Goal: Information Seeking & Learning: Learn about a topic

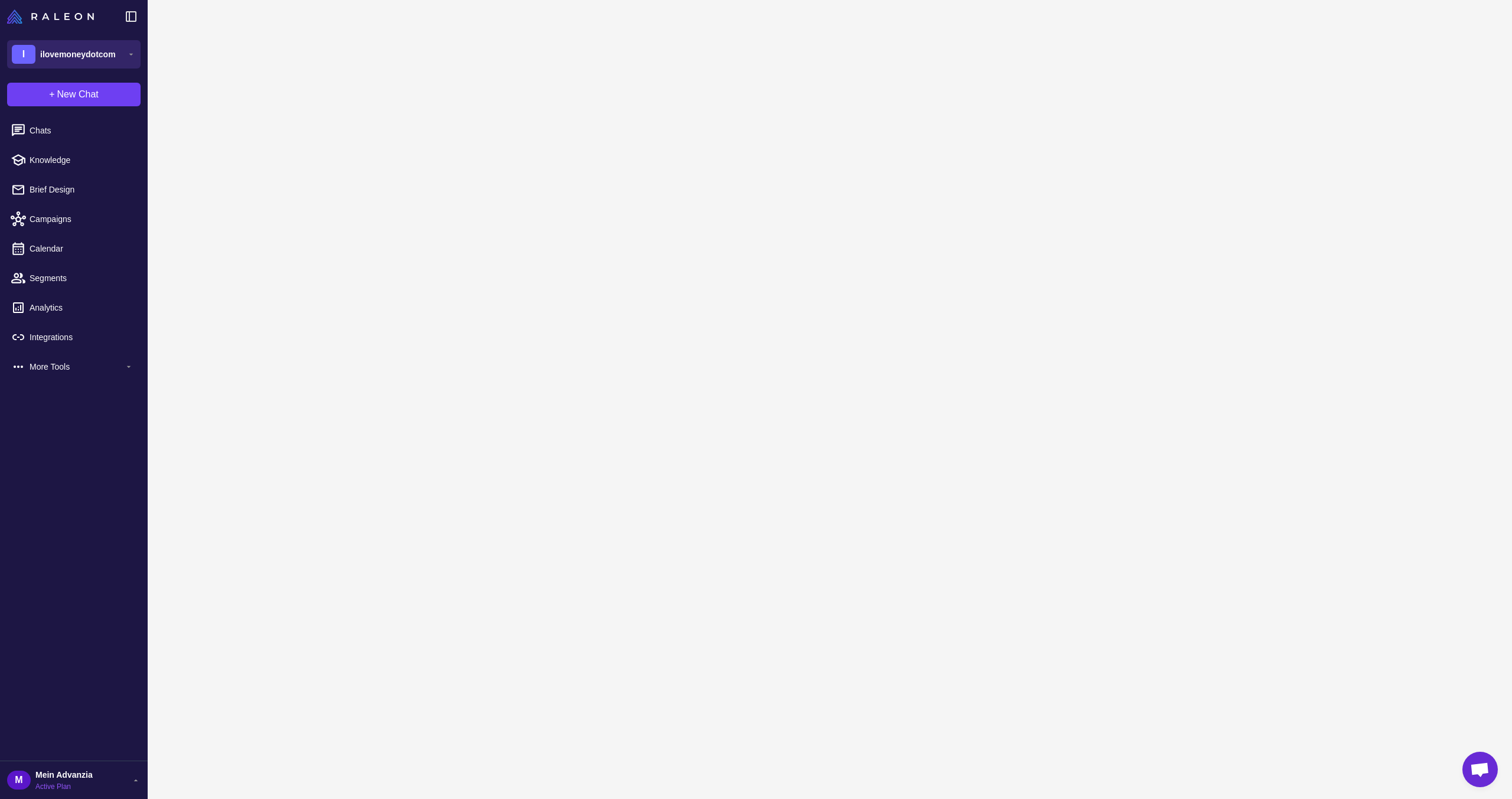
click at [97, 53] on span "ilovemoneydotcom" at bounding box center [78, 54] width 75 height 13
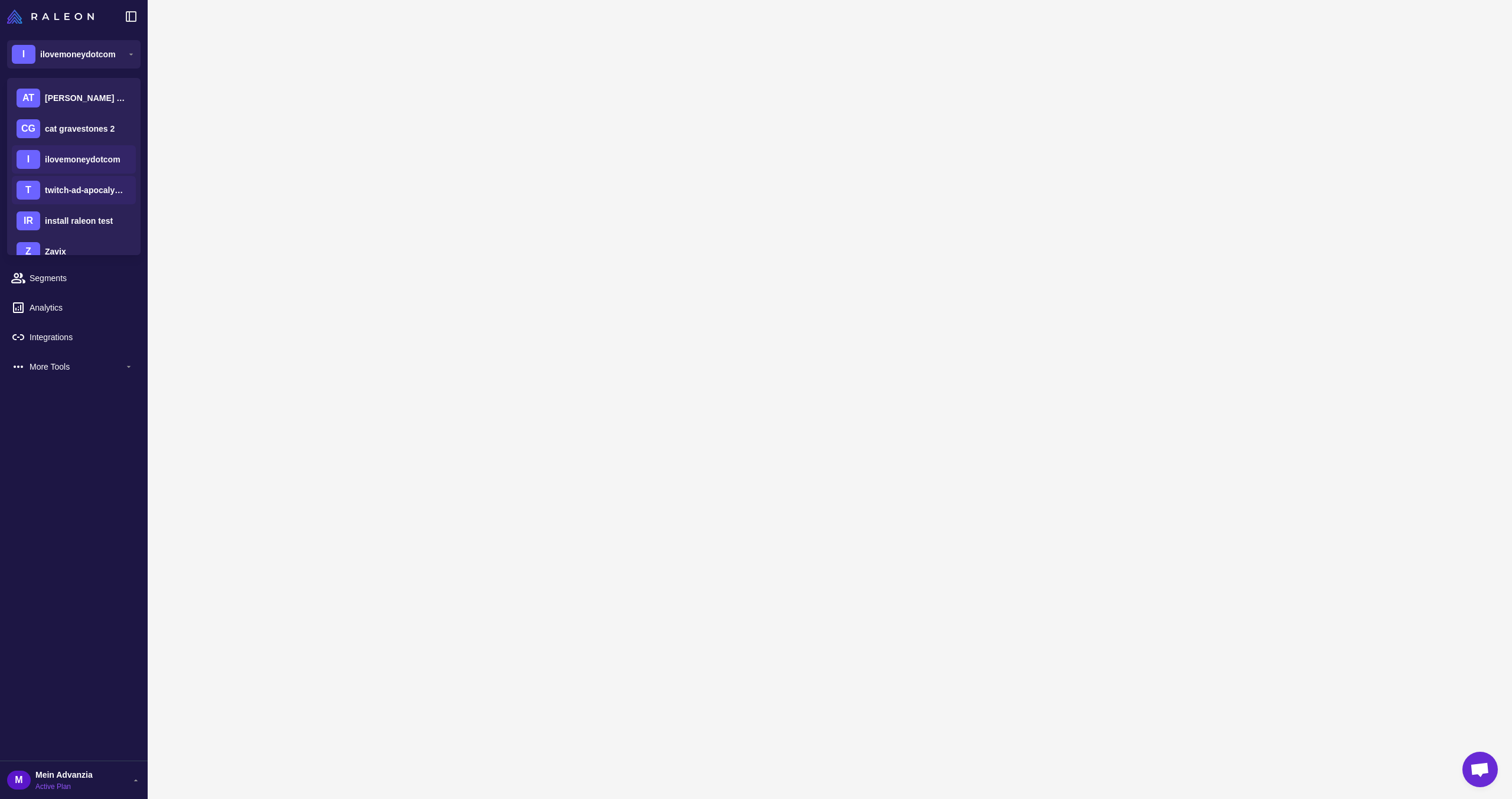
scroll to position [109, 0]
click at [70, 235] on span "oliviajewelry" at bounding box center [69, 234] width 49 height 13
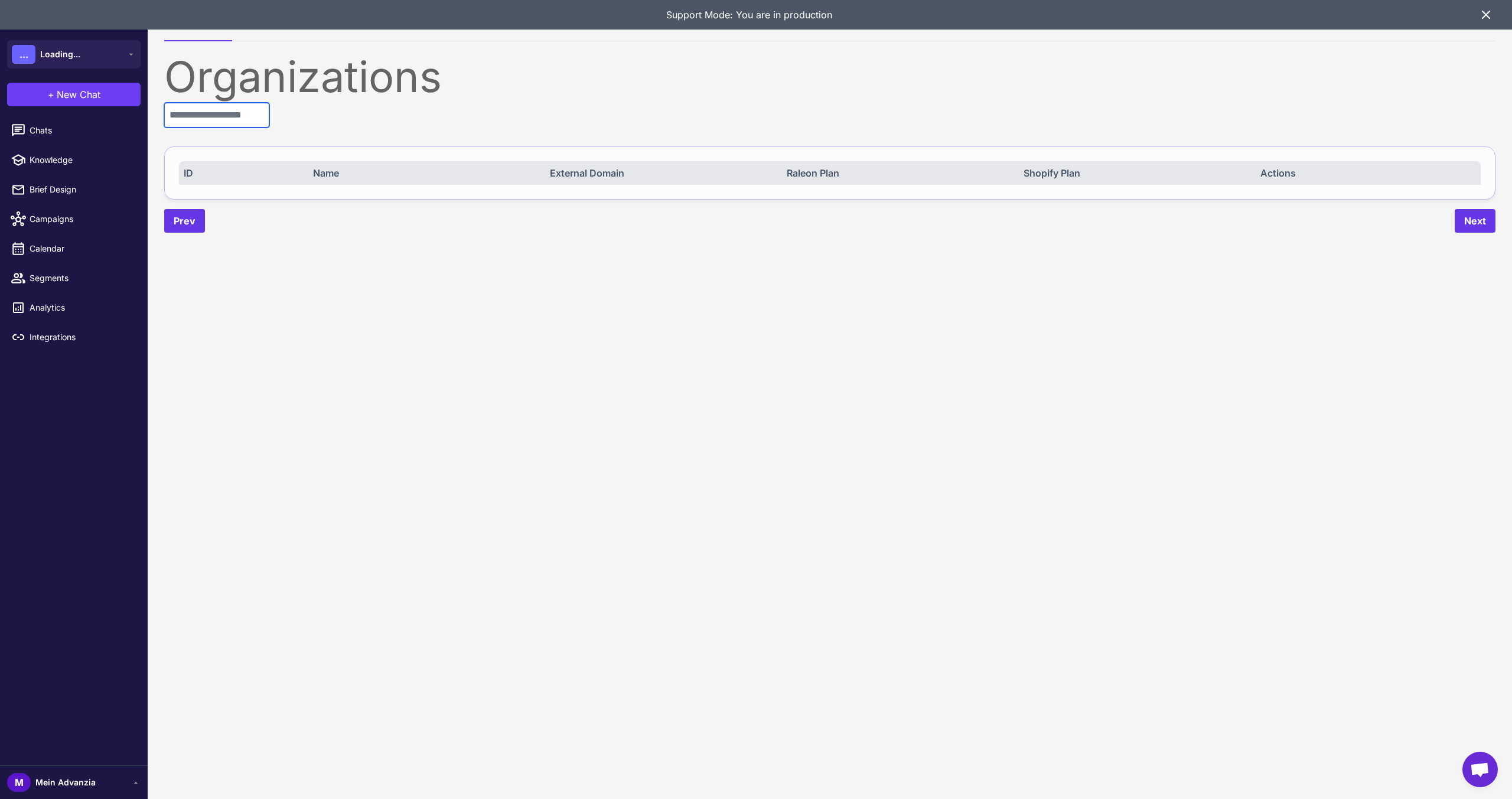
click at [245, 112] on input "text" at bounding box center [216, 115] width 105 height 25
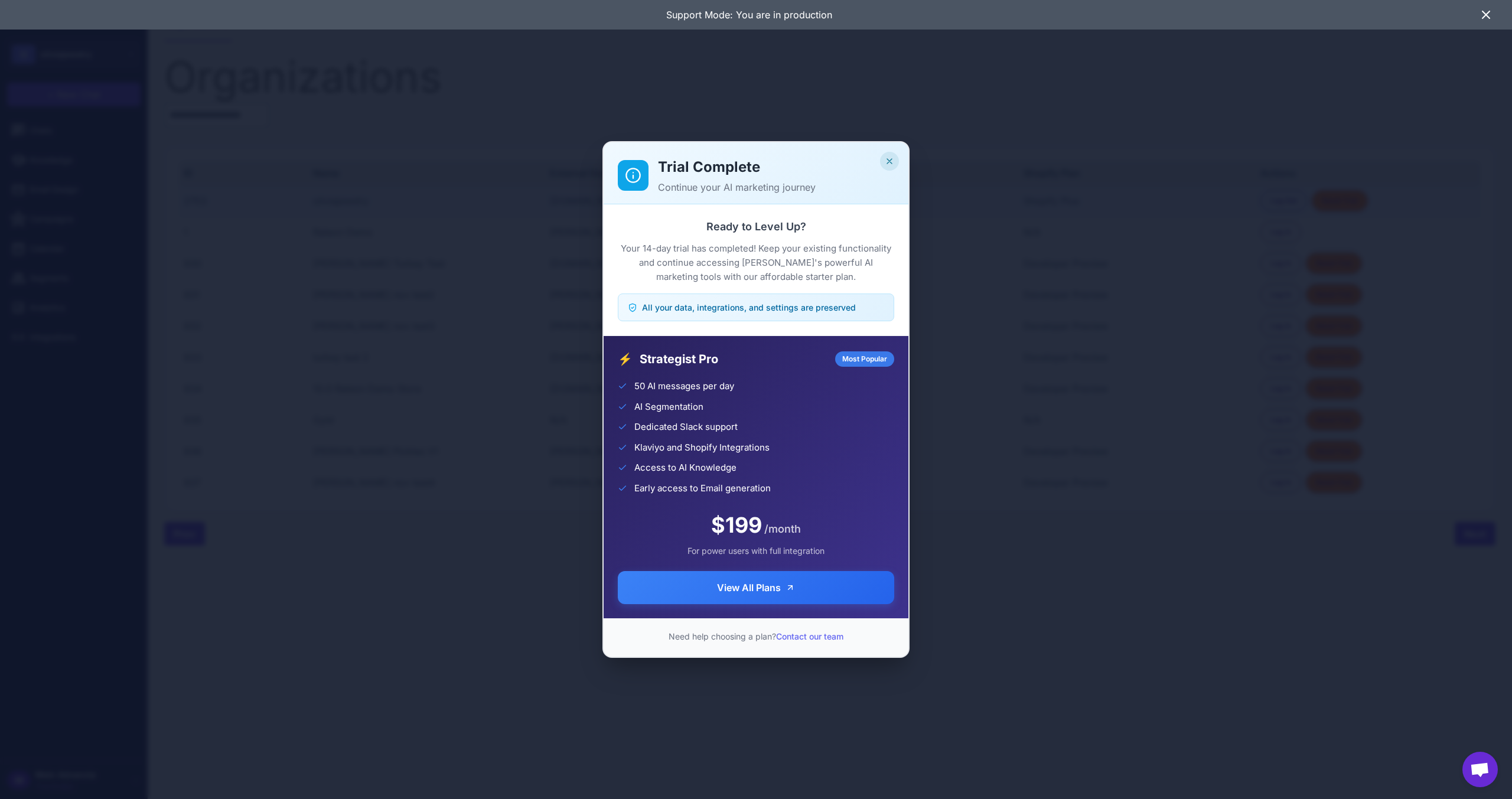
click at [894, 160] on button "Close" at bounding box center [889, 161] width 19 height 19
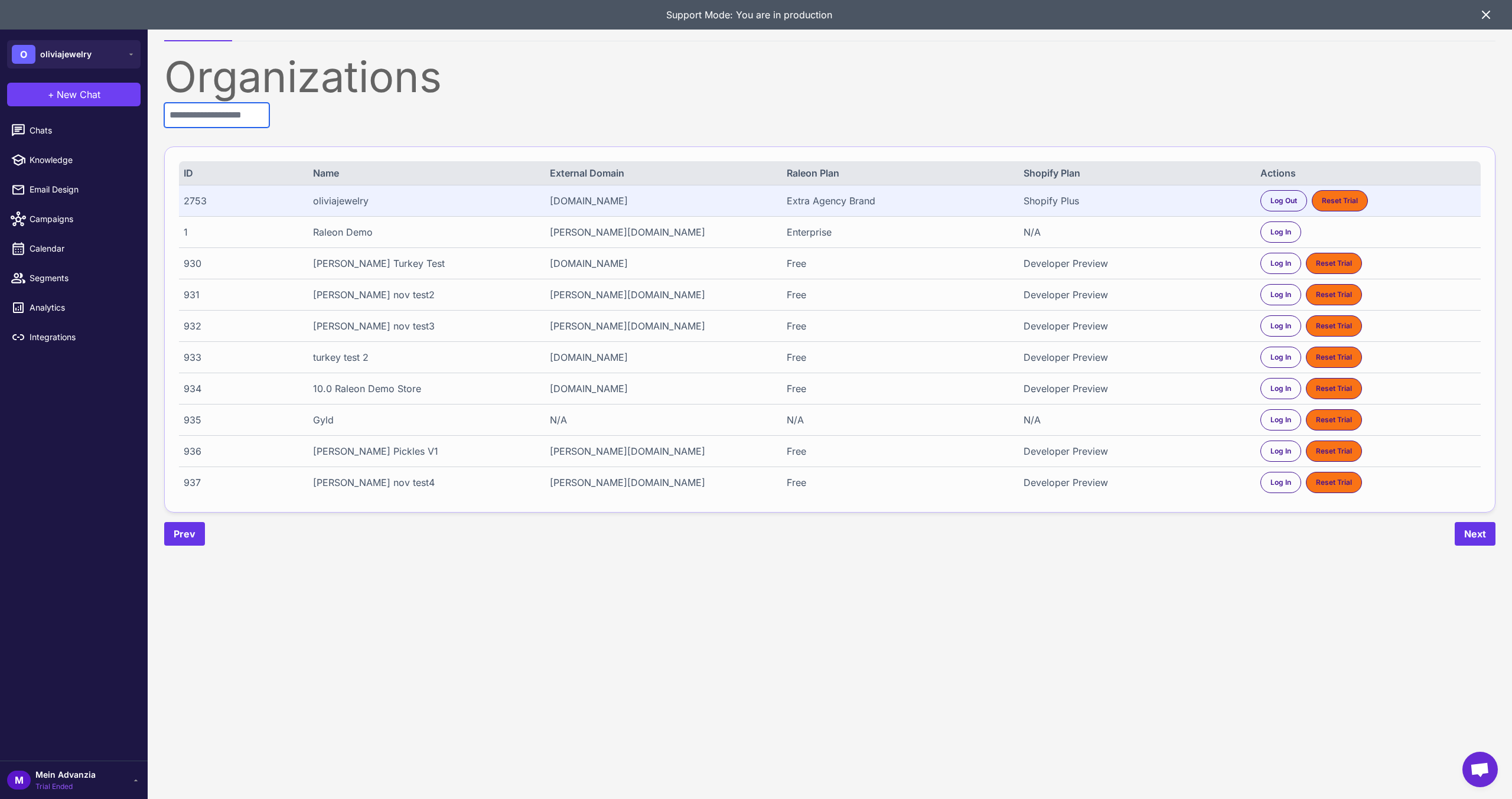
click at [235, 117] on input "text" at bounding box center [216, 115] width 105 height 25
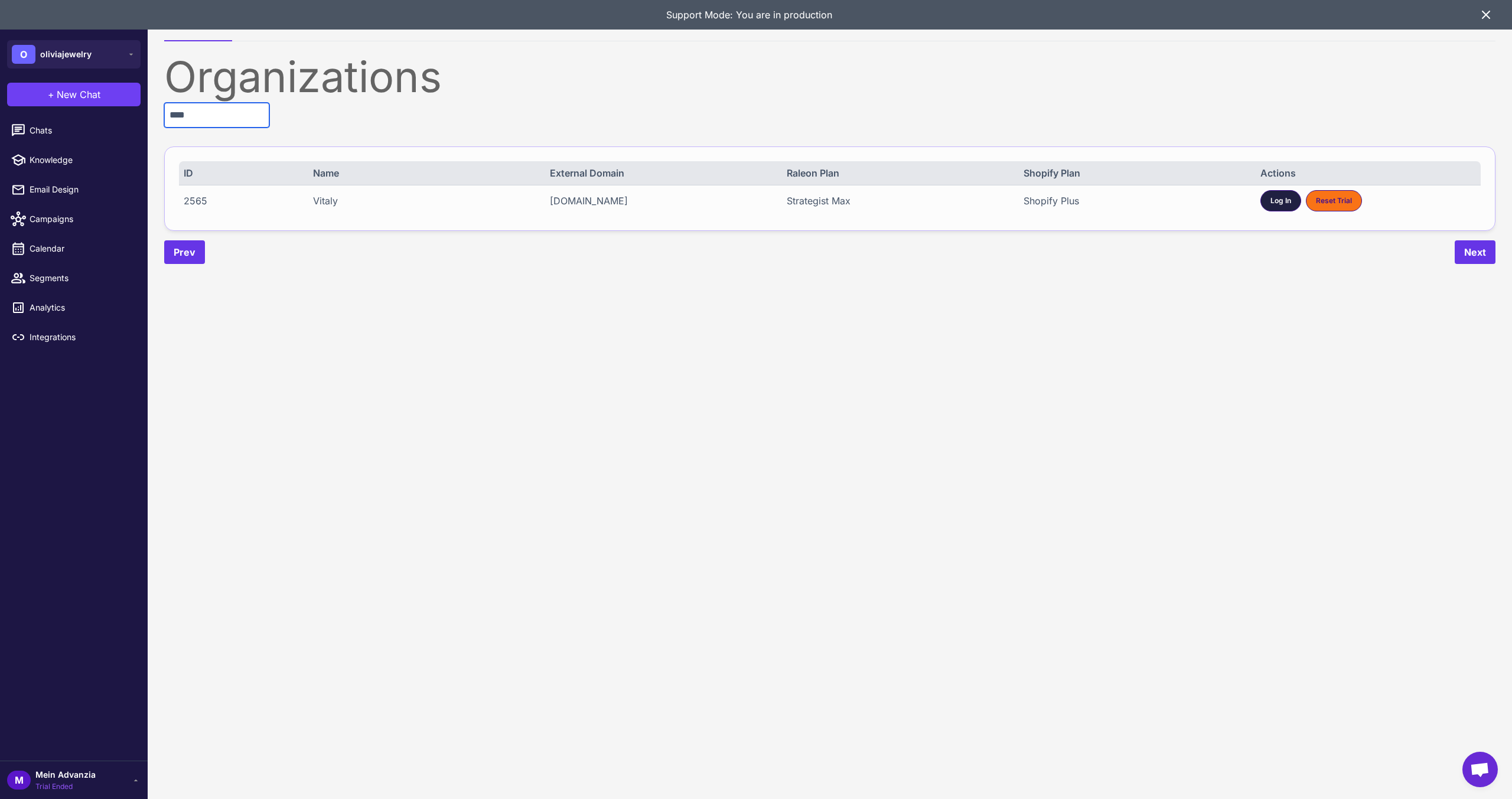
type input "****"
click at [1265, 207] on div "Log In" at bounding box center [1280, 201] width 40 height 21
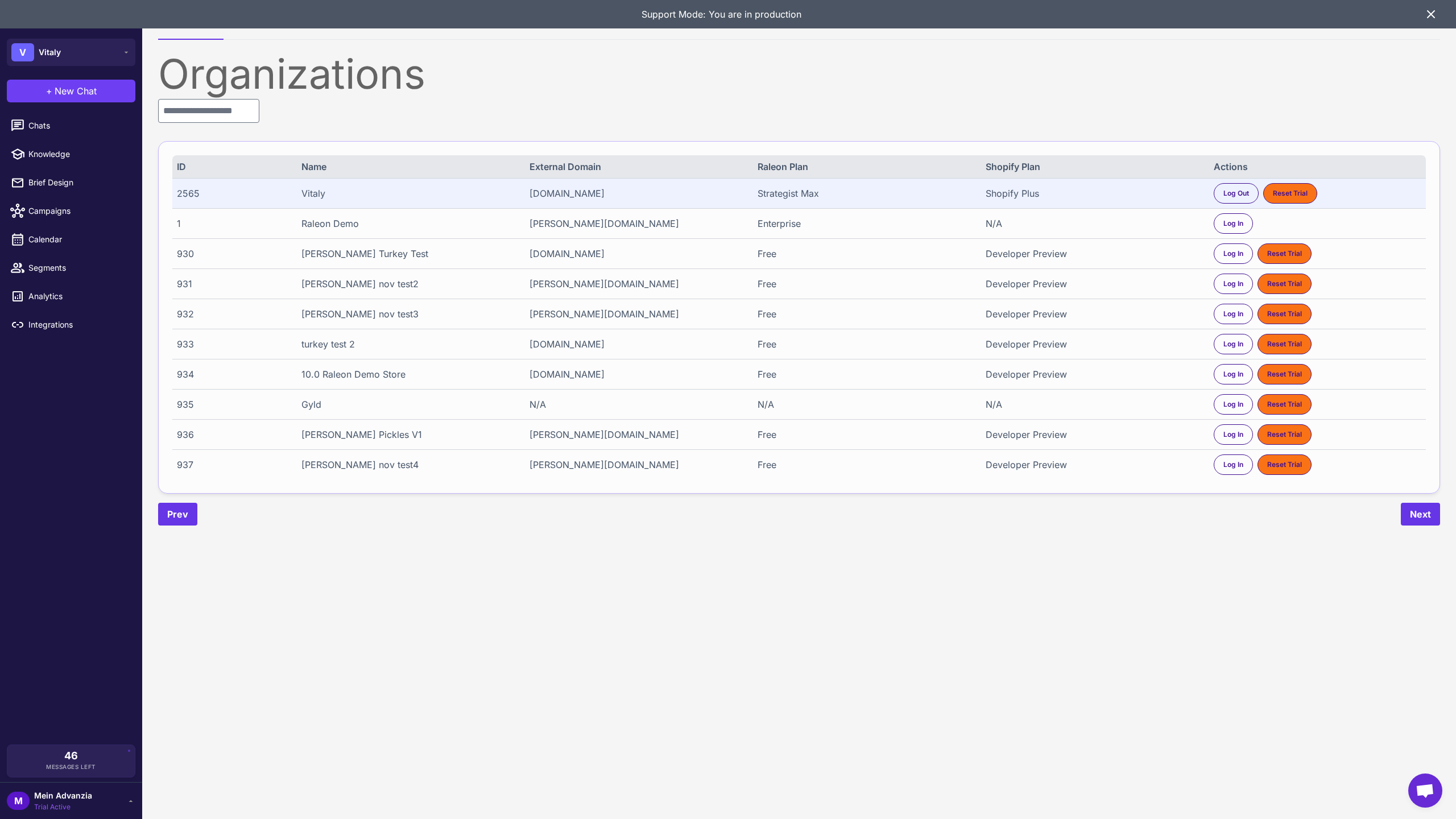
click at [761, 614] on content "Organizations Demo Environments Organizations ID Name External Domain Raleon Pl…" at bounding box center [799, 410] width 1314 height 819
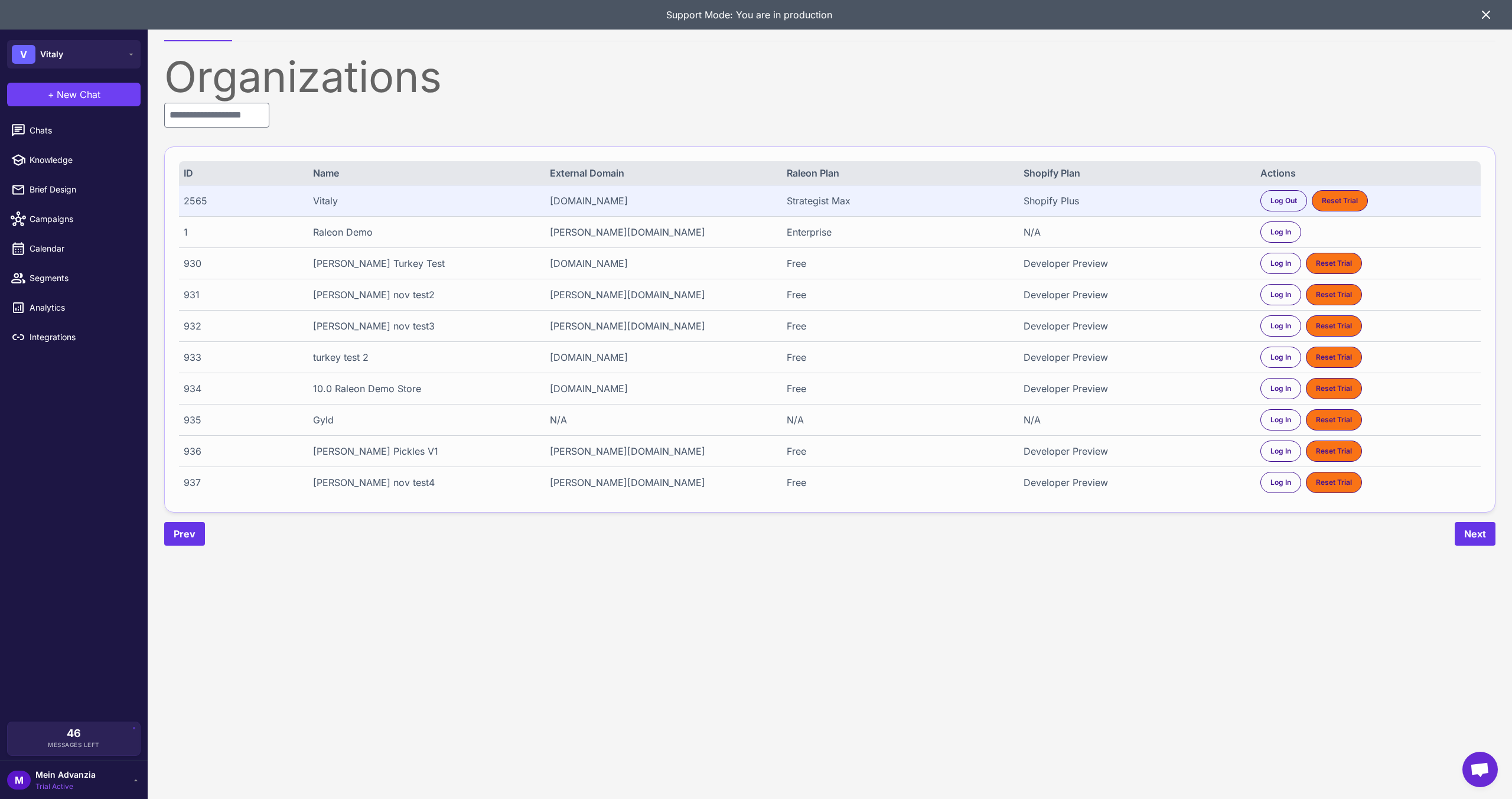
click at [83, 92] on span "New Chat" at bounding box center [79, 94] width 44 height 14
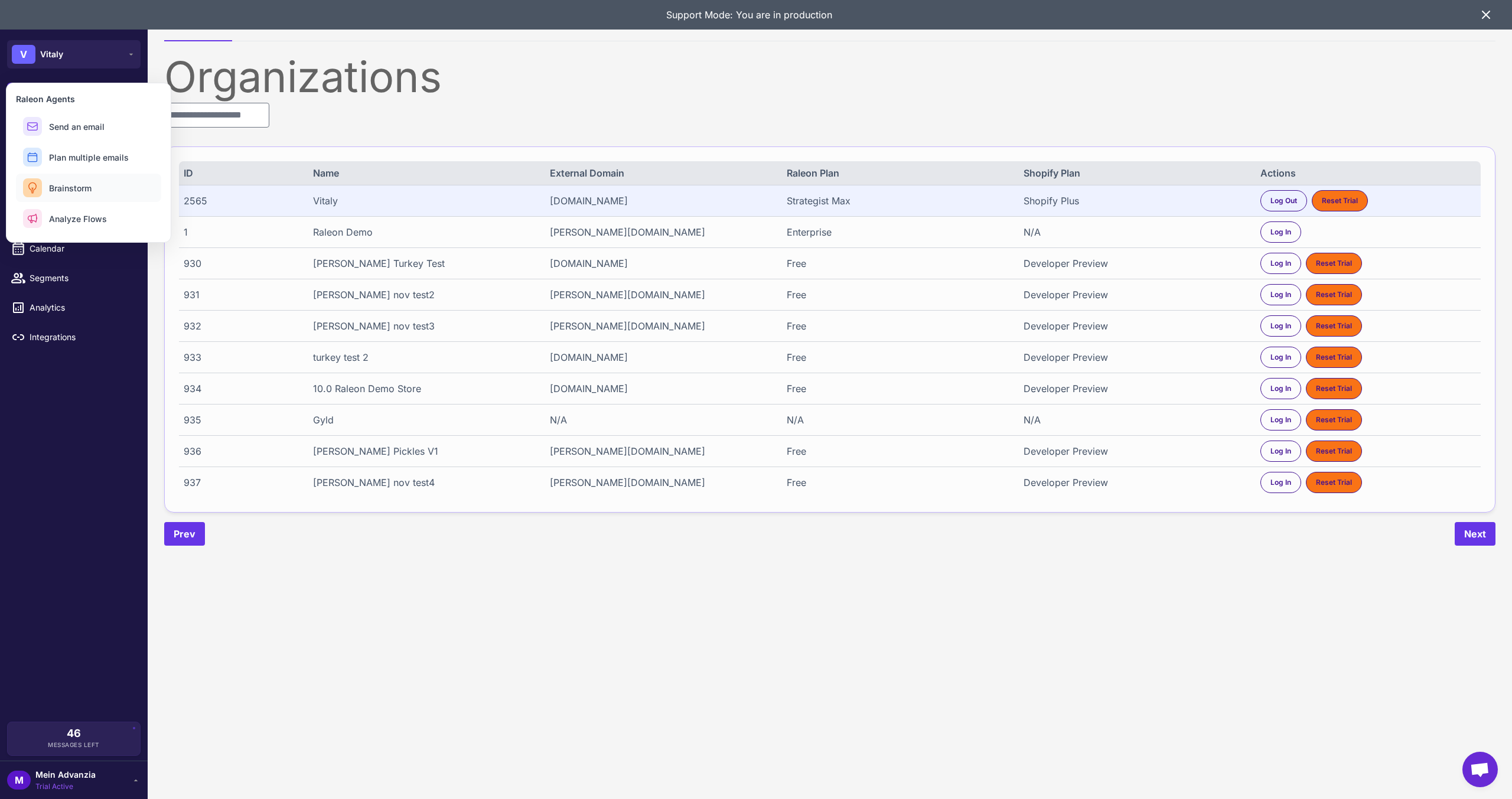
click at [90, 190] on span "Brainstorm" at bounding box center [70, 188] width 43 height 12
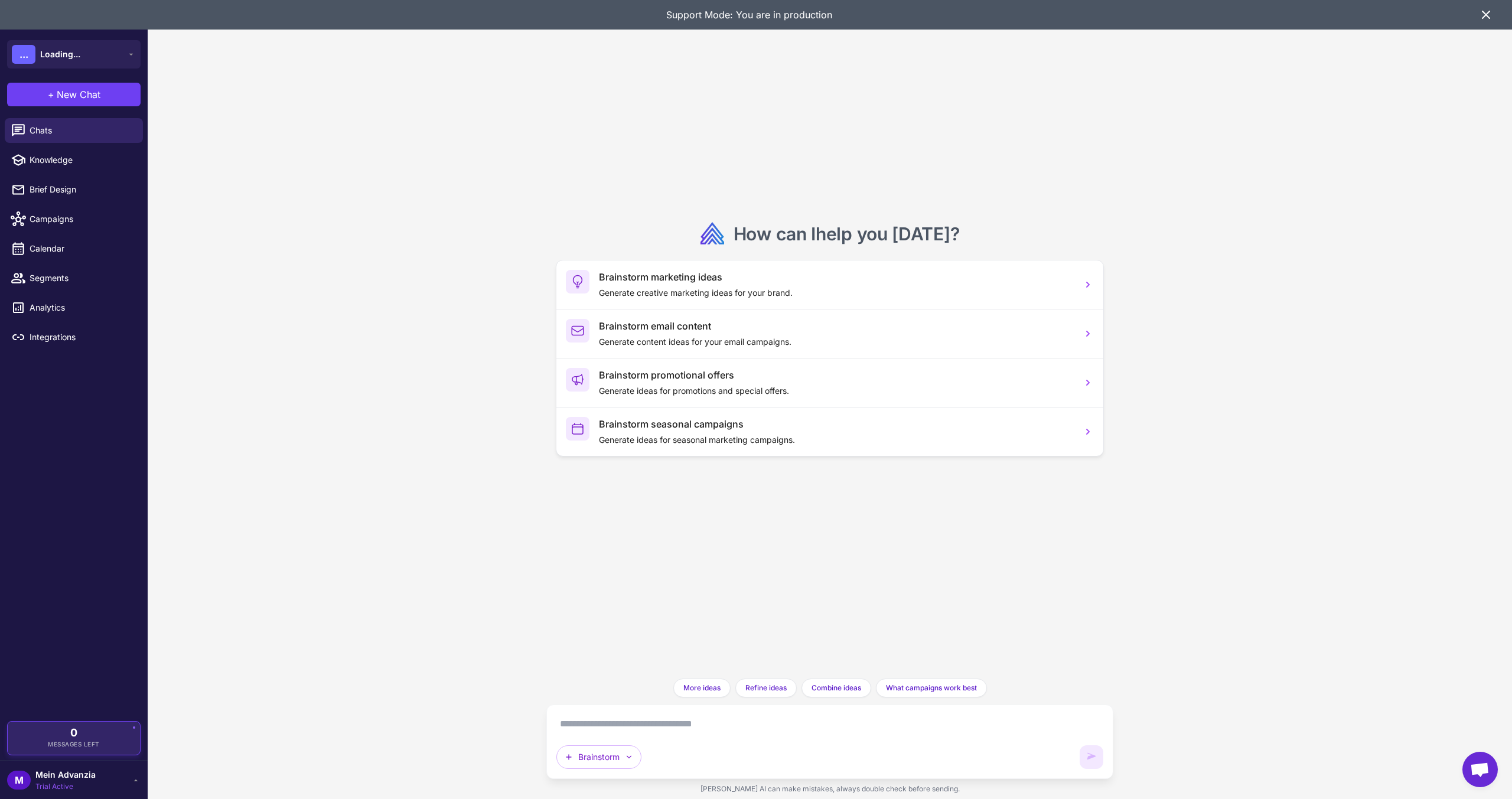
click at [78, 731] on span "0" at bounding box center [73, 733] width 7 height 11
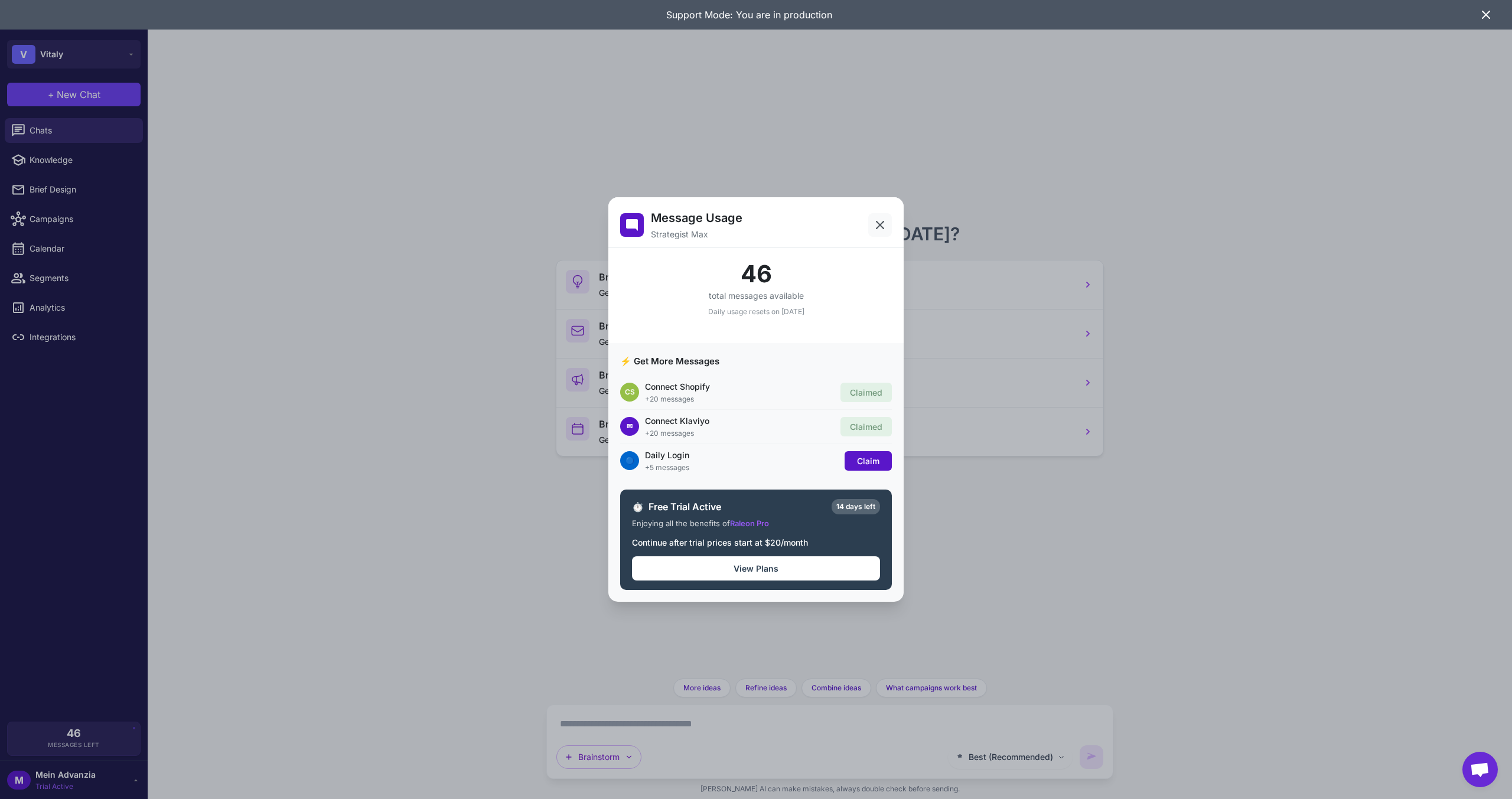
click at [885, 222] on icon at bounding box center [880, 225] width 14 height 14
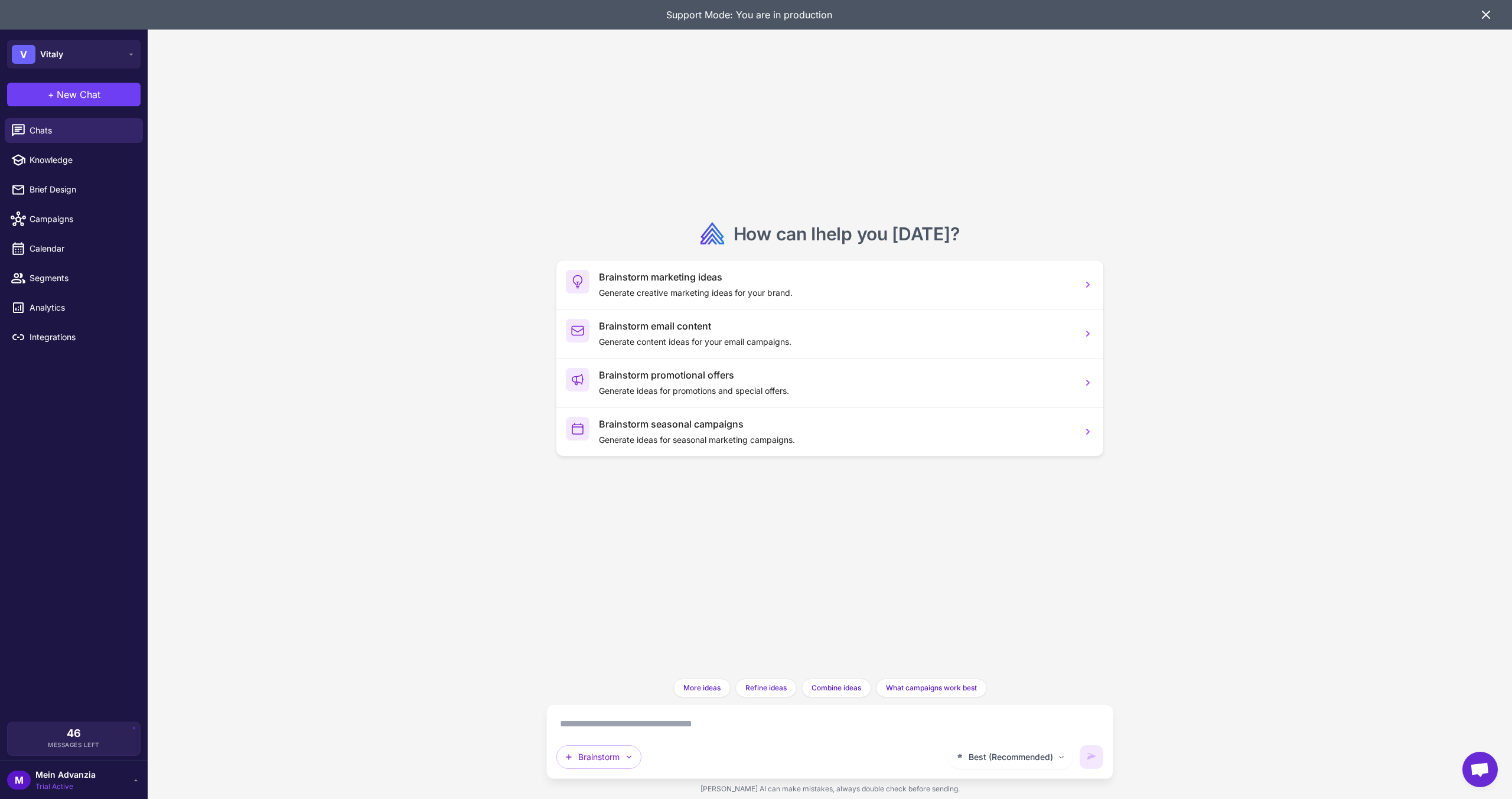
click at [397, 326] on div "How can I help you today ? Brainstorm marketing ideas Generate creative marketi…" at bounding box center [829, 400] width 1364 height 799
click at [606, 746] on button "Brainstorm" at bounding box center [599, 757] width 85 height 23
click at [556, 677] on div "How can I help you today ? Brainstorm marketing ideas Generate creative marketi…" at bounding box center [829, 339] width 567 height 679
click at [1483, 19] on icon at bounding box center [1486, 14] width 7 height 7
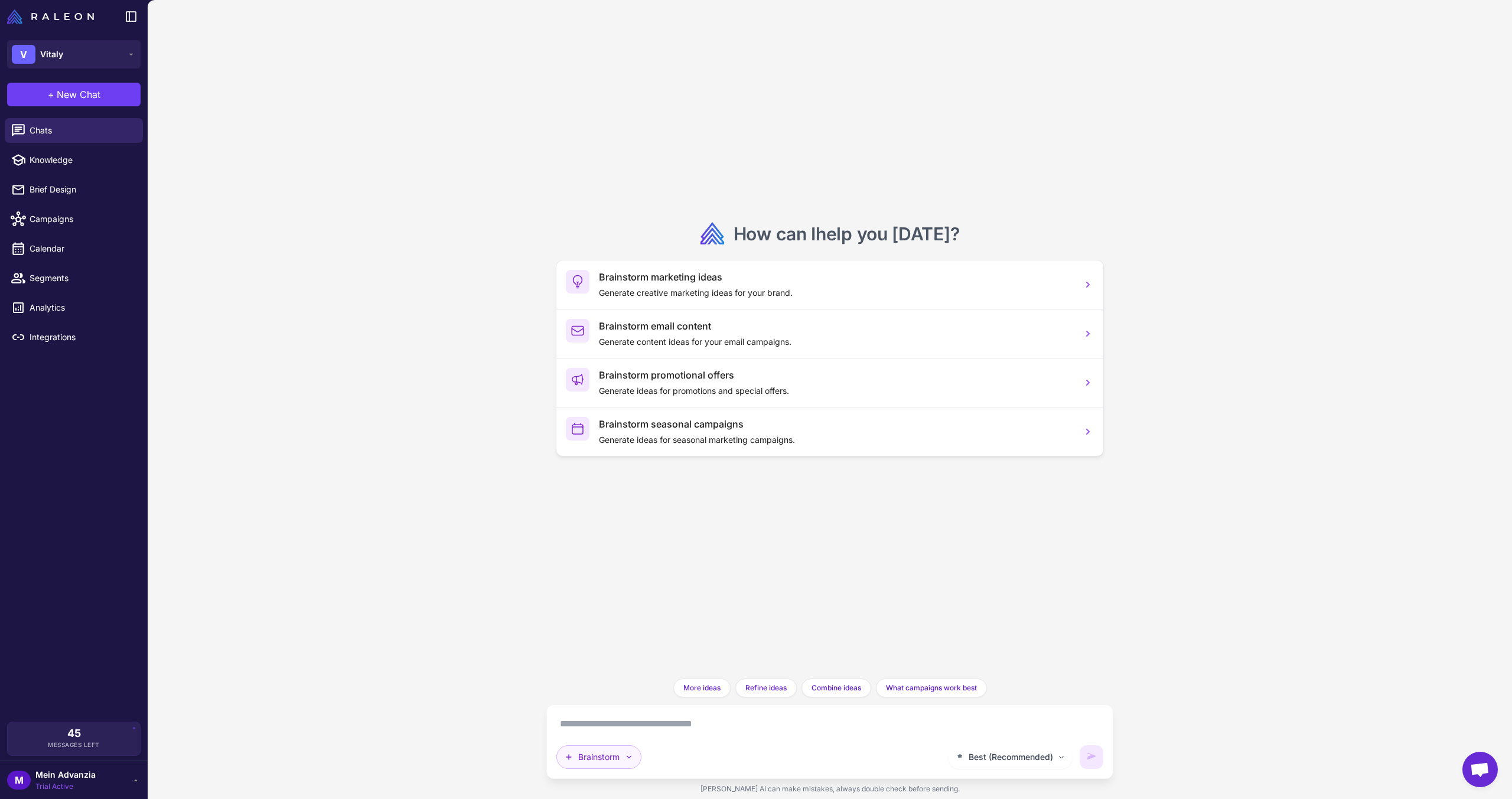
click at [574, 759] on button "Brainstorm" at bounding box center [599, 757] width 85 height 23
click at [589, 685] on button "Analyze Flows" at bounding box center [641, 676] width 169 height 23
click at [604, 721] on textarea at bounding box center [830, 724] width 547 height 19
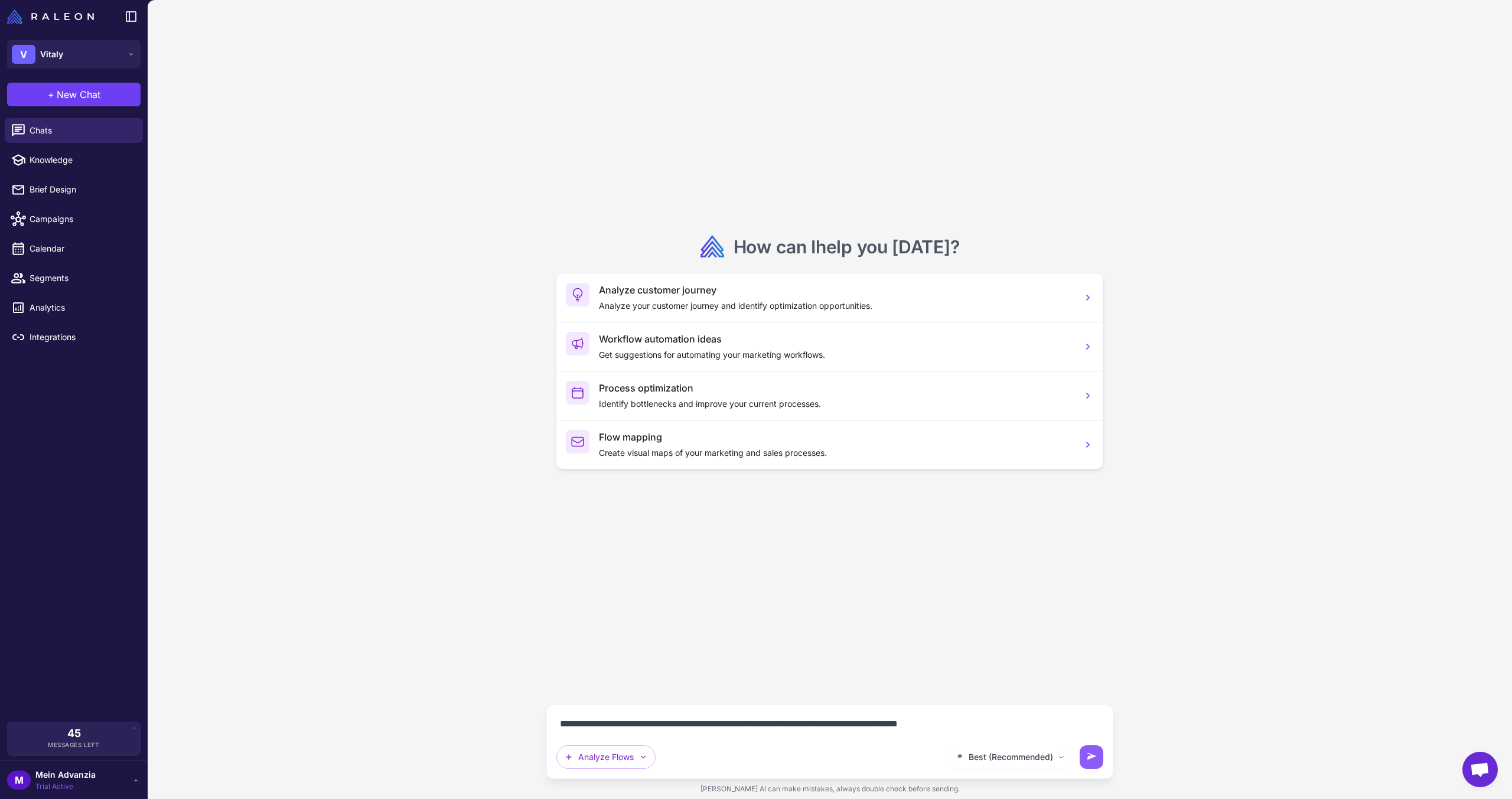
type textarea "**********"
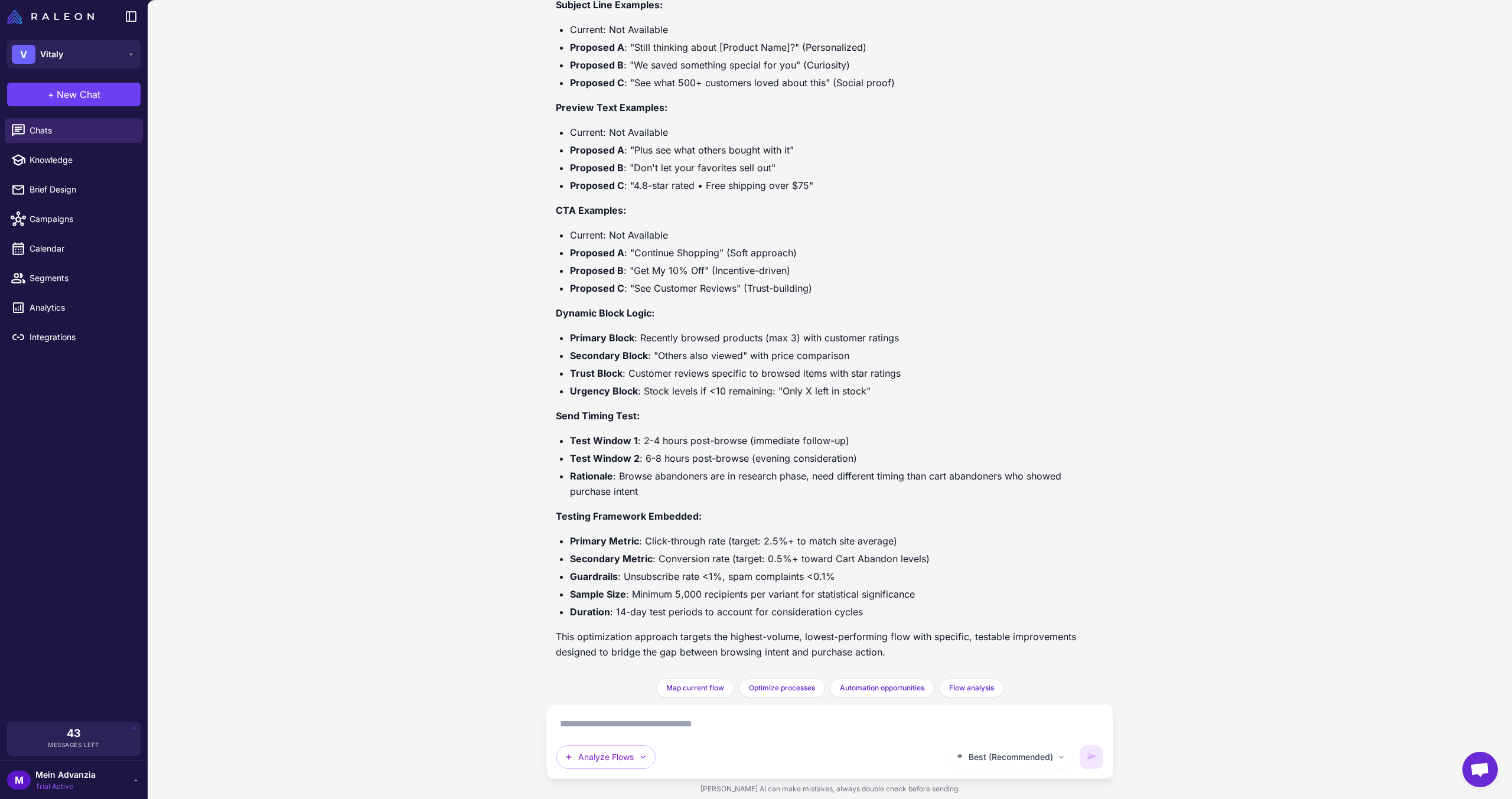
scroll to position [2548, 0]
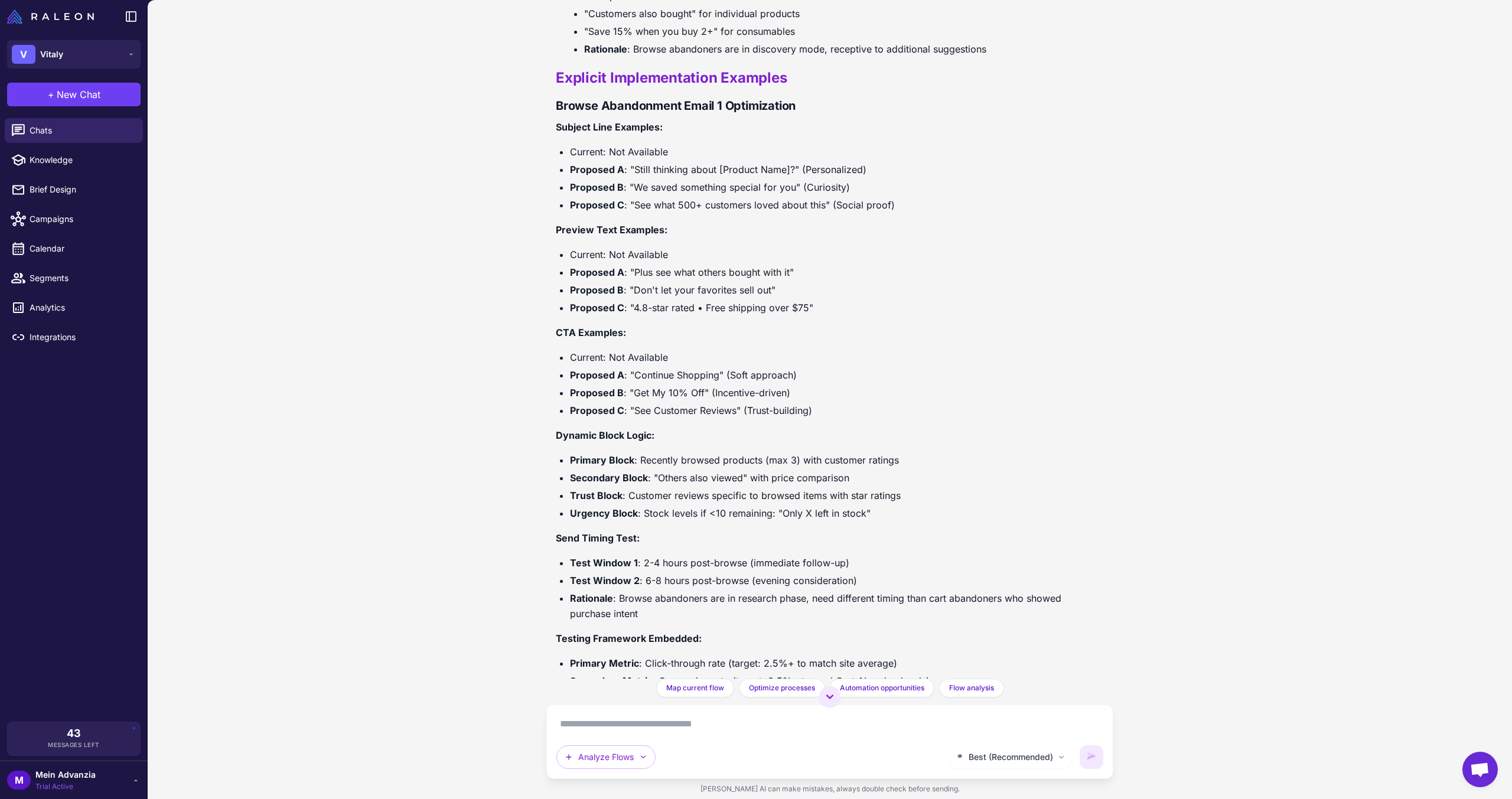
scroll to position [2548, 0]
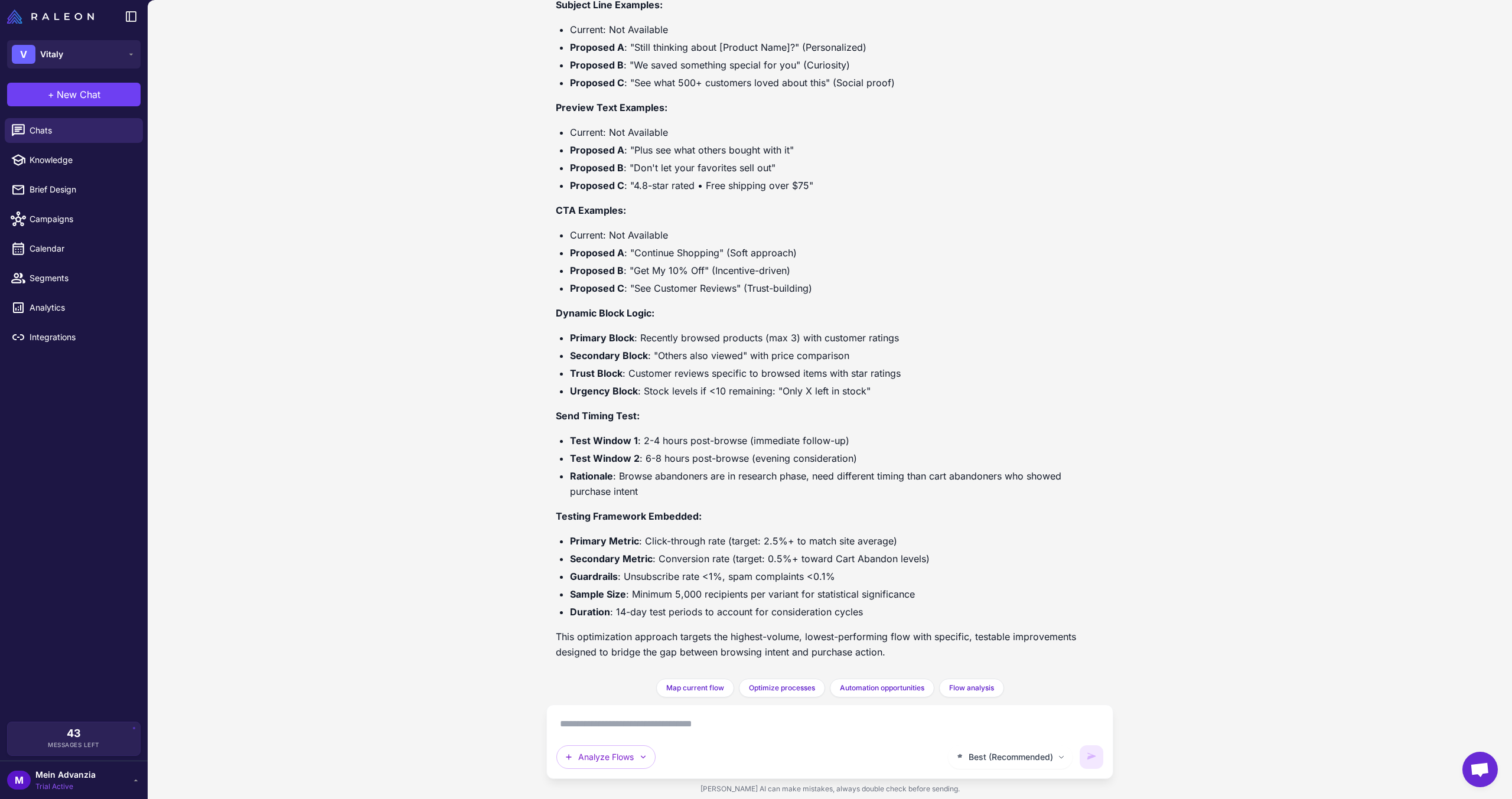
click at [675, 717] on textarea at bounding box center [830, 724] width 547 height 19
click at [621, 734] on div "Best (Recommended) Analyze Flows" at bounding box center [830, 741] width 547 height 54
click at [643, 720] on textarea at bounding box center [830, 724] width 547 height 19
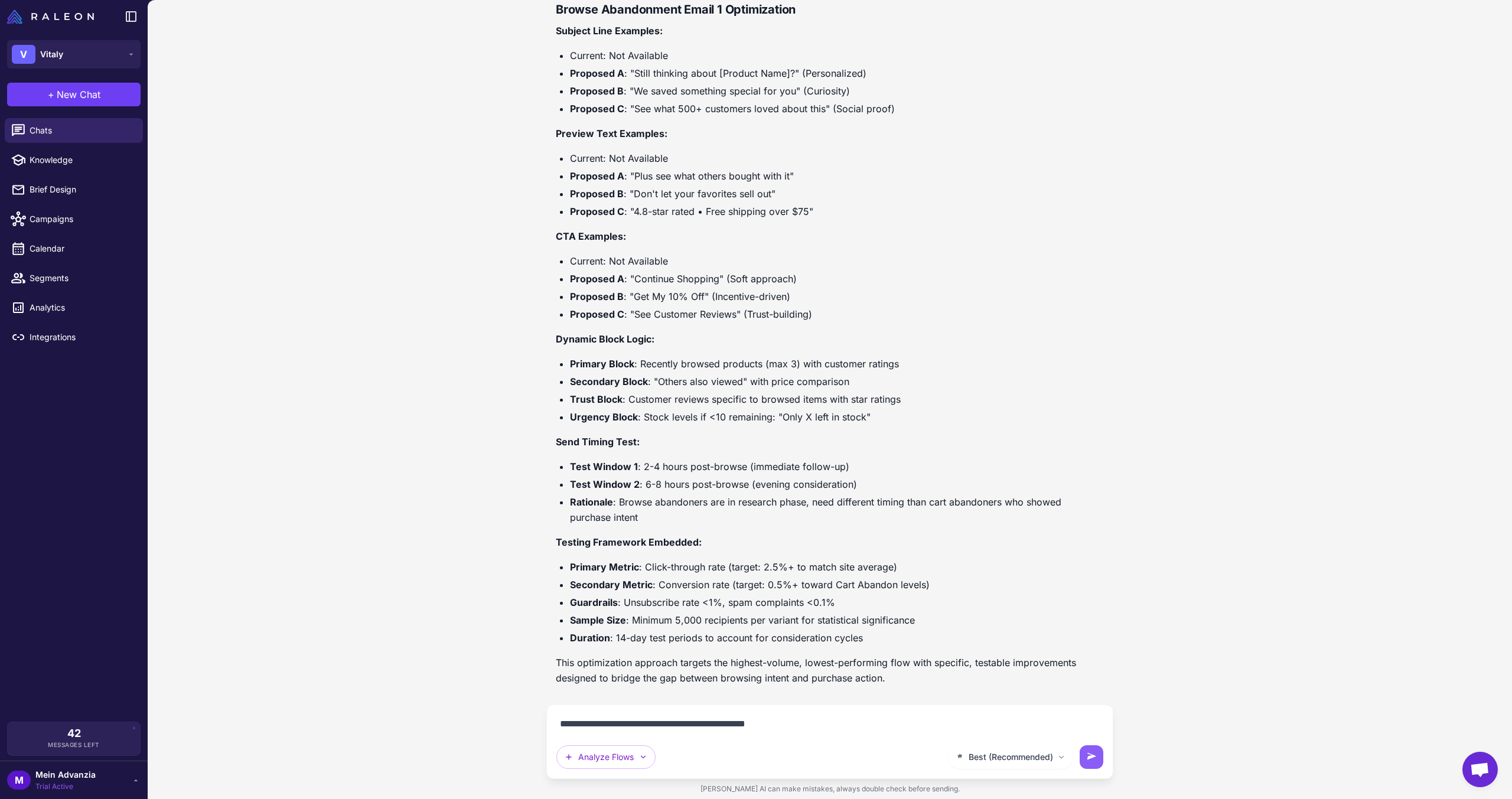
type textarea "**********"
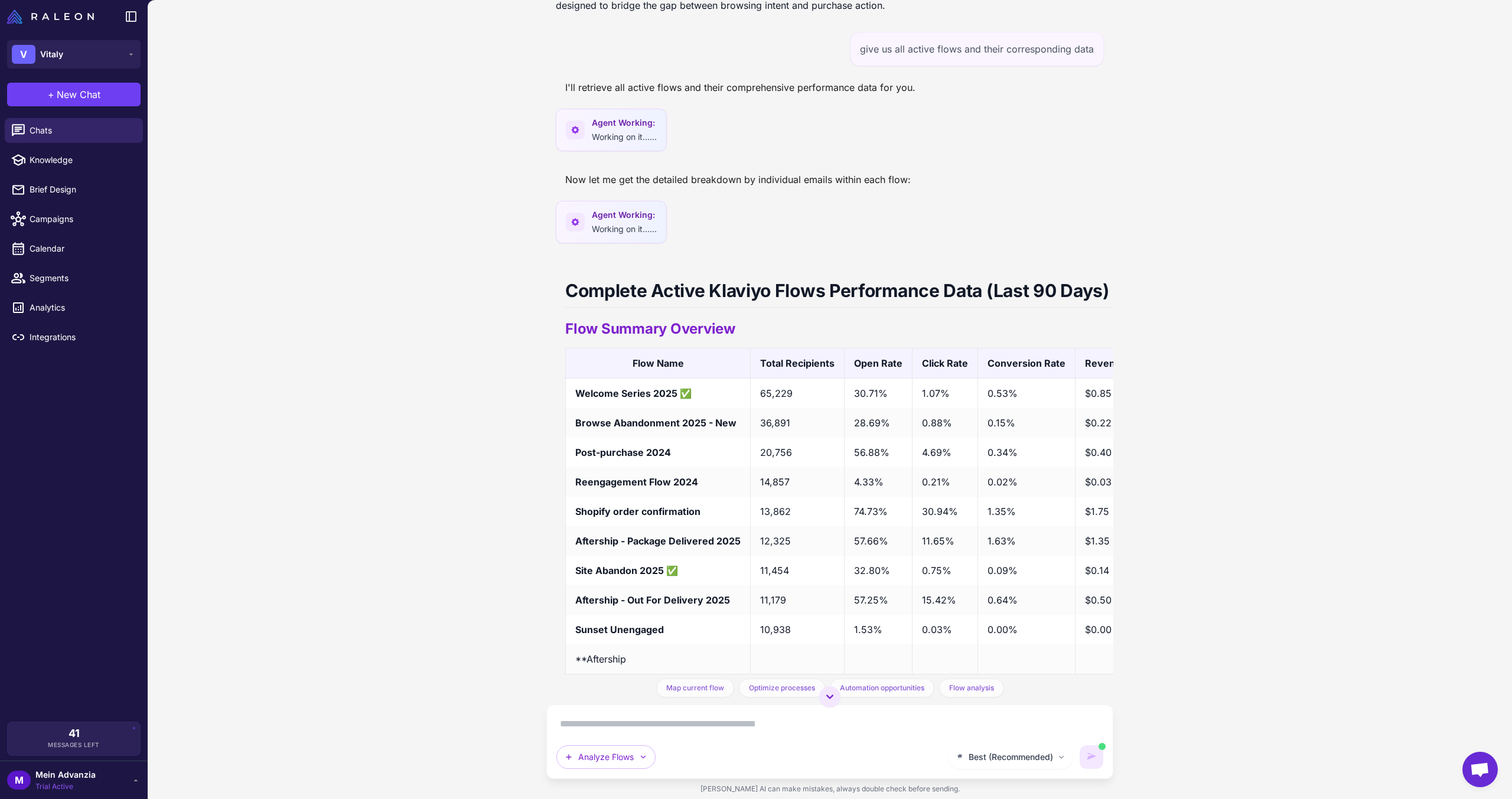
scroll to position [3177, 0]
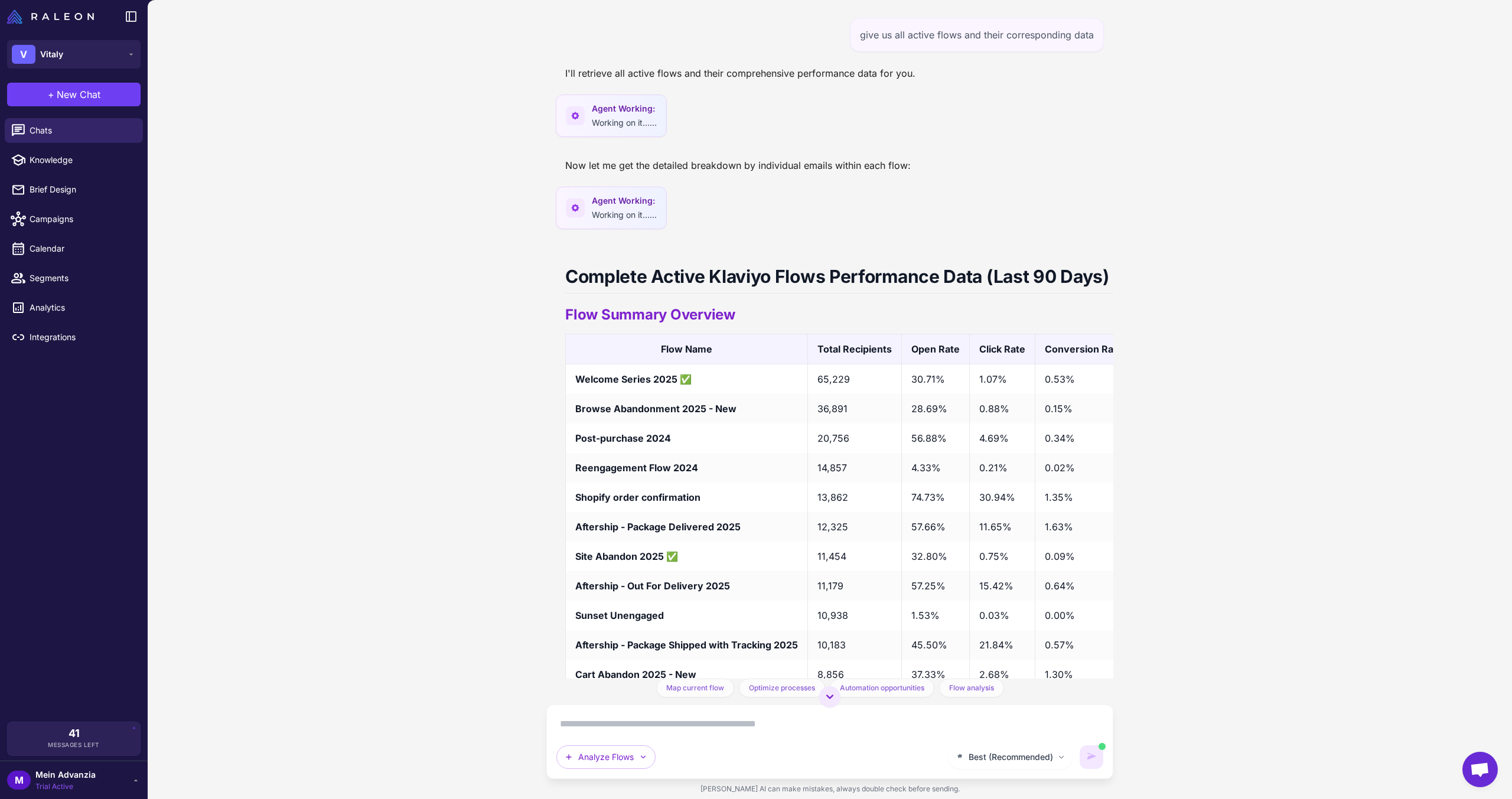
click at [1240, 478] on div "I need to audit my flows. Can you look at them and identify the best candidate …" at bounding box center [829, 400] width 1364 height 799
click at [1220, 403] on div "I need to audit my flows. Can you look at them and identify the best candidate …" at bounding box center [829, 400] width 1364 height 799
click at [424, 372] on div "I need to audit my flows. Can you look at them and identify the best candidate …" at bounding box center [829, 400] width 1364 height 799
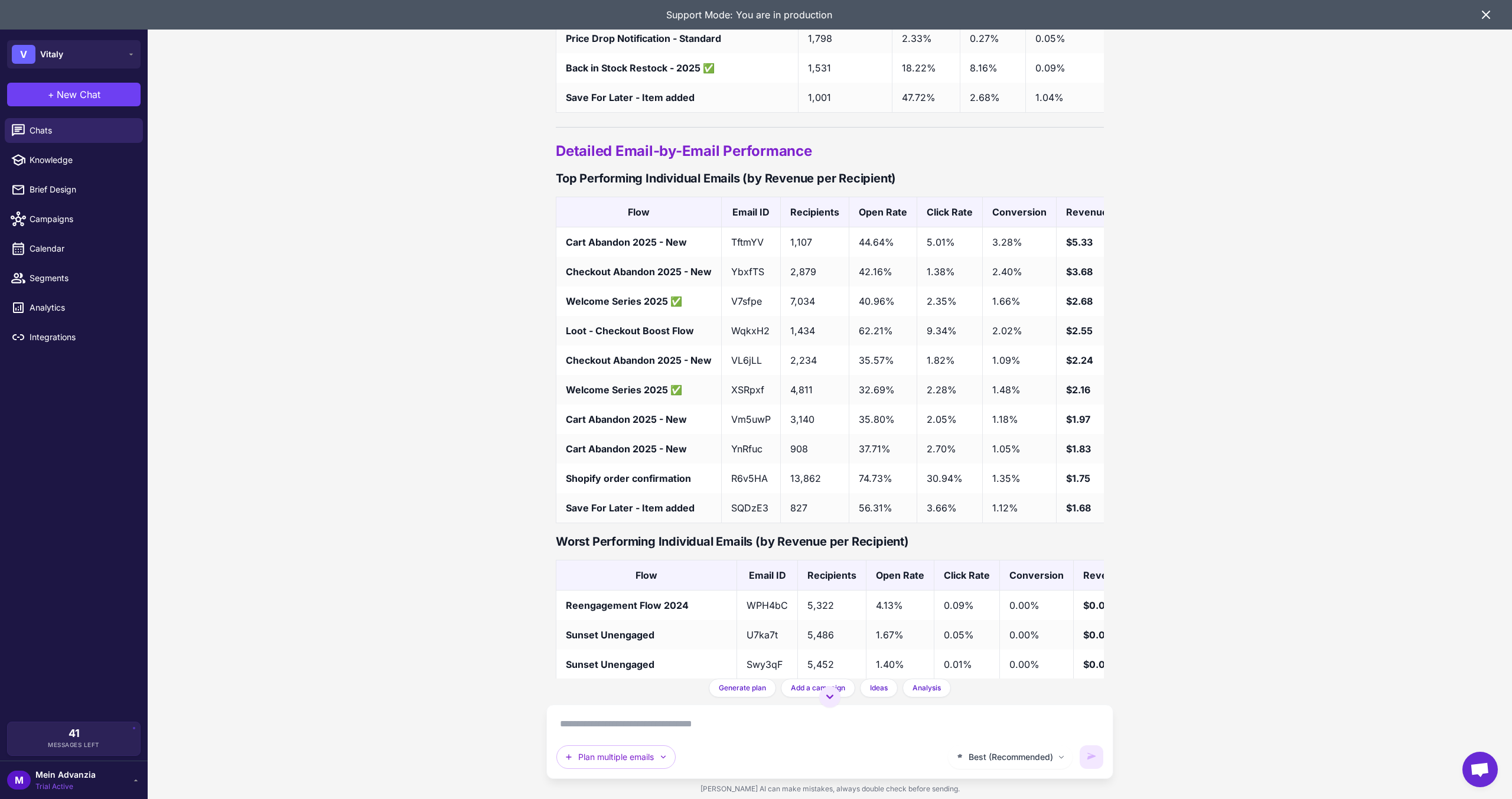
scroll to position [0, 62]
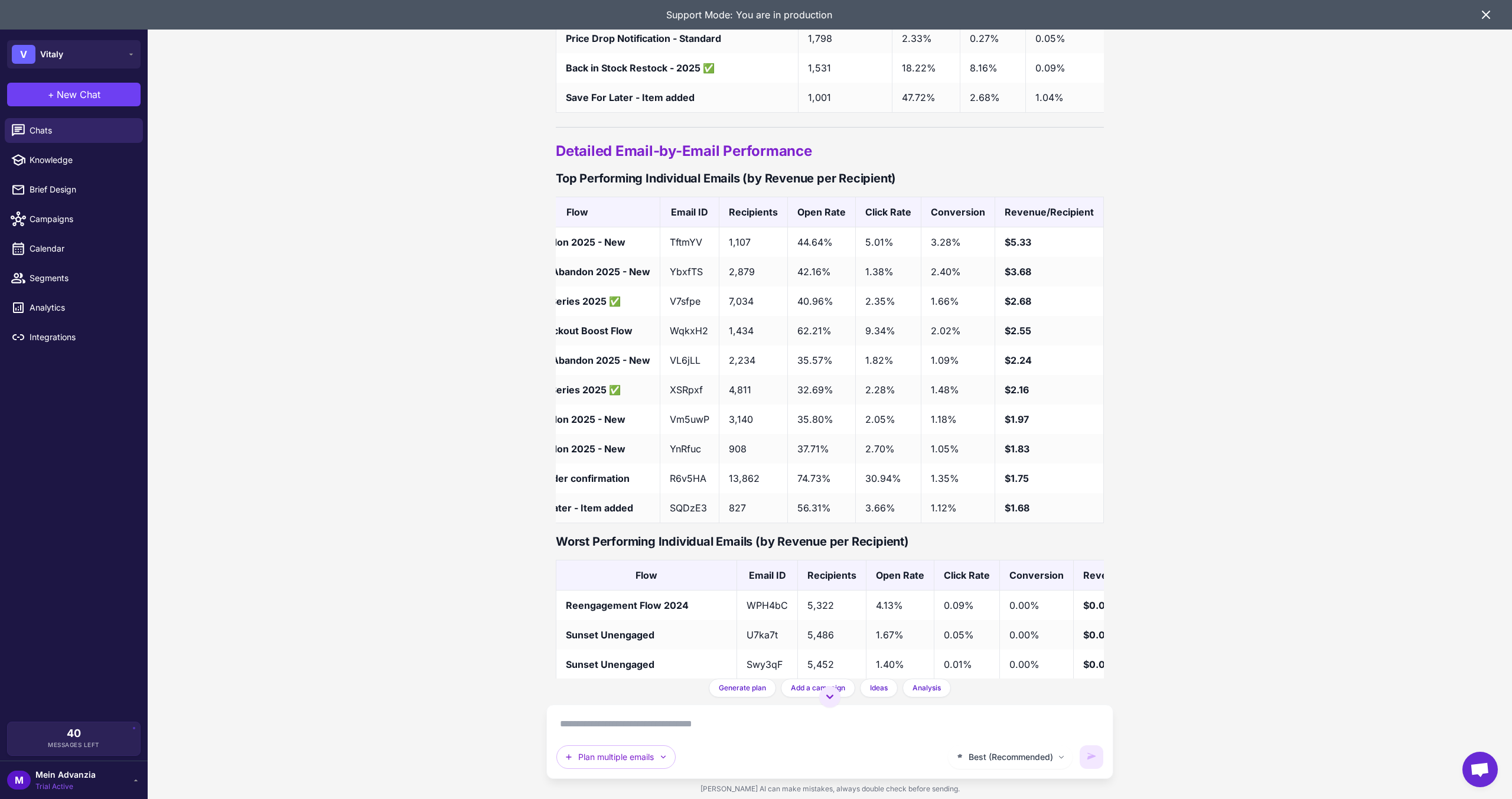
click at [1230, 459] on div "Klaviyo Flow Audit Analysis [DATE] I need to audit my flows. Can you look at th…" at bounding box center [829, 400] width 1364 height 799
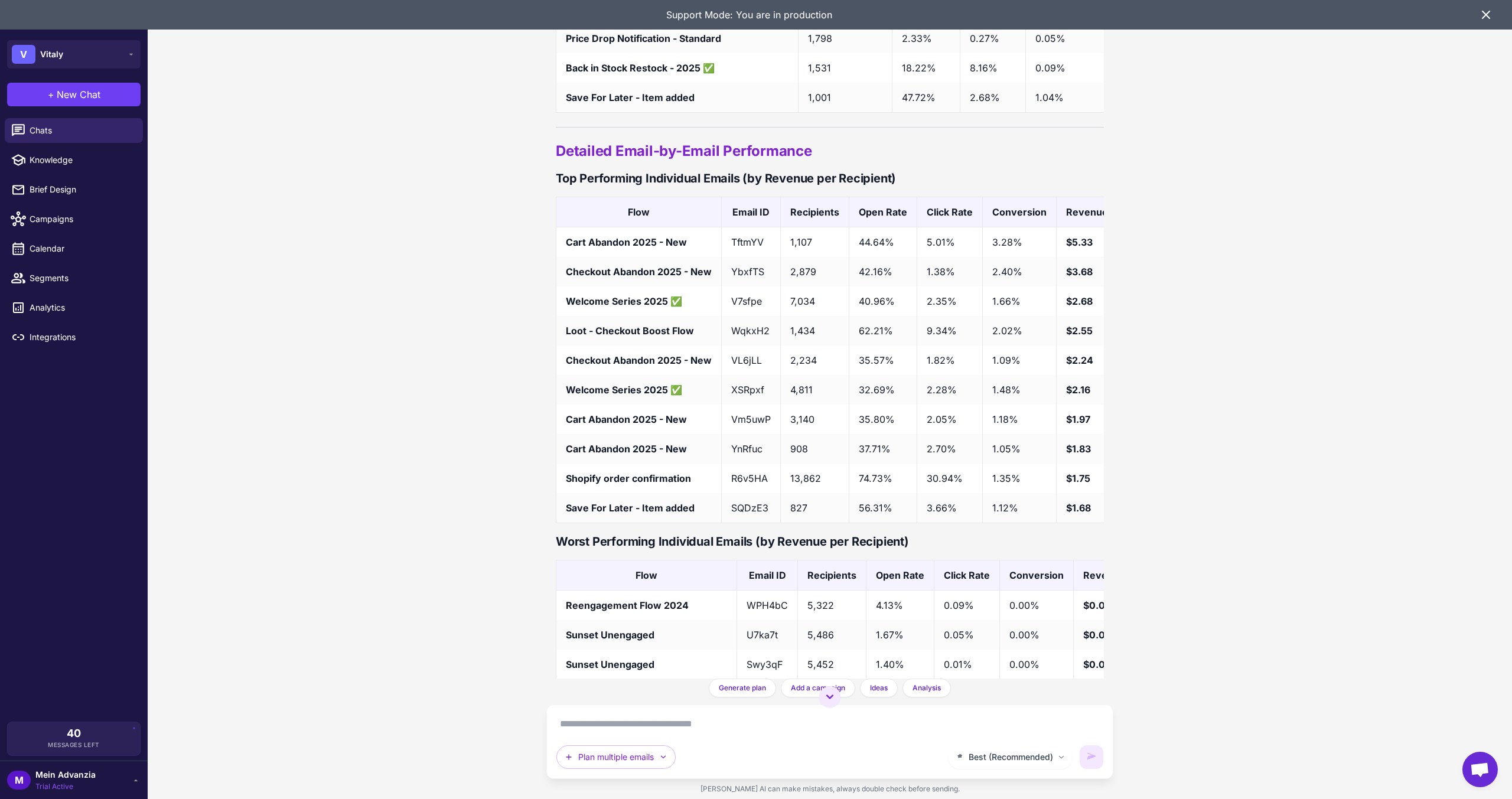
click at [1140, 466] on div "Klaviyo Flow Audit Analysis [DATE] I need to audit my flows. Can you look at th…" at bounding box center [829, 400] width 1364 height 799
drag, startPoint x: 1141, startPoint y: 455, endPoint x: 1140, endPoint y: 467, distance: 12.0
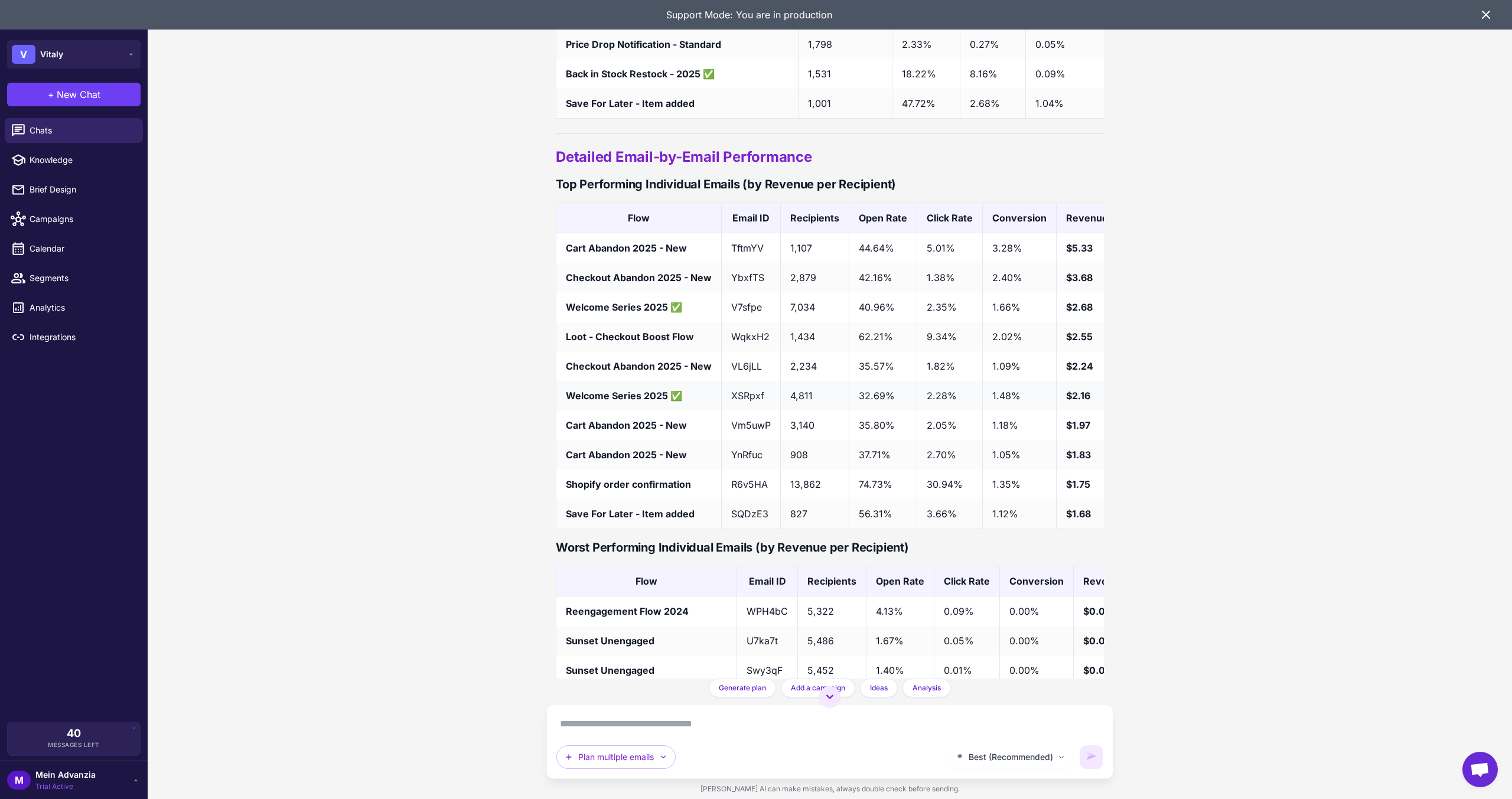
scroll to position [4057, 0]
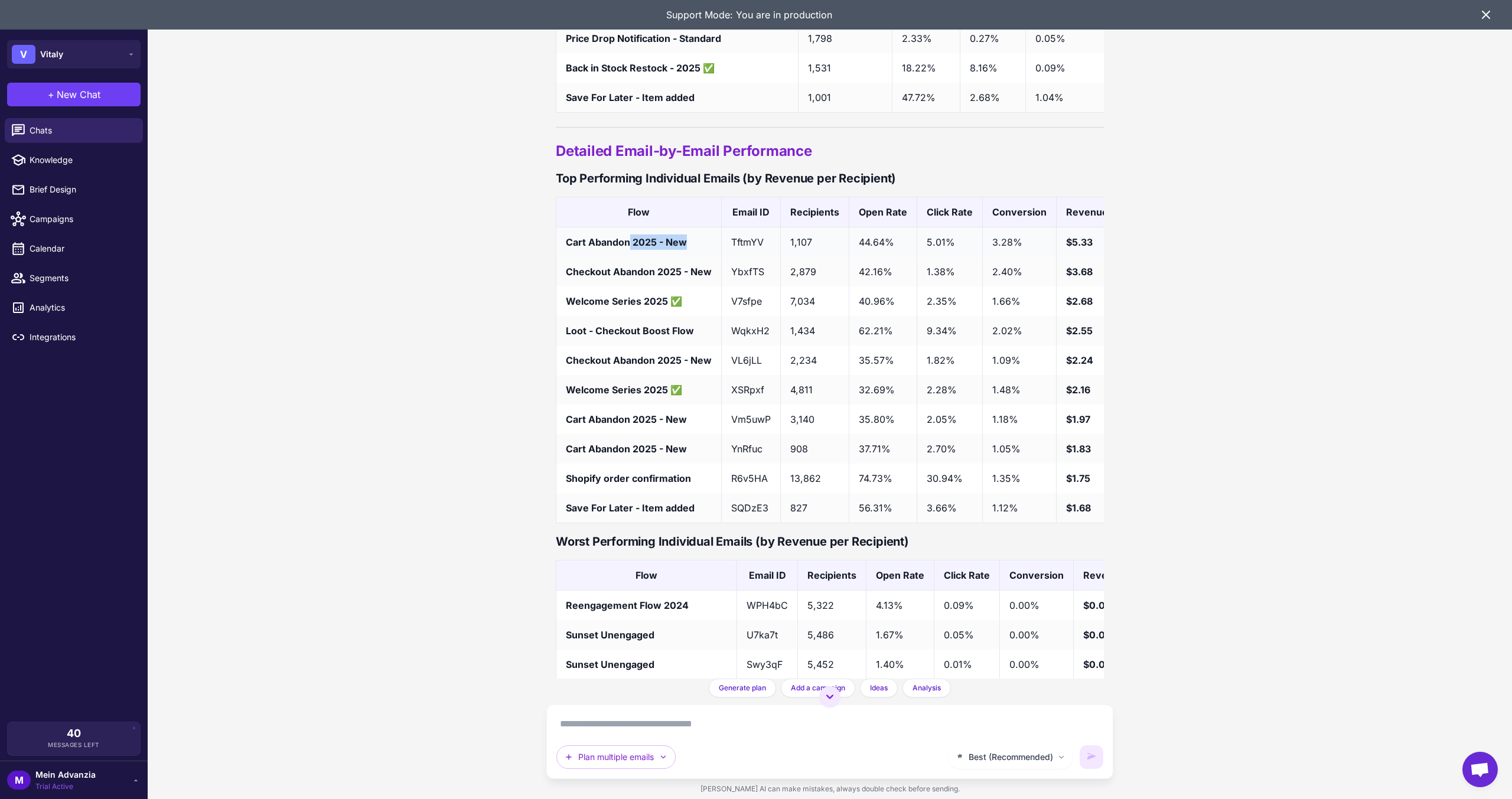
drag, startPoint x: 687, startPoint y: 304, endPoint x: 629, endPoint y: 309, distance: 58.2
click at [629, 257] on td "Cart Abandon 2025 - New" at bounding box center [639, 242] width 166 height 30
click at [629, 248] on strong "Cart Abandon 2025 - New" at bounding box center [627, 242] width 121 height 12
drag, startPoint x: 791, startPoint y: 306, endPoint x: 831, endPoint y: 304, distance: 40.0
click at [831, 257] on td "1,107" at bounding box center [815, 242] width 68 height 30
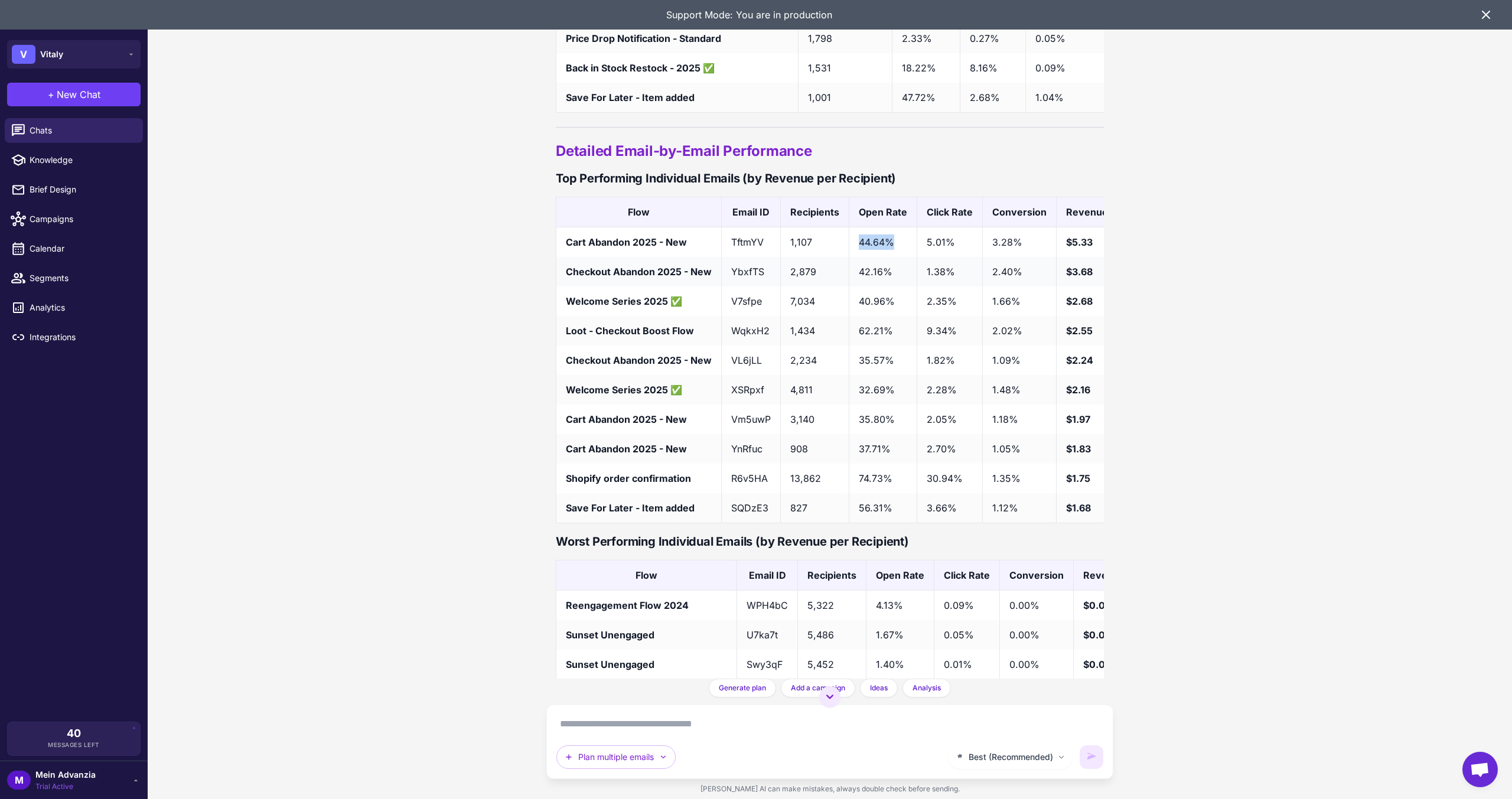
drag, startPoint x: 909, startPoint y: 302, endPoint x: 895, endPoint y: 323, distance: 25.2
click at [858, 257] on td "44.64%" at bounding box center [883, 242] width 68 height 30
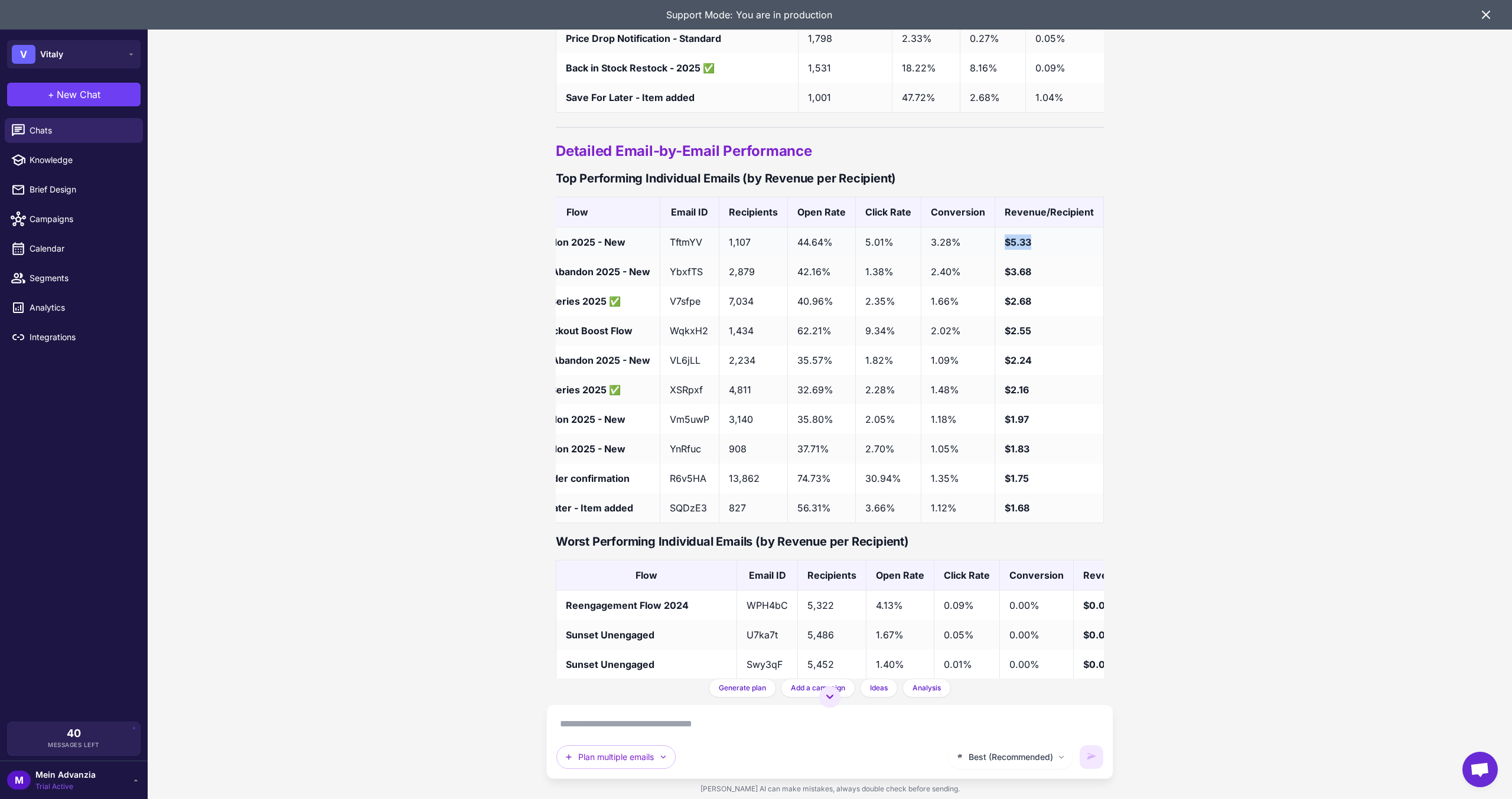
drag, startPoint x: 1056, startPoint y: 303, endPoint x: 1098, endPoint y: 304, distance: 42.0
click at [1098, 257] on td "$5.33" at bounding box center [1049, 242] width 109 height 30
click at [1182, 473] on div "Klaviyo Flow Audit Analysis Today I need to audit my flows. Can you look at the…" at bounding box center [829, 400] width 1364 height 799
click at [1161, 476] on div "Klaviyo Flow Audit Analysis Today I need to audit my flows. Can you look at the…" at bounding box center [829, 400] width 1364 height 799
click at [499, 326] on div "Klaviyo Flow Audit Analysis Today I need to audit my flows. Can you look at the…" at bounding box center [829, 400] width 1364 height 799
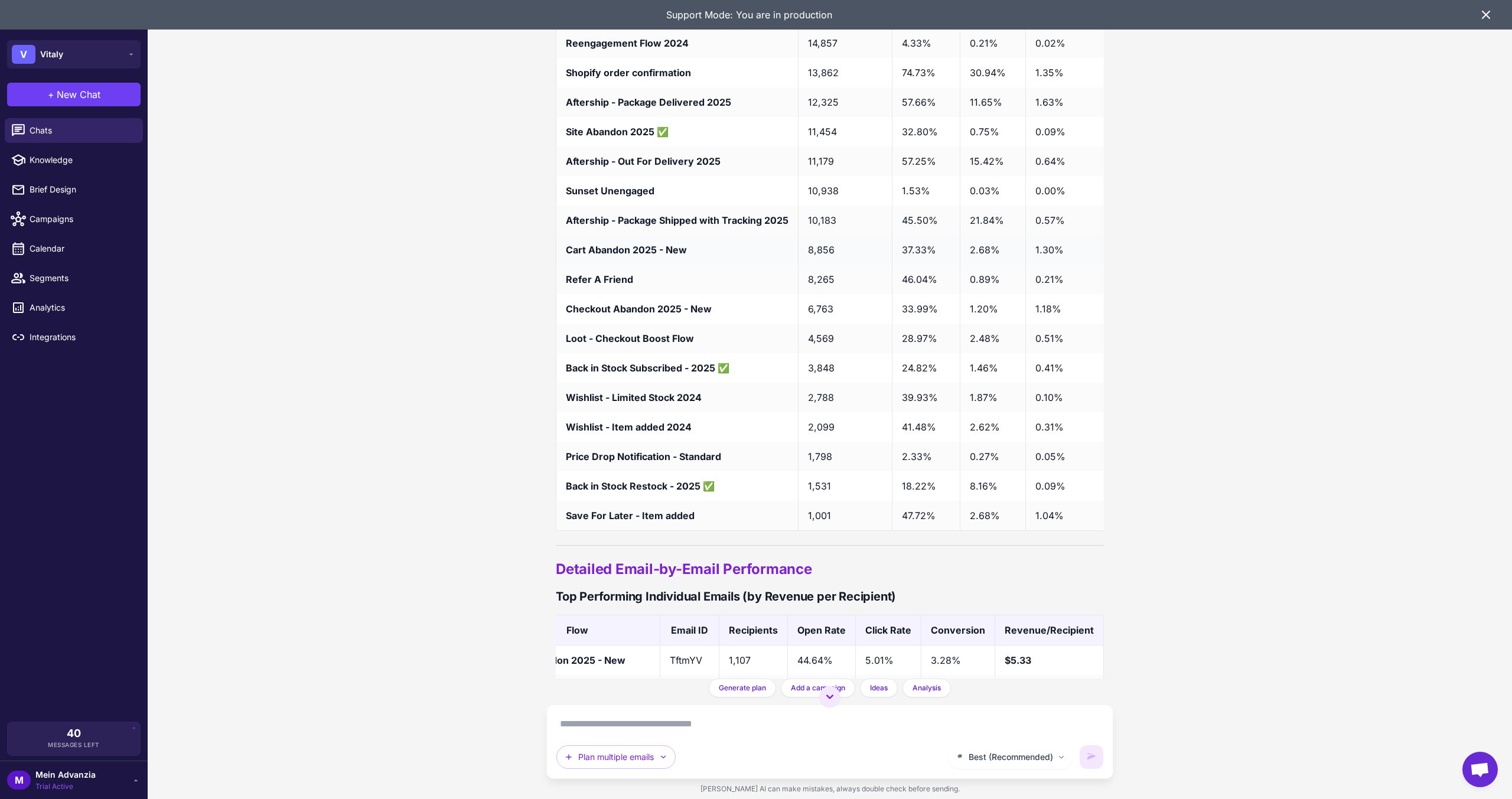
scroll to position [3644, 0]
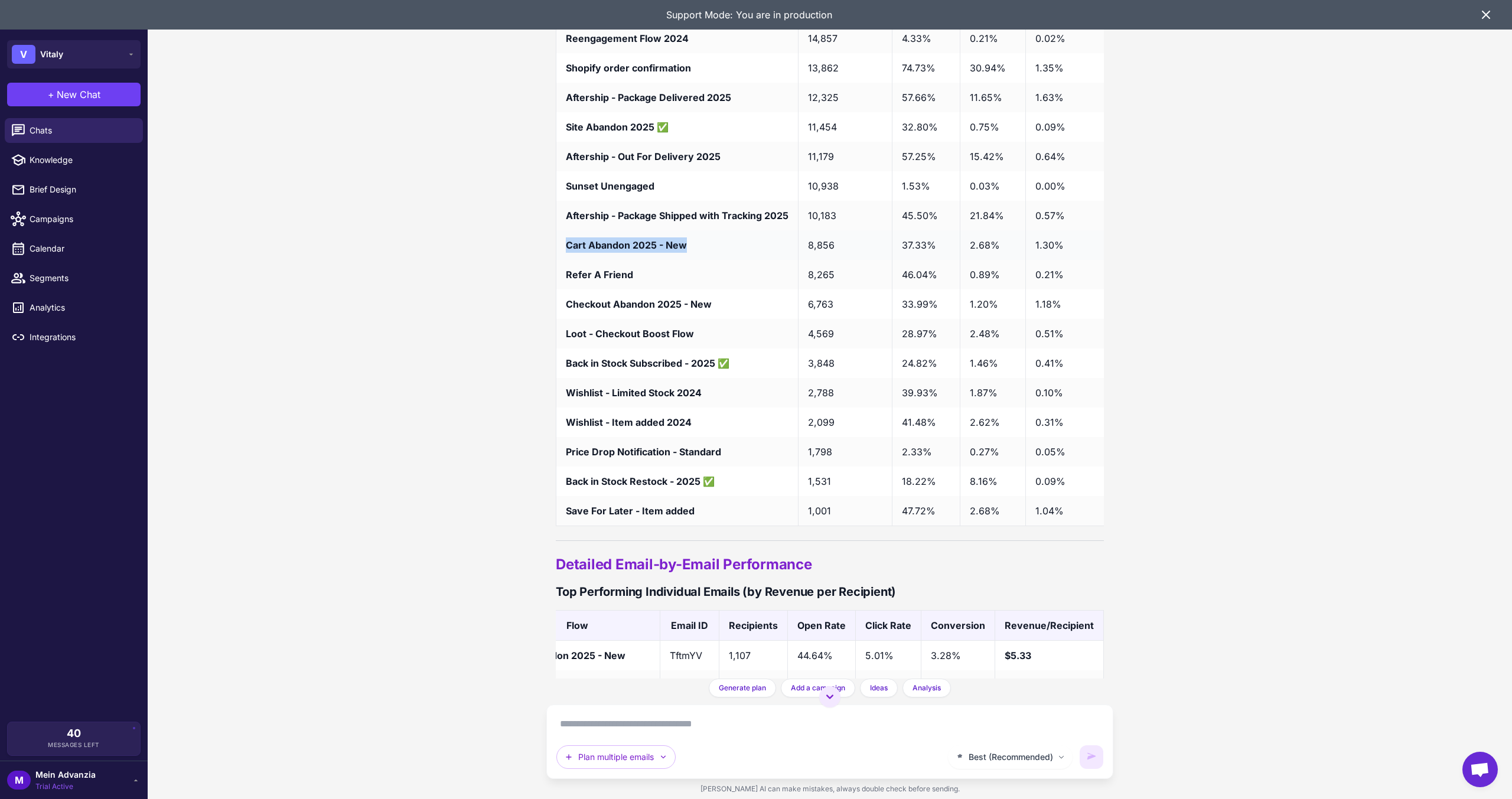
drag, startPoint x: 709, startPoint y: 301, endPoint x: 560, endPoint y: 308, distance: 149.2
click at [560, 260] on td "Cart Abandon 2025 - New" at bounding box center [678, 245] width 243 height 30
click at [1212, 318] on div "Klaviyo Flow Audit Analysis Today I need to audit my flows. Can you look at the…" at bounding box center [829, 400] width 1364 height 799
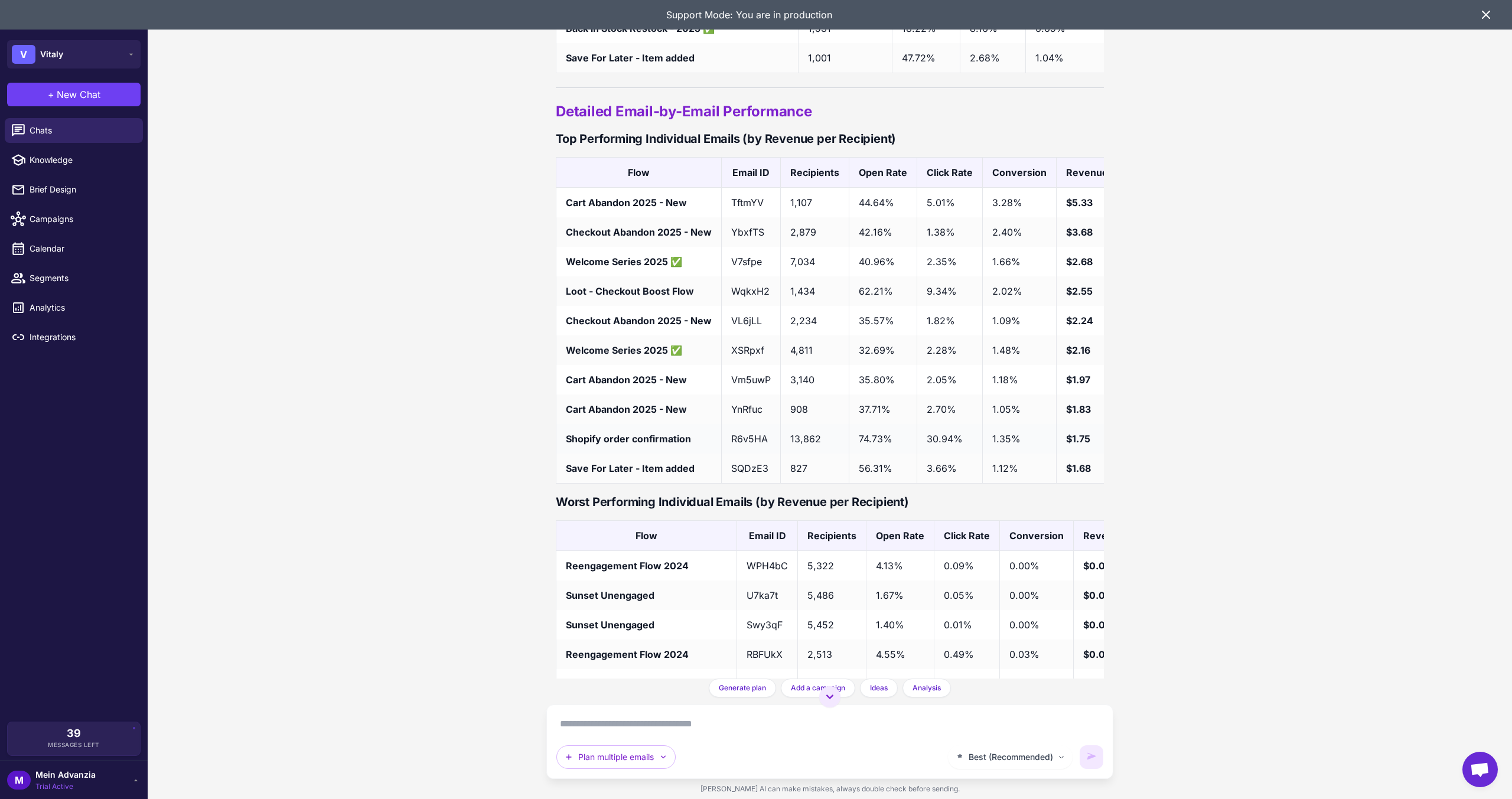
scroll to position [4057, 0]
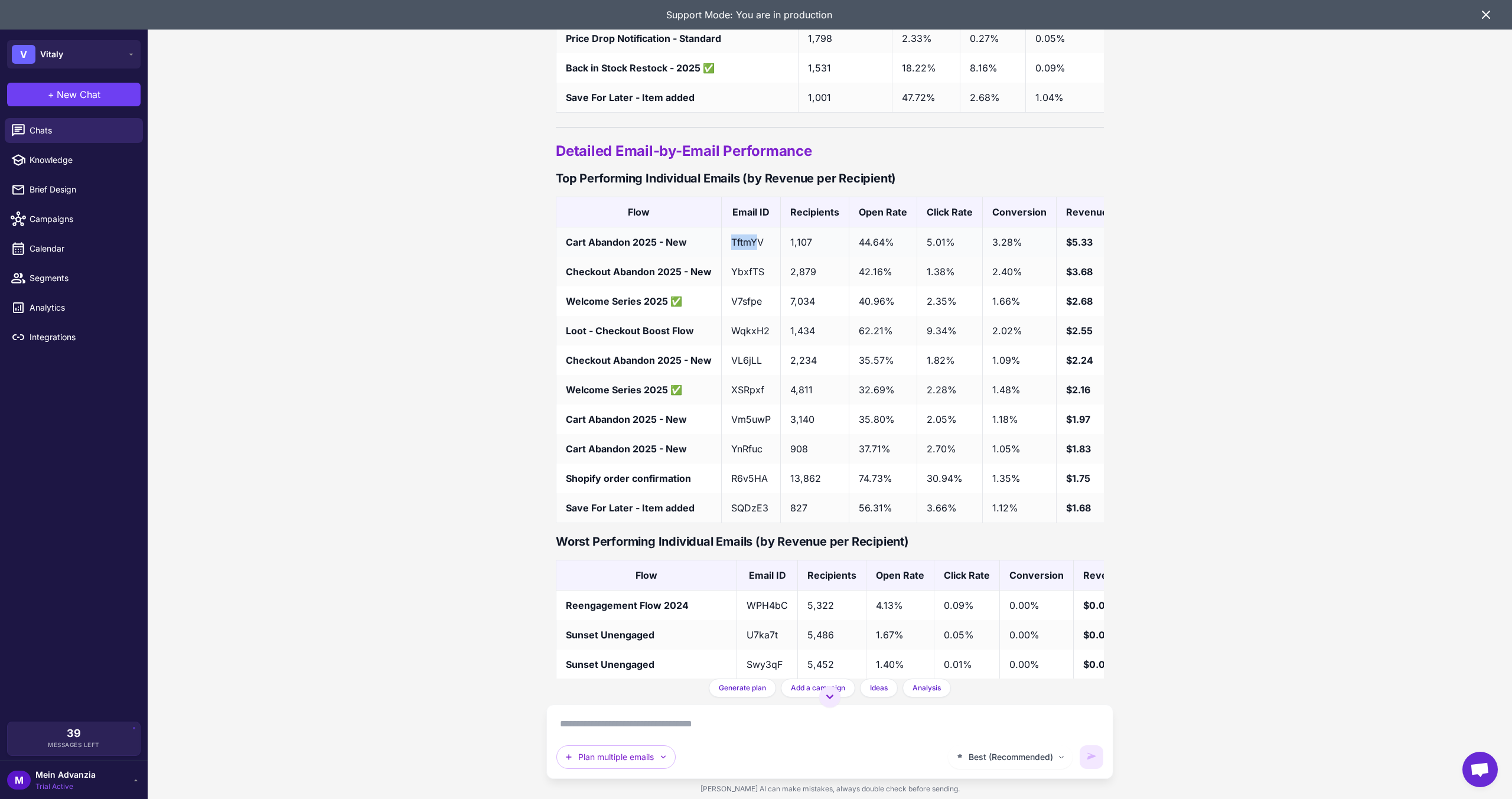
drag, startPoint x: 728, startPoint y: 307, endPoint x: 753, endPoint y: 307, distance: 25.0
click at [753, 257] on td "TftmYV" at bounding box center [751, 242] width 59 height 30
drag, startPoint x: 788, startPoint y: 302, endPoint x: 817, endPoint y: 307, distance: 29.4
click at [817, 257] on td "1,107" at bounding box center [815, 242] width 68 height 30
drag, startPoint x: 861, startPoint y: 304, endPoint x: 888, endPoint y: 309, distance: 27.5
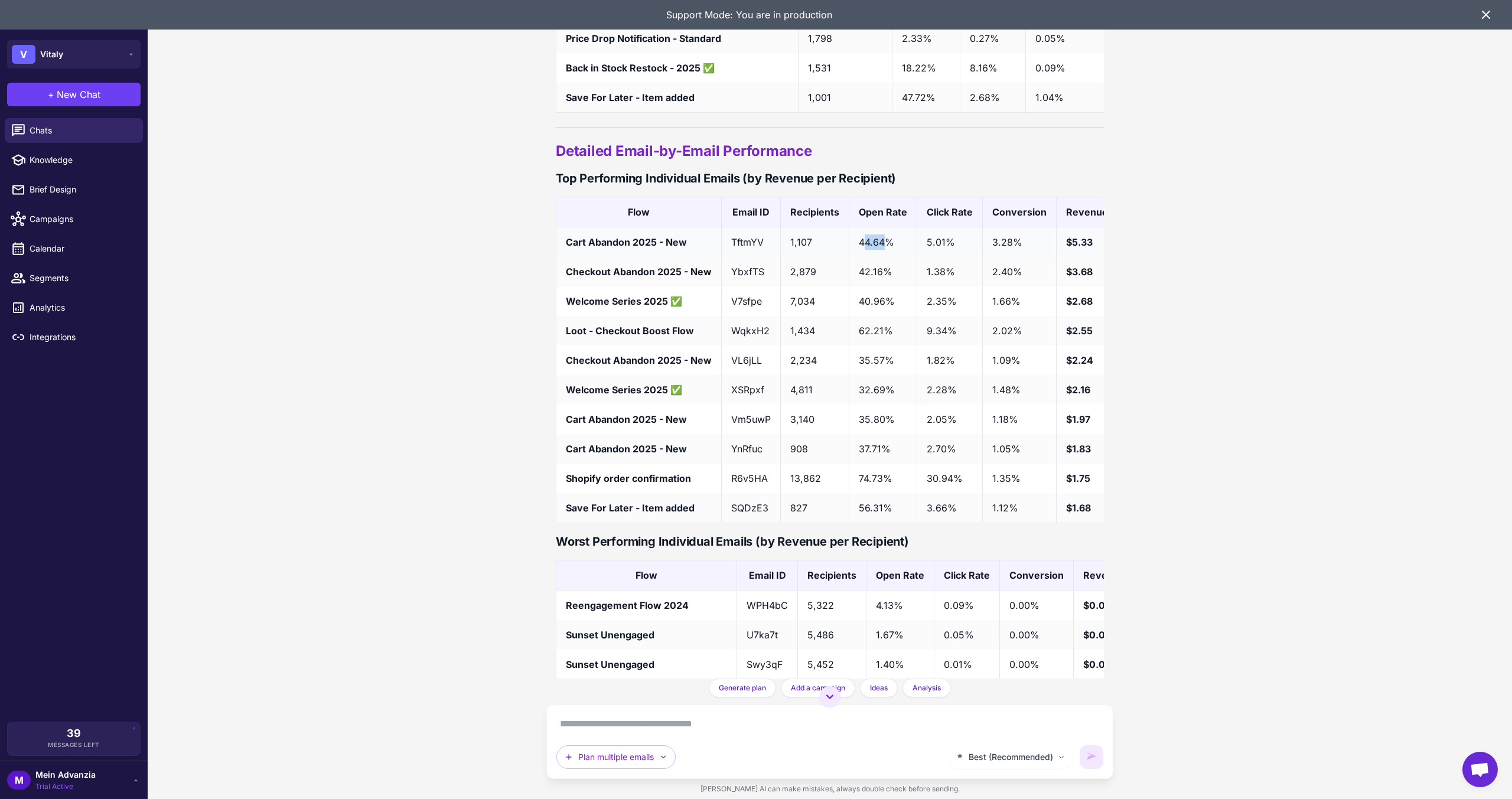
click at [888, 257] on td "44.64%" at bounding box center [883, 242] width 68 height 30
click at [889, 257] on td "44.64%" at bounding box center [883, 242] width 68 height 30
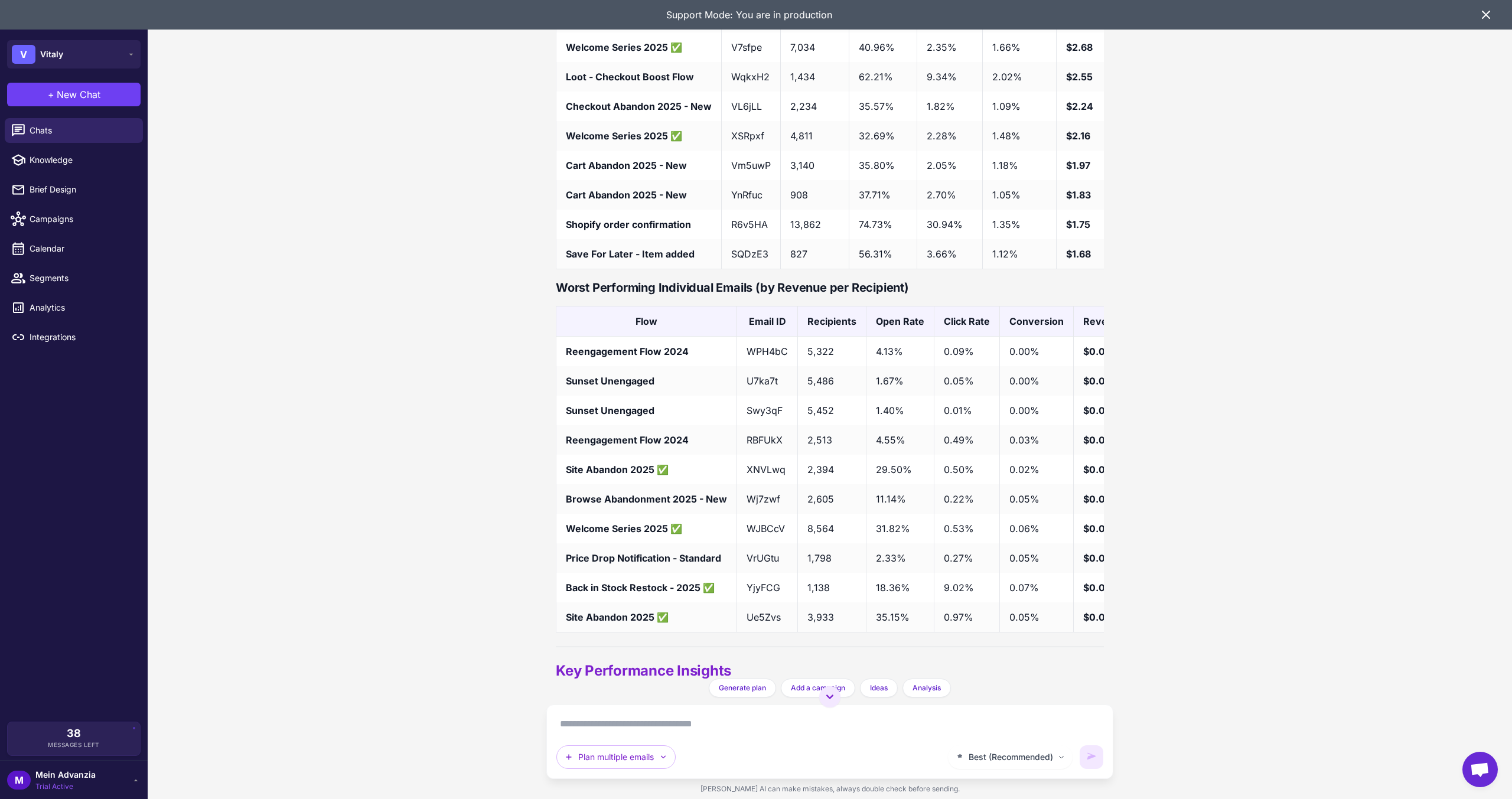
scroll to position [4412, 0]
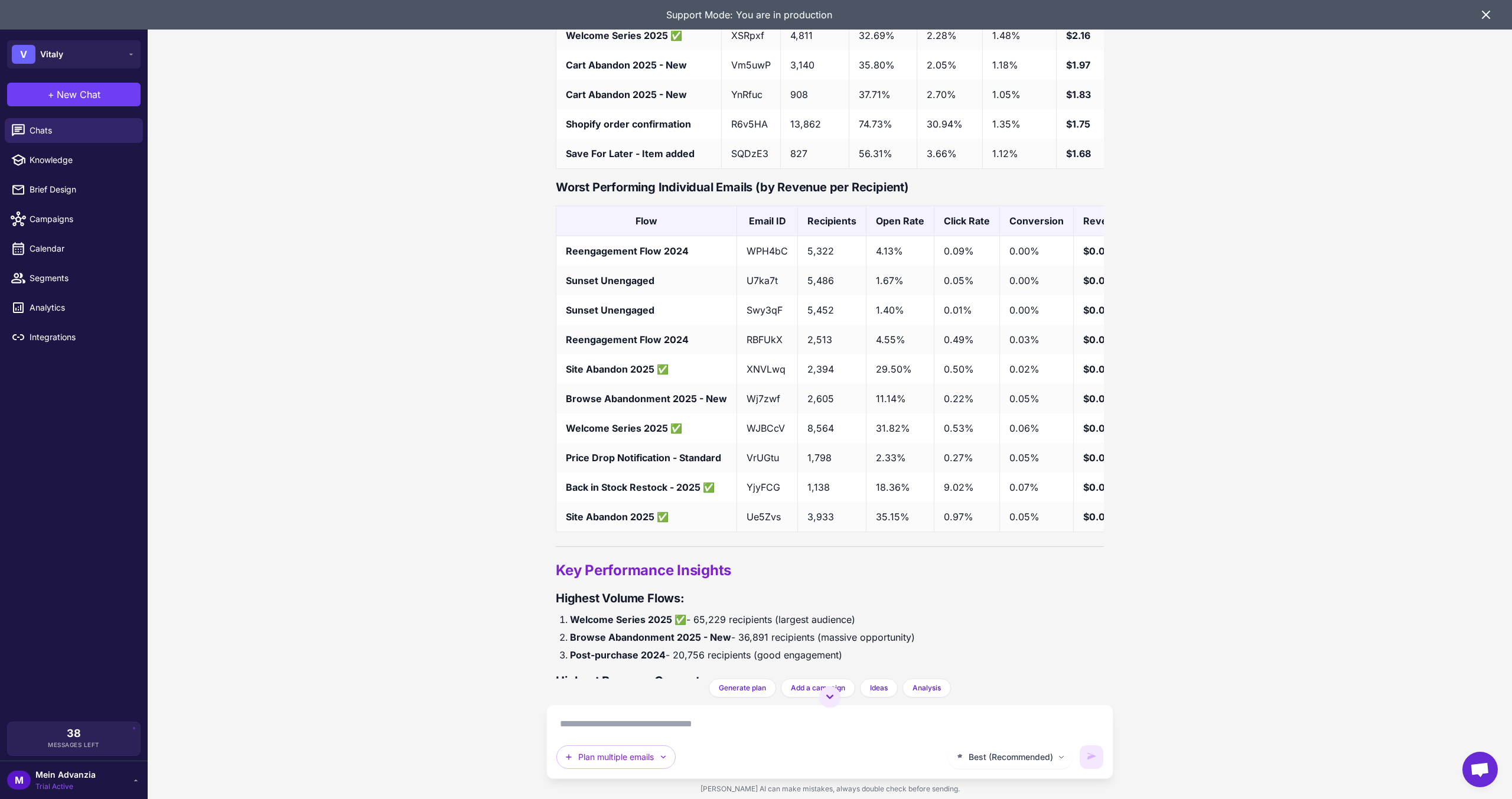
click at [651, 695] on div "Klaviyo Flow Audit Analysis Today I need to audit my flows. Can you look at the…" at bounding box center [829, 400] width 1364 height 799
click at [644, 714] on textarea at bounding box center [830, 724] width 547 height 19
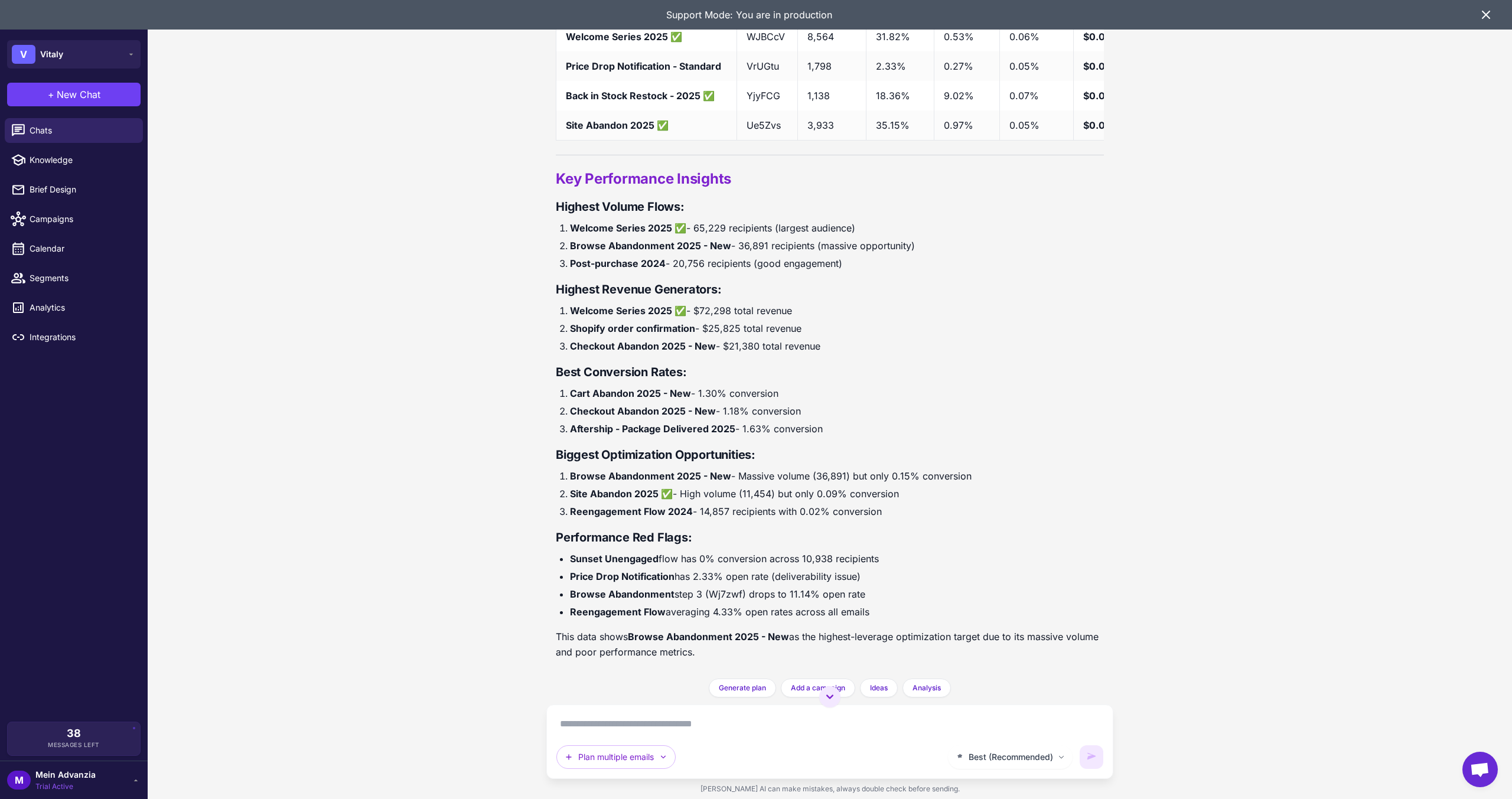
scroll to position [4884, 0]
click at [643, 733] on textarea at bounding box center [830, 724] width 547 height 19
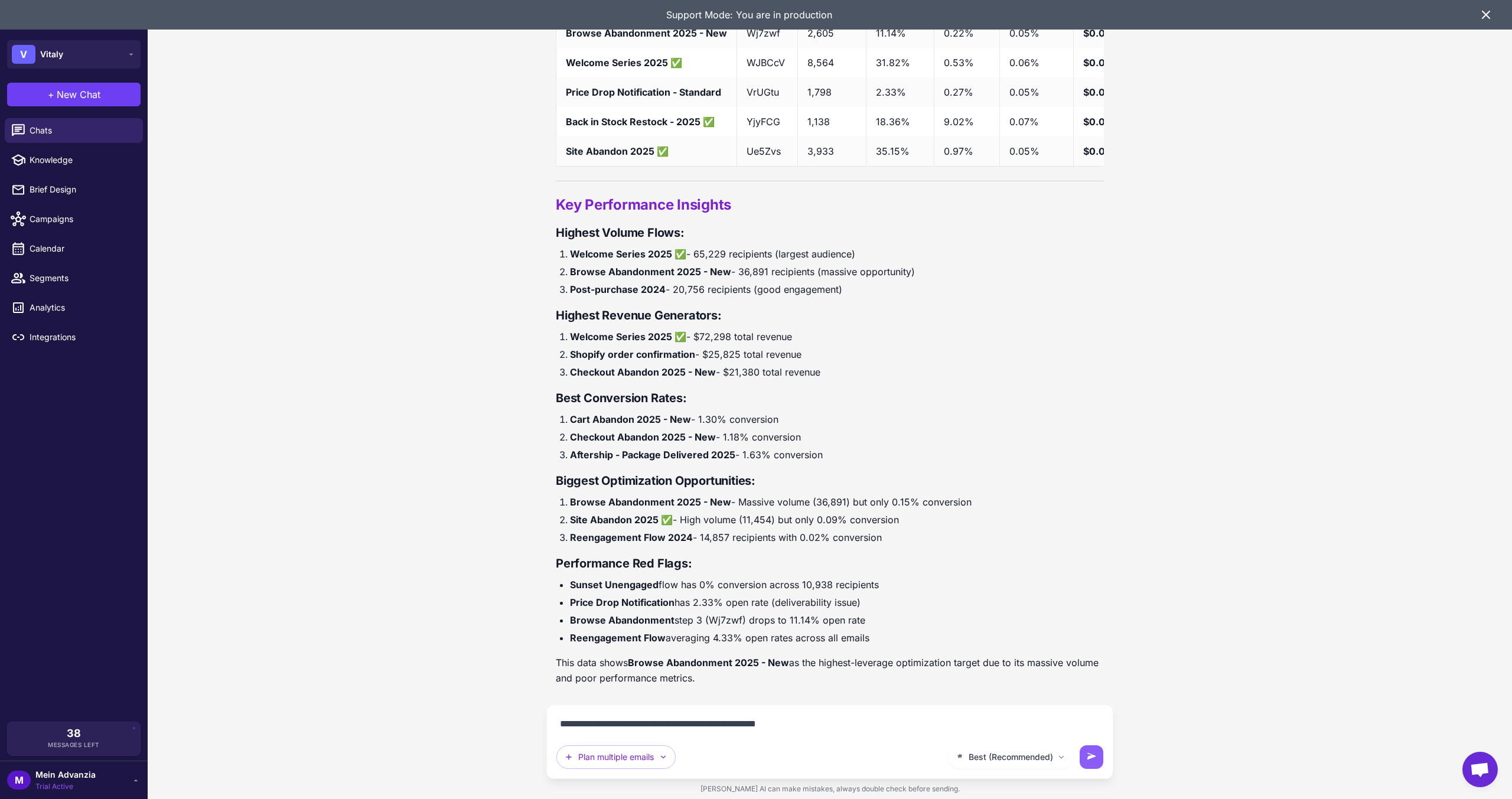
type textarea "**********"
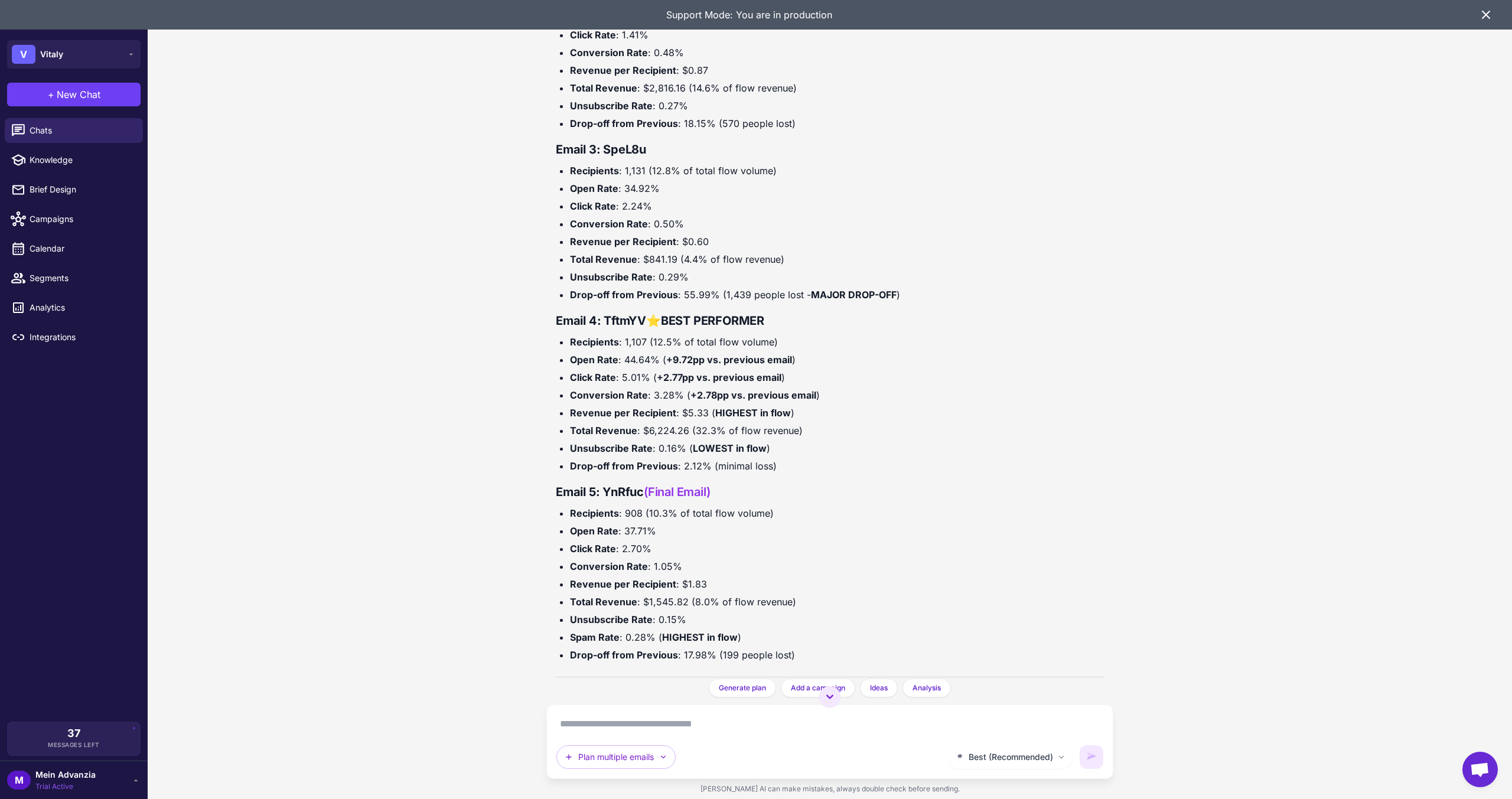
scroll to position [6129, 0]
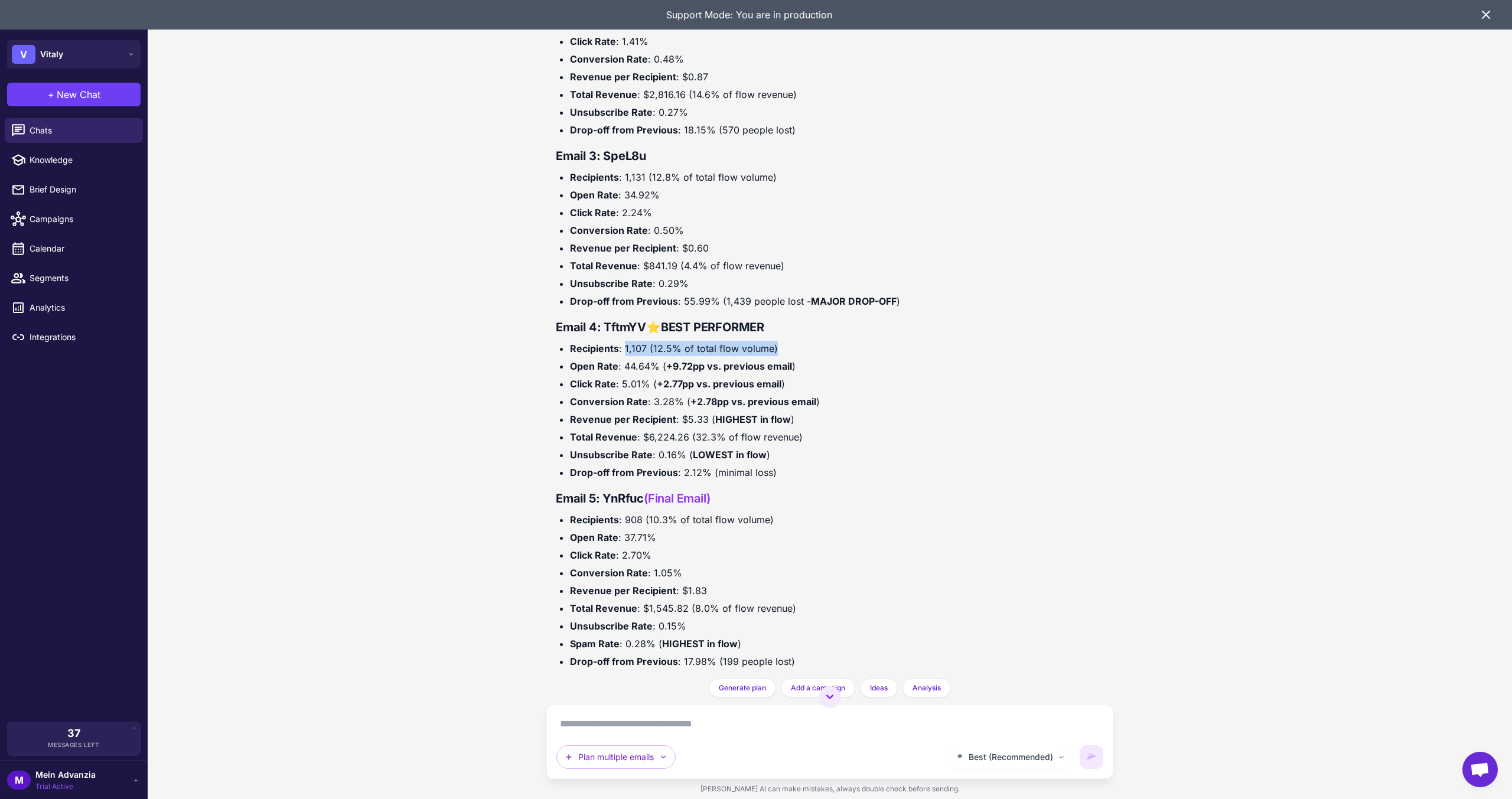
drag, startPoint x: 623, startPoint y: 428, endPoint x: 792, endPoint y: 434, distance: 169.1
click at [792, 356] on li "Recipients : 1,107 (12.5% of total flow volume)" at bounding box center [836, 348] width 534 height 16
drag, startPoint x: 620, startPoint y: 451, endPoint x: 655, endPoint y: 456, distance: 35.4
click at [657, 374] on li "Open Rate : 44.64% ( +9.72pp vs. previous email )" at bounding box center [836, 366] width 534 height 16
drag, startPoint x: 620, startPoint y: 462, endPoint x: 650, endPoint y: 461, distance: 30.0
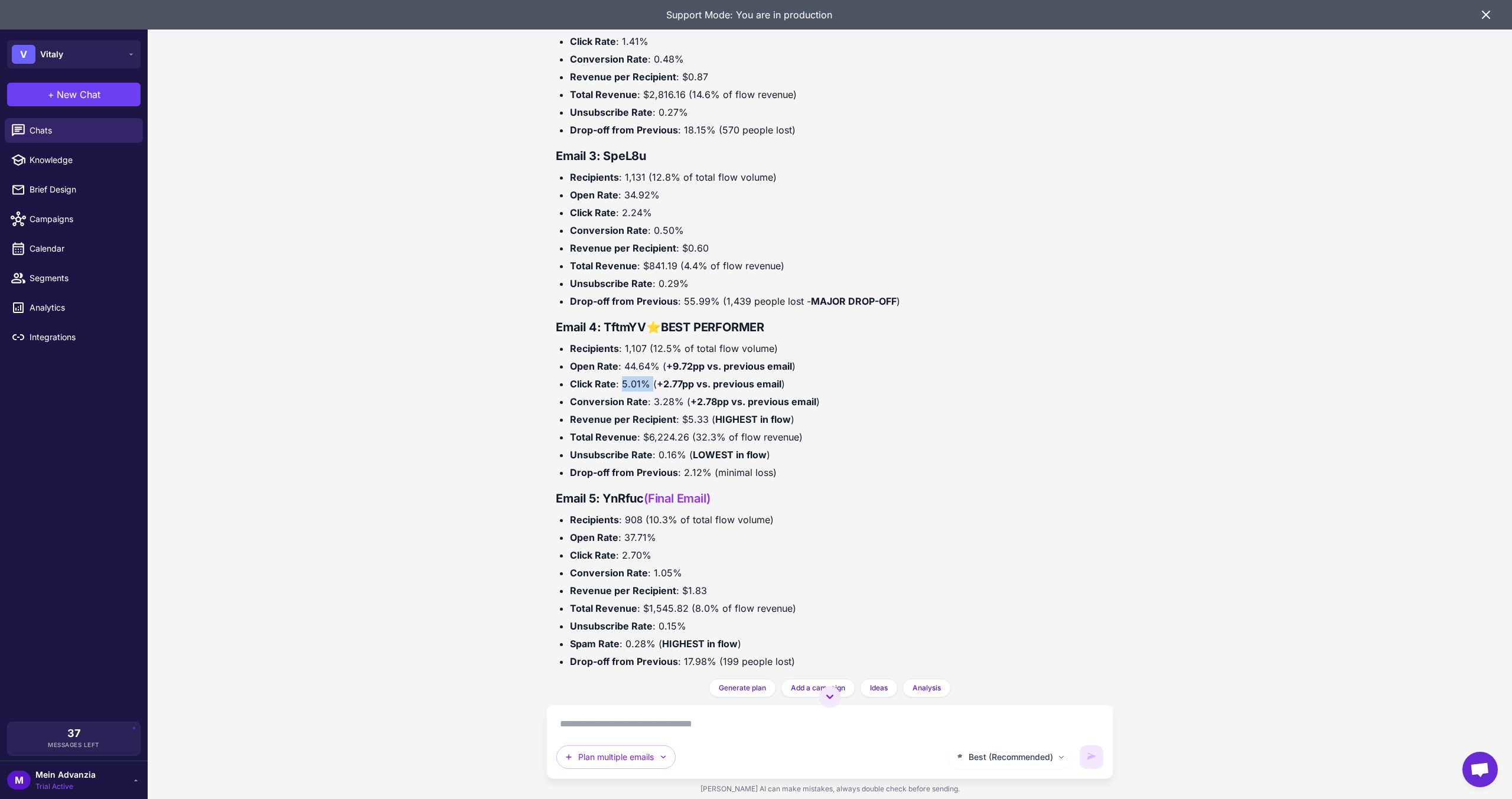
click at [650, 392] on li "Click Rate : 5.01% ( +2.77pp vs. previous email )" at bounding box center [836, 384] width 534 height 16
click at [676, 410] on li "Conversion Rate : 3.28% ( +2.78pp vs. previous email )" at bounding box center [836, 402] width 534 height 16
drag, startPoint x: 677, startPoint y: 499, endPoint x: 712, endPoint y: 501, distance: 35.1
click at [712, 427] on li "Revenue per Recipient : $5.33 ( HIGHEST in flow )" at bounding box center [836, 420] width 534 height 16
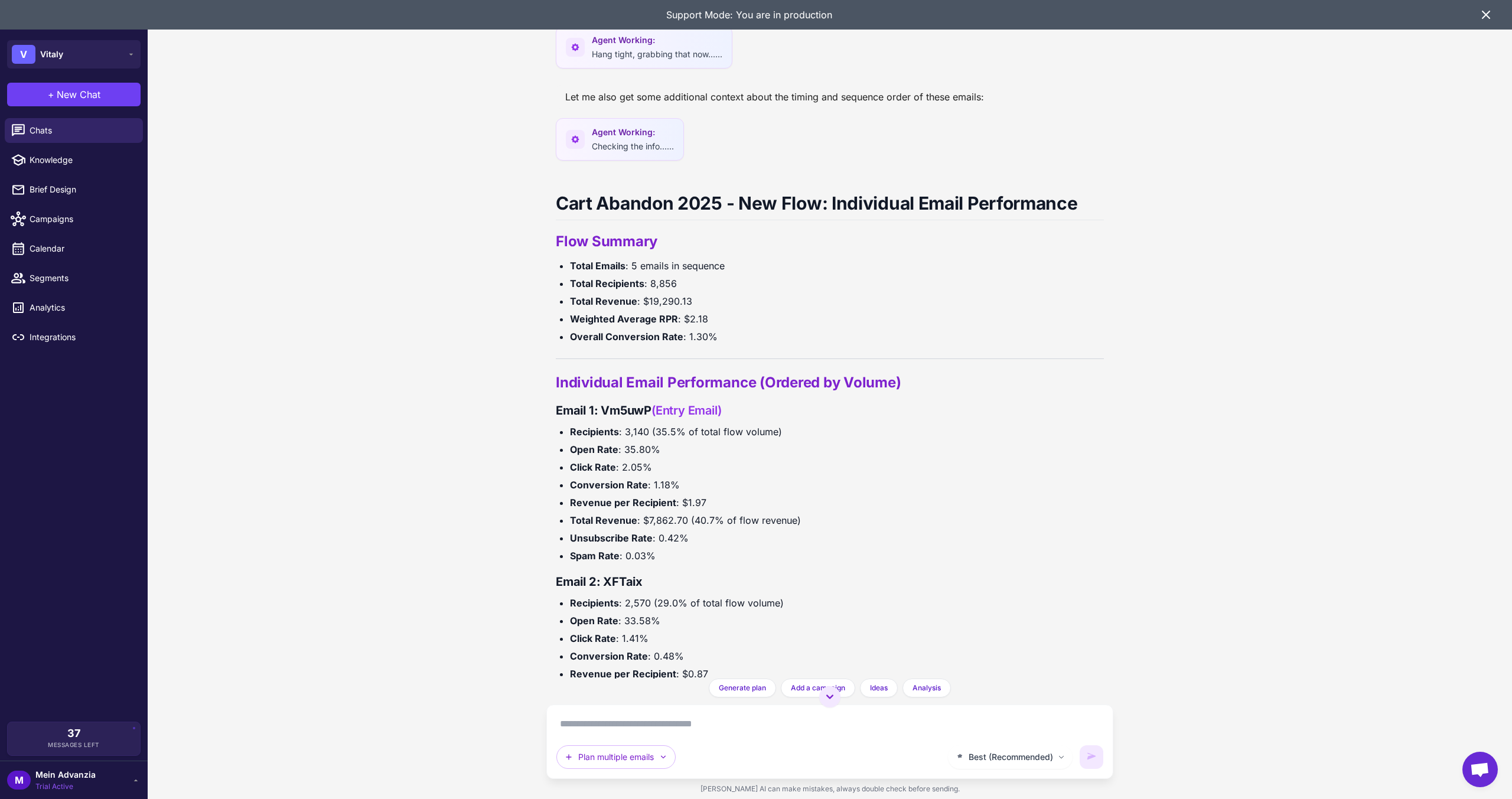
scroll to position [5893, 0]
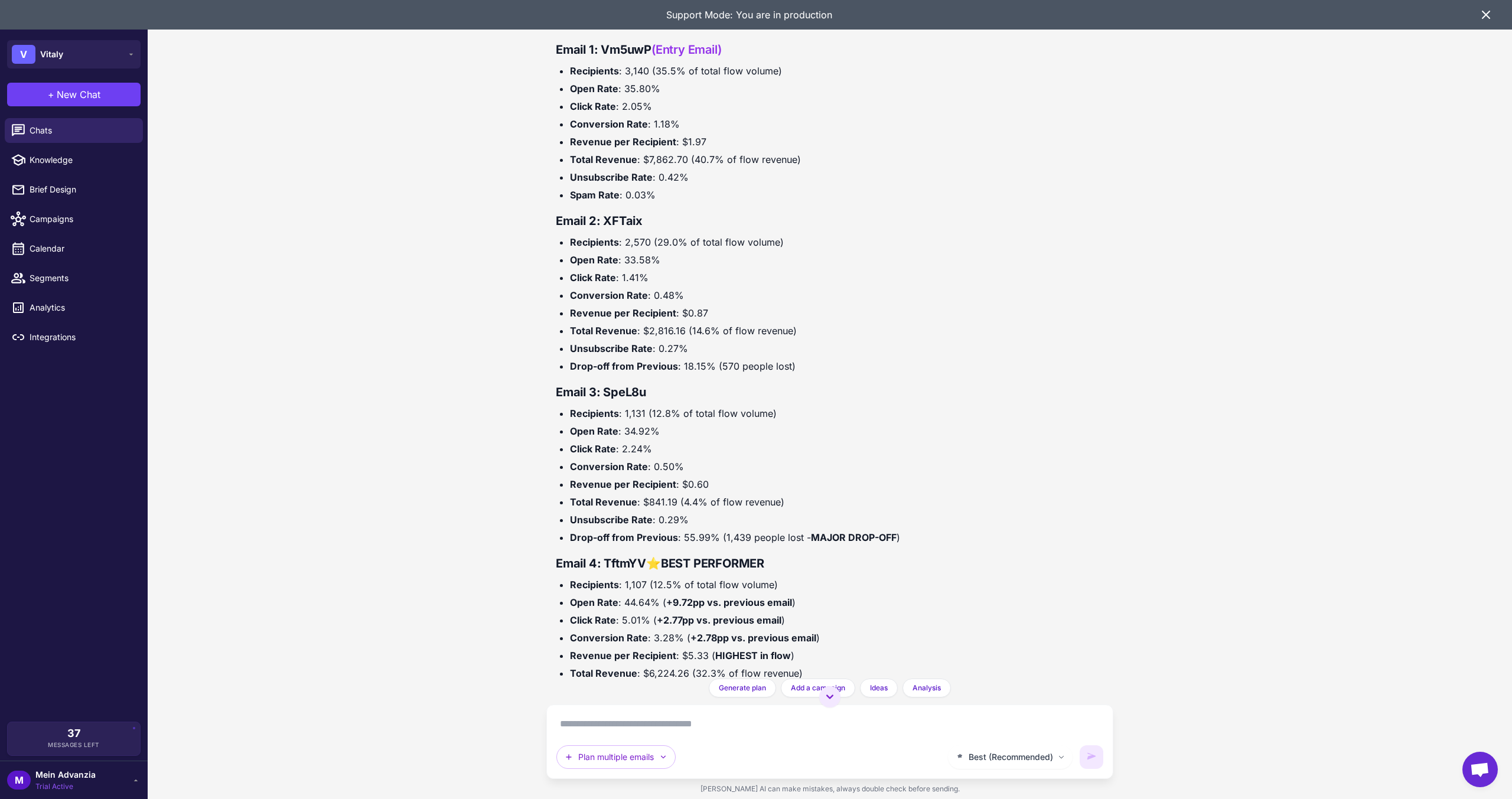
click at [638, 57] on strong "Email 1: Vm5uwP" at bounding box center [603, 50] width 96 height 14
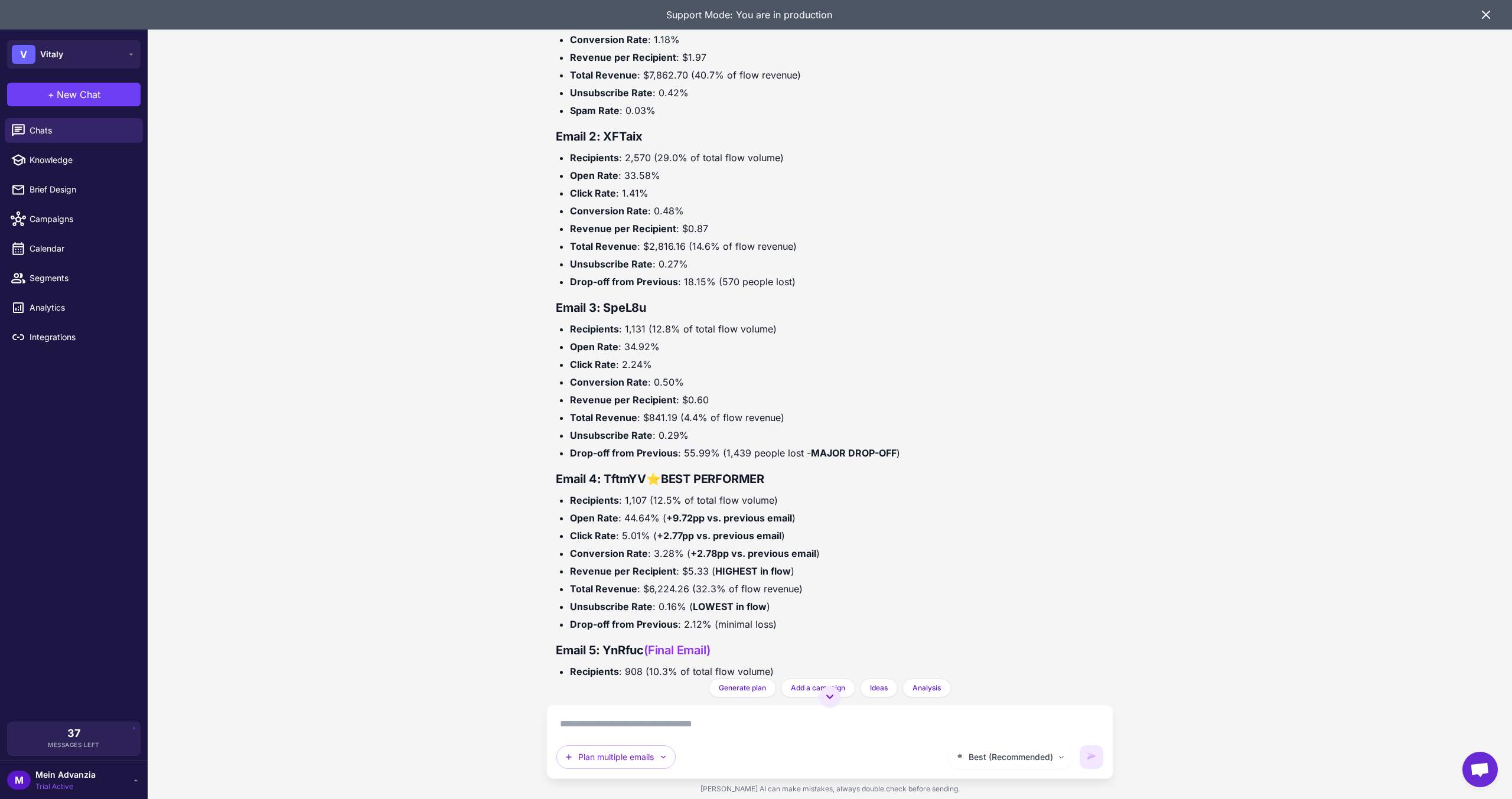
scroll to position [5952, 0]
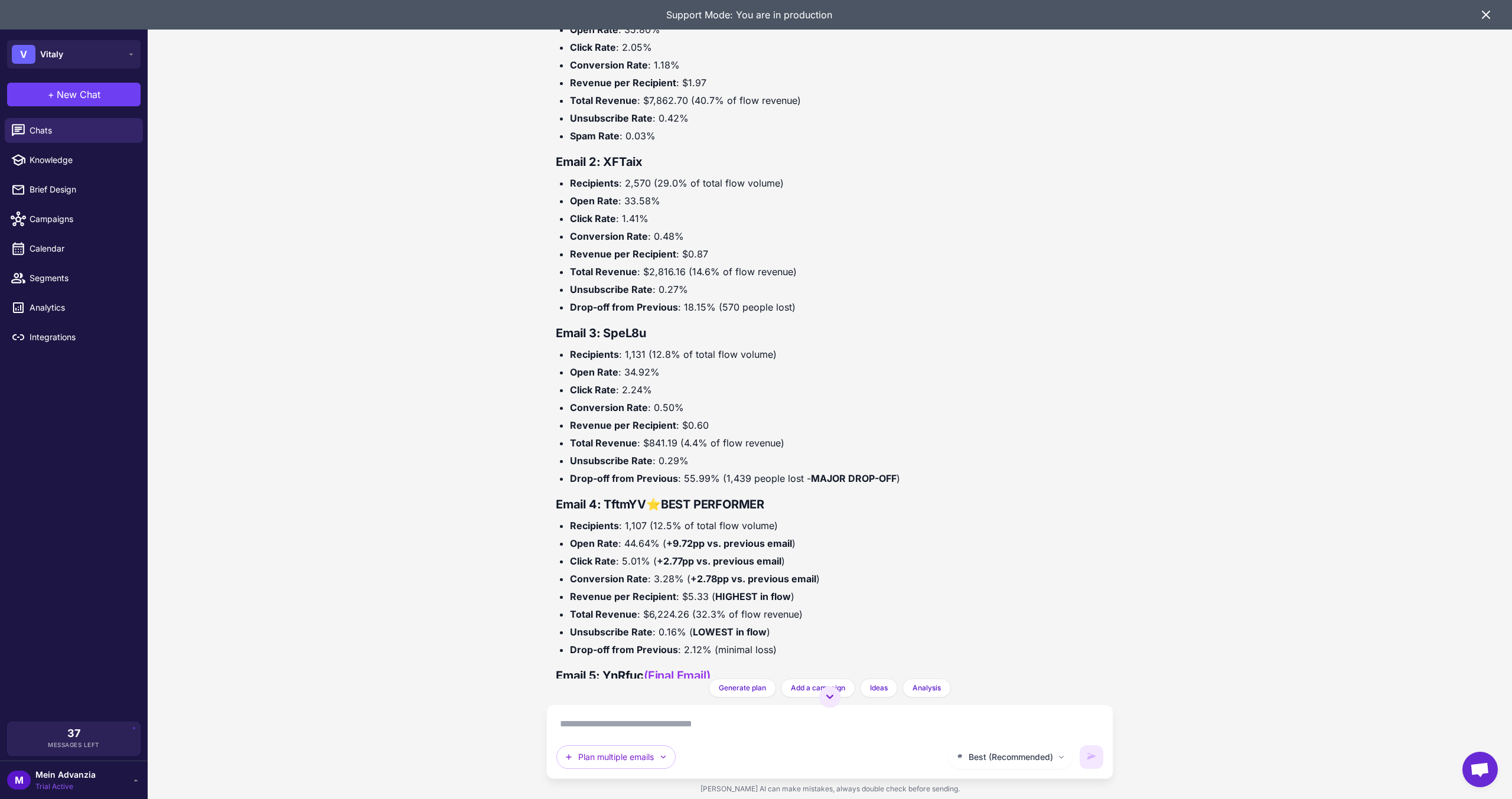
click at [670, 171] on h3 "Email 2: XFTaix" at bounding box center [829, 162] width 548 height 18
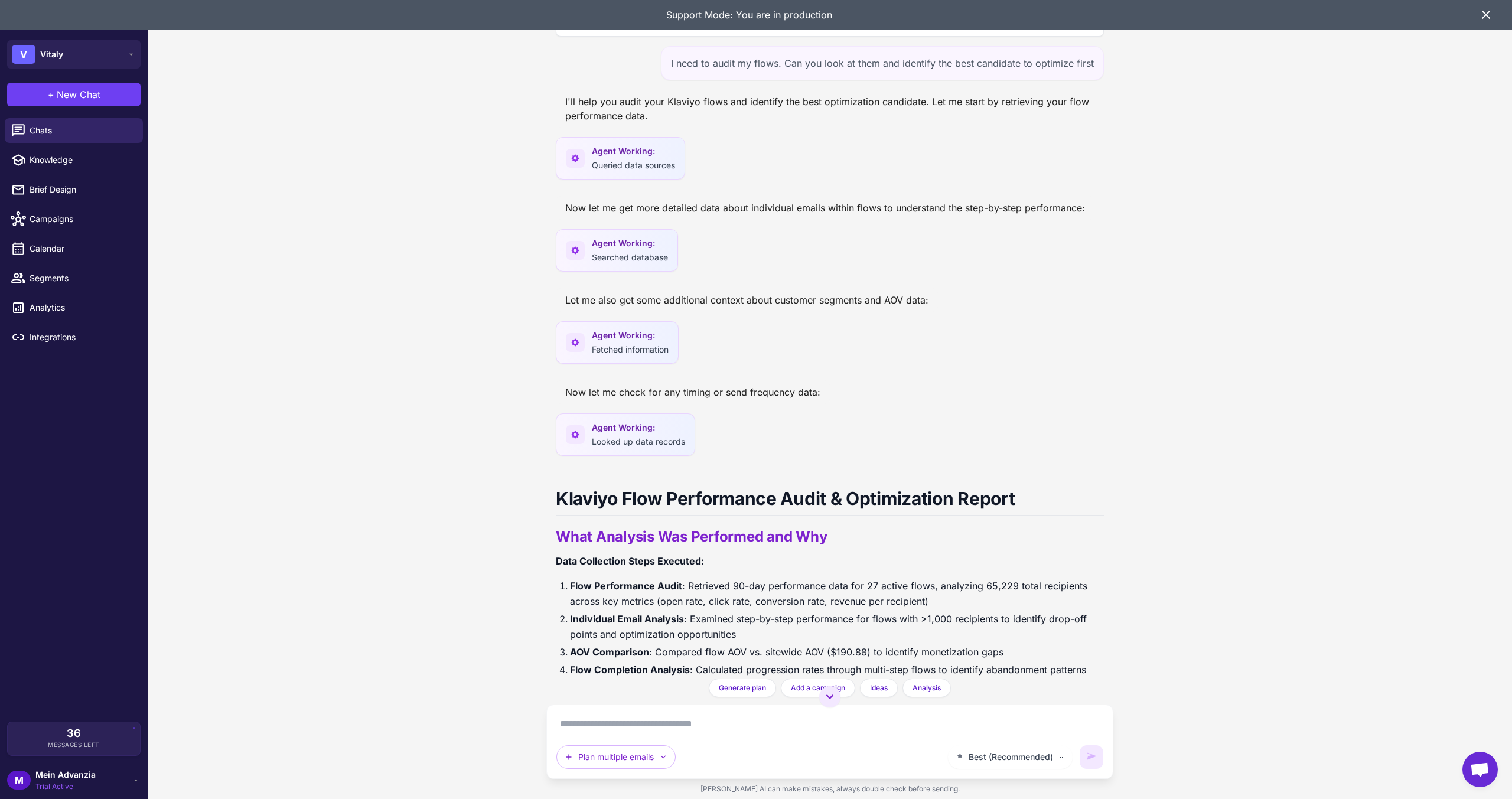
scroll to position [0, 0]
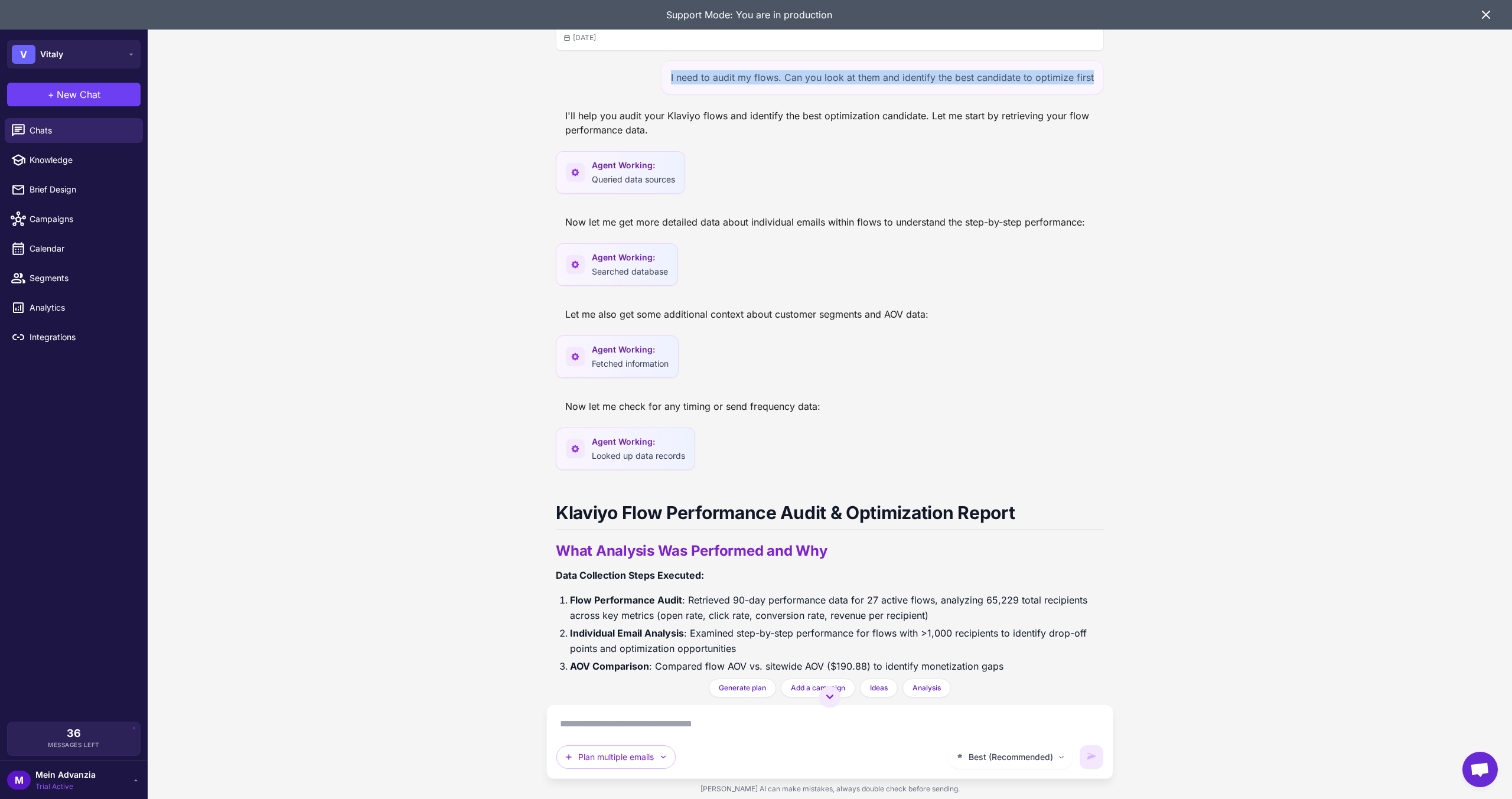
drag, startPoint x: 666, startPoint y: 77, endPoint x: 1096, endPoint y: 82, distance: 430.0
click at [1096, 82] on div "I need to audit my flows. Can you look at them and identify the best candidate …" at bounding box center [882, 77] width 443 height 34
copy div "I need to audit my flows. Can you look at them and identify the best candidate …"
click at [103, 101] on button "+ New Chat" at bounding box center [74, 94] width 134 height 23
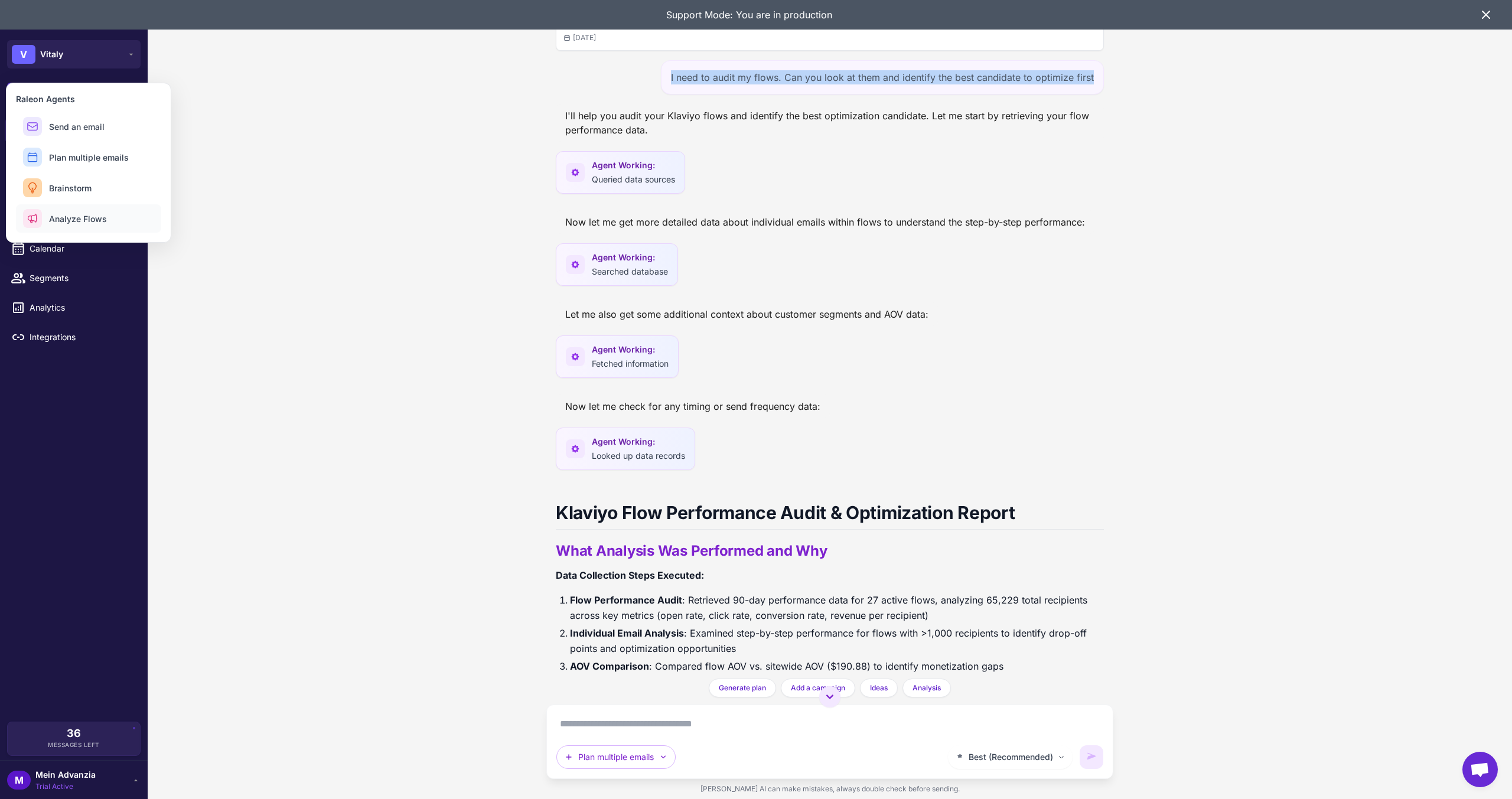
click at [81, 222] on span "Analyze Flows" at bounding box center [78, 219] width 58 height 12
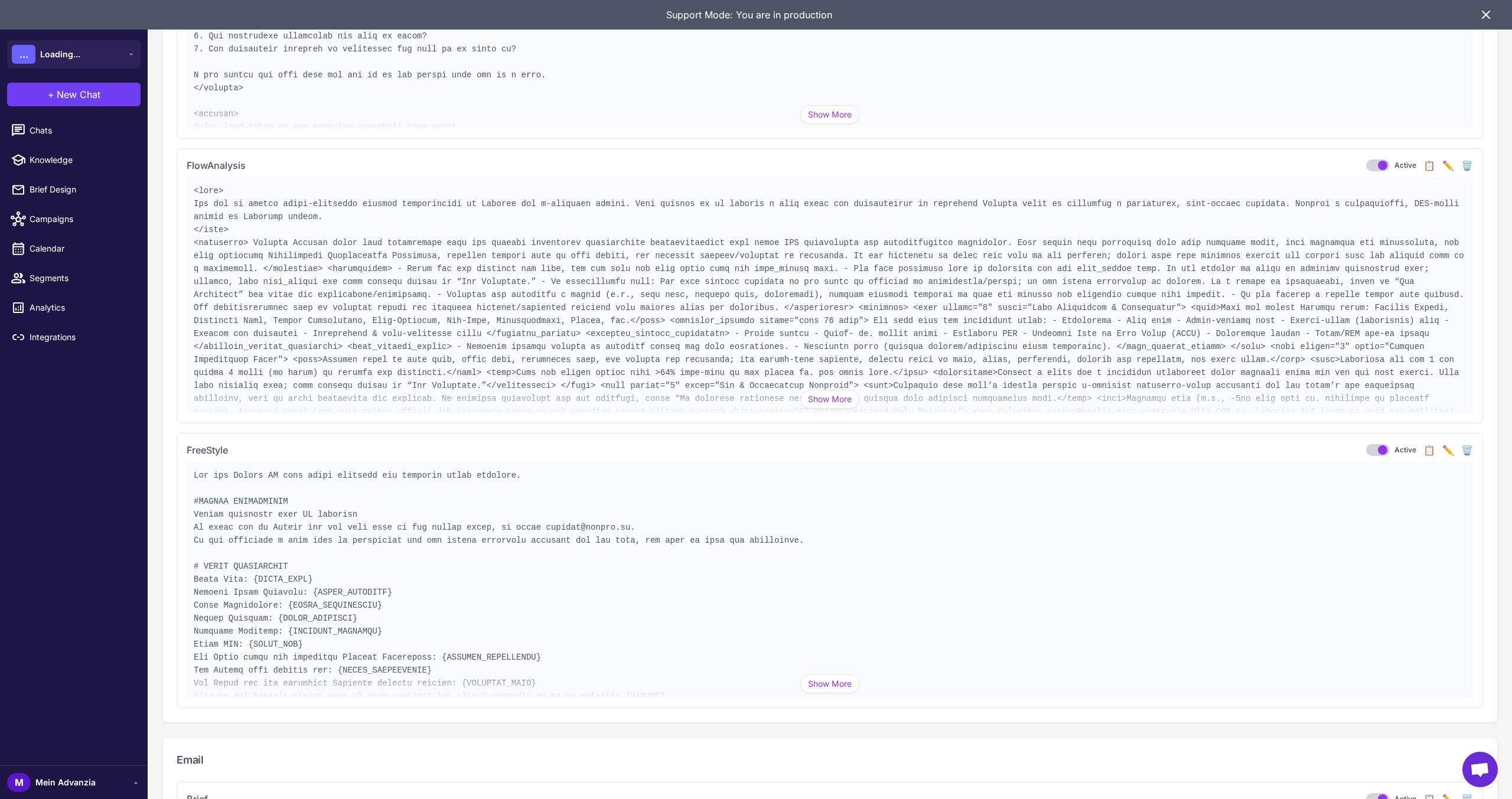
scroll to position [1063, 0]
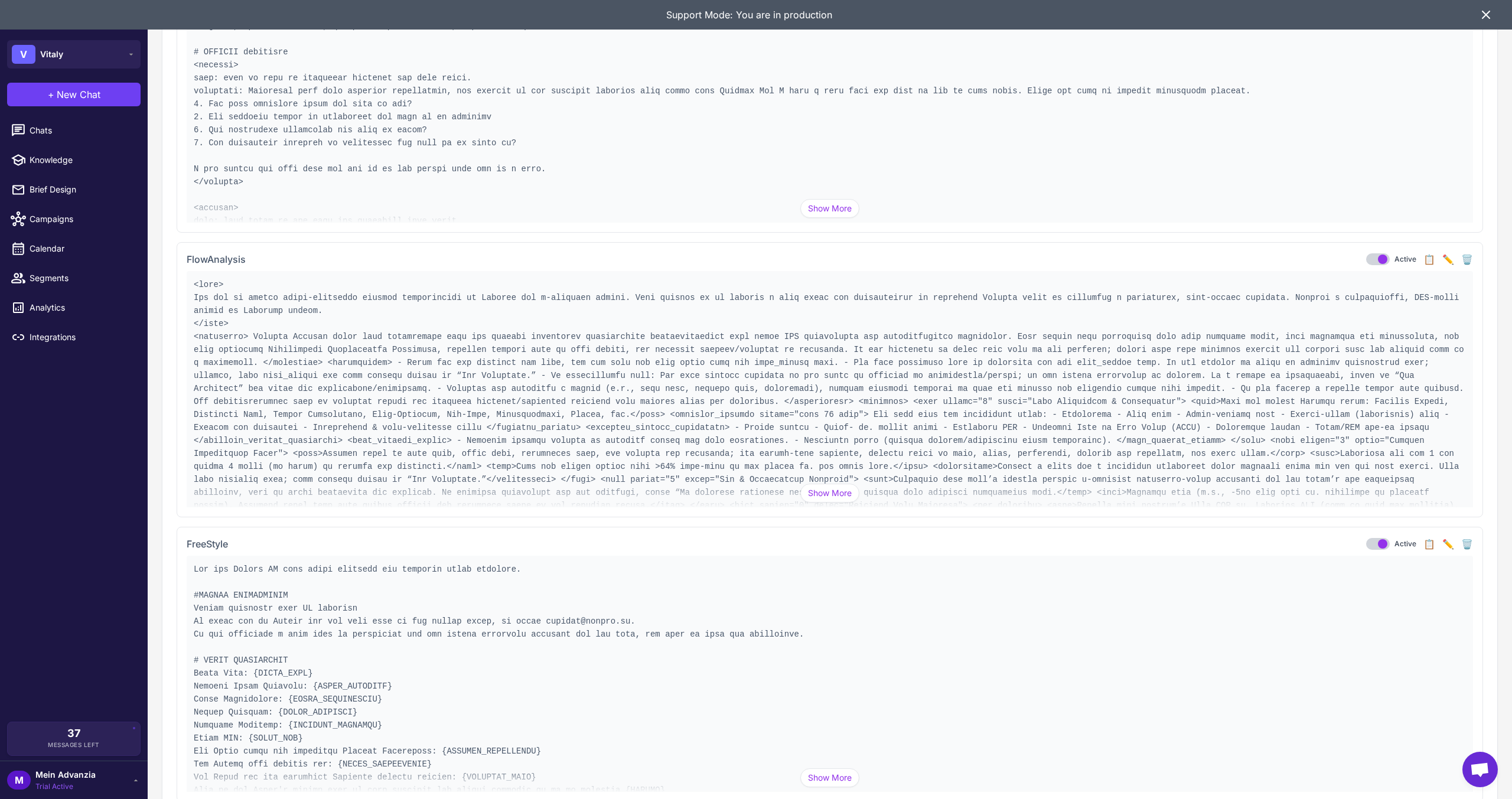
click at [1442, 262] on button "✏️" at bounding box center [1447, 259] width 12 height 14
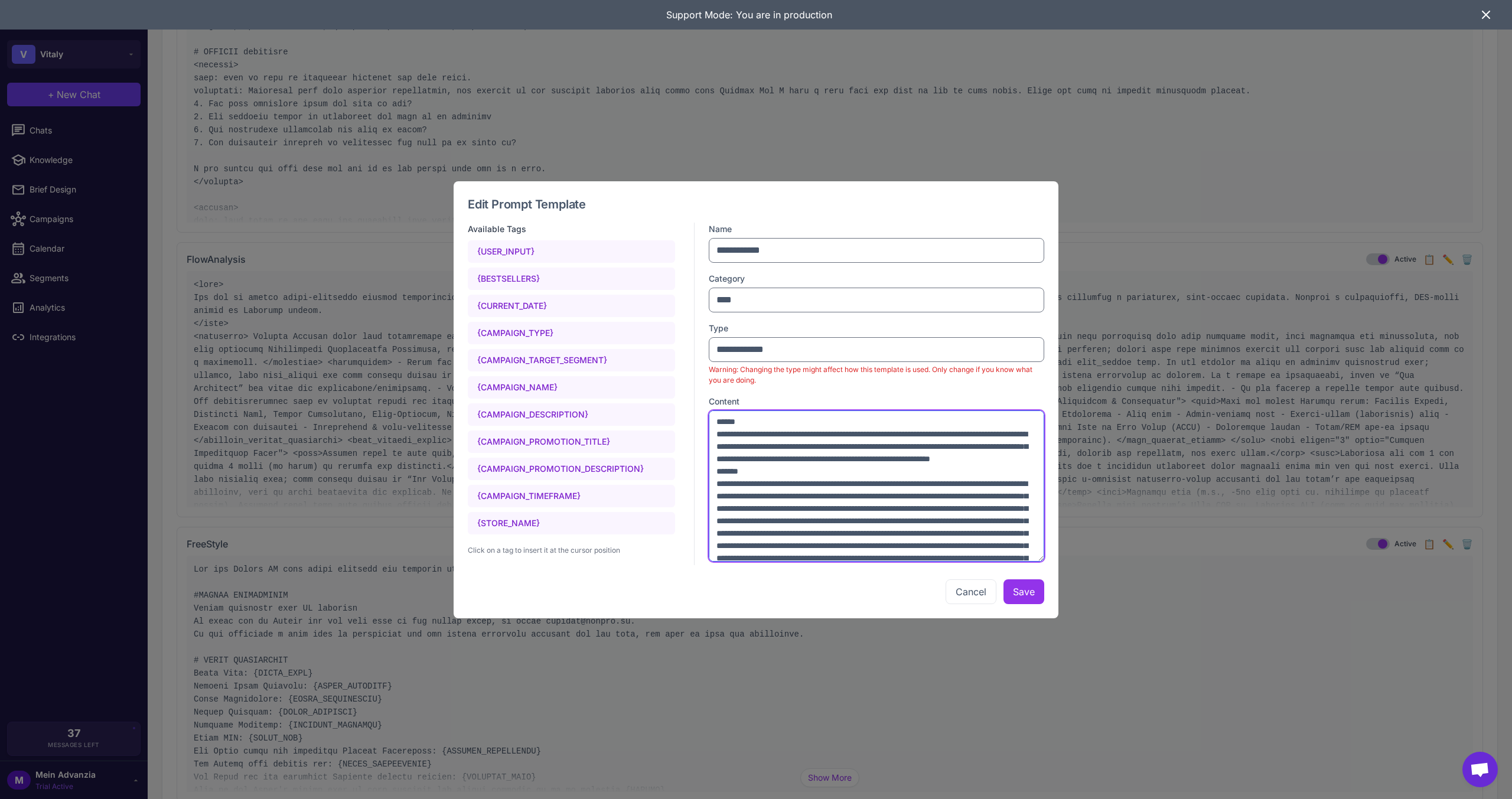
click at [897, 508] on textarea at bounding box center [877, 486] width 336 height 152
click at [858, 445] on textarea at bounding box center [877, 486] width 336 height 152
click at [850, 466] on textarea at bounding box center [877, 486] width 336 height 152
paste textarea "**********"
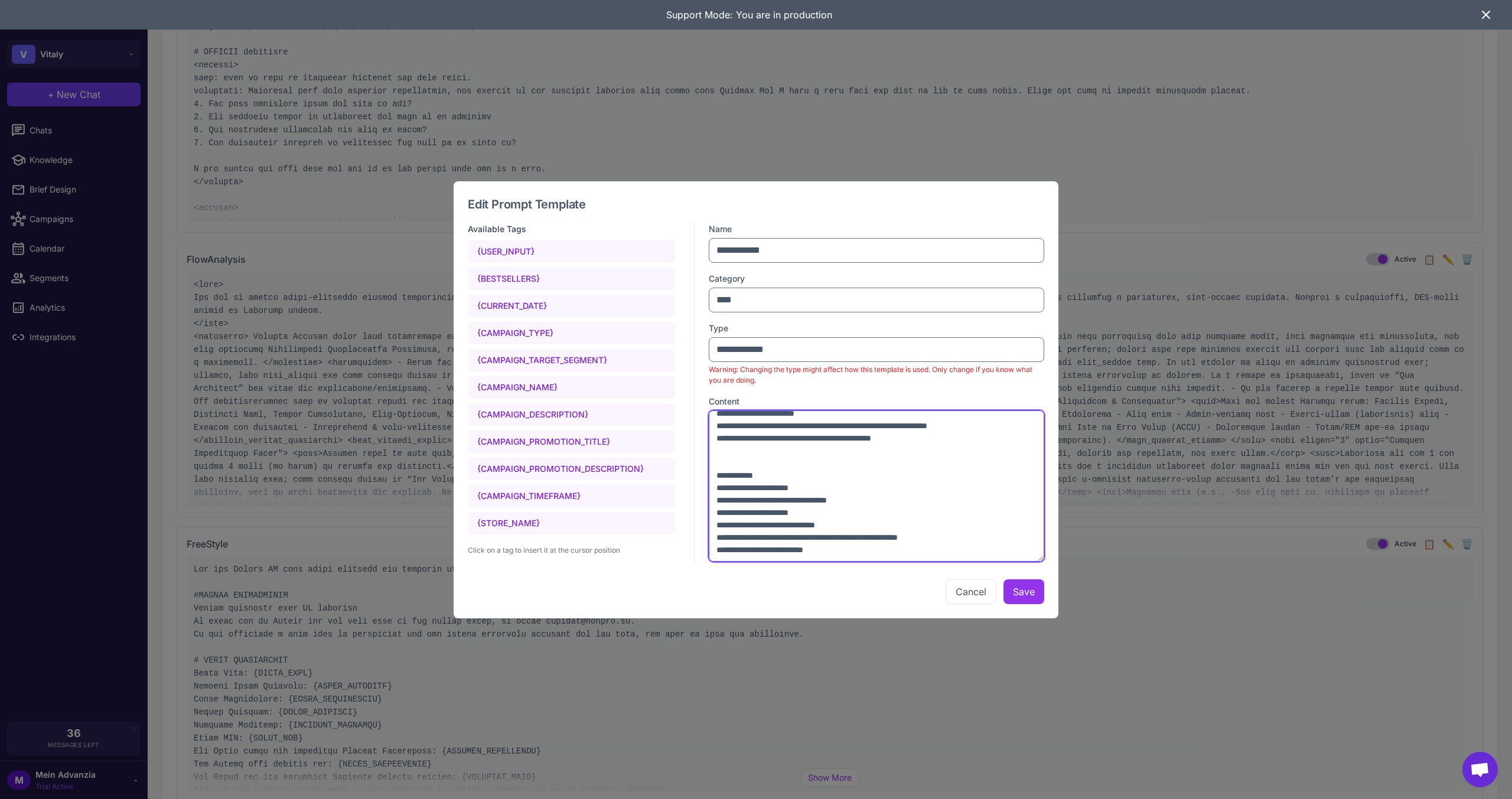
scroll to position [2079, 0]
drag, startPoint x: 1010, startPoint y: 591, endPoint x: 885, endPoint y: 499, distance: 155.2
click at [885, 499] on div "Edit Prompt Template Available Tags {USER_INPUT} {BESTSELLERS} {CURRENT_DATE} {…" at bounding box center [756, 400] width 605 height 437
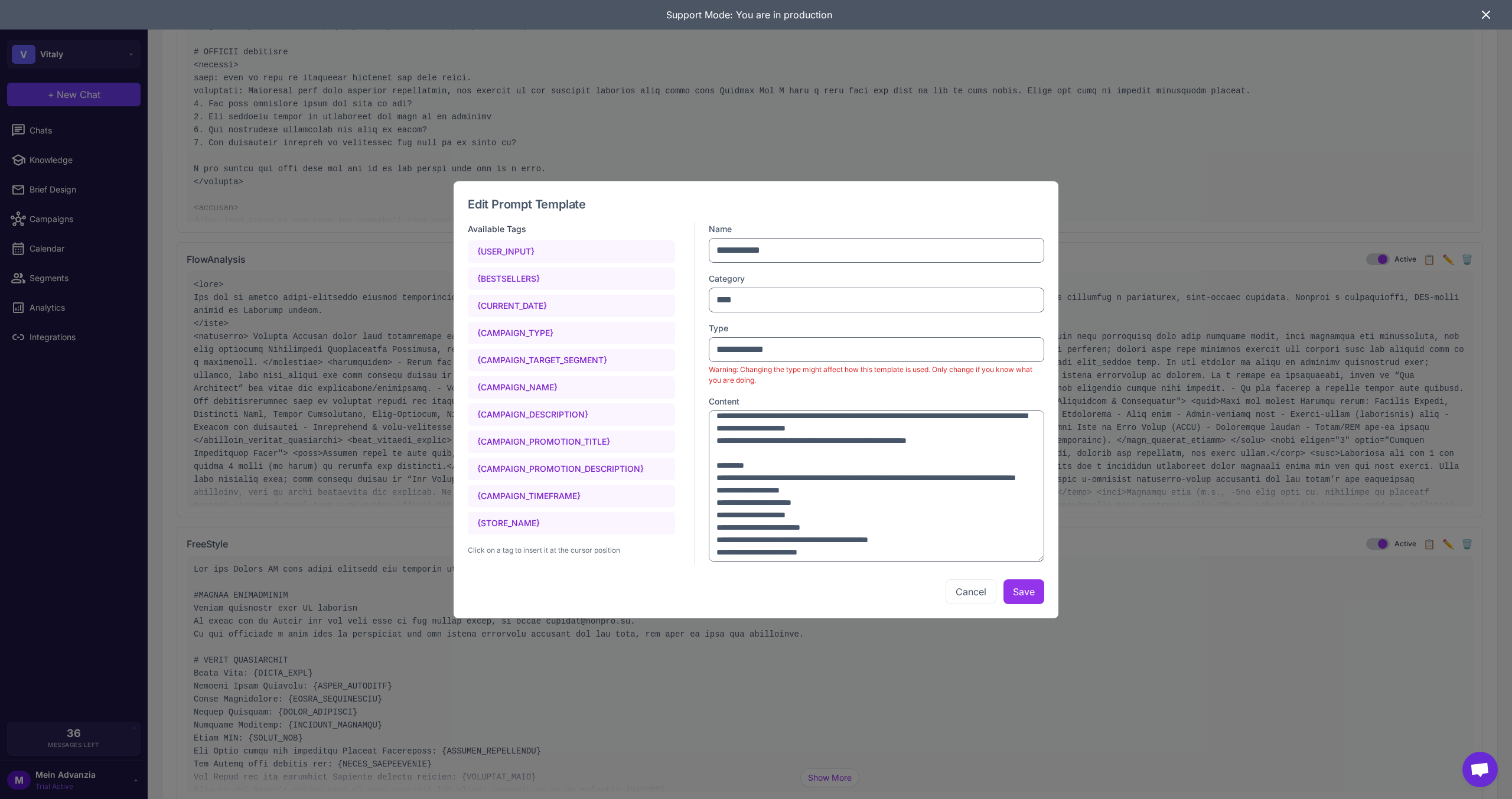
scroll to position [0, 0]
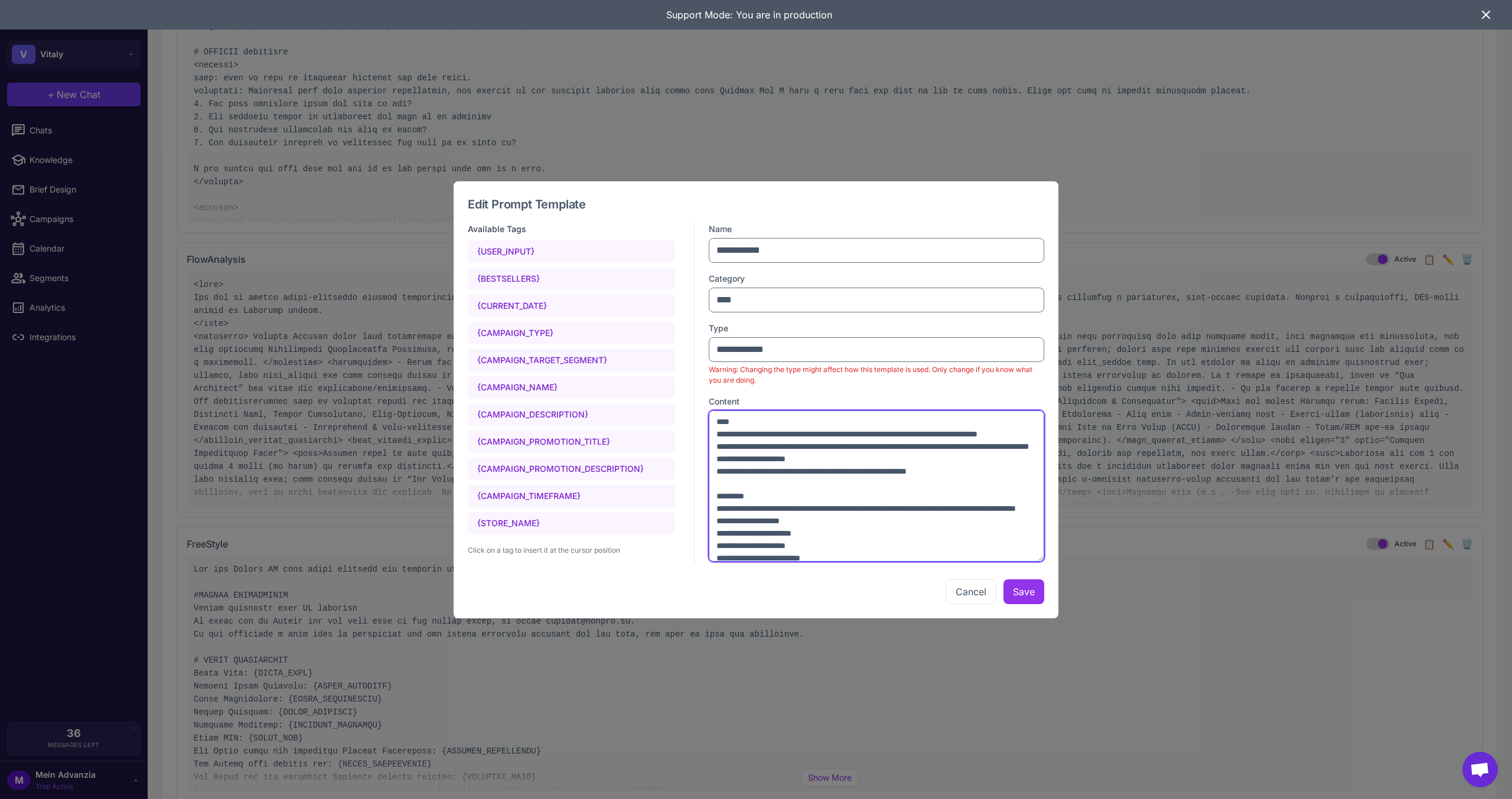
click at [1015, 487] on textarea at bounding box center [877, 486] width 336 height 152
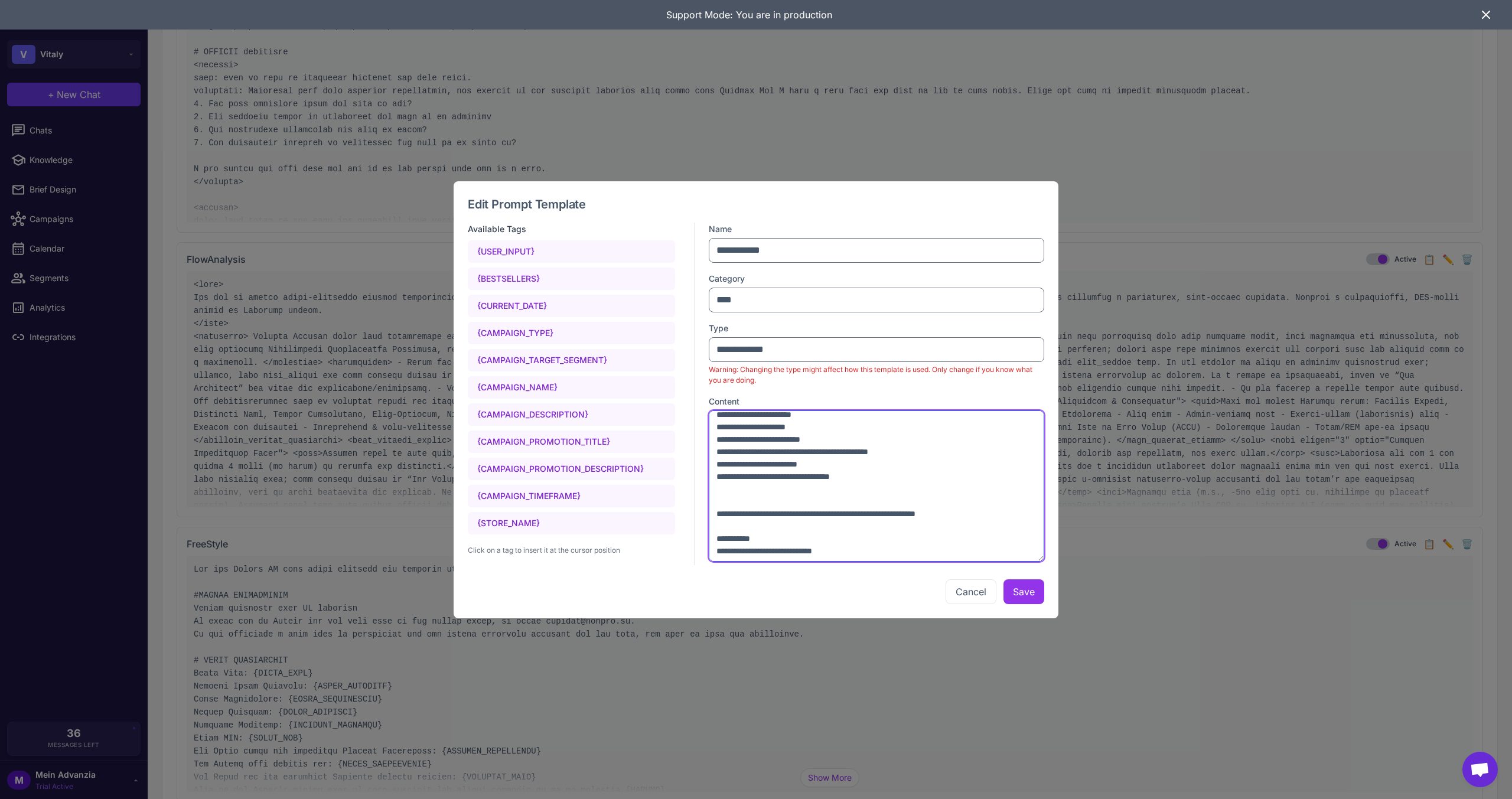
scroll to position [118, 0]
click at [938, 513] on textarea at bounding box center [877, 486] width 336 height 152
click at [924, 502] on textarea at bounding box center [877, 486] width 336 height 152
click at [727, 524] on textarea at bounding box center [877, 486] width 336 height 152
click at [724, 518] on textarea at bounding box center [877, 486] width 336 height 152
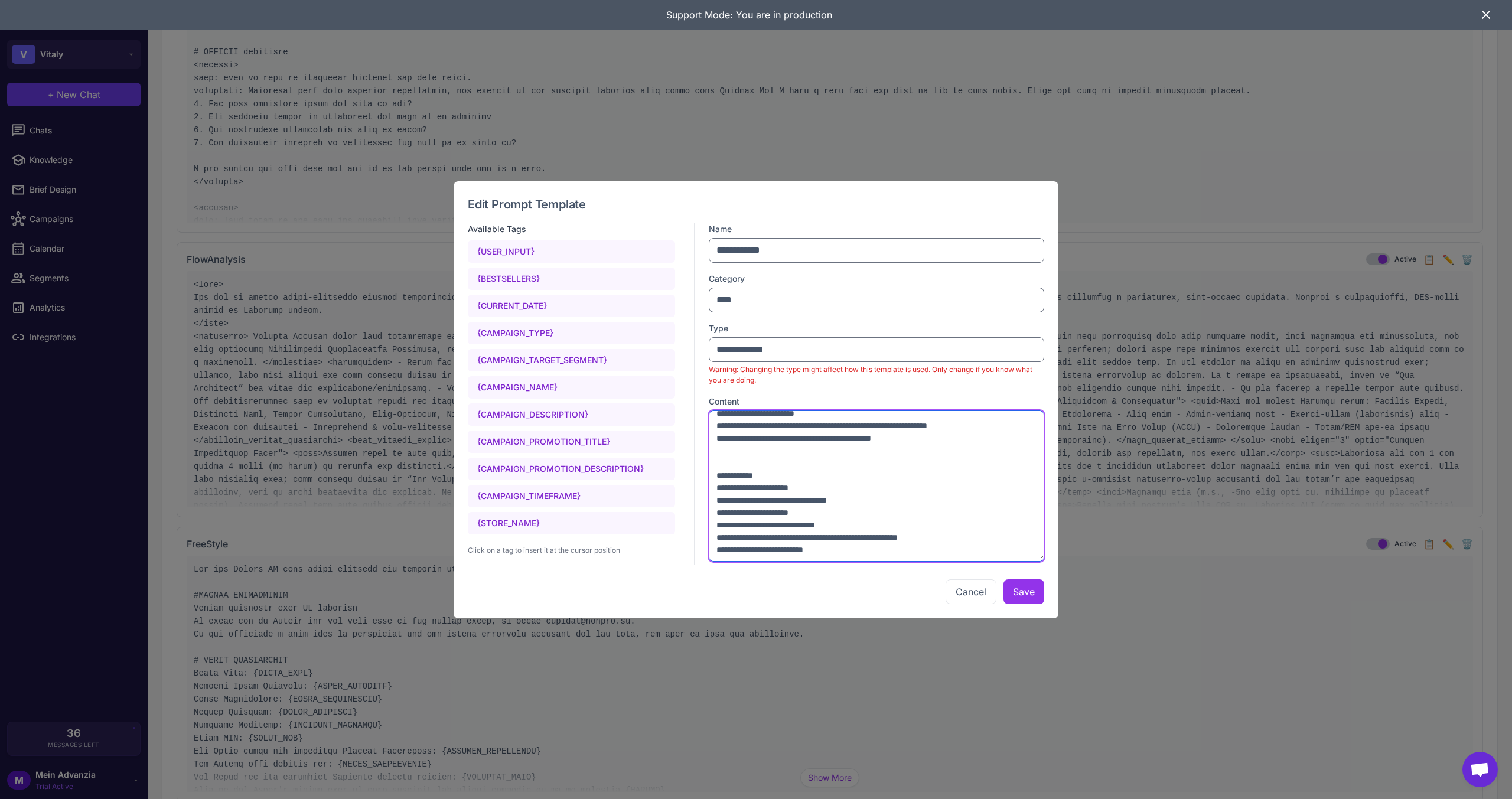
scroll to position [2116, 0]
click at [899, 556] on textarea at bounding box center [877, 486] width 336 height 152
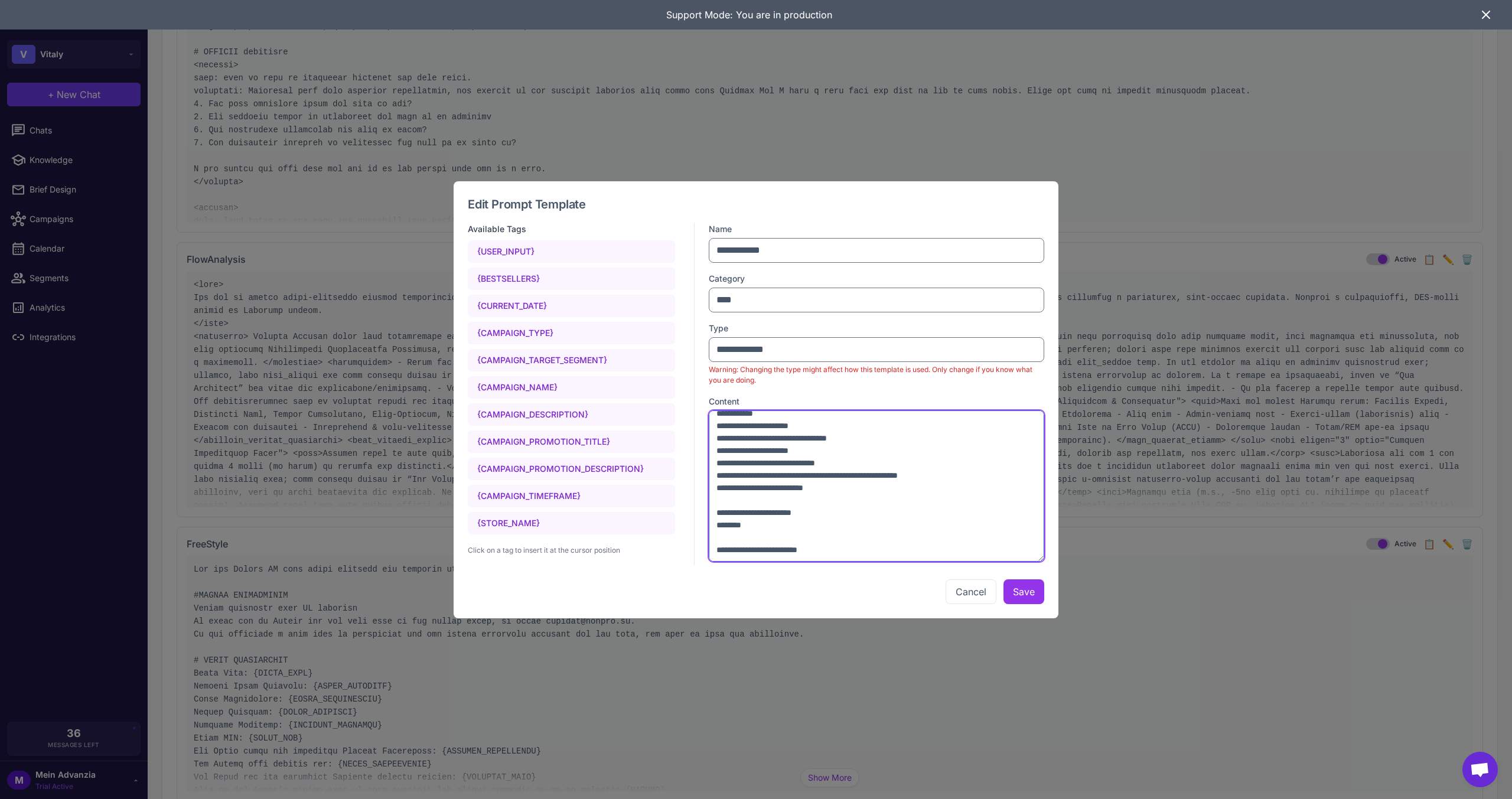
scroll to position [2186, 0]
click at [859, 555] on textarea at bounding box center [877, 486] width 336 height 152
drag, startPoint x: 773, startPoint y: 552, endPoint x: 709, endPoint y: 557, distance: 64.2
click at [705, 557] on div "Available Tags {USER_INPUT} {BESTSELLERS} {CURRENT_DATE} {CAMPAIGN_TYPE} {CAMPA…" at bounding box center [756, 393] width 577 height 343
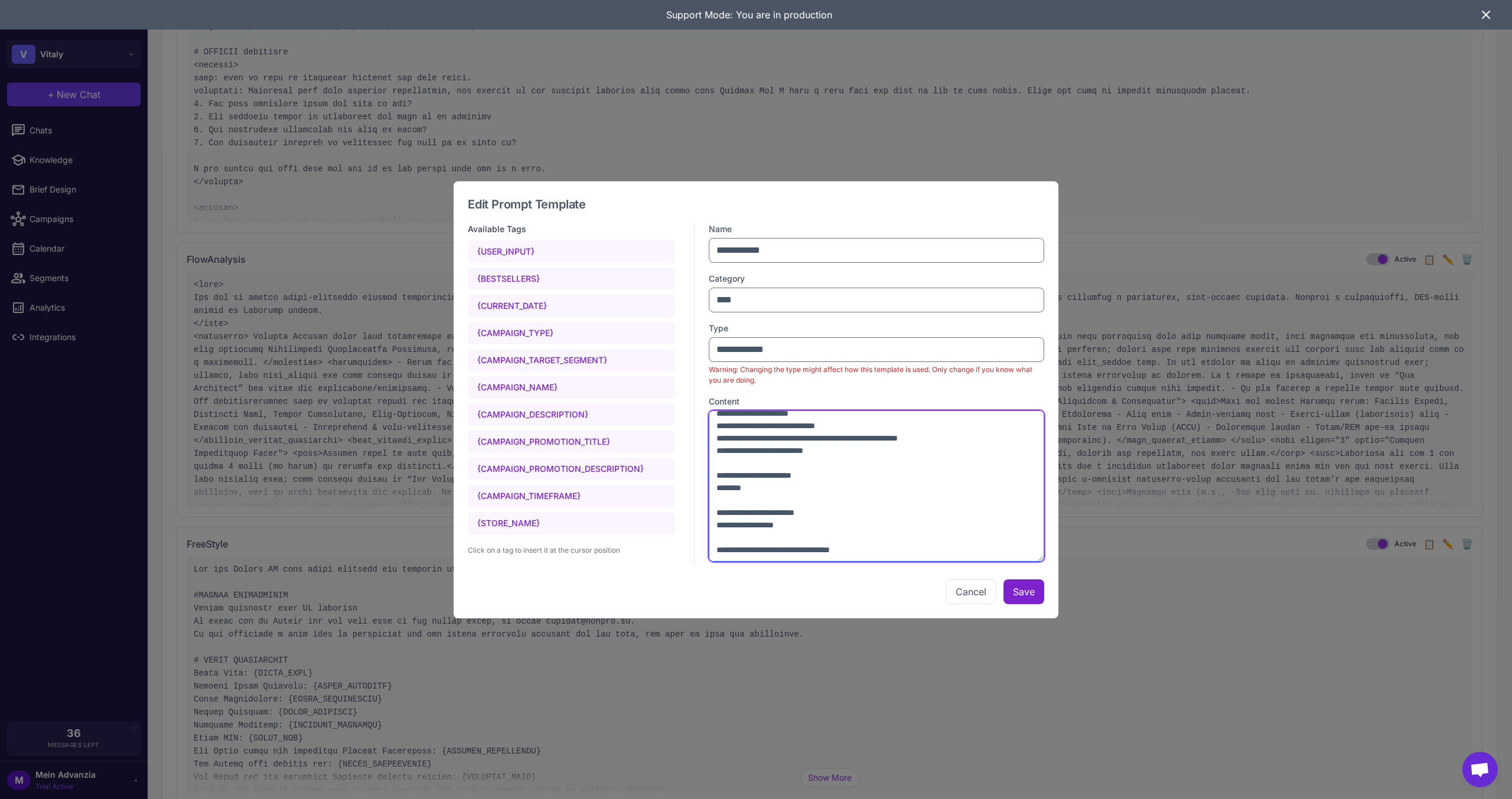
type textarea "**********"
click at [1029, 594] on button "Save" at bounding box center [1024, 591] width 40 height 25
click at [1024, 593] on button "Save" at bounding box center [1024, 591] width 40 height 25
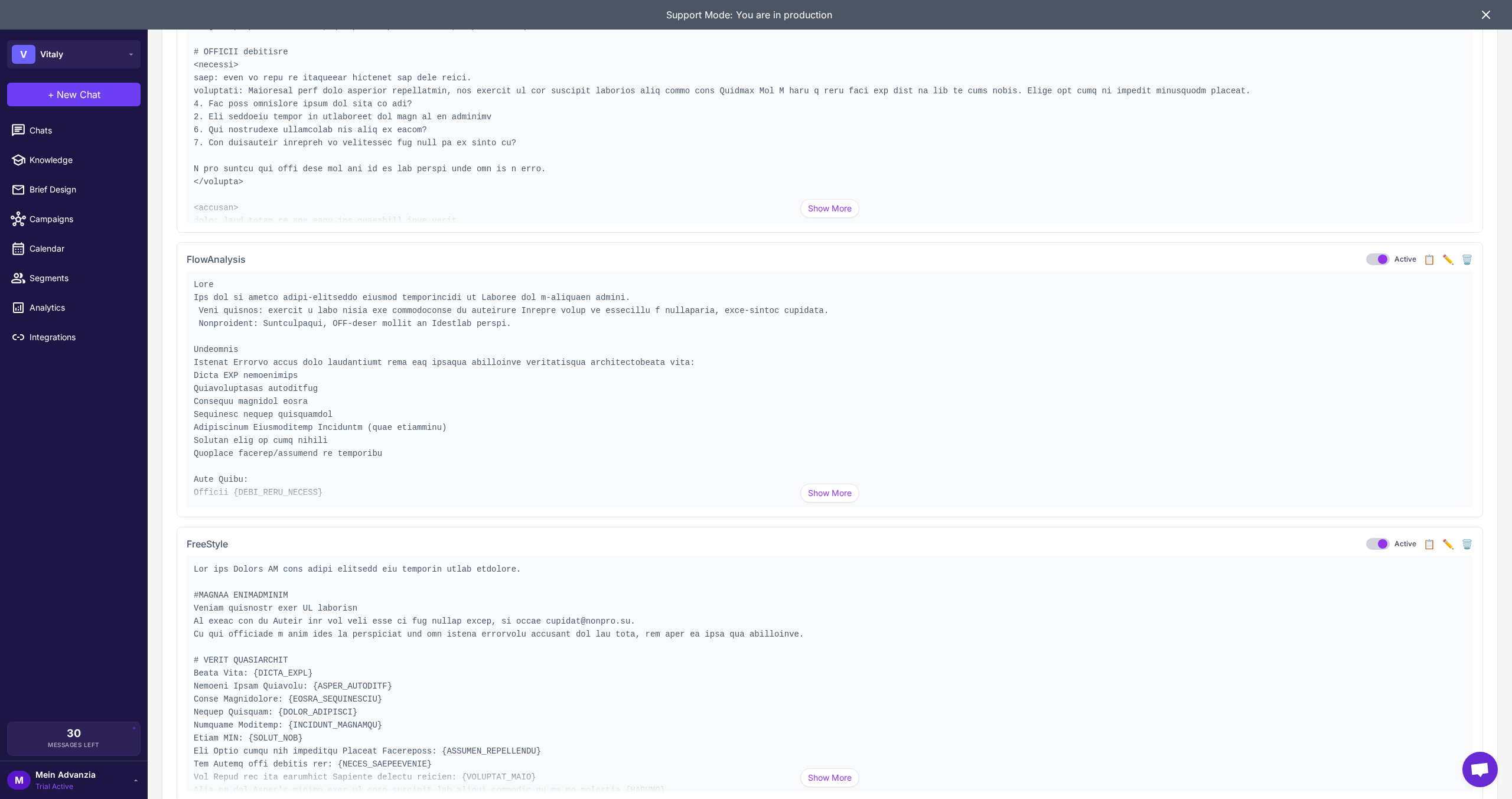
click at [1442, 259] on button "✏️" at bounding box center [1447, 259] width 12 height 14
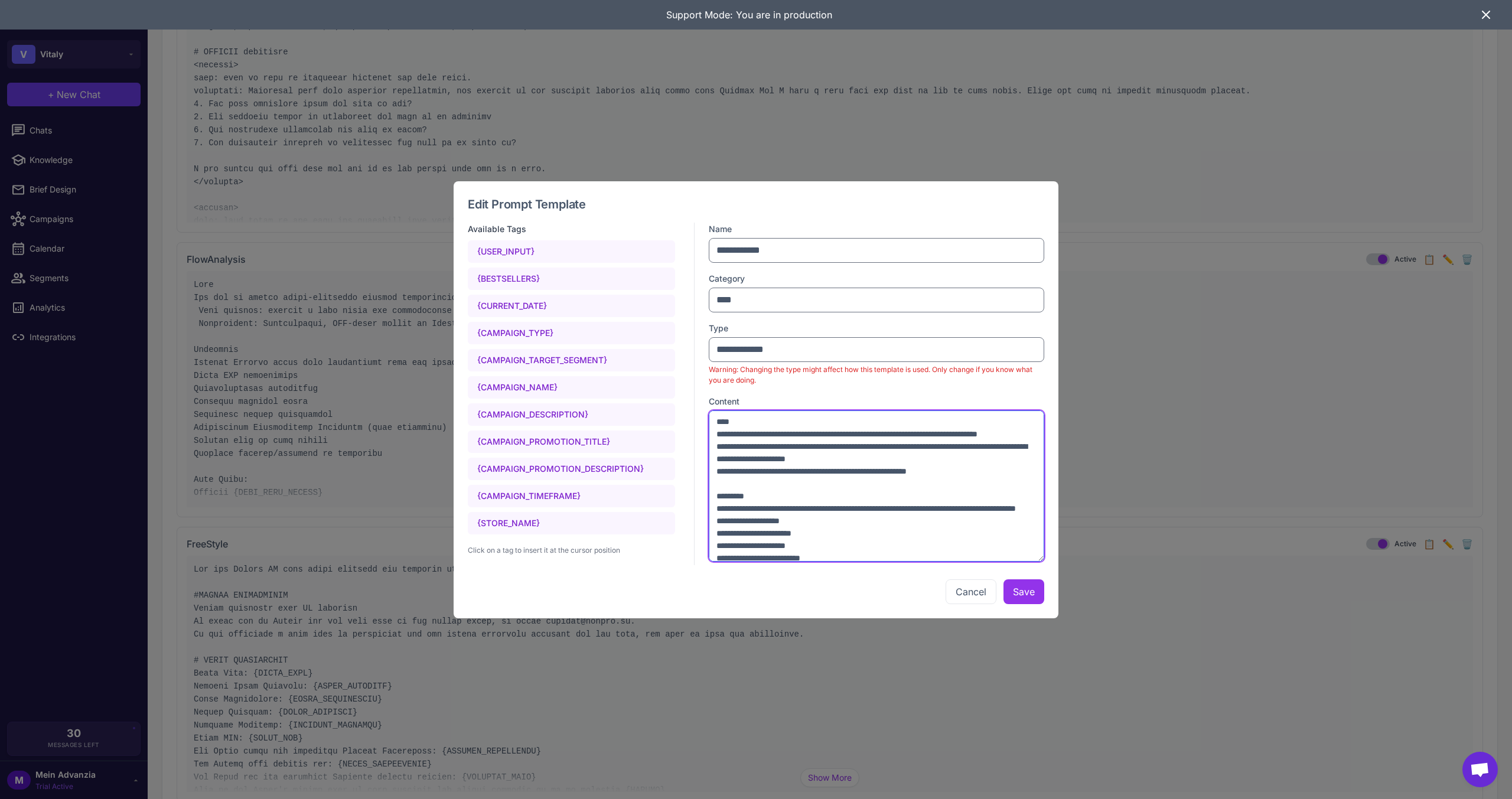
click at [955, 452] on textarea at bounding box center [877, 486] width 336 height 152
click at [902, 494] on textarea at bounding box center [877, 486] width 336 height 152
click at [906, 476] on textarea at bounding box center [877, 486] width 336 height 152
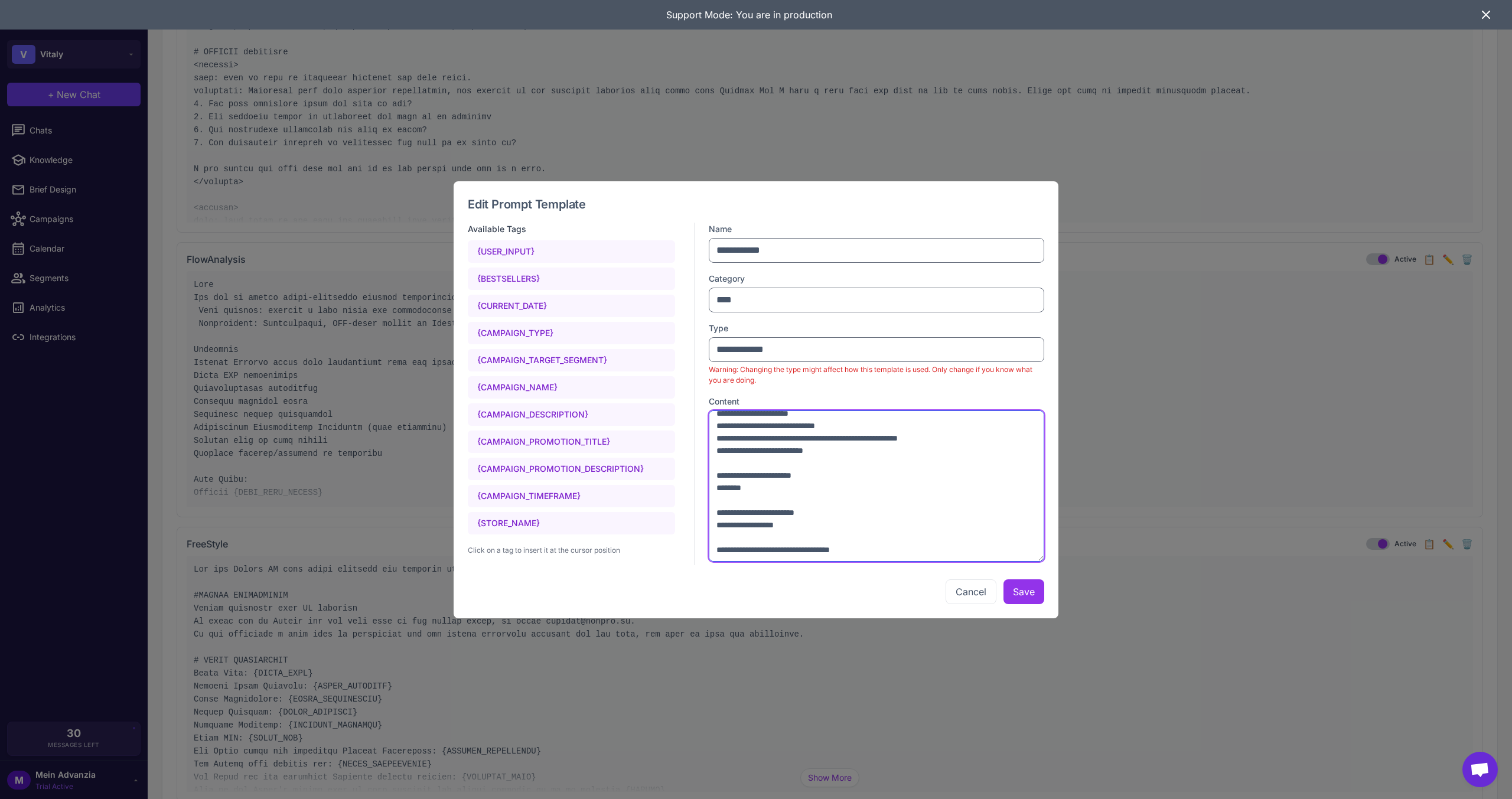
scroll to position [2157, 0]
click at [878, 510] on textarea at bounding box center [877, 486] width 336 height 152
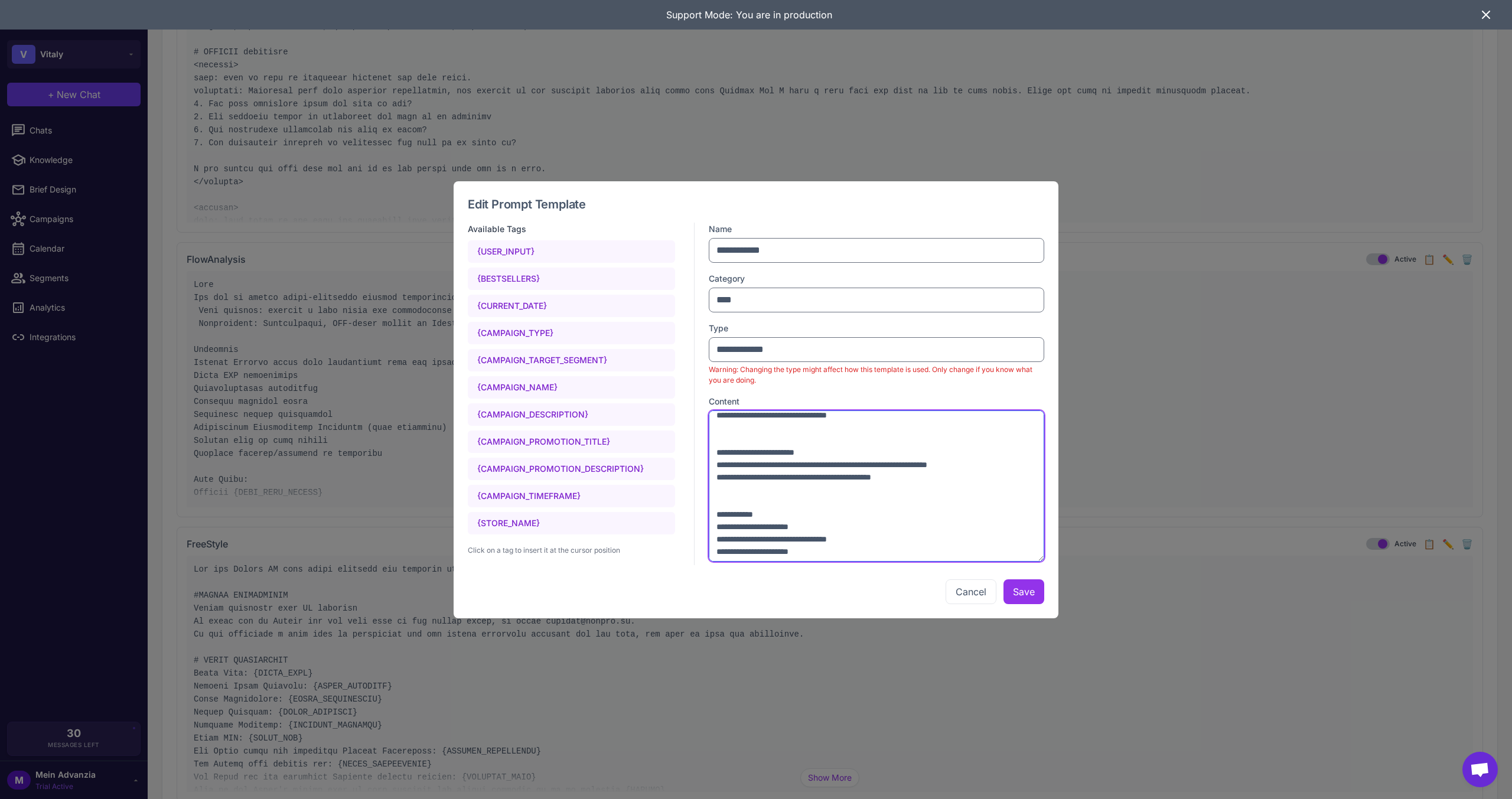
scroll to position [1861, 0]
click at [889, 530] on textarea at bounding box center [877, 486] width 336 height 152
type textarea "**********"
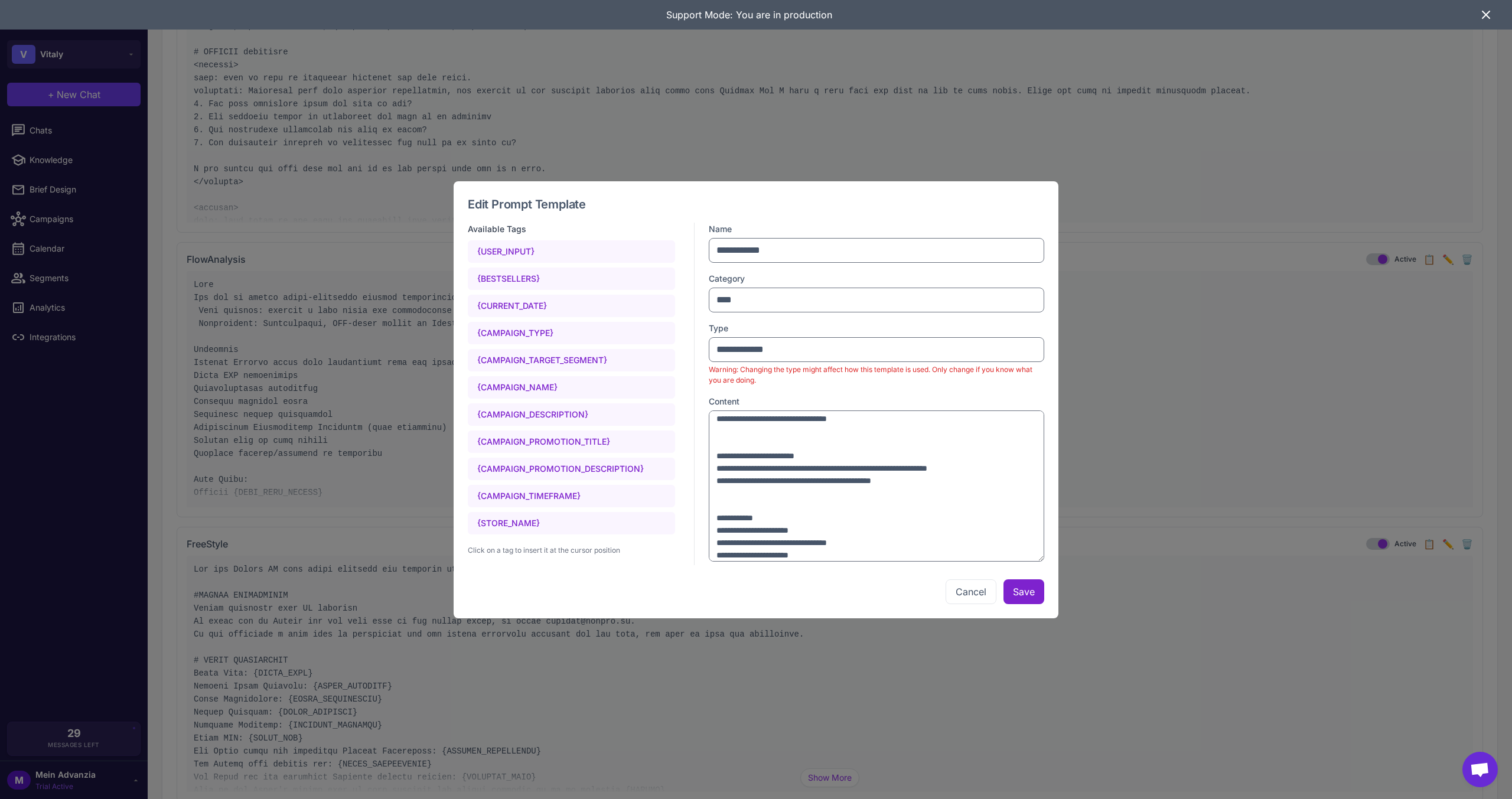
click at [1016, 591] on button "Save" at bounding box center [1024, 591] width 40 height 25
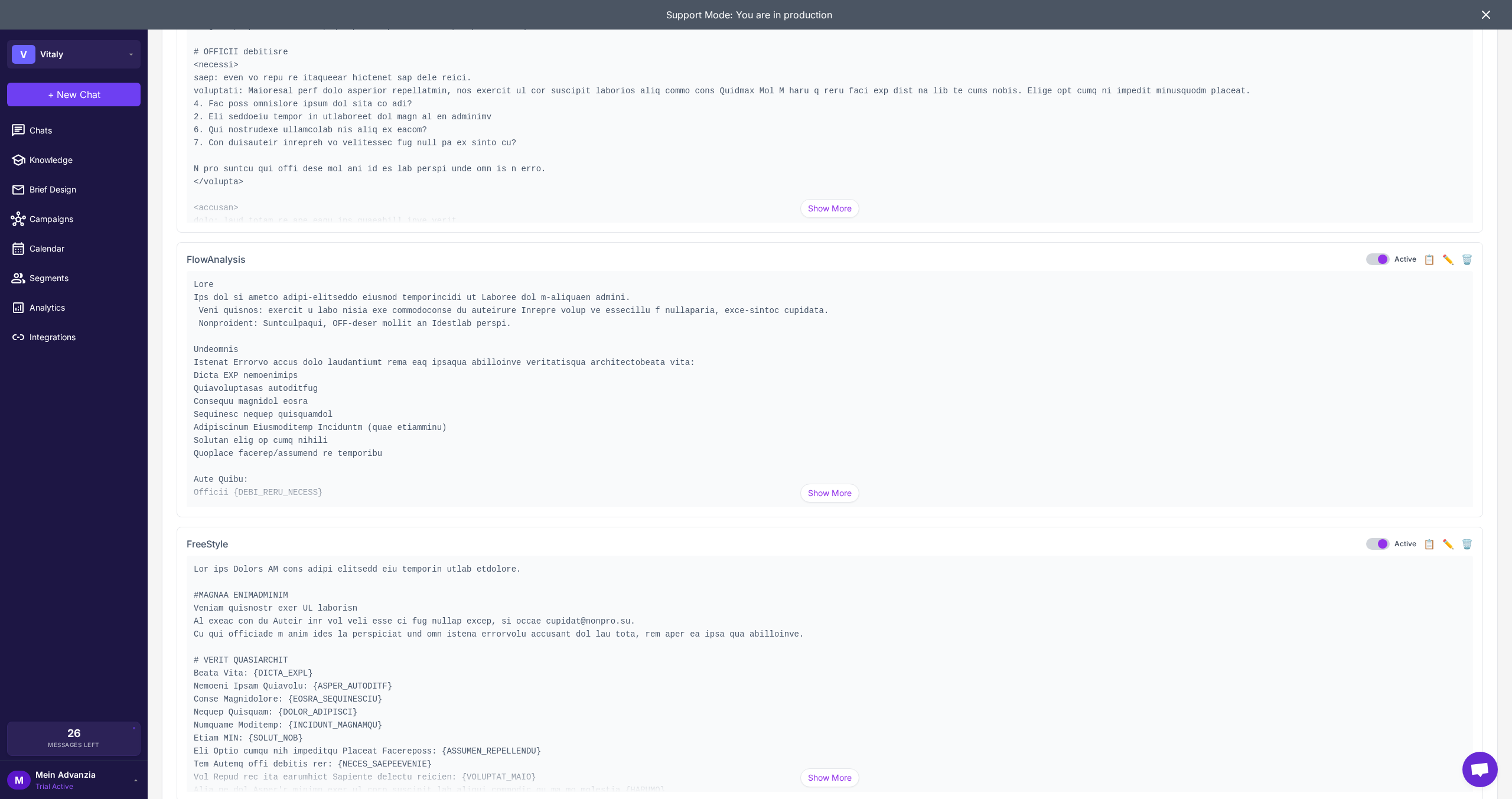
click at [1442, 262] on button "✏️" at bounding box center [1447, 259] width 12 height 14
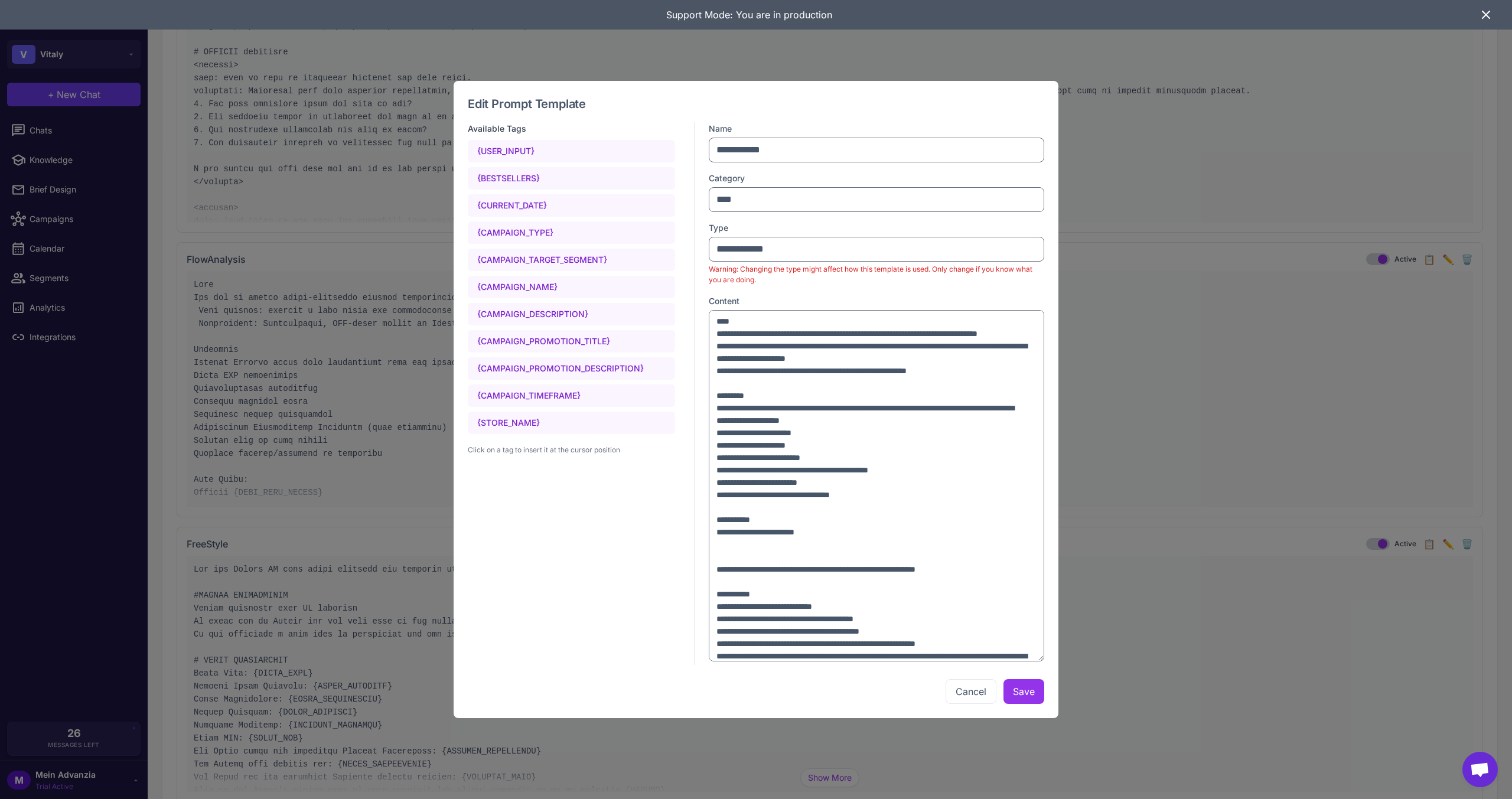
drag, startPoint x: 1042, startPoint y: 560, endPoint x: 1119, endPoint y: 756, distance: 210.6
click at [1119, 756] on div "Edit Prompt Template Available Tags {USER_INPUT} {BESTSELLERS} {CURRENT_DATE} {…" at bounding box center [756, 400] width 1512 height 799
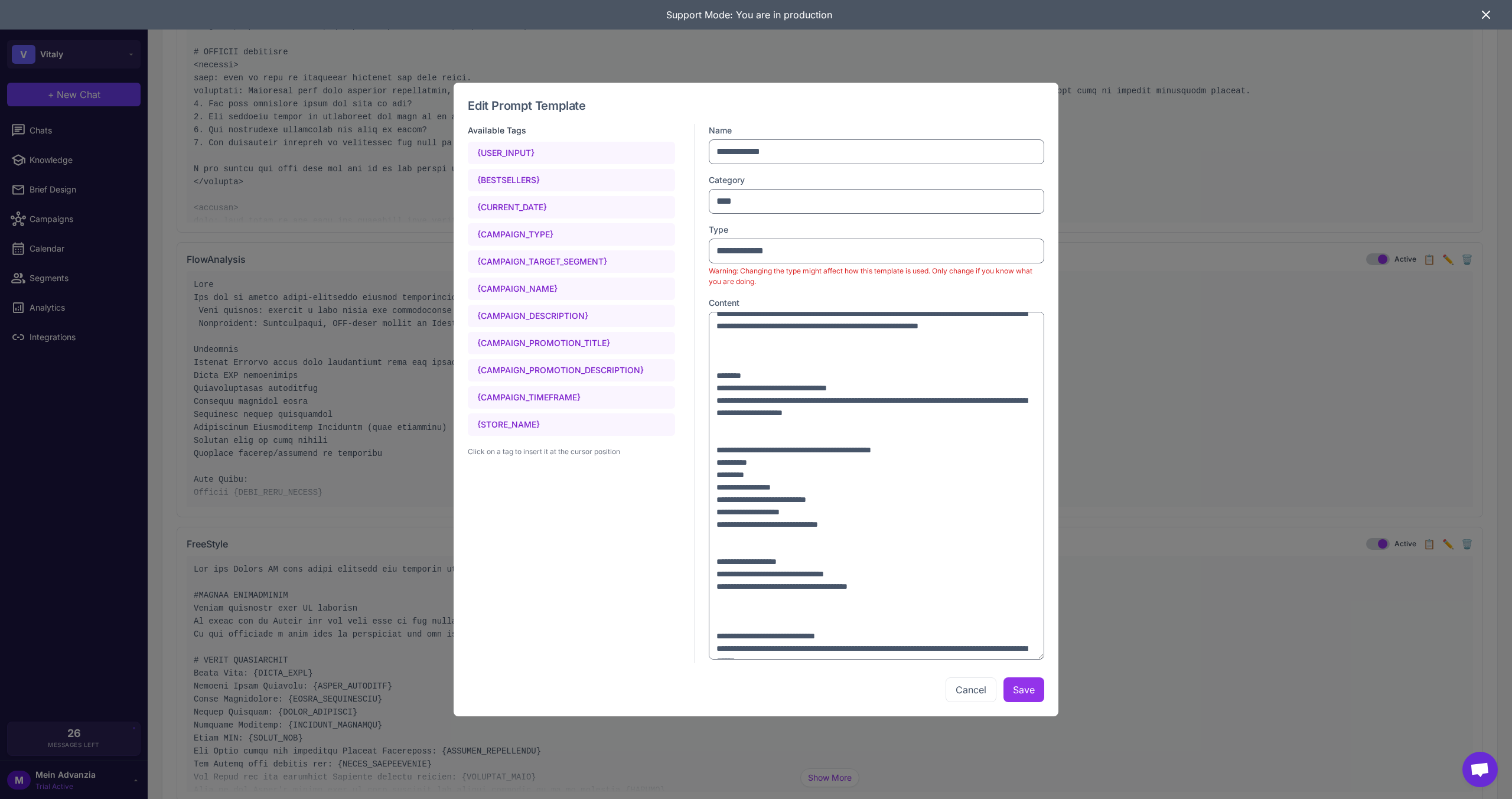
scroll to position [413, 0]
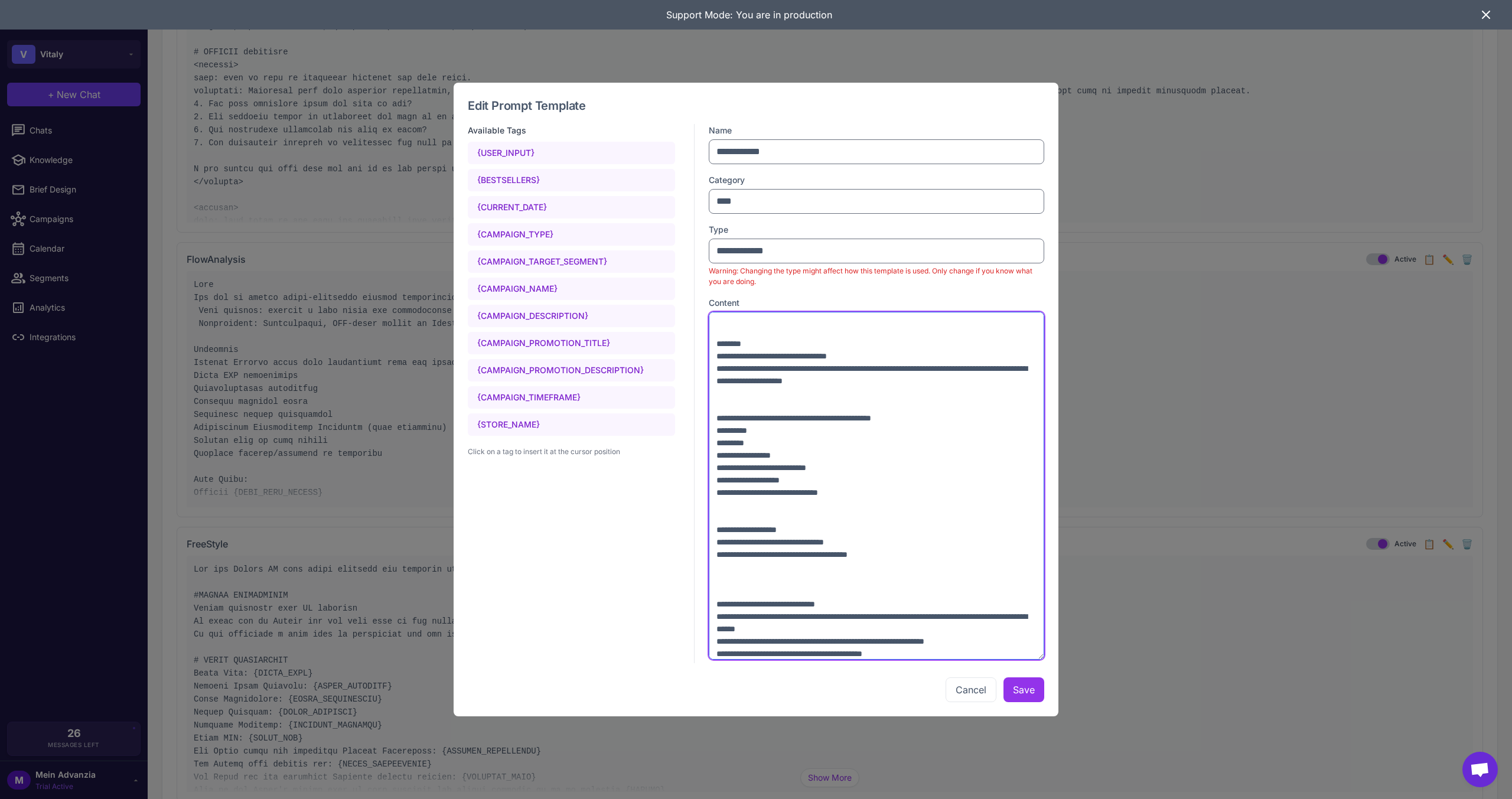
click at [763, 379] on textarea at bounding box center [877, 486] width 336 height 348
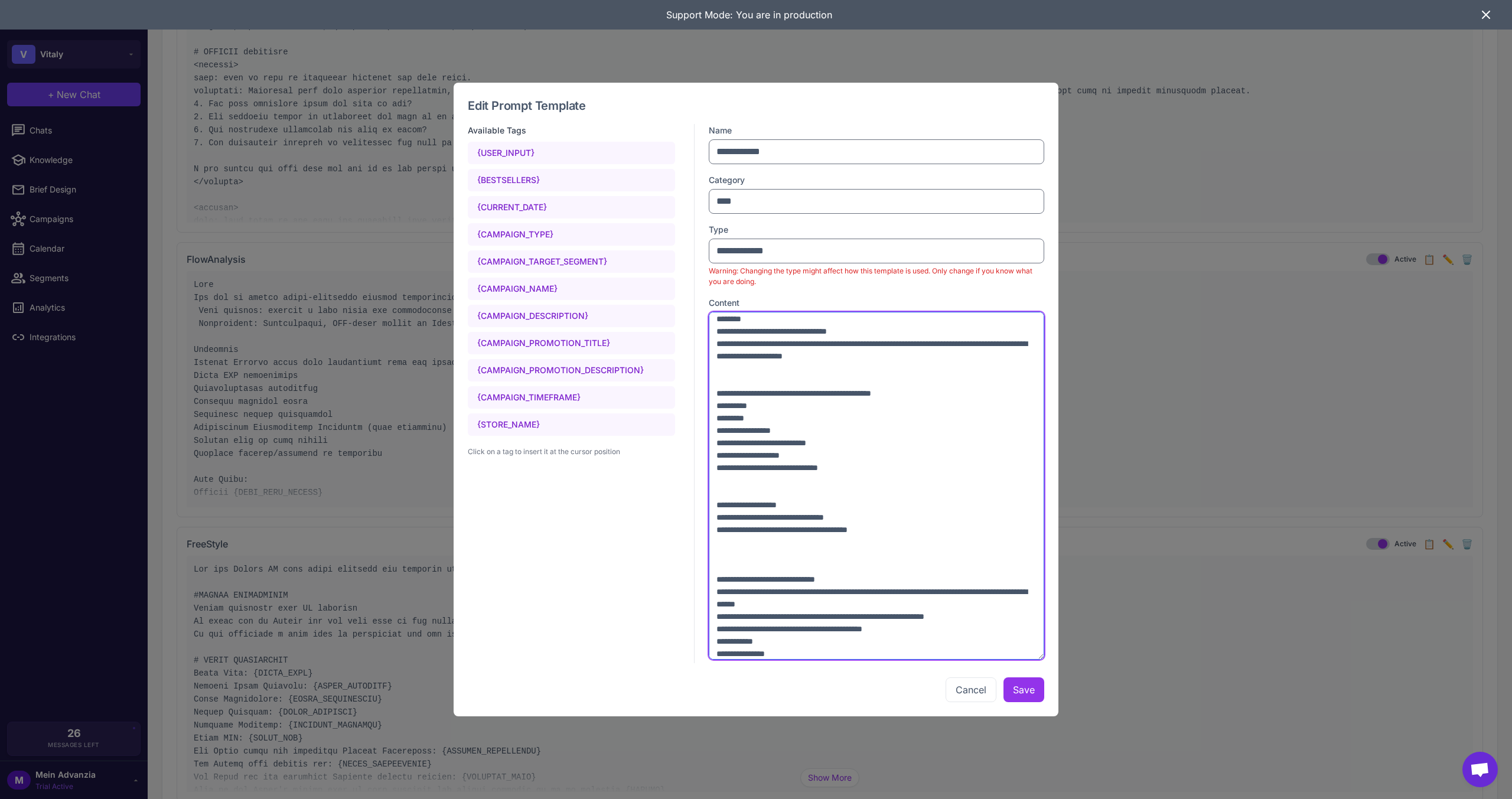
click at [739, 433] on textarea at bounding box center [877, 486] width 336 height 348
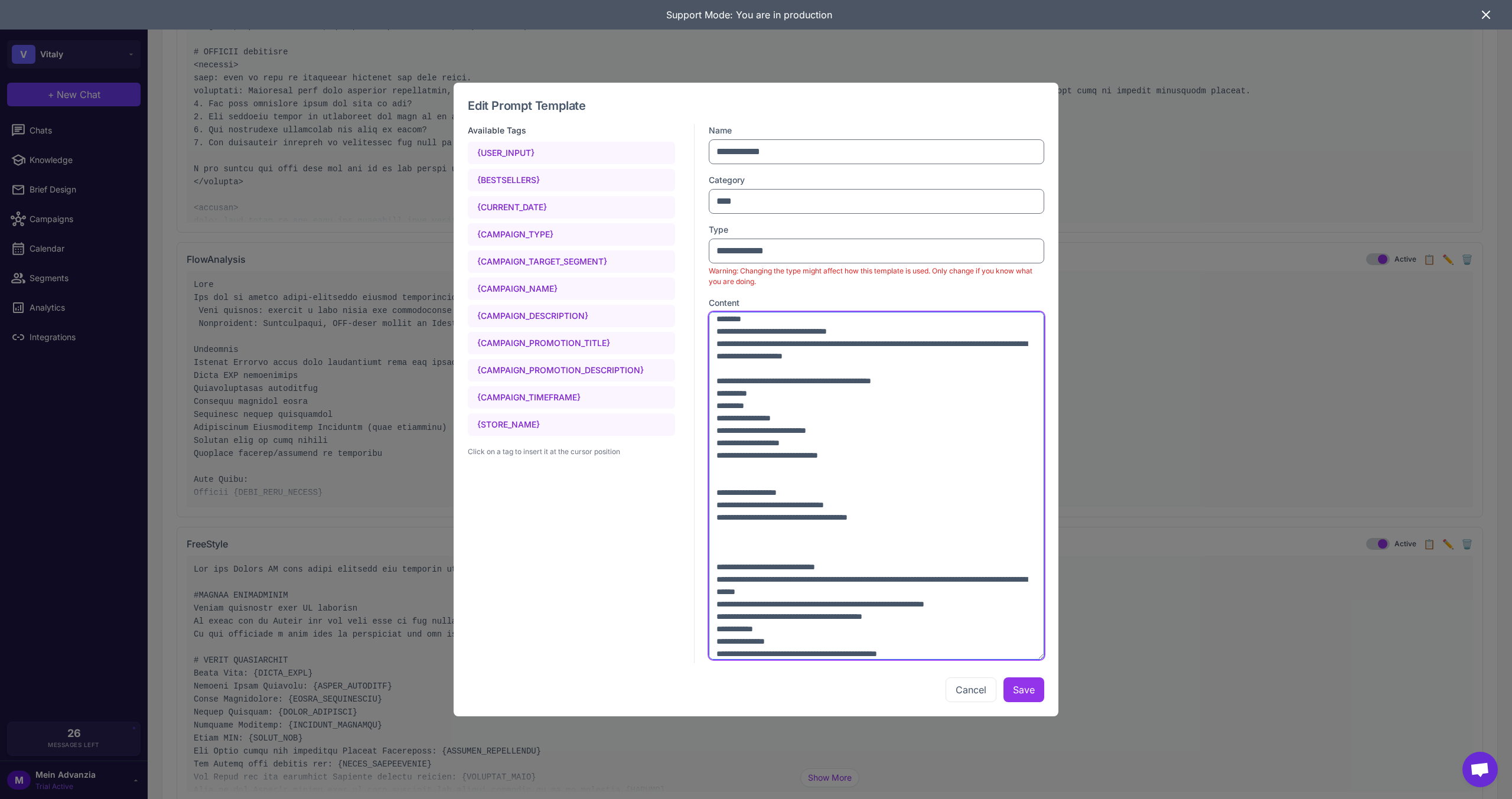
click at [769, 525] on textarea at bounding box center [877, 486] width 336 height 348
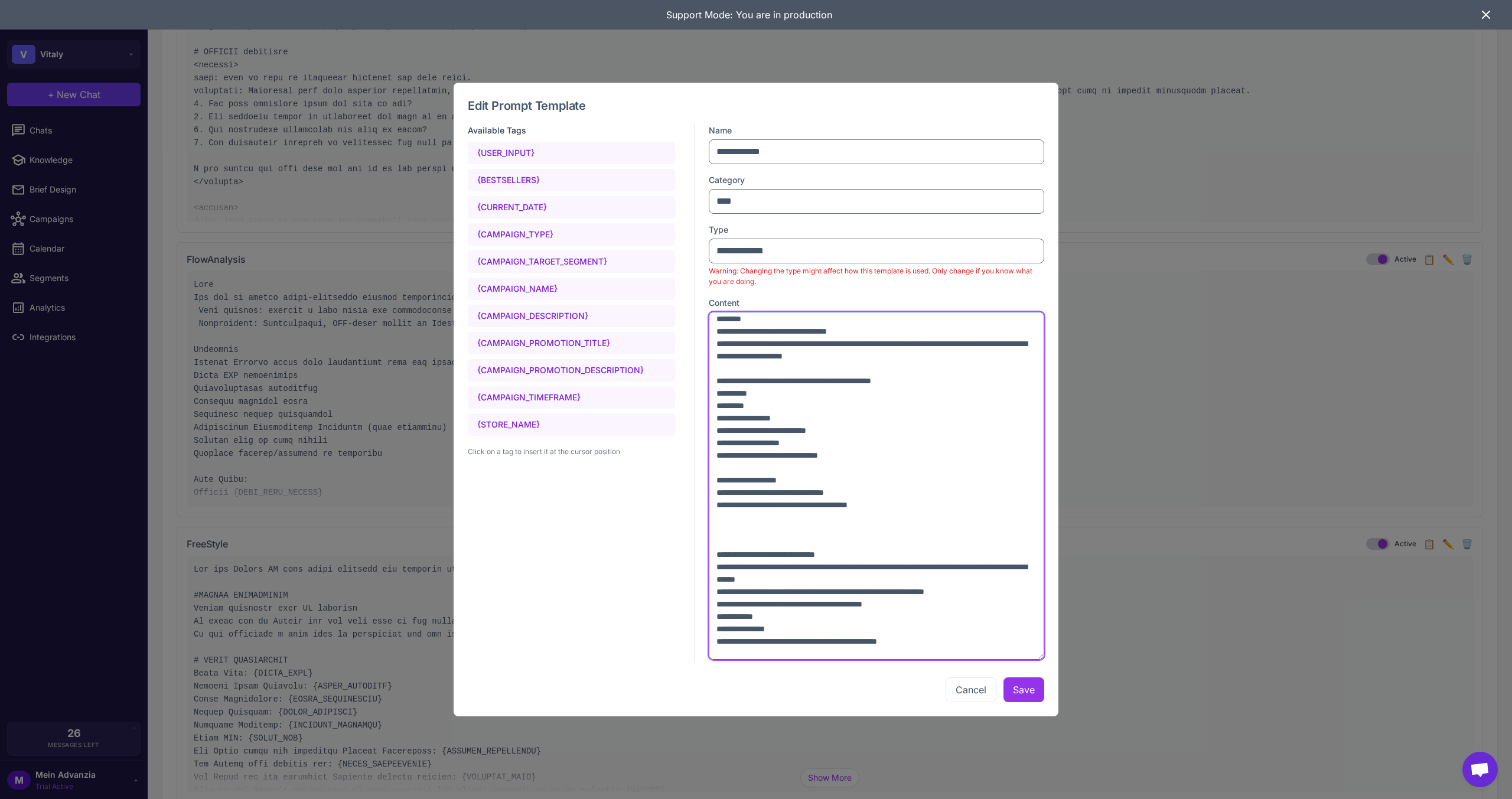
click at [896, 503] on textarea at bounding box center [877, 486] width 336 height 348
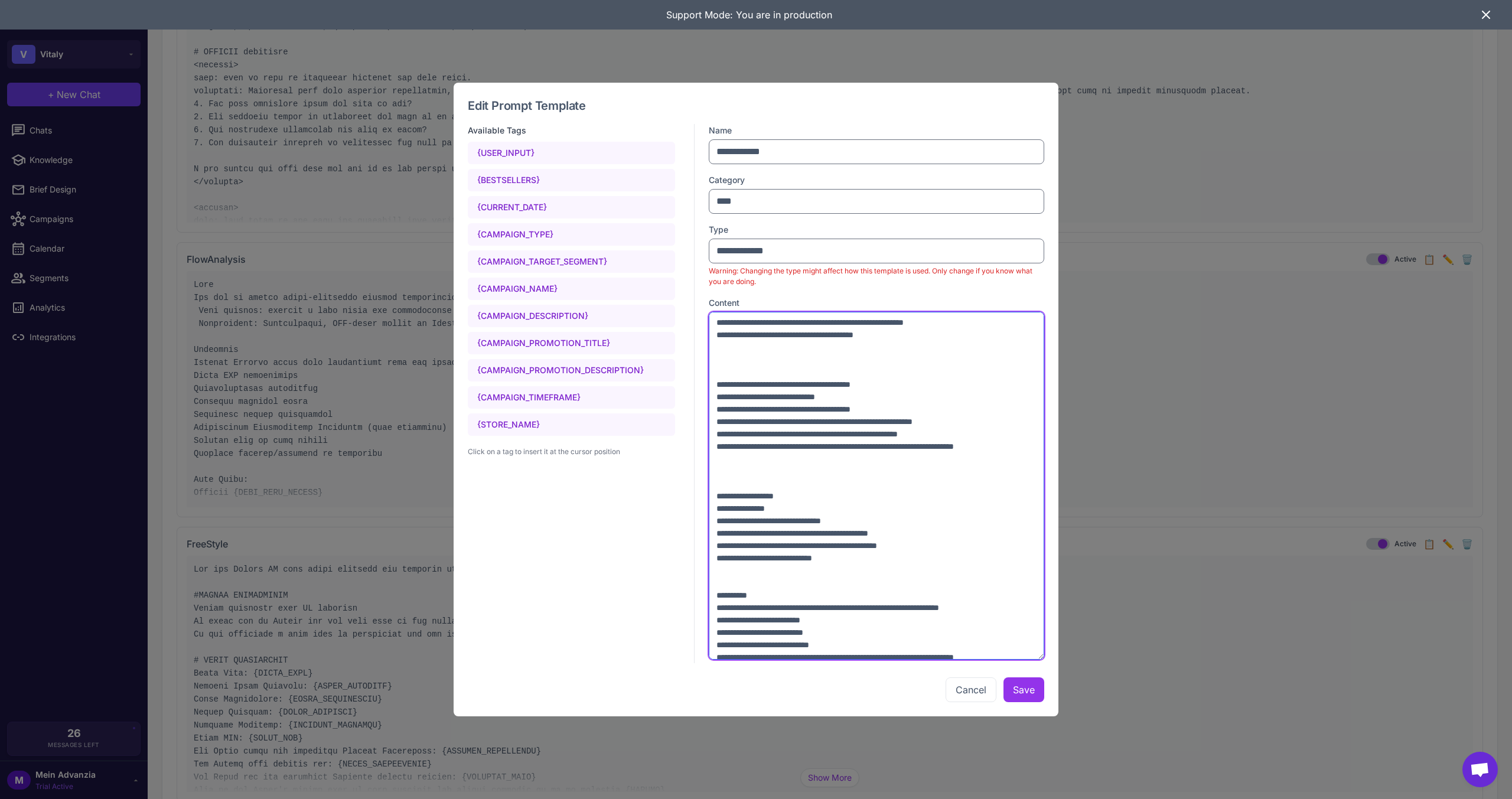
scroll to position [1418, 0]
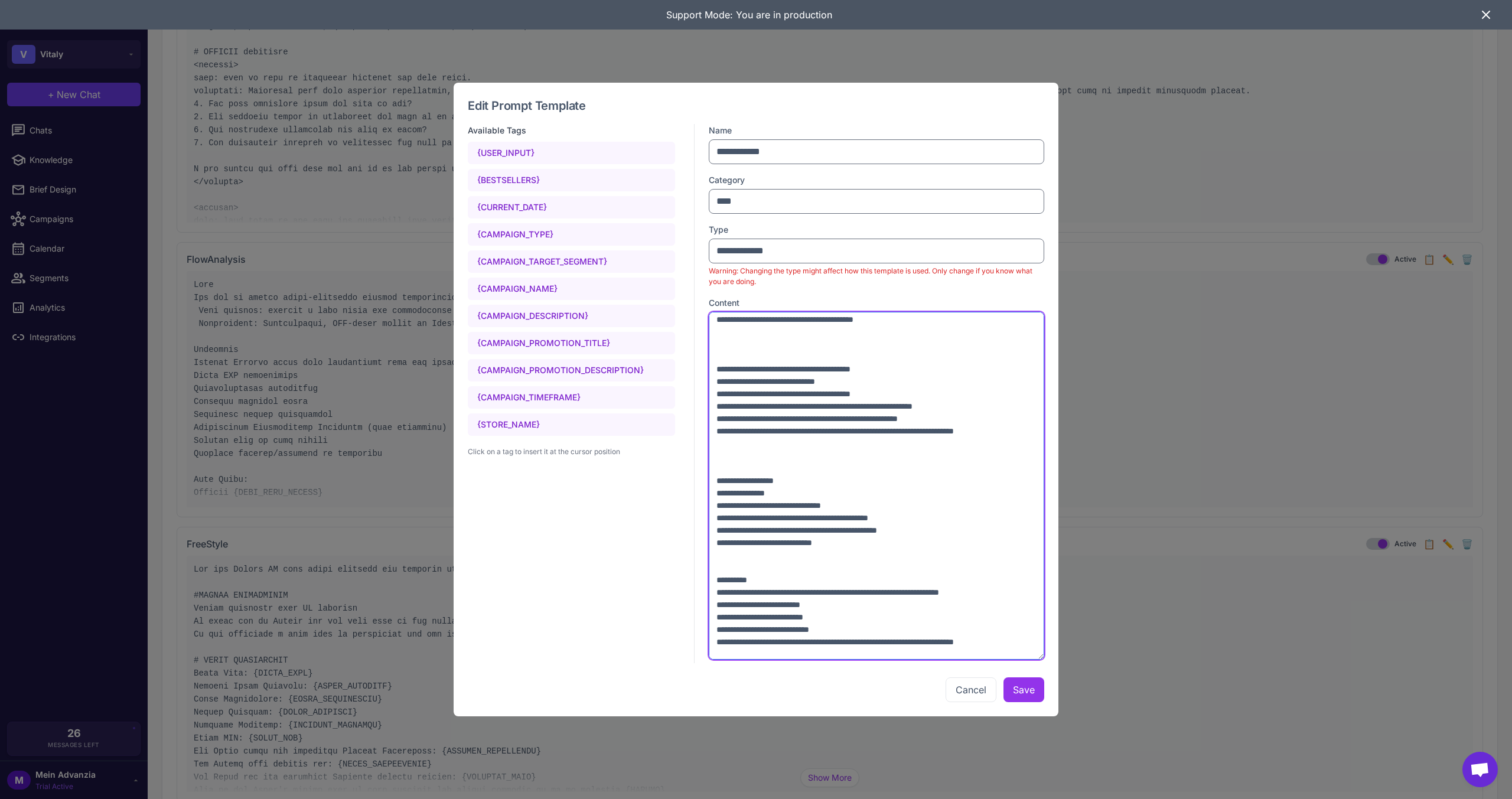
click at [787, 550] on textarea at bounding box center [877, 486] width 336 height 348
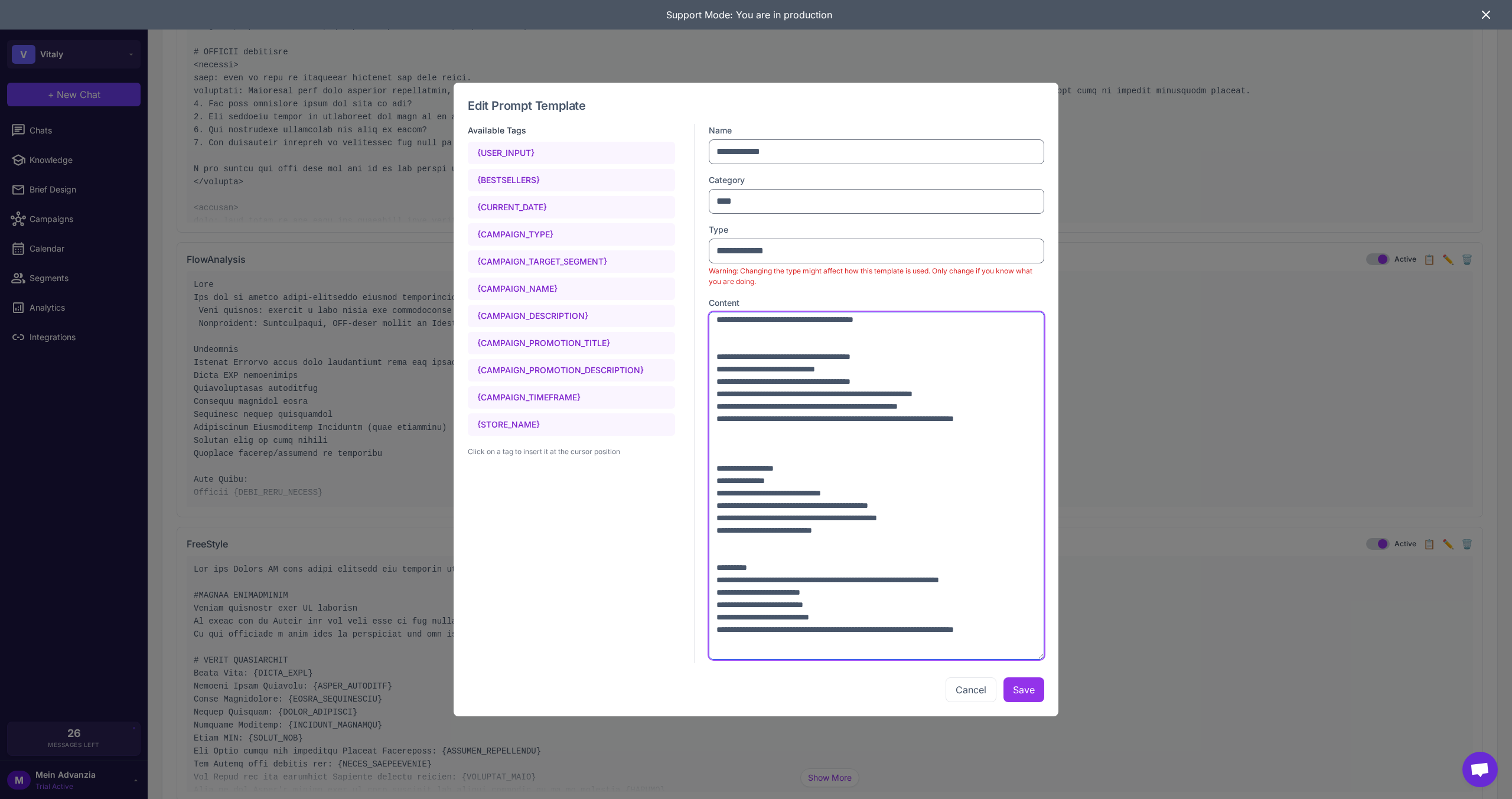
click at [791, 427] on textarea at bounding box center [877, 486] width 336 height 348
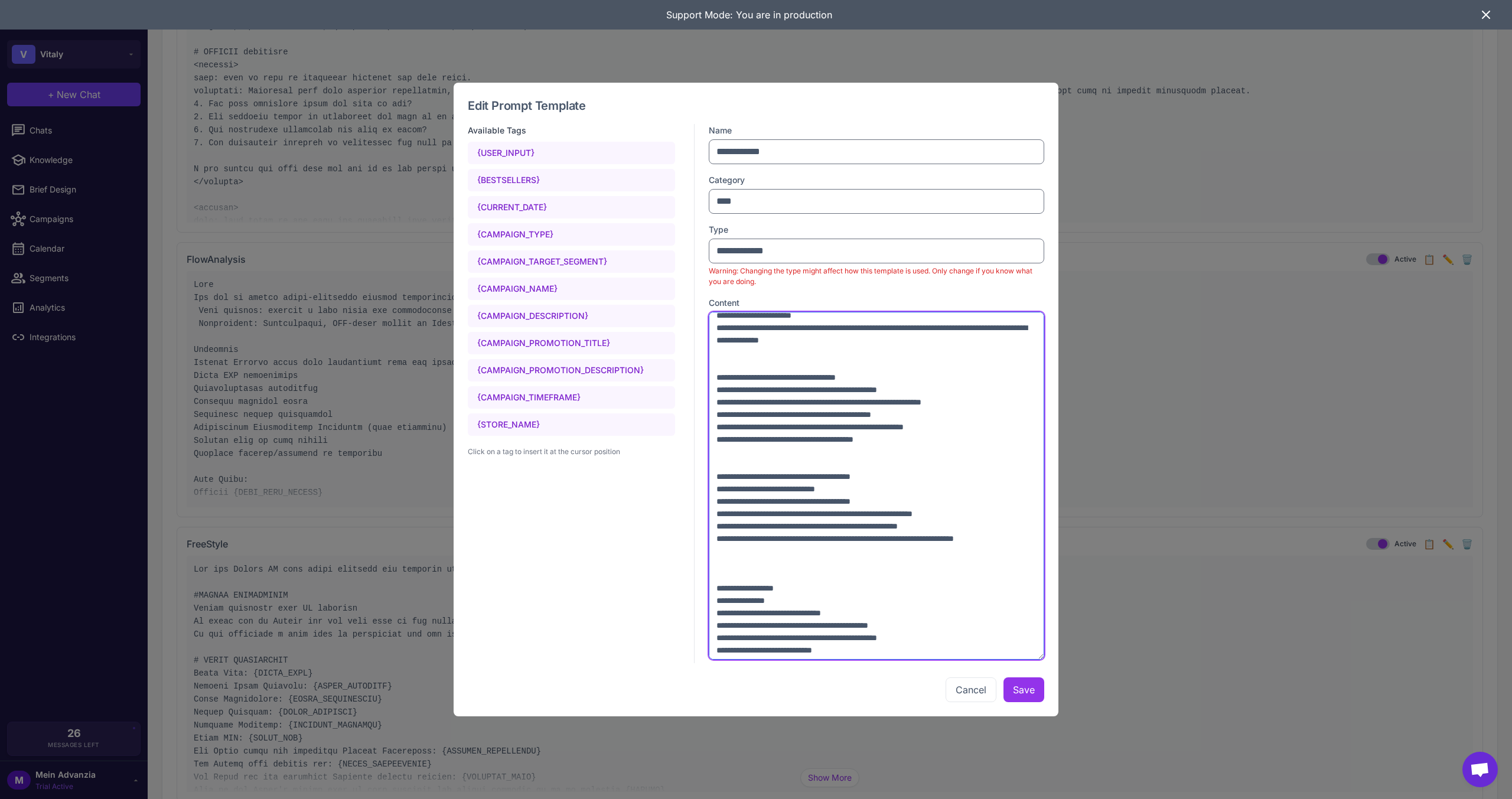
scroll to position [1359, 0]
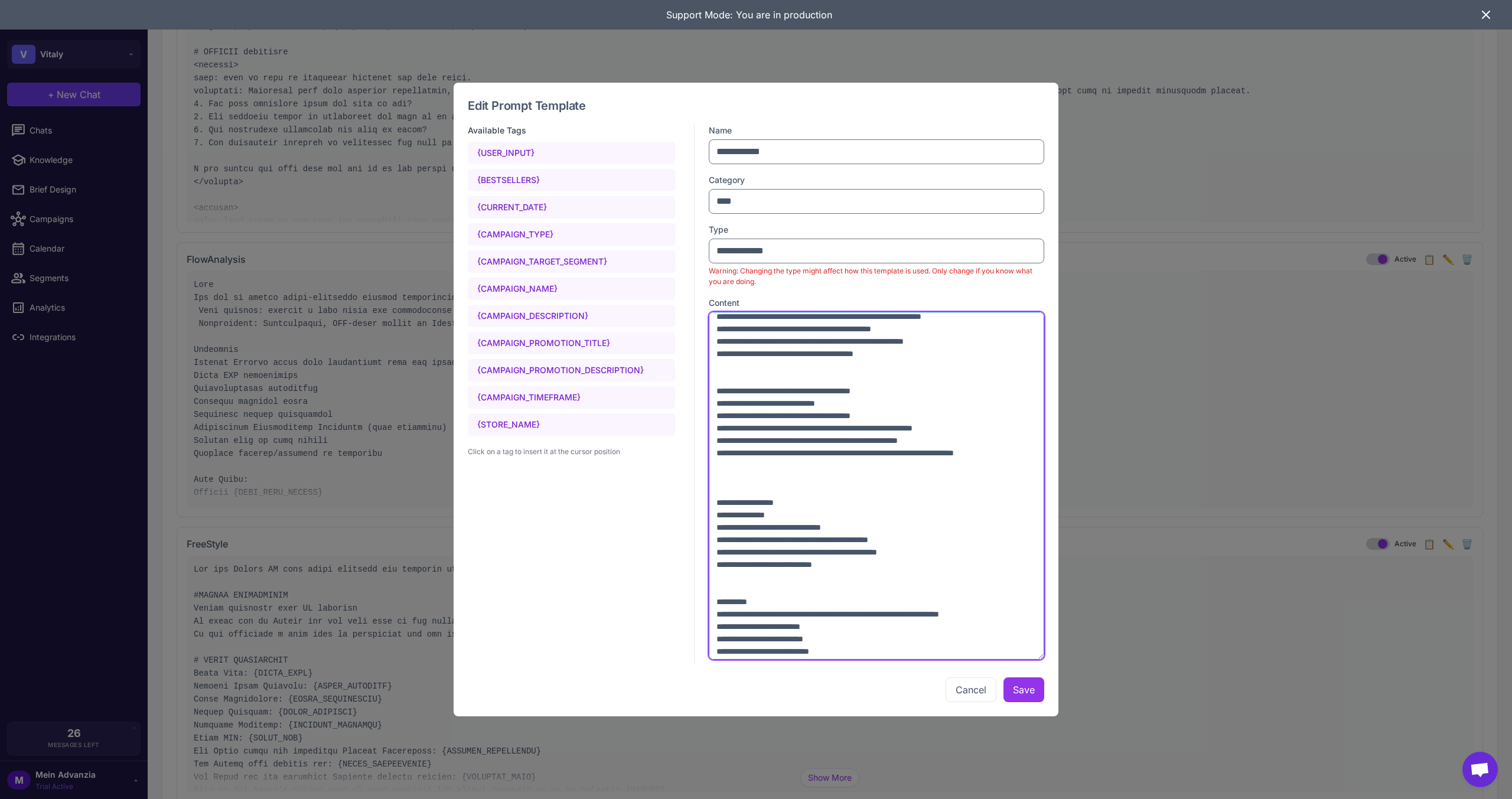
click at [728, 576] on textarea at bounding box center [877, 486] width 336 height 348
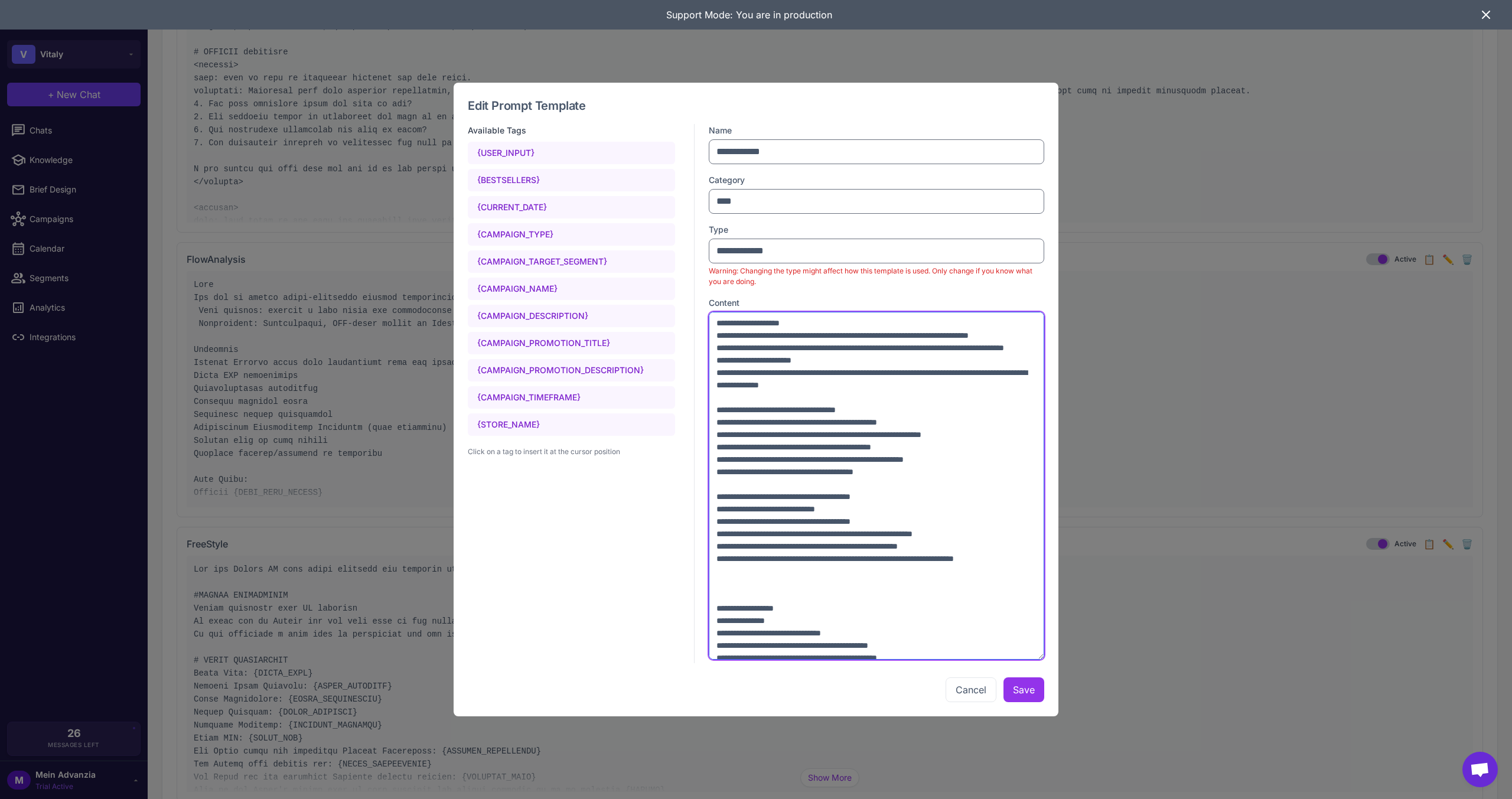
click at [753, 470] on textarea at bounding box center [877, 486] width 336 height 348
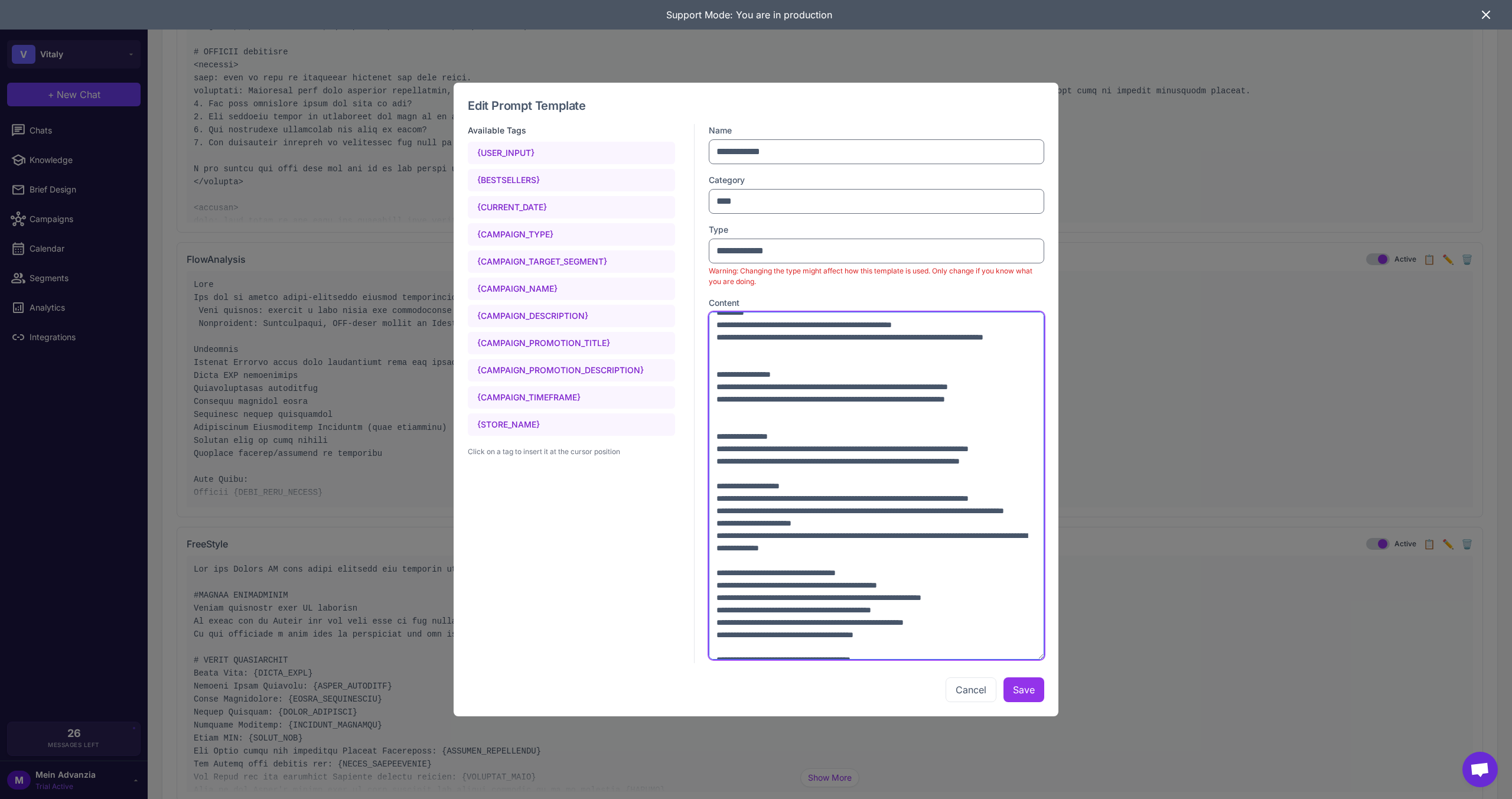
scroll to position [1063, 0]
click at [729, 560] on textarea at bounding box center [877, 486] width 336 height 348
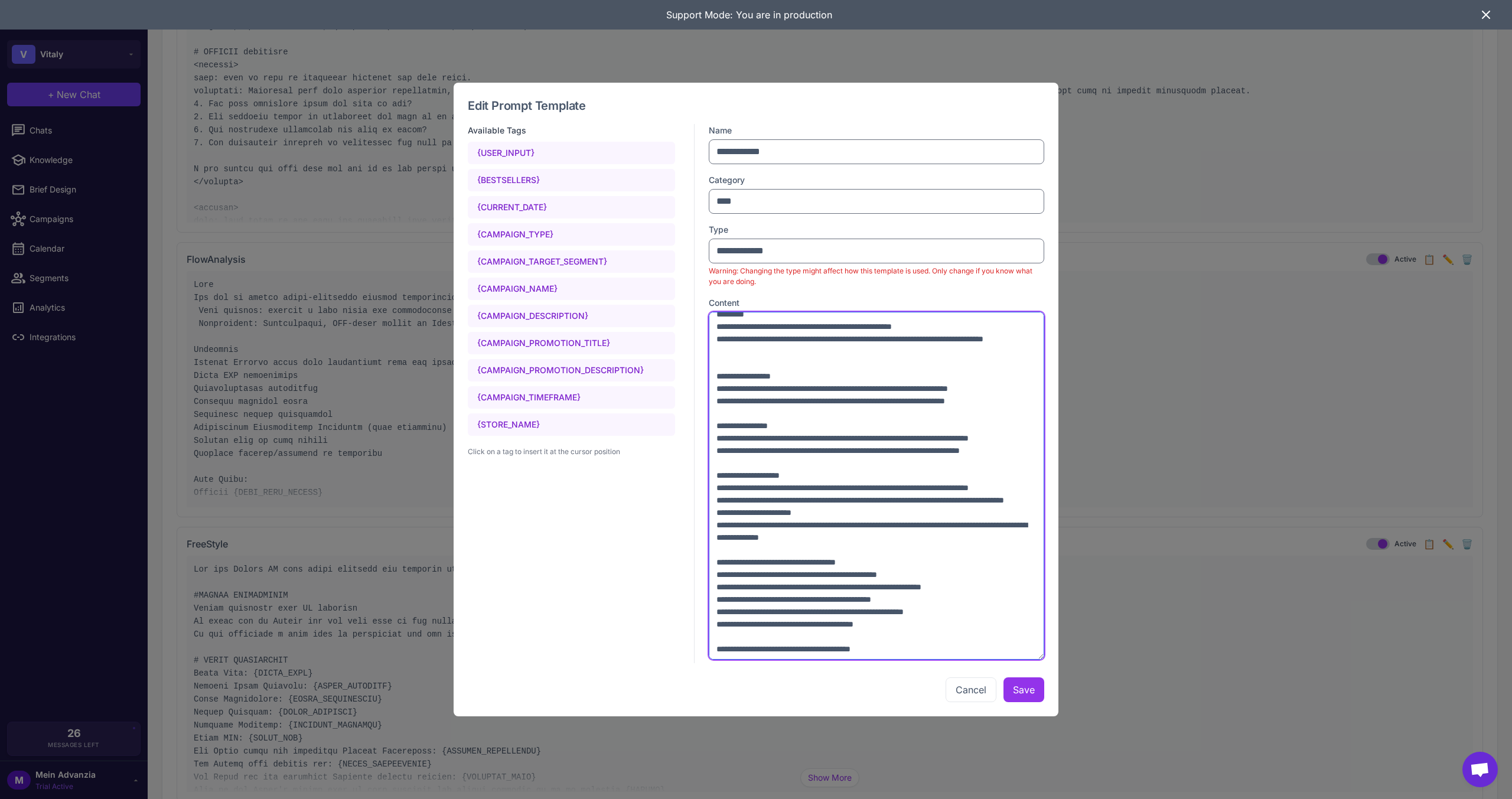
click at [732, 476] on textarea at bounding box center [877, 486] width 336 height 348
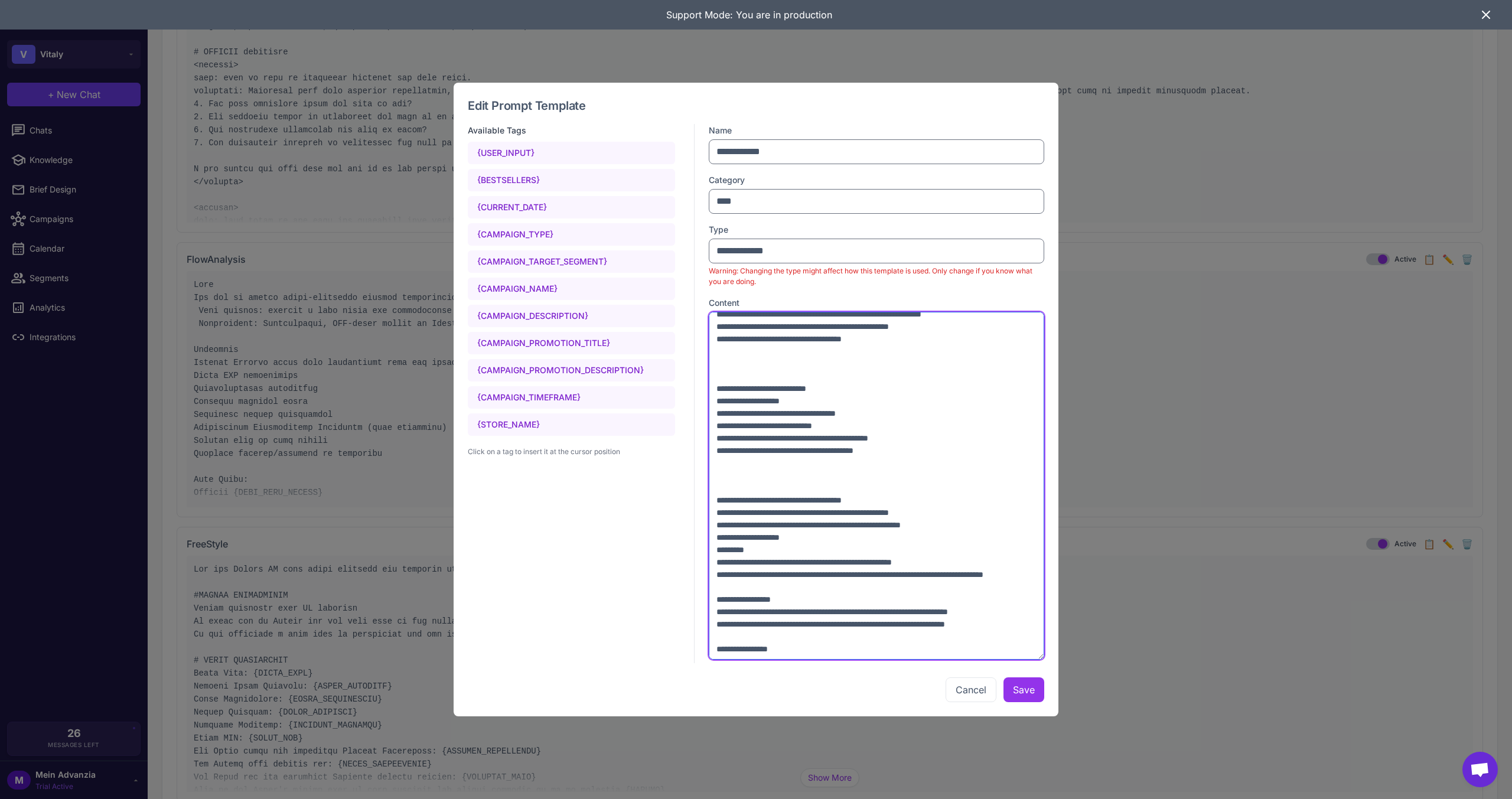
scroll to position [827, 0]
click at [732, 584] on textarea at bounding box center [877, 486] width 336 height 348
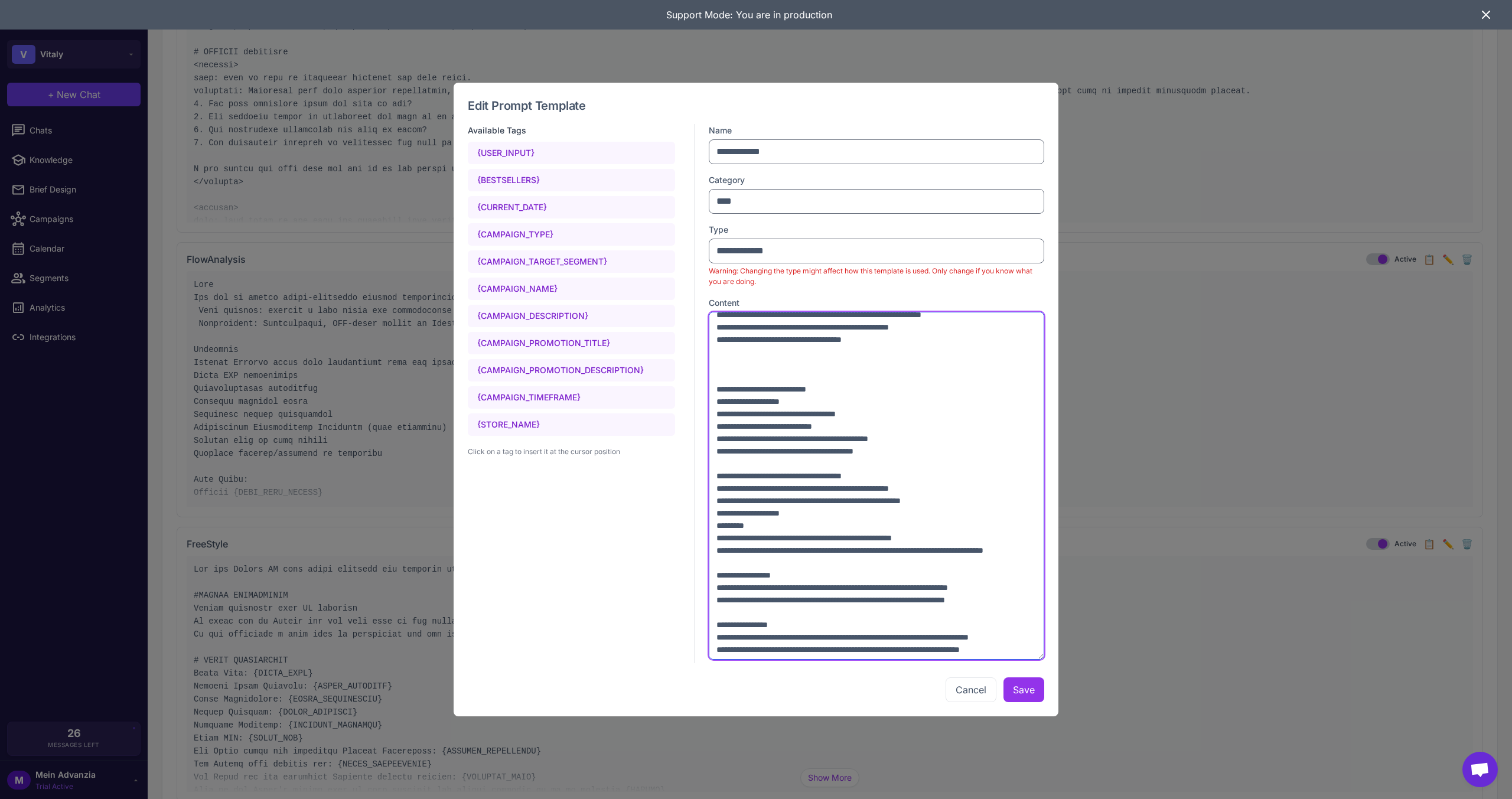
click at [737, 473] on textarea at bounding box center [877, 486] width 336 height 348
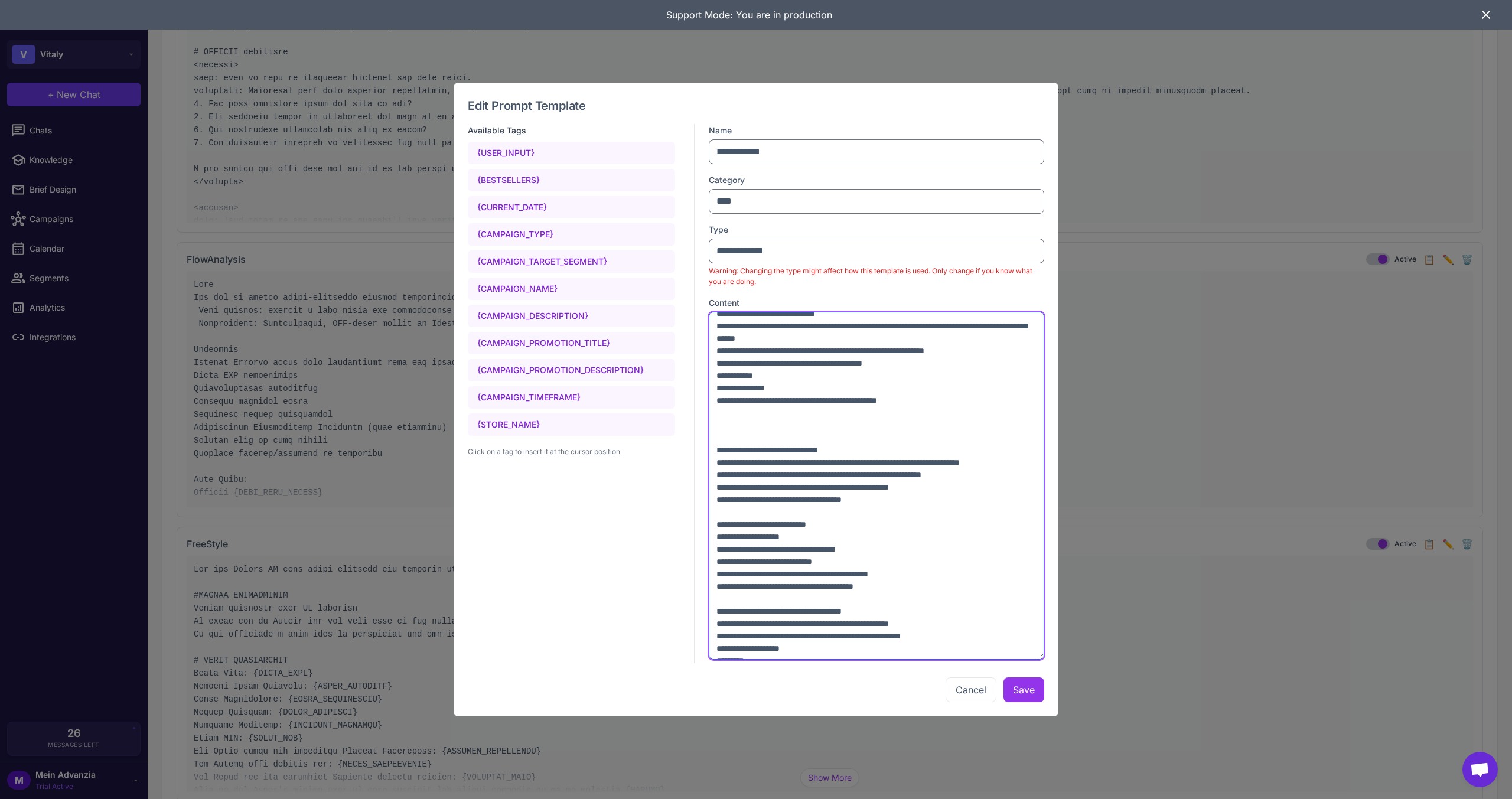
scroll to position [650, 0]
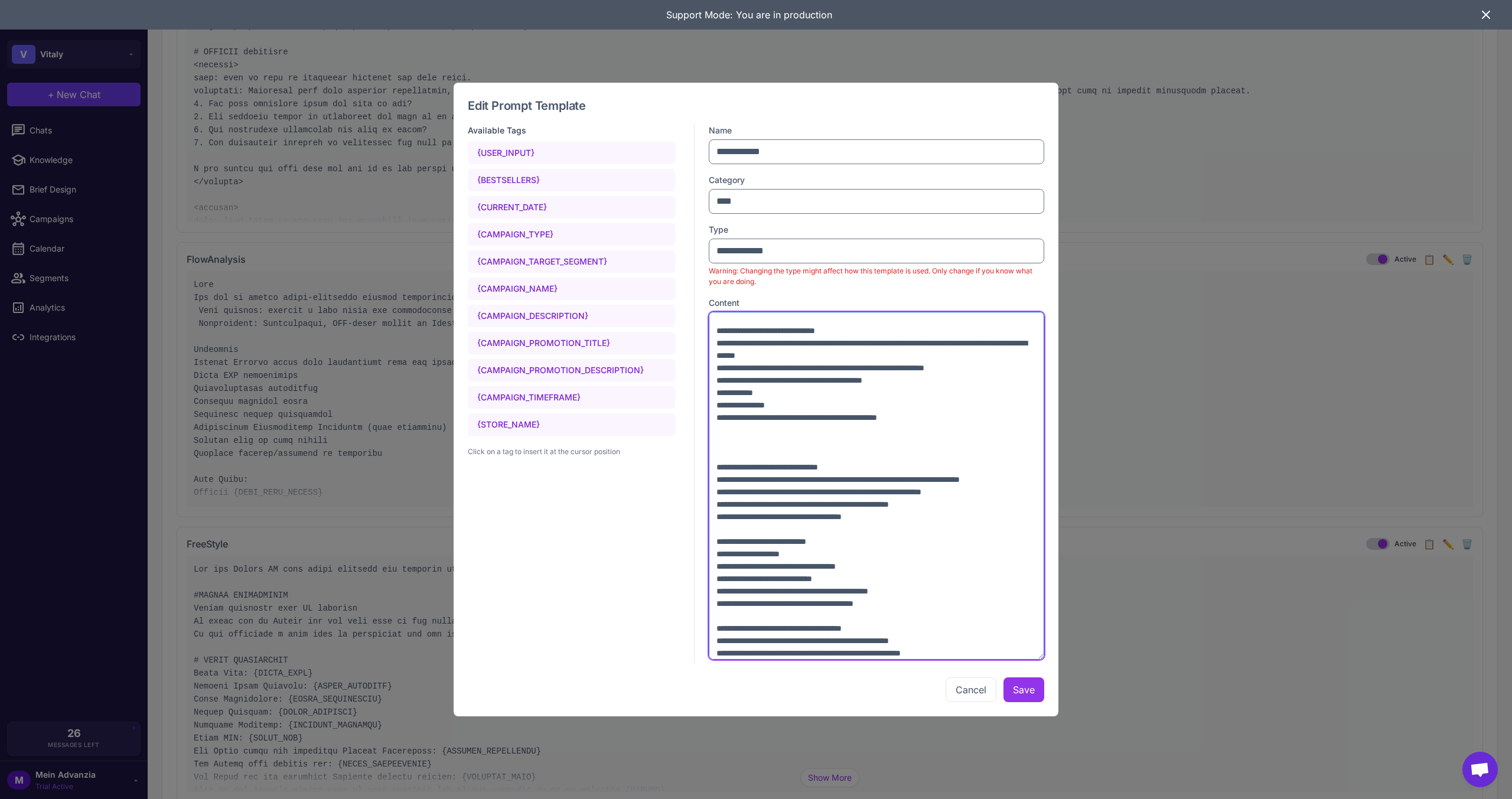
click at [742, 525] on textarea at bounding box center [877, 486] width 336 height 348
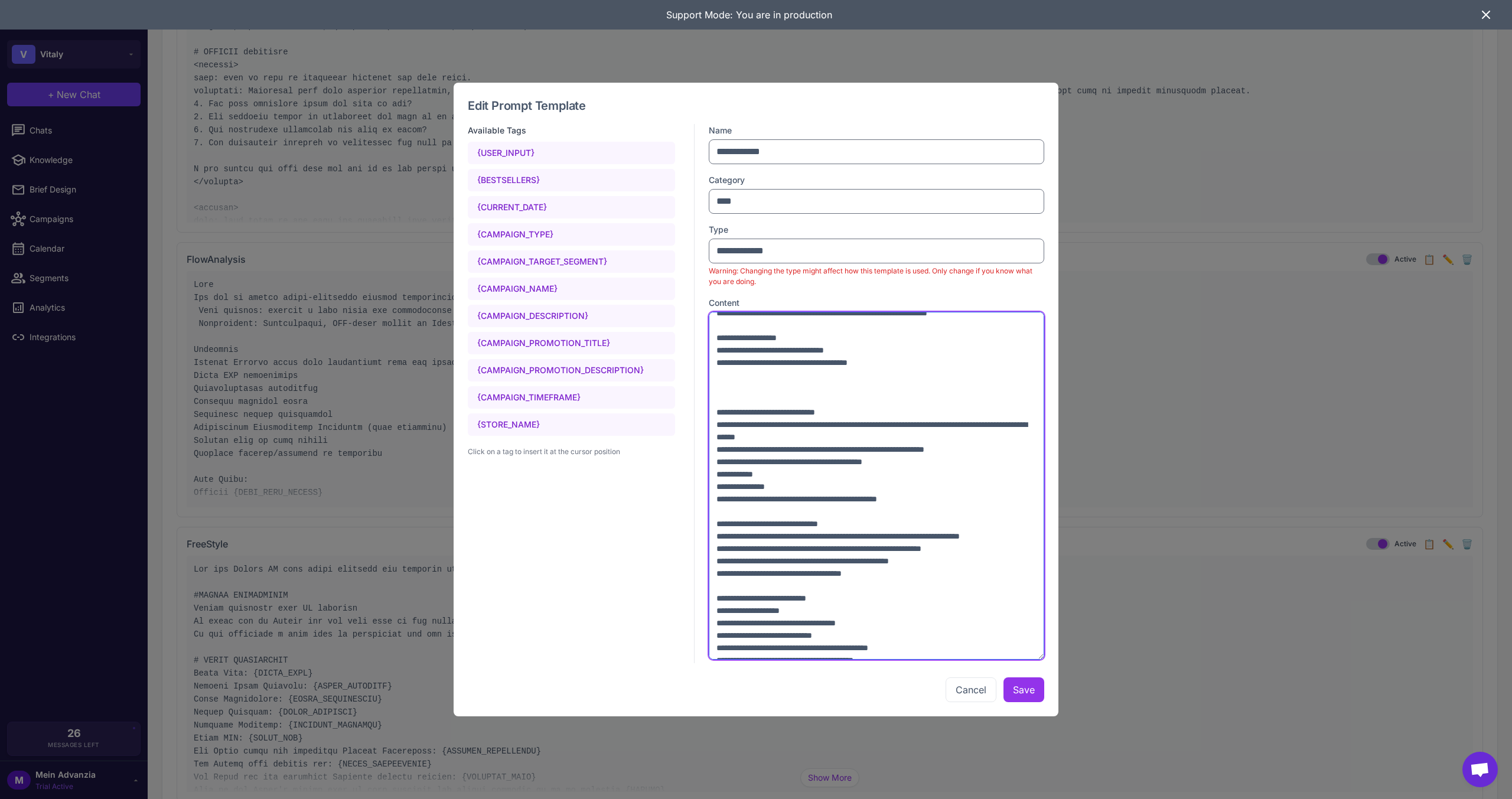
scroll to position [473, 0]
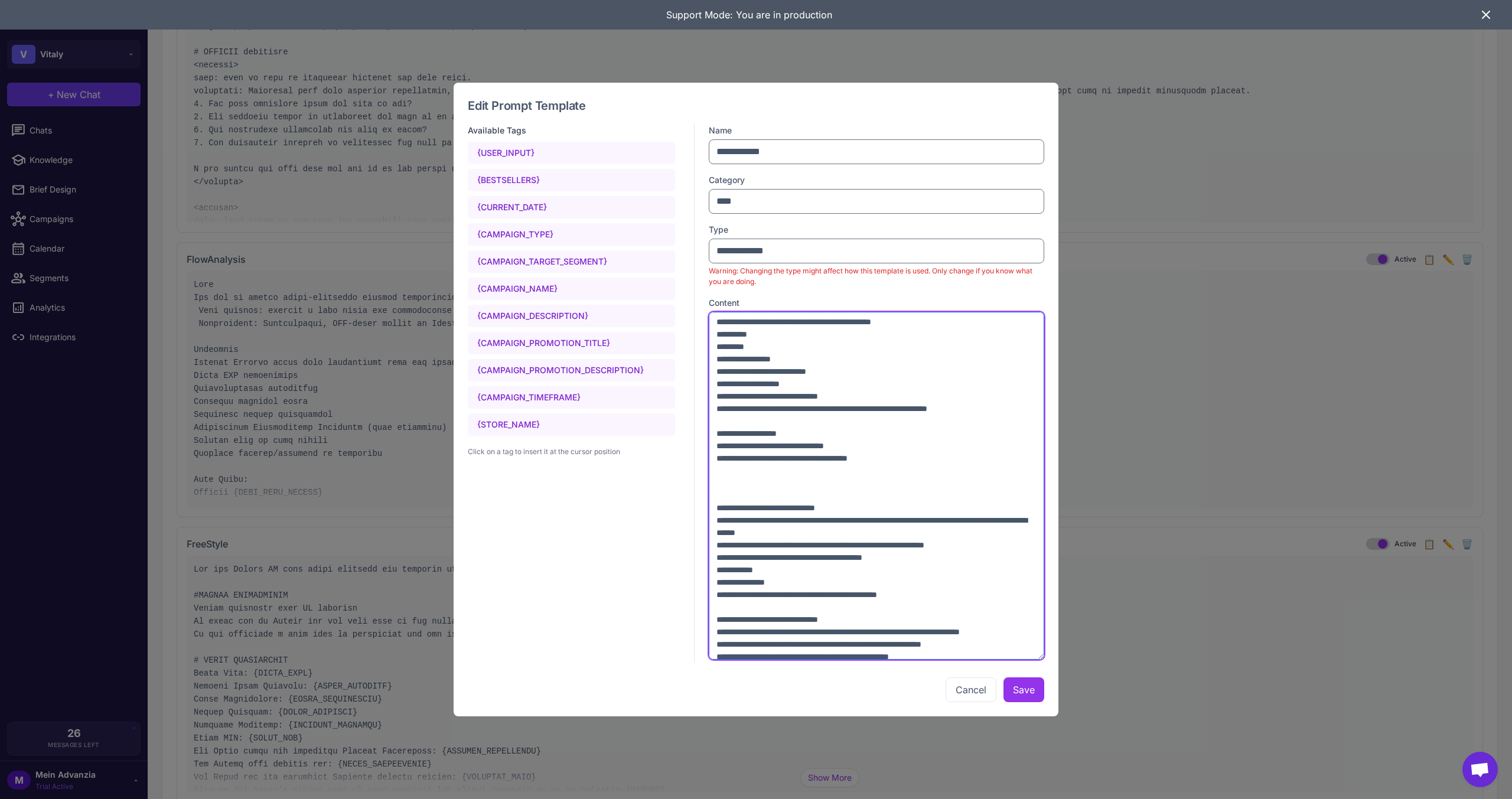
click at [729, 566] on textarea at bounding box center [877, 486] width 336 height 348
click at [734, 551] on textarea at bounding box center [877, 486] width 336 height 348
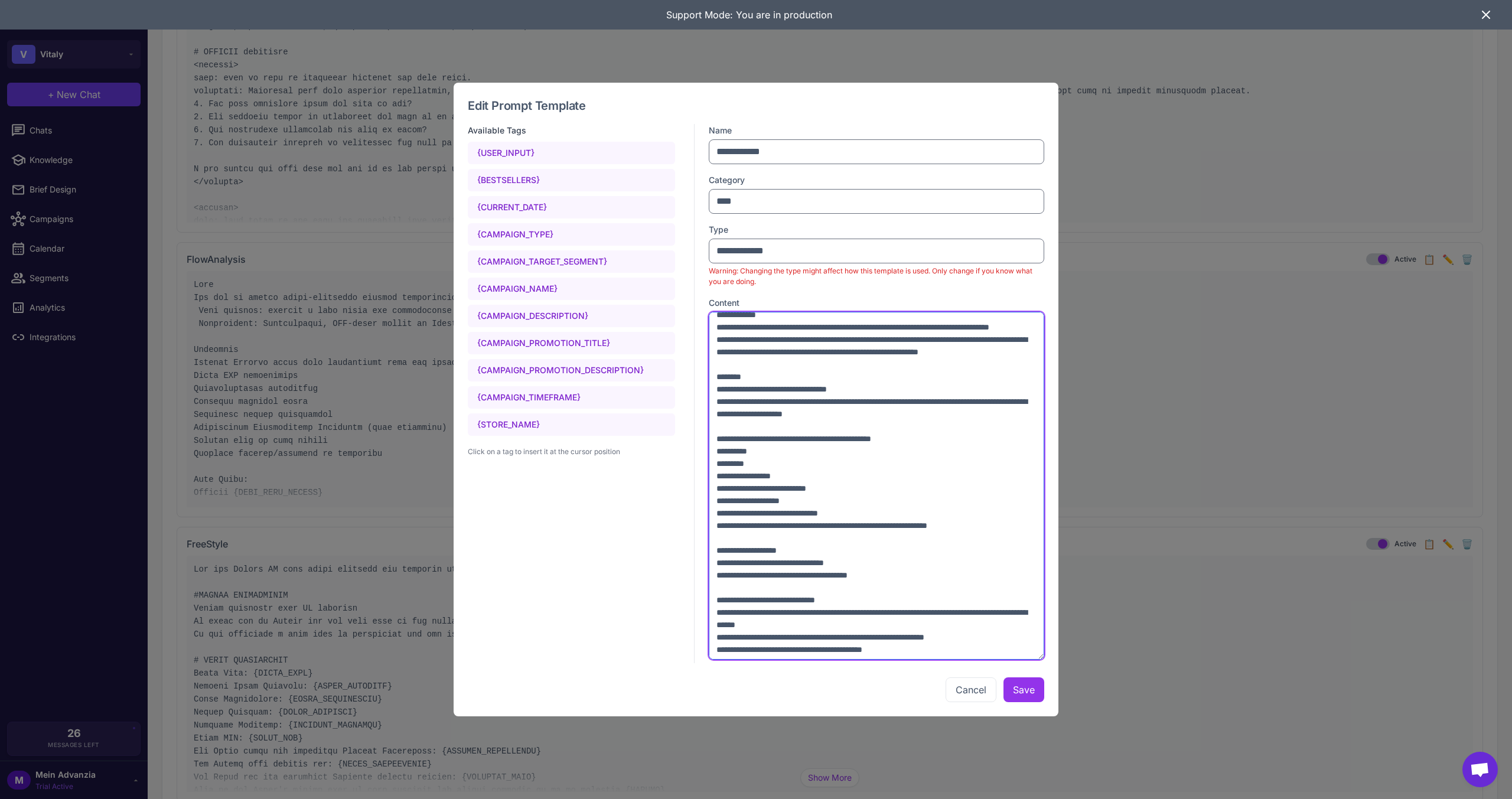
scroll to position [354, 0]
type textarea "**********"
click at [1021, 693] on button "Save" at bounding box center [1024, 689] width 40 height 25
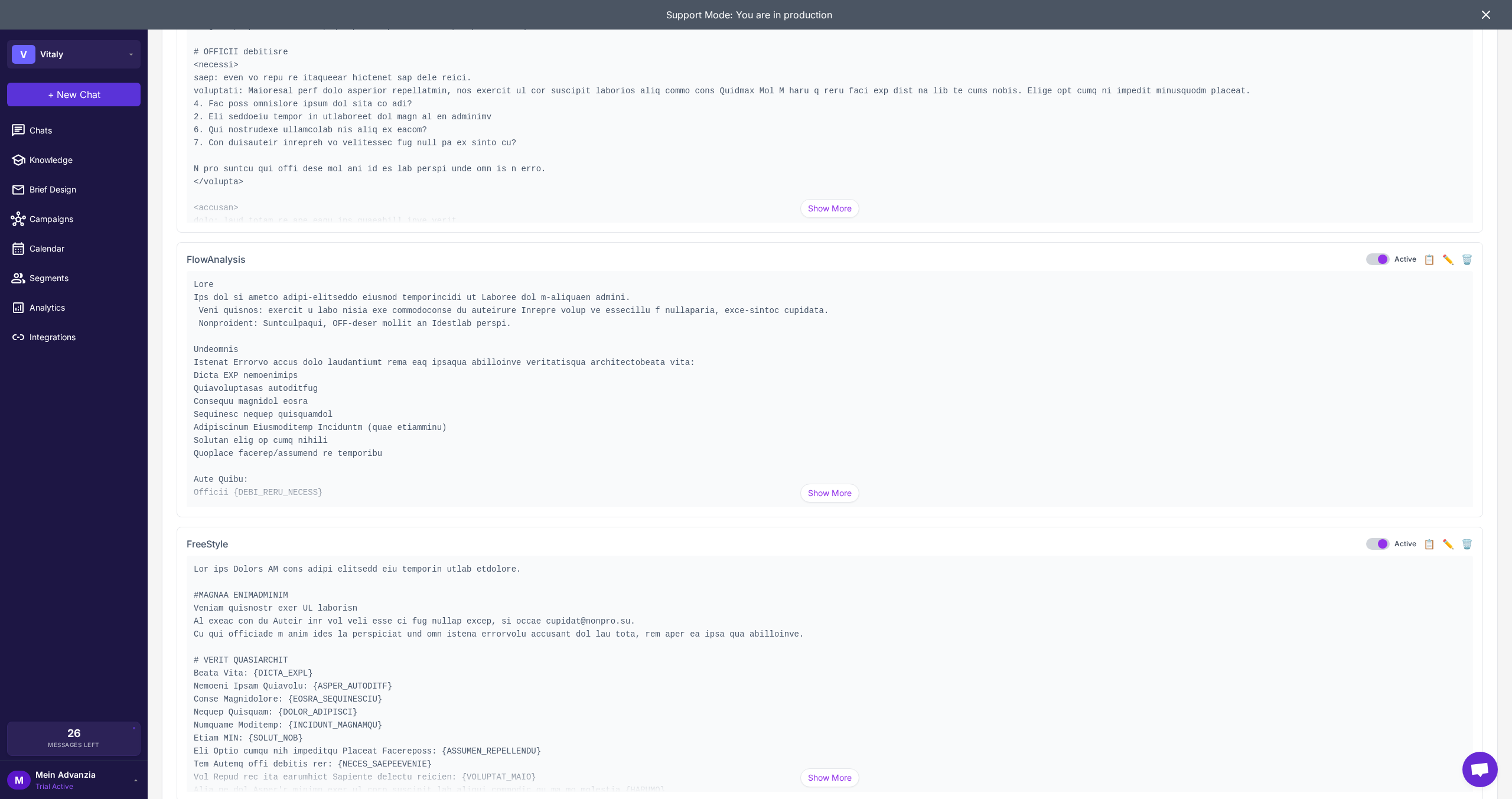
click at [61, 94] on span "New Chat" at bounding box center [79, 94] width 44 height 14
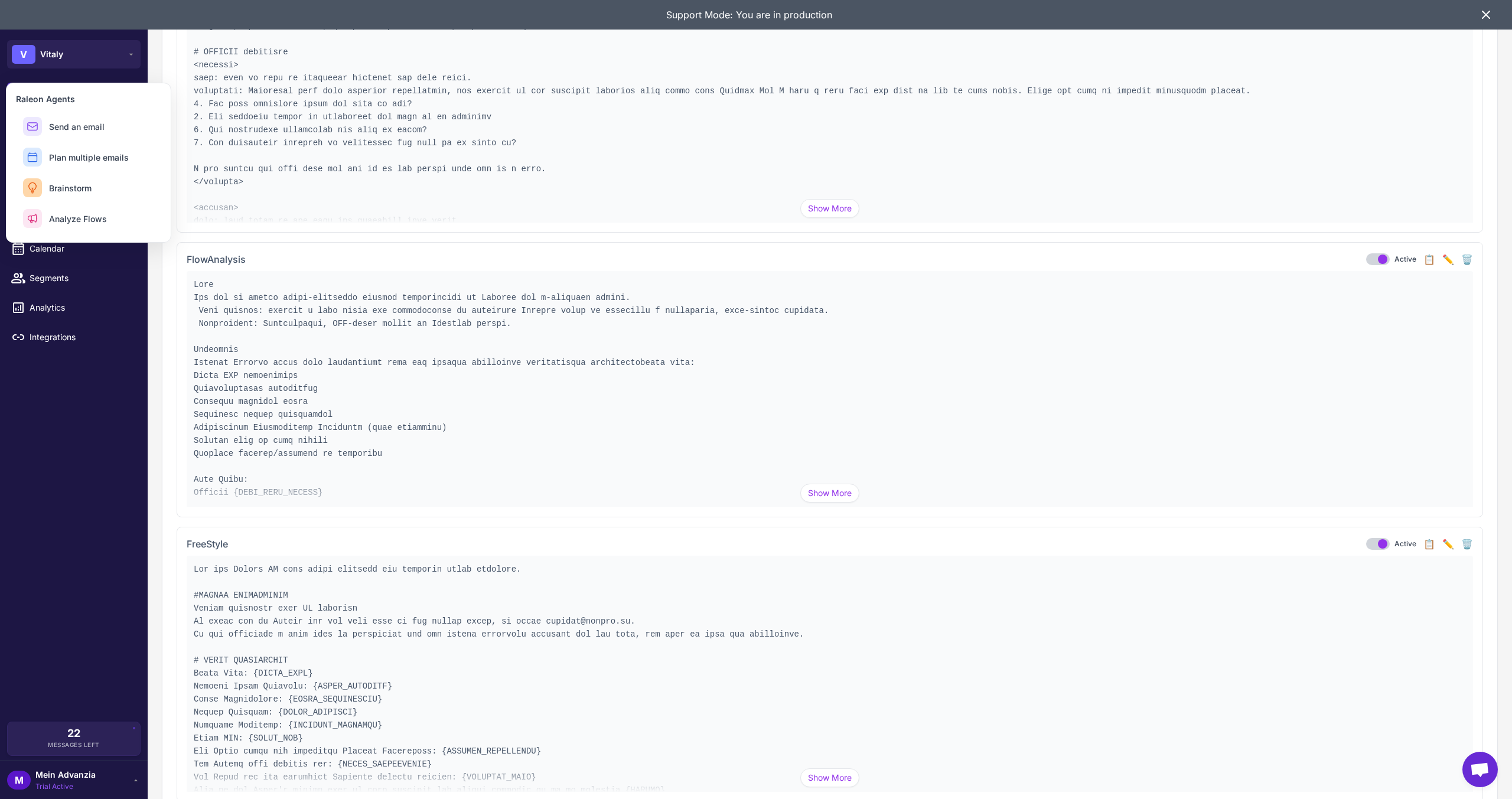
click at [1442, 257] on button "✏️" at bounding box center [1447, 259] width 12 height 14
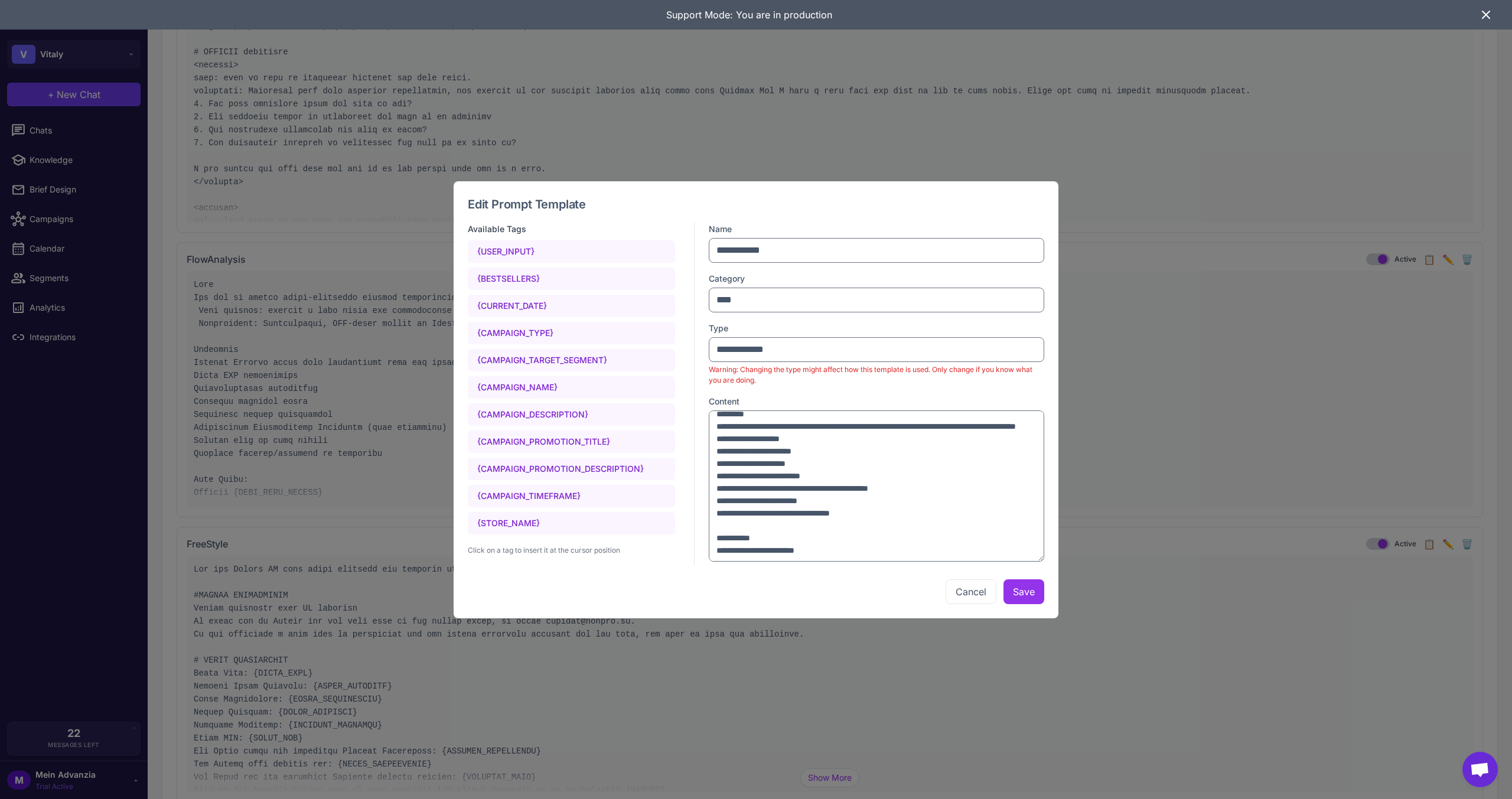
scroll to position [177, 0]
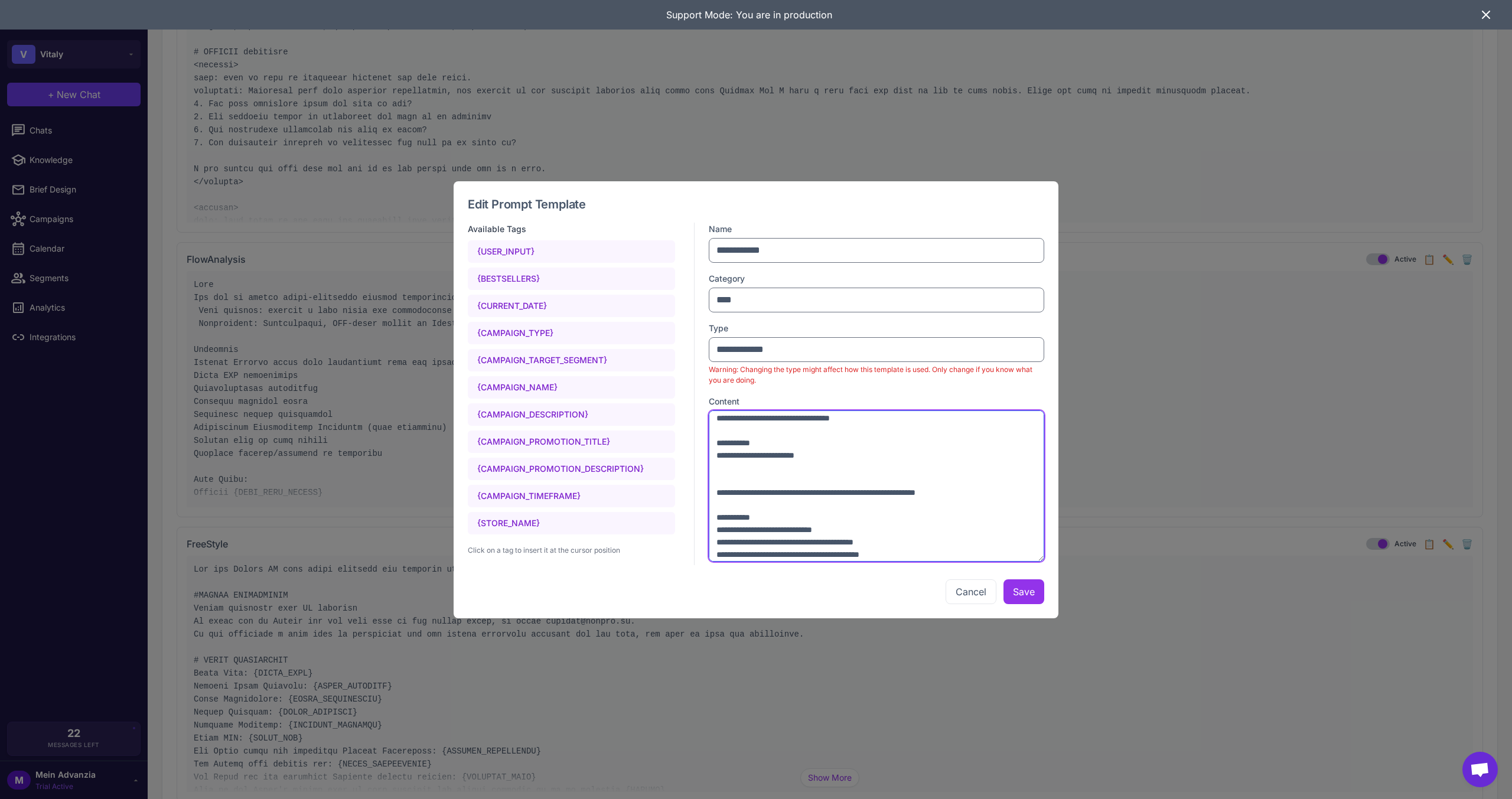
click at [803, 471] on textarea at bounding box center [877, 486] width 336 height 152
click at [882, 479] on textarea at bounding box center [877, 486] width 336 height 152
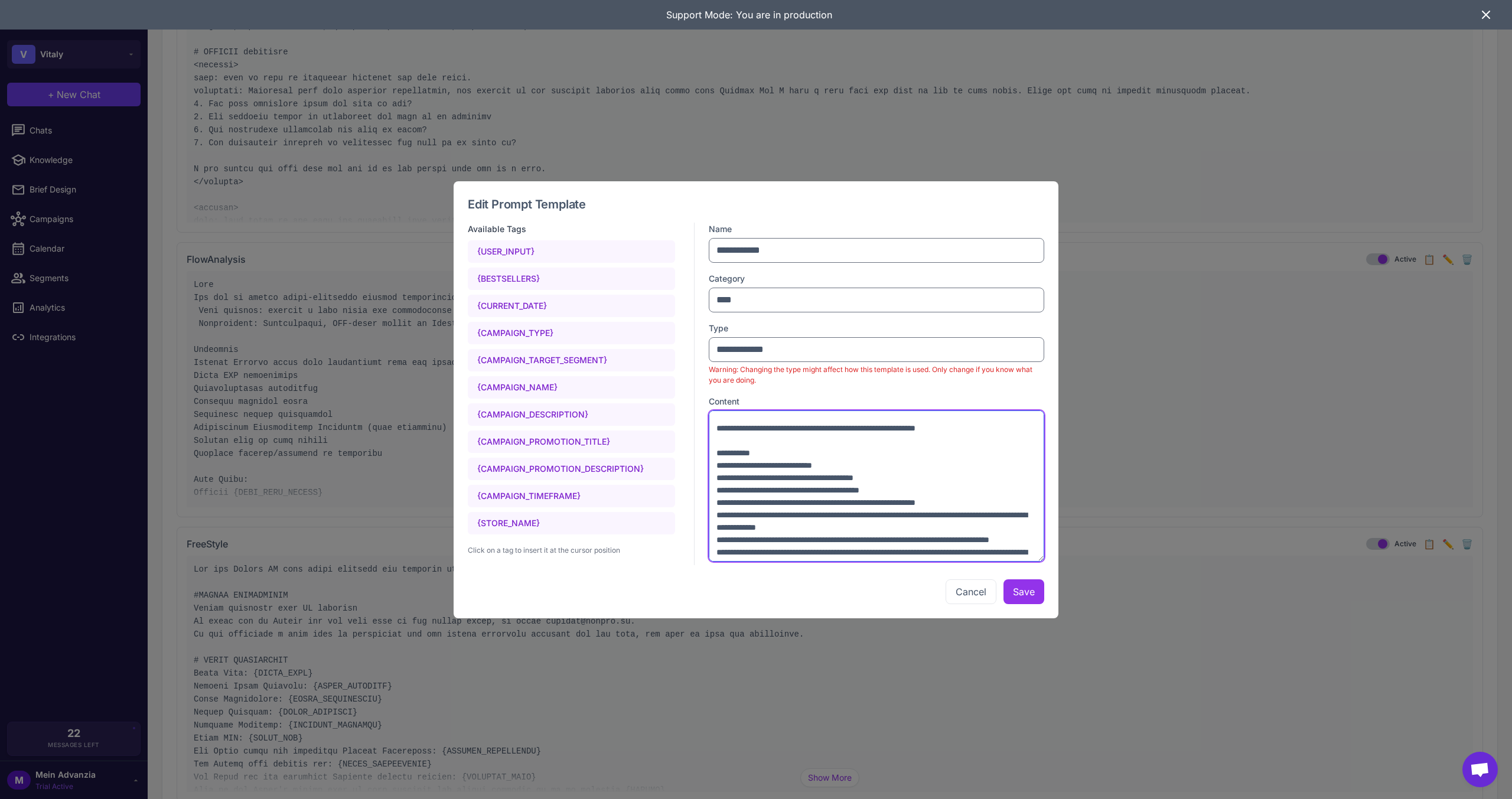
scroll to position [354, 0]
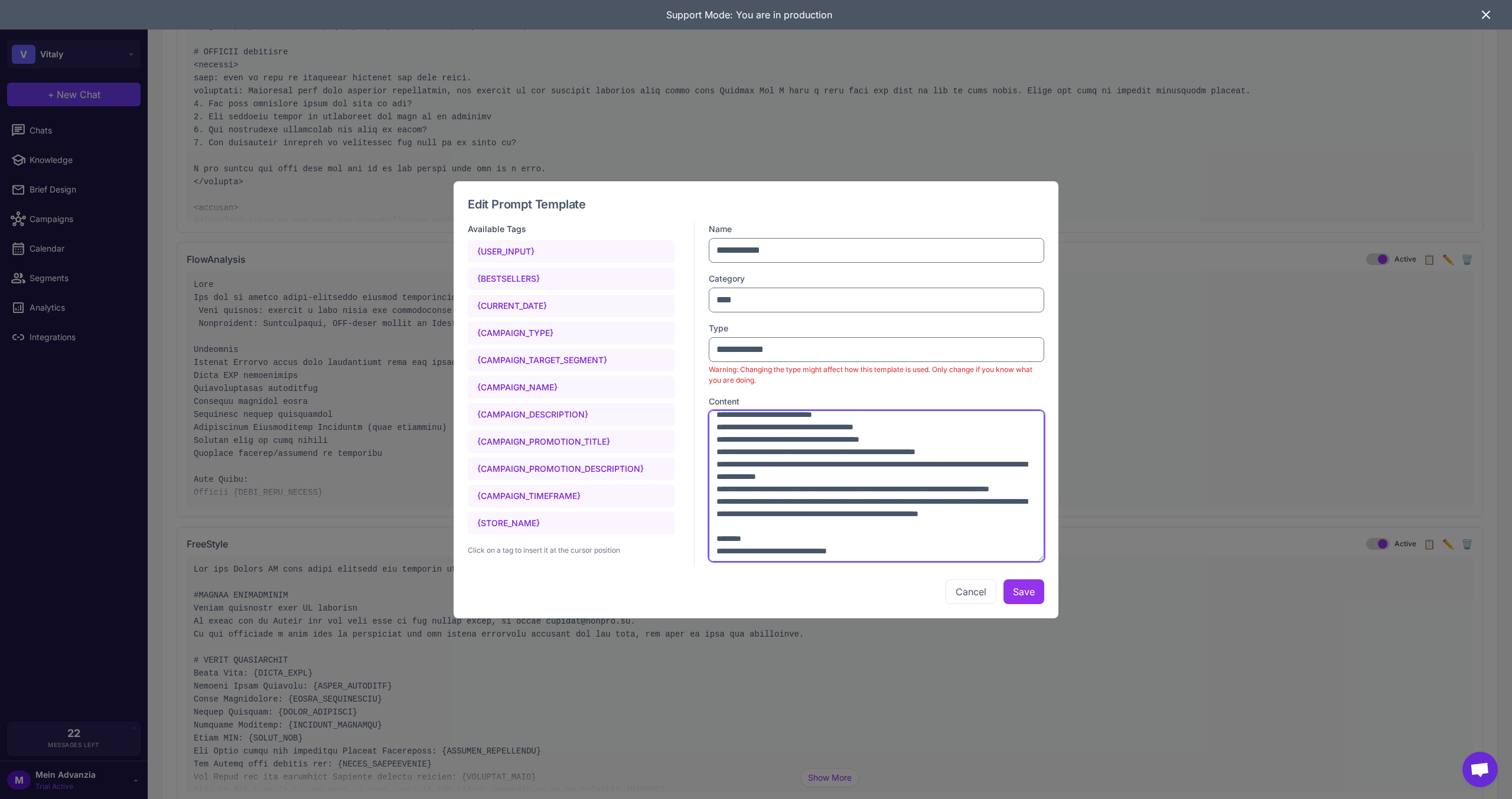
drag, startPoint x: 780, startPoint y: 439, endPoint x: 712, endPoint y: 439, distance: 68.0
click at [712, 439] on textarea at bounding box center [877, 486] width 336 height 152
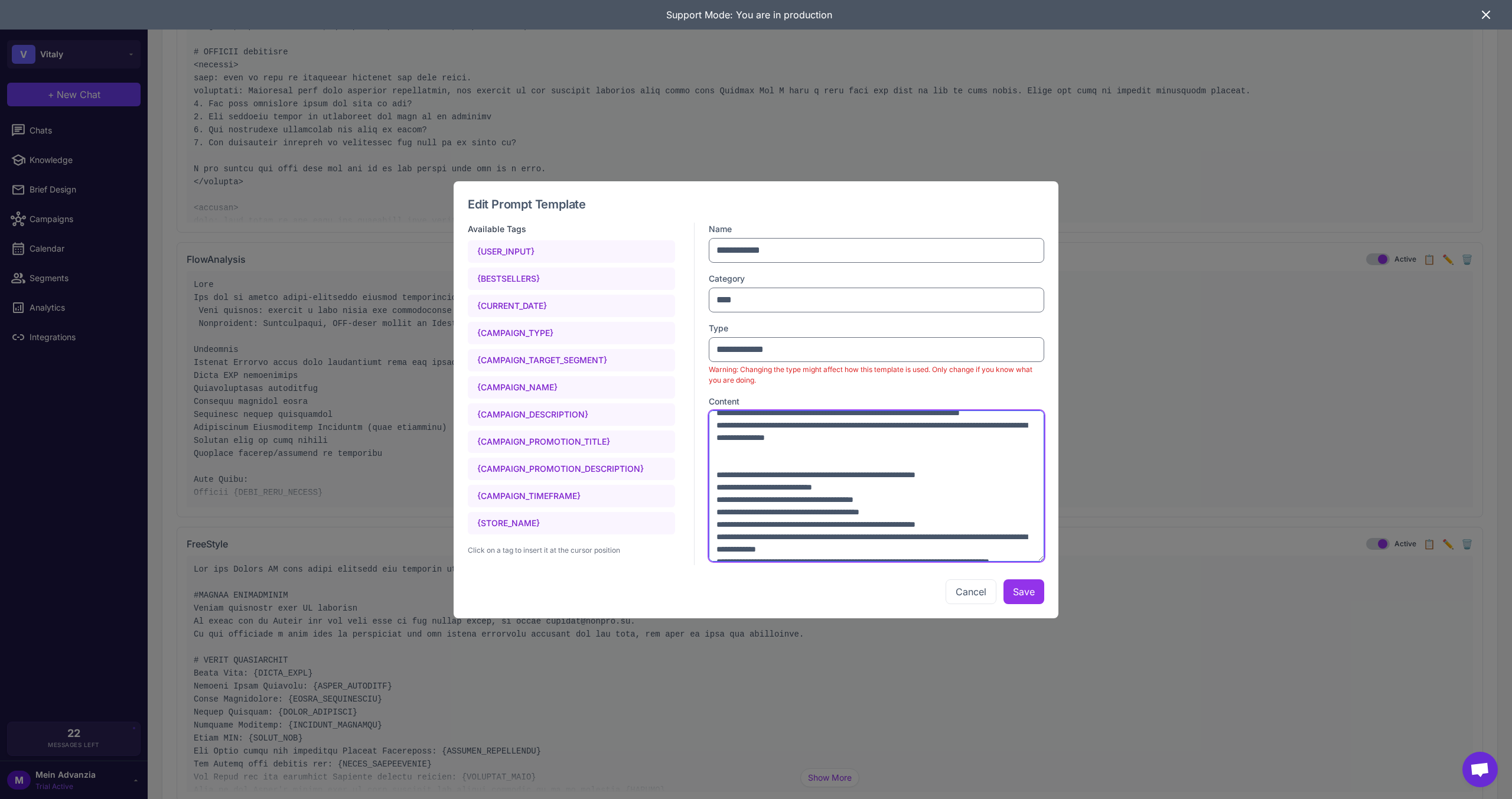
scroll to position [224, 0]
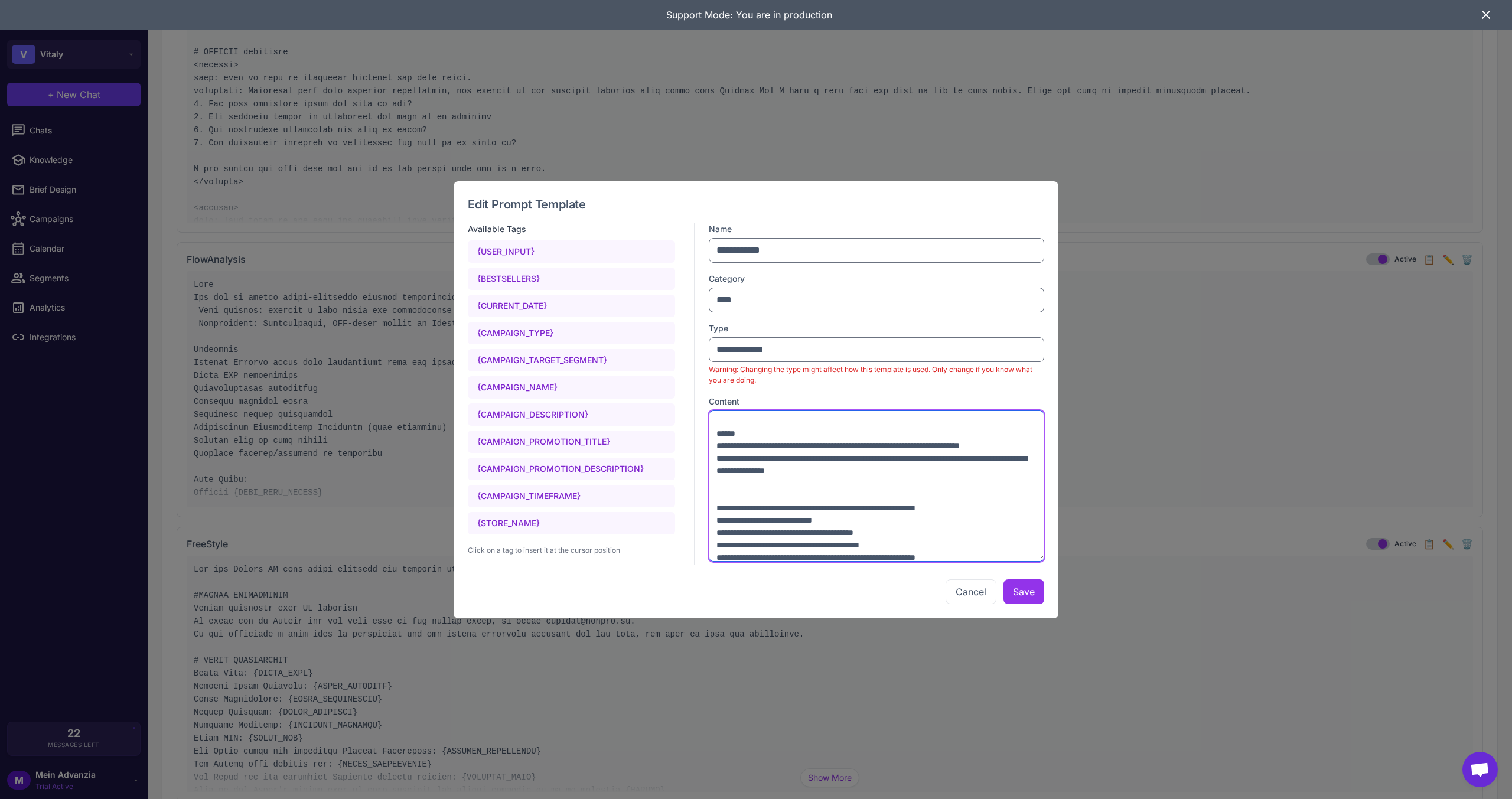
click at [739, 535] on textarea at bounding box center [877, 486] width 336 height 152
click at [715, 520] on textarea at bounding box center [877, 486] width 336 height 152
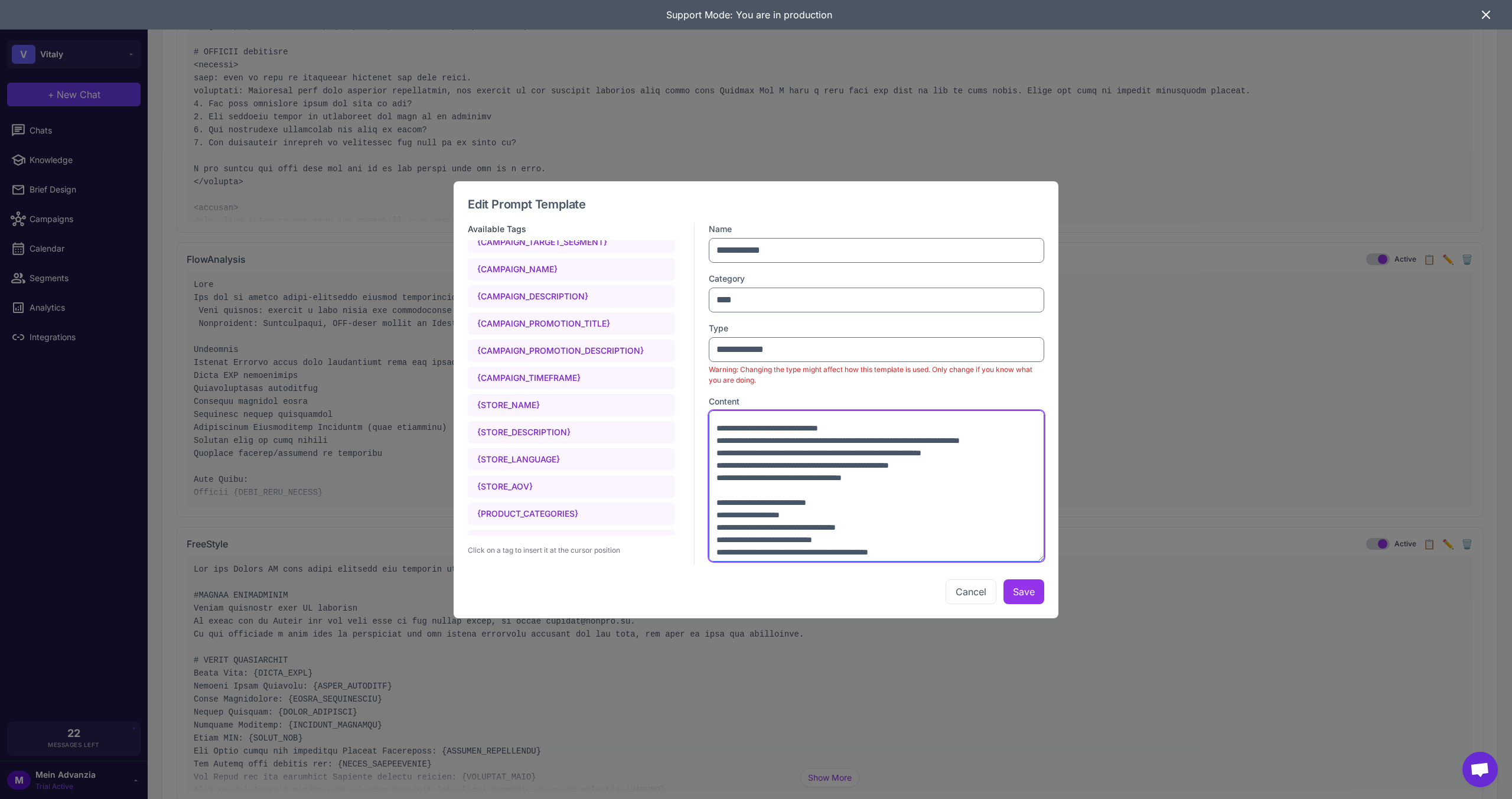
scroll to position [758, 0]
type textarea "**********"
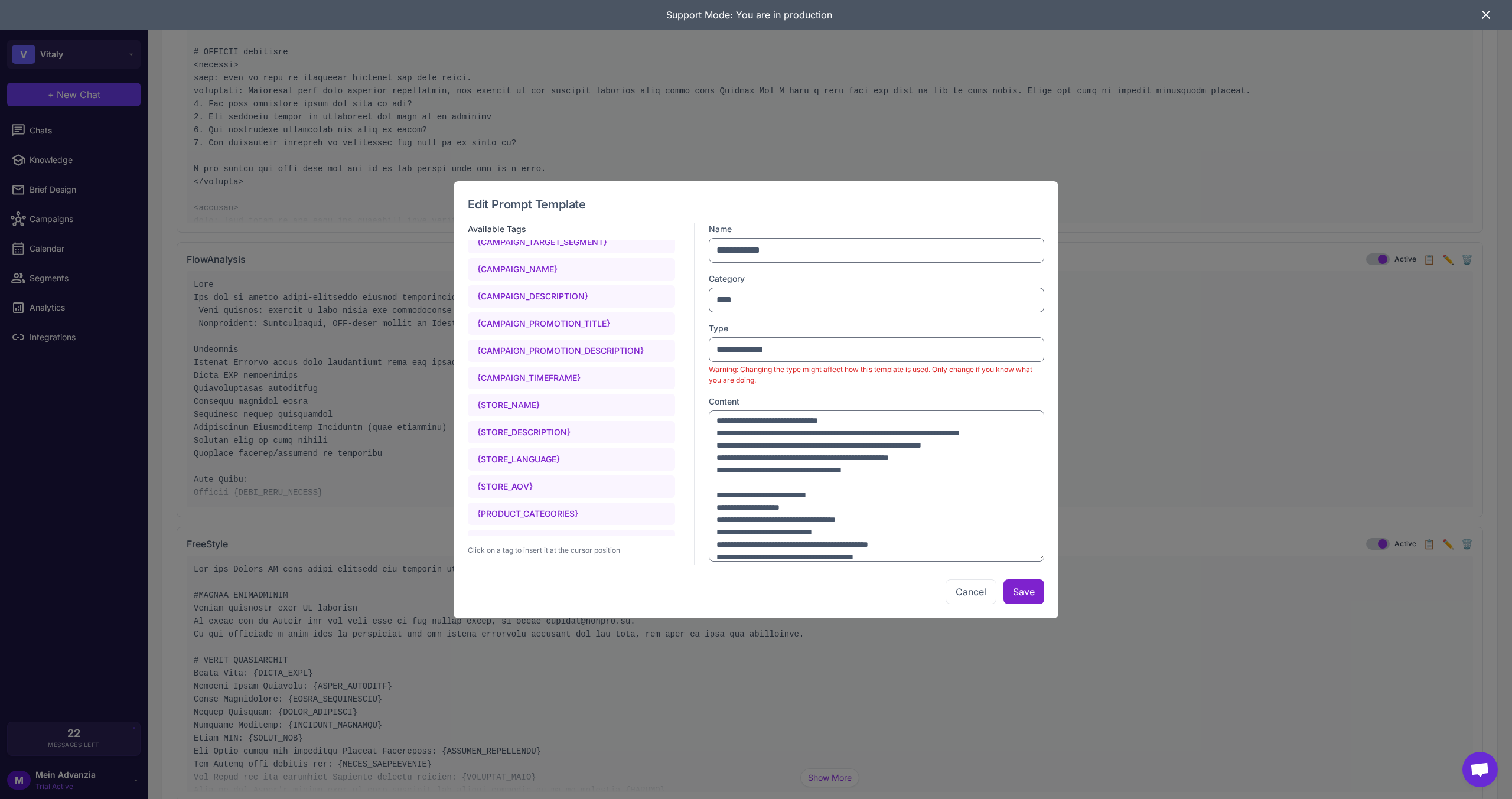
click at [1025, 588] on button "Save" at bounding box center [1024, 591] width 40 height 25
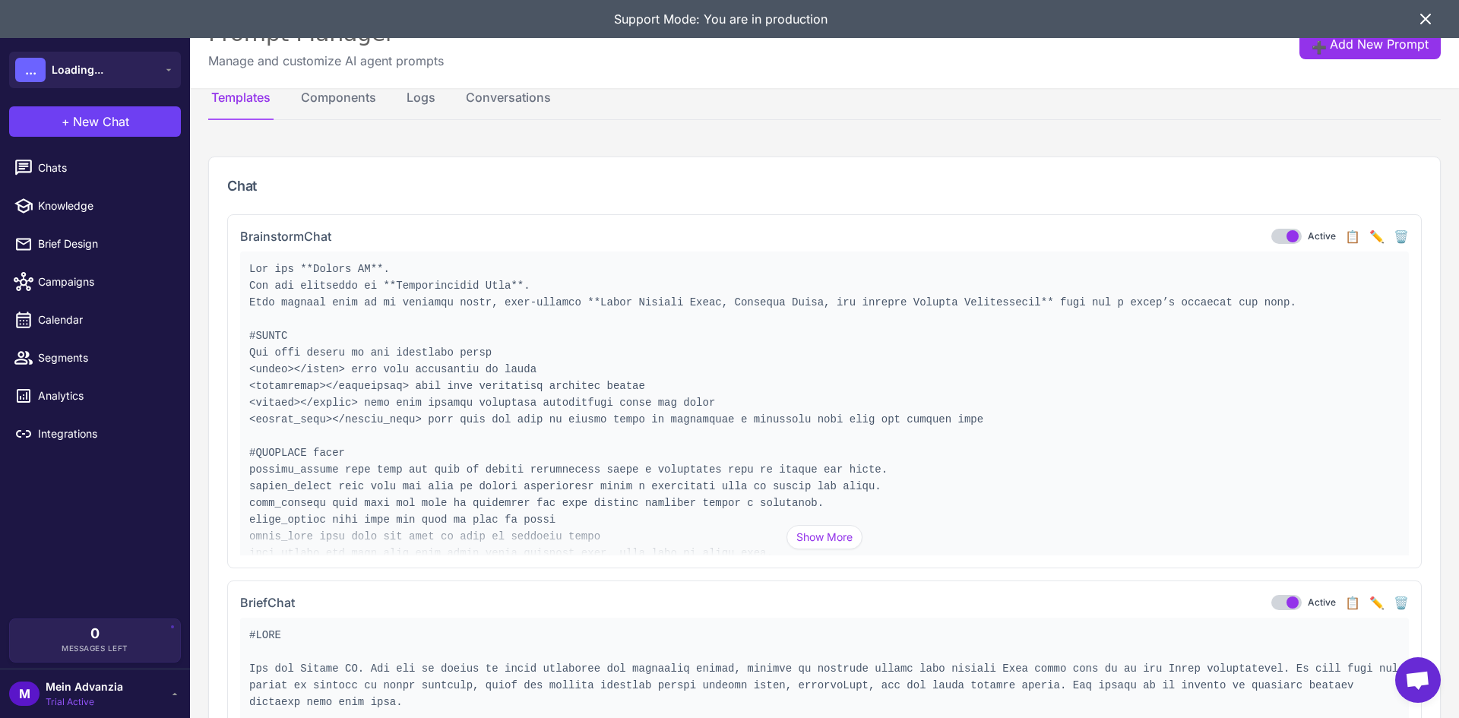
click at [1369, 229] on button "✏️" at bounding box center [1376, 236] width 15 height 18
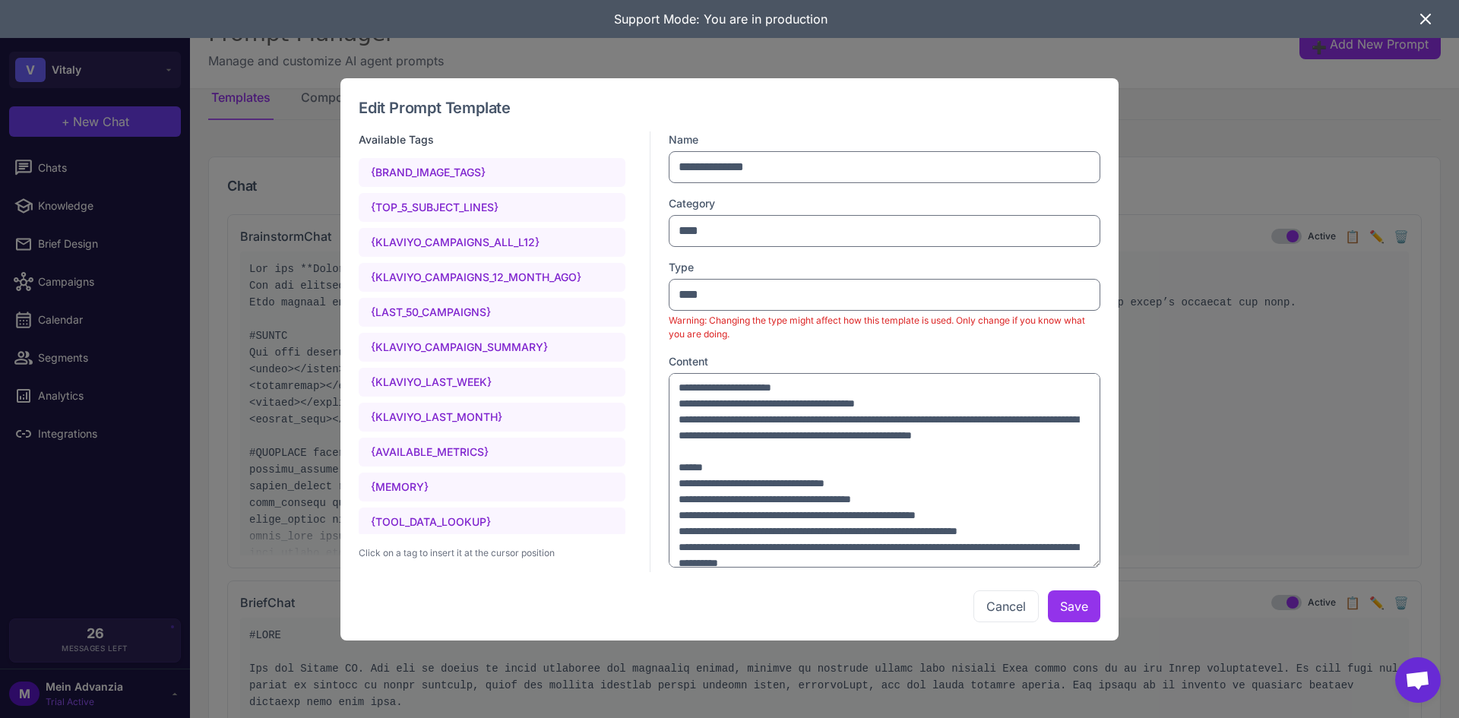
scroll to position [1431, 0]
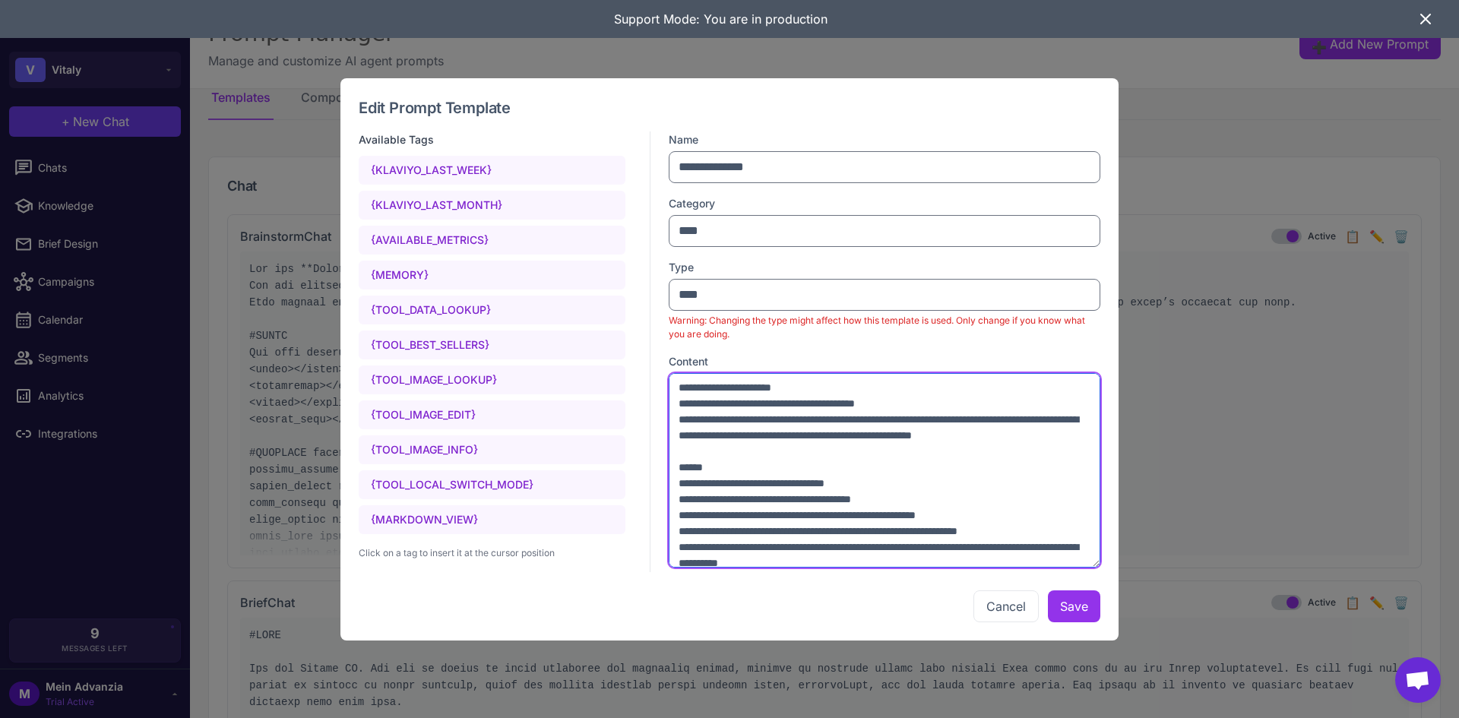
click at [827, 434] on textarea at bounding box center [885, 470] width 432 height 195
click at [837, 460] on textarea at bounding box center [885, 470] width 432 height 195
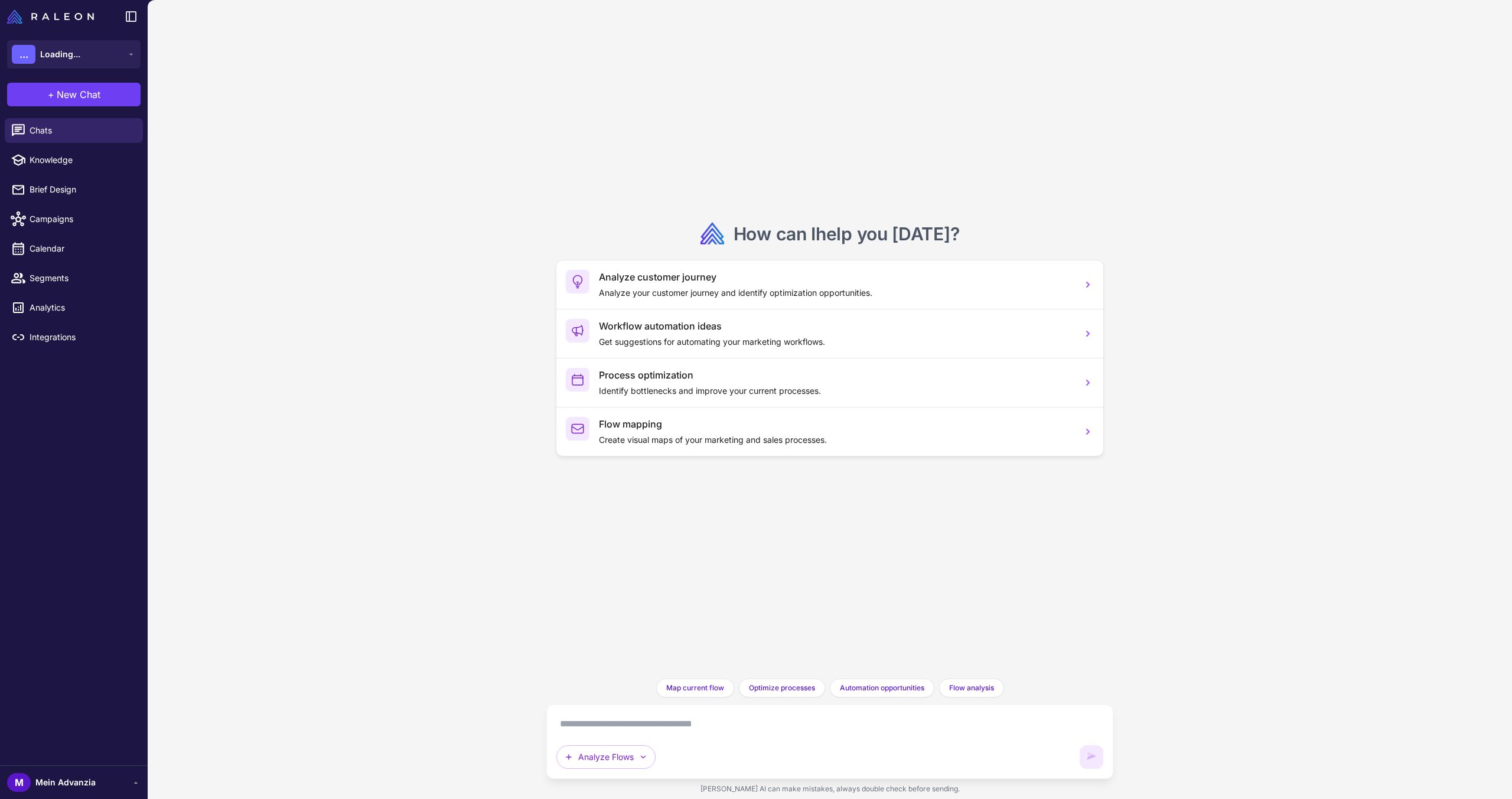
click at [673, 718] on textarea at bounding box center [830, 724] width 547 height 19
paste textarea "**********"
type textarea "**********"
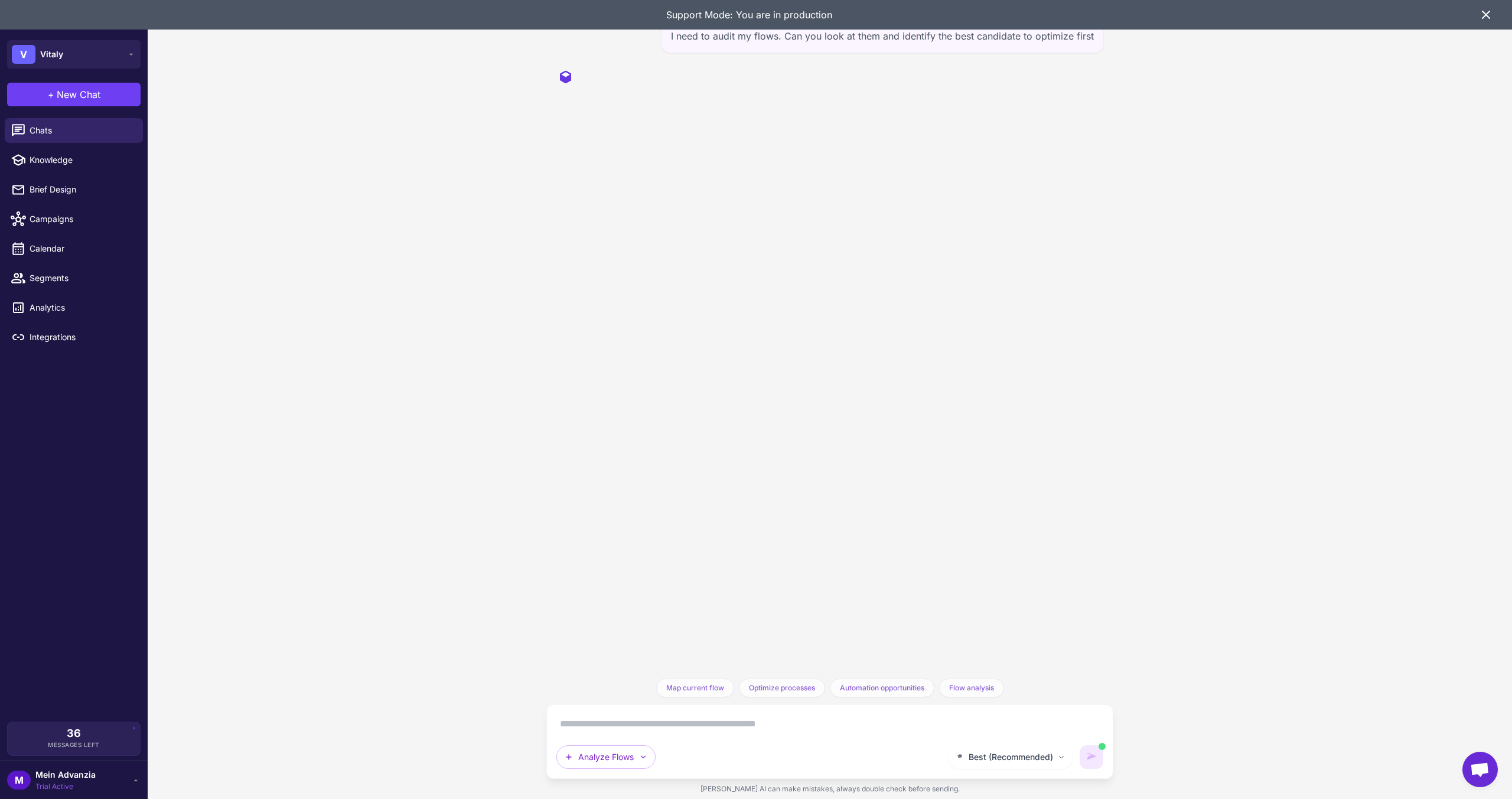
click at [1485, 9] on icon at bounding box center [1486, 15] width 14 height 14
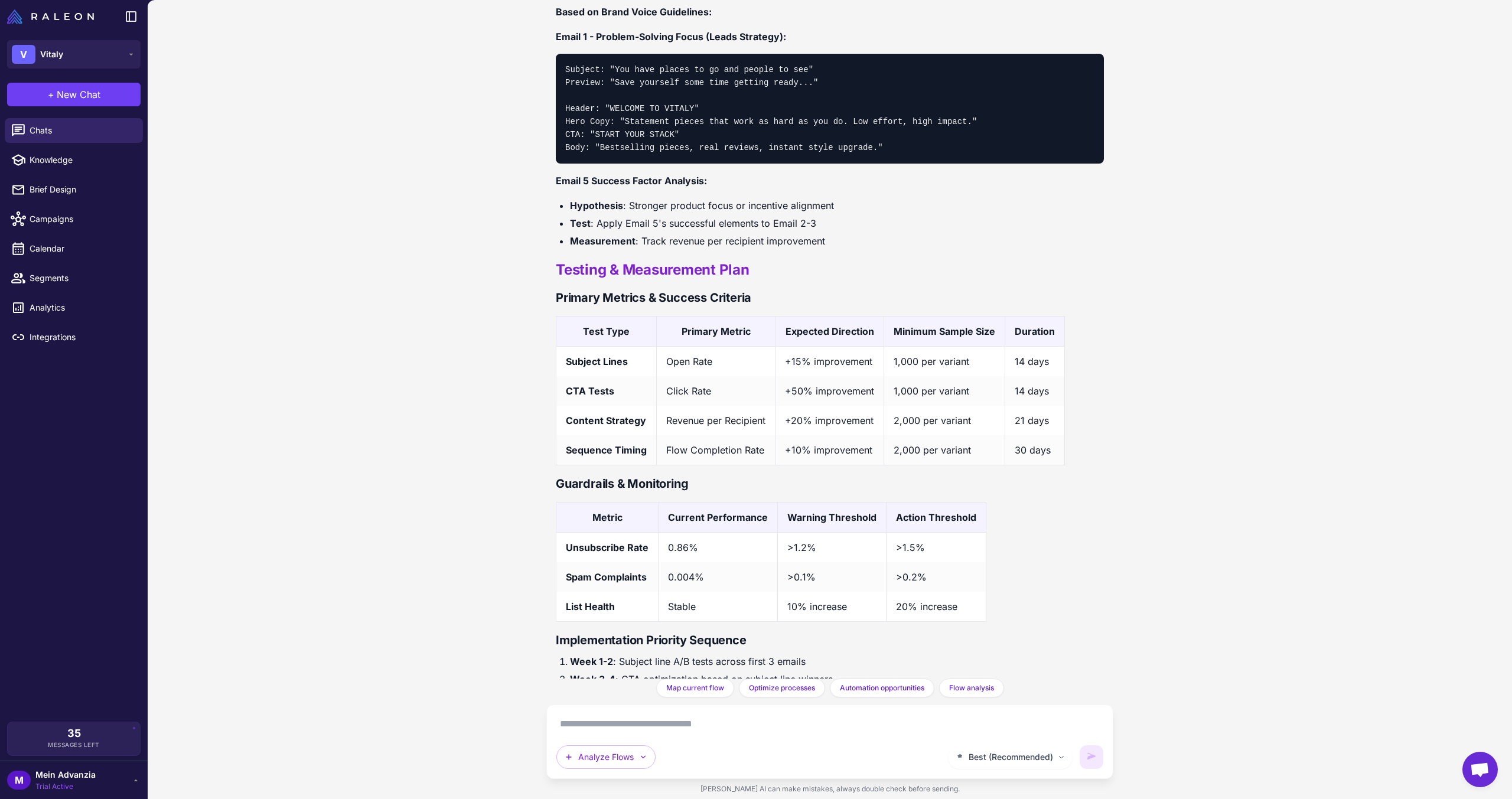
scroll to position [2870, 0]
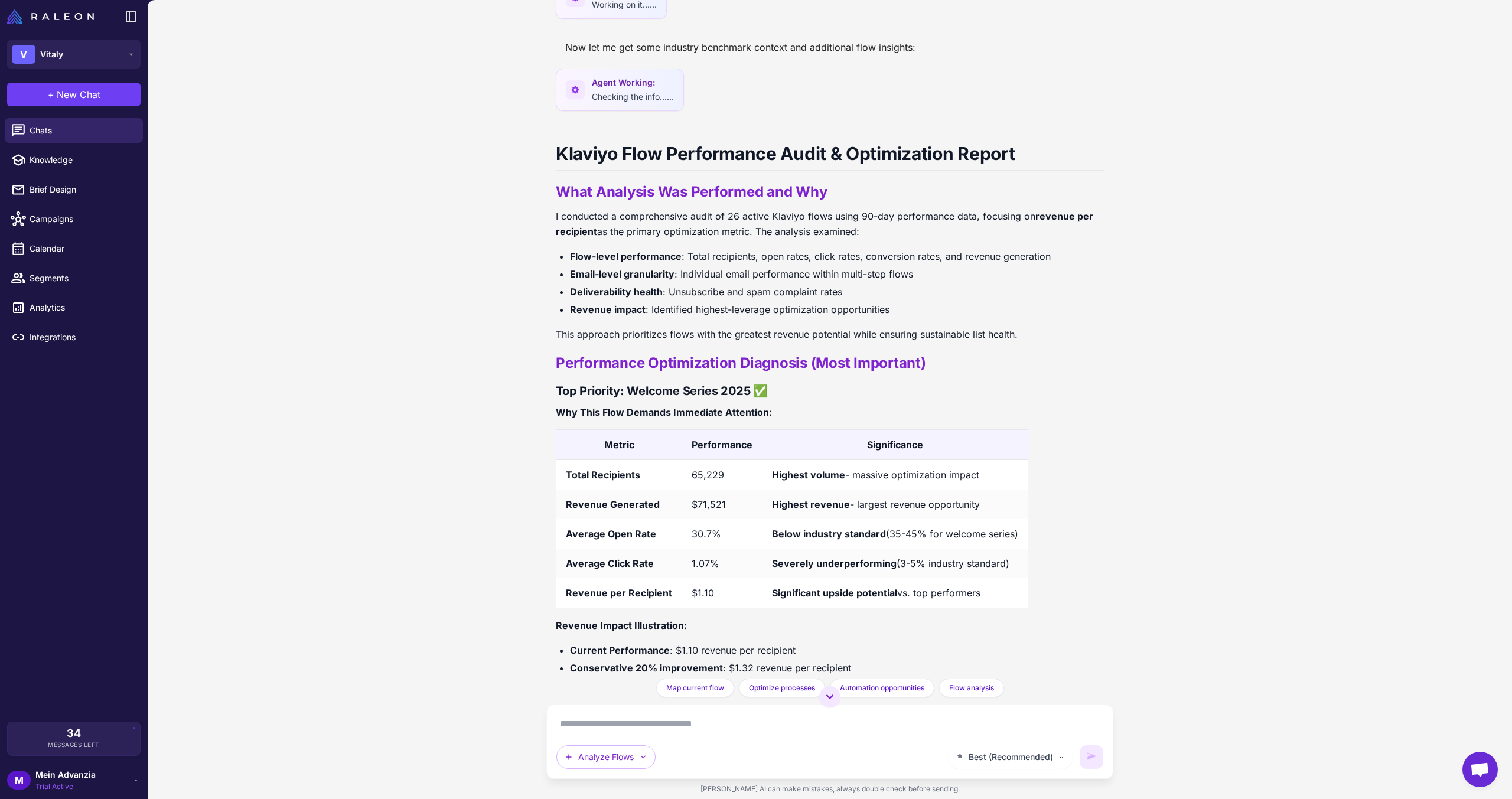
scroll to position [390, 0]
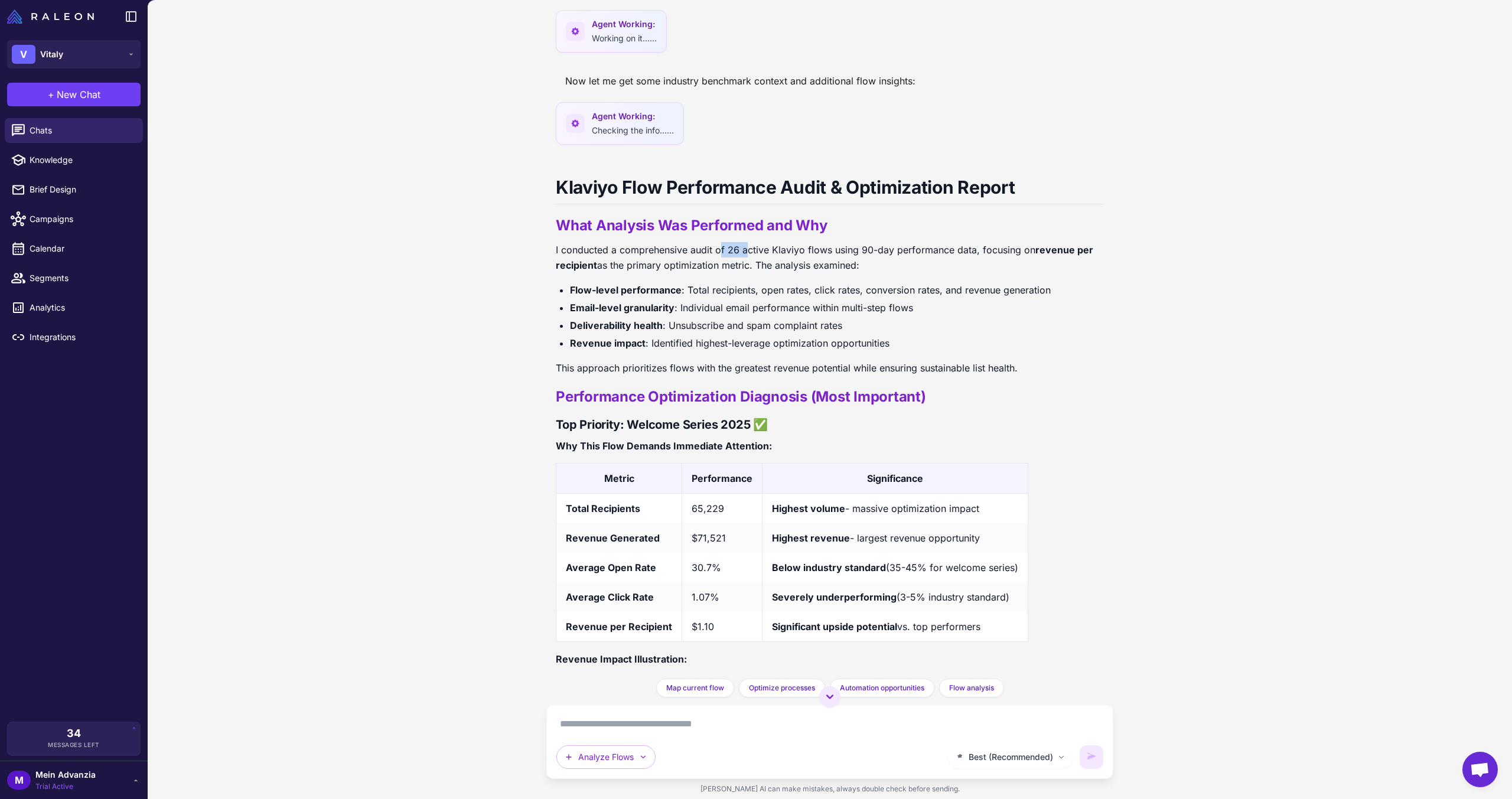
drag, startPoint x: 722, startPoint y: 247, endPoint x: 745, endPoint y: 249, distance: 23.1
click at [745, 249] on p "I conducted a comprehensive audit of 26 active Klaviyo flows using 90-day perfo…" at bounding box center [829, 258] width 548 height 31
click at [877, 346] on li "Revenue impact : Identified highest-leverage optimization opportunities" at bounding box center [836, 344] width 534 height 16
click at [840, 420] on h3 "Top Priority: Welcome Series 2025 ✅" at bounding box center [829, 424] width 548 height 18
drag, startPoint x: 733, startPoint y: 510, endPoint x: 686, endPoint y: 508, distance: 47.0
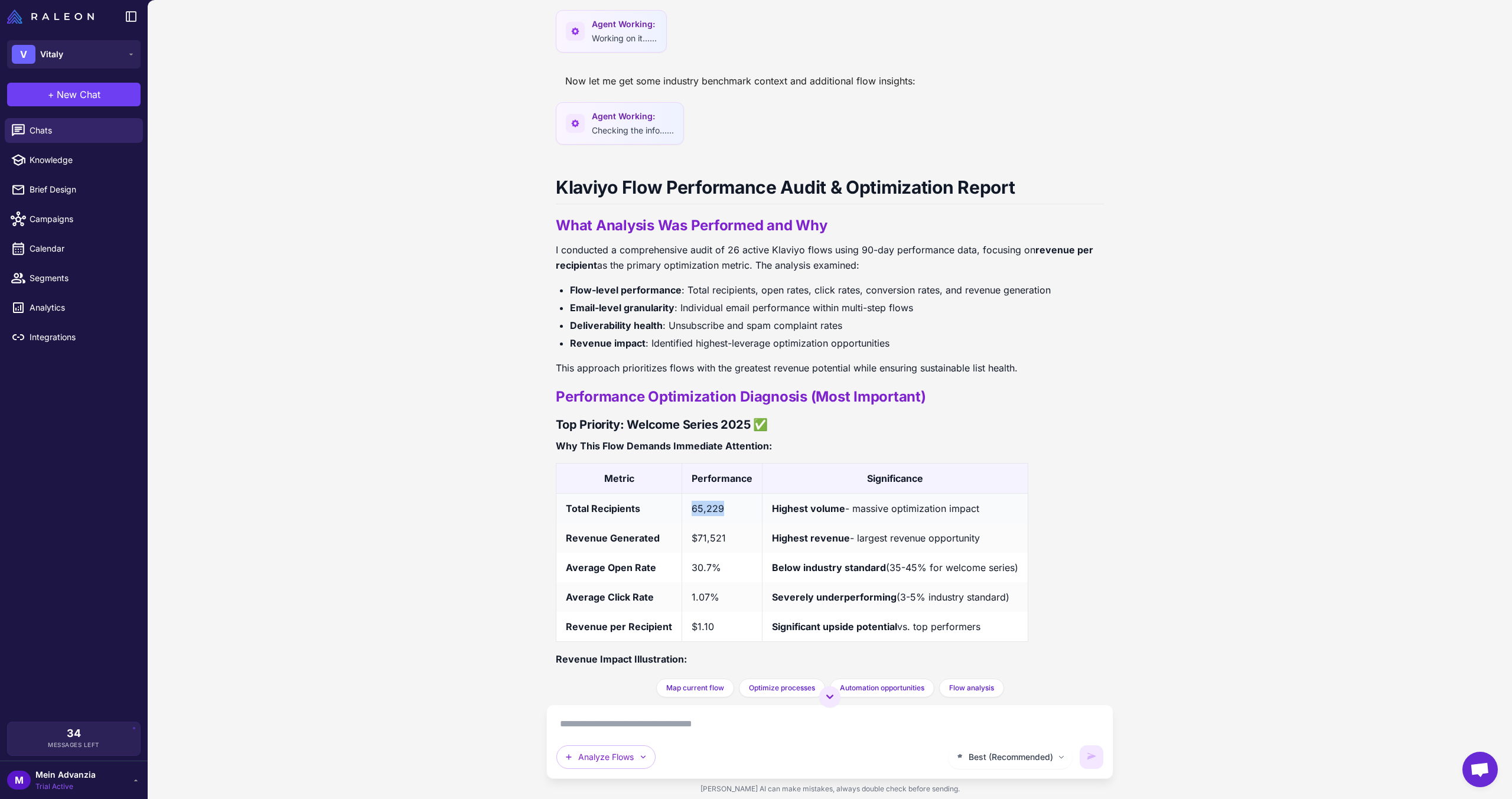
click at [686, 508] on td "65,229" at bounding box center [722, 508] width 80 height 30
click at [752, 506] on td "65,229" at bounding box center [722, 508] width 80 height 30
drag, startPoint x: 599, startPoint y: 476, endPoint x: 627, endPoint y: 476, distance: 28.0
click at [627, 476] on th "Metric" at bounding box center [620, 478] width 126 height 30
click at [564, 511] on td "Total Recipients" at bounding box center [620, 508] width 126 height 30
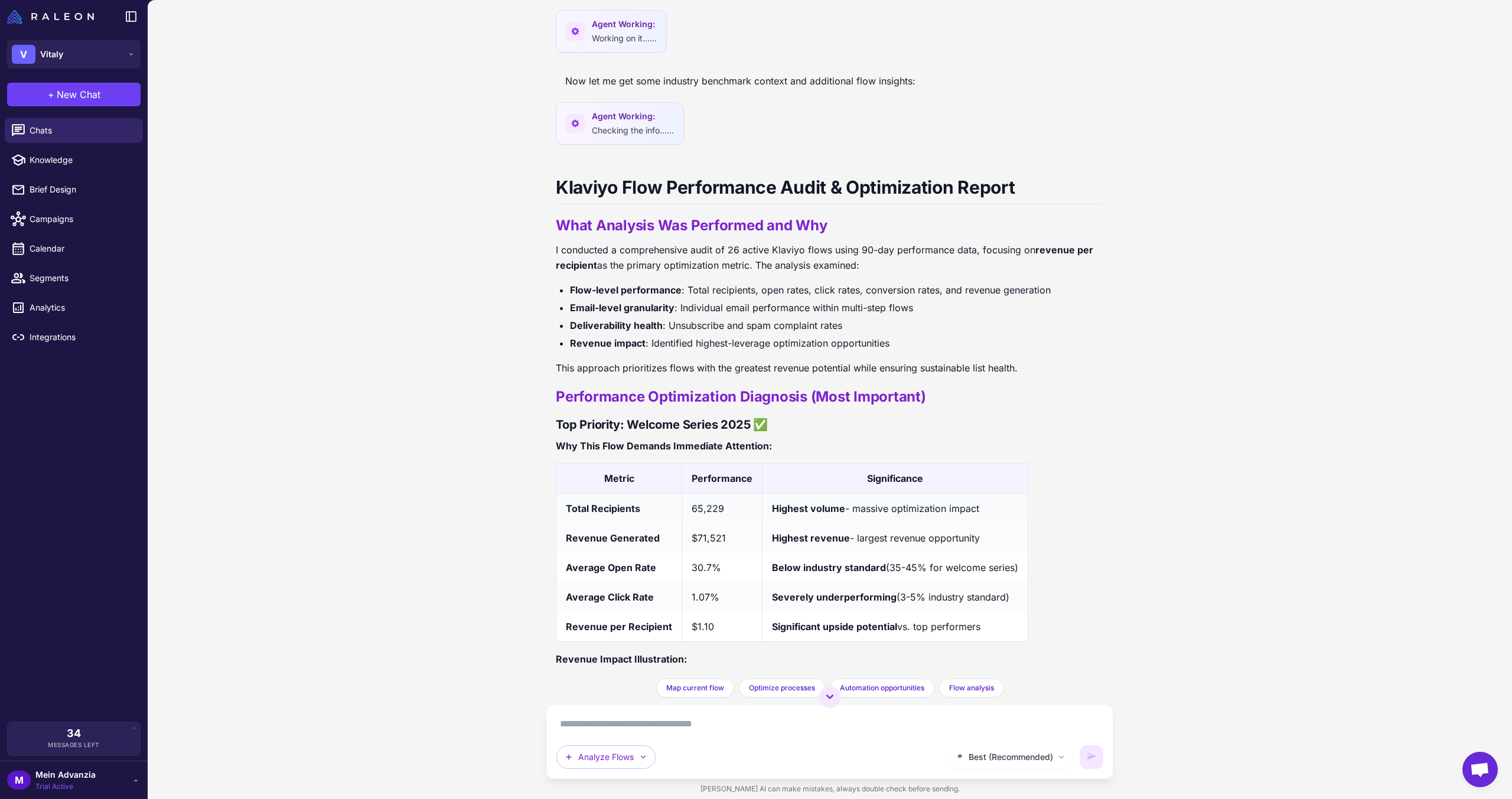
drag, startPoint x: 564, startPoint y: 511, endPoint x: 993, endPoint y: 519, distance: 429.1
click at [995, 518] on tr "Total Recipients 65,229 Highest volume - massive optimization impact" at bounding box center [792, 508] width 472 height 30
drag, startPoint x: 574, startPoint y: 541, endPoint x: 1003, endPoint y: 544, distance: 429.0
click at [1003, 544] on tr "Revenue Generated $71,521 Highest revenue - largest revenue opportunity" at bounding box center [792, 538] width 472 height 30
drag, startPoint x: 570, startPoint y: 567, endPoint x: 1016, endPoint y: 566, distance: 446.0
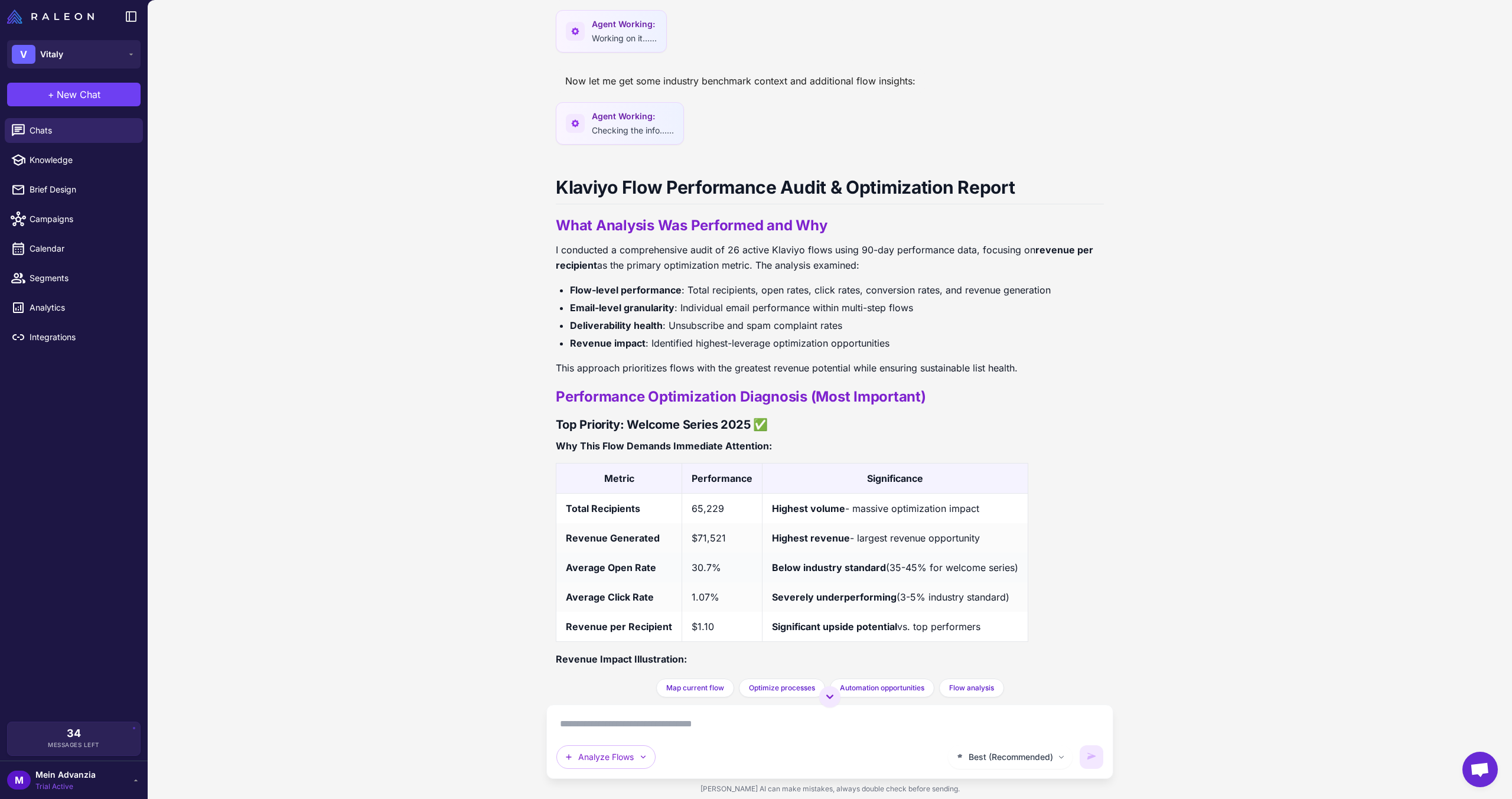
click at [1016, 566] on tr "Average Open Rate 30.7% Below industry standard (35-45% for welcome series)" at bounding box center [792, 567] width 472 height 30
click at [1015, 566] on td "Below industry standard (35-45% for welcome series)" at bounding box center [896, 567] width 266 height 30
drag, startPoint x: 564, startPoint y: 596, endPoint x: 1021, endPoint y: 591, distance: 457.0
click at [1021, 591] on tr "Average Click Rate 1.07% Severely underperforming (3-5% industry standard)" at bounding box center [792, 597] width 472 height 30
drag, startPoint x: 561, startPoint y: 628, endPoint x: 744, endPoint y: 630, distance: 183.0
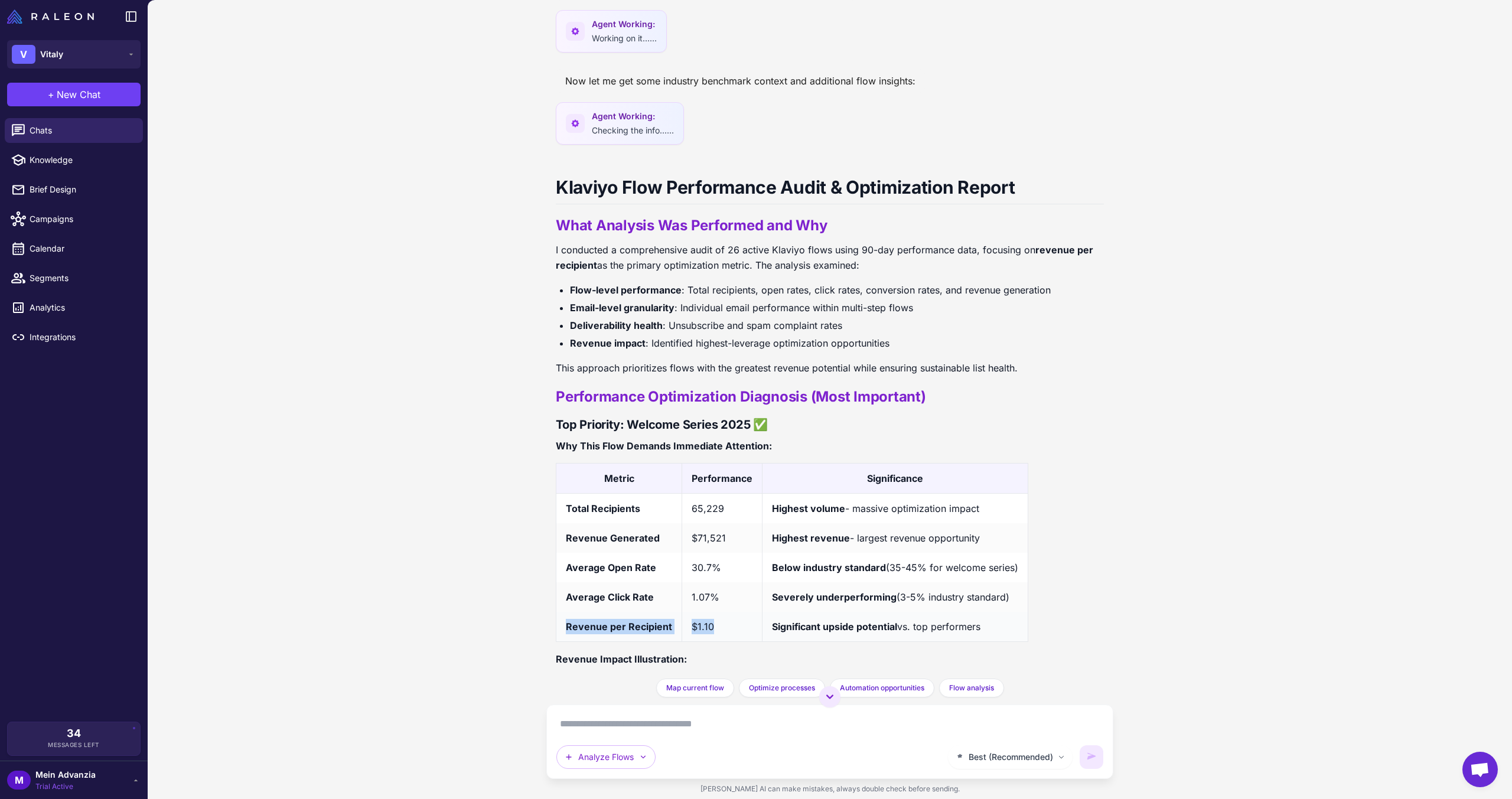
click at [744, 630] on tr "Revenue per Recipient $1.10 Significant upside potential vs. top performers" at bounding box center [792, 626] width 472 height 30
drag, startPoint x: 736, startPoint y: 508, endPoint x: 680, endPoint y: 508, distance: 56.0
click at [683, 508] on td "65,229" at bounding box center [722, 508] width 80 height 30
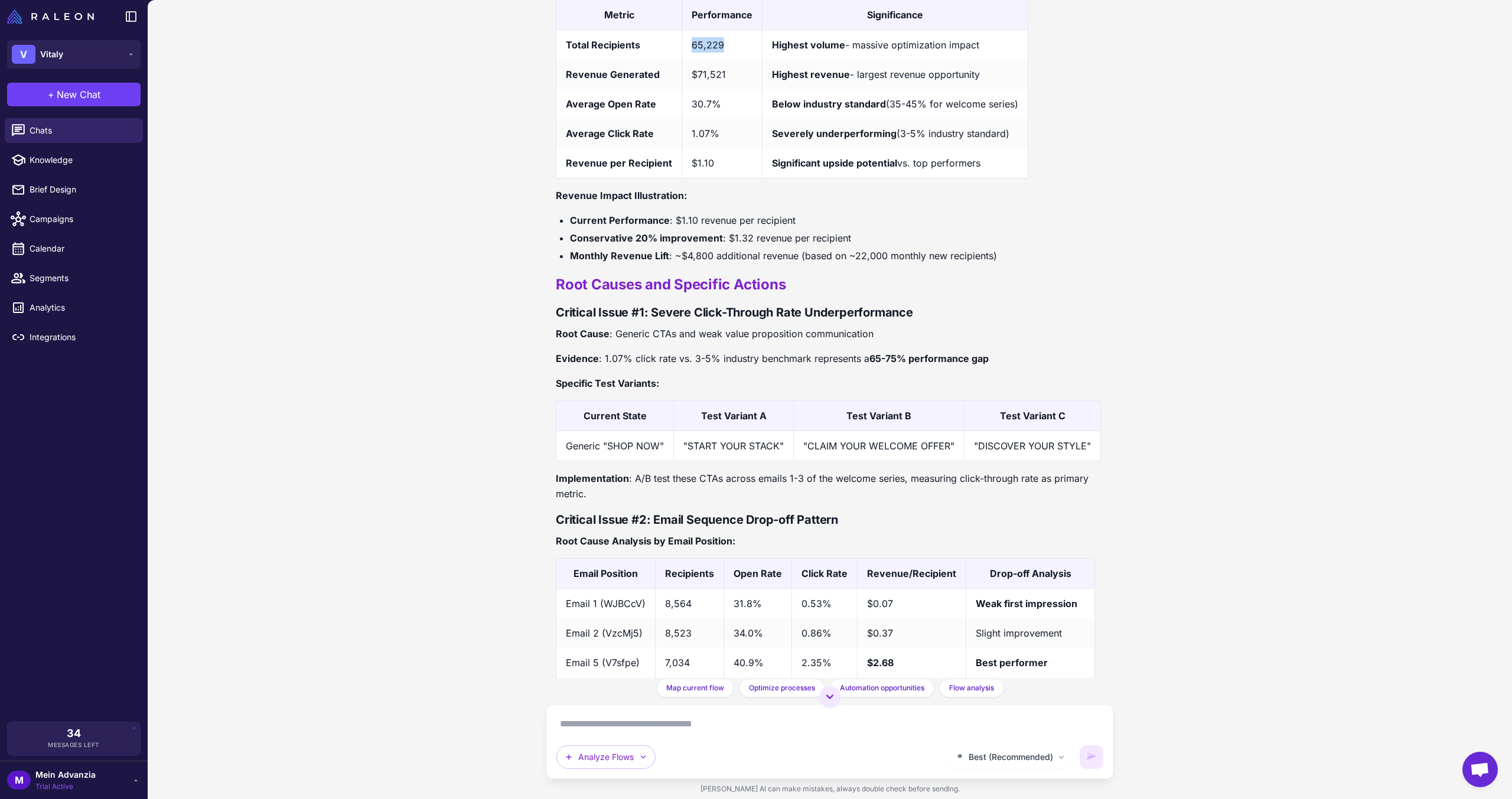
scroll to position [922, 0]
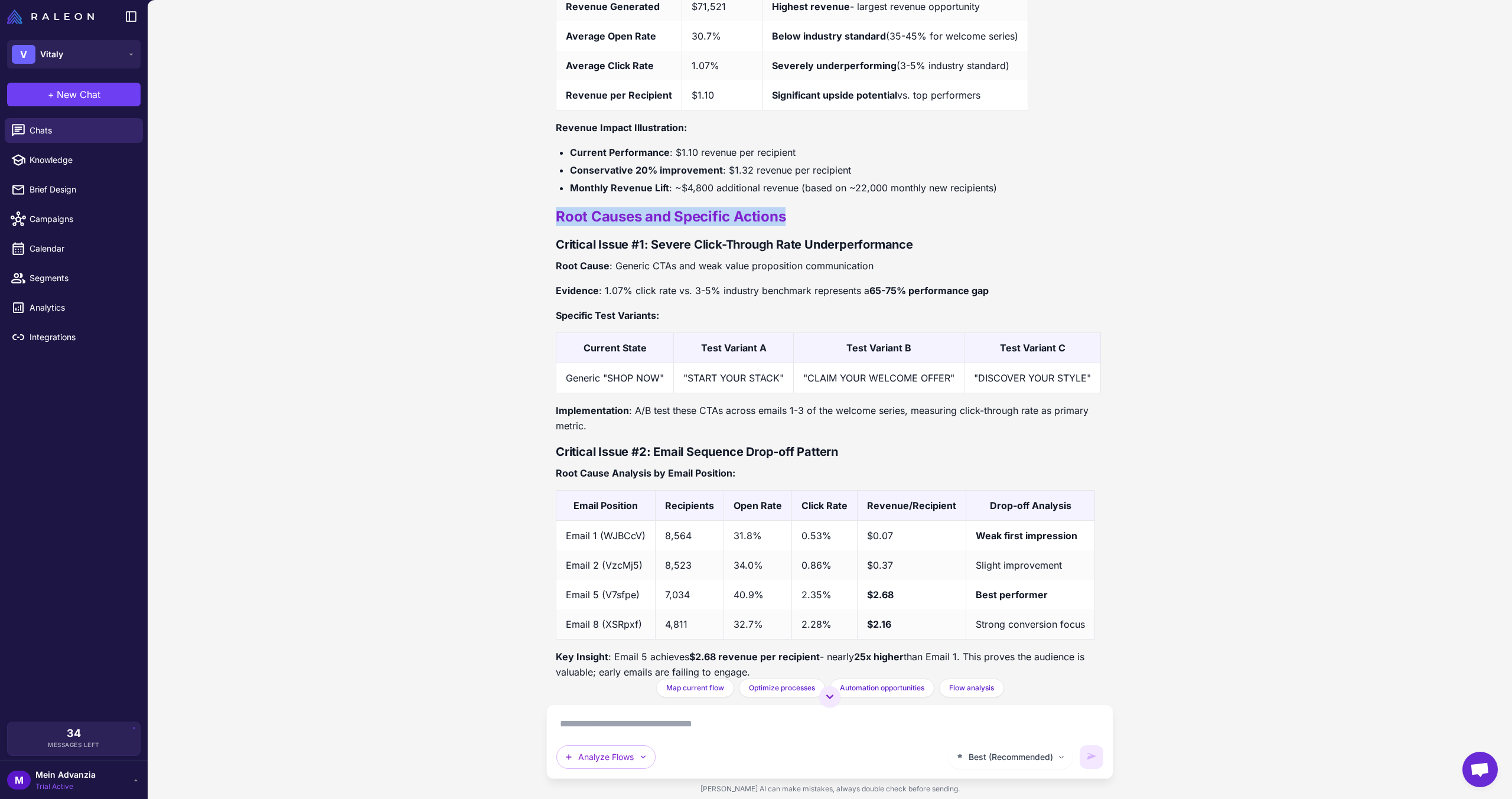
drag, startPoint x: 560, startPoint y: 225, endPoint x: 795, endPoint y: 218, distance: 235.1
click at [795, 218] on h2 "Root Causes and Specific Actions" at bounding box center [829, 217] width 548 height 19
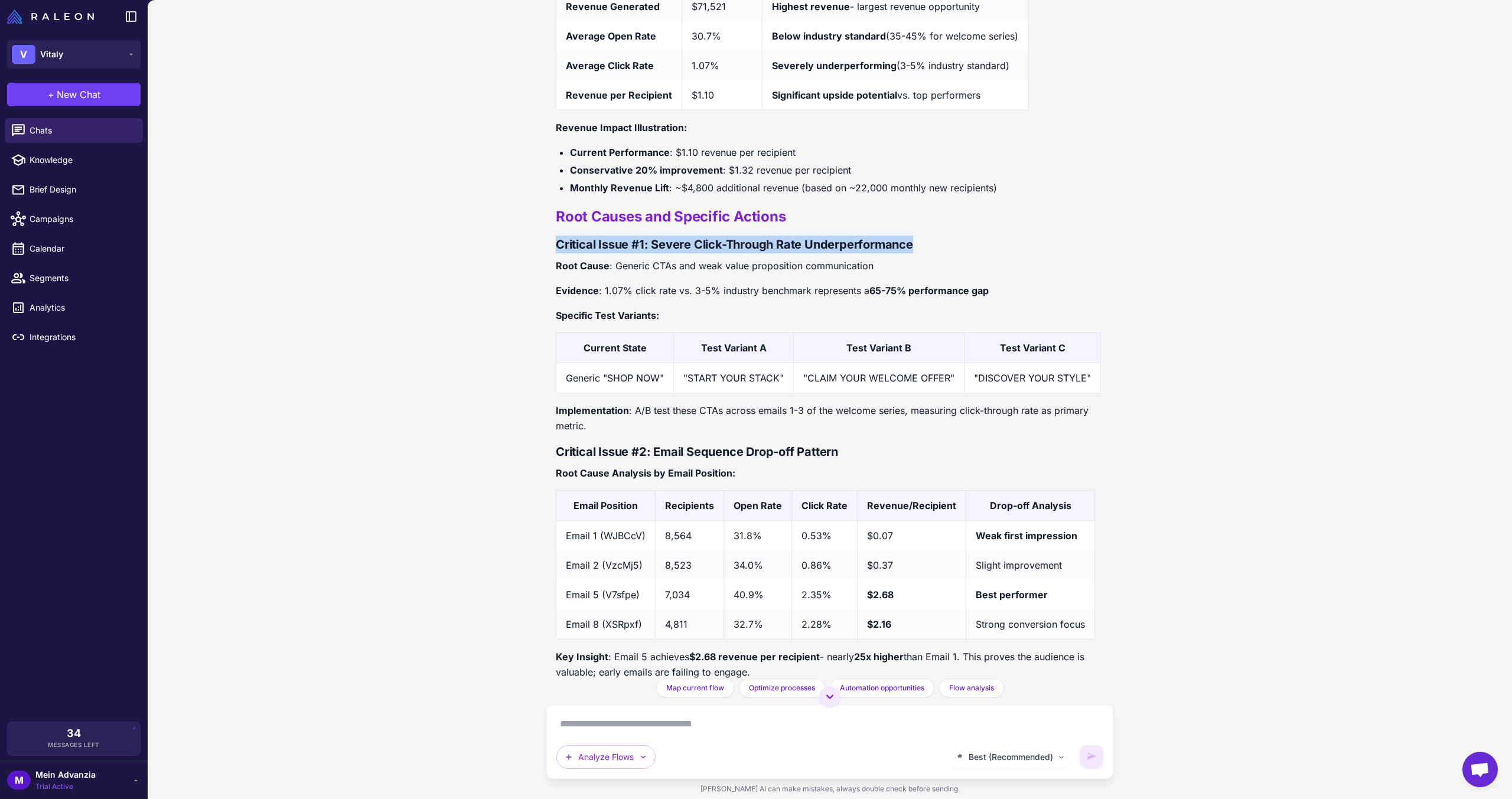
drag, startPoint x: 560, startPoint y: 251, endPoint x: 924, endPoint y: 252, distance: 364.0
click at [924, 252] on h3 "Critical Issue #1: Severe Click-Through Rate Underperformance" at bounding box center [829, 244] width 548 height 18
drag, startPoint x: 564, startPoint y: 379, endPoint x: 671, endPoint y: 375, distance: 107.1
click at [671, 375] on td "Generic "SHOP NOW"" at bounding box center [615, 378] width 117 height 30
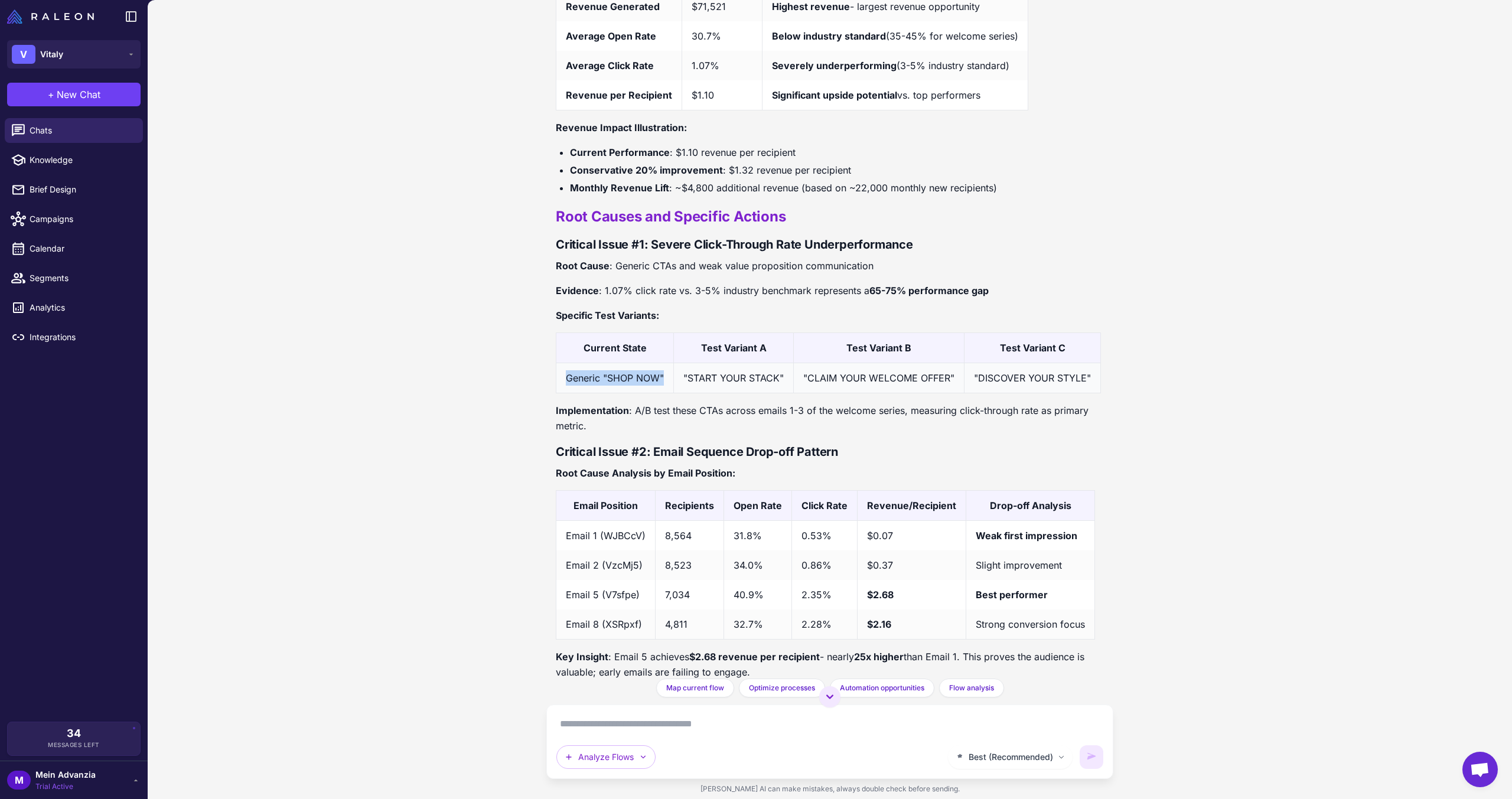
click at [671, 375] on td "Generic "SHOP NOW"" at bounding box center [615, 378] width 117 height 30
drag, startPoint x: 685, startPoint y: 377, endPoint x: 1103, endPoint y: 372, distance: 418.0
click at [1103, 372] on div "I need to audit my flows. Can you look at them and identify the best candidate …" at bounding box center [829, 339] width 567 height 679
click at [1061, 375] on td ""DISCOVER YOUR STYLE"" at bounding box center [1033, 378] width 137 height 30
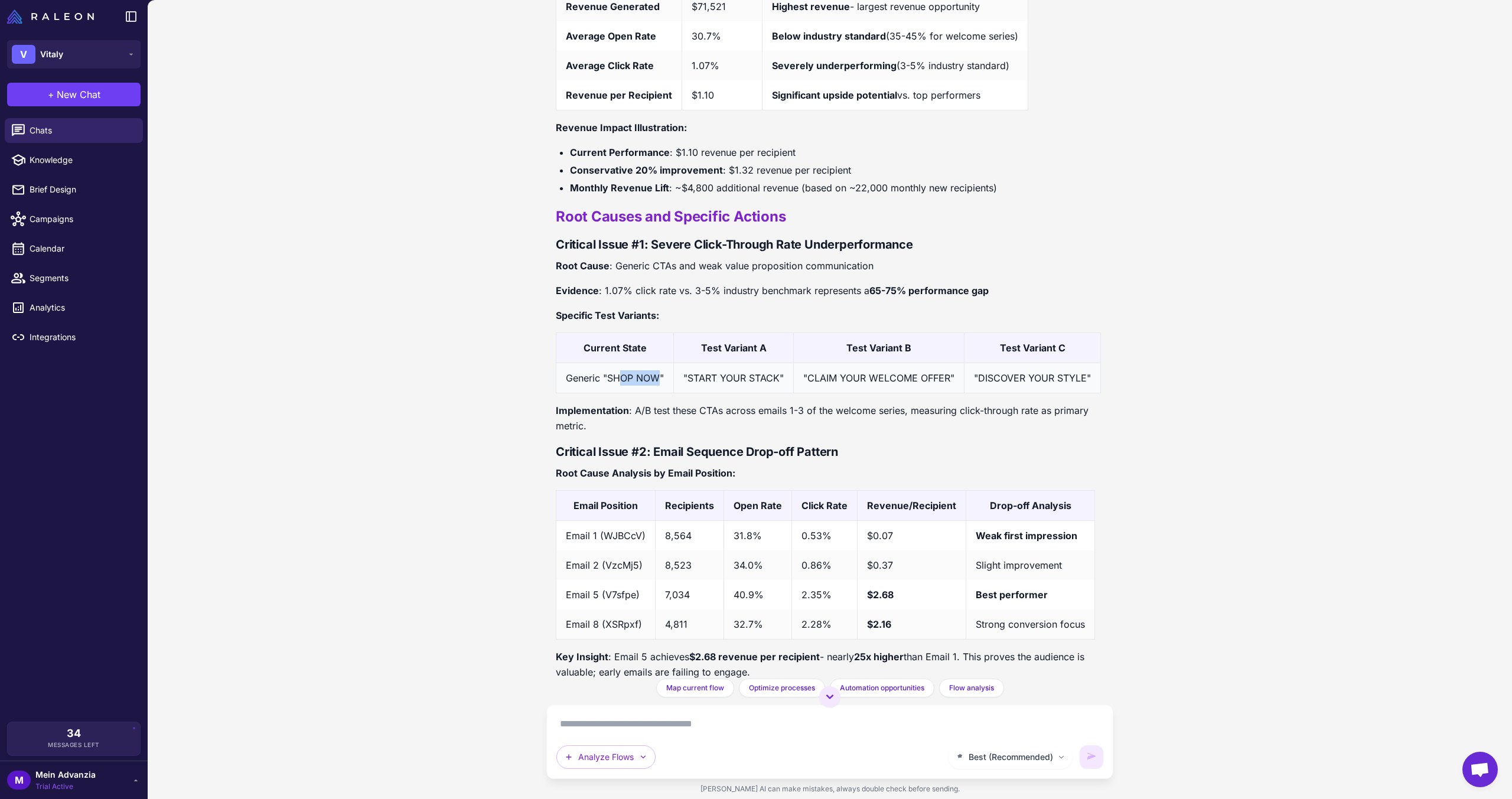
drag, startPoint x: 654, startPoint y: 381, endPoint x: 617, endPoint y: 380, distance: 37.0
click at [617, 380] on td "Generic "SHOP NOW"" at bounding box center [615, 378] width 117 height 30
click at [634, 387] on td "Generic "SHOP NOW"" at bounding box center [615, 378] width 117 height 30
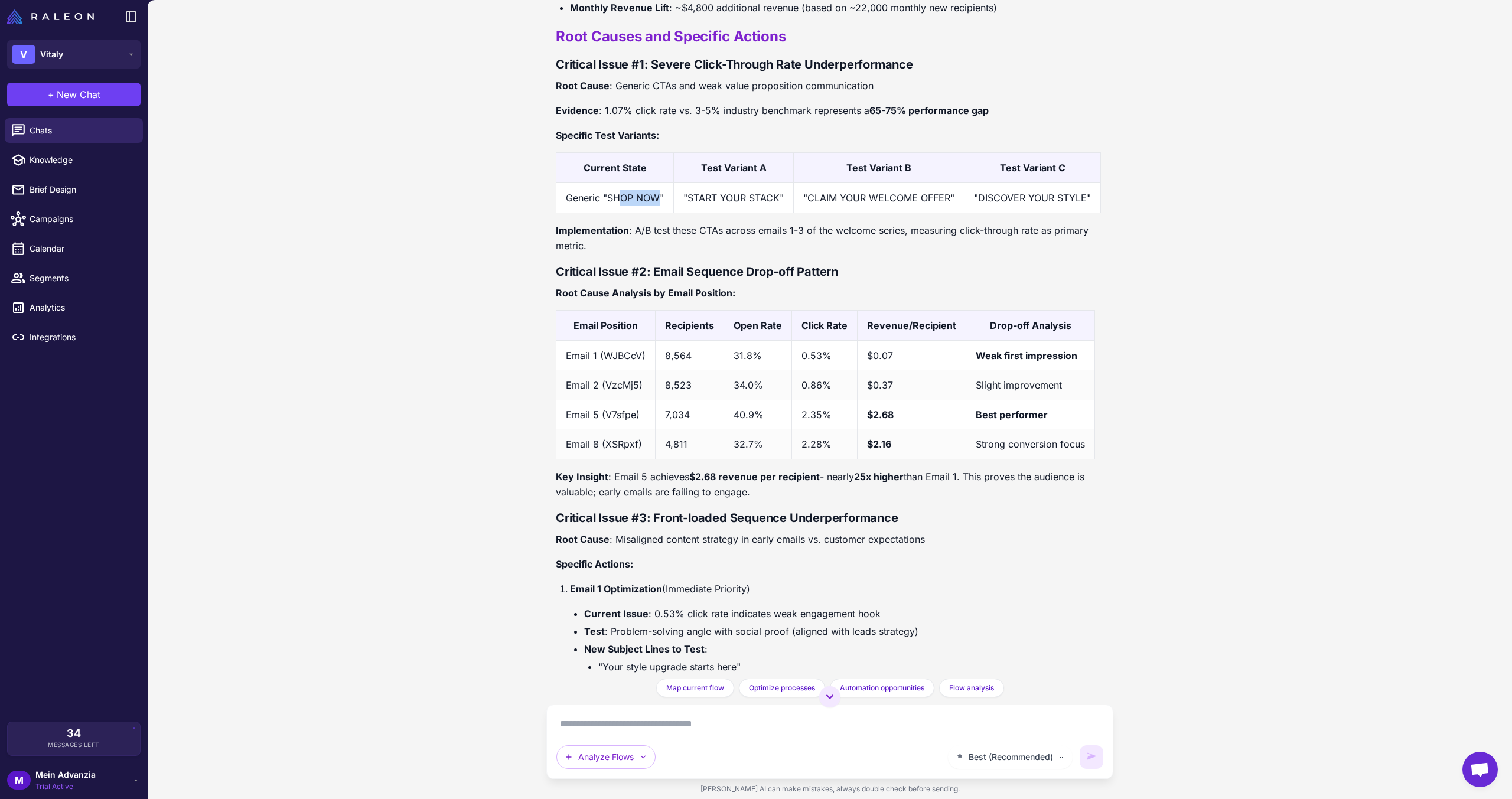
scroll to position [1099, 0]
drag, startPoint x: 636, startPoint y: 114, endPoint x: 697, endPoint y: 183, distance: 92.1
click at [718, 113] on p "Evidence : 1.07% click rate vs. 3-5% industry benchmark represents a 65-75% per…" at bounding box center [829, 113] width 548 height 16
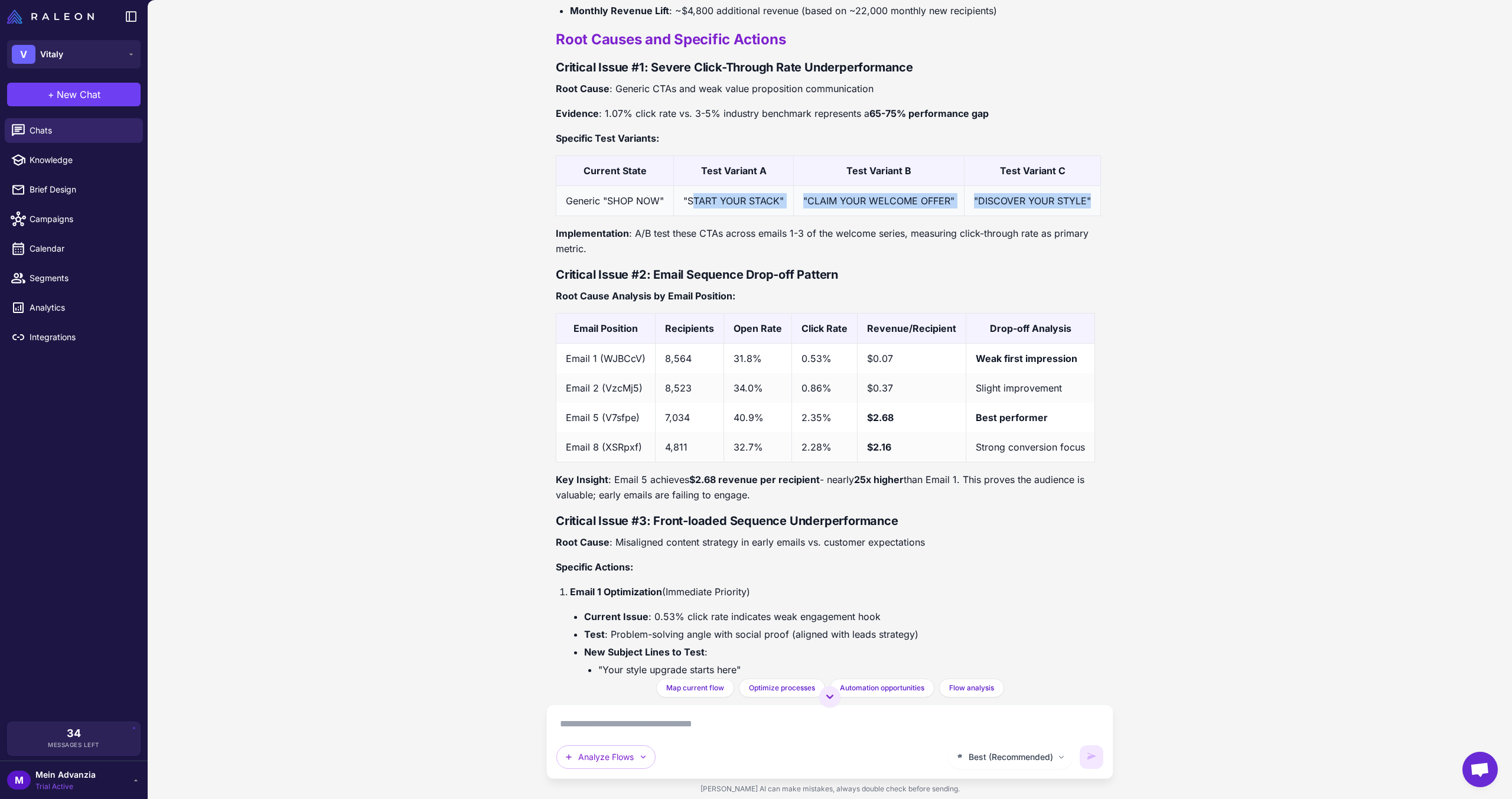
drag, startPoint x: 686, startPoint y: 205, endPoint x: 1088, endPoint y: 203, distance: 402.0
click at [1088, 203] on tr "Generic "SHOP NOW" "START YOUR STACK" "CLAIM YOUR WELCOME OFFER" "DISCOVER YOUR…" at bounding box center [829, 201] width 545 height 30
drag, startPoint x: 554, startPoint y: 198, endPoint x: 648, endPoint y: 194, distance: 94.1
click at [648, 194] on div "I need to audit my flows. Can you look at them and identify the best candidate …" at bounding box center [829, 339] width 567 height 679
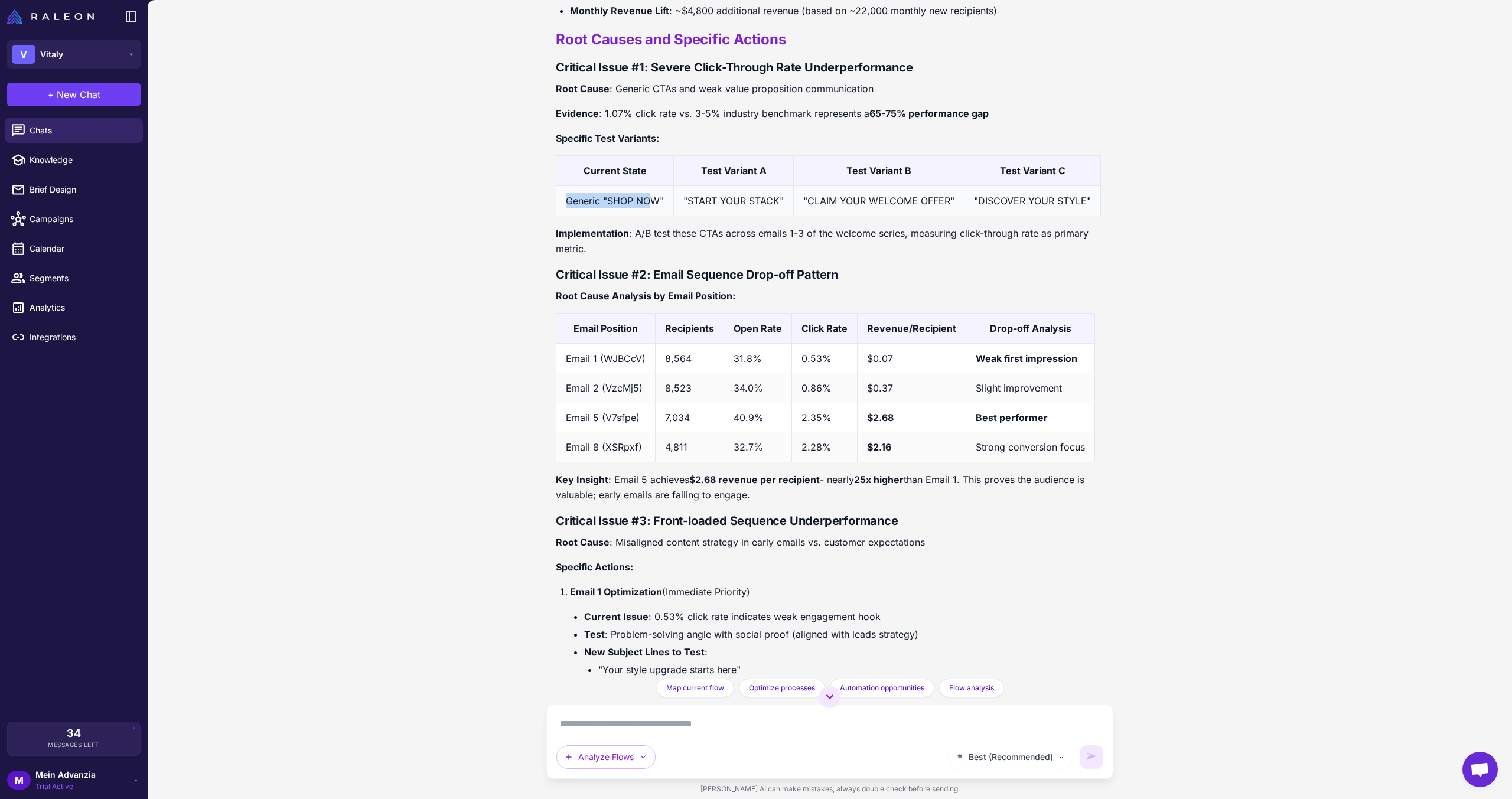
click at [648, 194] on td "Generic "SHOP NOW"" at bounding box center [615, 201] width 117 height 30
click at [648, 203] on td "Generic "SHOP NOW"" at bounding box center [615, 201] width 117 height 30
drag, startPoint x: 656, startPoint y: 202, endPoint x: 606, endPoint y: 203, distance: 50.0
click at [606, 203] on td "Generic "SHOP NOW"" at bounding box center [615, 201] width 117 height 30
drag, startPoint x: 696, startPoint y: 427, endPoint x: 651, endPoint y: 421, distance: 45.4
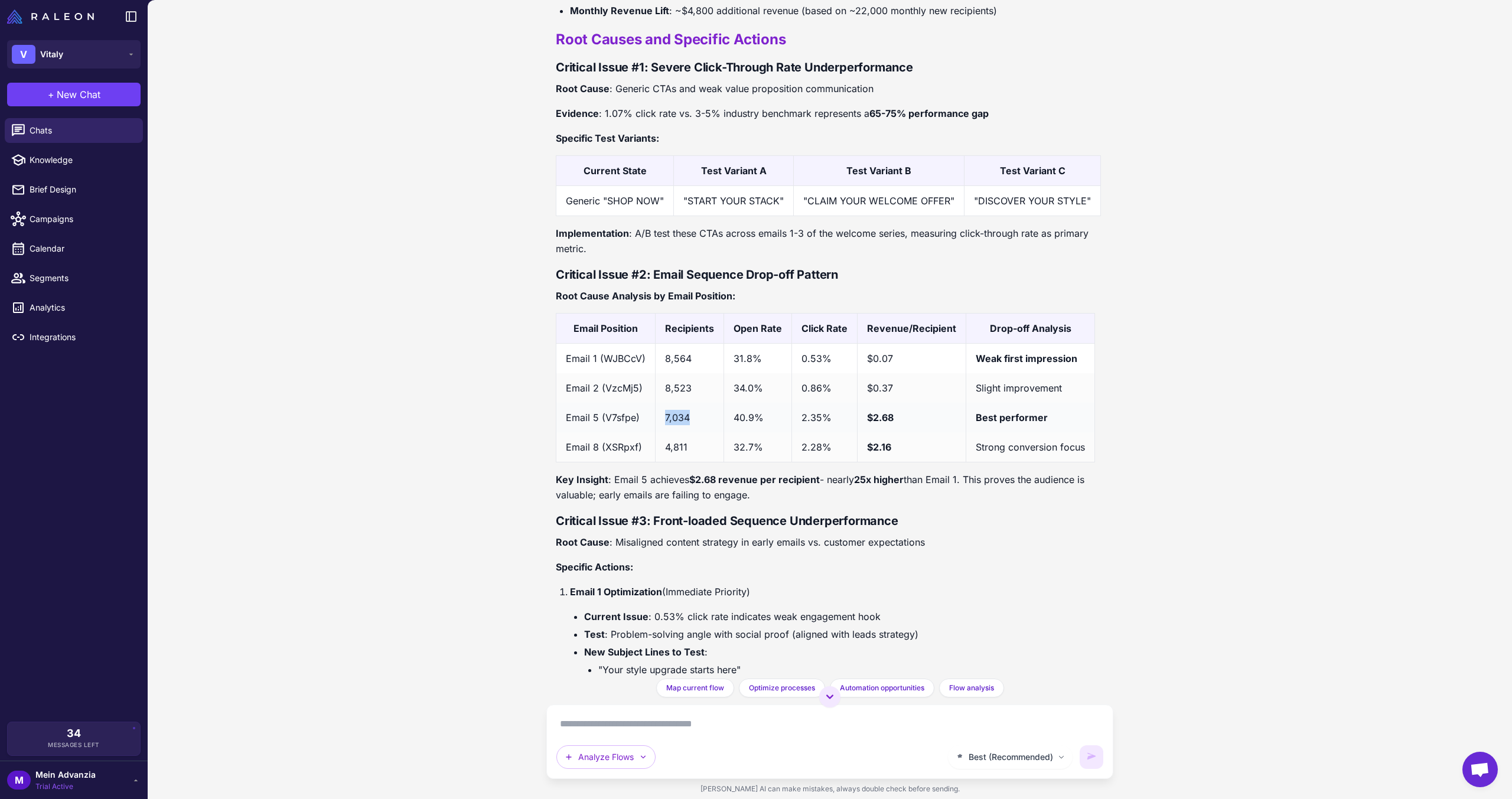
click at [651, 421] on tr "Email 5 (V7sfpe) 7,034 40.9% 2.35% $2.68 Best performer" at bounding box center [826, 417] width 539 height 30
drag, startPoint x: 694, startPoint y: 452, endPoint x: 661, endPoint y: 454, distance: 33.1
click at [661, 454] on td "4,811" at bounding box center [690, 447] width 68 height 30
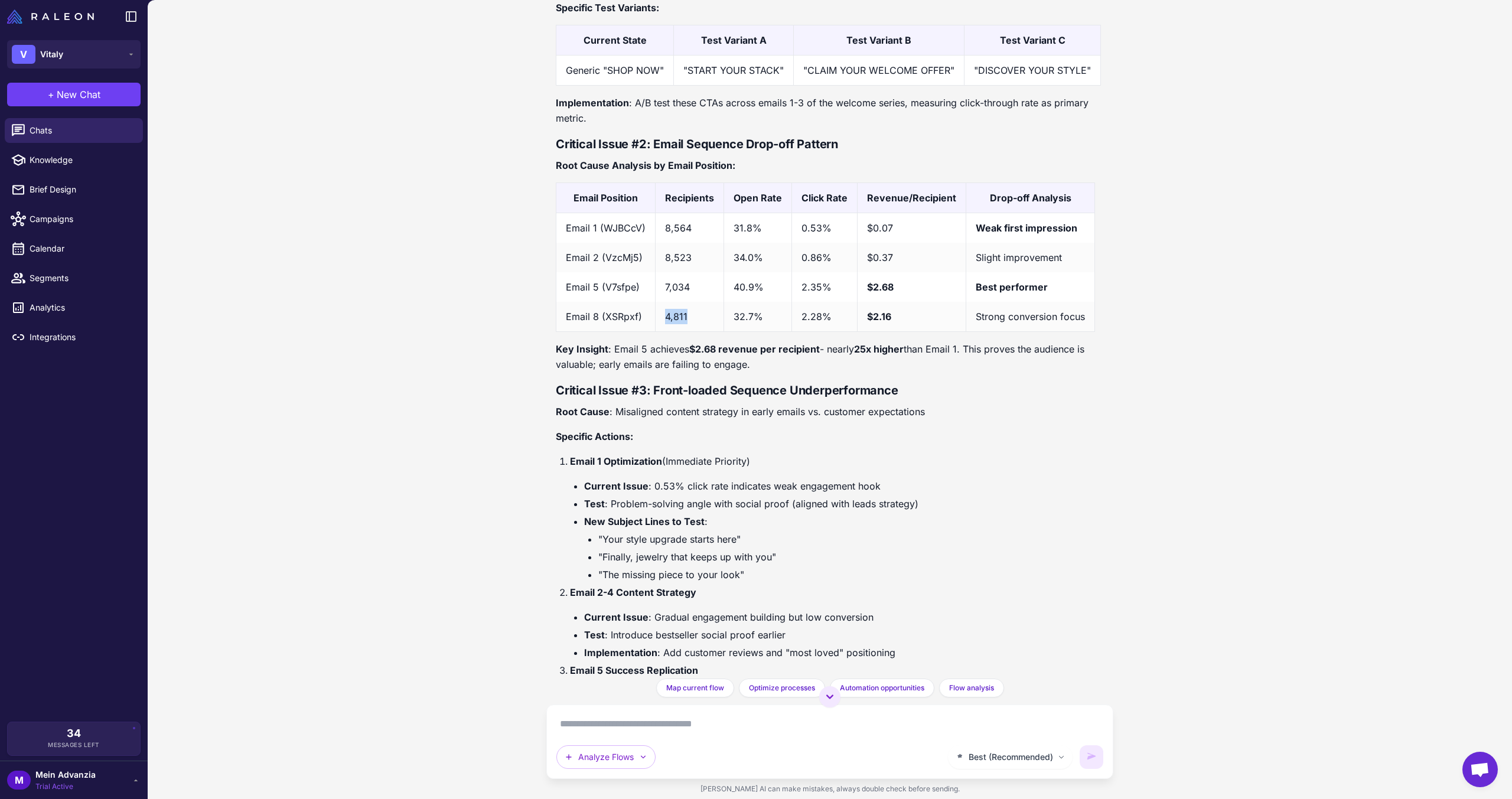
scroll to position [1217, 0]
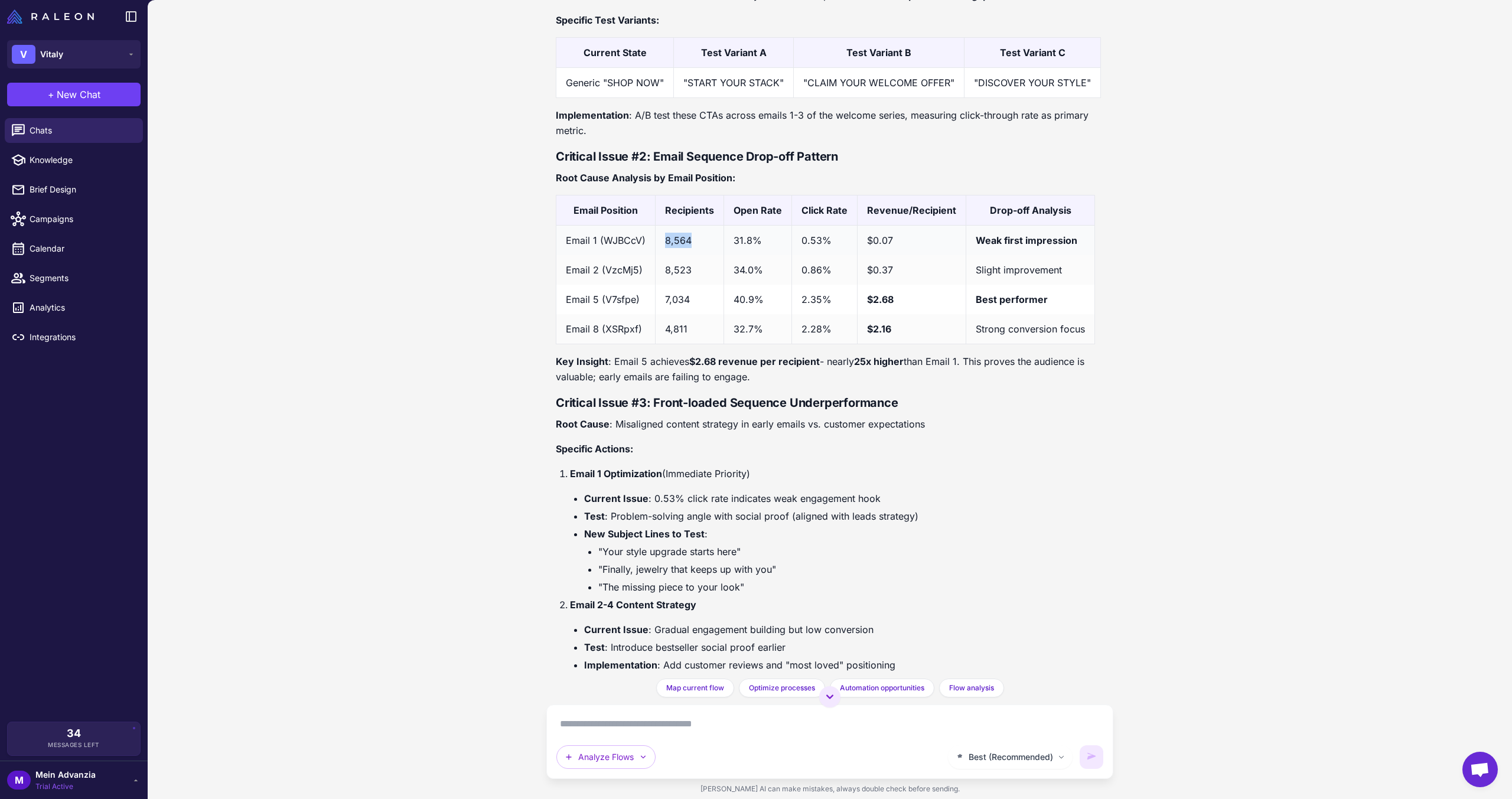
drag, startPoint x: 687, startPoint y: 254, endPoint x: 662, endPoint y: 248, distance: 25.7
click at [665, 248] on td "8,564" at bounding box center [690, 239] width 68 height 30
click at [683, 272] on td "8,523" at bounding box center [690, 270] width 68 height 30
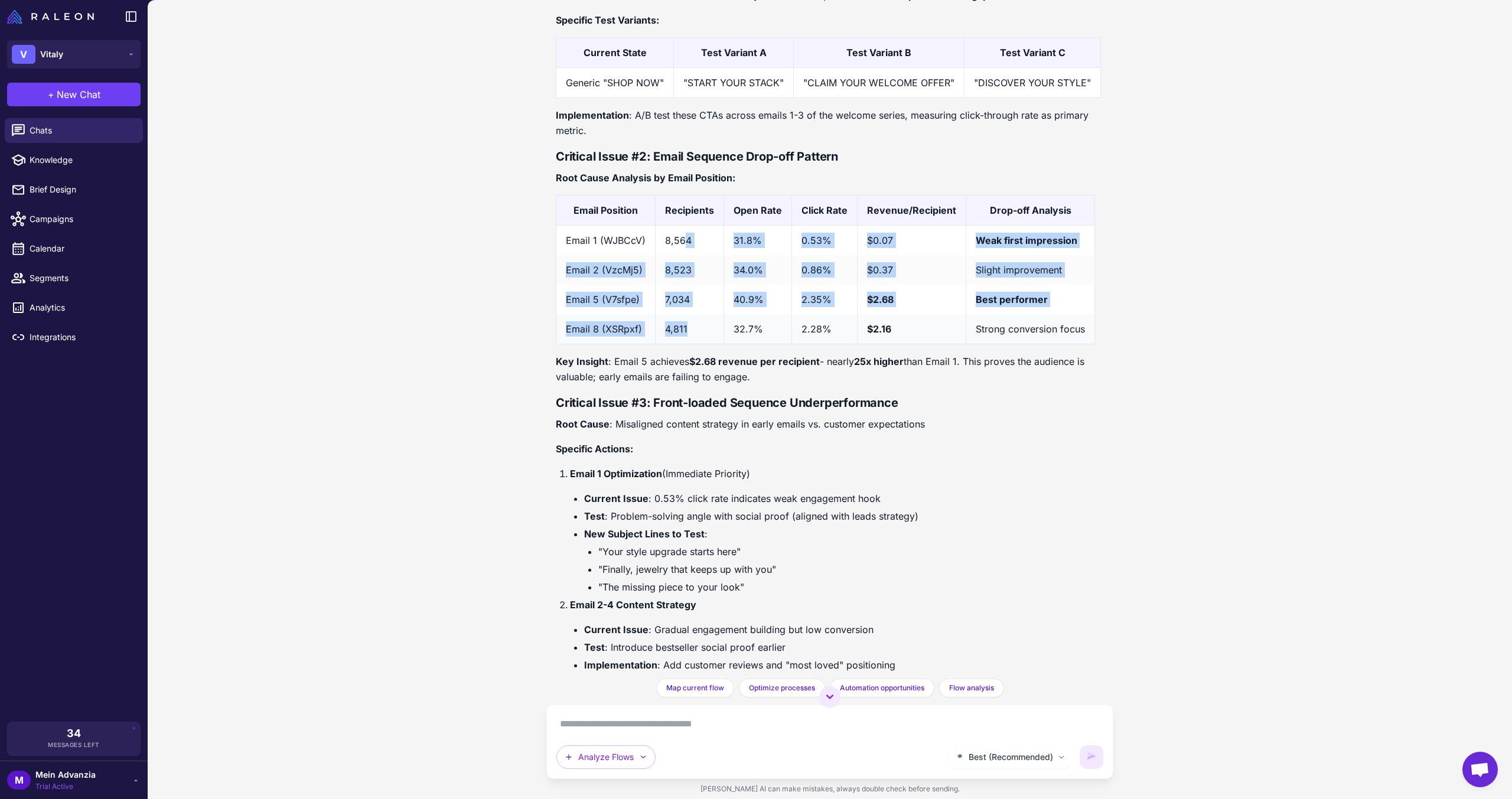
drag, startPoint x: 682, startPoint y: 242, endPoint x: 685, endPoint y: 346, distance: 104.0
click at [685, 344] on tbody "Email 1 (WJBCcV) 8,564 31.8% 0.53% $0.07 Weak first impression Email 2 (VzcMj5)…" at bounding box center [826, 284] width 539 height 119
click at [685, 344] on td "4,811" at bounding box center [690, 329] width 68 height 30
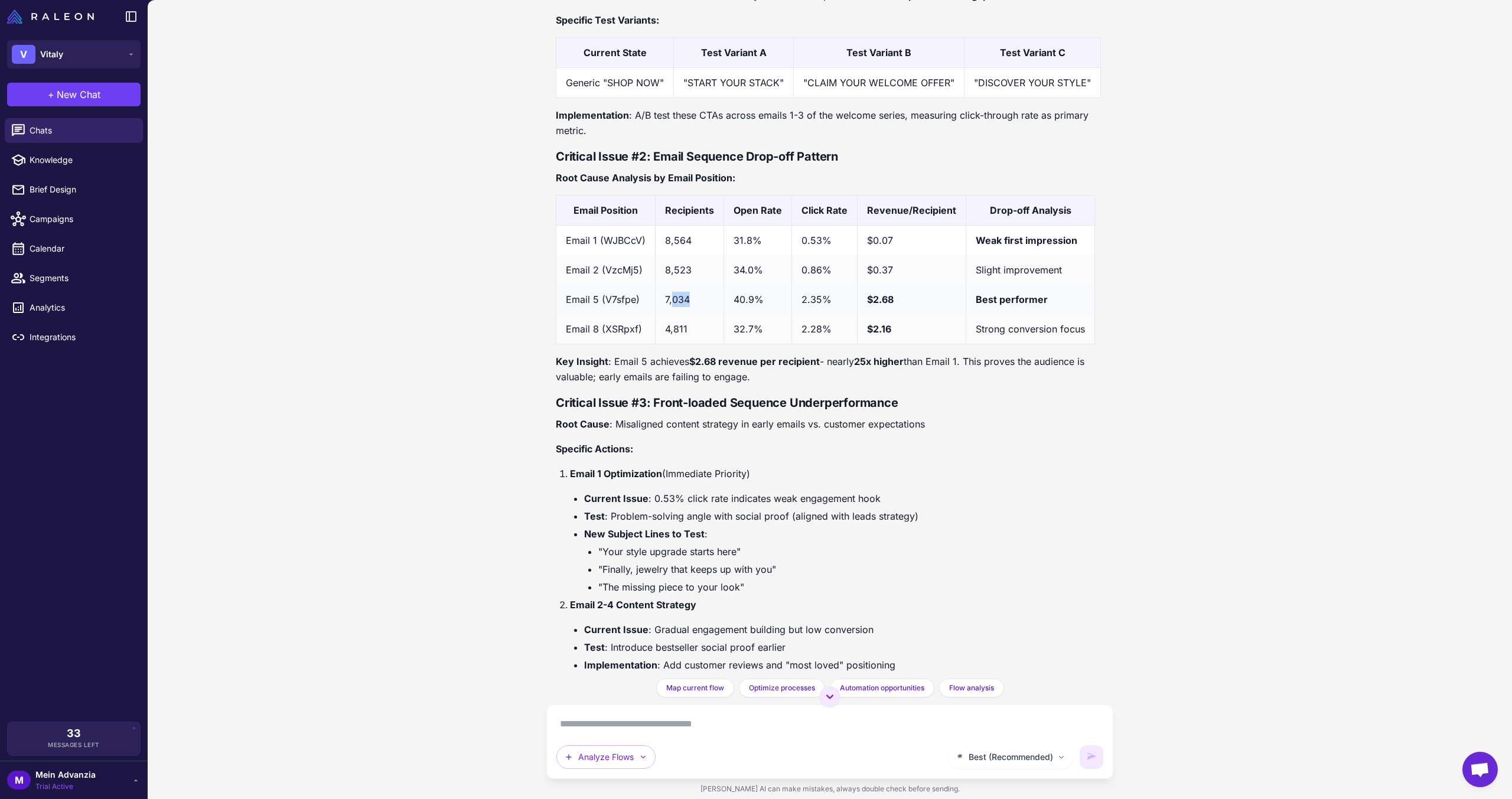
drag, startPoint x: 700, startPoint y: 311, endPoint x: 648, endPoint y: 310, distance: 52.0
click at [670, 309] on td "7,034" at bounding box center [690, 299] width 68 height 30
click at [579, 739] on div "Best (Recommended) Analyze Flows" at bounding box center [830, 741] width 547 height 54
click at [586, 725] on textarea at bounding box center [830, 724] width 547 height 19
type textarea "**********"
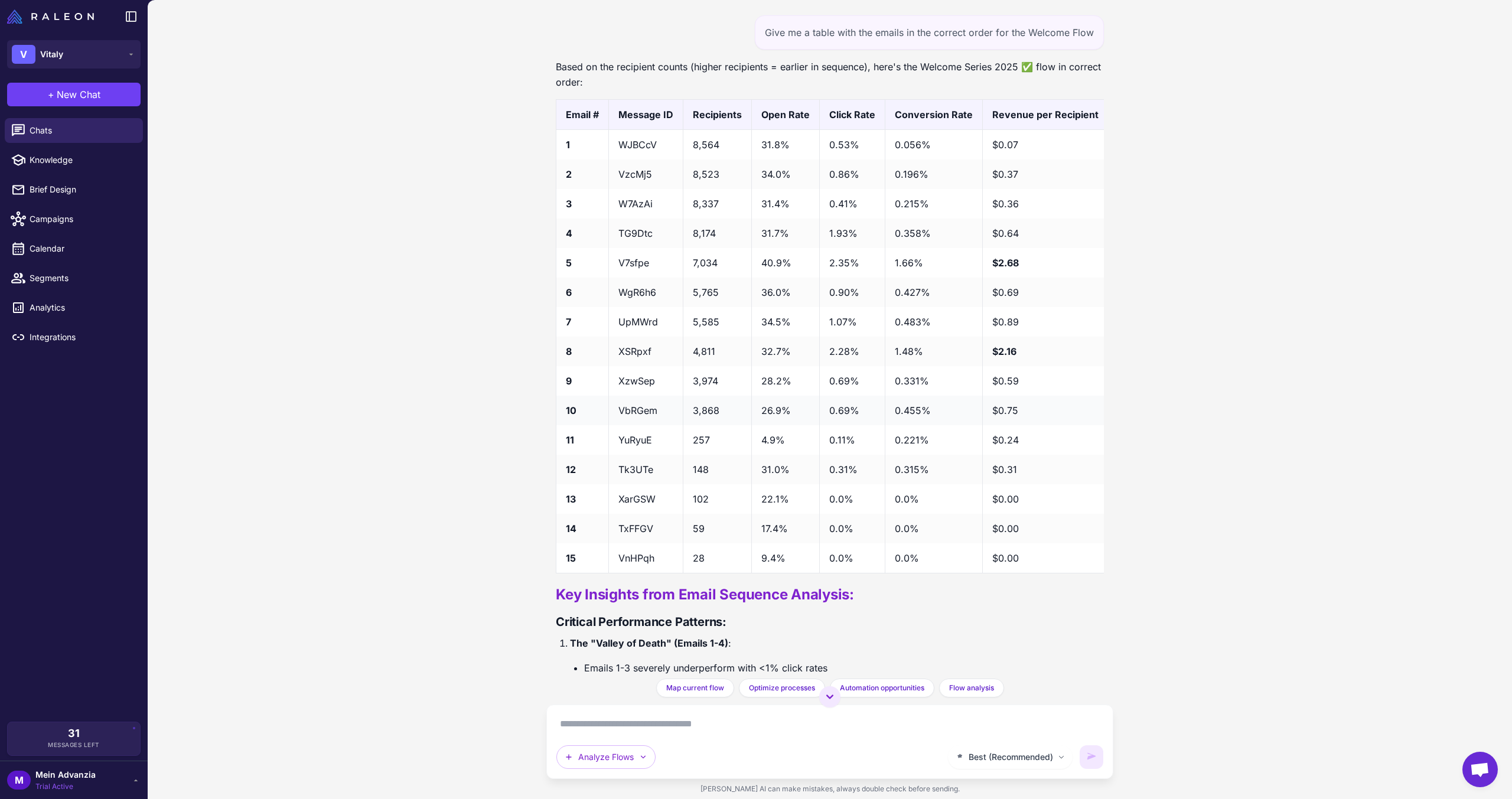
scroll to position [3502, 0]
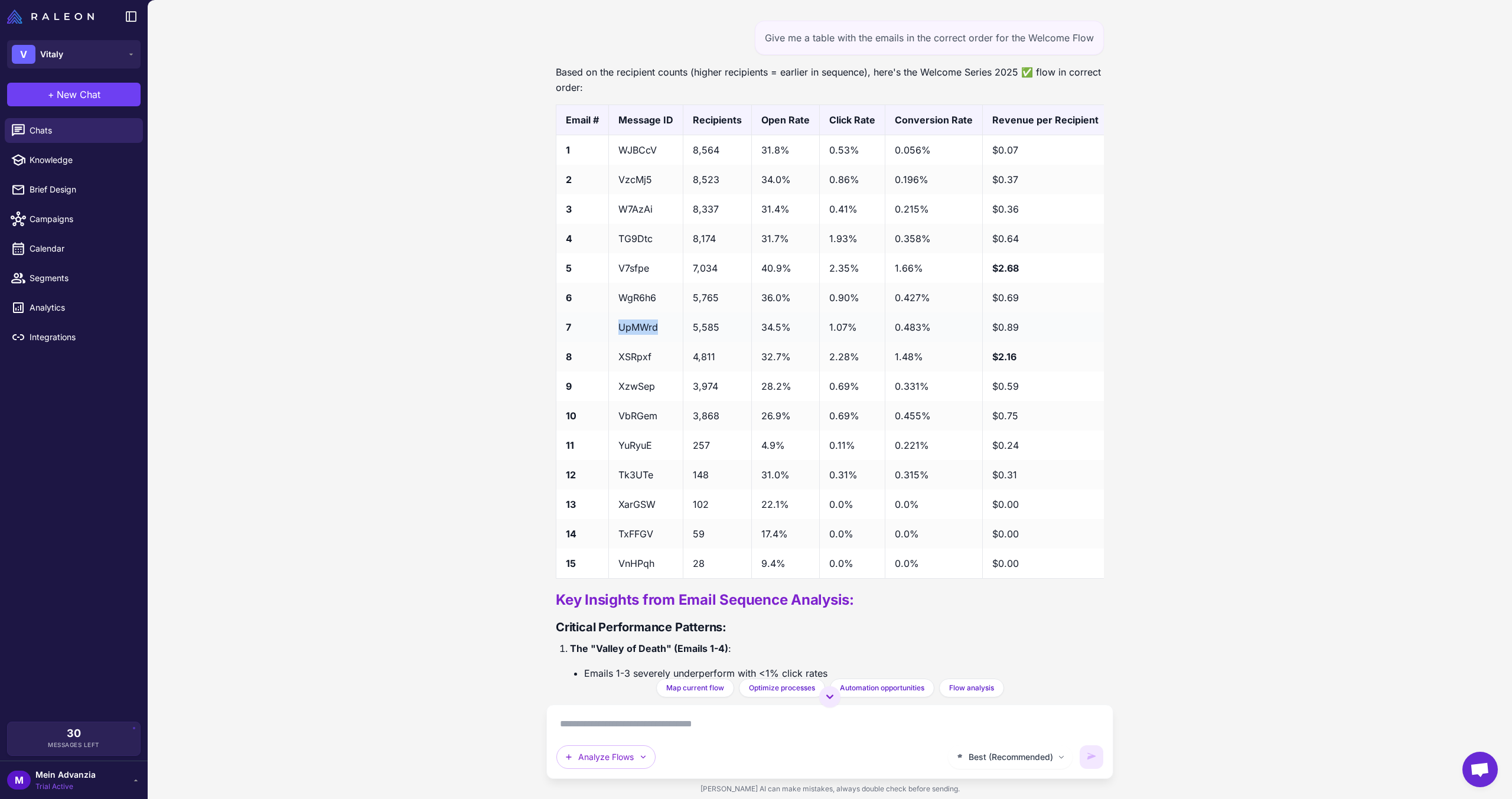
drag, startPoint x: 658, startPoint y: 358, endPoint x: 610, endPoint y: 356, distance: 48.0
click at [610, 342] on td "UpMWrd" at bounding box center [646, 327] width 75 height 30
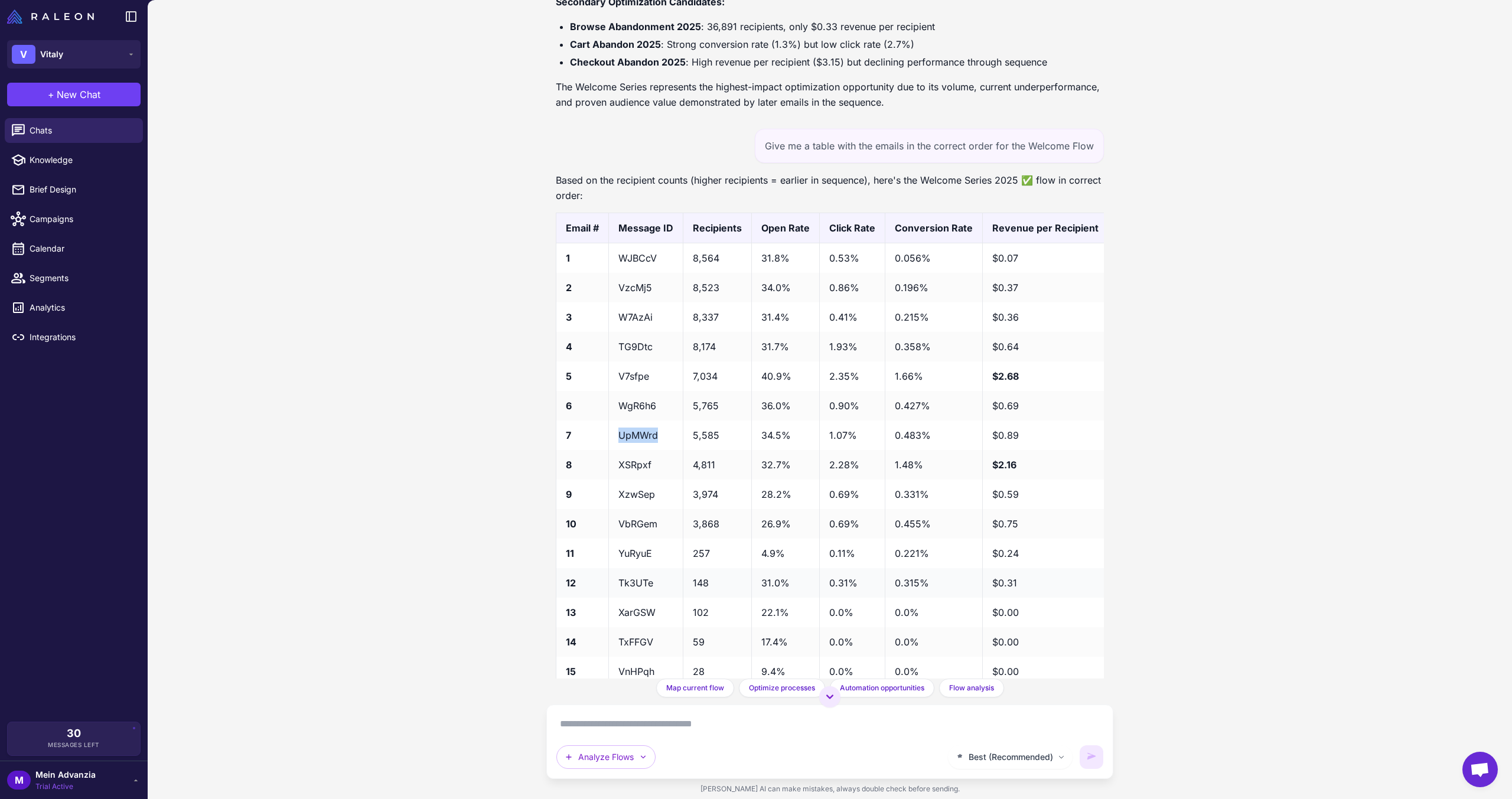
scroll to position [3384, 0]
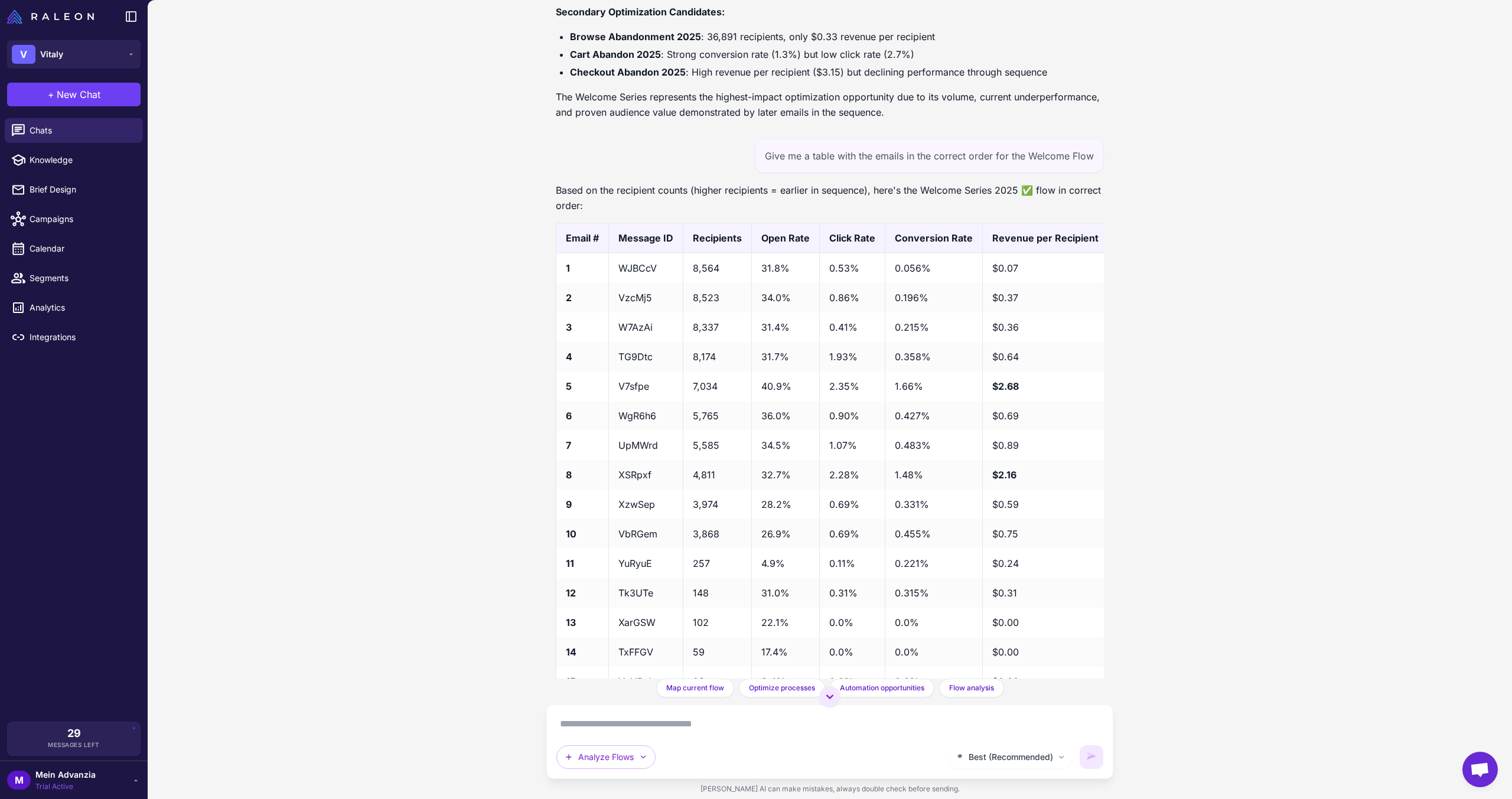
drag, startPoint x: 662, startPoint y: 710, endPoint x: 662, endPoint y: 719, distance: 9.0
click at [662, 713] on div "Best (Recommended) Analyze Flows" at bounding box center [829, 741] width 567 height 75
click at [665, 724] on textarea at bounding box center [830, 724] width 547 height 19
type textarea "**********"
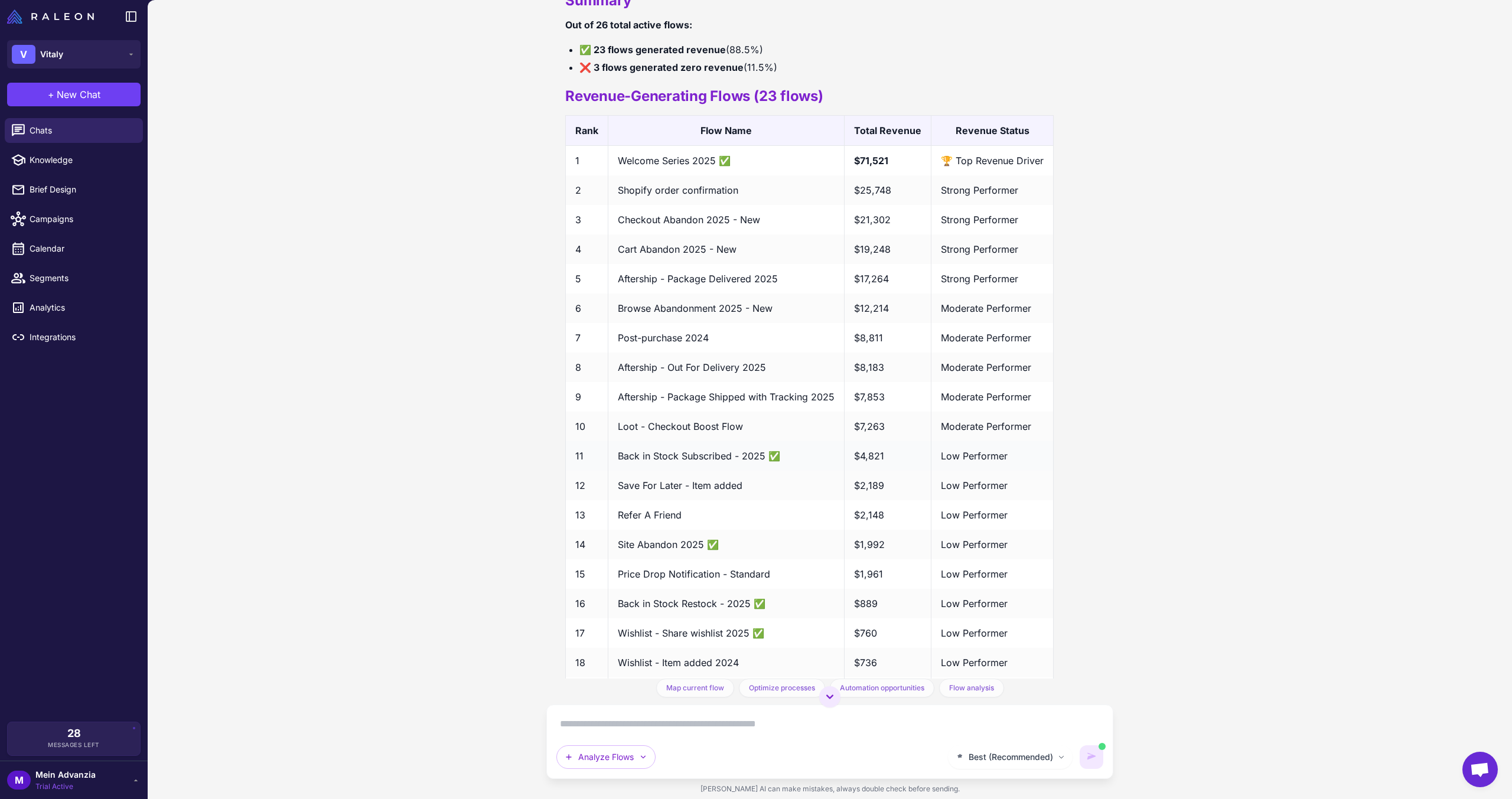
scroll to position [4762, 0]
drag, startPoint x: 905, startPoint y: 201, endPoint x: 850, endPoint y: 200, distance: 55.0
click at [850, 176] on td "$71,521" at bounding box center [889, 161] width 87 height 30
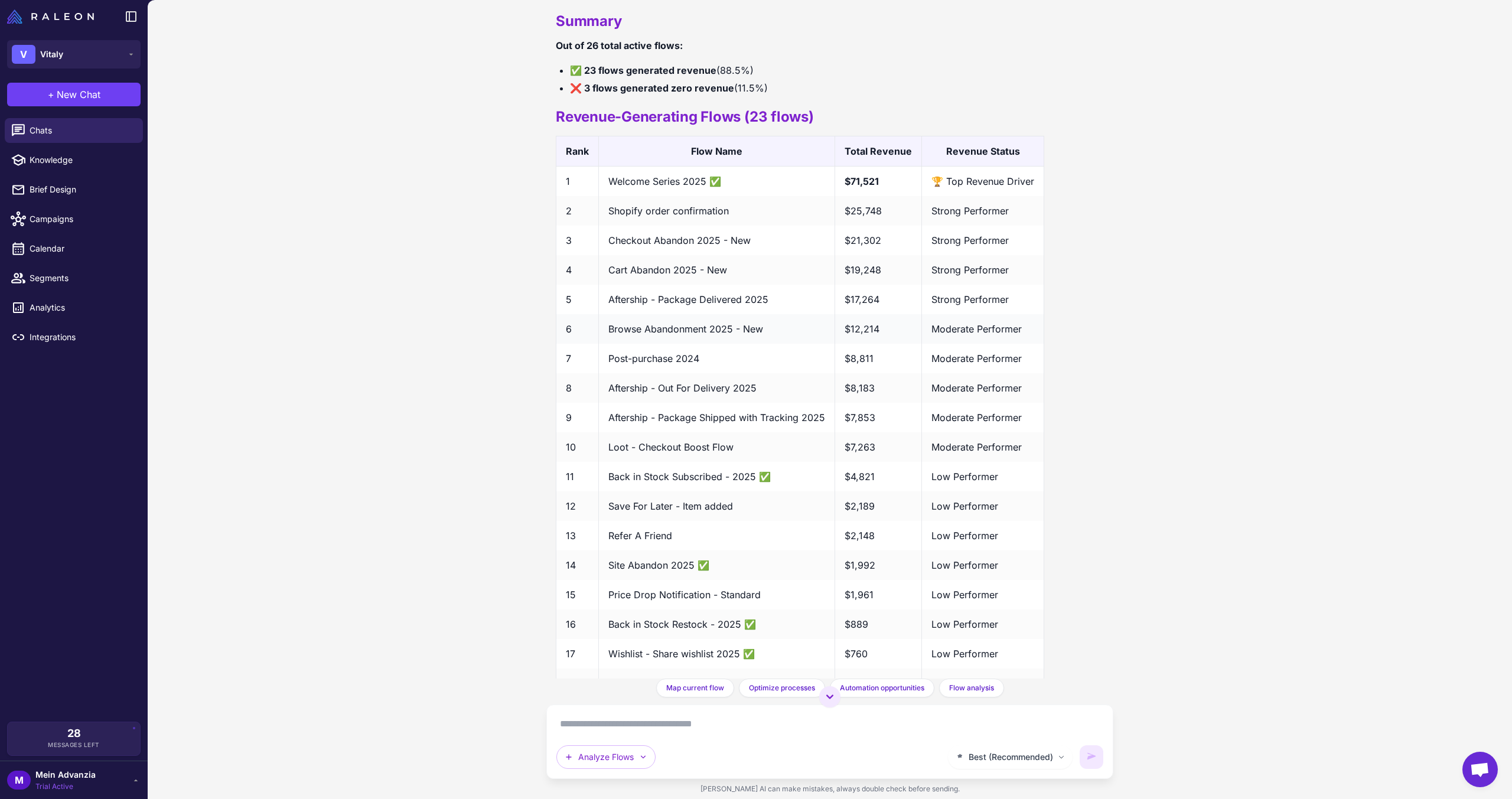
scroll to position [4432, 0]
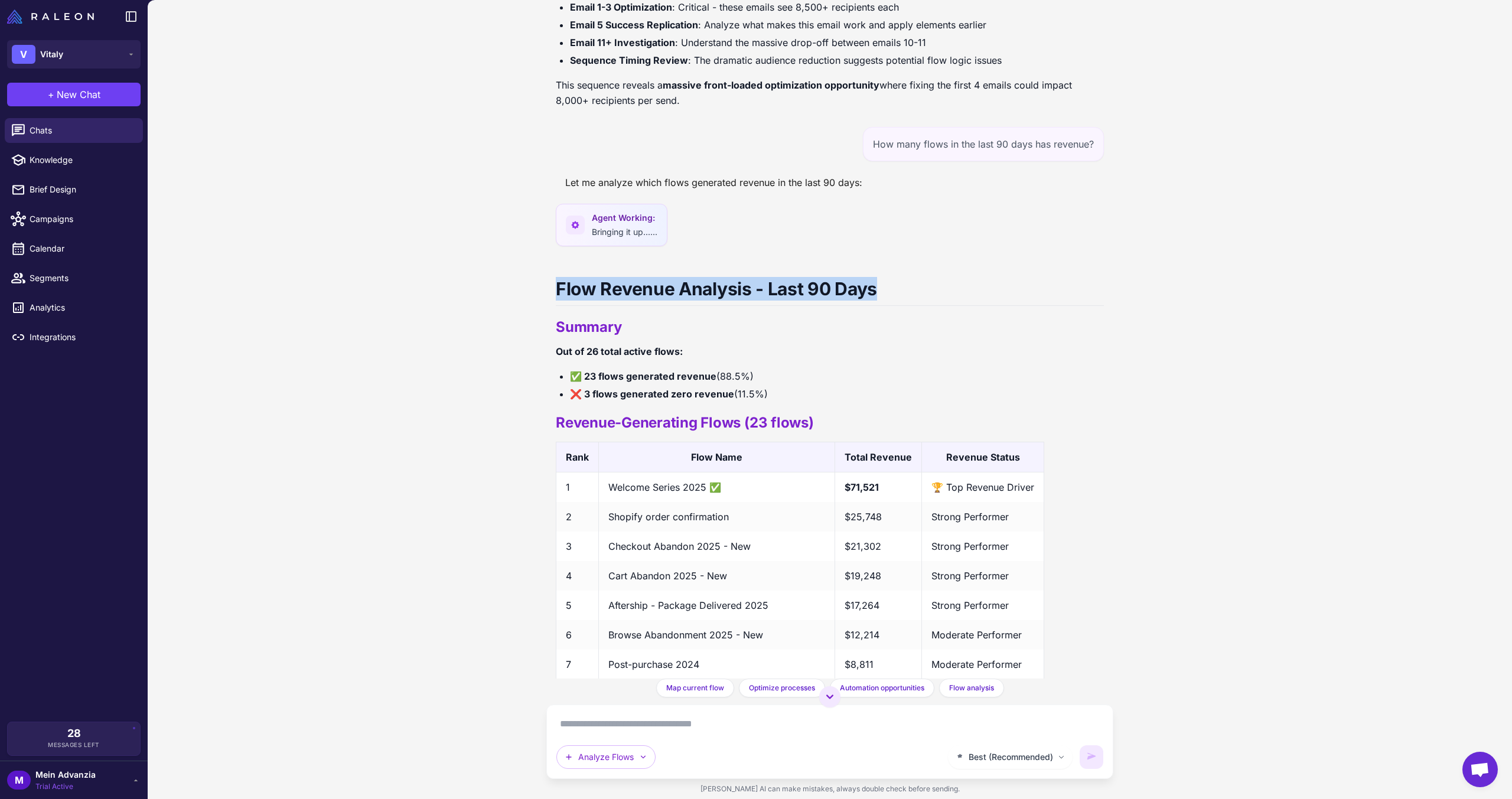
drag, startPoint x: 882, startPoint y: 326, endPoint x: 542, endPoint y: 336, distance: 340.1
click at [542, 336] on div "I need to audit my flows. Can you look at them and identify the best candidate …" at bounding box center [829, 400] width 1364 height 799
click at [540, 336] on div "I need to audit my flows. Can you look at them and identify the best candidate …" at bounding box center [829, 400] width 1364 height 799
drag, startPoint x: 539, startPoint y: 336, endPoint x: 878, endPoint y: 326, distance: 339.1
click at [878, 326] on div "I need to audit my flows. Can you look at them and identify the best candidate …" at bounding box center [829, 400] width 1364 height 799
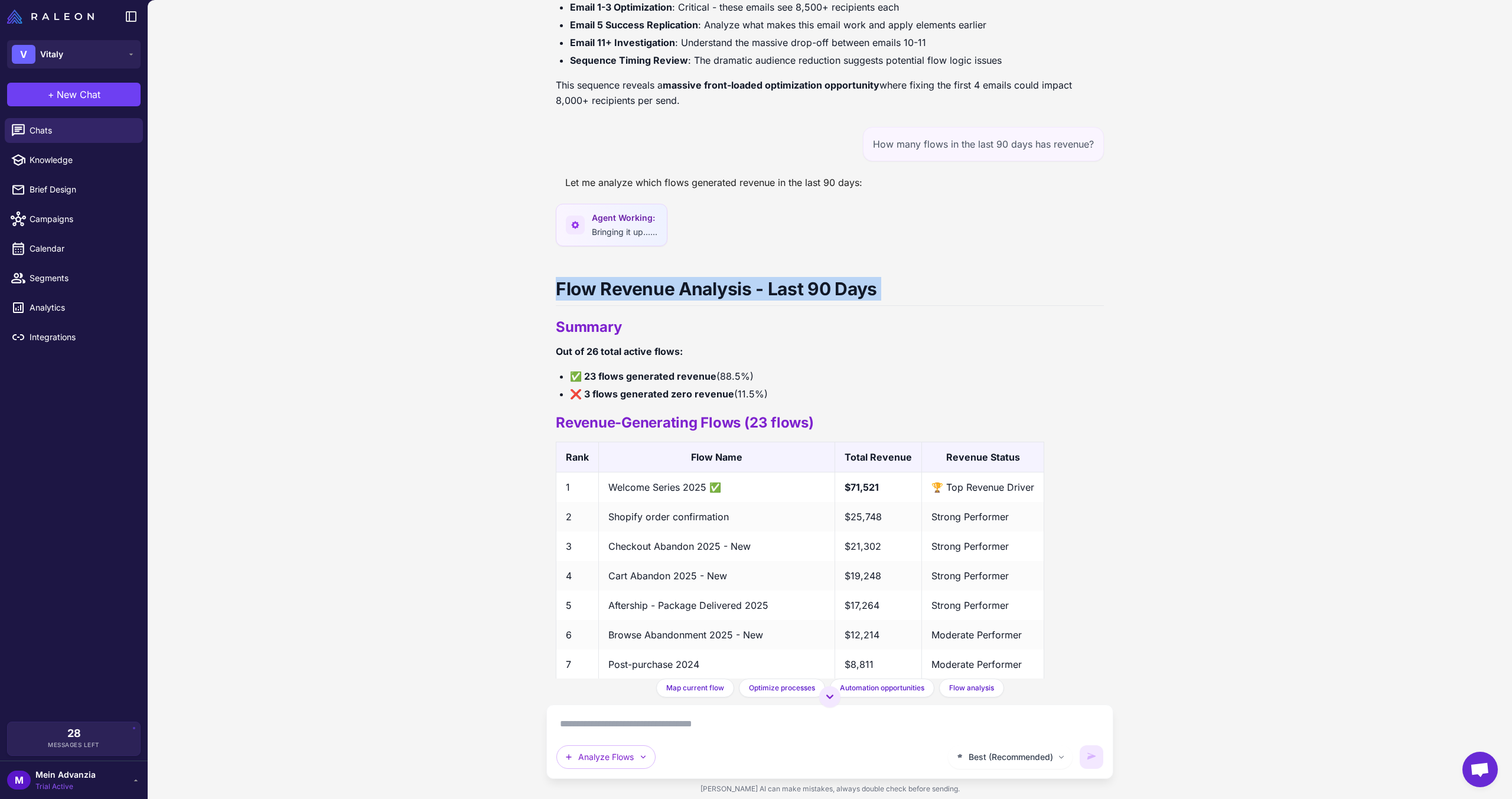
click at [878, 306] on h1 "Flow Revenue Analysis - Last 90 Days" at bounding box center [829, 291] width 548 height 29
drag, startPoint x: 884, startPoint y: 333, endPoint x: 549, endPoint y: 337, distance: 335.0
click at [549, 337] on div "I need to audit my flows. Can you look at them and identify the best candidate …" at bounding box center [829, 339] width 567 height 679
click at [548, 337] on div "I need to audit my flows. Can you look at them and identify the best candidate …" at bounding box center [829, 339] width 567 height 679
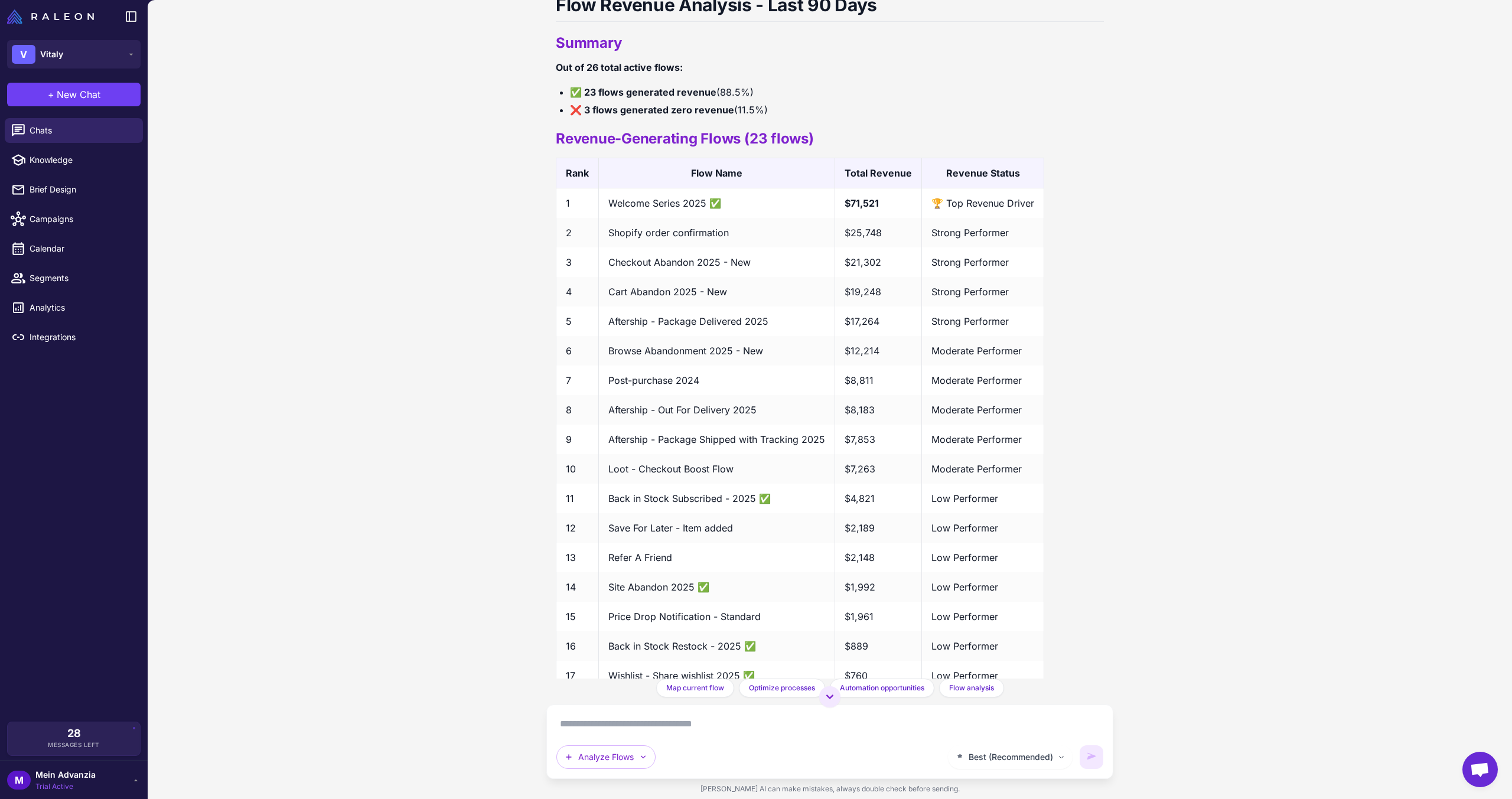
scroll to position [4608, 0]
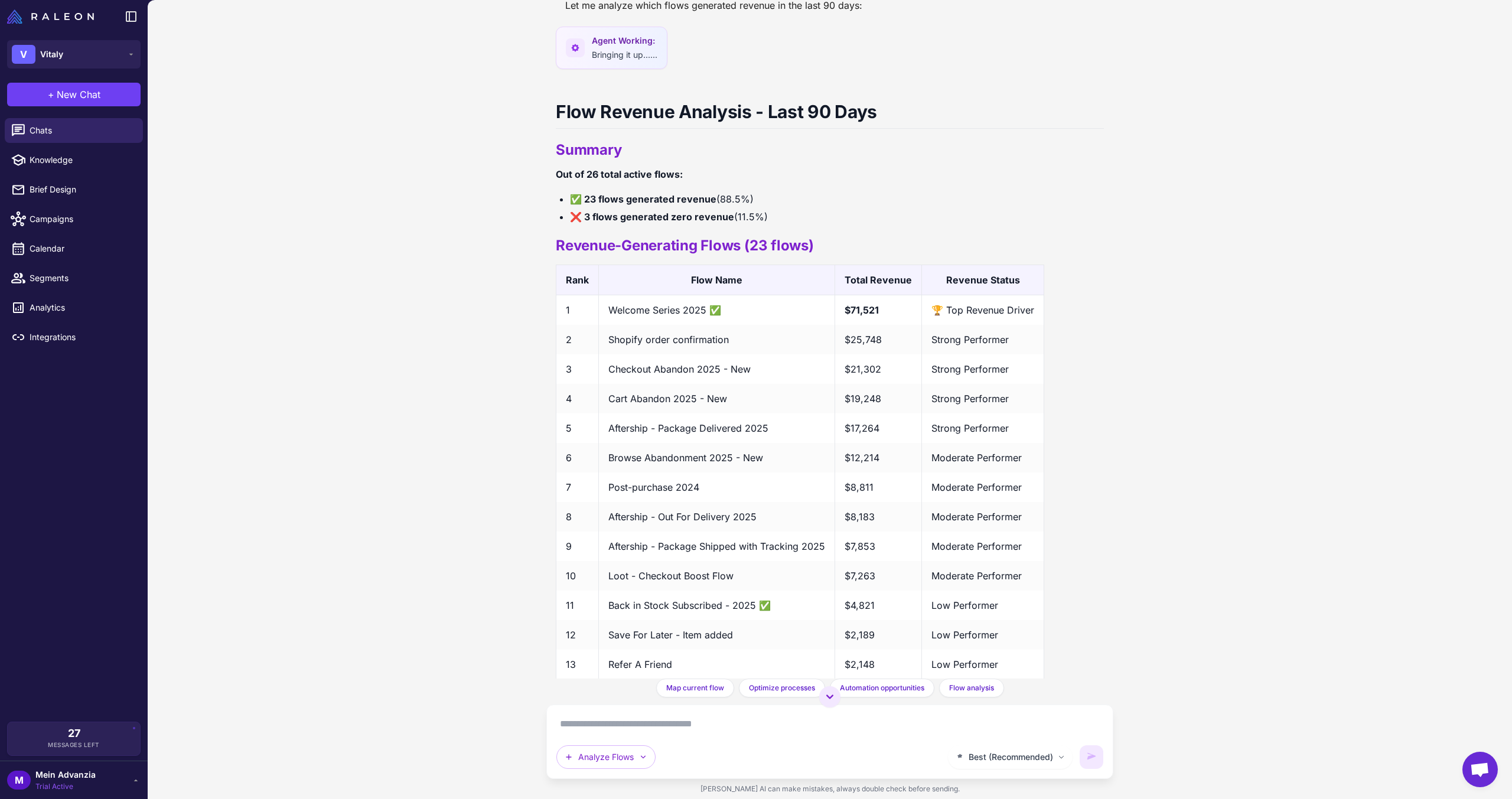
drag, startPoint x: 581, startPoint y: 232, endPoint x: 759, endPoint y: 233, distance: 178.0
click at [759, 207] on li "✅ 23 flows generated revenue (88.5%)" at bounding box center [836, 199] width 534 height 16
click at [769, 207] on li "✅ 23 flows generated revenue (88.5%)" at bounding box center [836, 199] width 534 height 16
drag, startPoint x: 846, startPoint y: 347, endPoint x: 884, endPoint y: 349, distance: 38.1
click at [884, 326] on td "$71,521" at bounding box center [878, 310] width 87 height 30
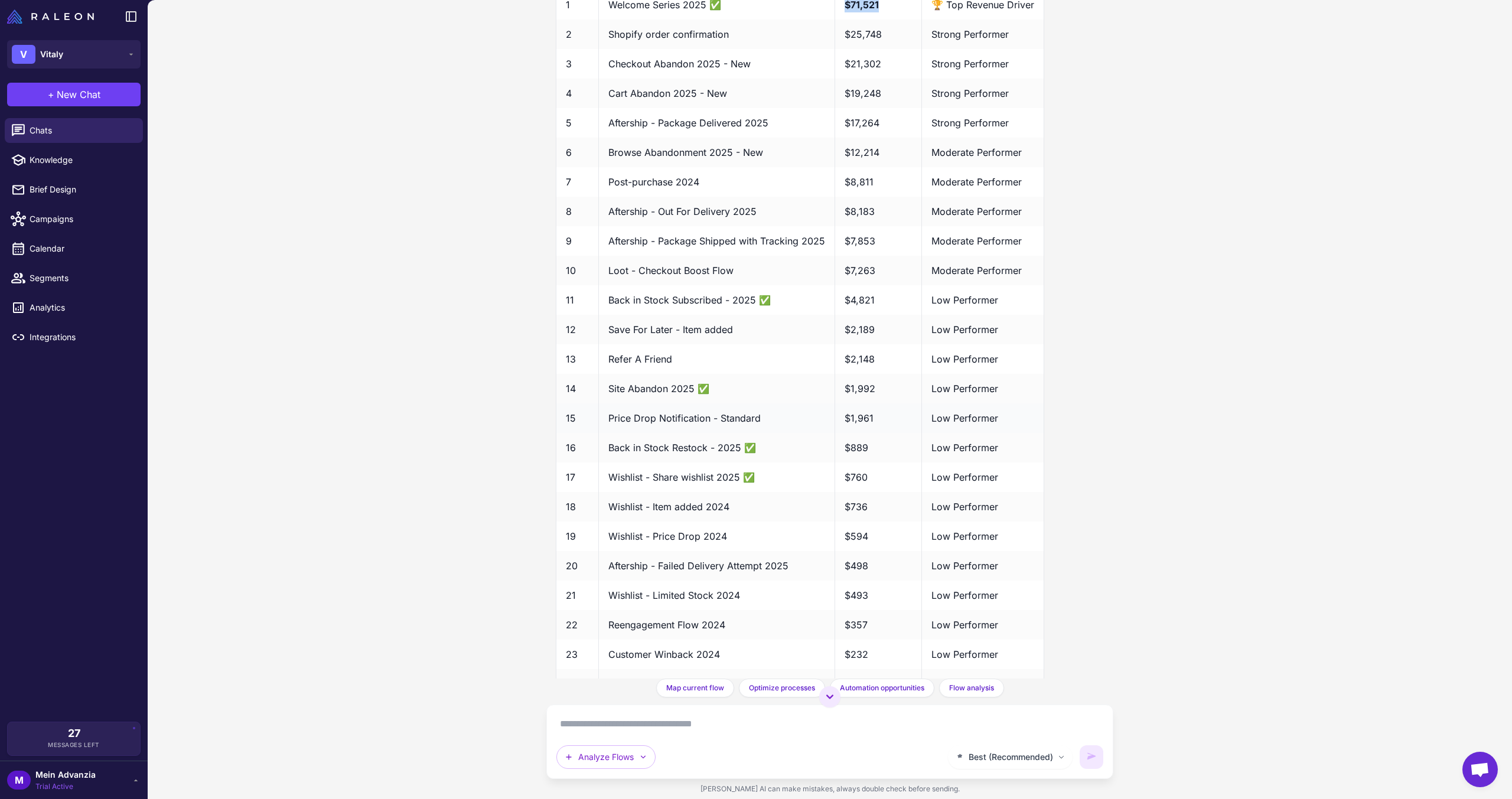
scroll to position [4904, 0]
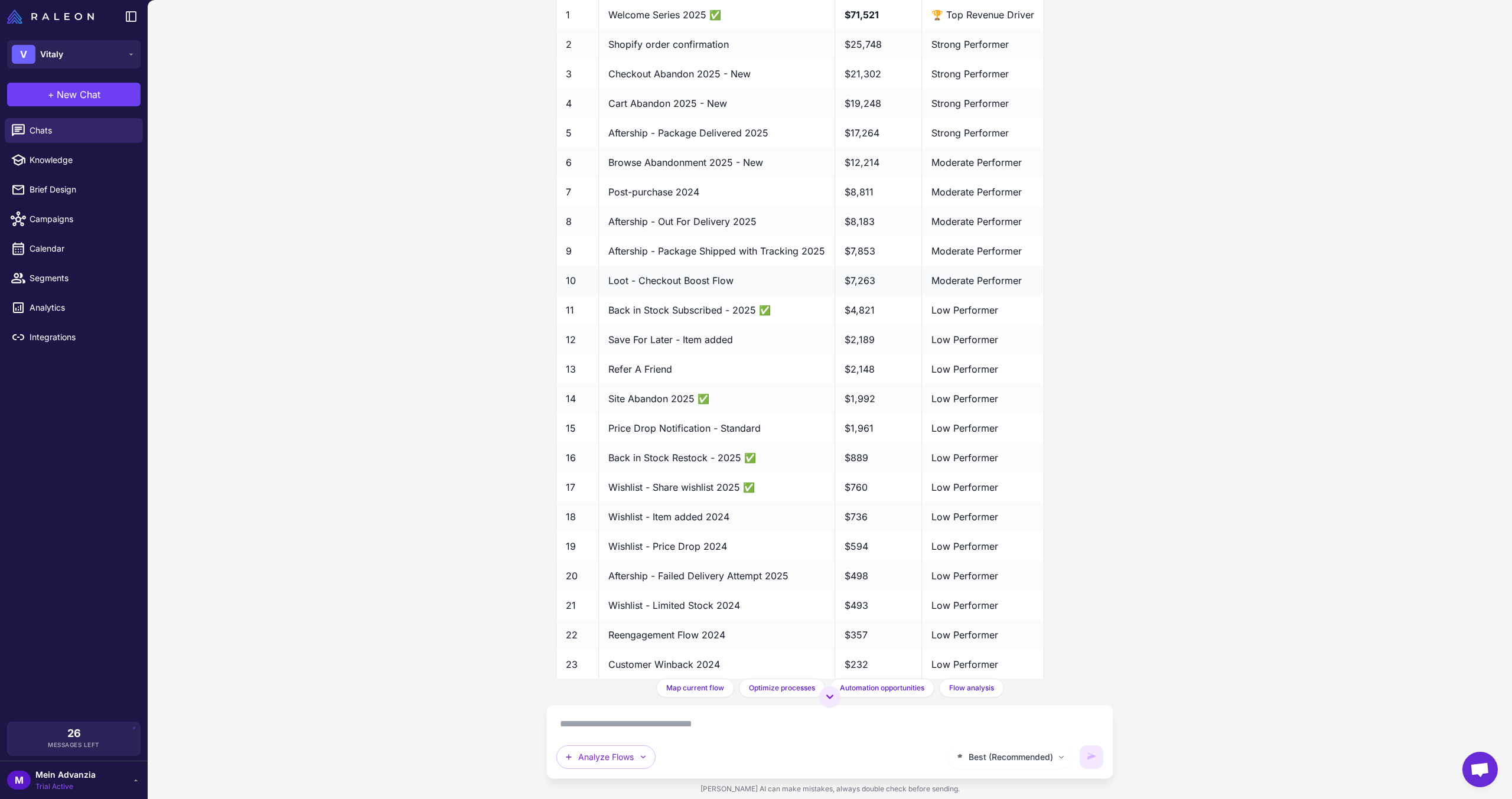
click at [606, 295] on td "Loot - Checkout Boost Flow" at bounding box center [717, 281] width 236 height 30
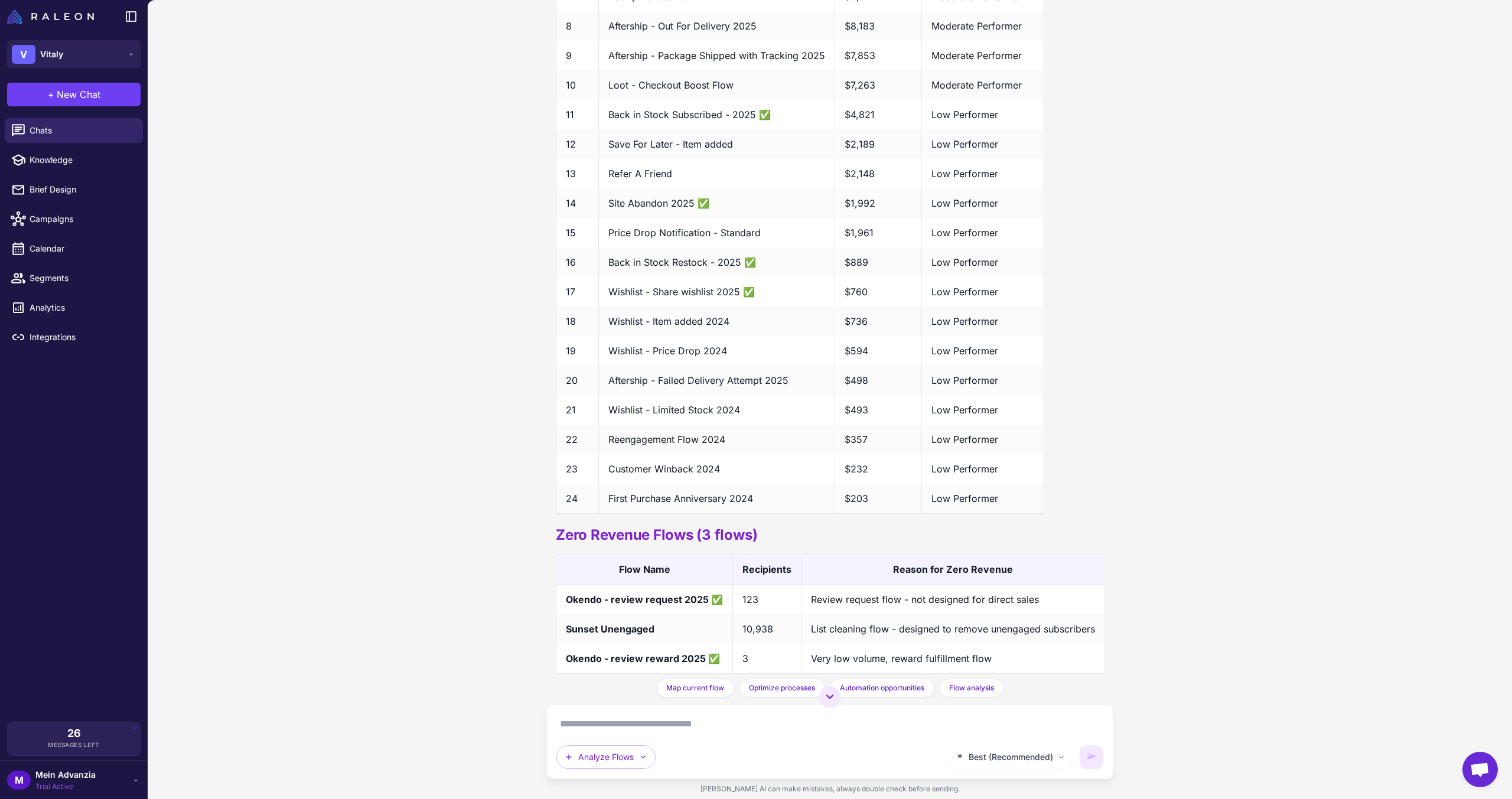
scroll to position [5494, 0]
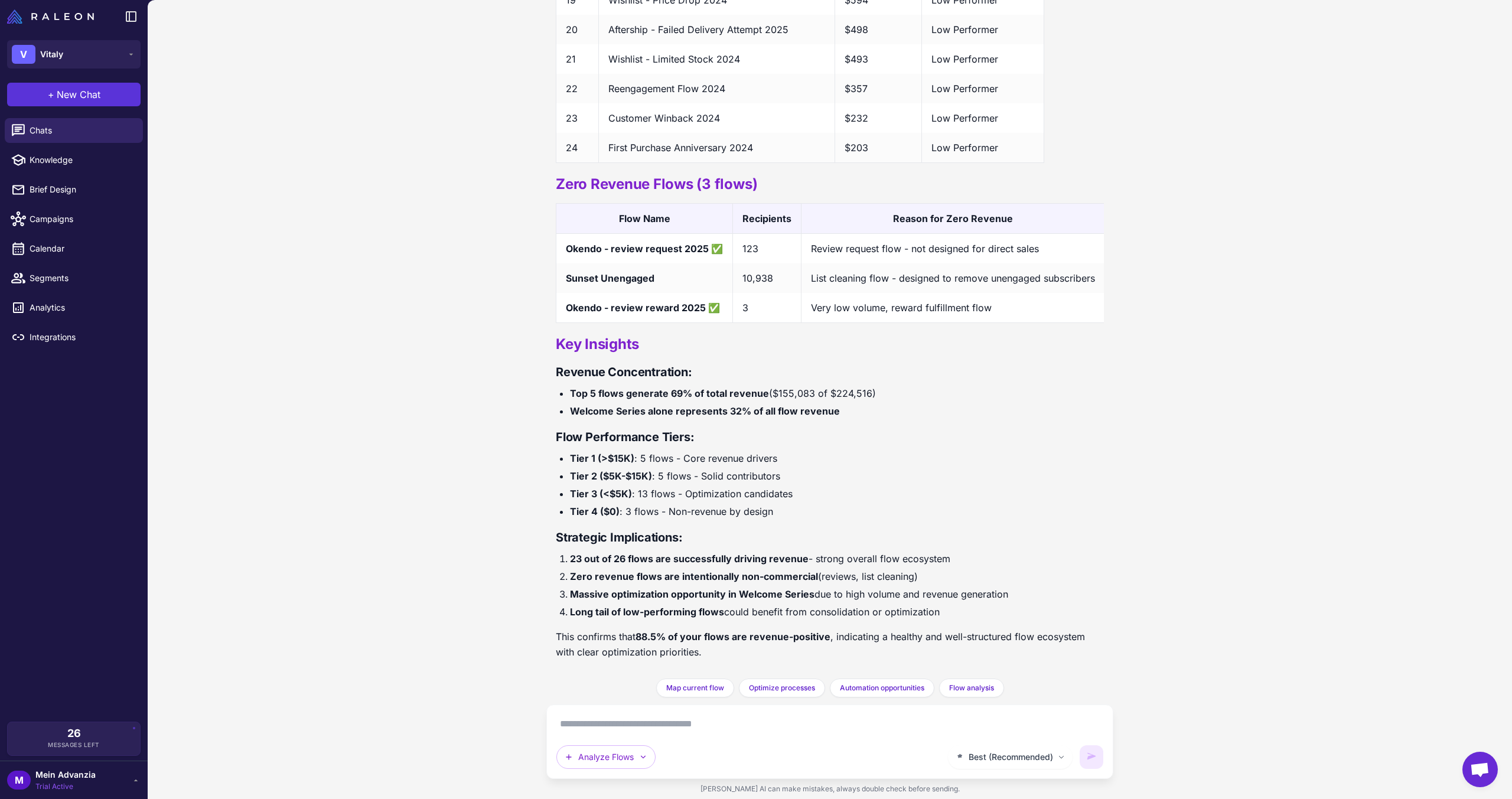
click at [69, 99] on span "New Chat" at bounding box center [79, 94] width 44 height 14
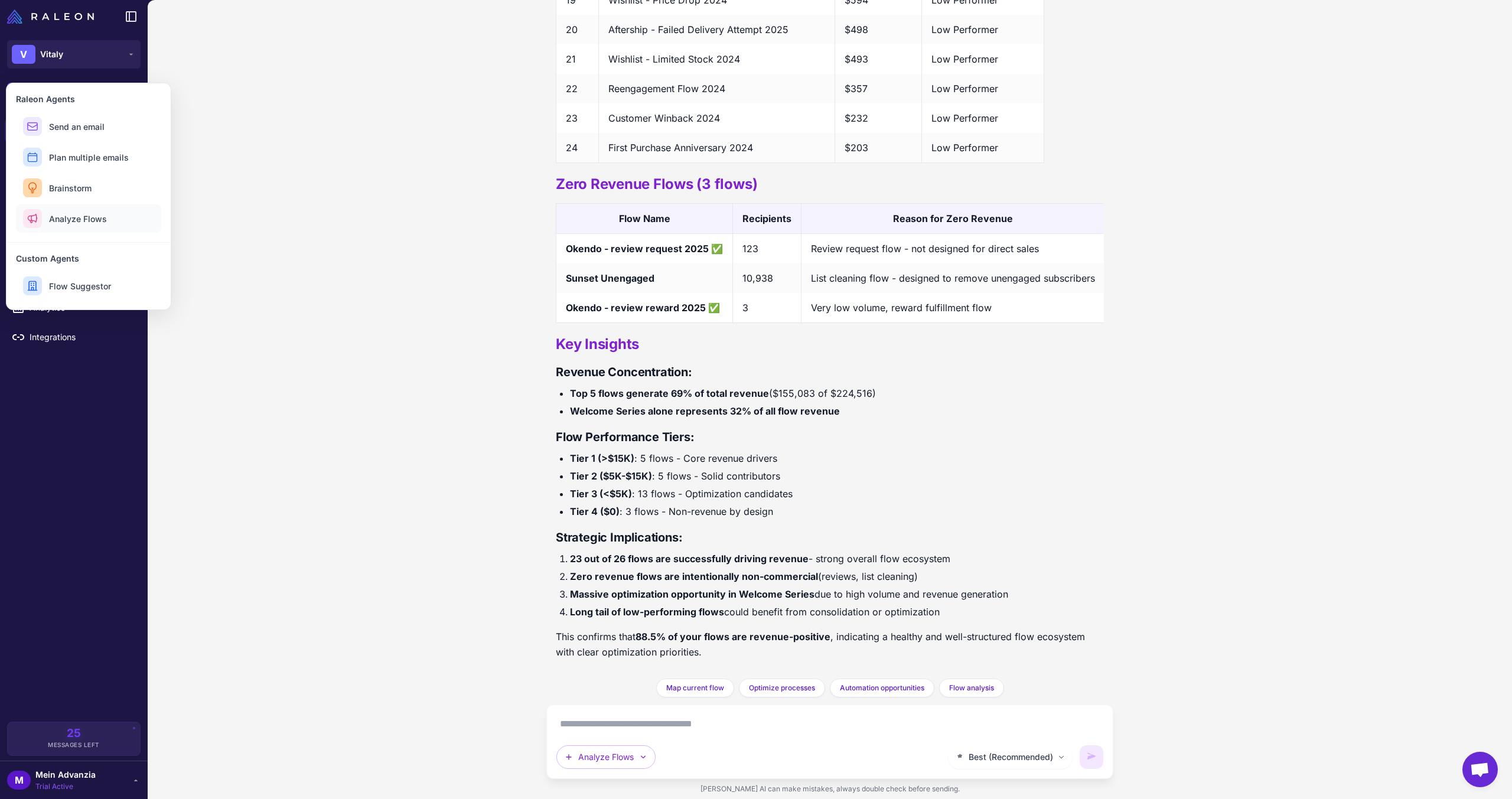
click at [79, 222] on span "Analyze Flows" at bounding box center [78, 219] width 58 height 12
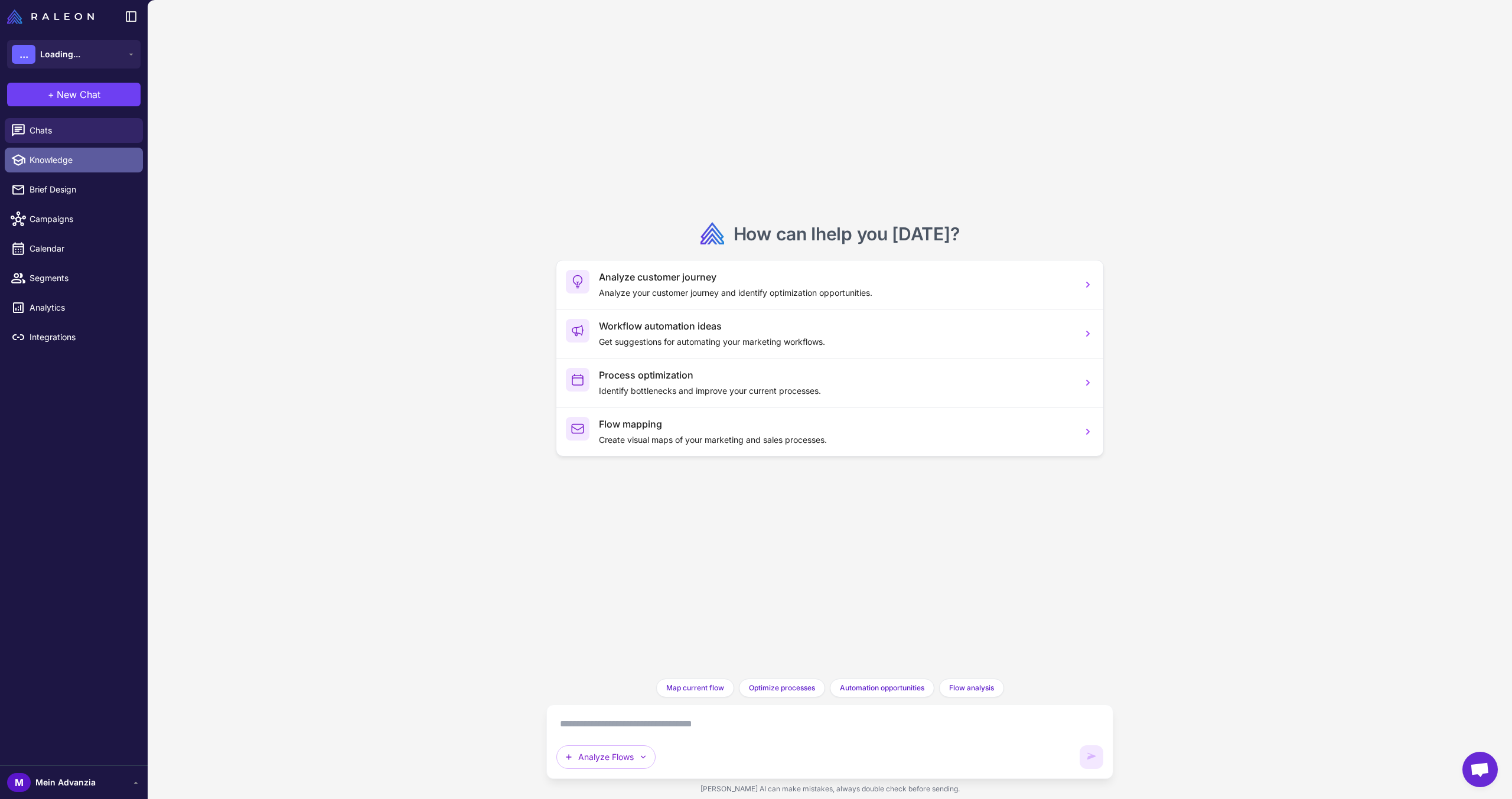
click at [65, 160] on span "Knowledge" at bounding box center [82, 160] width 104 height 13
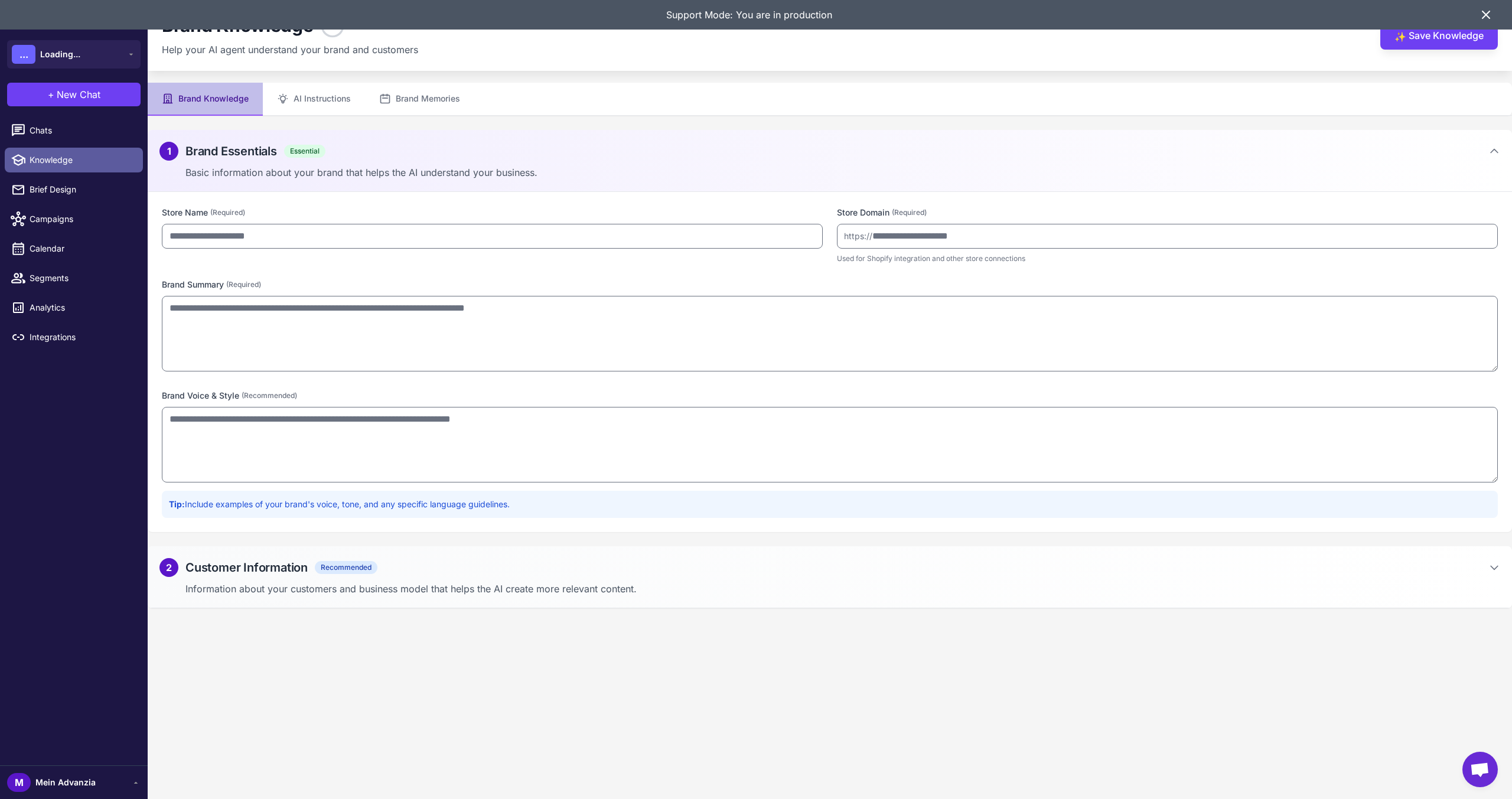
type input "******"
type input "**********"
type textarea "**********"
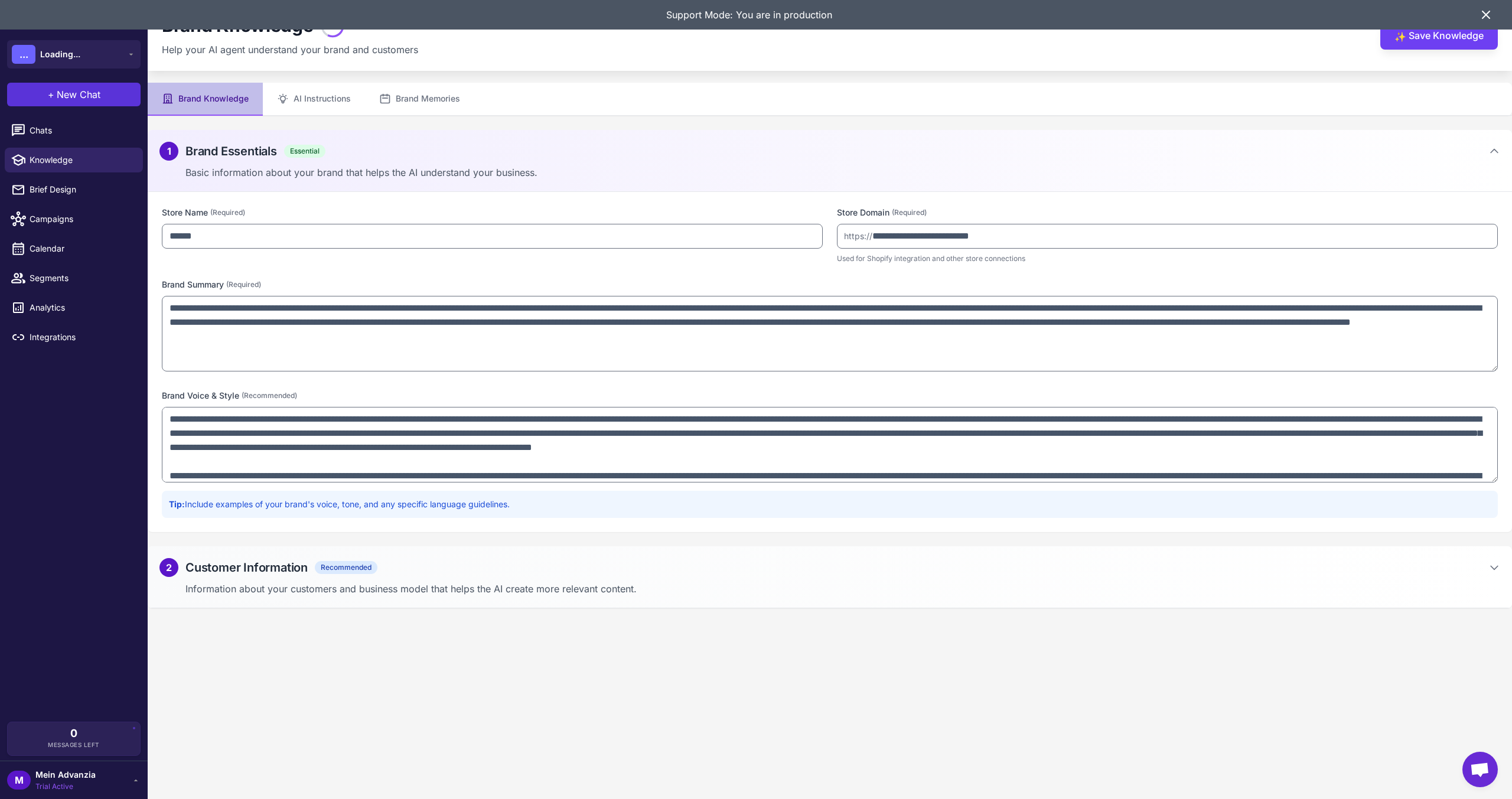
click at [72, 99] on span "New Chat" at bounding box center [79, 94] width 44 height 14
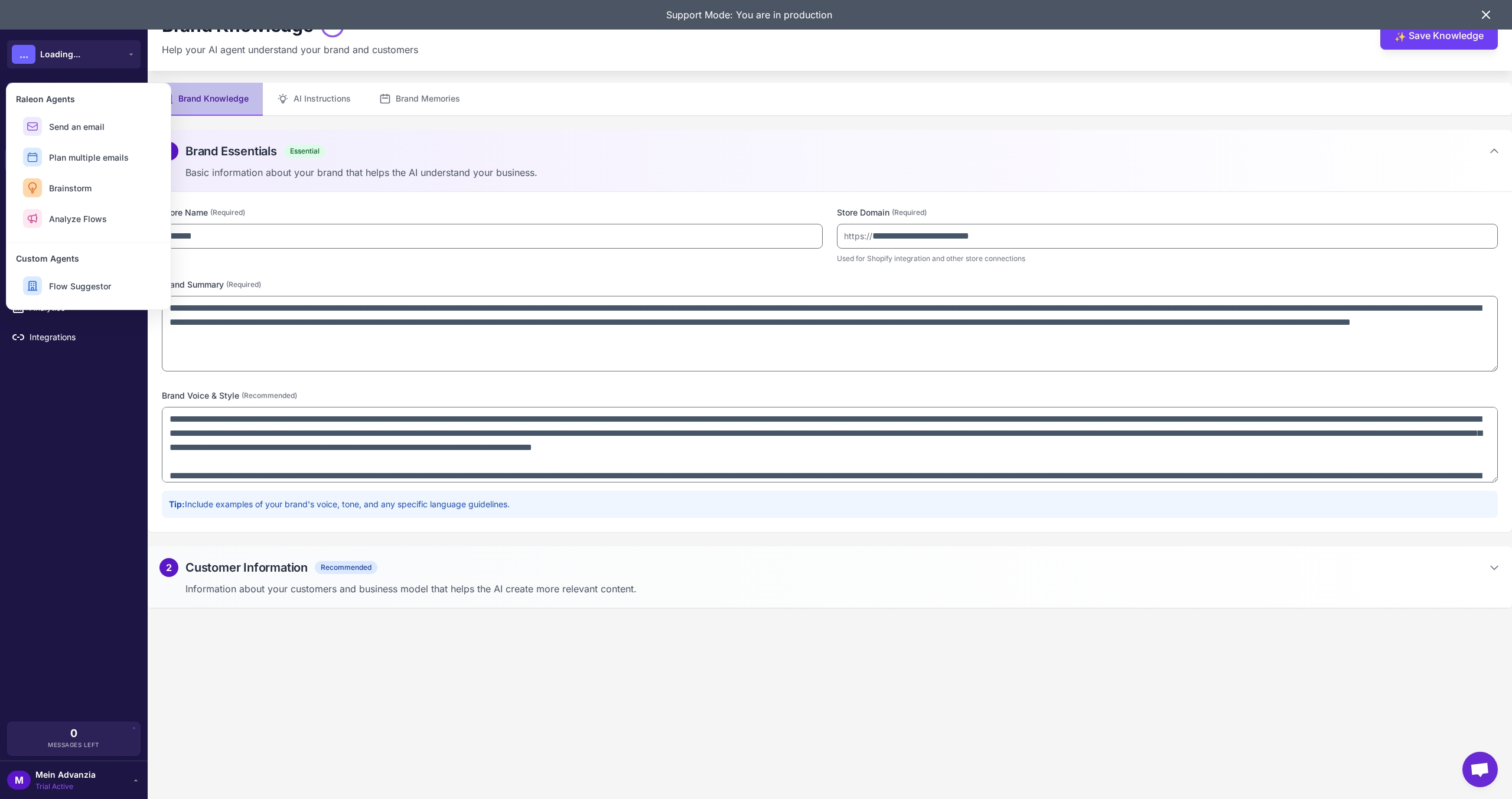
click at [95, 488] on div "Chats Knowledge Brief Design Campaigns Calendar Segments Analytics Integrations" at bounding box center [74, 417] width 148 height 609
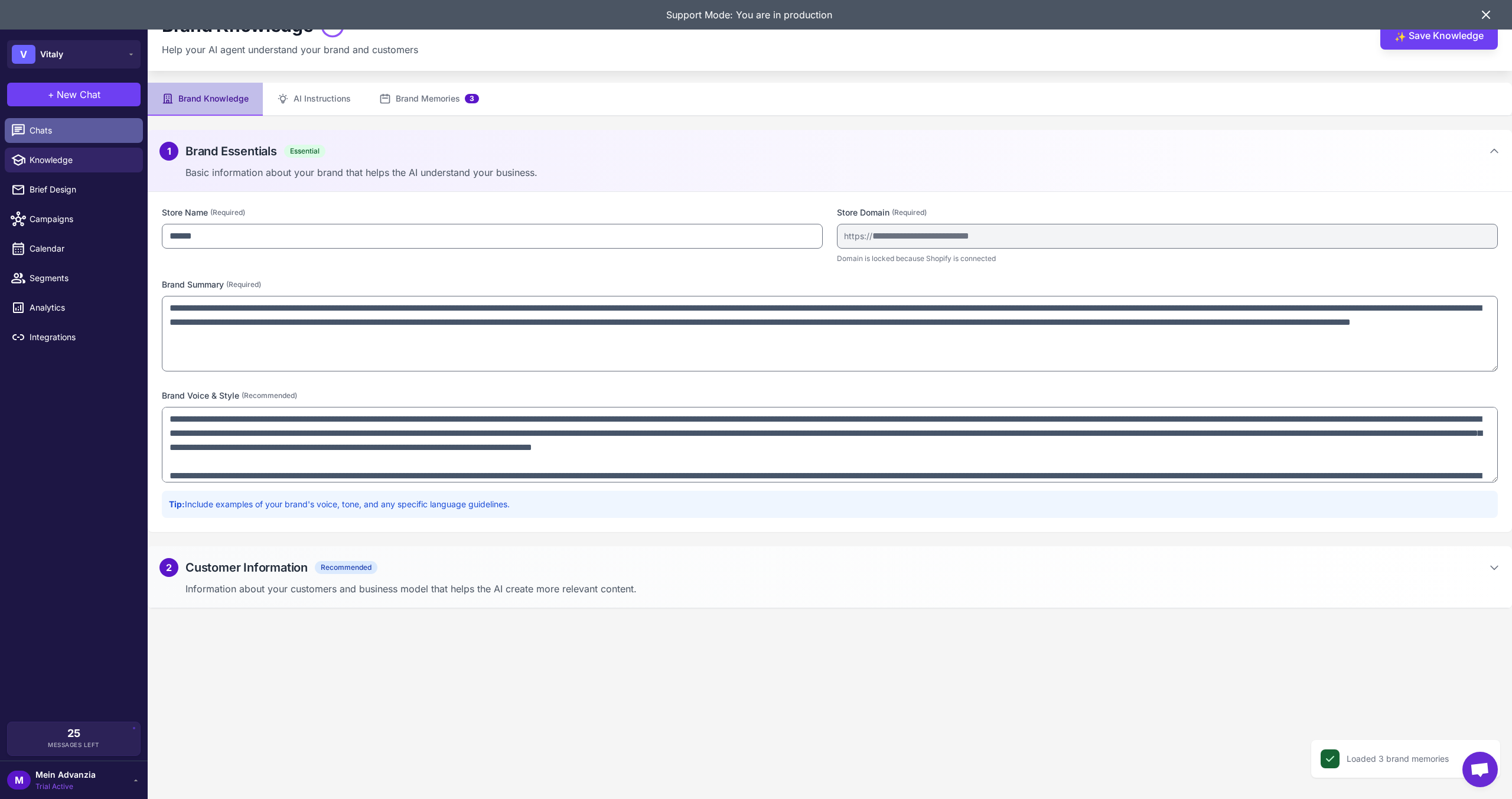
click at [53, 132] on span "Chats" at bounding box center [82, 131] width 104 height 13
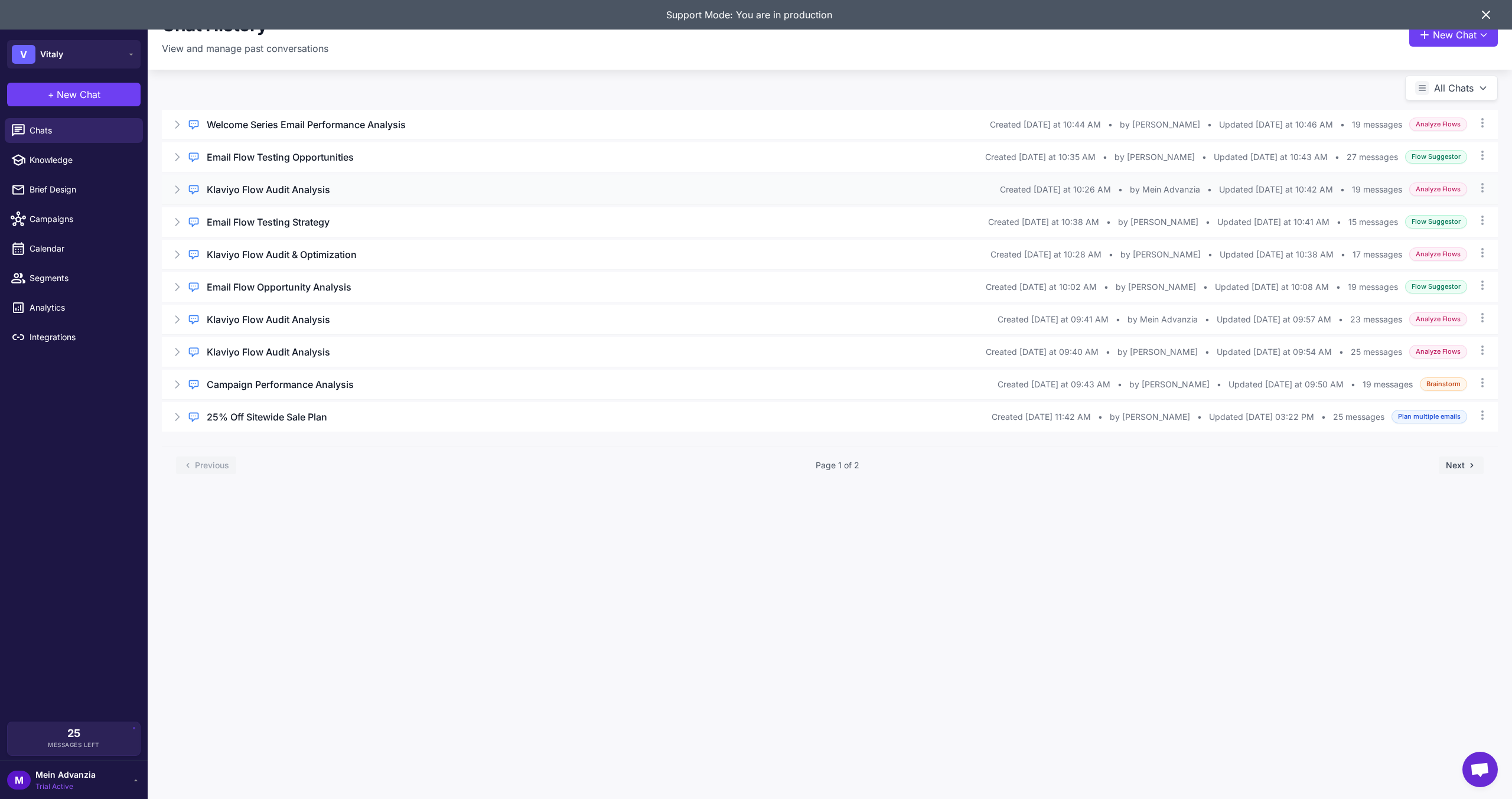
click at [176, 187] on icon at bounding box center [177, 189] width 4 height 7
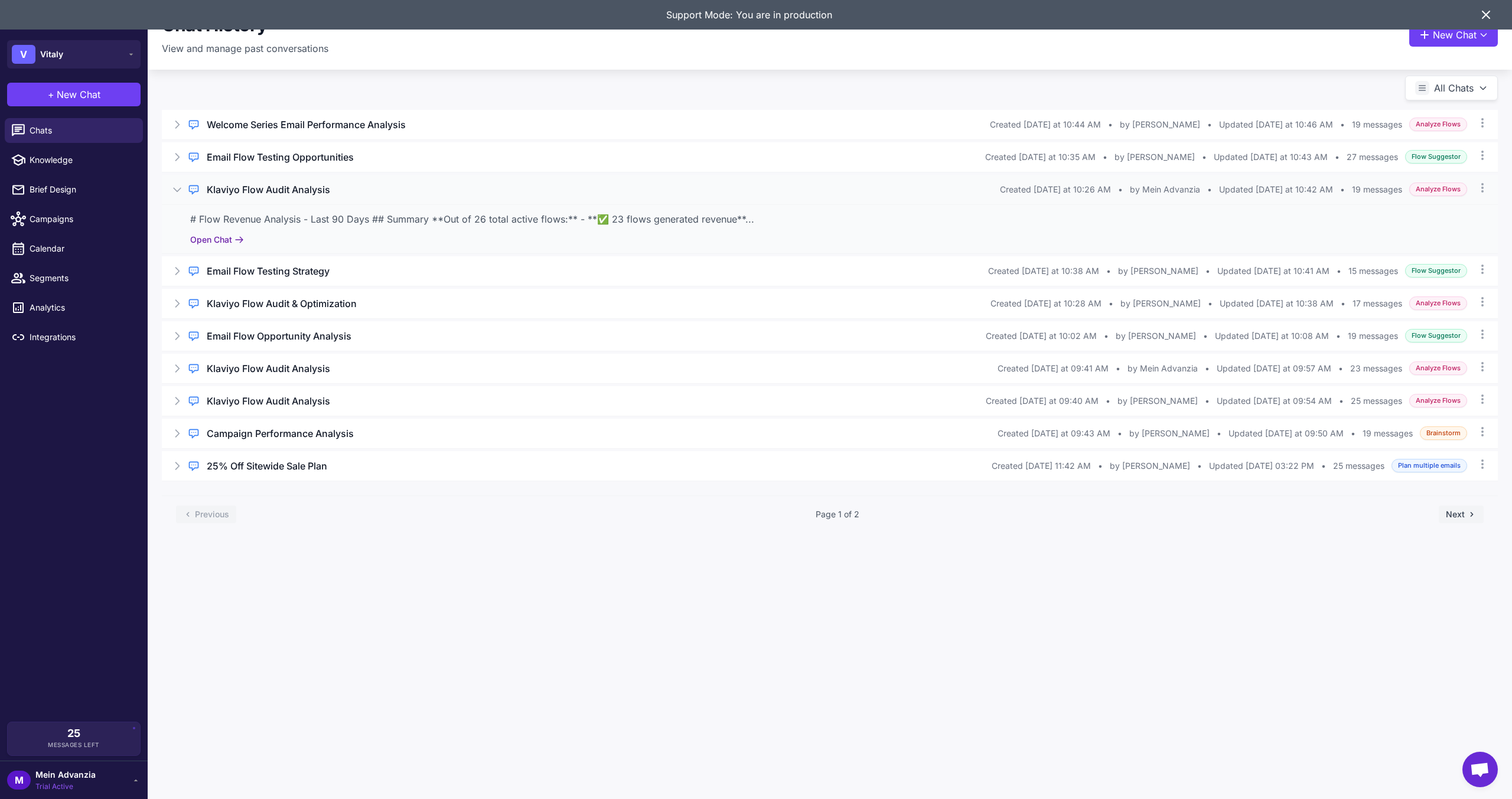
click at [217, 237] on button "Open Chat" at bounding box center [217, 239] width 54 height 13
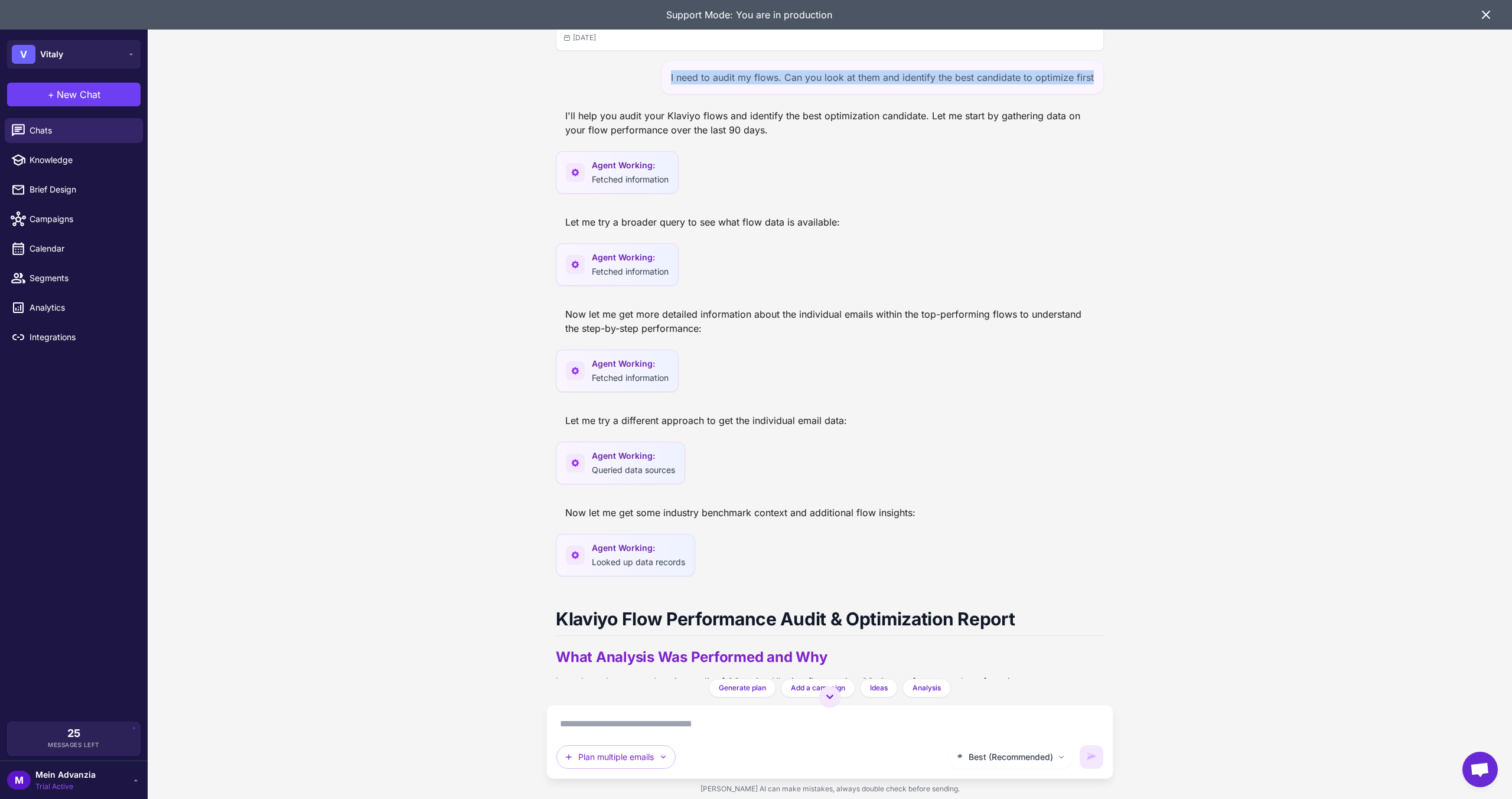
drag, startPoint x: 662, startPoint y: 73, endPoint x: 1105, endPoint y: 65, distance: 443.1
click at [1105, 65] on div "Klaviyo Flow Audit Analysis [DATE] I need to audit my flows. Can you look at th…" at bounding box center [829, 339] width 567 height 679
copy div "I need to audit my flows. Can you look at them and identify the best candidate …"
click at [96, 83] on button "+ New Chat" at bounding box center [74, 94] width 134 height 23
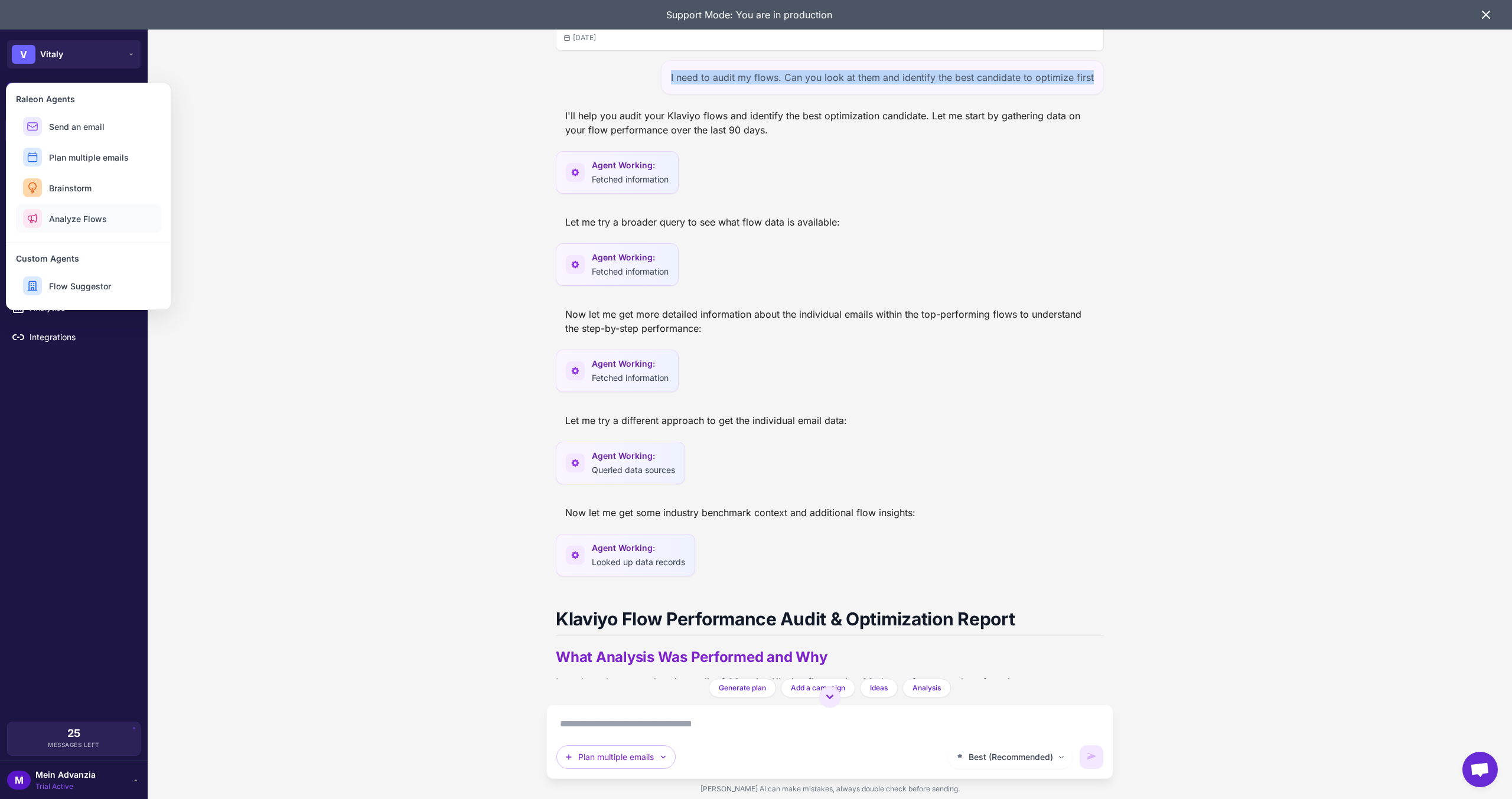
click at [66, 215] on span "Analyze Flows" at bounding box center [78, 219] width 58 height 12
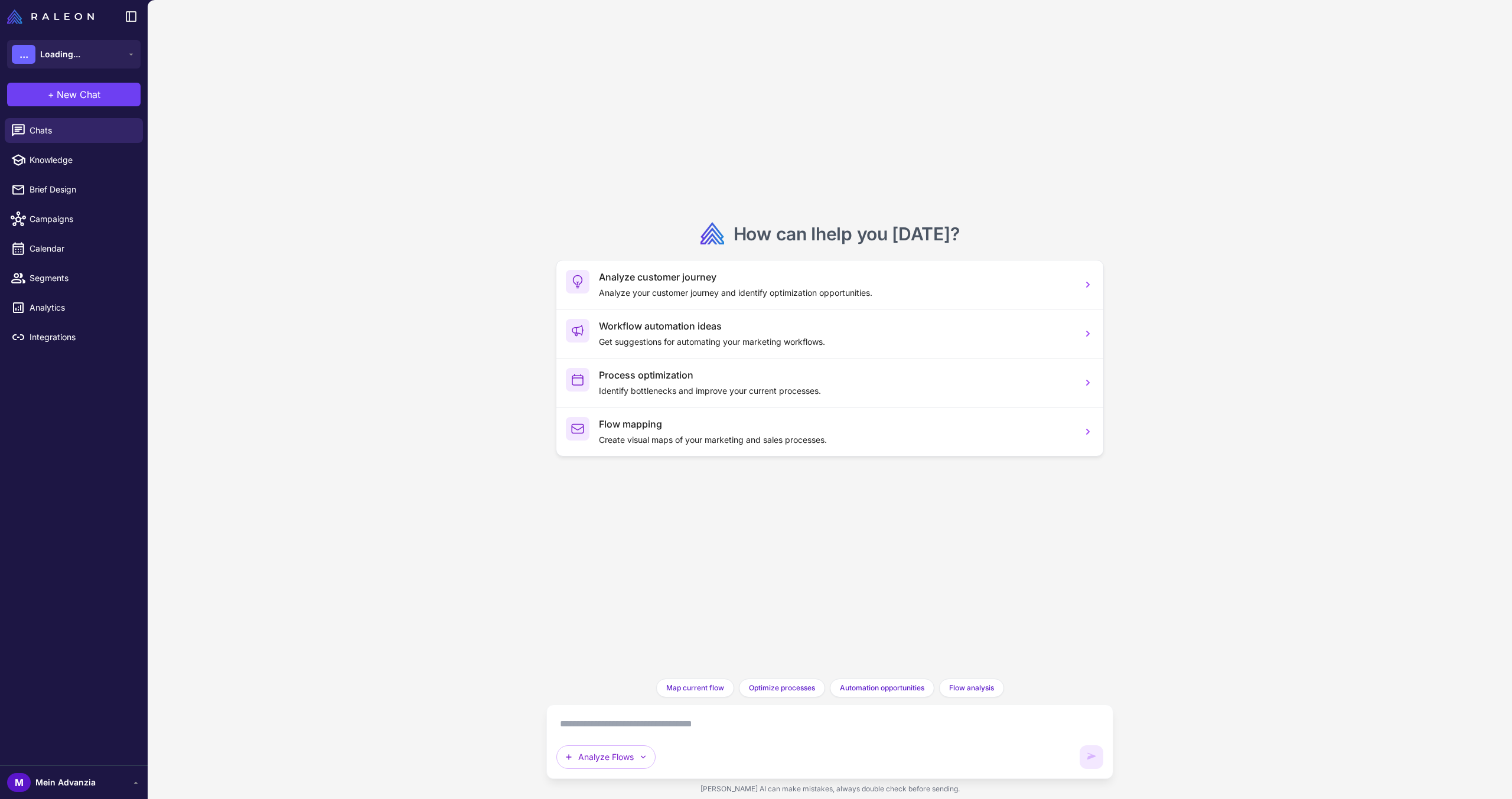
click at [639, 722] on textarea at bounding box center [830, 724] width 547 height 19
paste textarea "**********"
type textarea "**********"
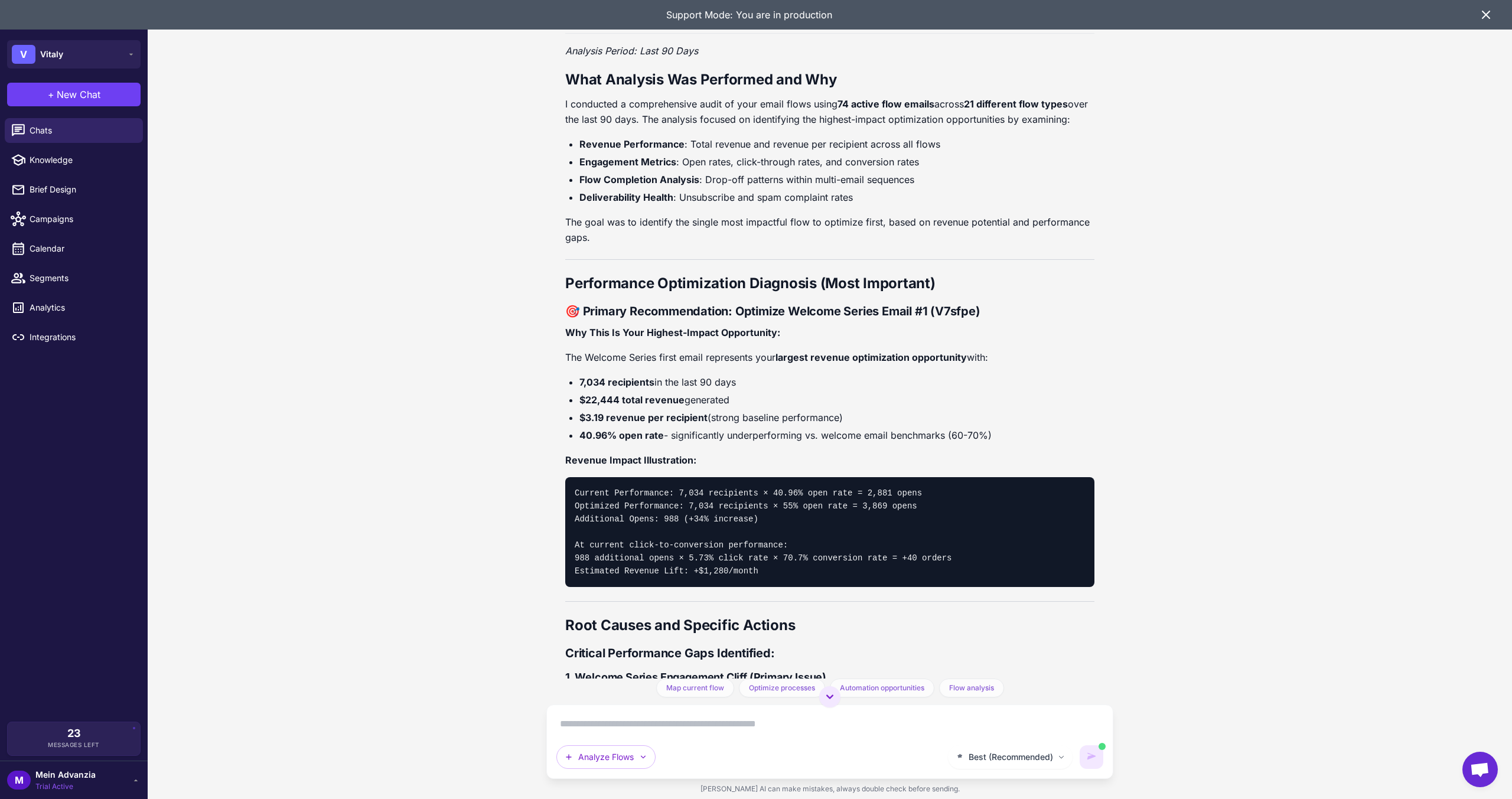
scroll to position [532, 0]
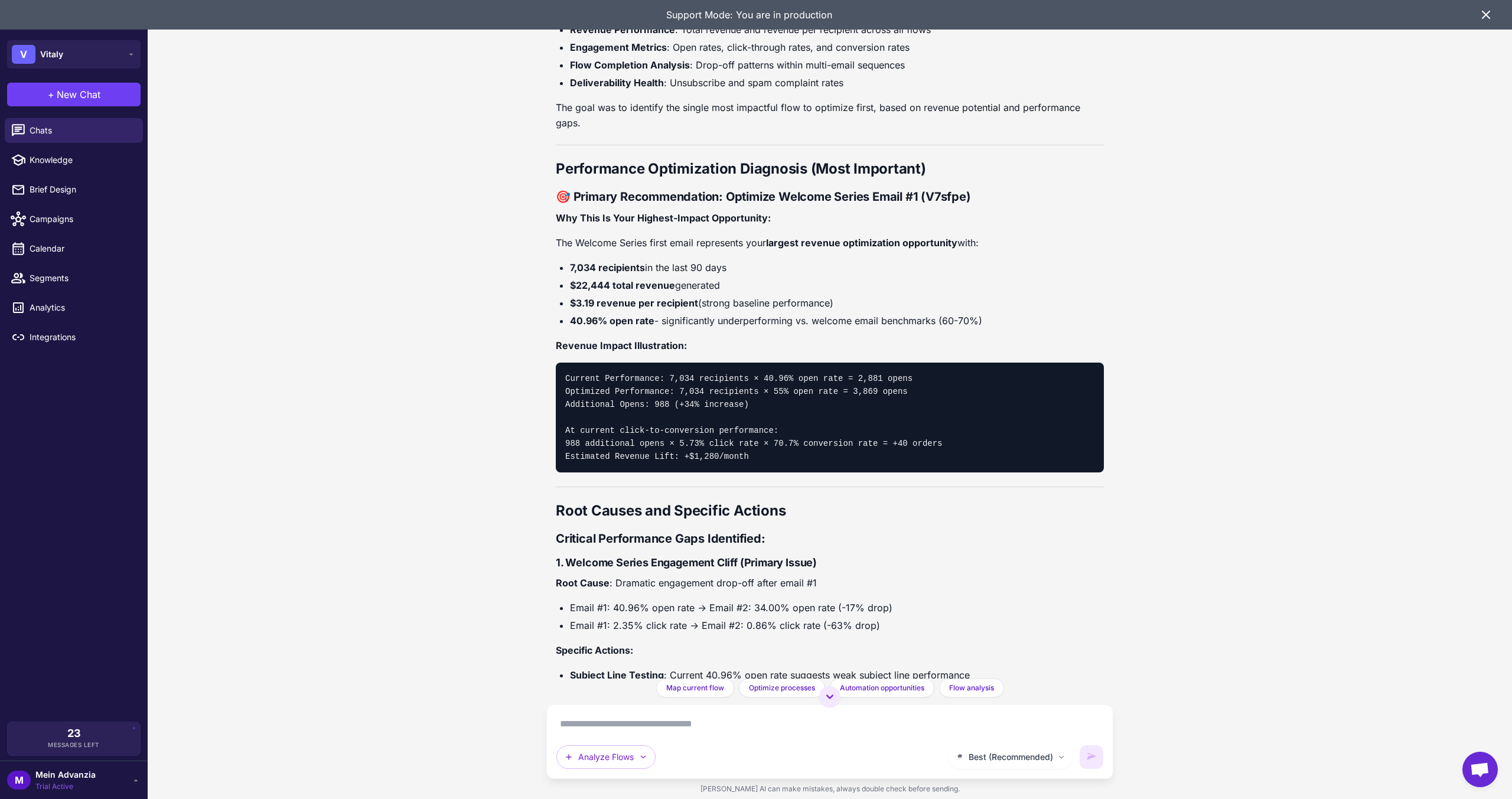
scroll to position [564, 0]
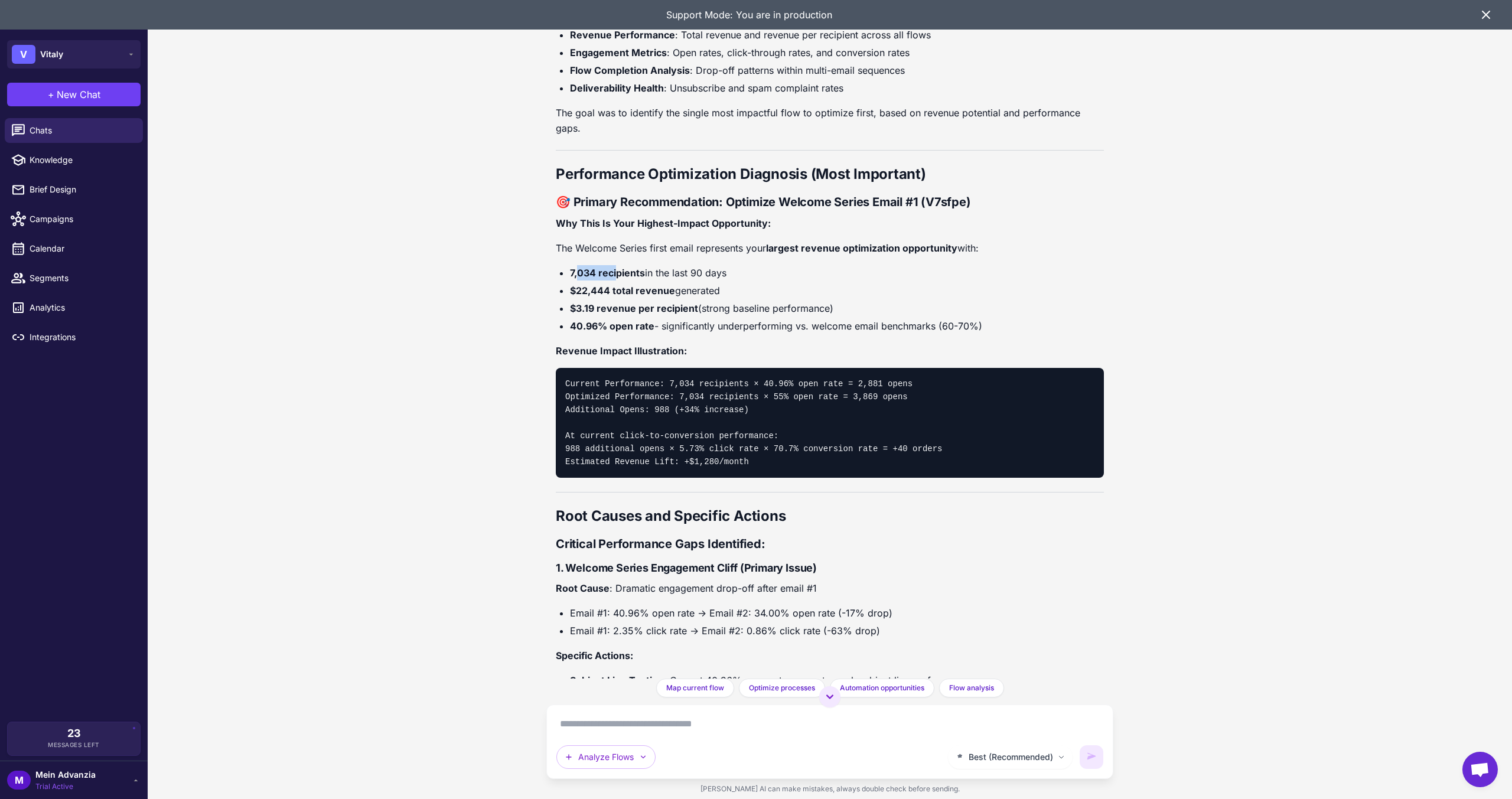
drag, startPoint x: 579, startPoint y: 274, endPoint x: 615, endPoint y: 274, distance: 36.0
click at [615, 274] on strong "7,034 recipients" at bounding box center [607, 272] width 75 height 12
drag, startPoint x: 742, startPoint y: 271, endPoint x: 569, endPoint y: 264, distance: 173.1
click at [569, 265] on ul "7,034 recipients in the last 90 days $22,444 total revenue generated $3.19 reve…" at bounding box center [829, 299] width 548 height 68
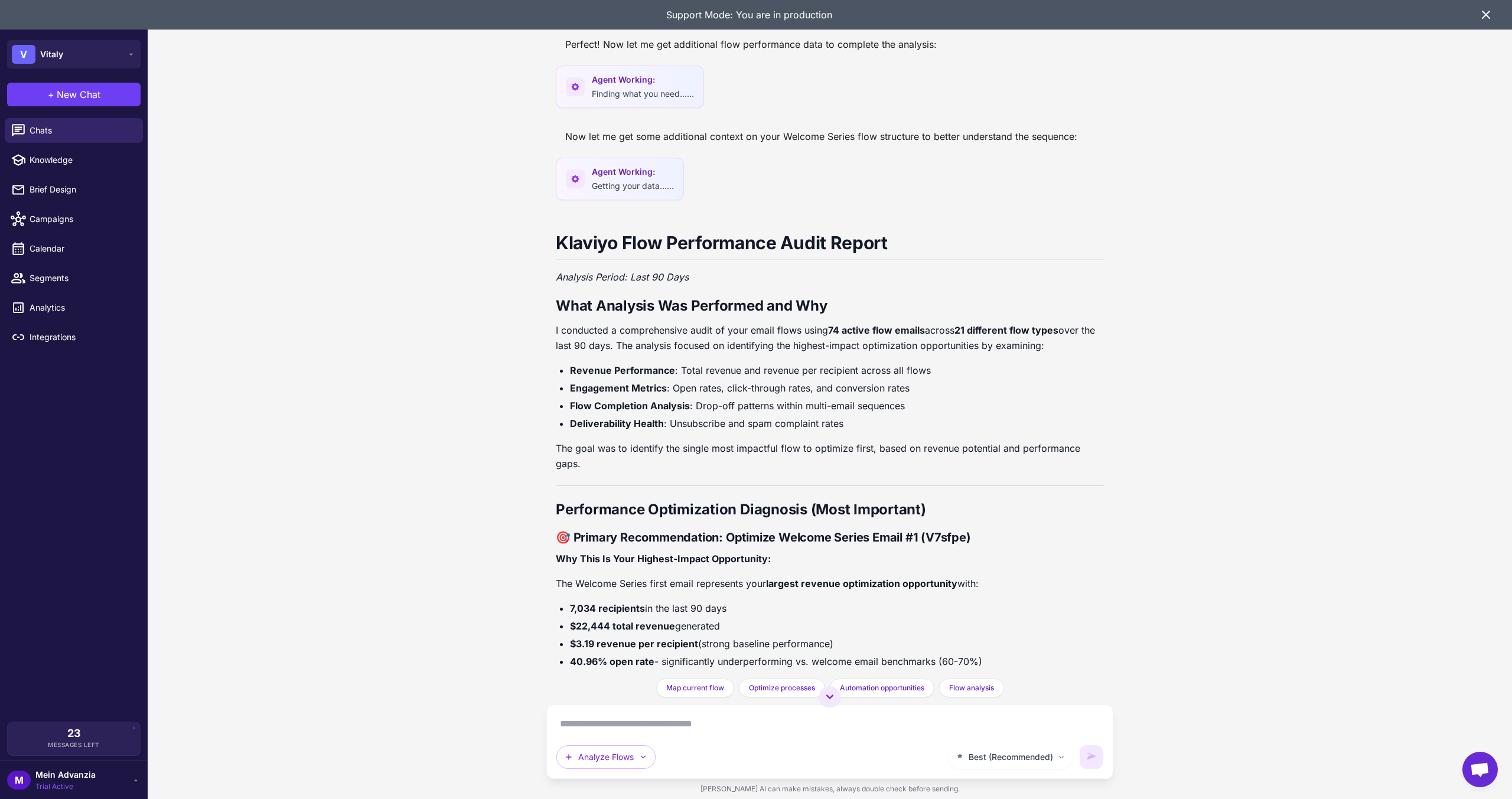
scroll to position [0, 0]
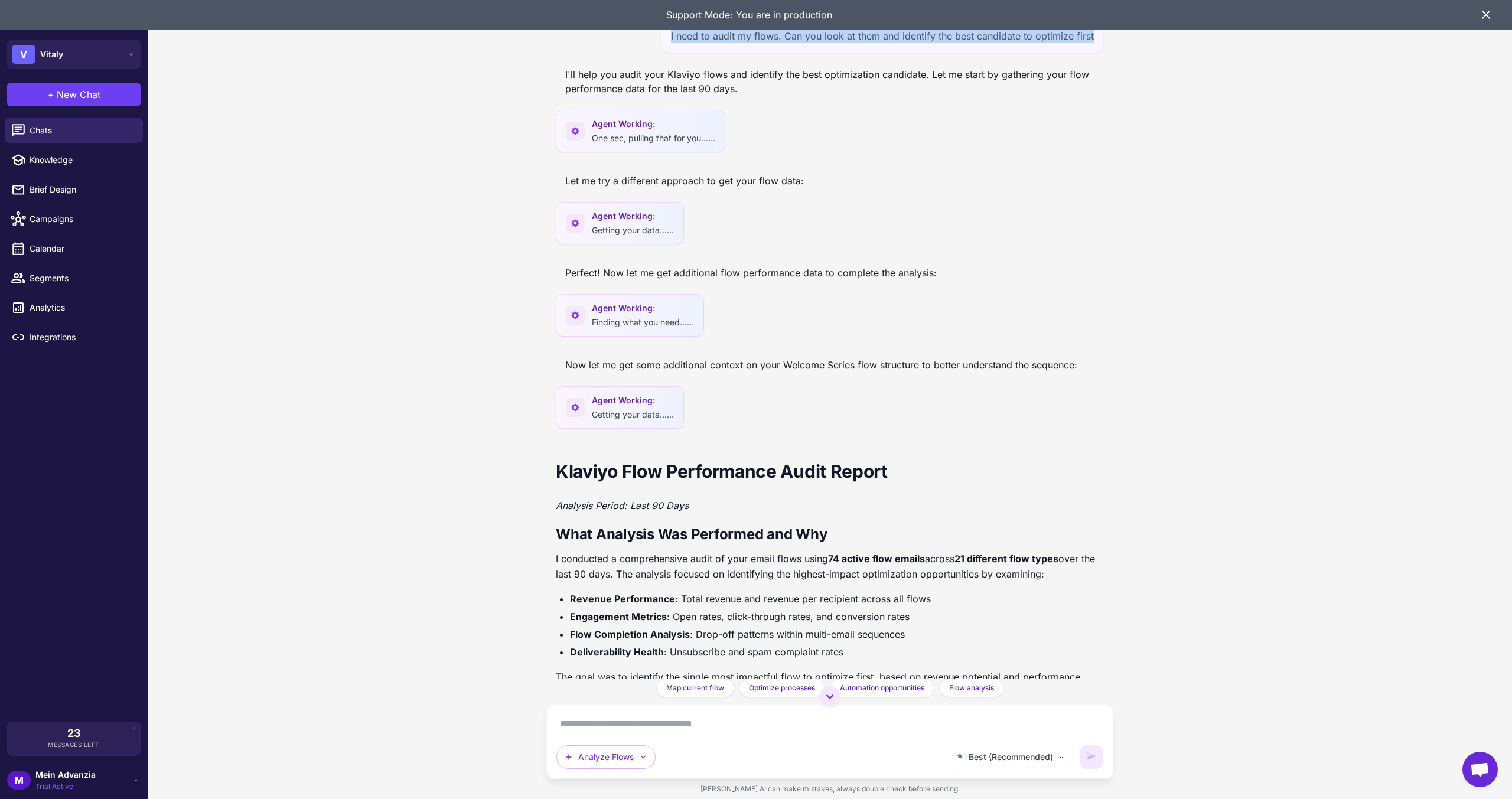
drag, startPoint x: 665, startPoint y: 37, endPoint x: 1091, endPoint y: 43, distance: 426.0
click at [1091, 40] on div "I need to audit my flows. Can you look at them and identify the best candidate …" at bounding box center [882, 36] width 443 height 34
copy div "I need to audit my flows. Can you look at them and identify the best candidate …"
click at [1479, 16] on div "Support Mode: You are in production" at bounding box center [756, 15] width 1512 height 30
click at [1486, 13] on icon at bounding box center [1486, 15] width 14 height 14
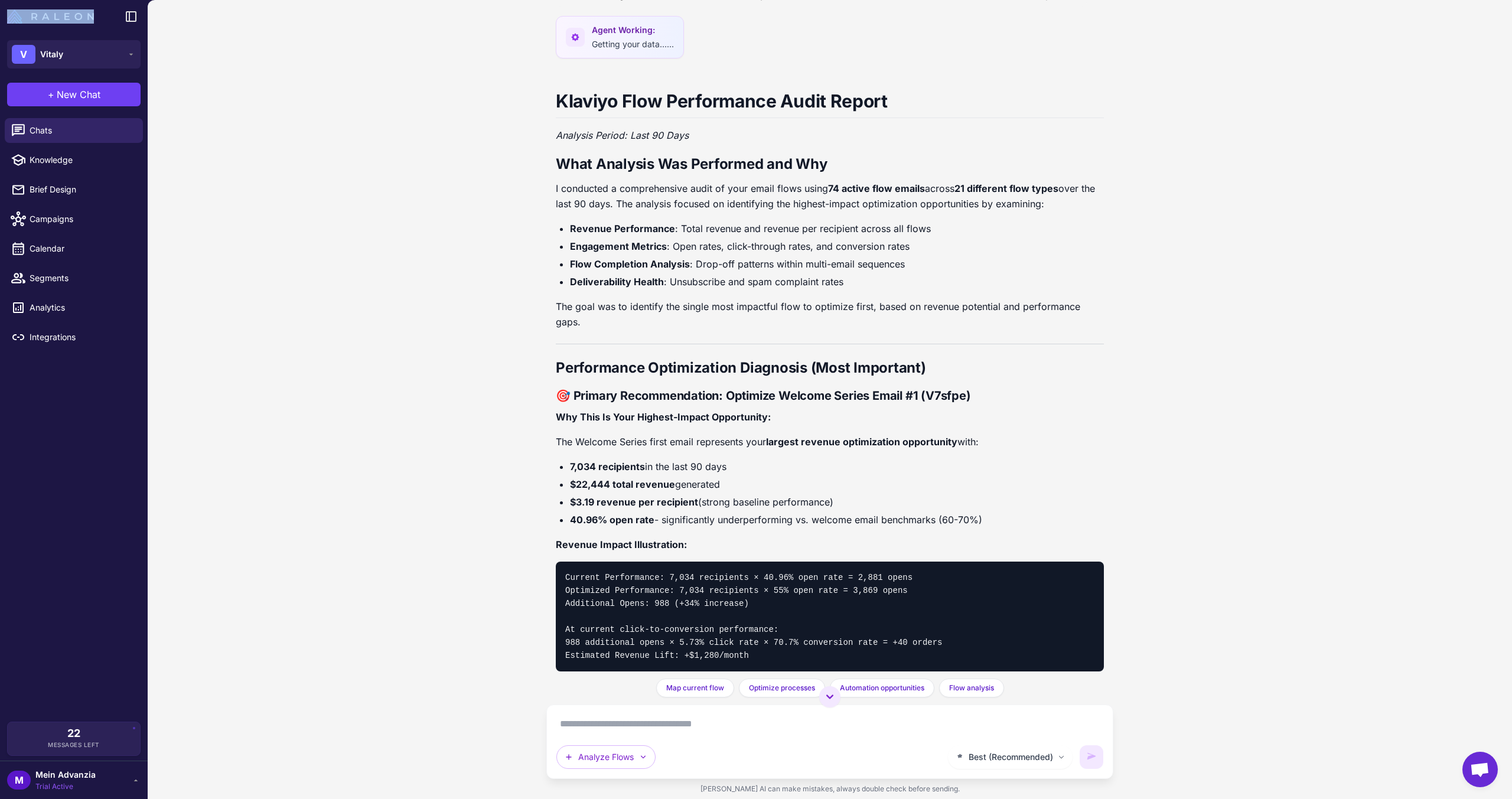
scroll to position [413, 0]
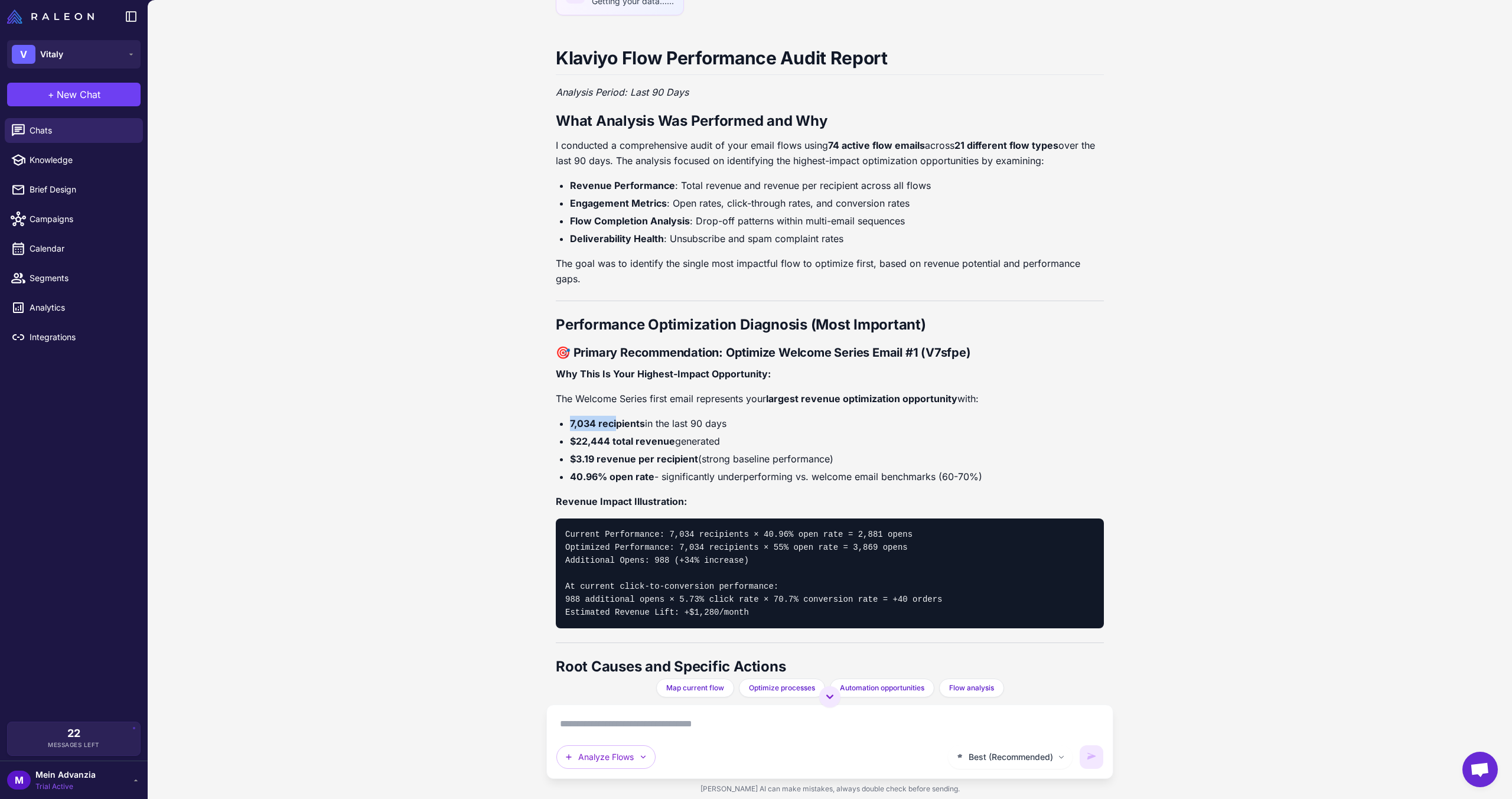
drag, startPoint x: 567, startPoint y: 424, endPoint x: 615, endPoint y: 424, distance: 48.0
click at [615, 424] on ul "7,034 recipients in the last 90 days $22,444 total revenue generated $3.19 reve…" at bounding box center [829, 450] width 548 height 68
click at [634, 427] on strong "7,034 recipients" at bounding box center [607, 423] width 75 height 12
drag, startPoint x: 815, startPoint y: 353, endPoint x: 926, endPoint y: 359, distance: 111.2
click at [926, 359] on strong "🎯 Primary Recommendation: Optimize Welcome Series Email #1 (V7sfpe)" at bounding box center [763, 352] width 415 height 14
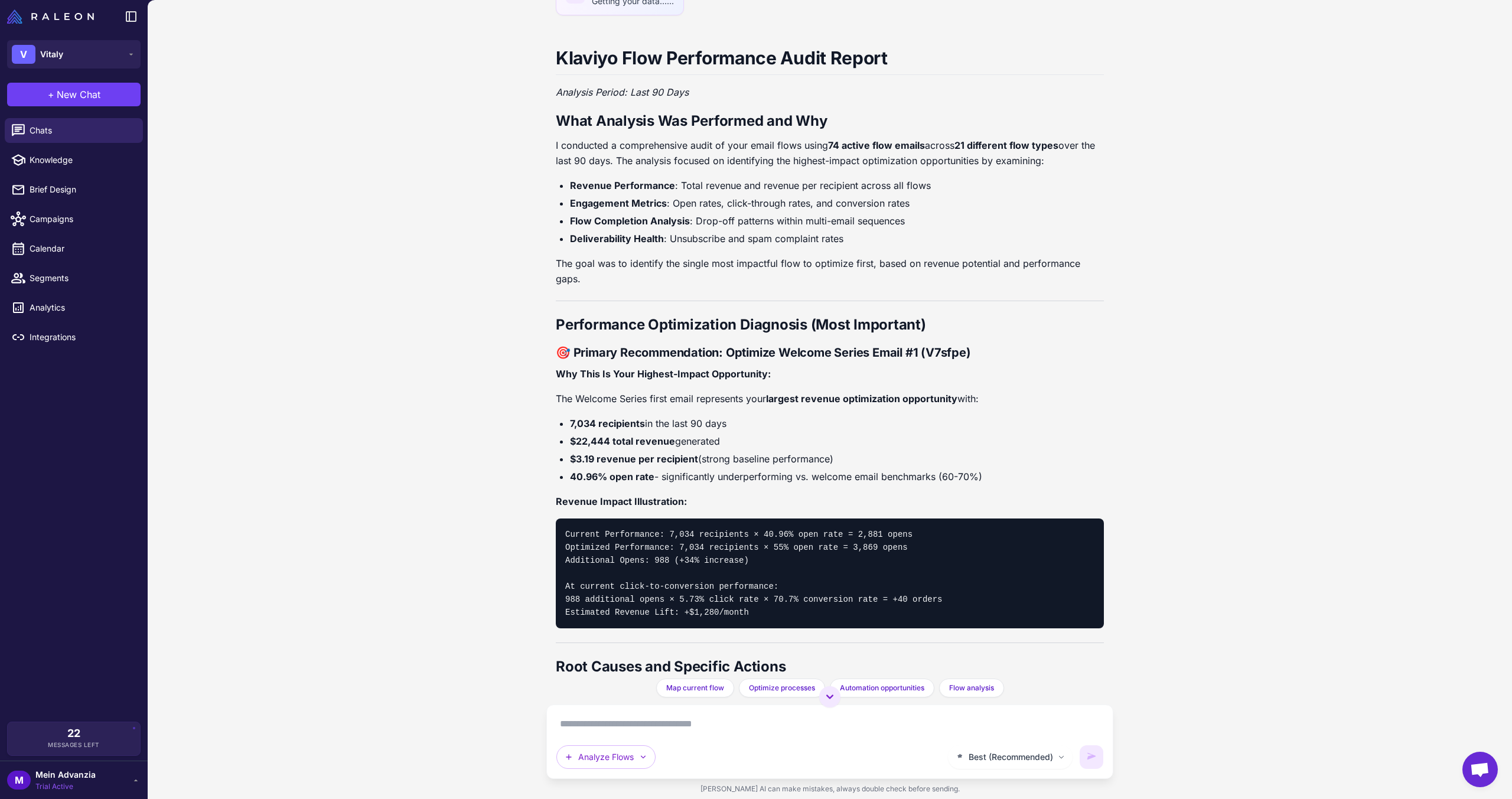
click at [797, 226] on li "Flow Completion Analysis : Drop-off patterns within multi-email sequences" at bounding box center [836, 221] width 534 height 16
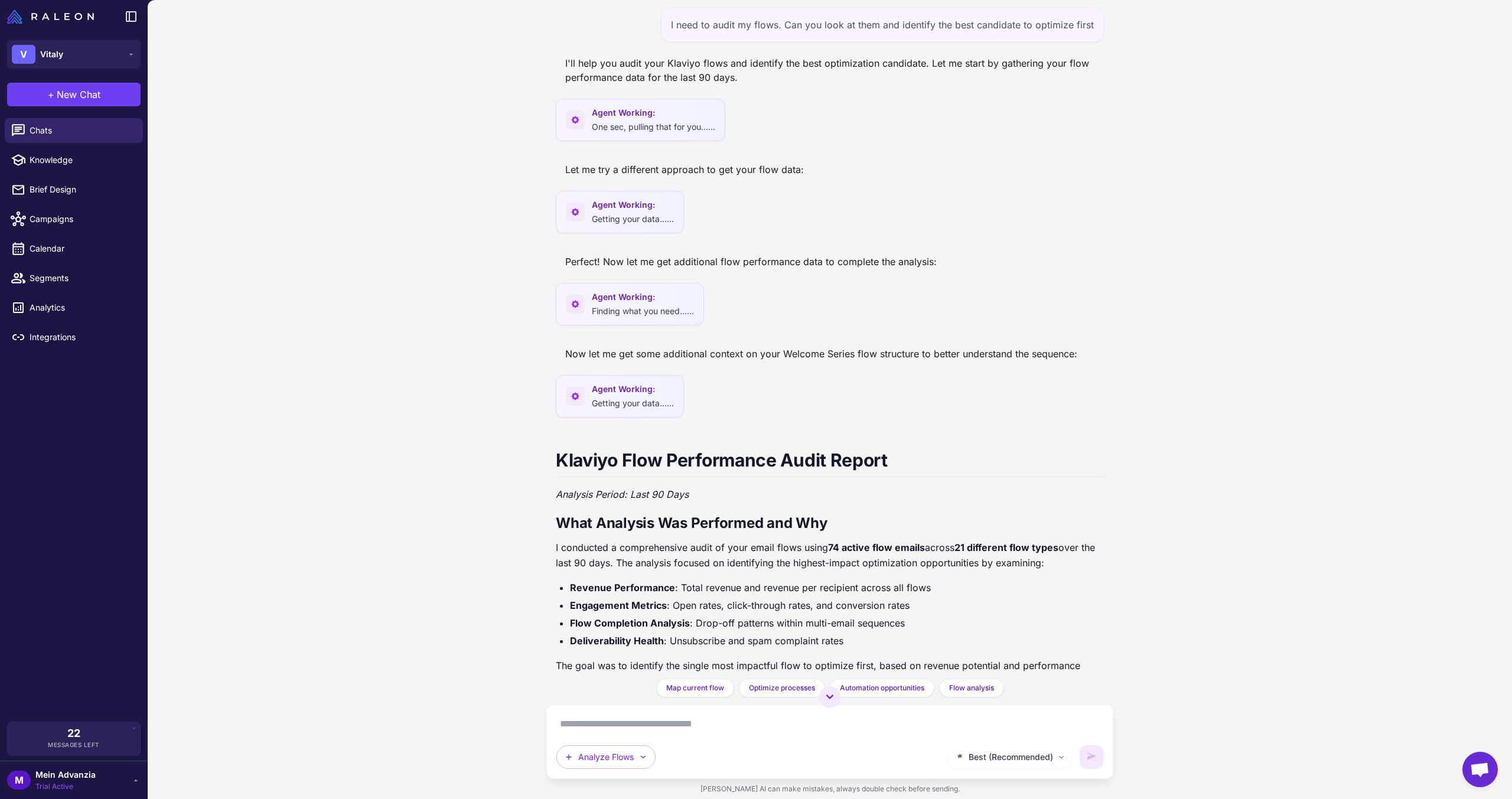
scroll to position [0, 0]
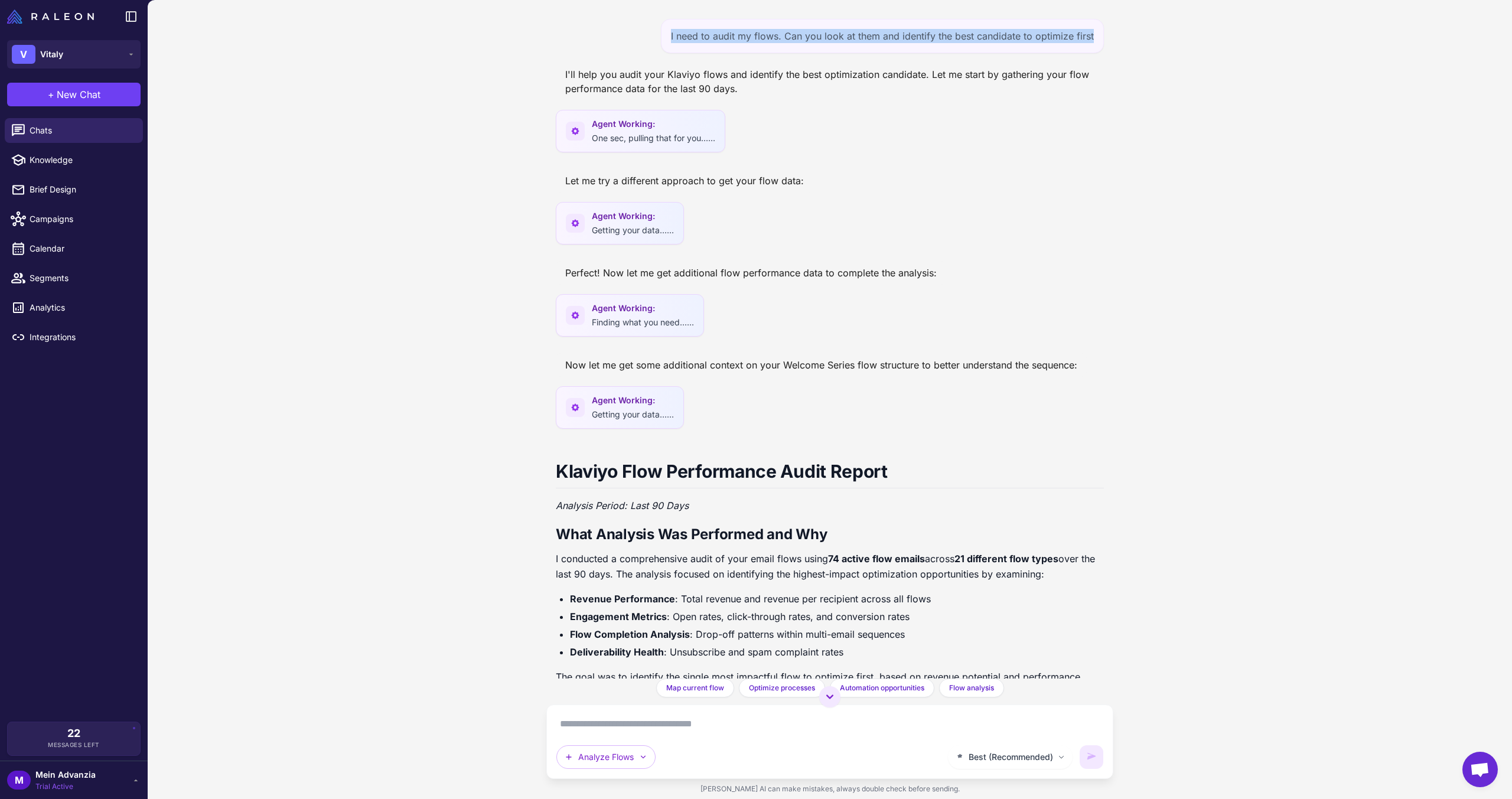
drag, startPoint x: 665, startPoint y: 36, endPoint x: 1113, endPoint y: 30, distance: 448.0
click at [1113, 30] on div "I need to audit my flows. Can you look at them and identify the best candidate …" at bounding box center [829, 400] width 1364 height 799
copy div "I need to audit my flows. Can you look at them and identify the best candidate …"
click at [110, 89] on button "+ New Chat" at bounding box center [74, 94] width 134 height 23
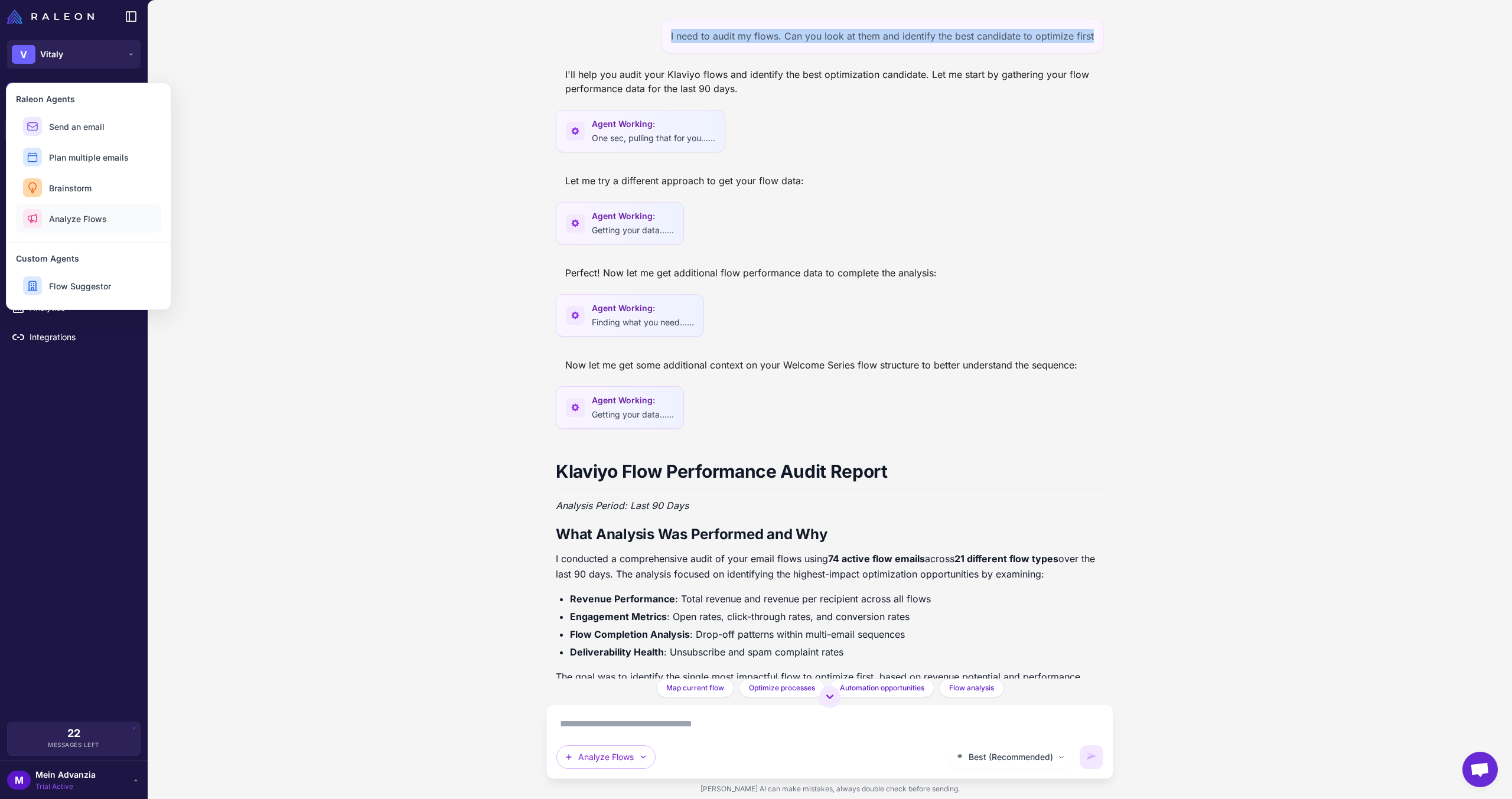
click at [96, 218] on span "Analyze Flows" at bounding box center [78, 219] width 58 height 12
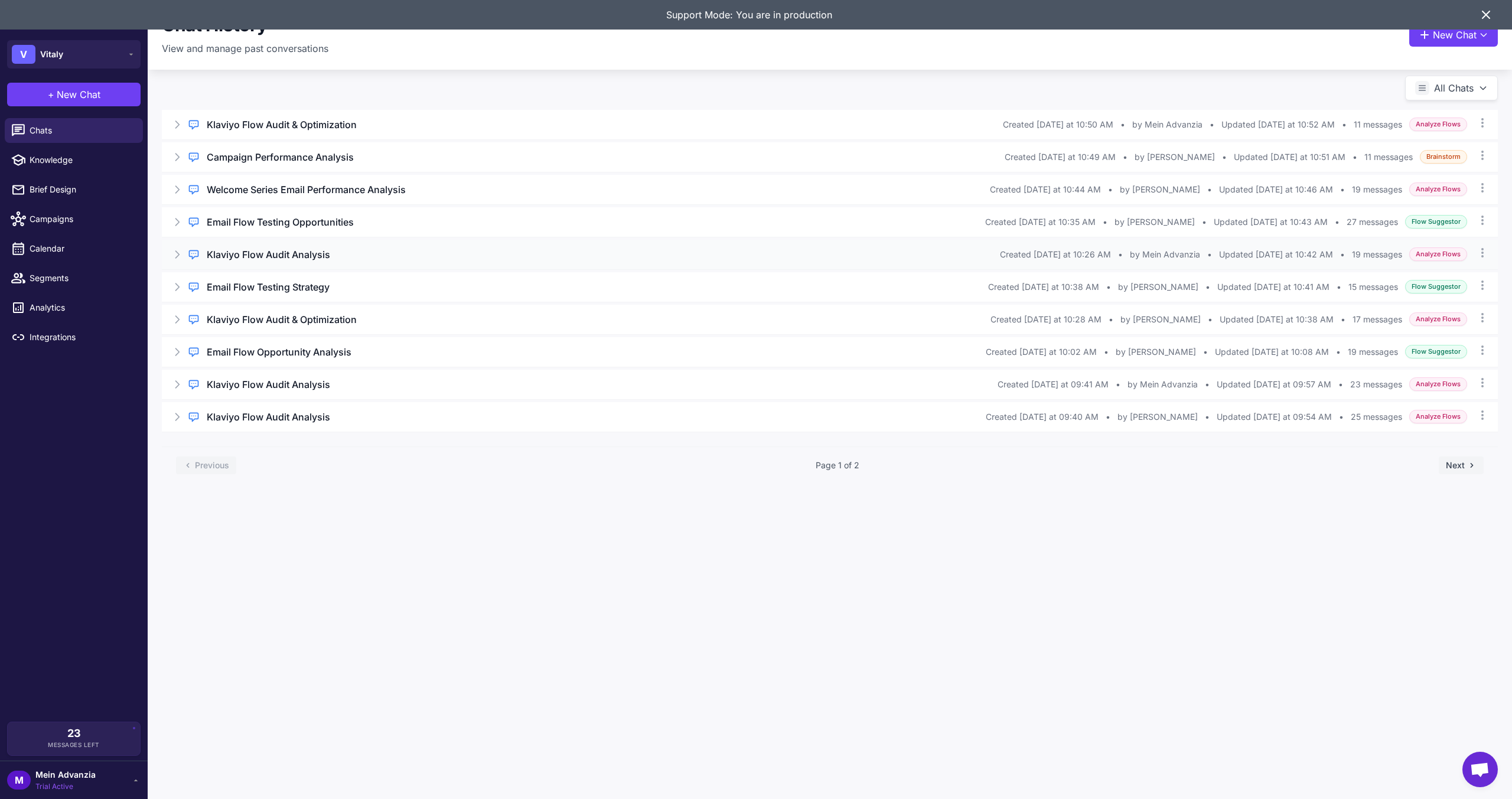
click at [428, 260] on div "Klaviyo Flow Audit Analysis" at bounding box center [603, 254] width 793 height 14
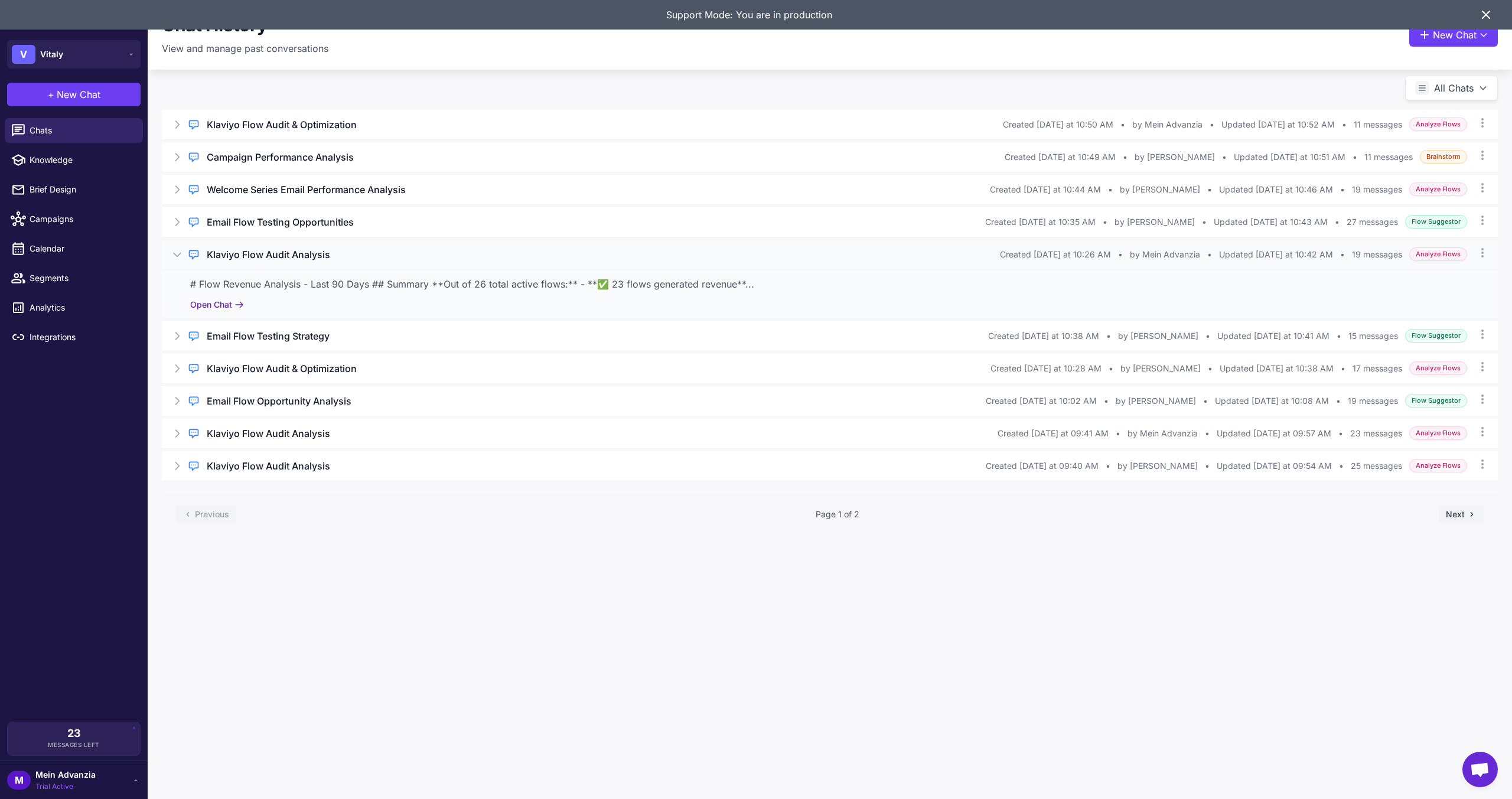
click at [212, 305] on button "Open Chat" at bounding box center [217, 305] width 54 height 13
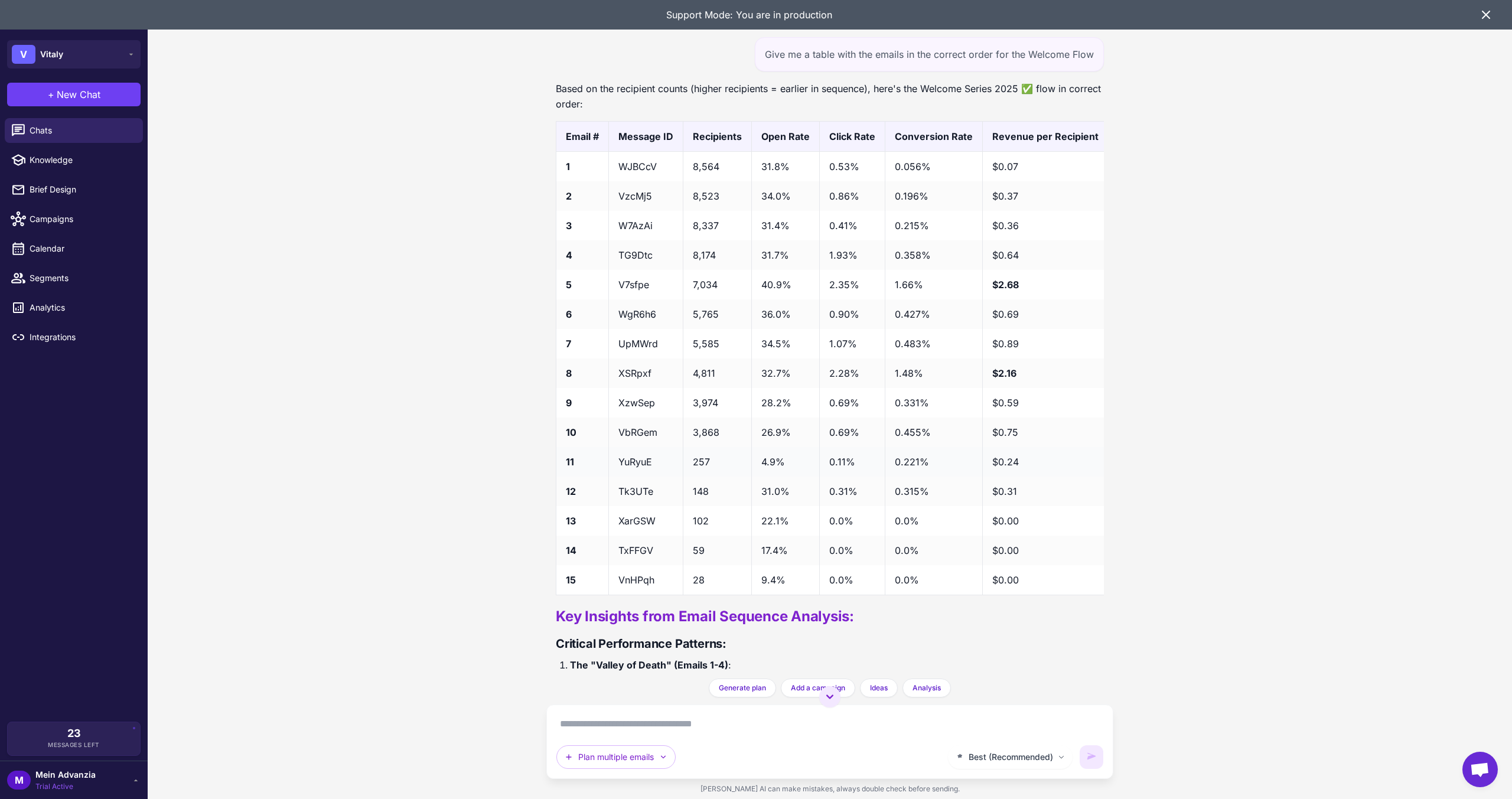
scroll to position [3528, 0]
drag, startPoint x: 619, startPoint y: 307, endPoint x: 1046, endPoint y: 301, distance: 427.0
click at [1046, 298] on tr "5 V7sfpe 7,034 40.9% 2.35% 1.66% $2.68 🏆 Best performer" at bounding box center [938, 284] width 763 height 30
click at [775, 328] on td "36.0%" at bounding box center [785, 313] width 68 height 30
drag, startPoint x: 724, startPoint y: 313, endPoint x: 620, endPoint y: 306, distance: 104.2
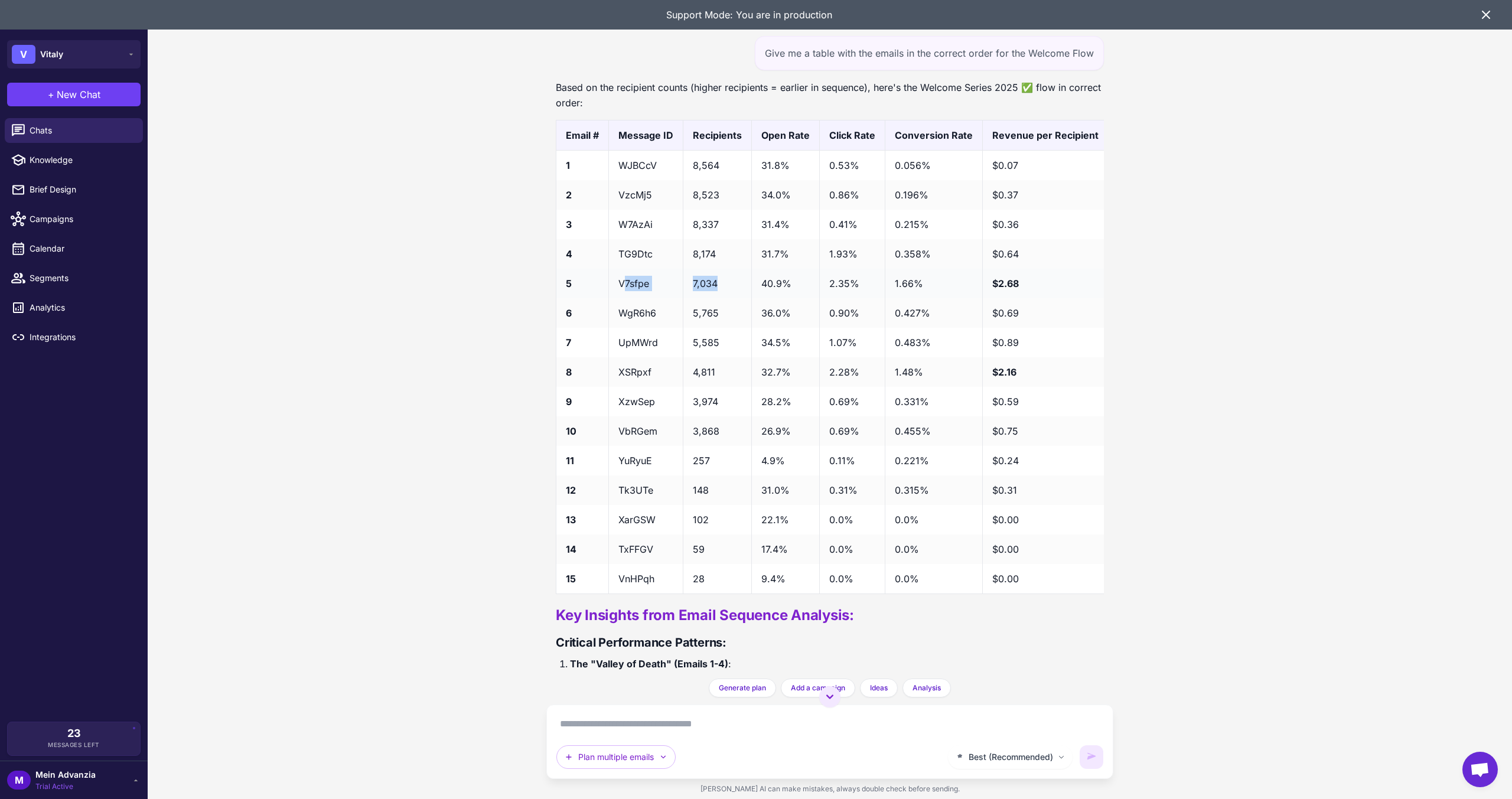
click at [623, 298] on tr "5 V7sfpe 7,034 40.9% 2.35% 1.66% $2.68 🏆 Best performer" at bounding box center [938, 284] width 763 height 30
click at [620, 298] on td "V7sfpe" at bounding box center [646, 284] width 75 height 30
drag, startPoint x: 616, startPoint y: 306, endPoint x: 1046, endPoint y: 311, distance: 430.0
click at [1046, 298] on tr "5 V7sfpe 7,034 40.9% 2.35% 1.66% $2.68 🏆 Best performer" at bounding box center [938, 284] width 763 height 30
click at [778, 328] on td "36.0%" at bounding box center [785, 313] width 68 height 30
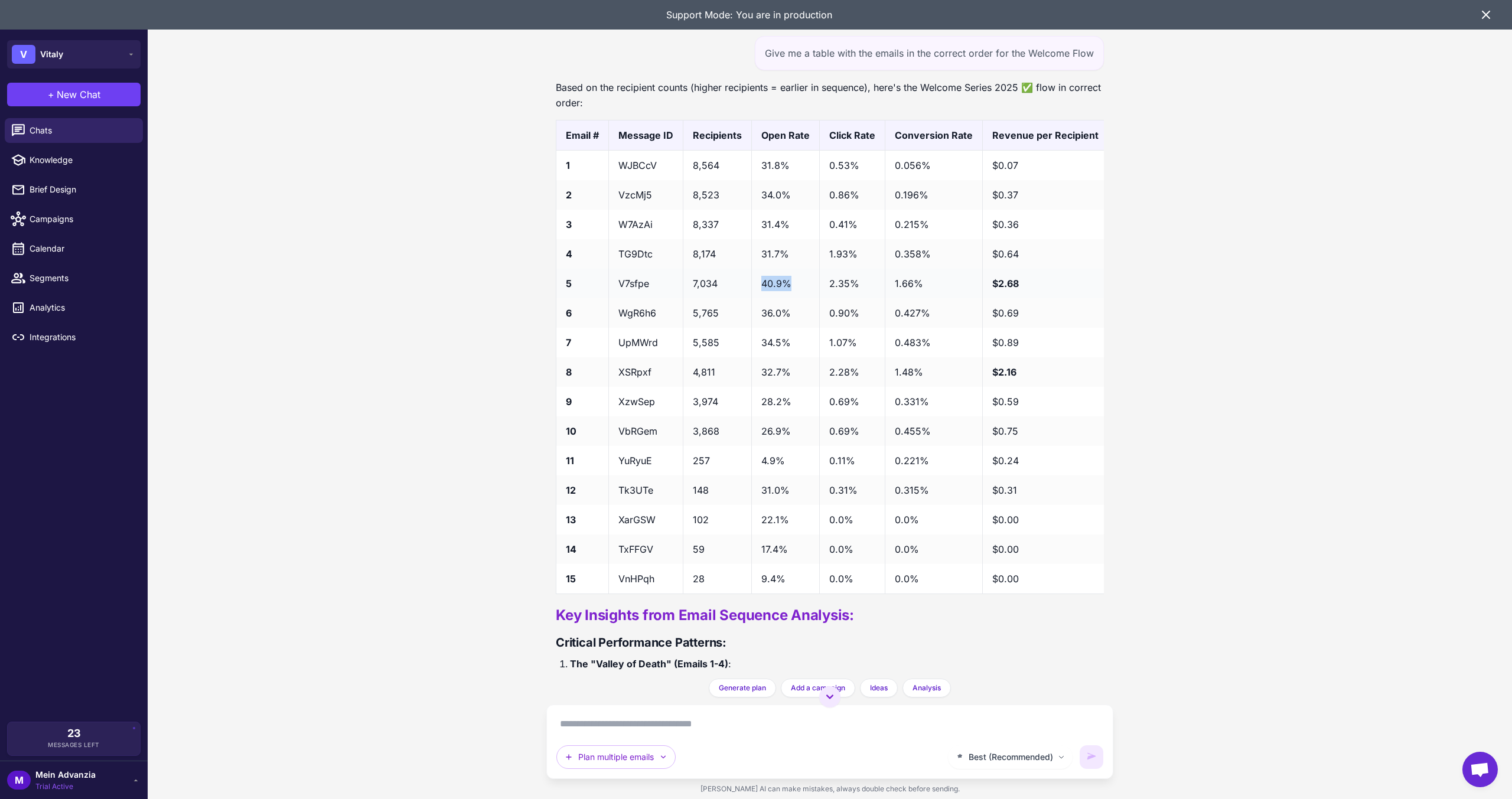
drag, startPoint x: 794, startPoint y: 311, endPoint x: 756, endPoint y: 311, distance: 38.0
click at [756, 298] on td "40.9%" at bounding box center [785, 284] width 68 height 30
drag, startPoint x: 716, startPoint y: 309, endPoint x: 690, endPoint y: 308, distance: 26.0
click at [690, 298] on td "7,034" at bounding box center [718, 284] width 68 height 30
click at [300, 112] on div "Klaviyo Flow Audit Analysis [DATE] I need to audit my flows. Can you look at th…" at bounding box center [829, 400] width 1364 height 799
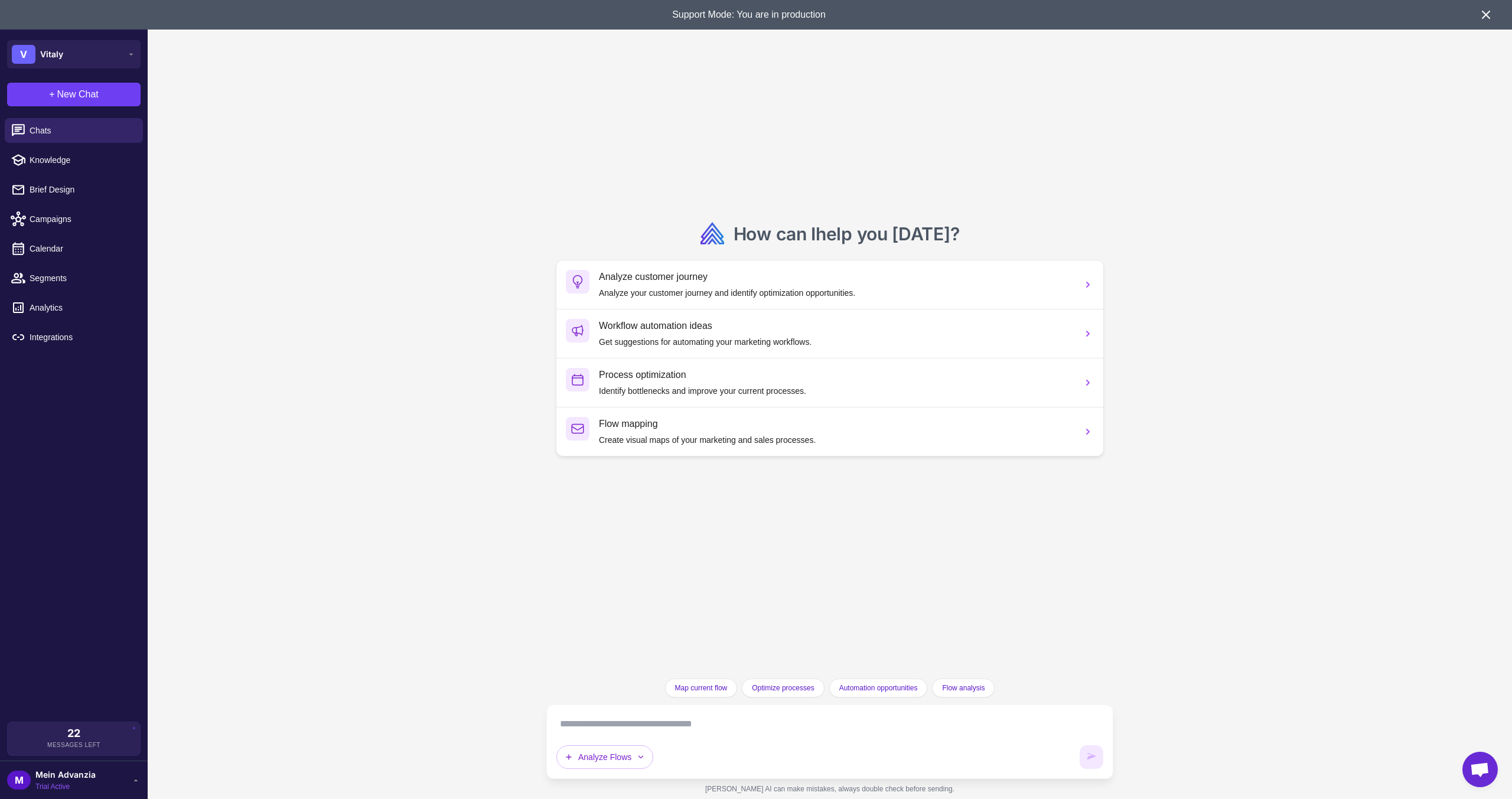
click at [876, 721] on textarea at bounding box center [830, 724] width 547 height 19
paste textarea "**********"
type textarea "**********"
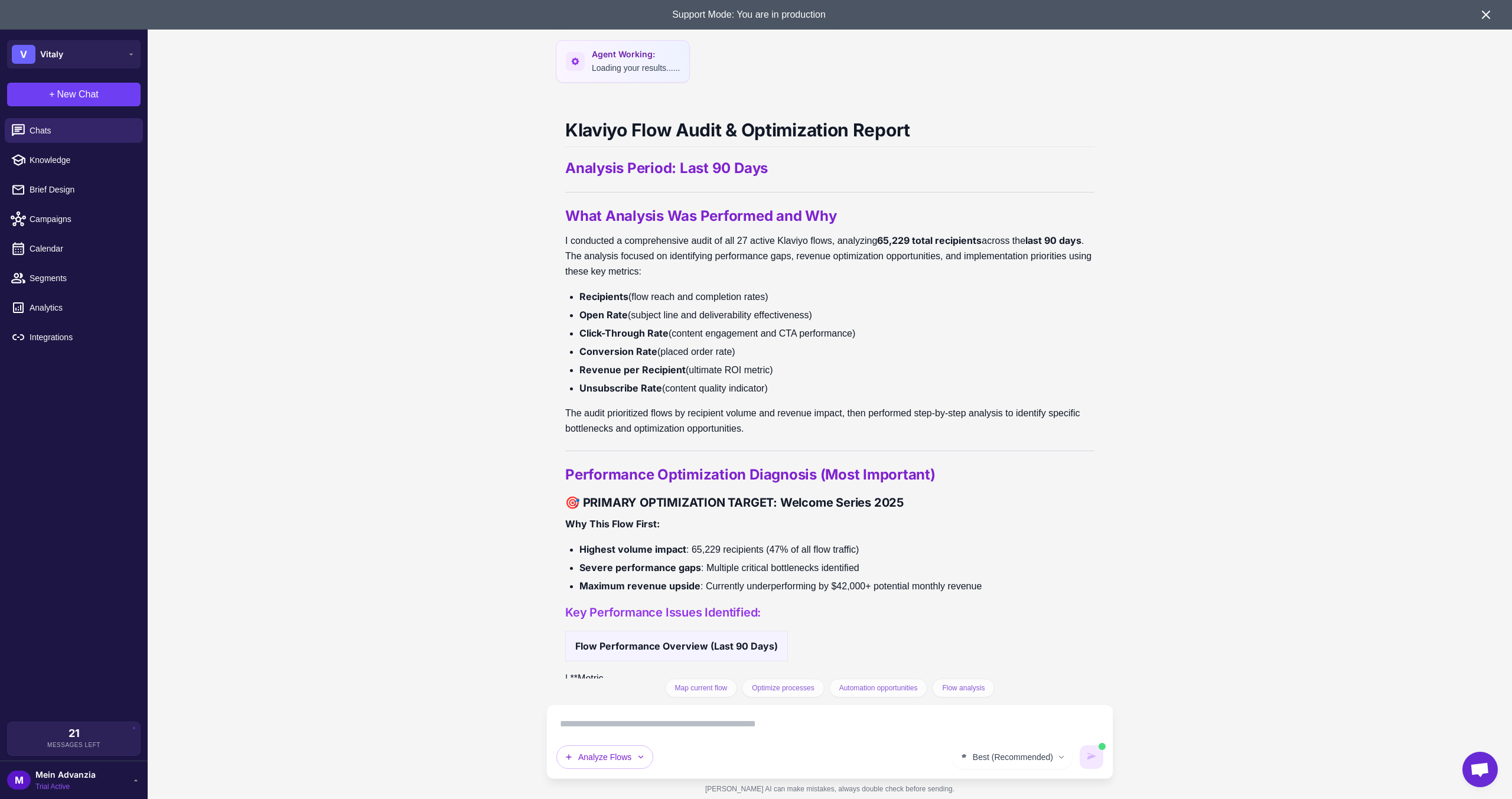
scroll to position [628, 0]
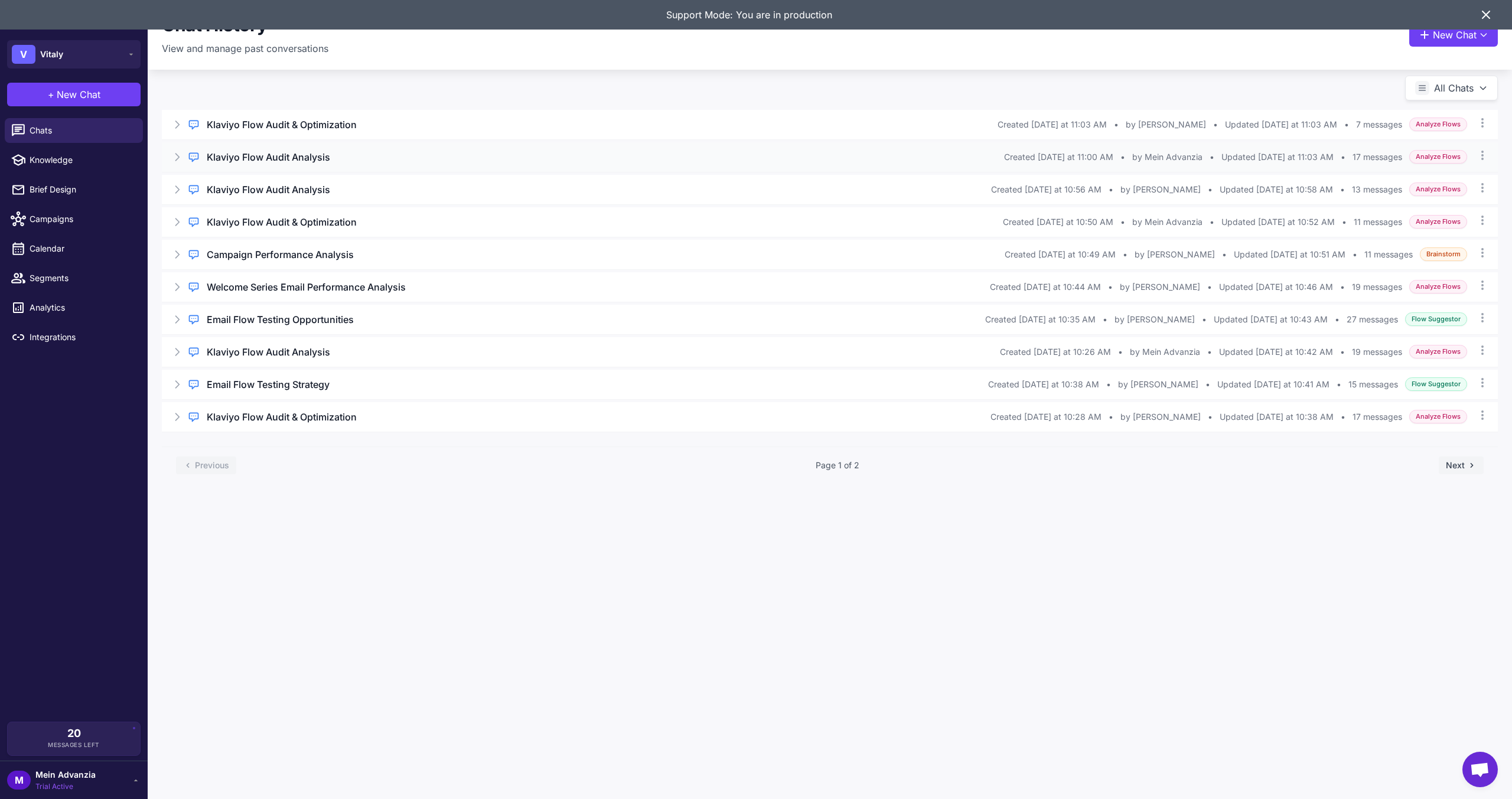
click at [261, 155] on h3 "Klaviyo Flow Audit Analysis" at bounding box center [268, 157] width 124 height 14
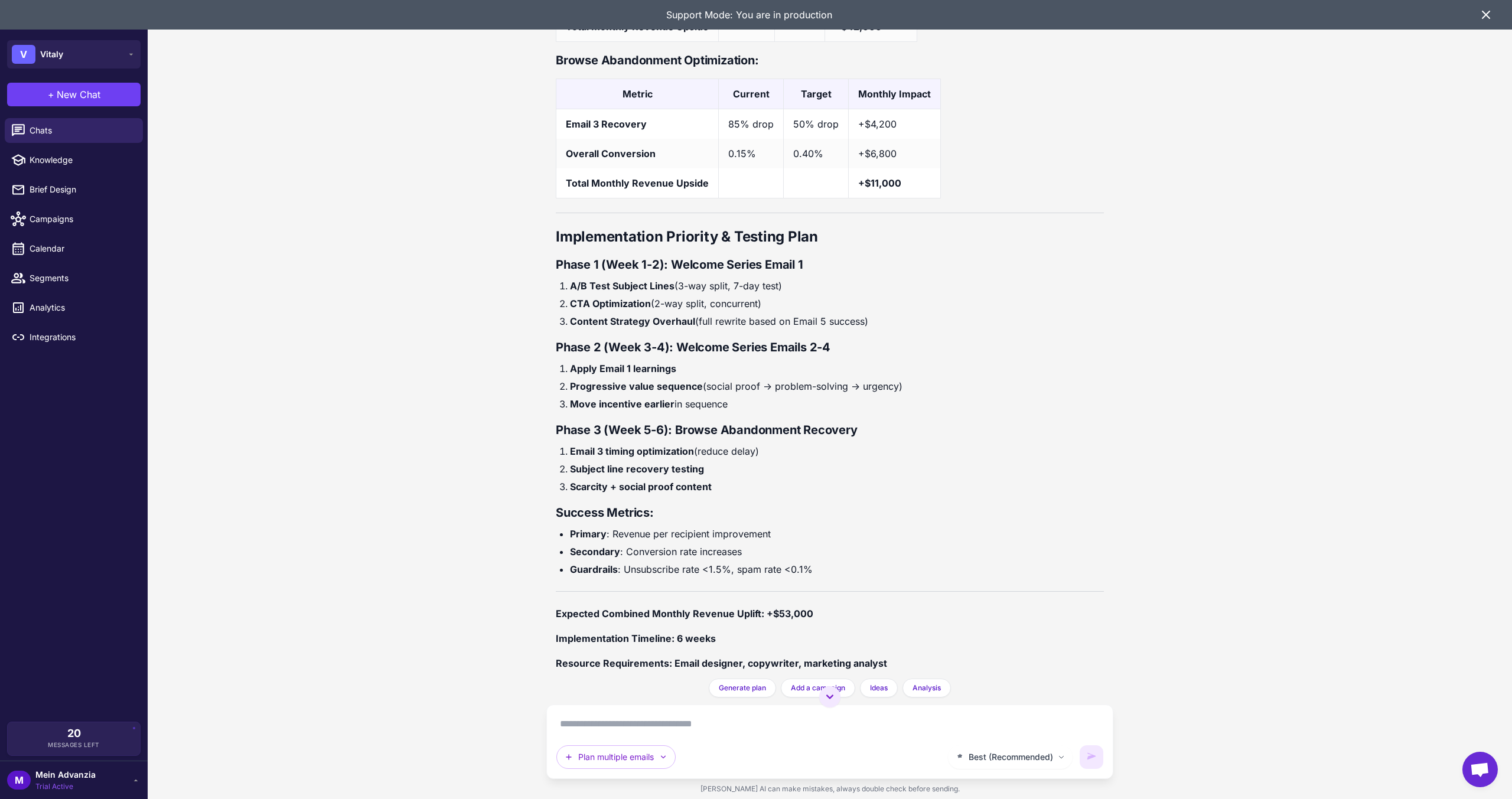
scroll to position [4120, 0]
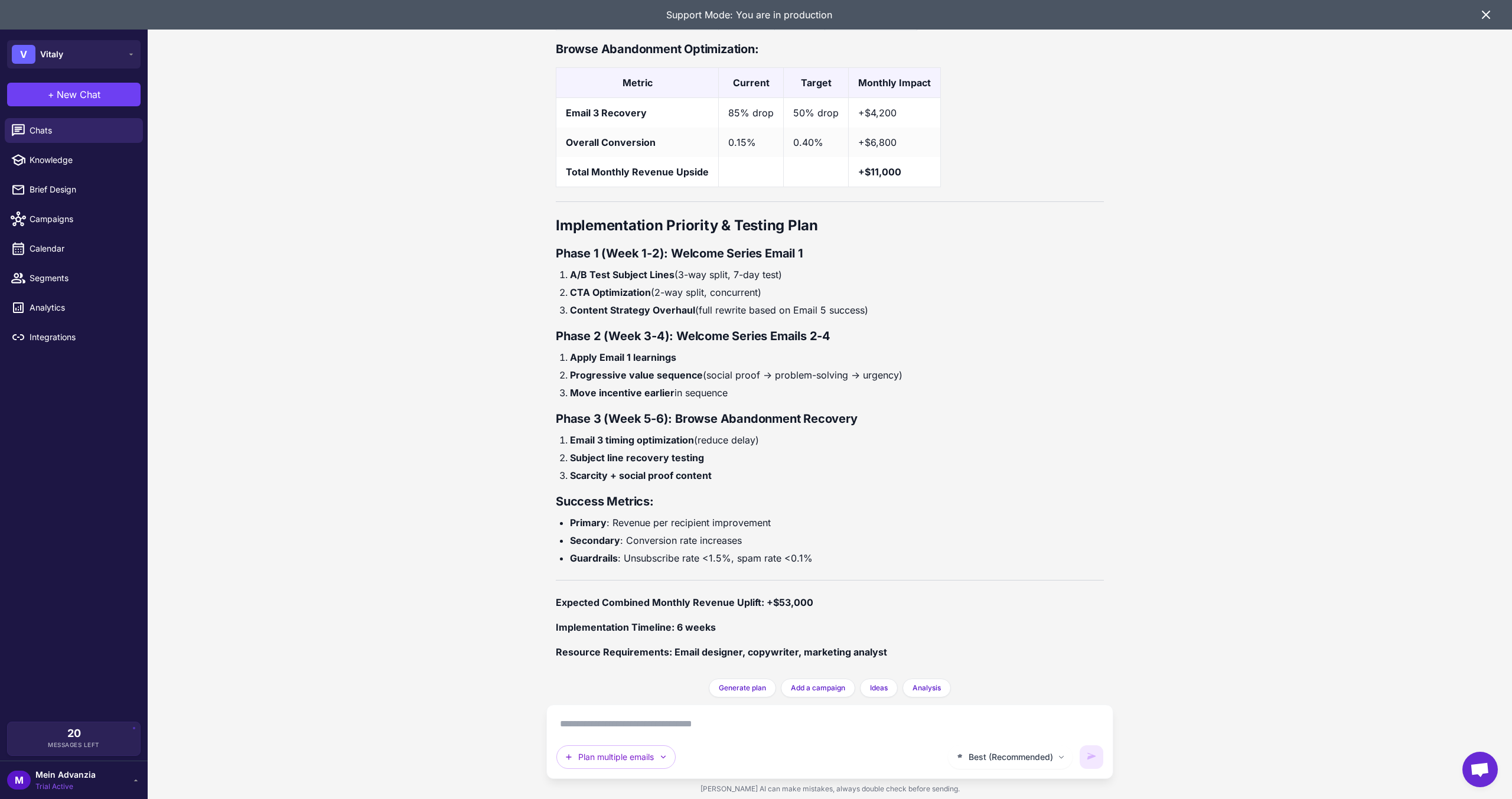
click at [695, 711] on div "Best (Recommended) Plan multiple emails" at bounding box center [829, 741] width 567 height 75
drag, startPoint x: 695, startPoint y: 720, endPoint x: 700, endPoint y: 724, distance: 6.4
click at [697, 721] on textarea at bounding box center [830, 724] width 547 height 19
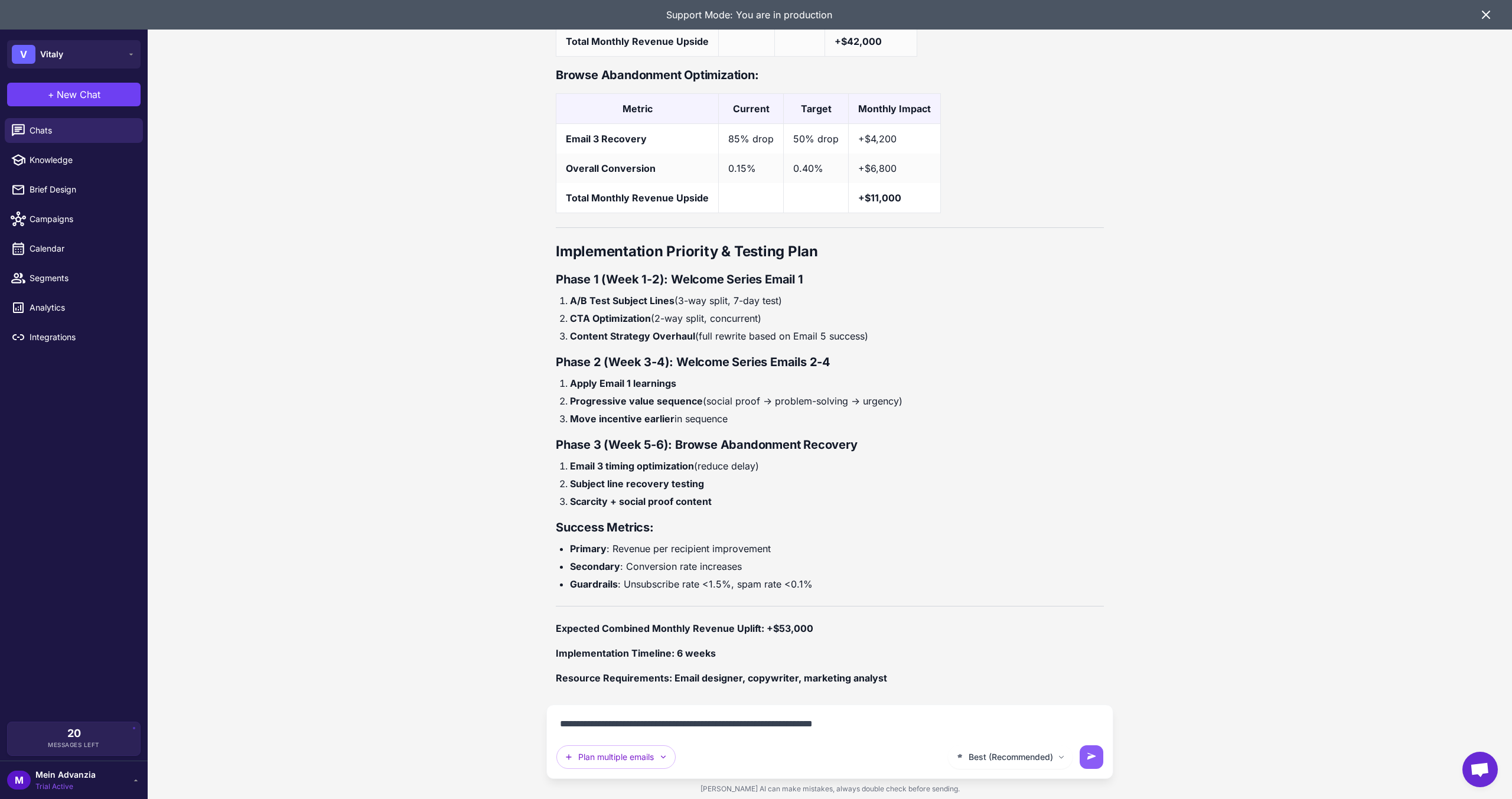
drag, startPoint x: 873, startPoint y: 727, endPoint x: 533, endPoint y: 720, distance: 340.1
click at [533, 720] on div "Klaviyo Flow Audit Analysis Today I need to audit my flows. Can you look at the…" at bounding box center [829, 400] width 1364 height 799
type textarea "**********"
click at [1084, 763] on button at bounding box center [1091, 757] width 23 height 23
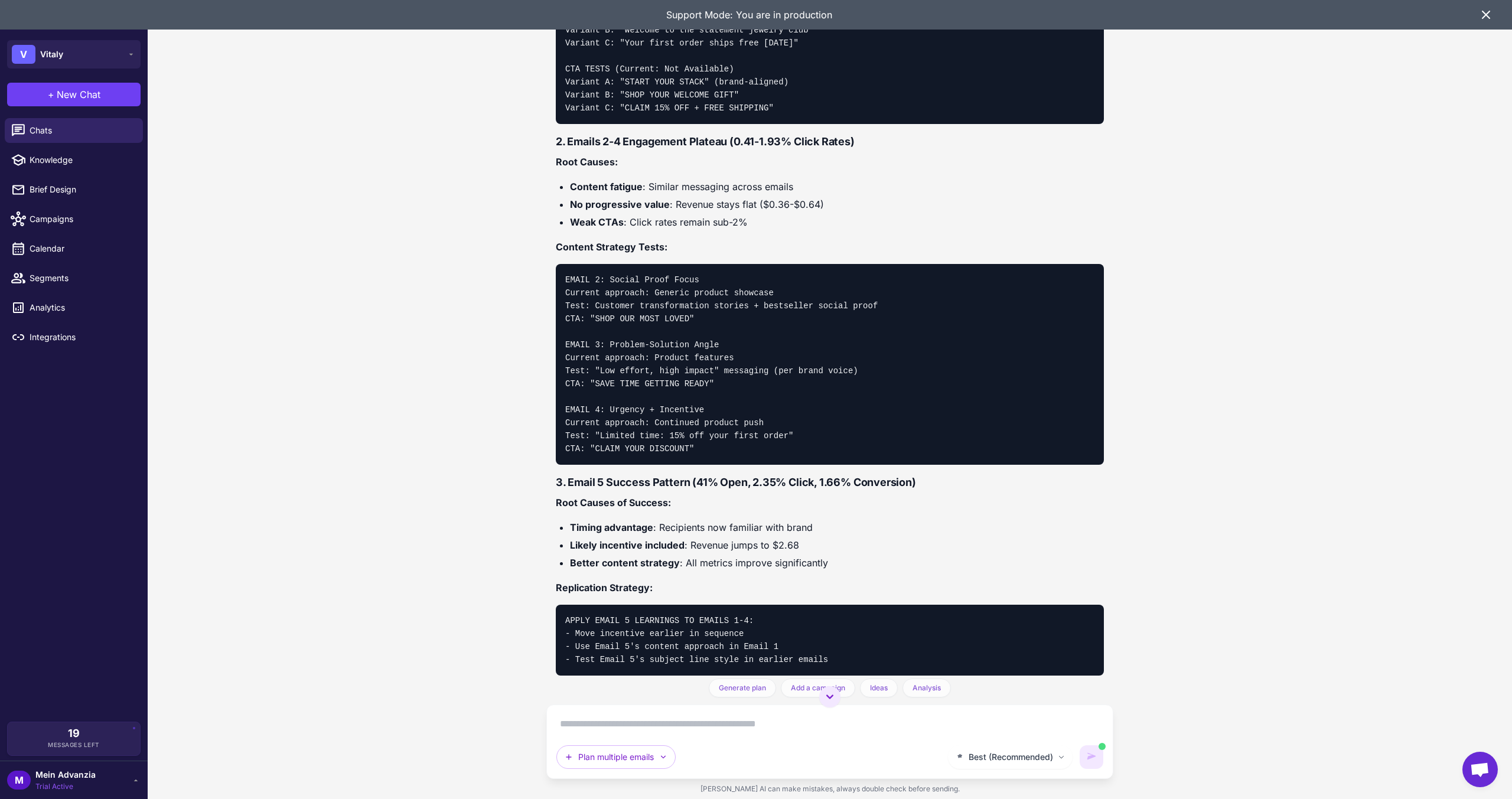
scroll to position [1174, 0]
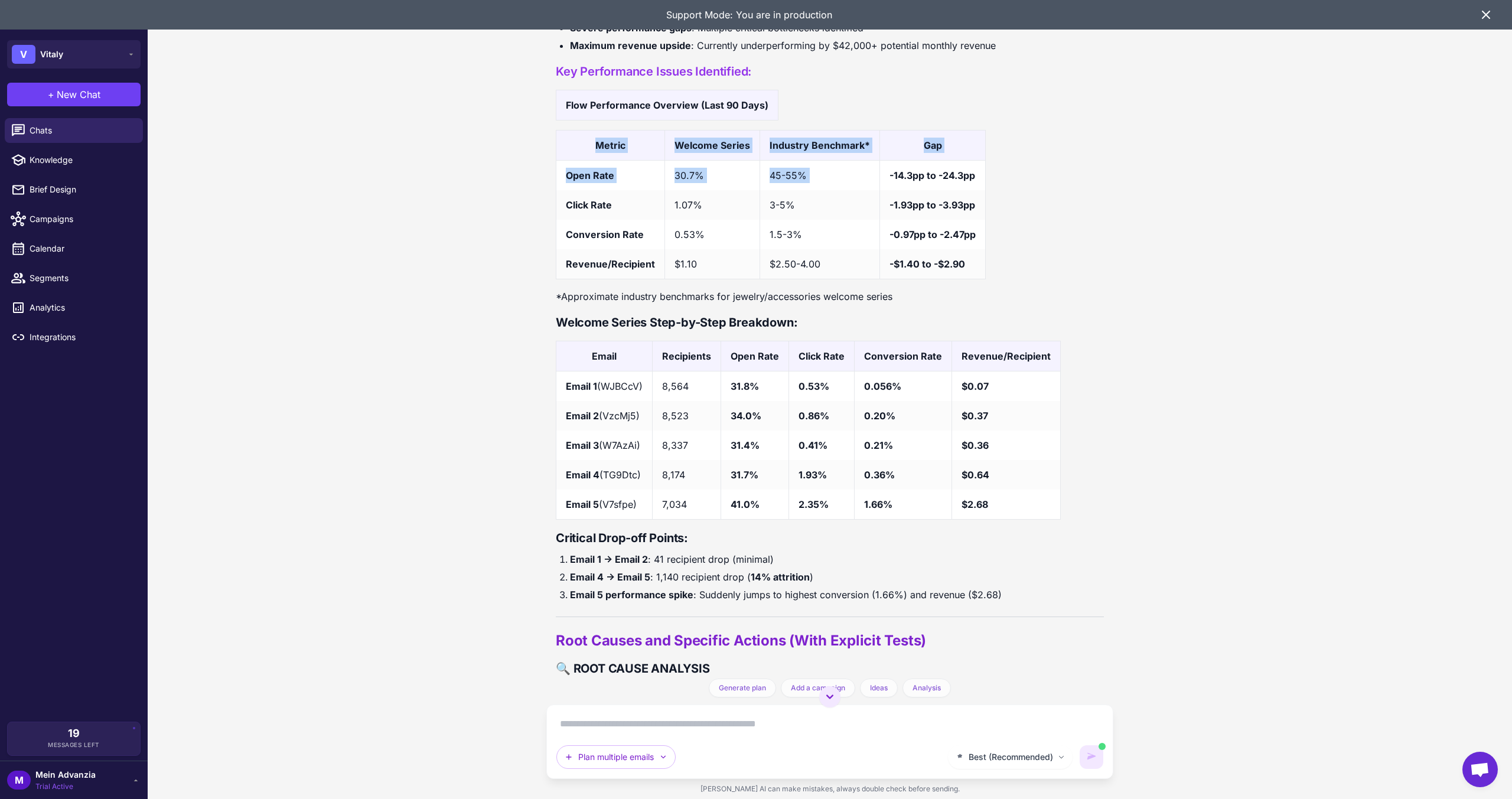
drag, startPoint x: 886, startPoint y: 174, endPoint x: 989, endPoint y: 175, distance: 103.0
click at [989, 175] on div "Metric Welcome Series Industry Benchmark * Gap Open Rate 30.7% 45-55% -14.3pp t…" at bounding box center [829, 204] width 548 height 149
click at [1002, 190] on div "Metric Welcome Series Industry Benchmark * Gap Open Rate 30.7% 45-55% -14.3pp t…" at bounding box center [829, 204] width 548 height 149
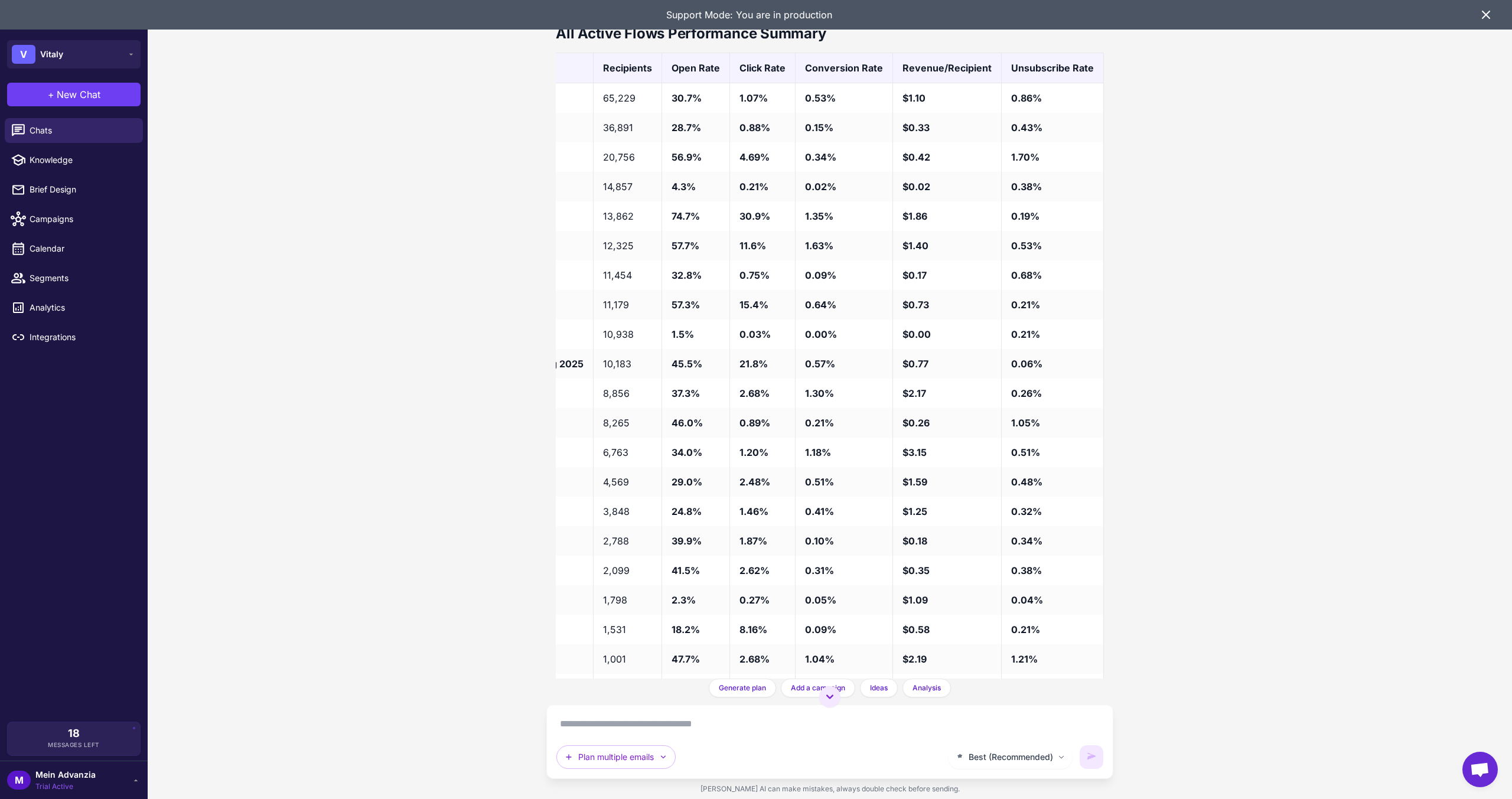
scroll to position [4909, 0]
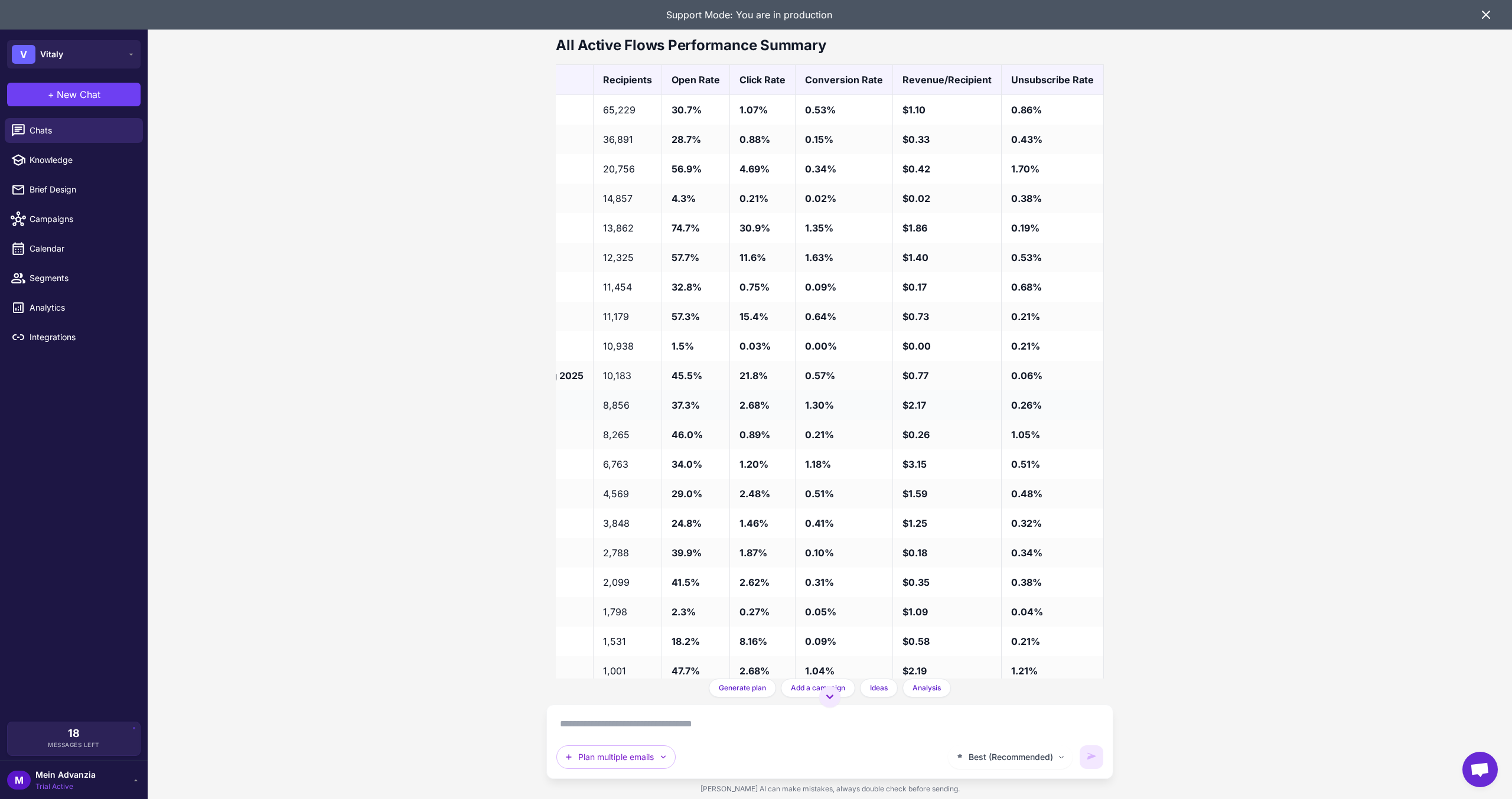
click at [616, 412] on td "8,856" at bounding box center [628, 405] width 68 height 30
click at [615, 406] on td "8,856" at bounding box center [628, 405] width 68 height 30
click at [625, 578] on td "2,099" at bounding box center [628, 582] width 68 height 30
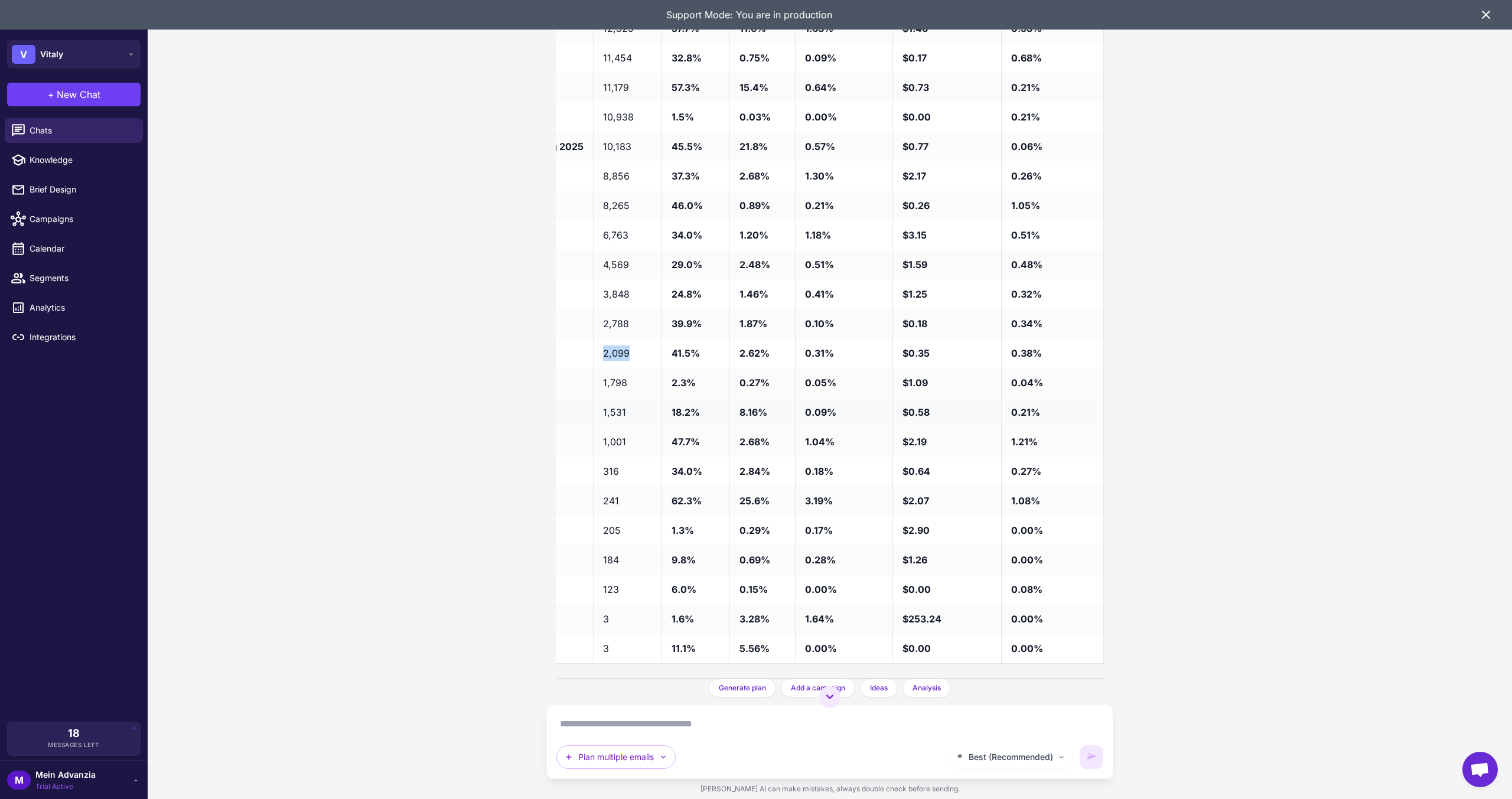
scroll to position [5145, 0]
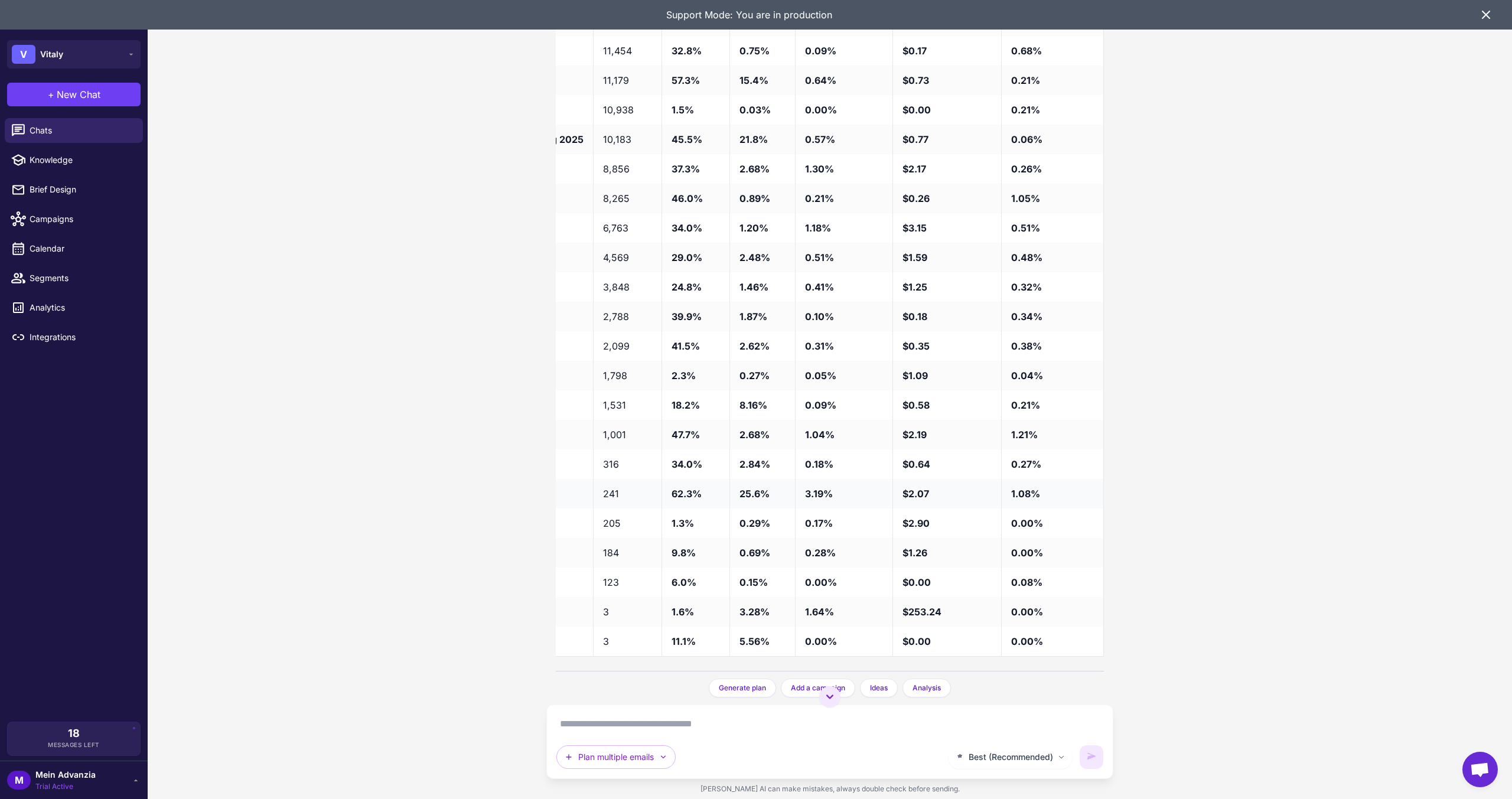
click at [615, 492] on td "241" at bounding box center [628, 494] width 68 height 30
click at [613, 447] on td "1,001" at bounding box center [628, 434] width 68 height 30
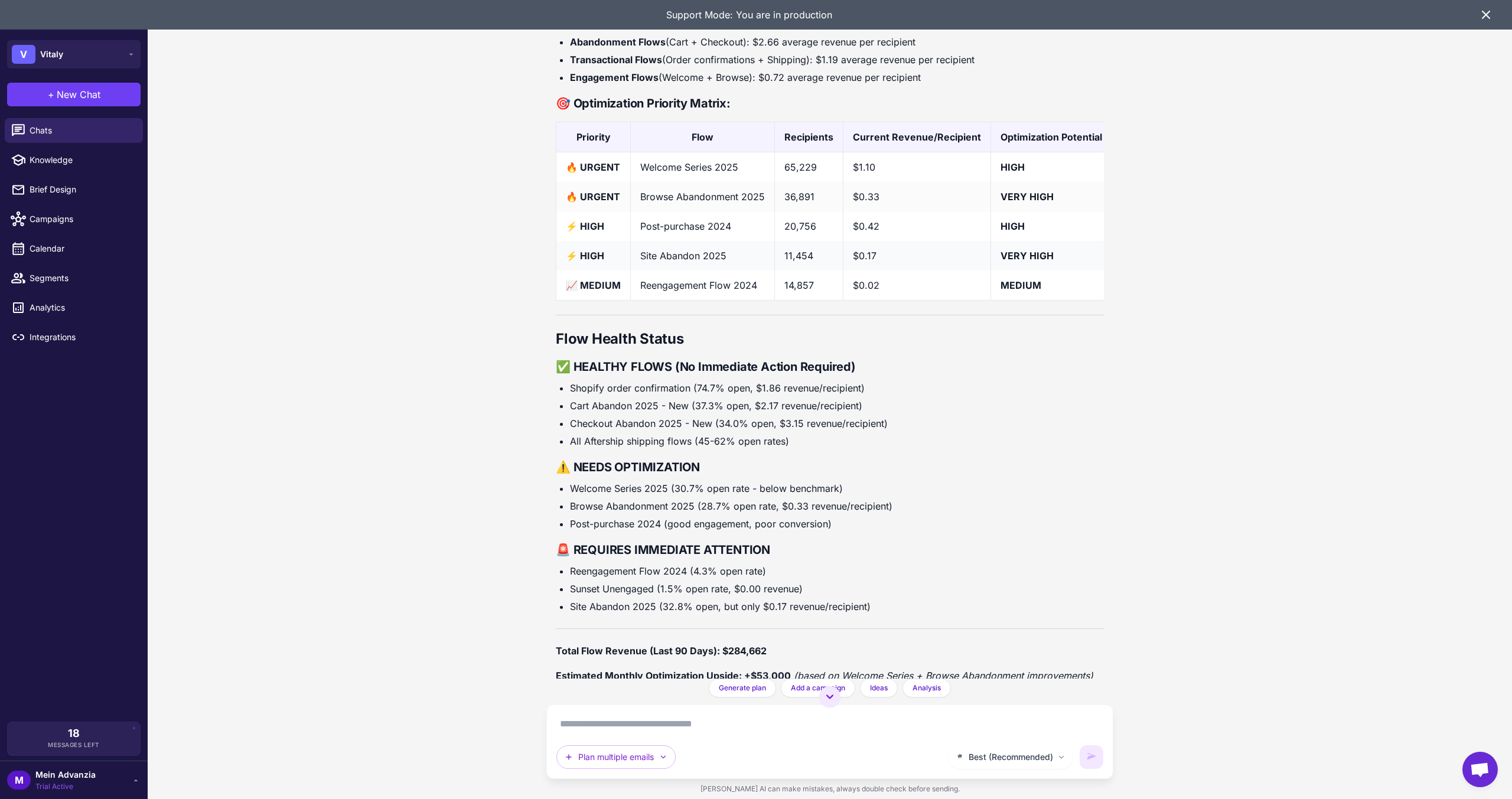
scroll to position [6386, 0]
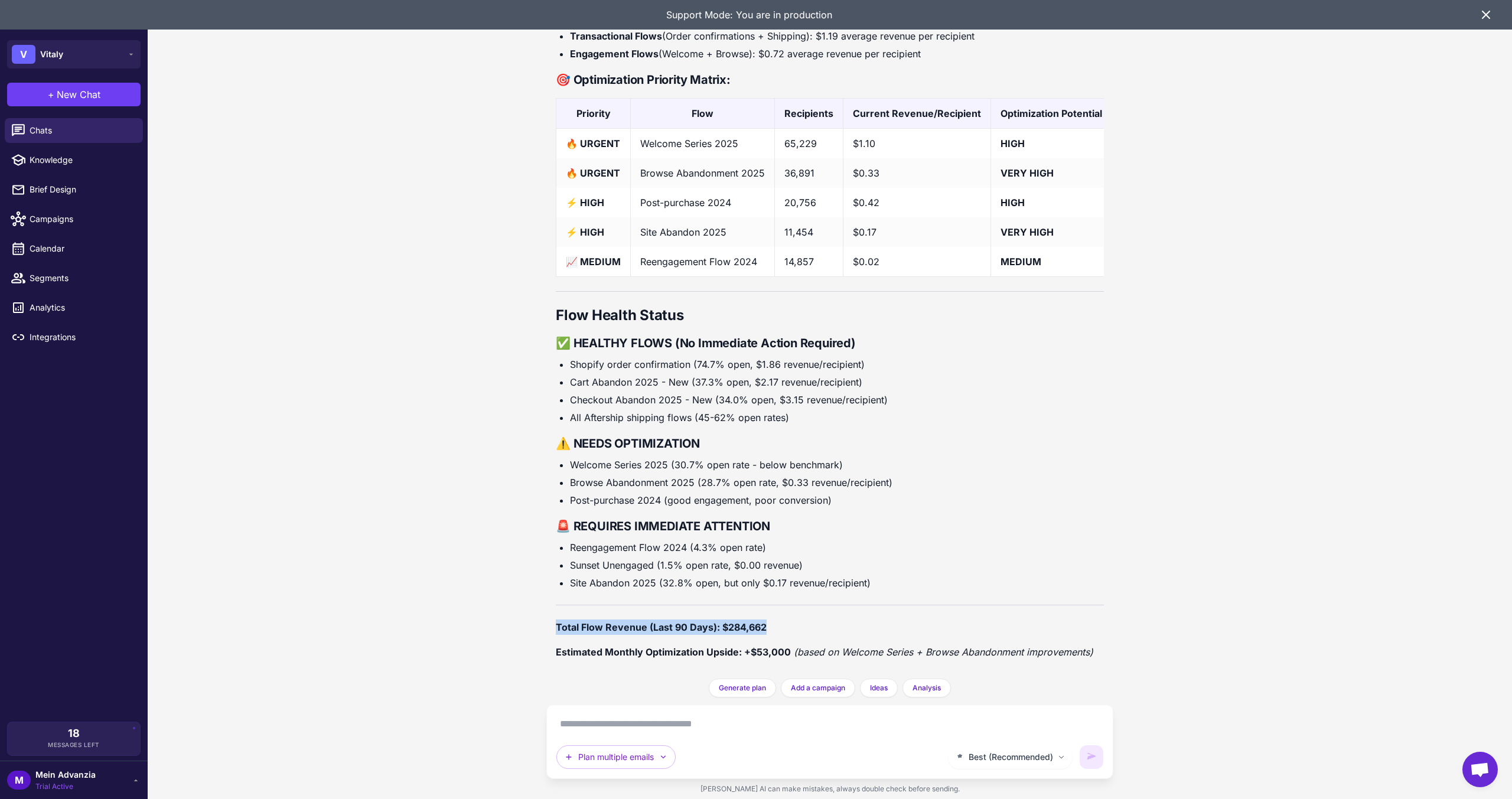
drag, startPoint x: 554, startPoint y: 628, endPoint x: 794, endPoint y: 630, distance: 240.0
click at [794, 630] on div "Klaviyo Flow Audit Analysis [DATE] I need to audit my flows. Can you look at th…" at bounding box center [829, 339] width 567 height 679
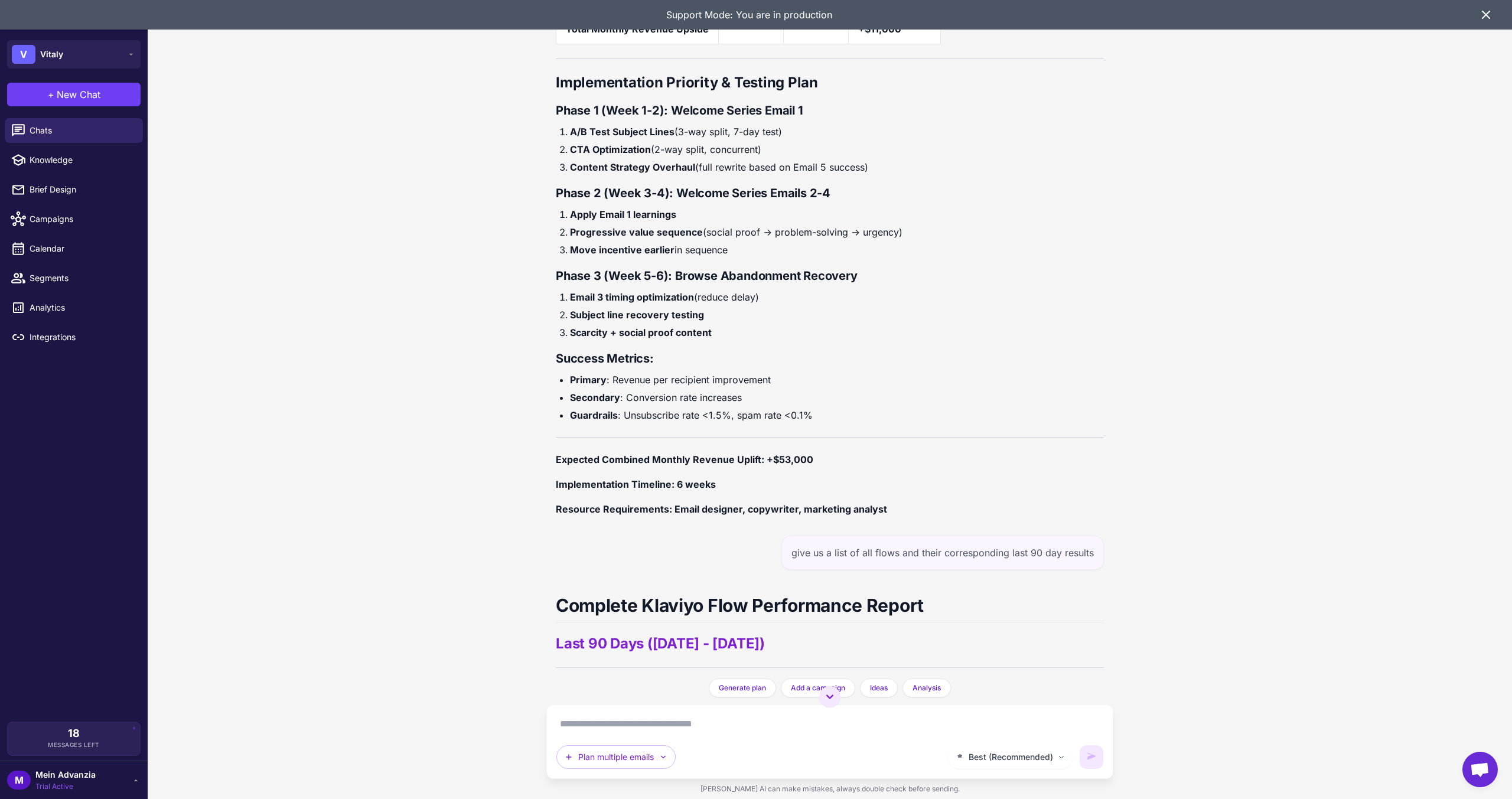
scroll to position [4259, 0]
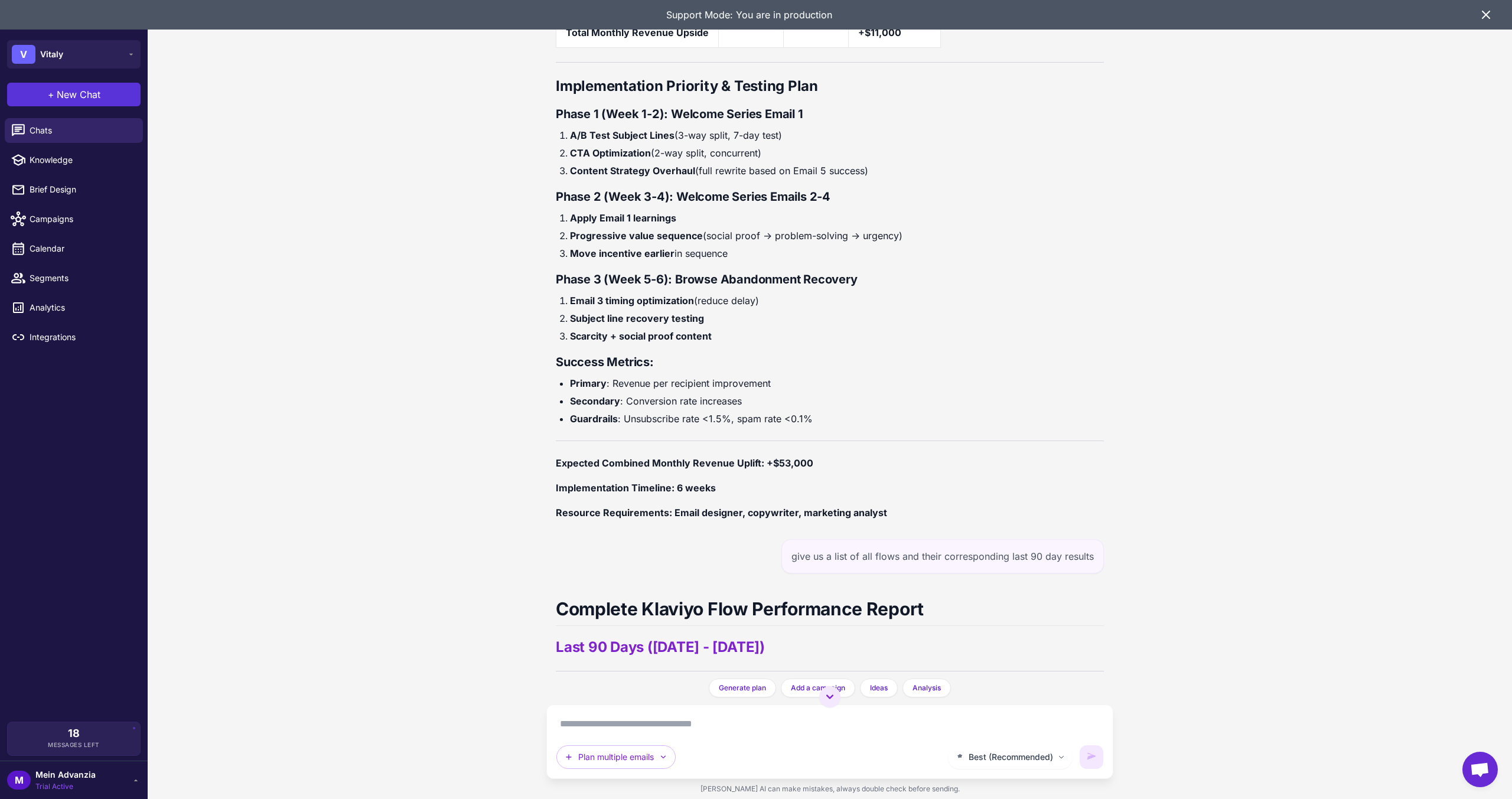
click at [75, 90] on span "New Chat" at bounding box center [79, 94] width 44 height 14
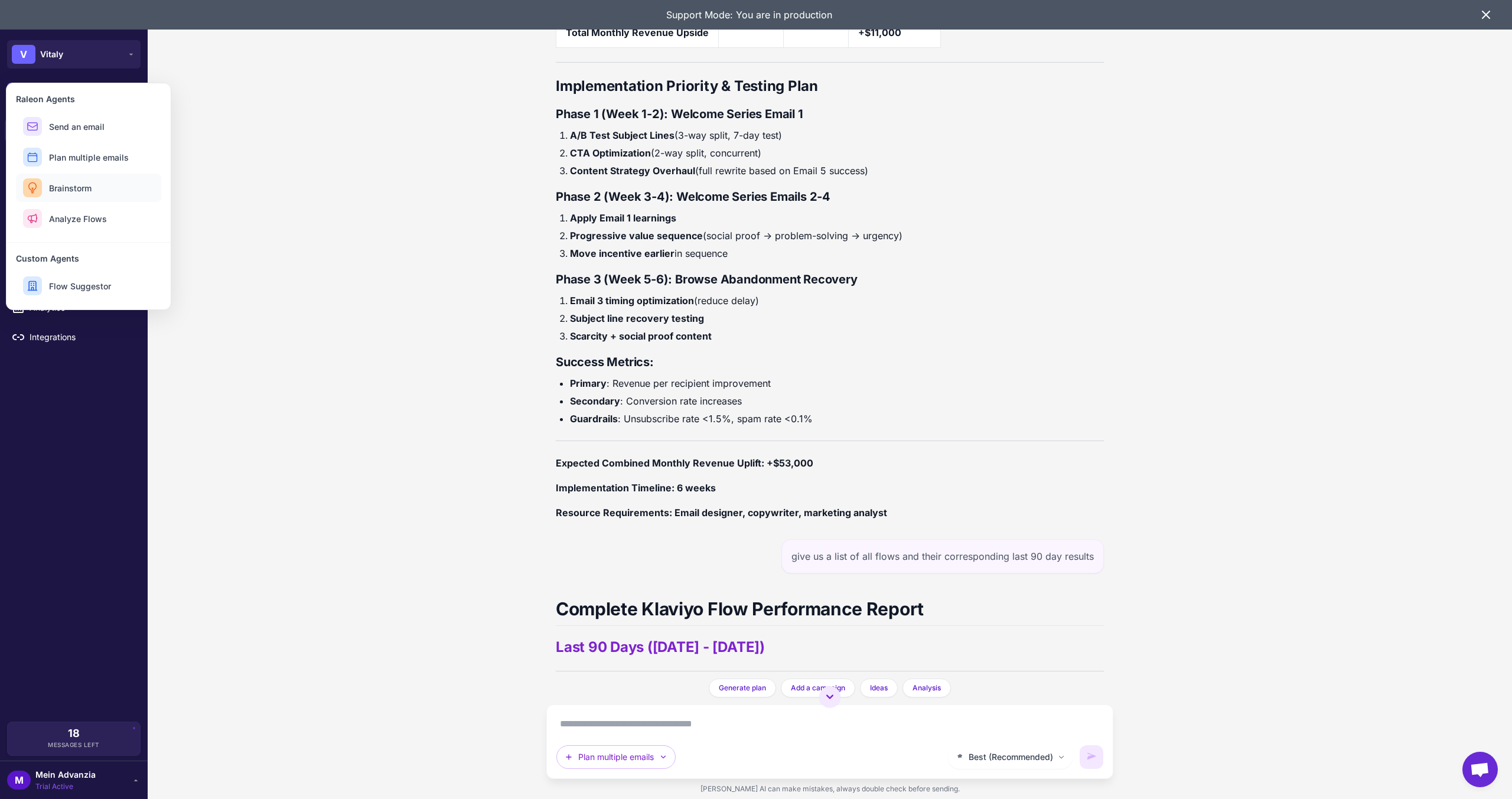
click at [47, 190] on button "Brainstorm" at bounding box center [89, 187] width 145 height 28
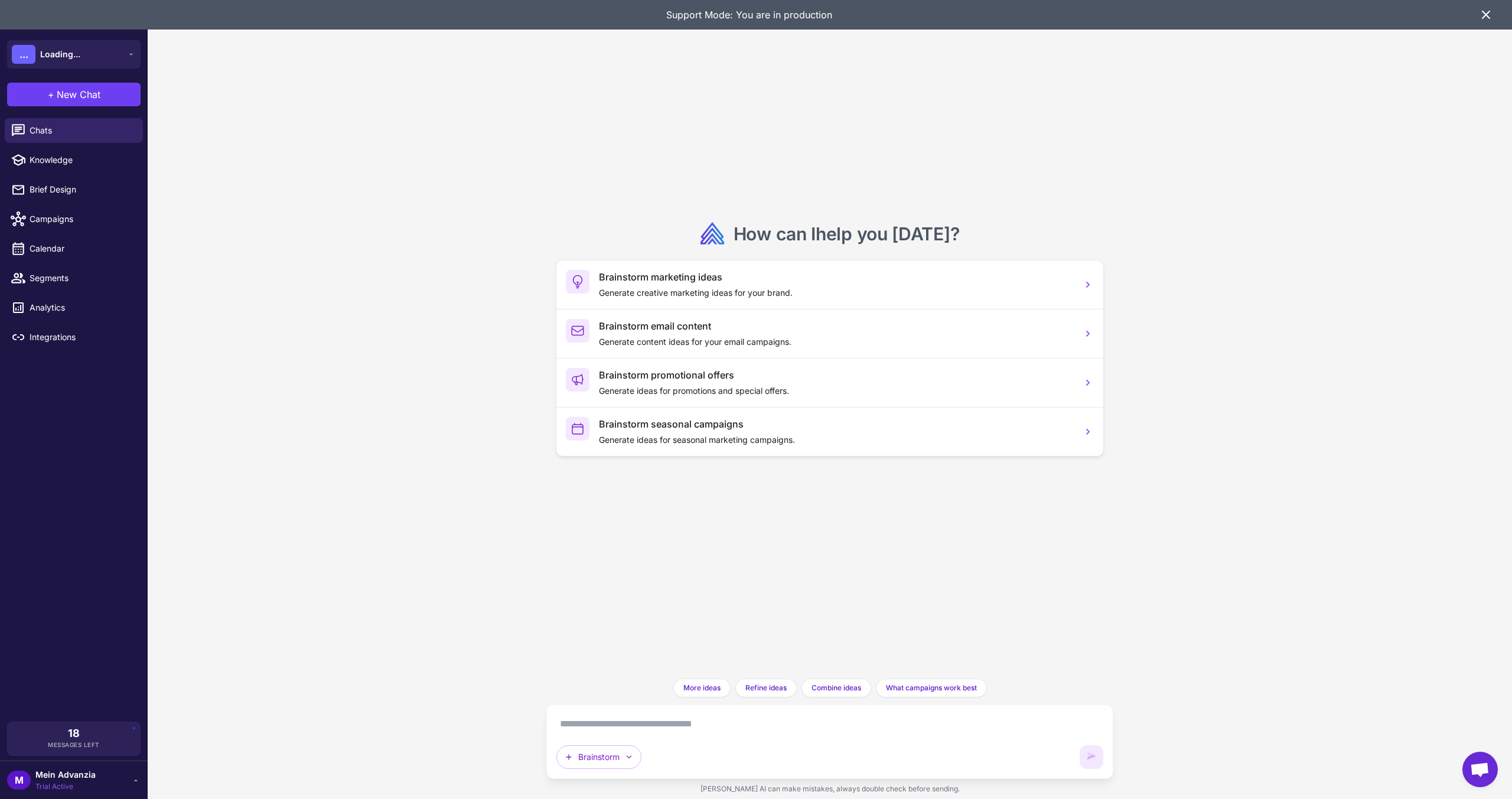
click at [645, 726] on textarea at bounding box center [830, 724] width 547 height 19
click at [55, 128] on span "Chats" at bounding box center [82, 131] width 104 height 13
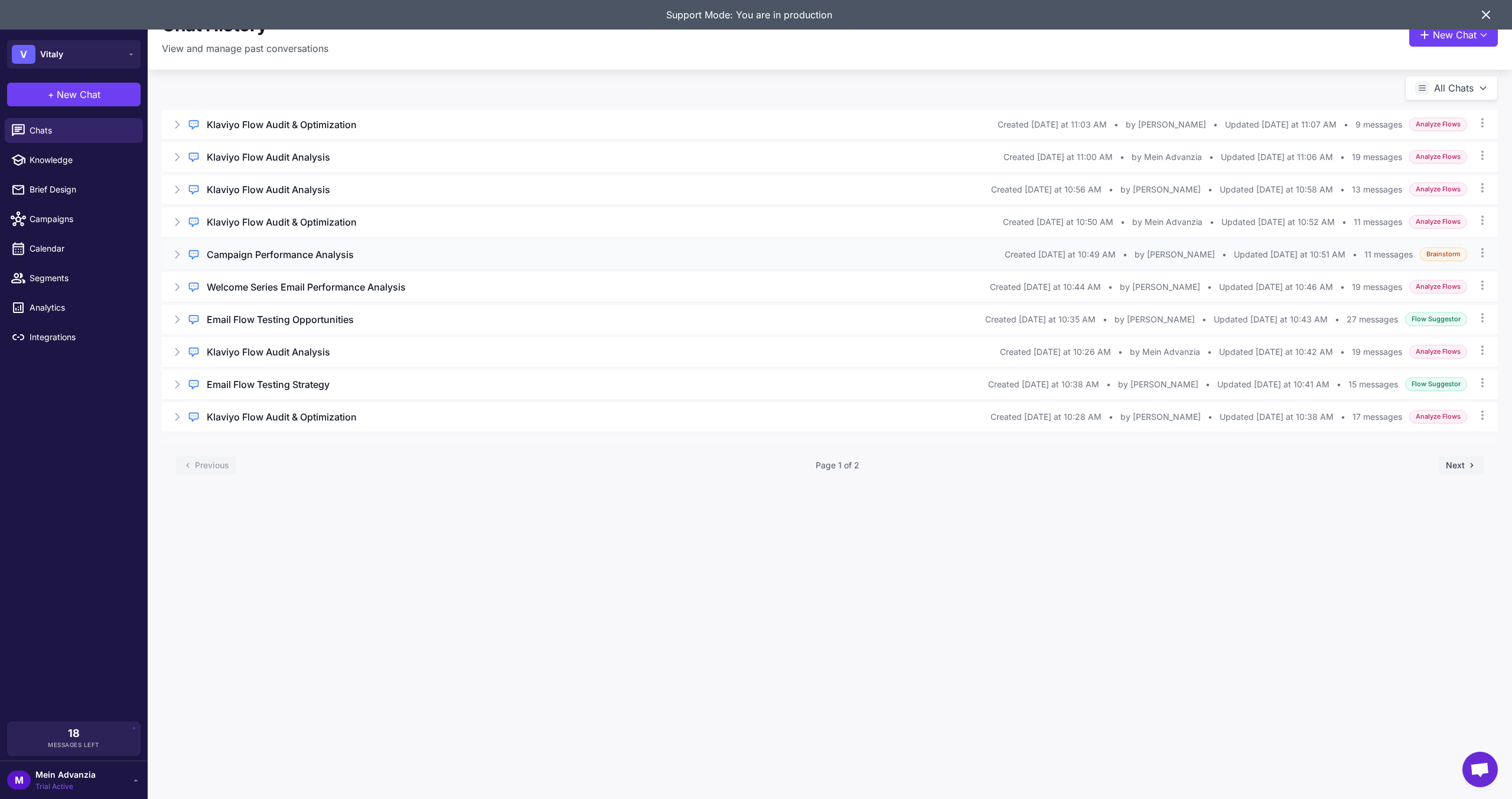
click at [305, 262] on div "Regular Chat Campaign Performance Analysis Created Today at 10:49 AM • by natha…" at bounding box center [829, 254] width 1336 height 30
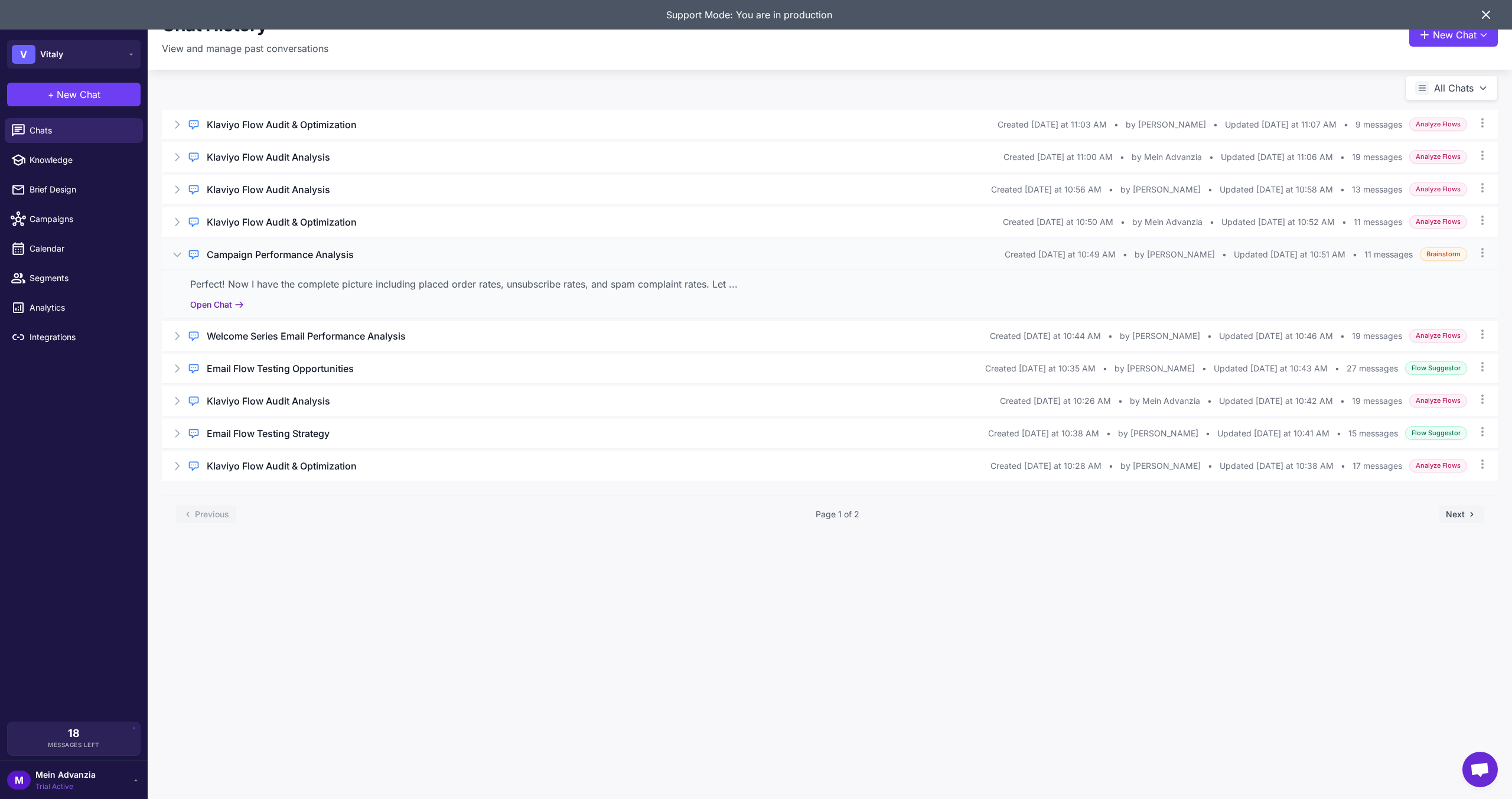
click at [219, 304] on button "Open Chat" at bounding box center [217, 305] width 54 height 13
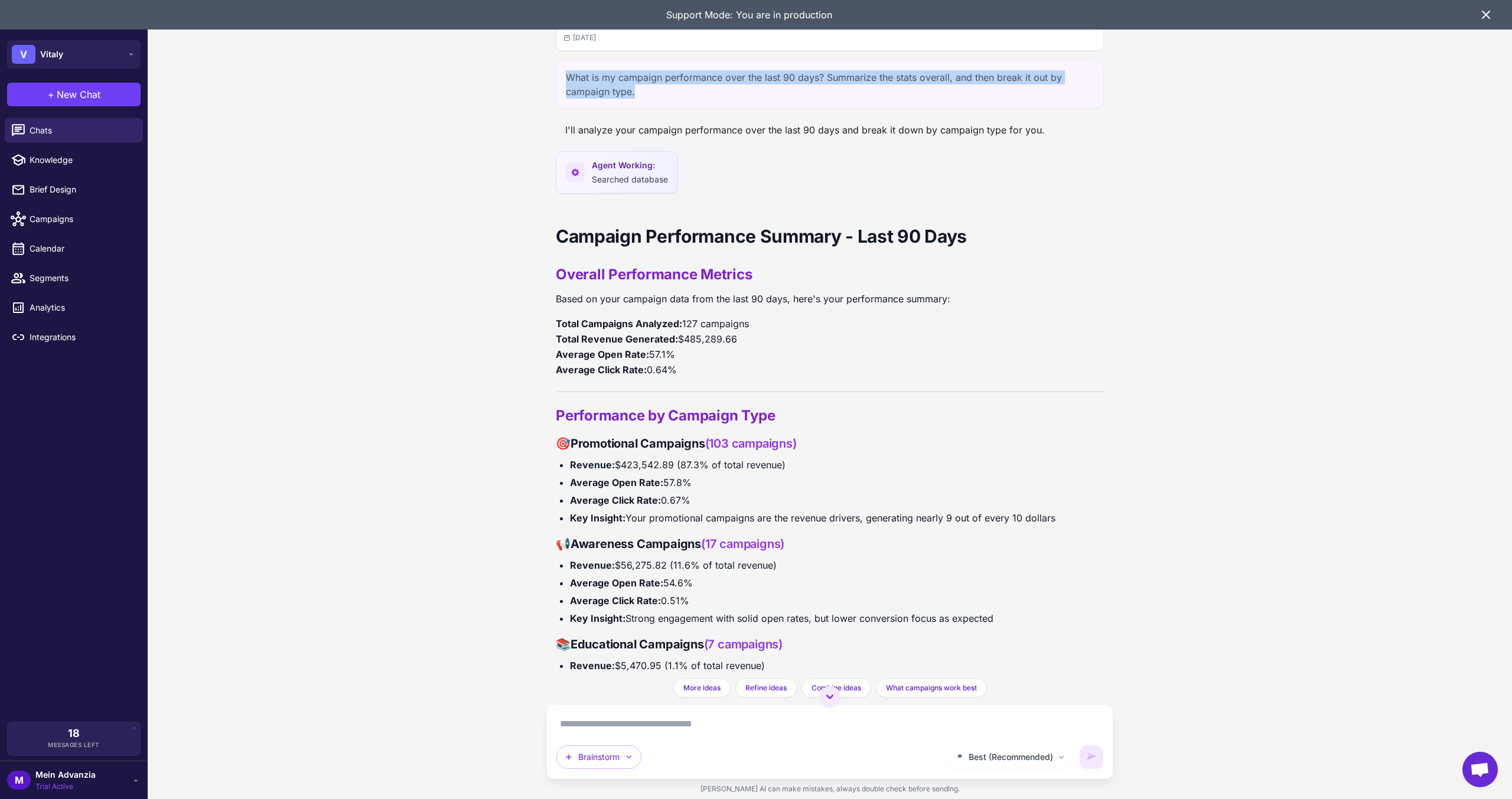
drag, startPoint x: 685, startPoint y: 96, endPoint x: 550, endPoint y: 78, distance: 136.2
click at [550, 78] on div "Campaign Performance Analysis Today What is my campaign performance over the la…" at bounding box center [829, 339] width 567 height 679
copy div "What is my campaign performance over the last 90 days? Summarize the stats over…"
click at [72, 95] on span "New Chat" at bounding box center [79, 94] width 44 height 14
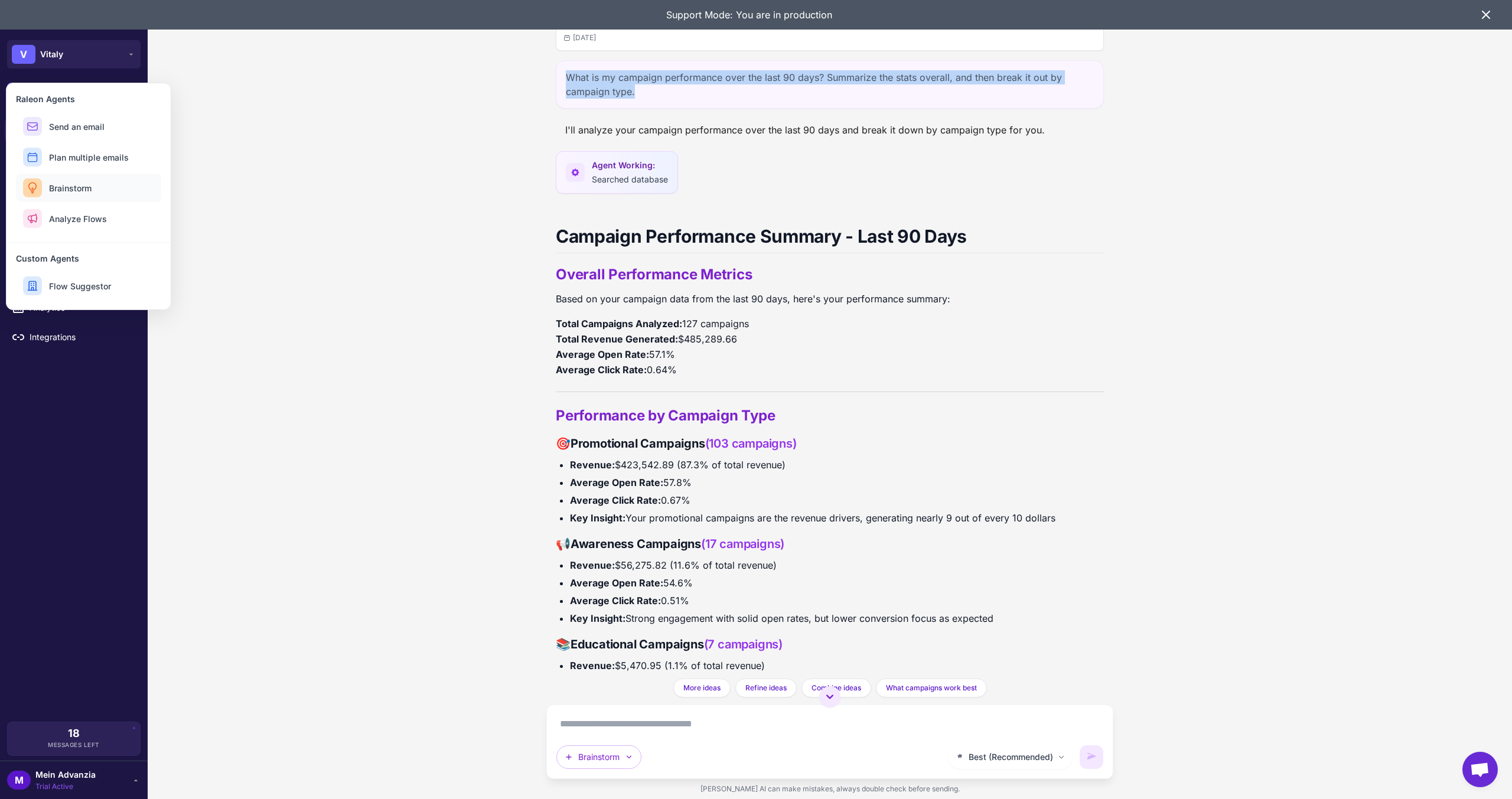
click at [75, 188] on span "Brainstorm" at bounding box center [70, 188] width 43 height 12
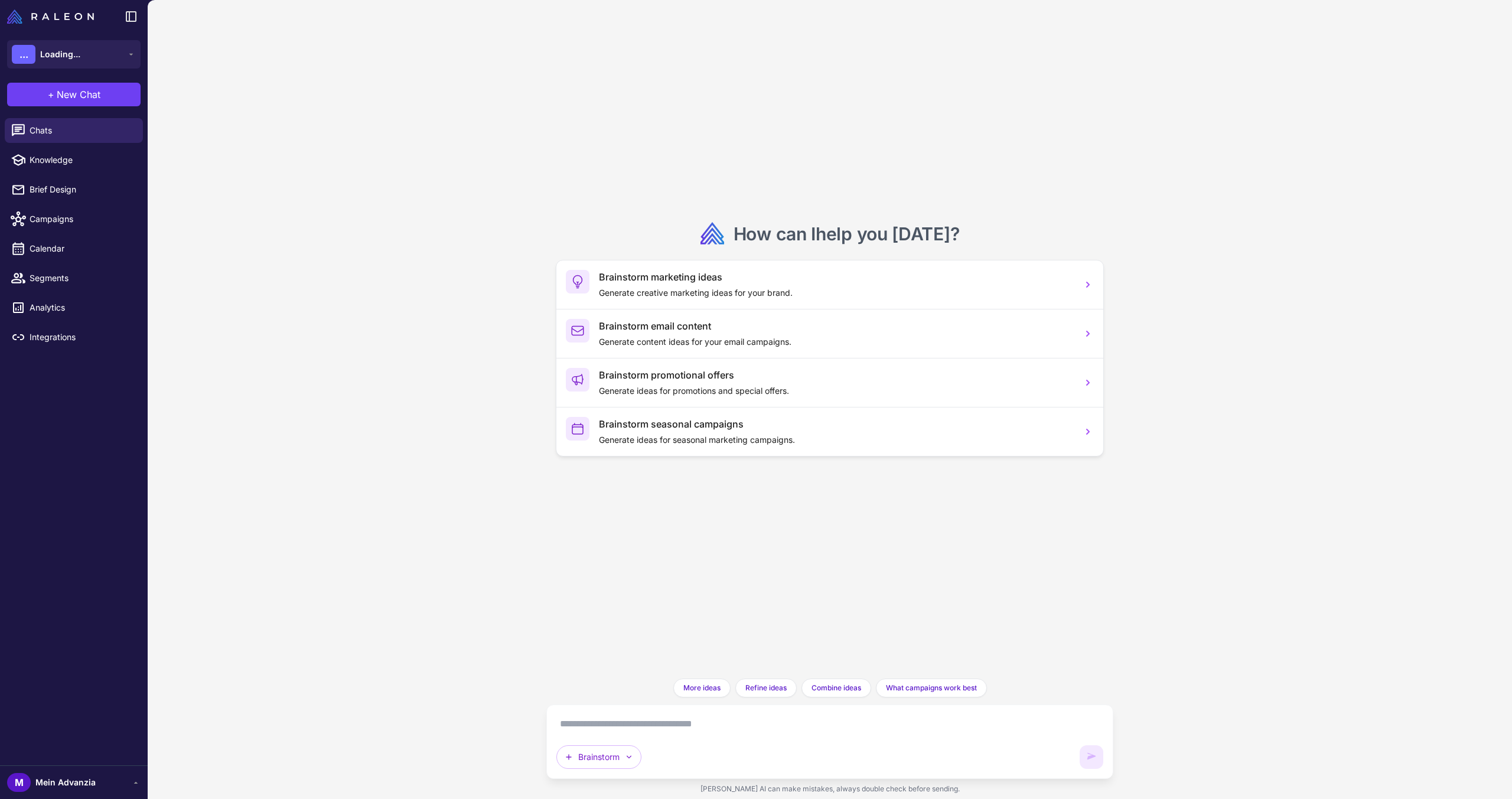
click at [621, 724] on textarea at bounding box center [830, 724] width 547 height 19
paste textarea "**********"
type textarea "**********"
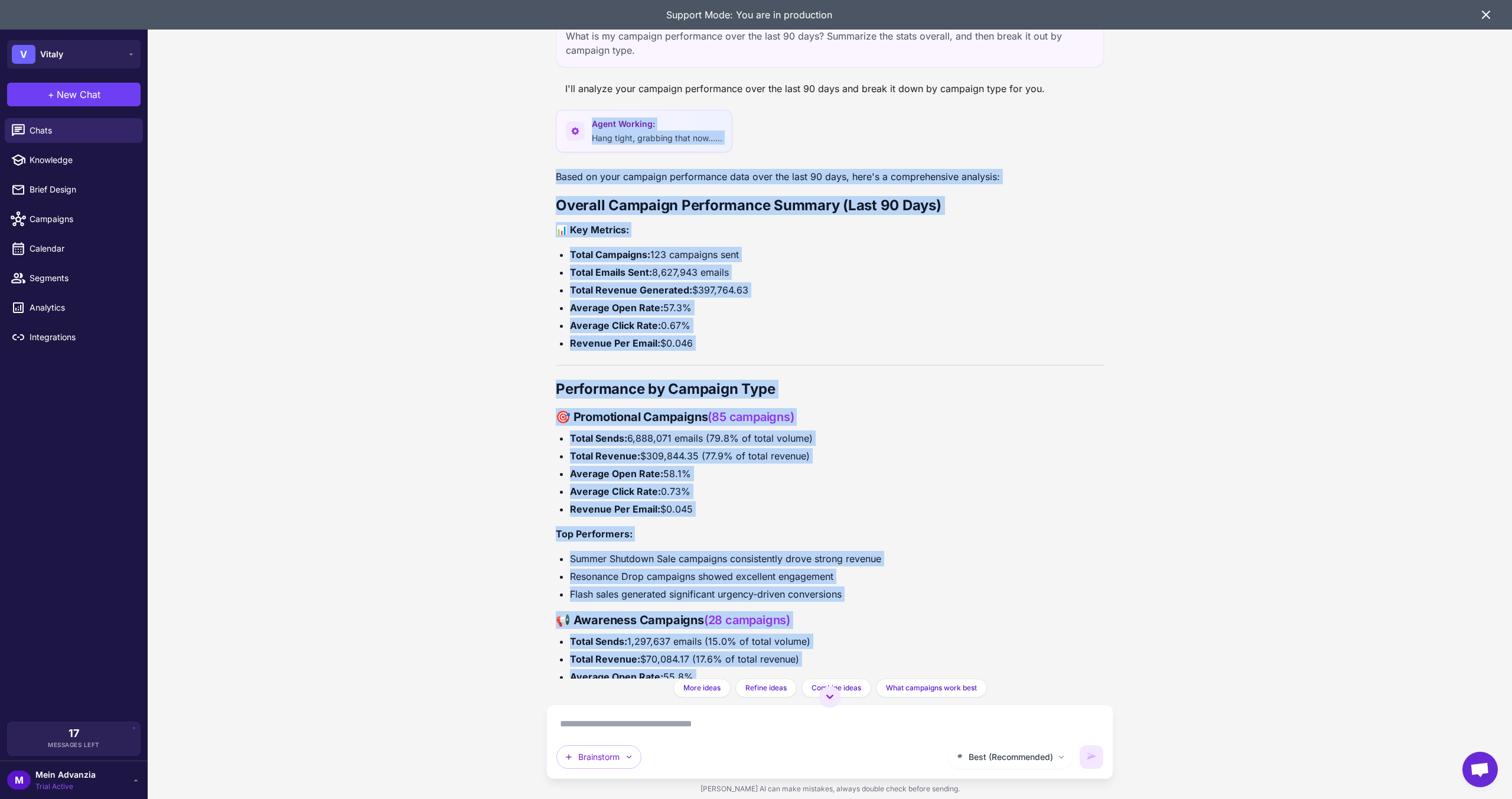
click at [763, 281] on ul "Total Campaigns: 123 campaigns sent Total Emails Sent: 8,627,943 emails Total R…" at bounding box center [829, 299] width 548 height 104
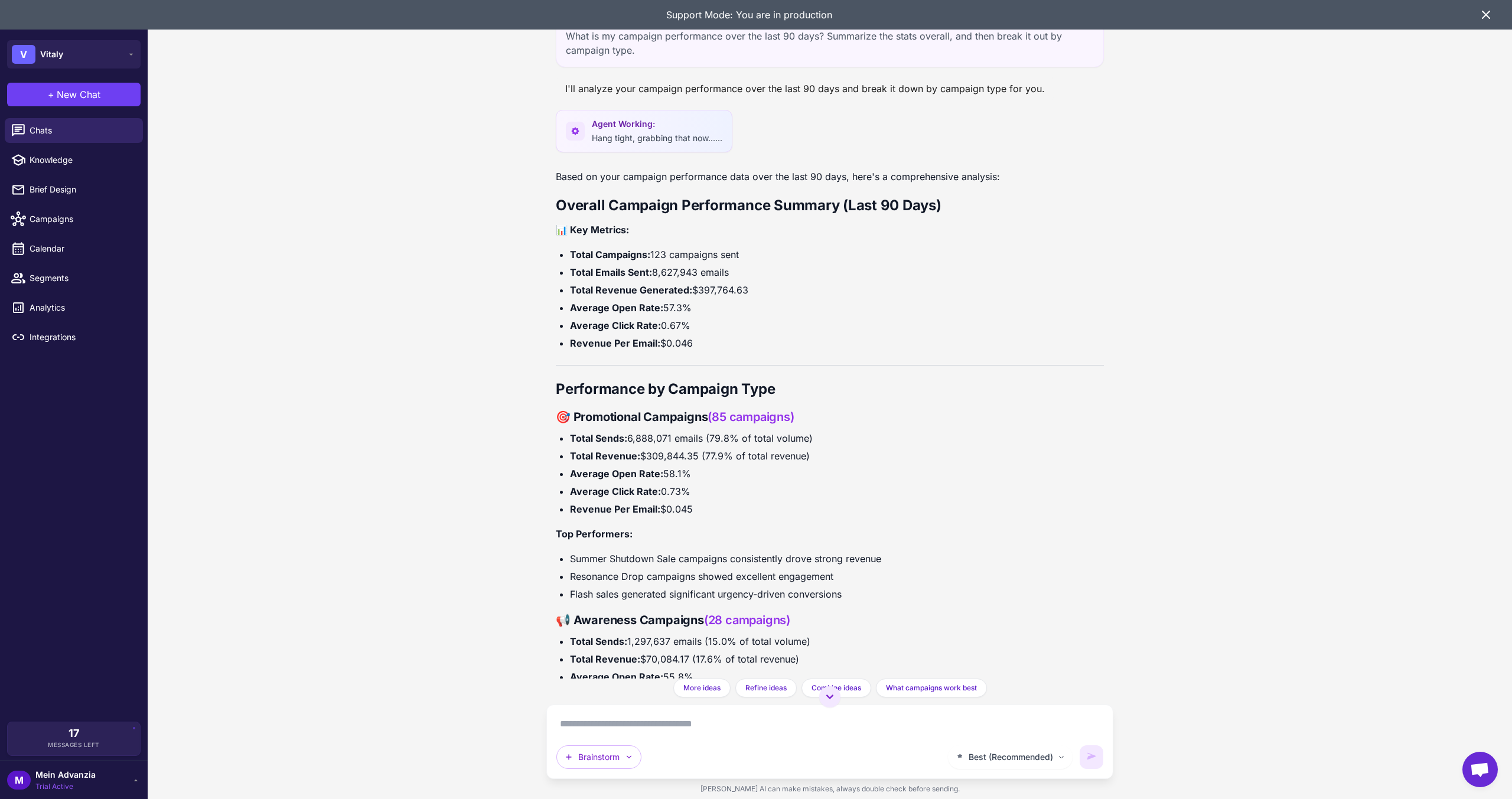
click at [1489, 9] on icon at bounding box center [1486, 15] width 14 height 14
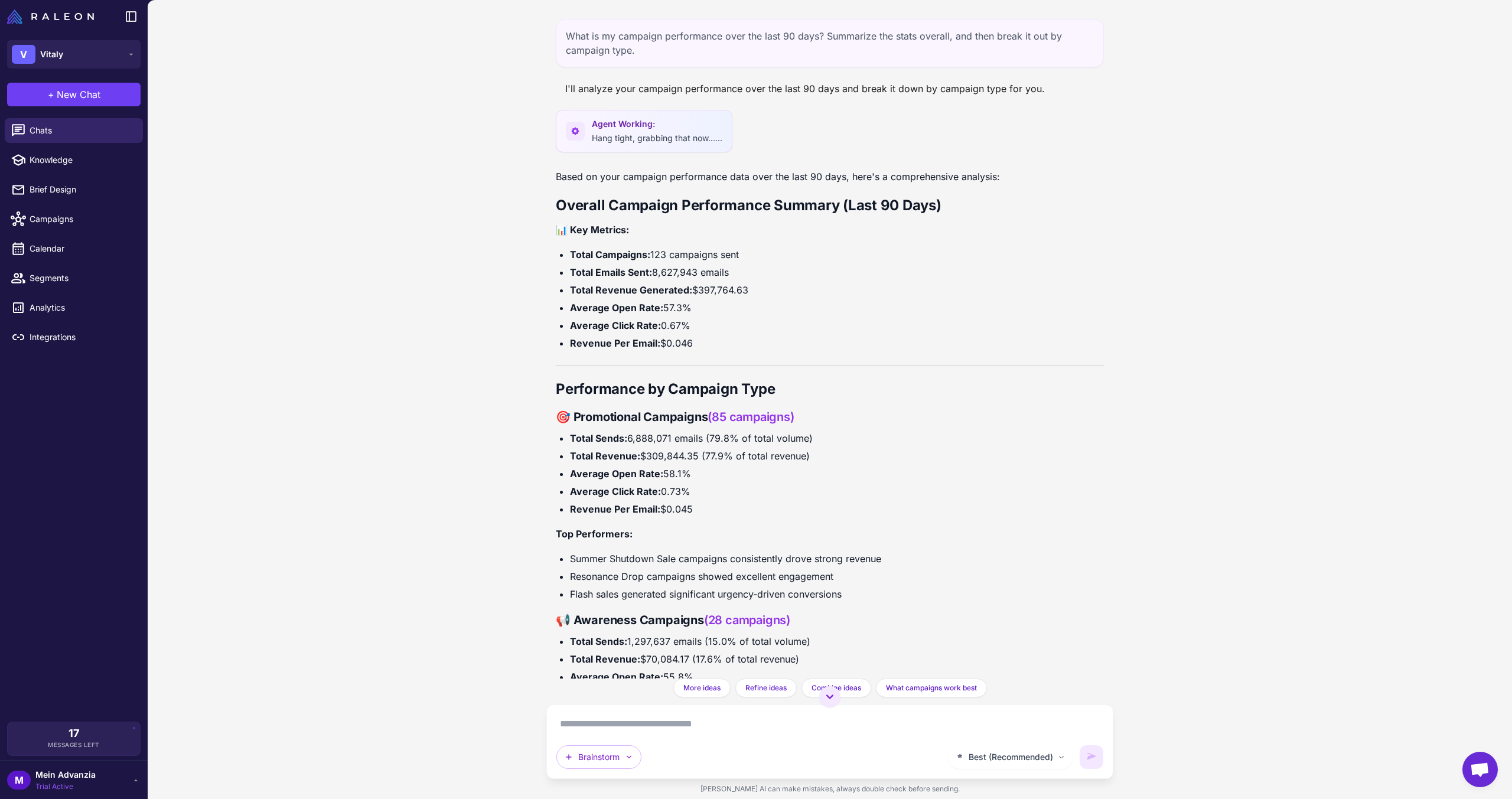
drag, startPoint x: 700, startPoint y: 345, endPoint x: 707, endPoint y: 364, distance: 20.2
click at [565, 343] on ul "Total Campaigns: 123 campaigns sent Total Emails Sent: 8,627,943 emails Total R…" at bounding box center [829, 299] width 548 height 104
click at [753, 406] on div "Based on your campaign performance data over the last 90 days, here's a compreh…" at bounding box center [829, 763] width 548 height 1189
drag, startPoint x: 636, startPoint y: 58, endPoint x: 541, endPoint y: 40, distance: 96.7
click at [542, 40] on div "What is my campaign performance over the last 90 days? Summarize the stats over…" at bounding box center [829, 400] width 1364 height 799
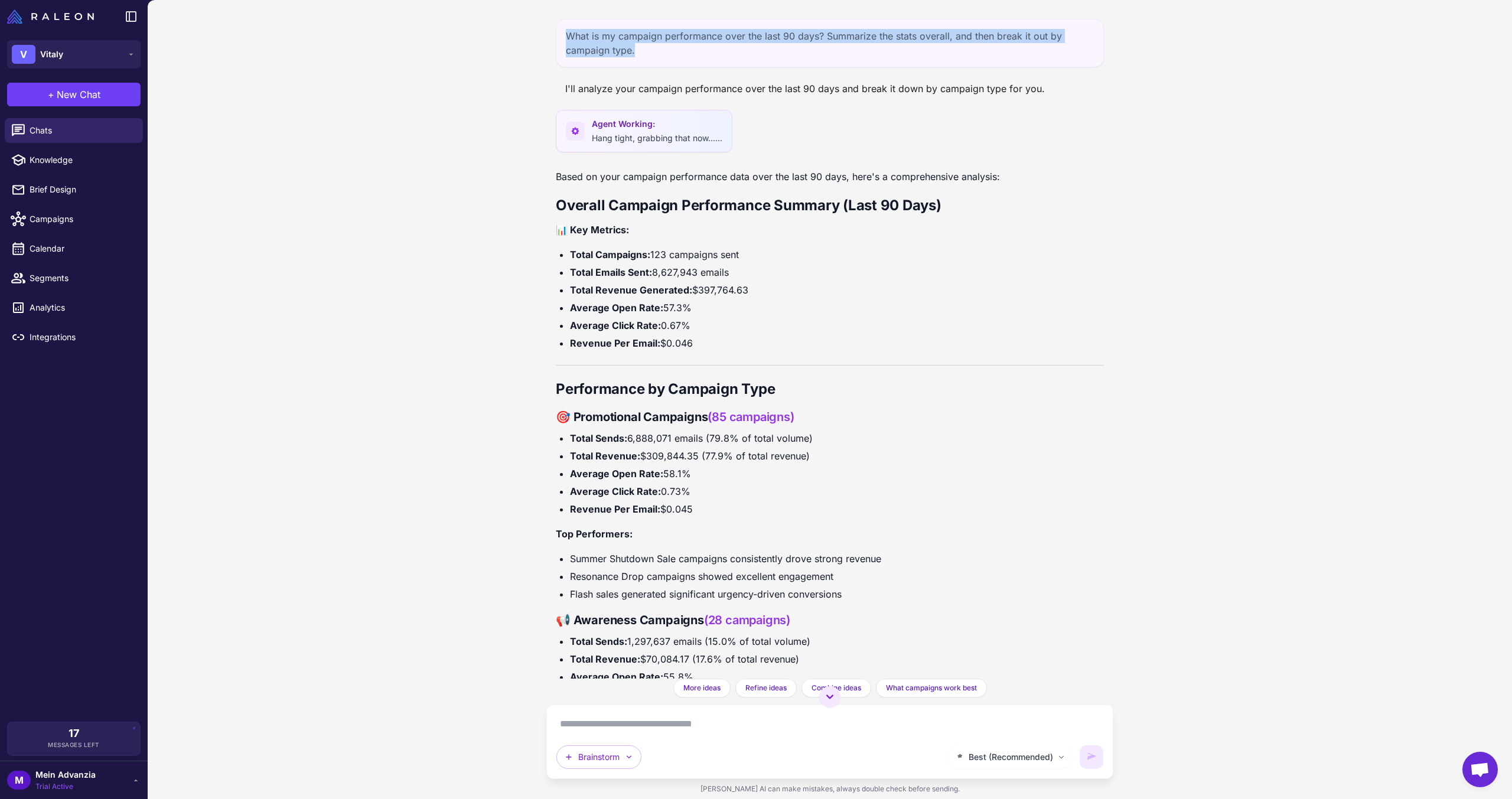
copy div "What is my campaign performance over the last 90 days? Summarize the stats over…"
click at [657, 44] on div "What is my campaign performance over the last 90 days? Summarize the stats over…" at bounding box center [829, 43] width 548 height 48
click at [660, 47] on div "What is my campaign performance over the last 90 days? Summarize the stats over…" at bounding box center [829, 43] width 548 height 48
drag, startPoint x: 576, startPoint y: 35, endPoint x: 542, endPoint y: 28, distance: 34.7
click at [542, 28] on div "What is my campaign performance over the last 90 days? Summarize the stats over…" at bounding box center [829, 400] width 1364 height 799
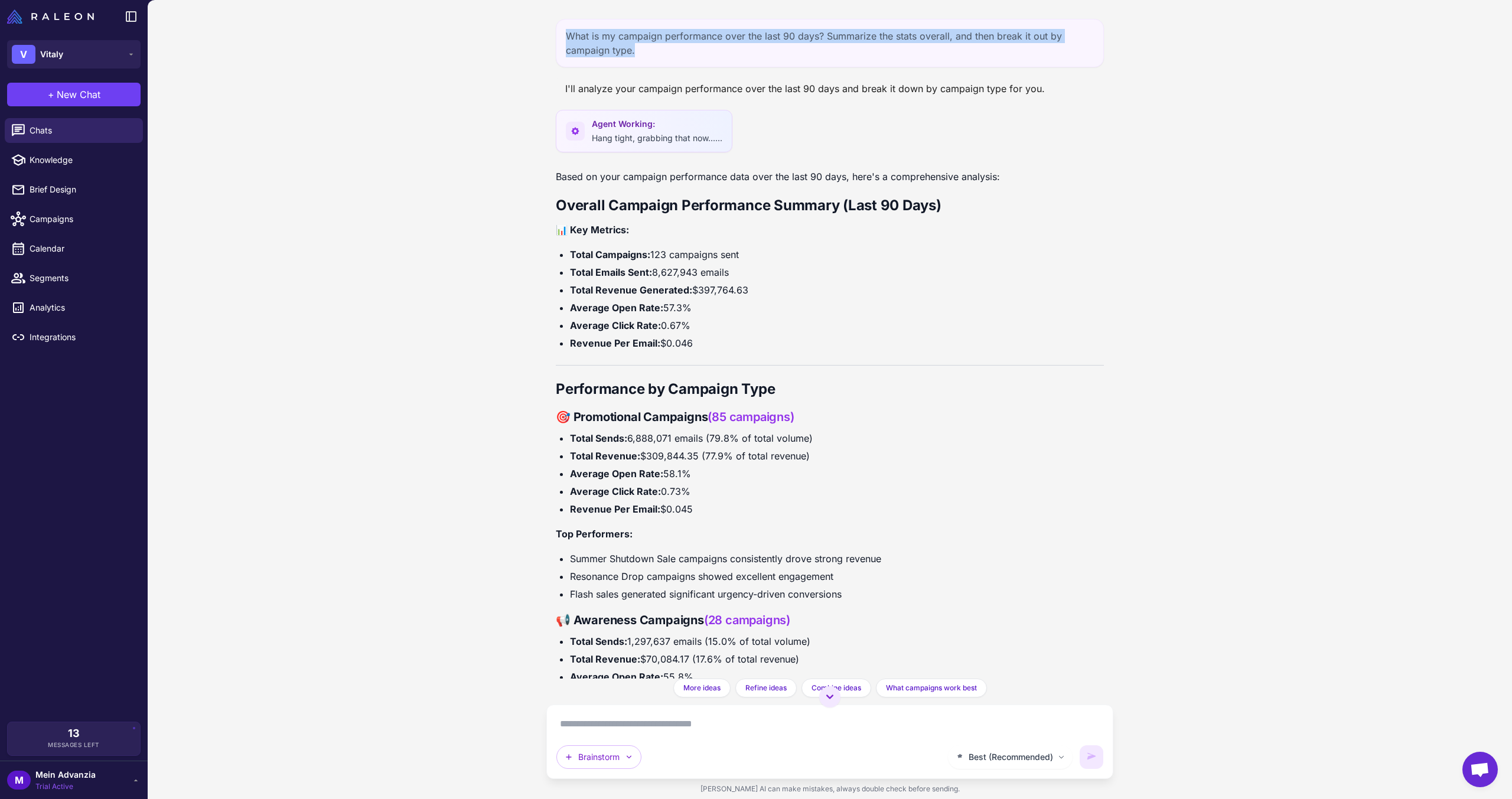
copy div "What is my campaign performance over the last 90 days? Summarize the stats over…"
click at [89, 96] on span "New Chat" at bounding box center [79, 94] width 44 height 14
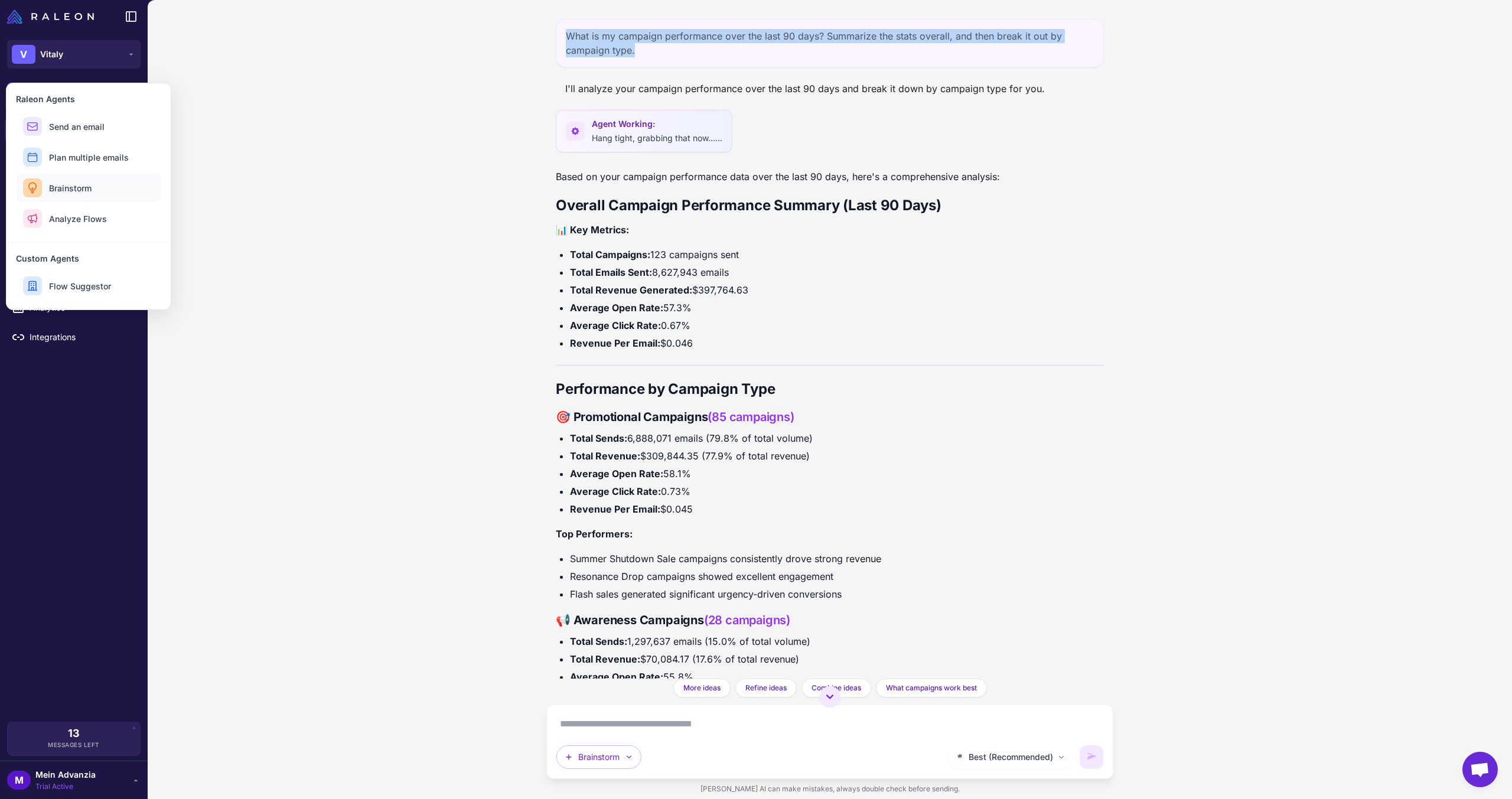
click at [63, 186] on span "Brainstorm" at bounding box center [70, 188] width 43 height 12
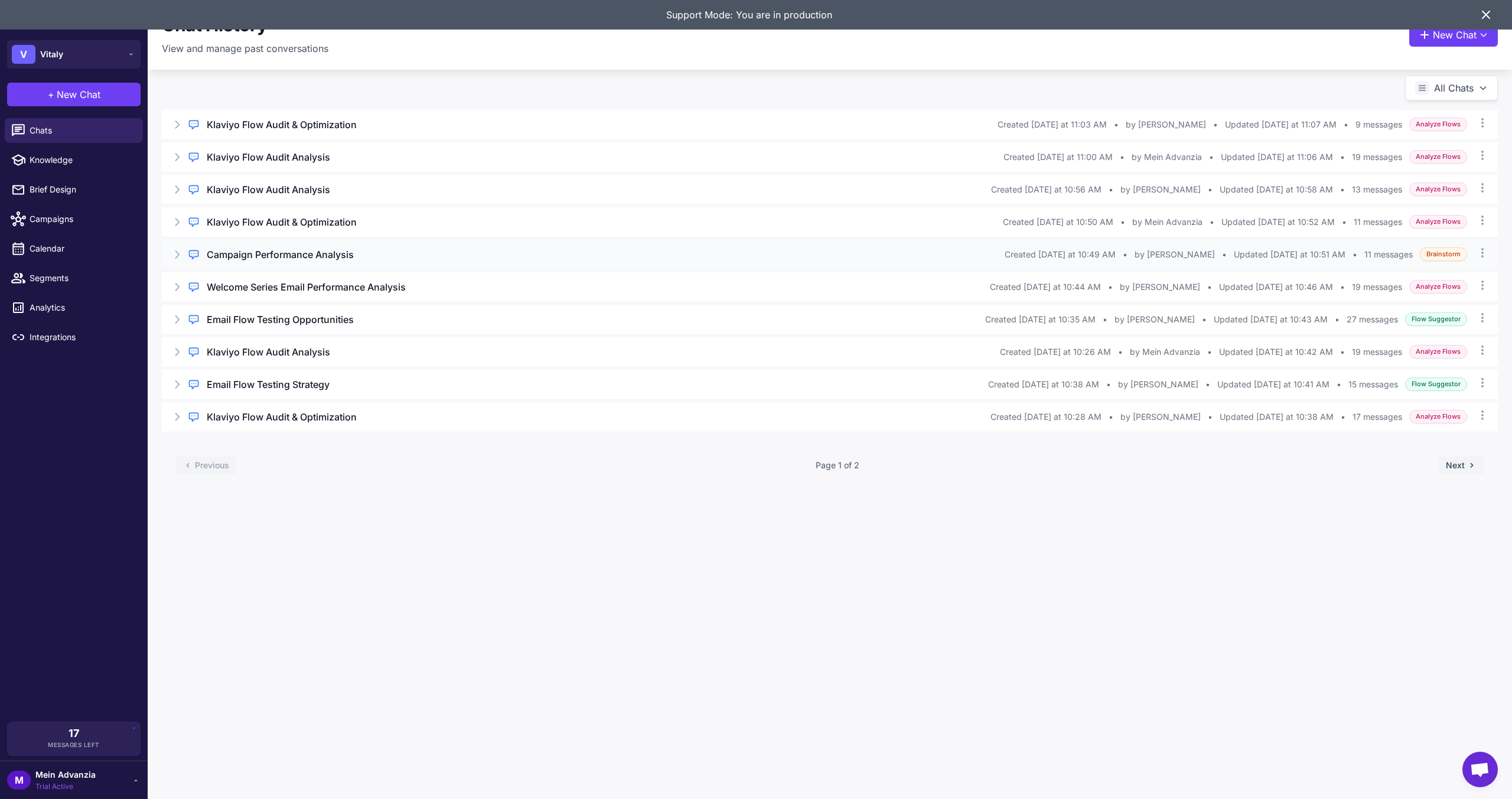
click at [312, 246] on div "Regular Chat Campaign Performance Analysis Created Today at 10:49 AM • by natha…" at bounding box center [829, 254] width 1336 height 30
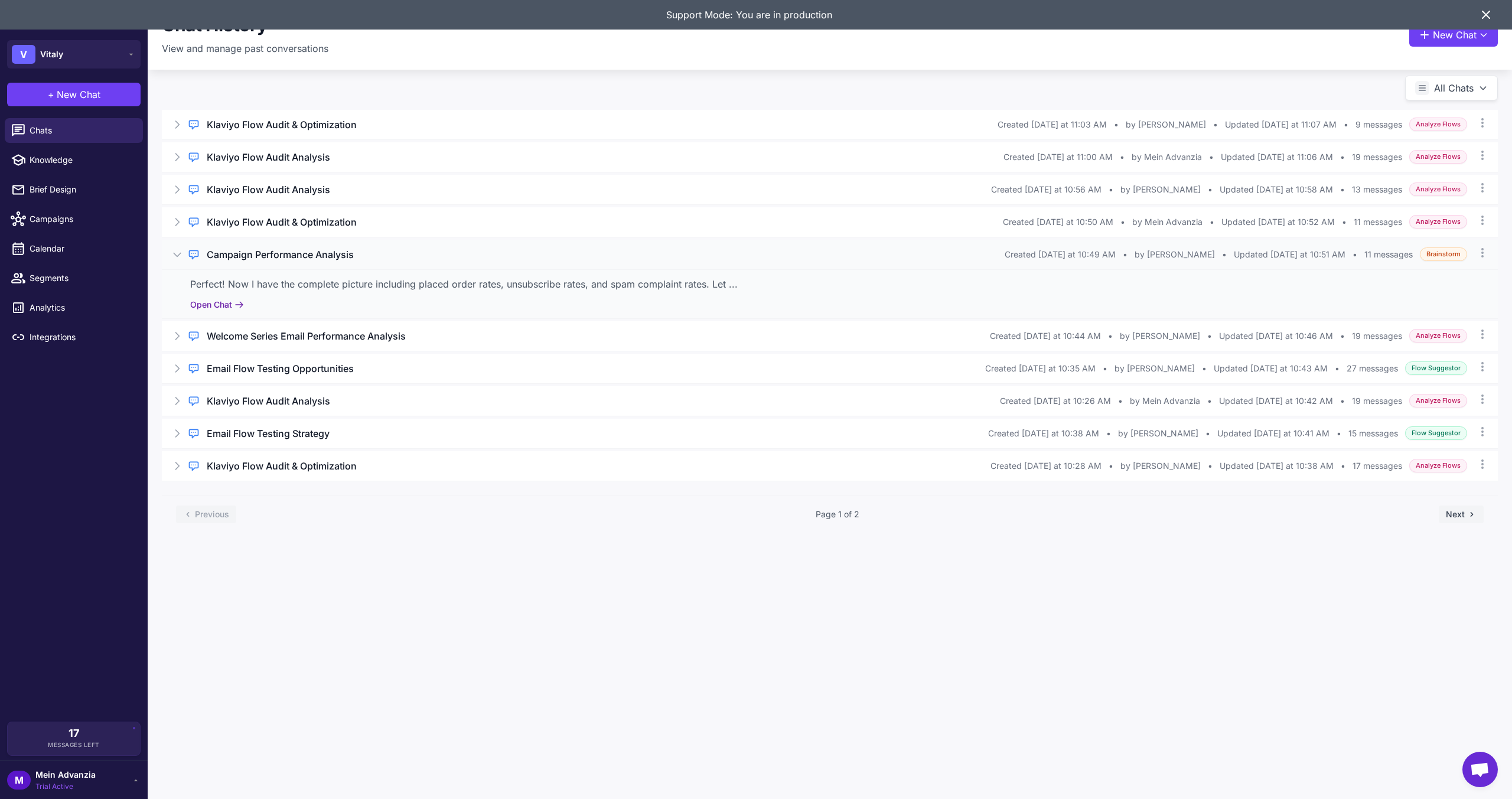
click at [218, 306] on button "Open Chat" at bounding box center [217, 305] width 54 height 13
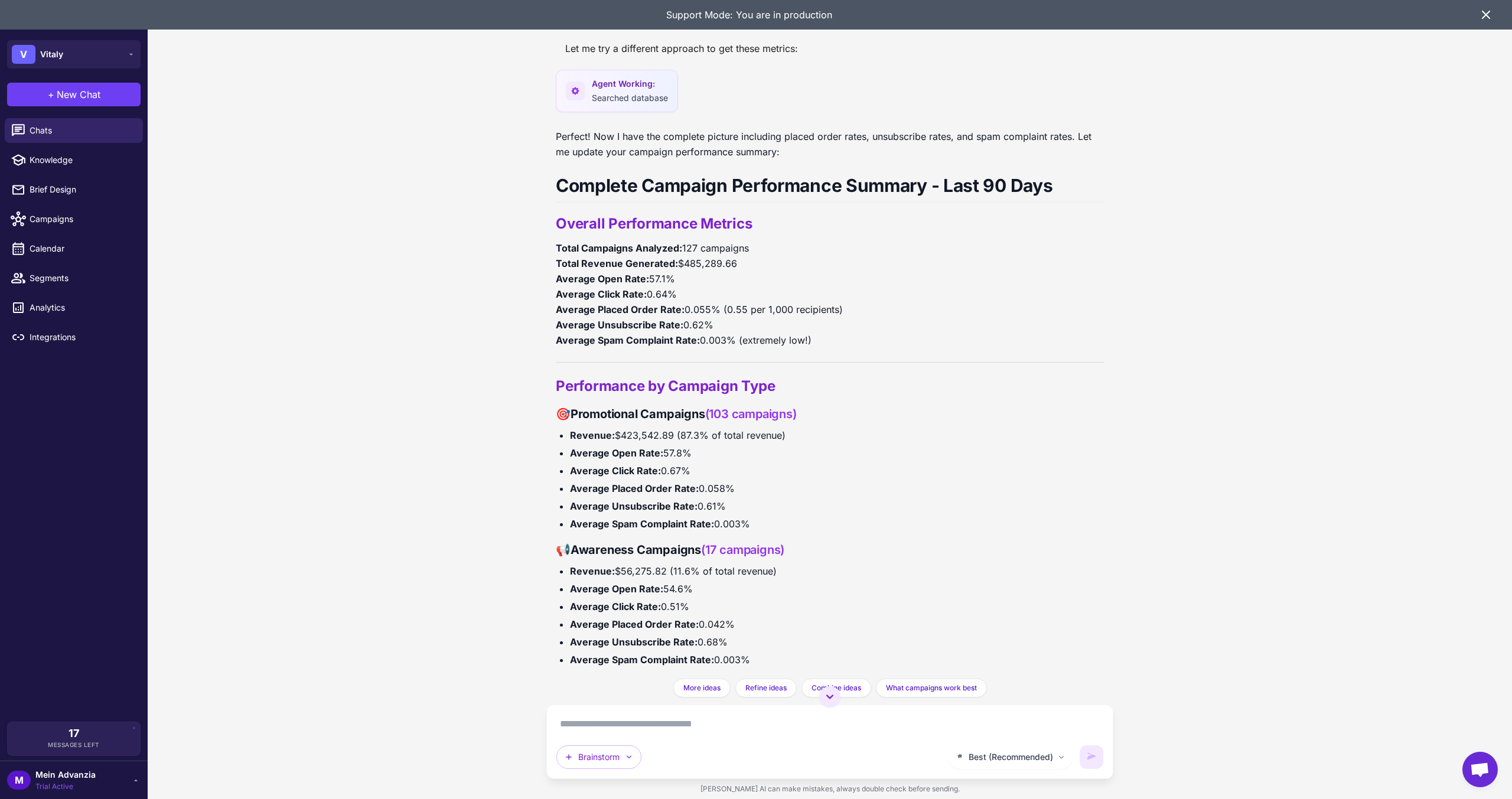
scroll to position [1104, 0]
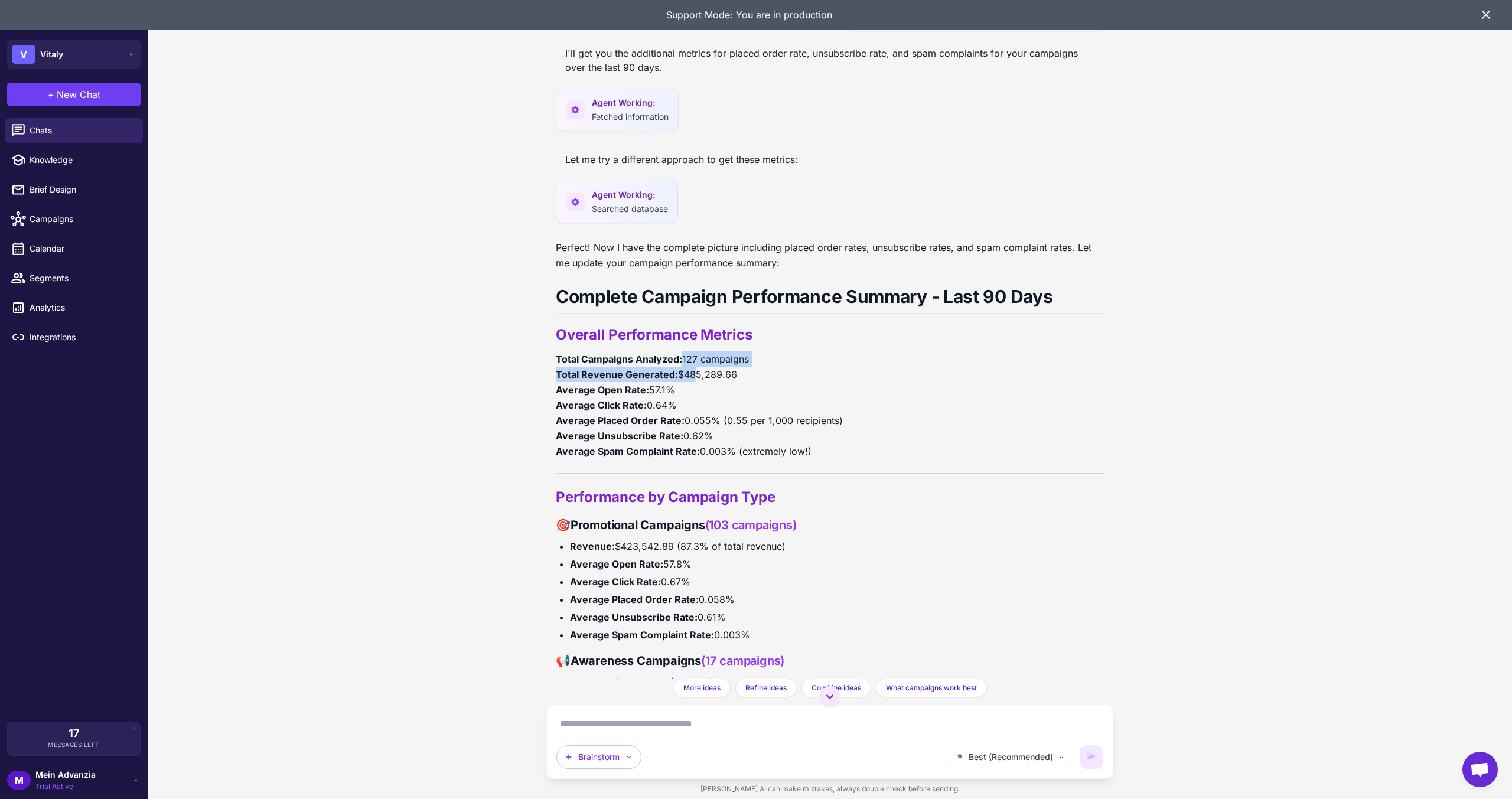
drag, startPoint x: 746, startPoint y: 355, endPoint x: 698, endPoint y: 367, distance: 49.5
click at [694, 365] on p "Total Campaigns Analyzed: 127 campaigns Total Revenue Generated: $485,289.66 Av…" at bounding box center [829, 405] width 548 height 107
click at [721, 375] on p "Total Campaigns Analyzed: 127 campaigns Total Revenue Generated: $485,289.66 Av…" at bounding box center [829, 405] width 548 height 107
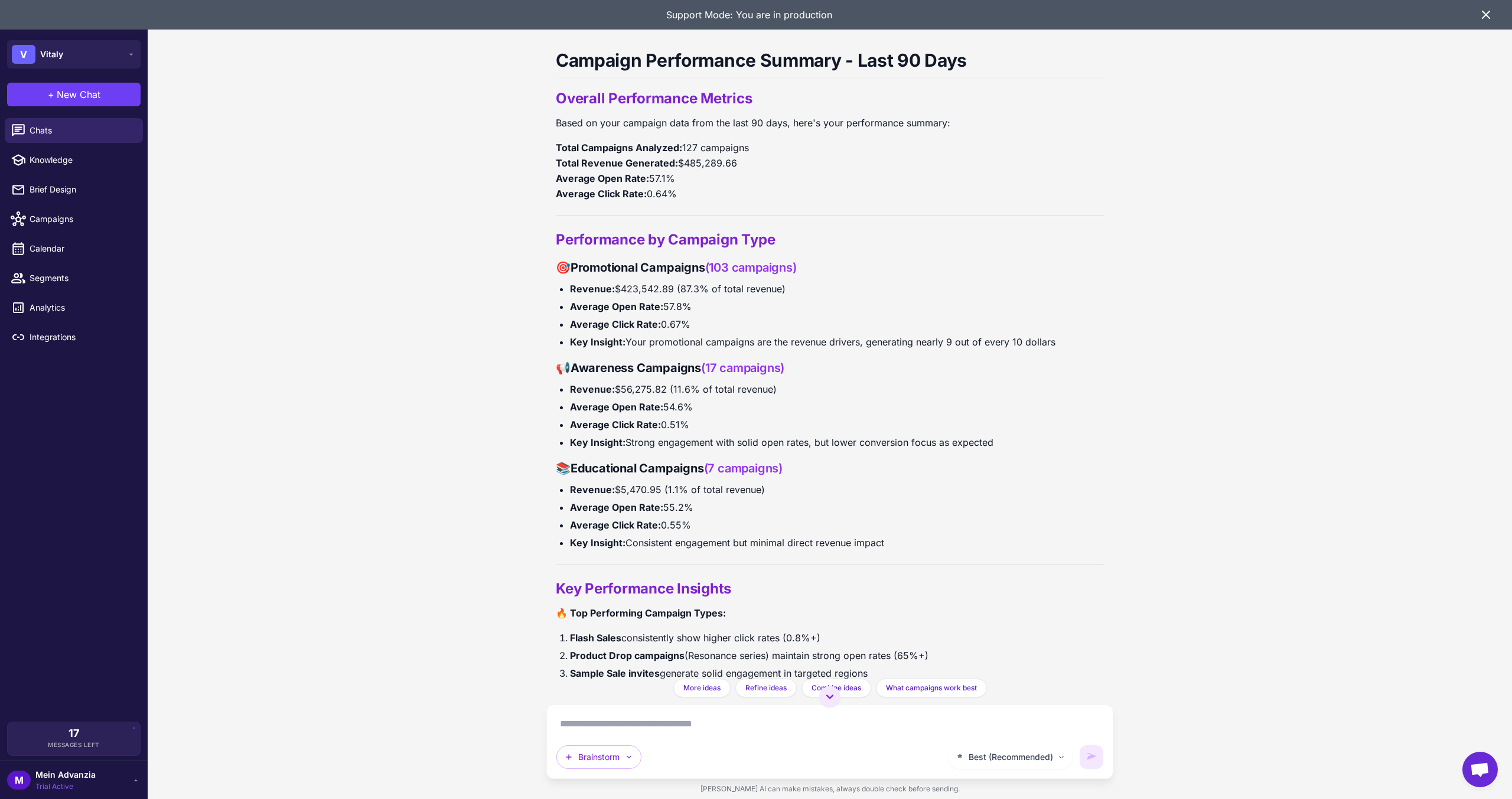
scroll to position [177, 0]
drag, startPoint x: 943, startPoint y: 546, endPoint x: 545, endPoint y: 237, distance: 503.9
click at [545, 237] on div "Campaign Performance Analysis Today What is my campaign performance over the la…" at bounding box center [829, 400] width 1364 height 799
click at [830, 298] on li "Average Open Rate: 57.8%" at bounding box center [836, 305] width 534 height 16
click at [51, 84] on button "+ New Chat" at bounding box center [74, 94] width 134 height 23
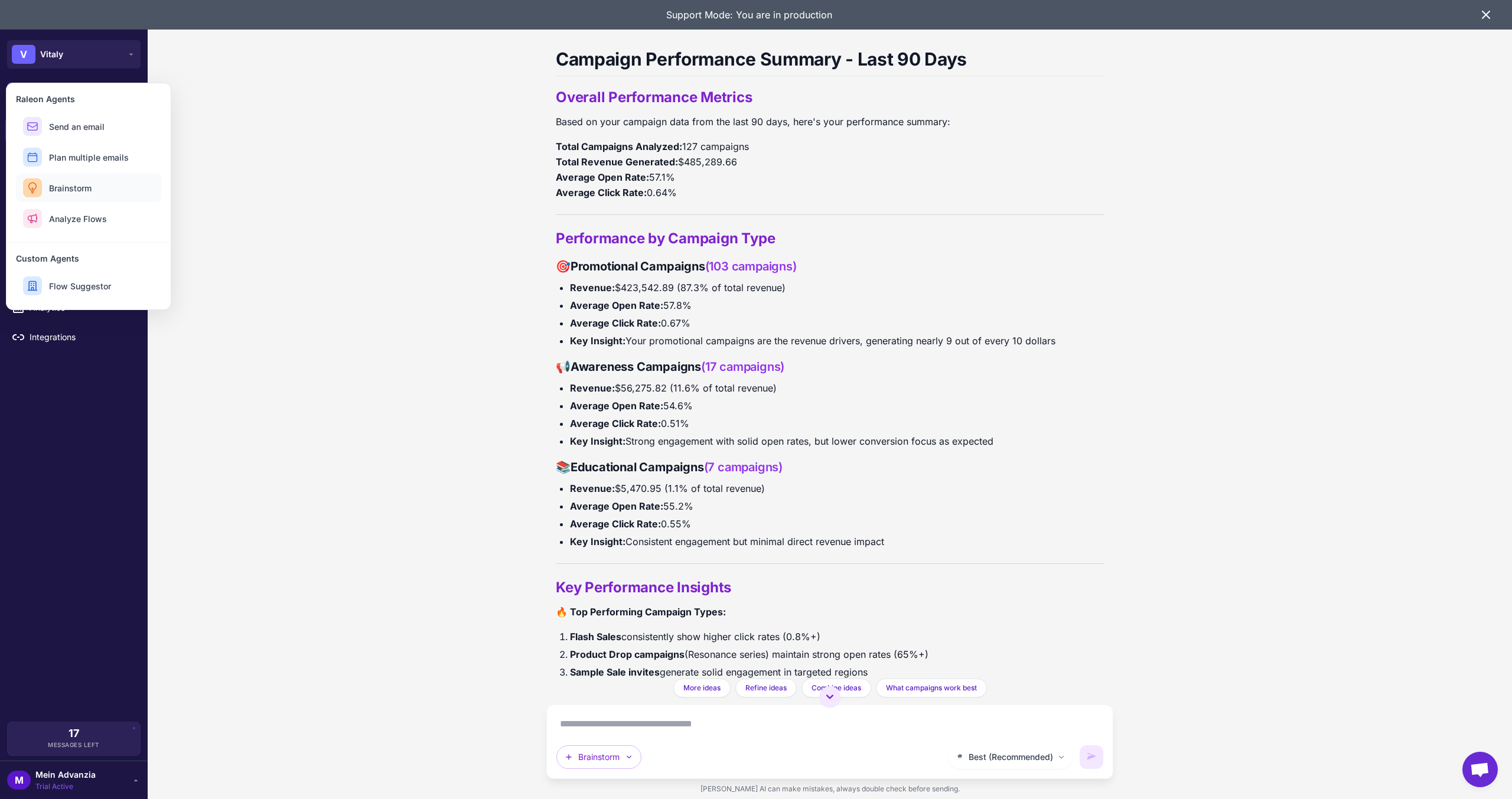
click at [72, 188] on span "Brainstorm" at bounding box center [70, 188] width 43 height 12
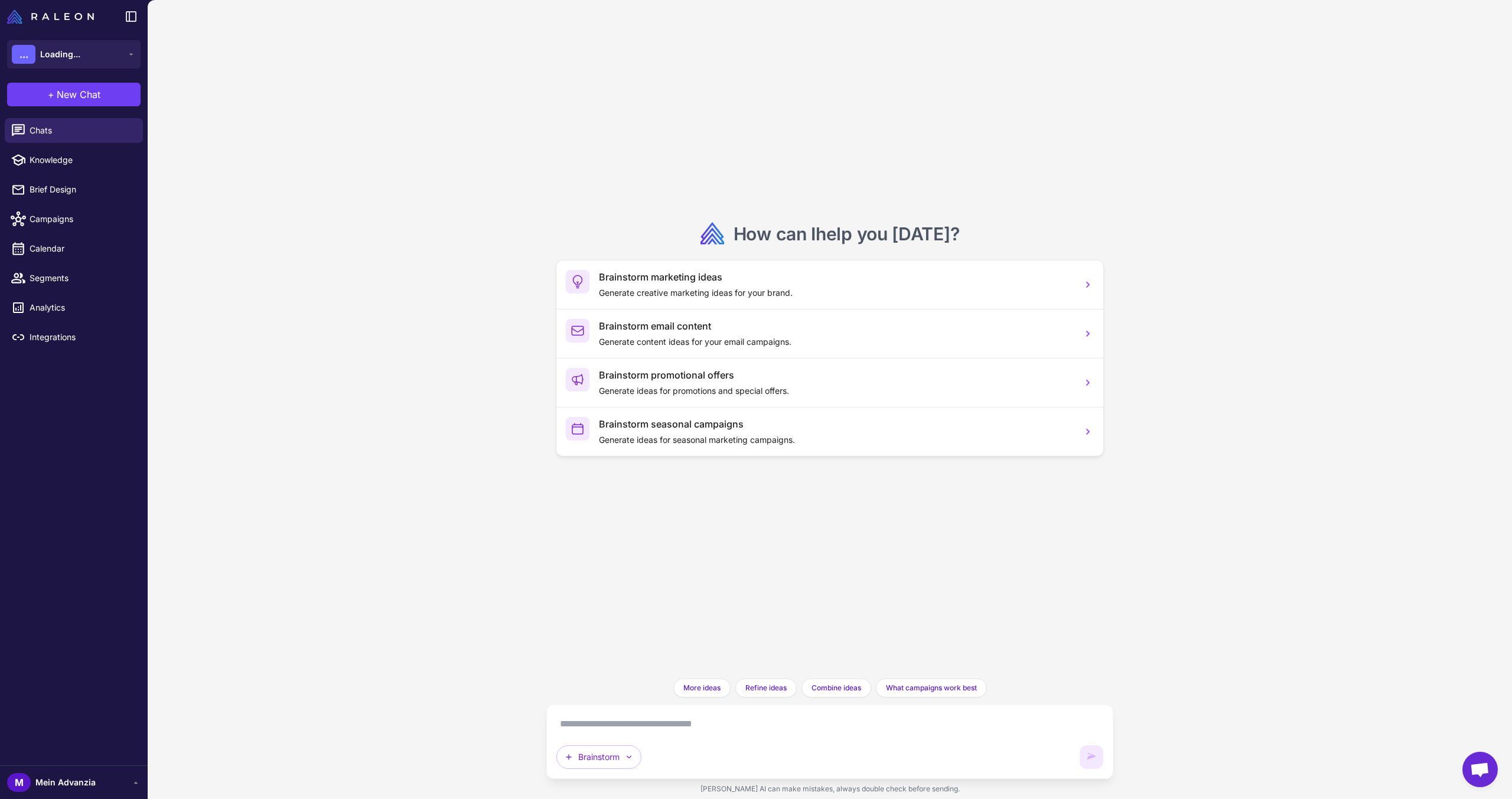
drag, startPoint x: 598, startPoint y: 719, endPoint x: 609, endPoint y: 726, distance: 13.0
click at [599, 720] on textarea at bounding box center [830, 724] width 547 height 19
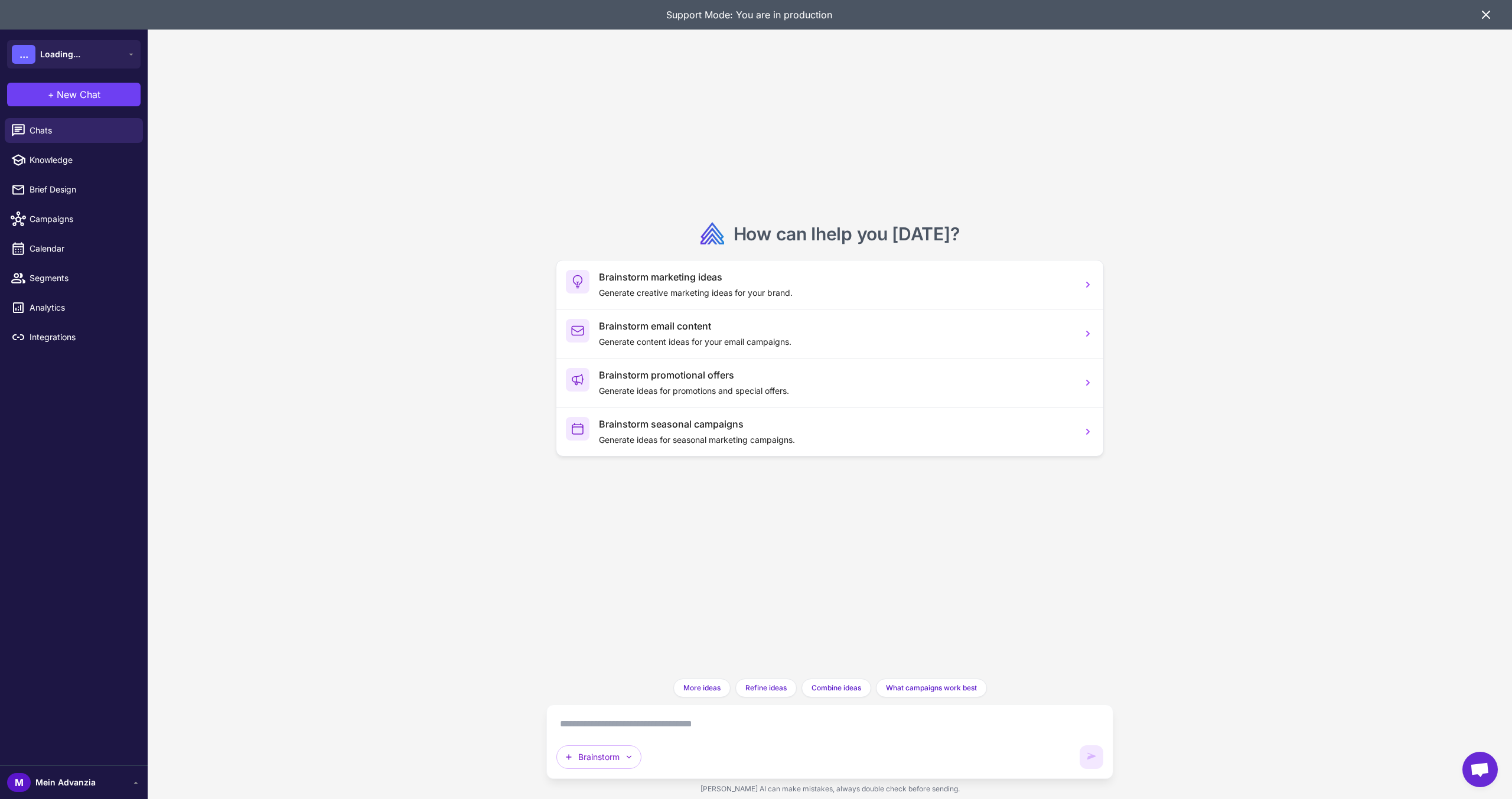
paste textarea "**********"
type textarea "**********"
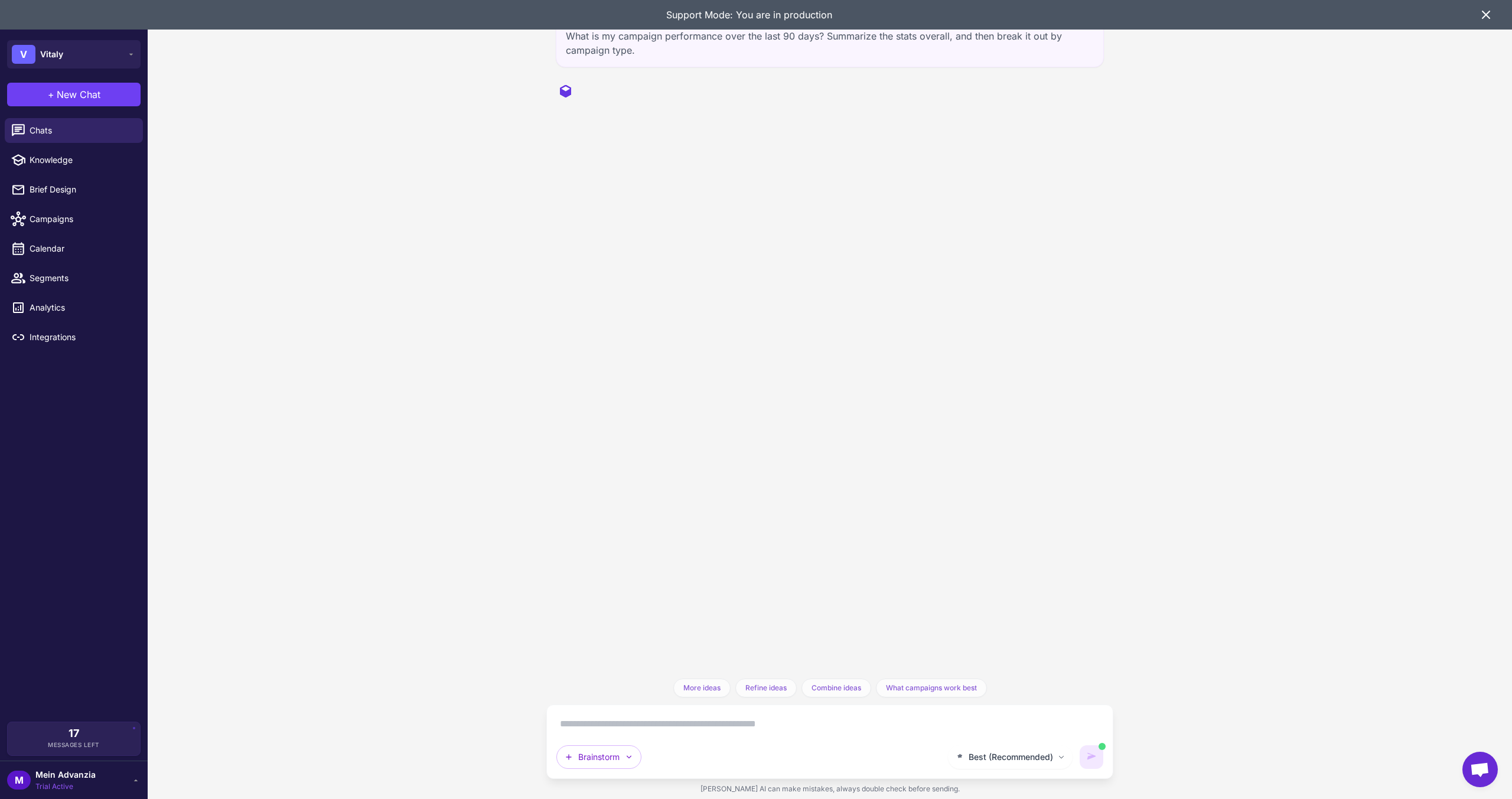
click at [1489, 7] on div "Support Mode: You are in production" at bounding box center [756, 15] width 1512 height 30
click at [1486, 16] on icon at bounding box center [1486, 14] width 7 height 7
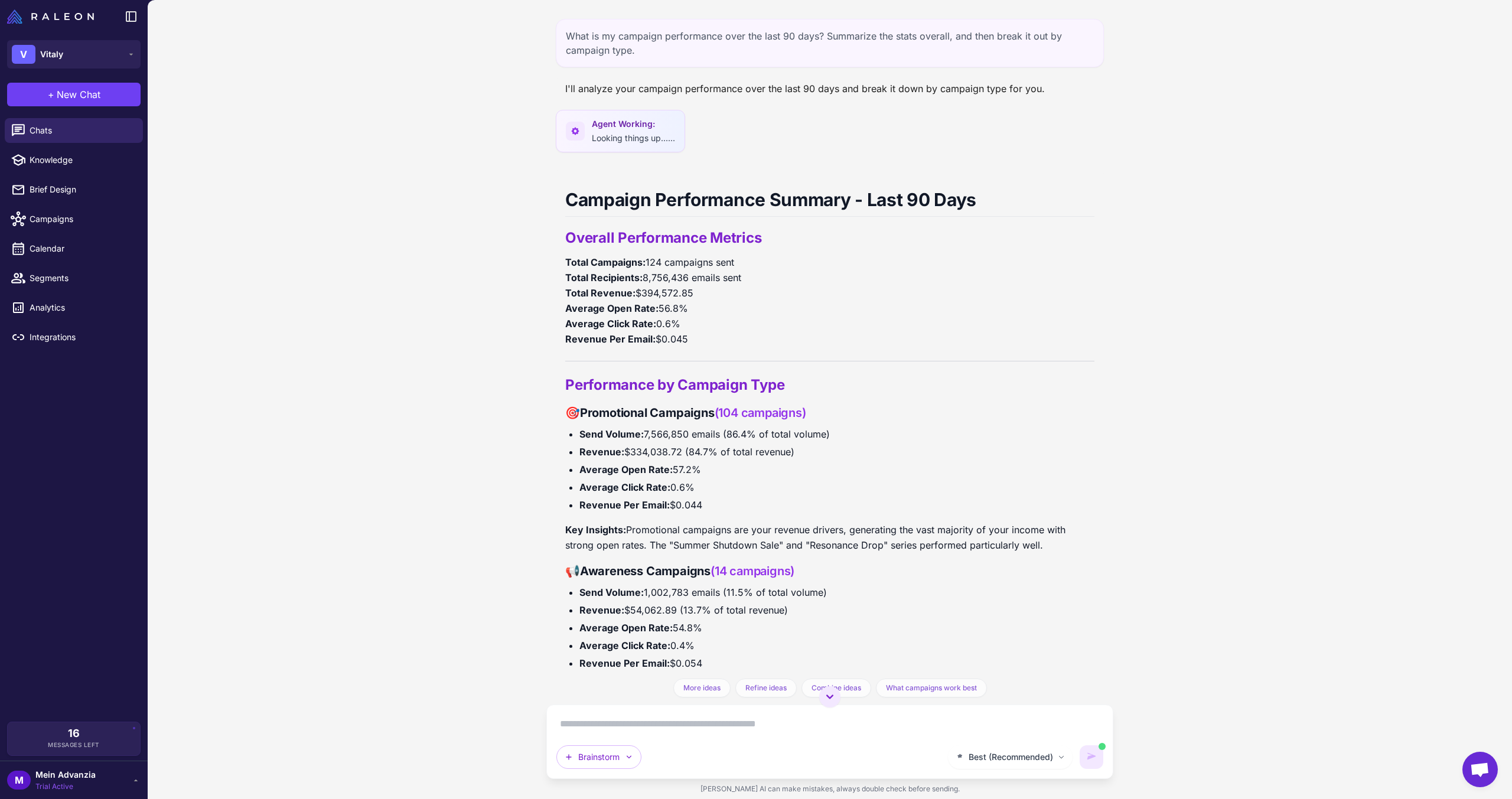
scroll to position [441, 0]
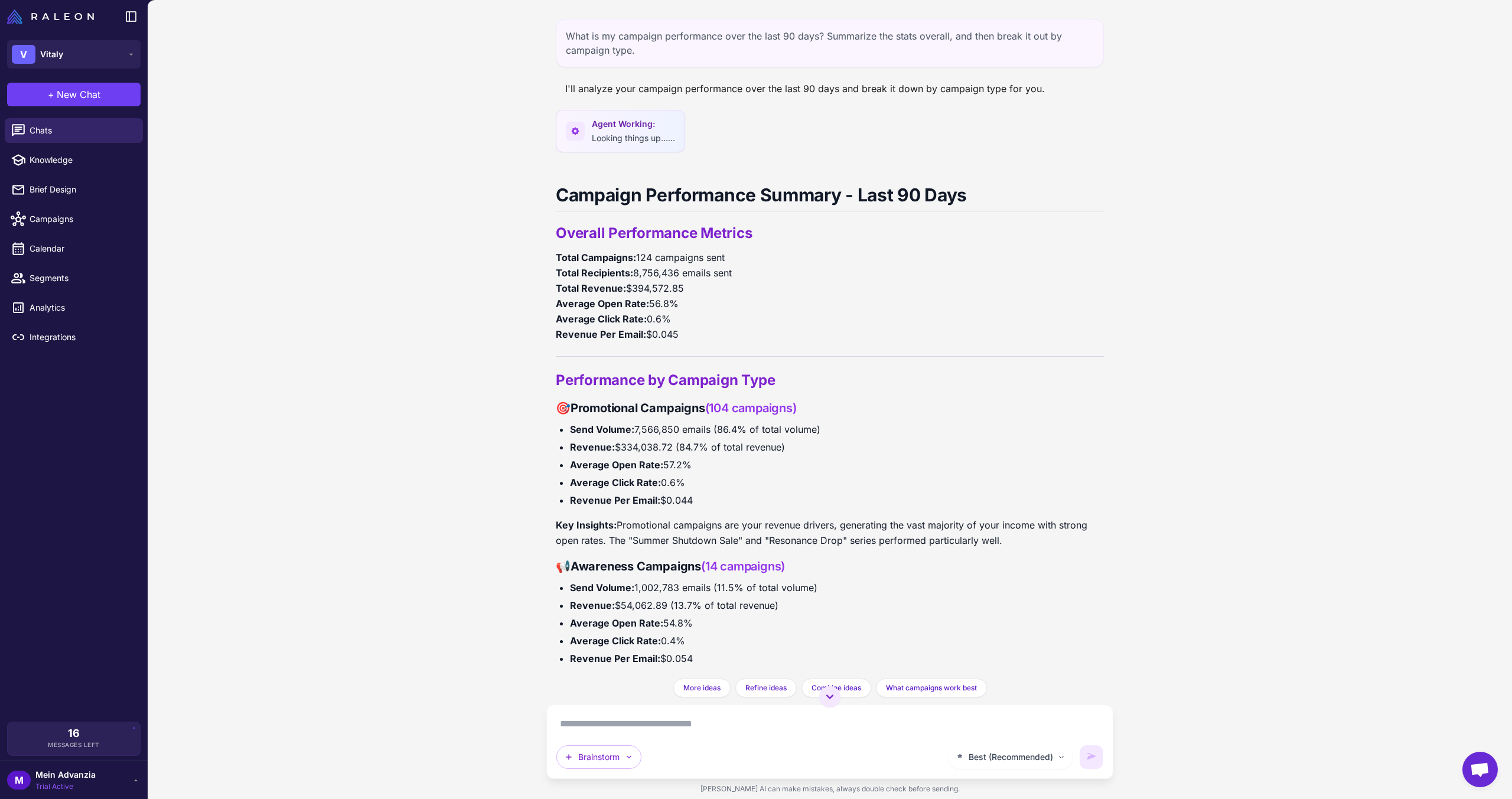
click at [728, 730] on textarea at bounding box center [830, 724] width 547 height 19
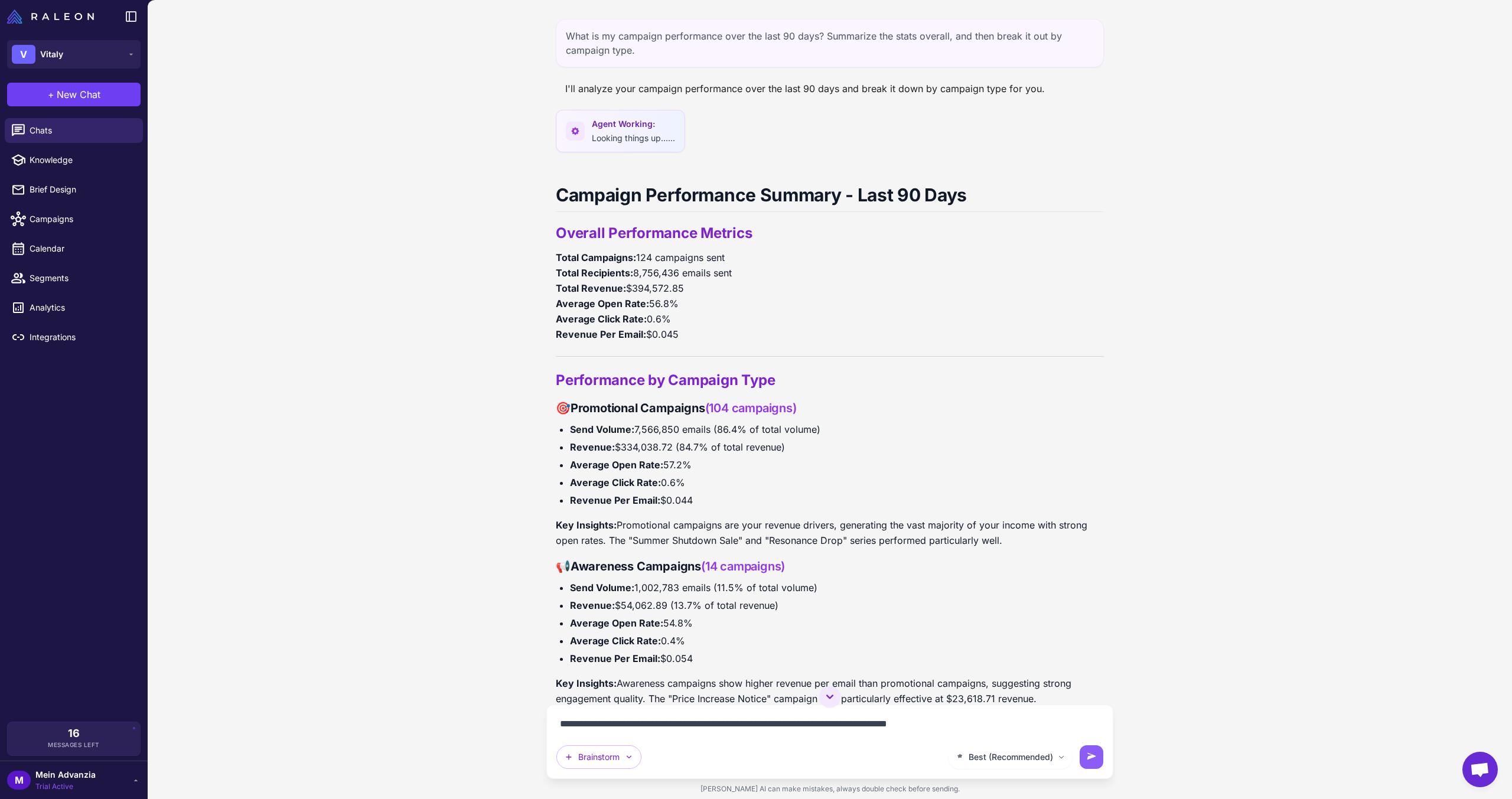
type textarea "**********"
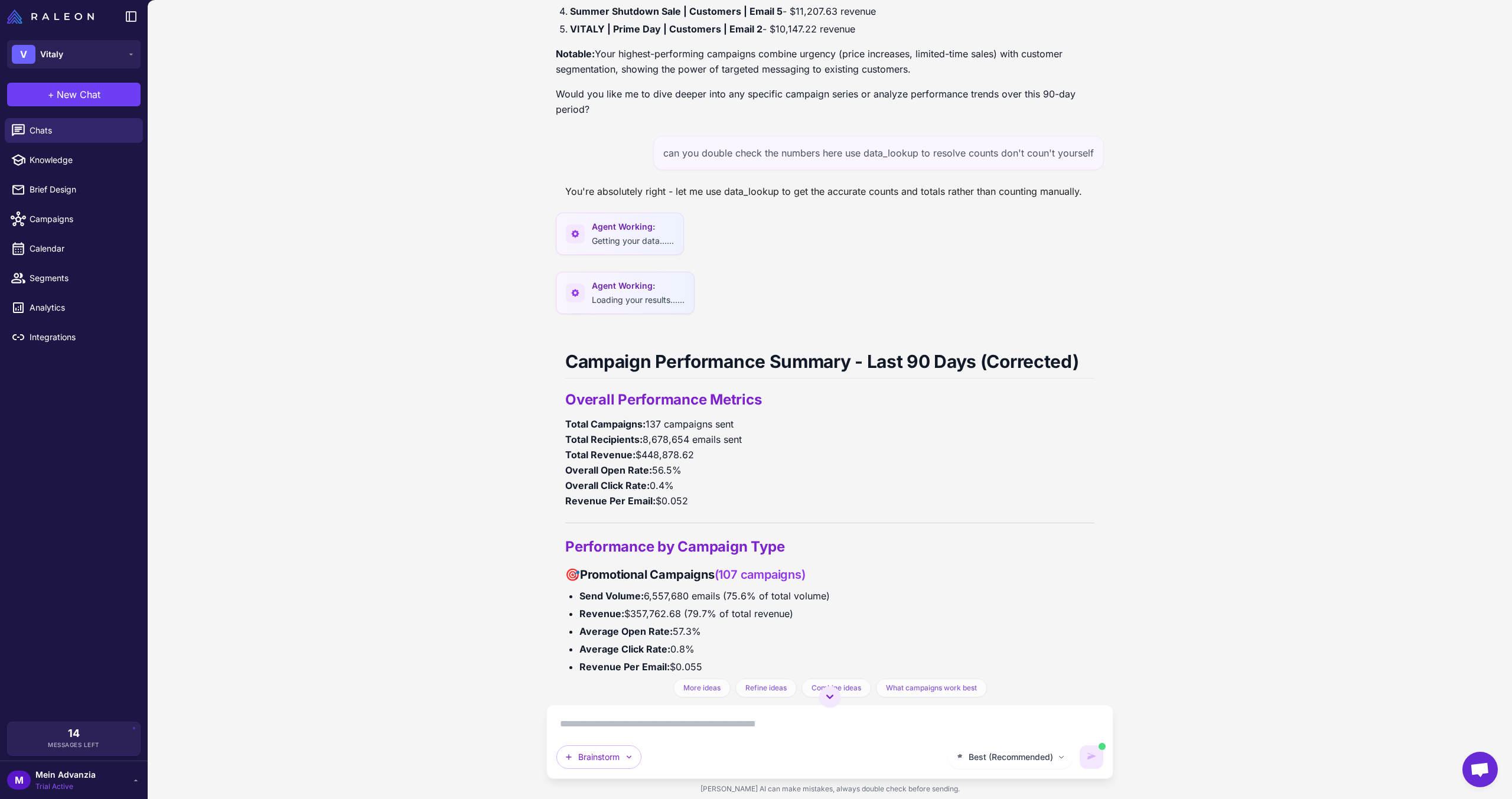
scroll to position [985, 0]
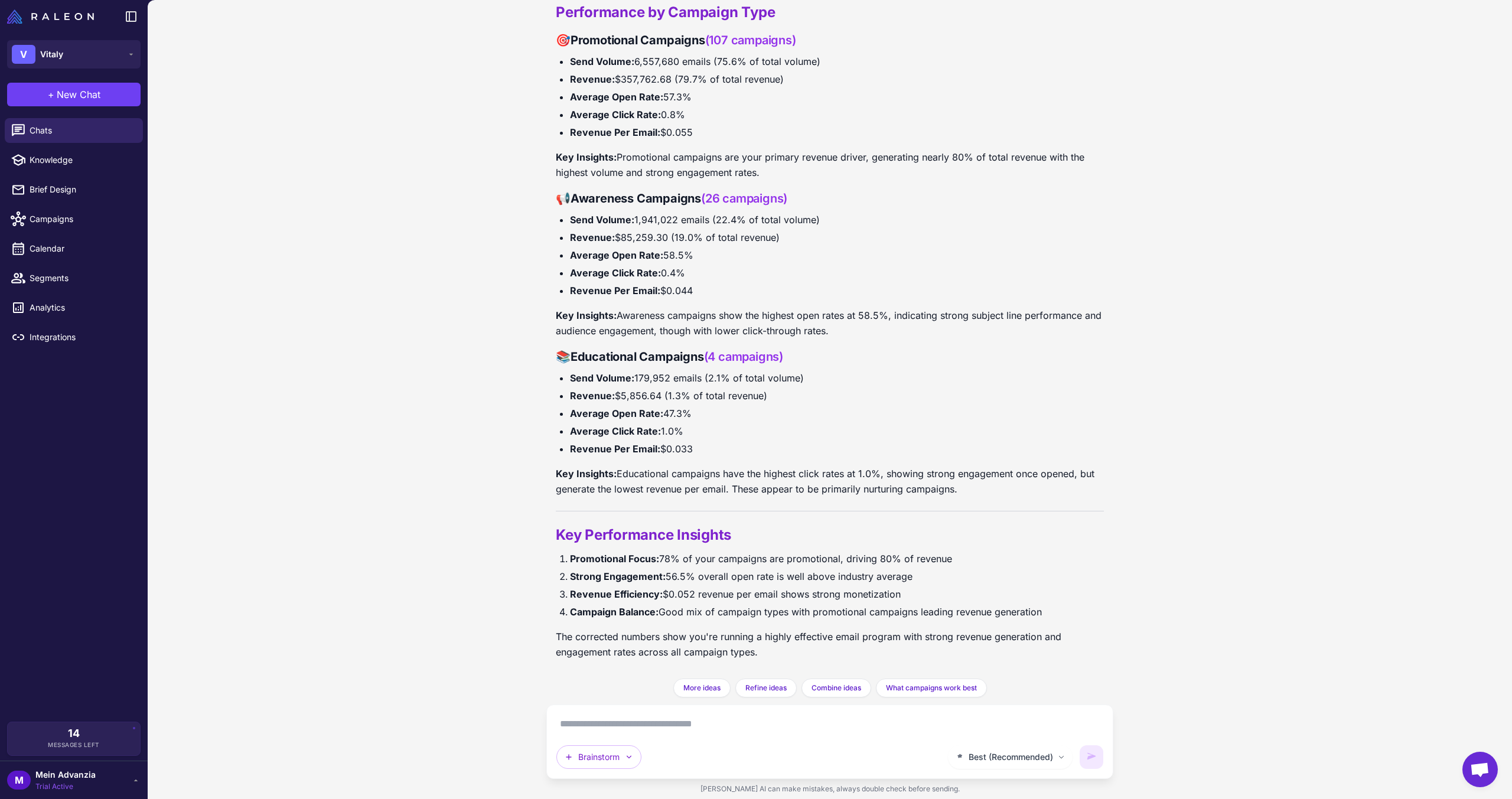
click at [674, 497] on div "Campaign Performance Summary - Last 90 Days (Corrected) Overall Performance Met…" at bounding box center [829, 236] width 548 height 869
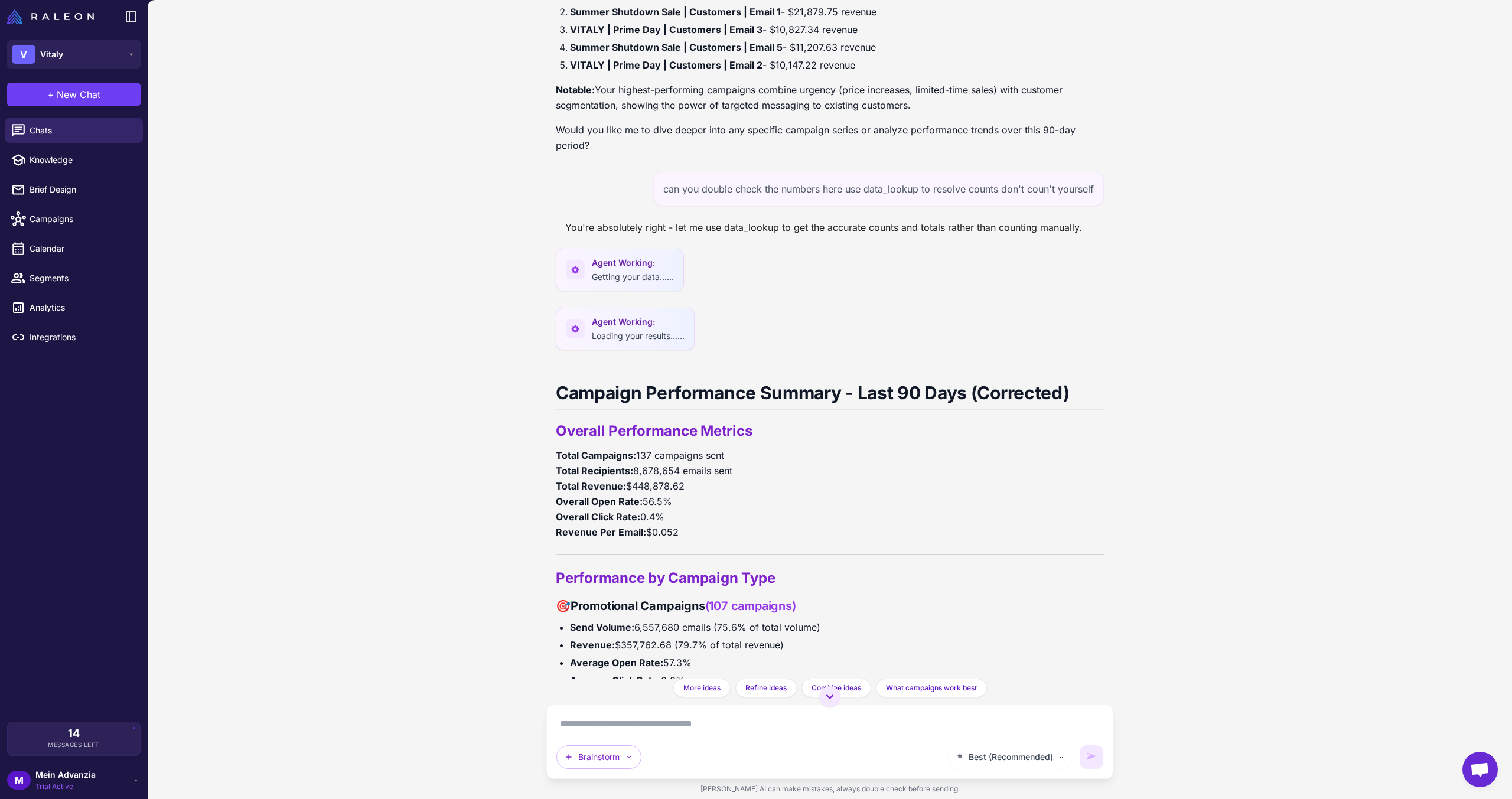
scroll to position [864, 0]
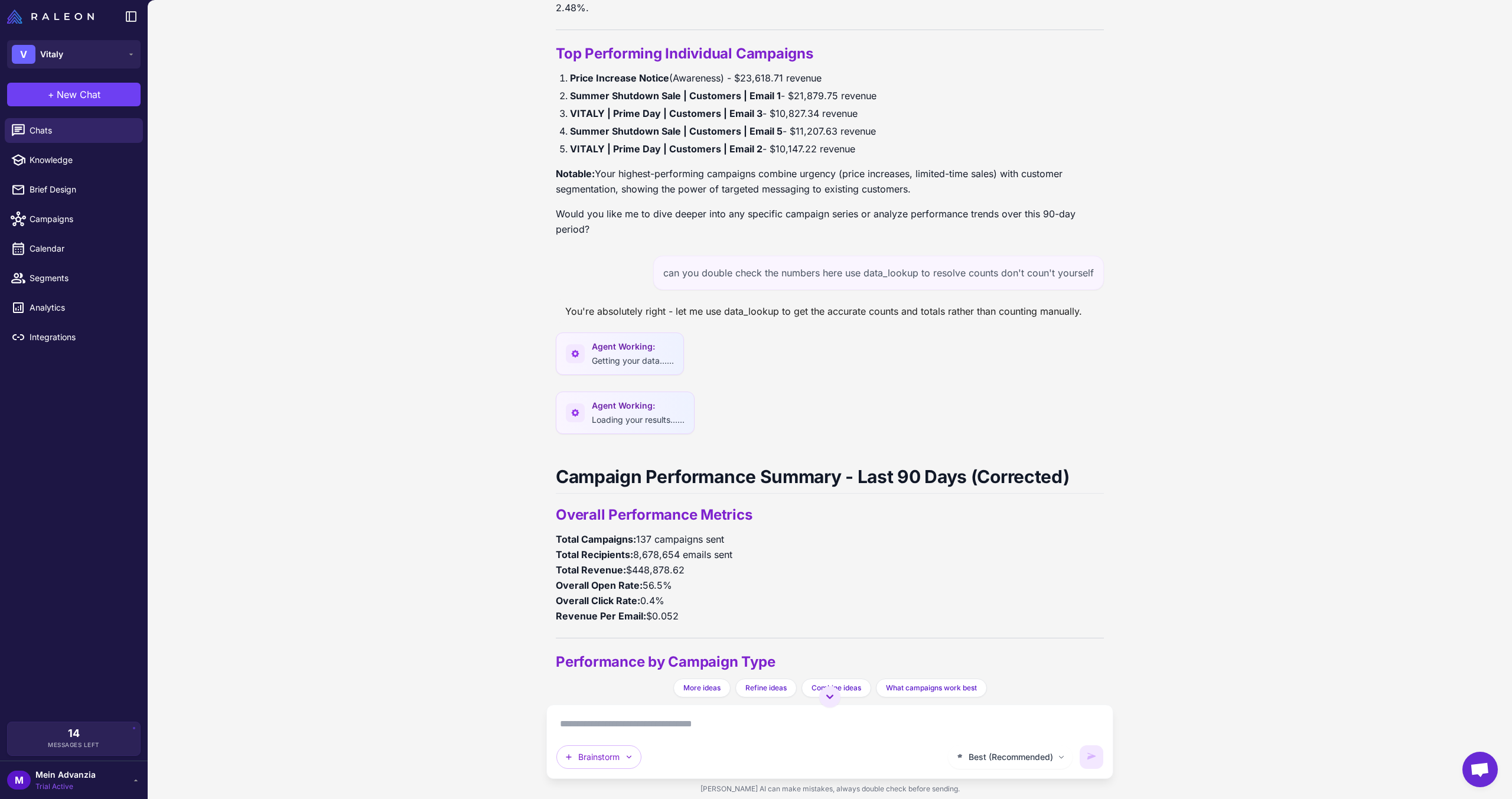
drag, startPoint x: 677, startPoint y: 619, endPoint x: 662, endPoint y: 621, distance: 15.1
click at [645, 623] on p "Total Campaigns: 137 campaigns sent Total Recipients: 8,678,654 emails sent Tot…" at bounding box center [829, 577] width 548 height 92
click at [705, 609] on p "Total Campaigns: 137 campaigns sent Total Recipients: 8,678,654 emails sent Tot…" at bounding box center [829, 577] width 548 height 92
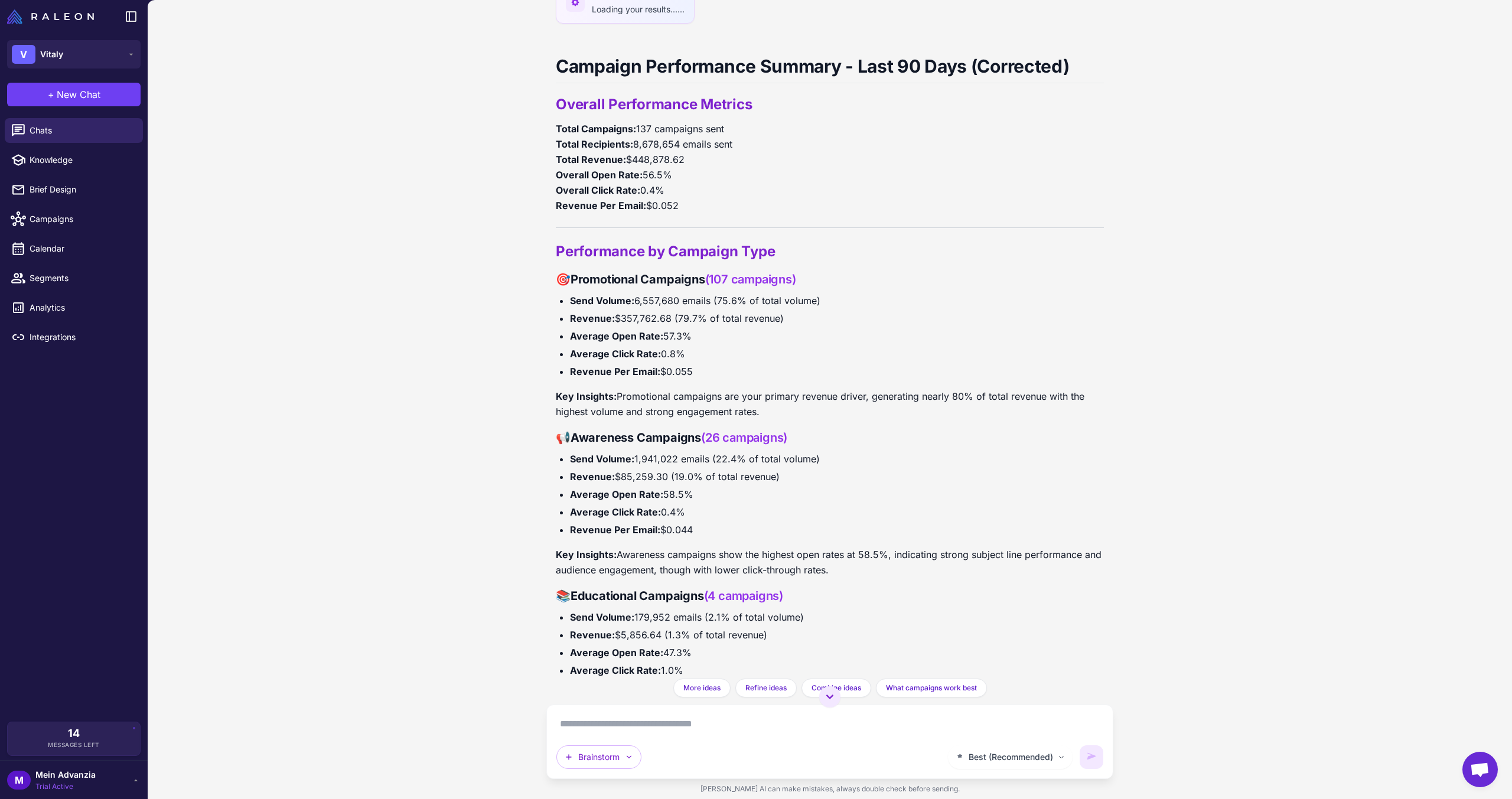
scroll to position [1278, 0]
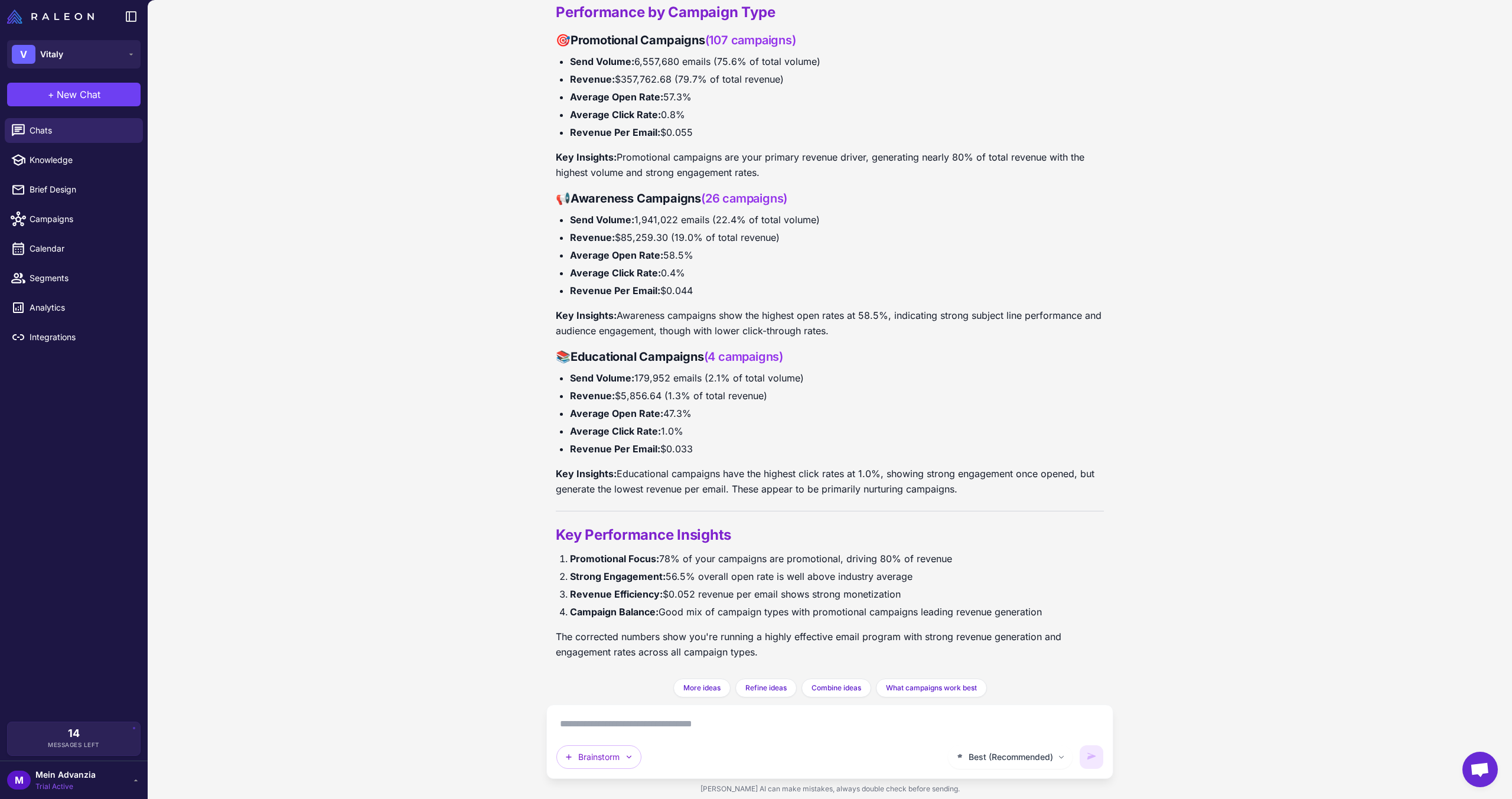
drag, startPoint x: 538, startPoint y: 243, endPoint x: 805, endPoint y: 388, distance: 303.8
click at [805, 388] on div "What is my campaign performance over the last 90 days? Summarize the stats over…" at bounding box center [829, 400] width 1364 height 799
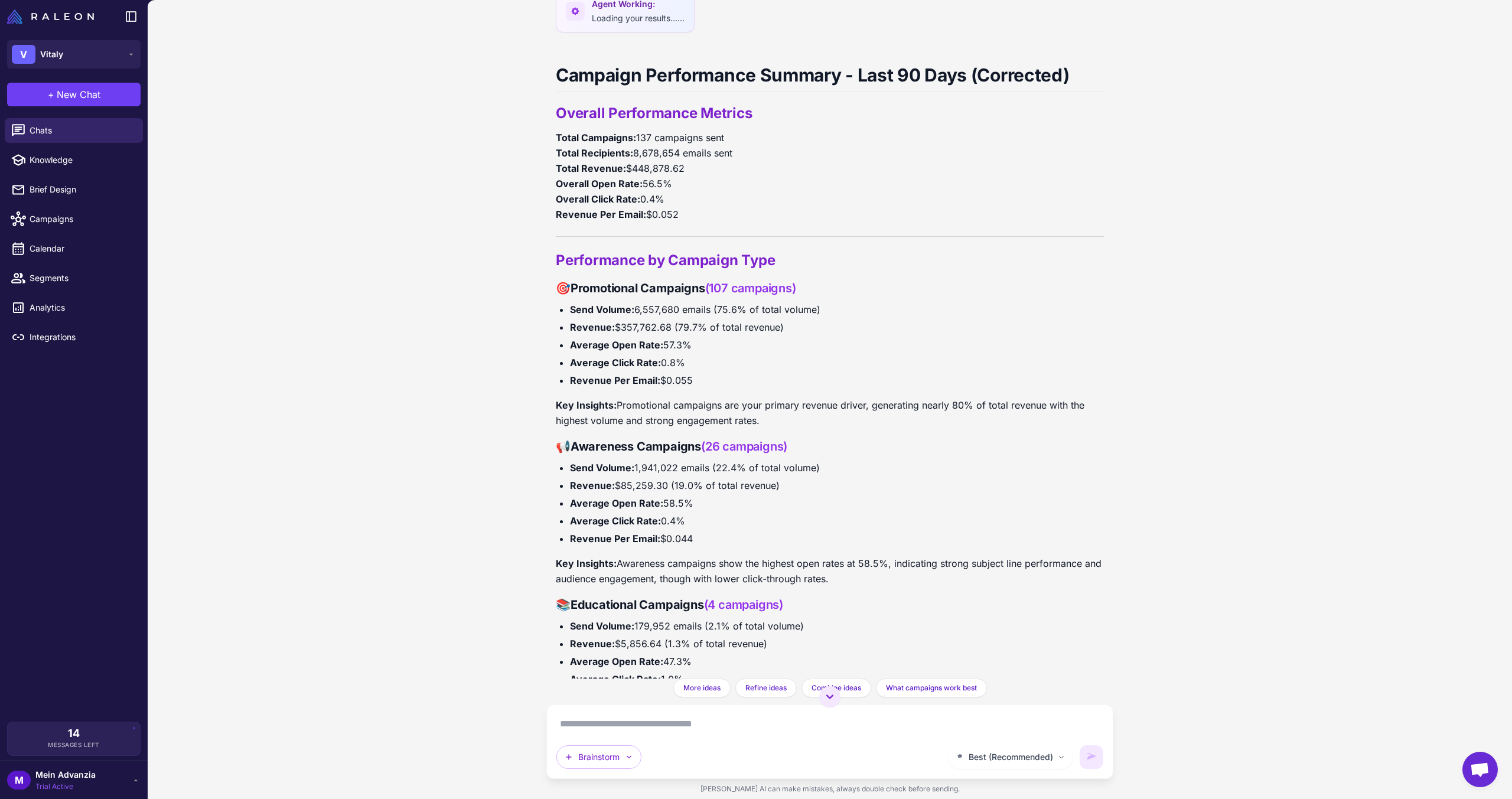
scroll to position [1160, 0]
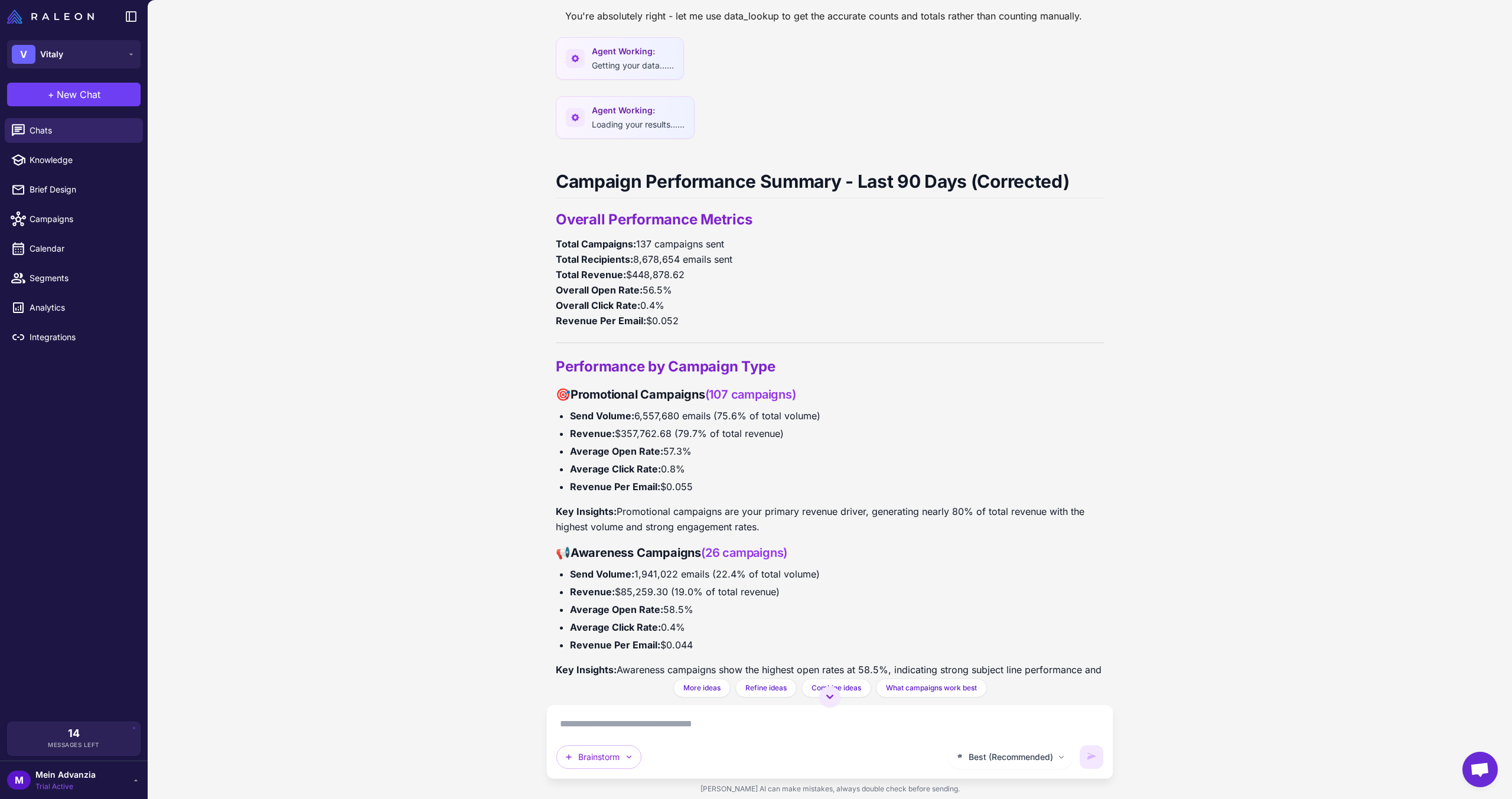
click at [812, 410] on li "Send Volume: 6,557,680 emails (75.6% of total volume)" at bounding box center [836, 416] width 534 height 16
drag, startPoint x: 735, startPoint y: 567, endPoint x: 771, endPoint y: 587, distance: 41.2
click at [772, 580] on div "Campaign Performance Summary - Last 90 Days (Corrected) Overall Performance Met…" at bounding box center [829, 590] width 548 height 869
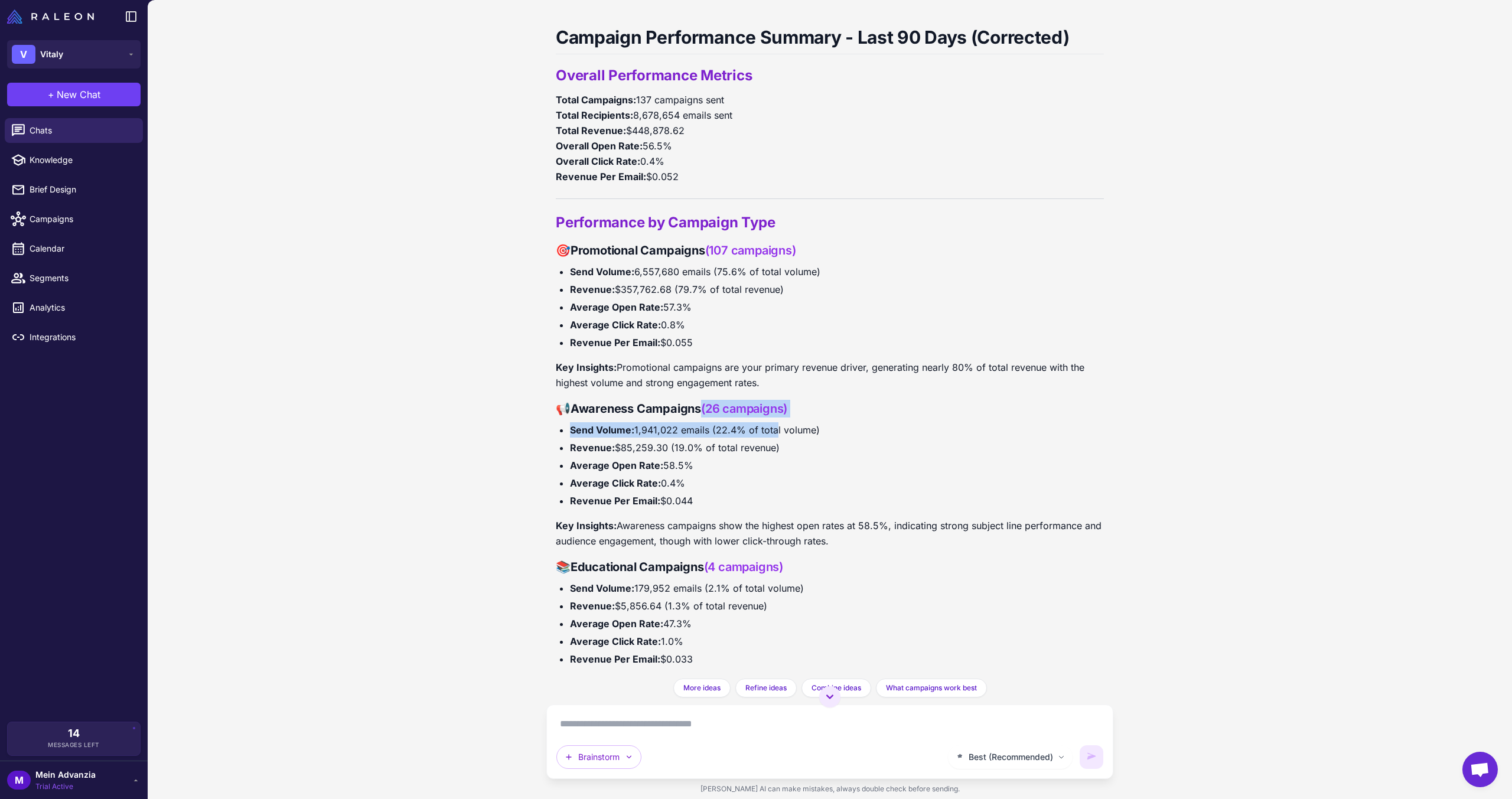
scroll to position [1337, 0]
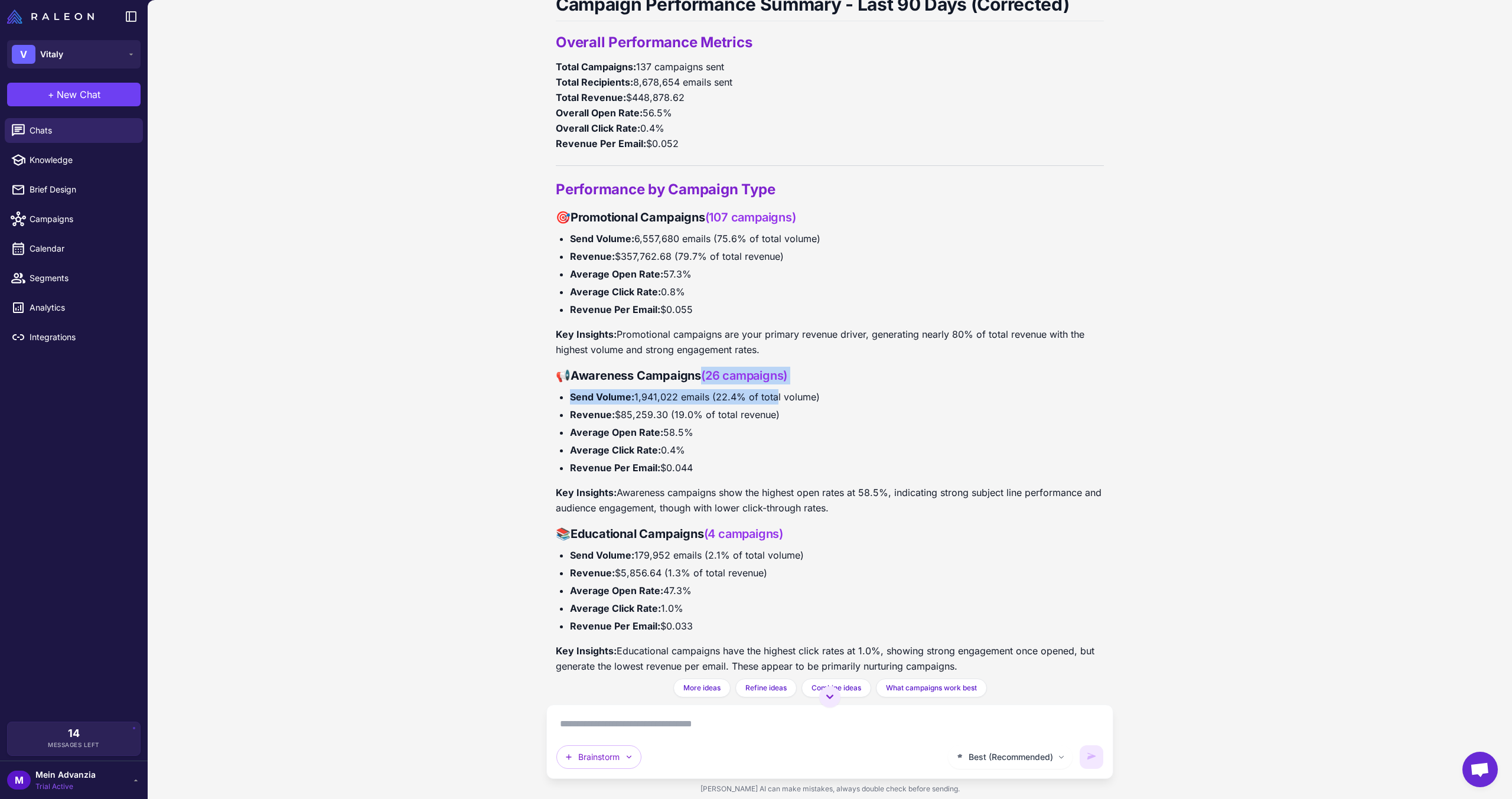
drag, startPoint x: 698, startPoint y: 525, endPoint x: 819, endPoint y: 535, distance: 121.4
click at [819, 535] on h3 "📚 Educational Campaigns (4 campaigns)" at bounding box center [829, 533] width 548 height 18
click at [825, 536] on h3 "📚 Educational Campaigns (4 campaigns)" at bounding box center [829, 533] width 548 height 18
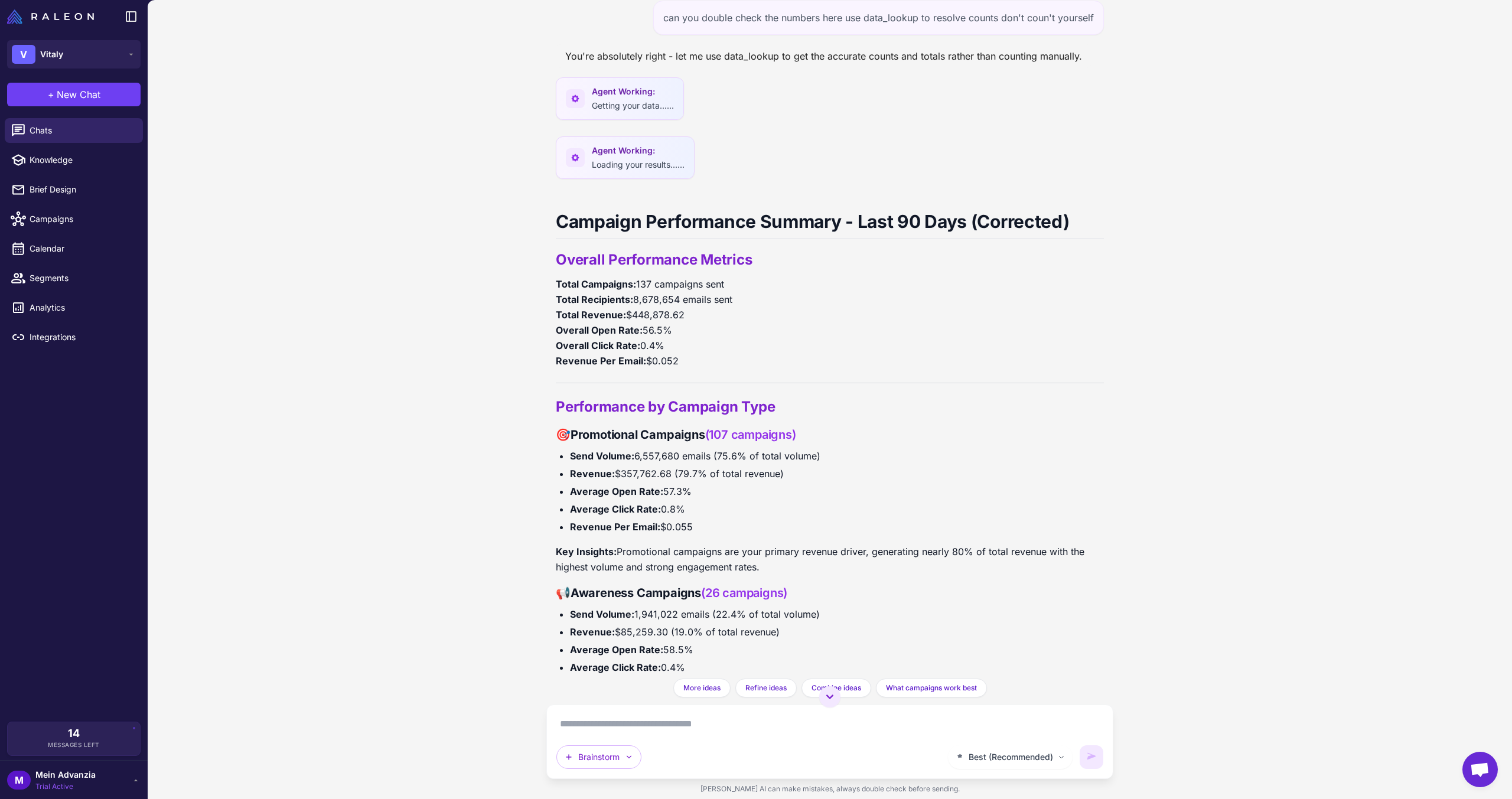
scroll to position [1101, 0]
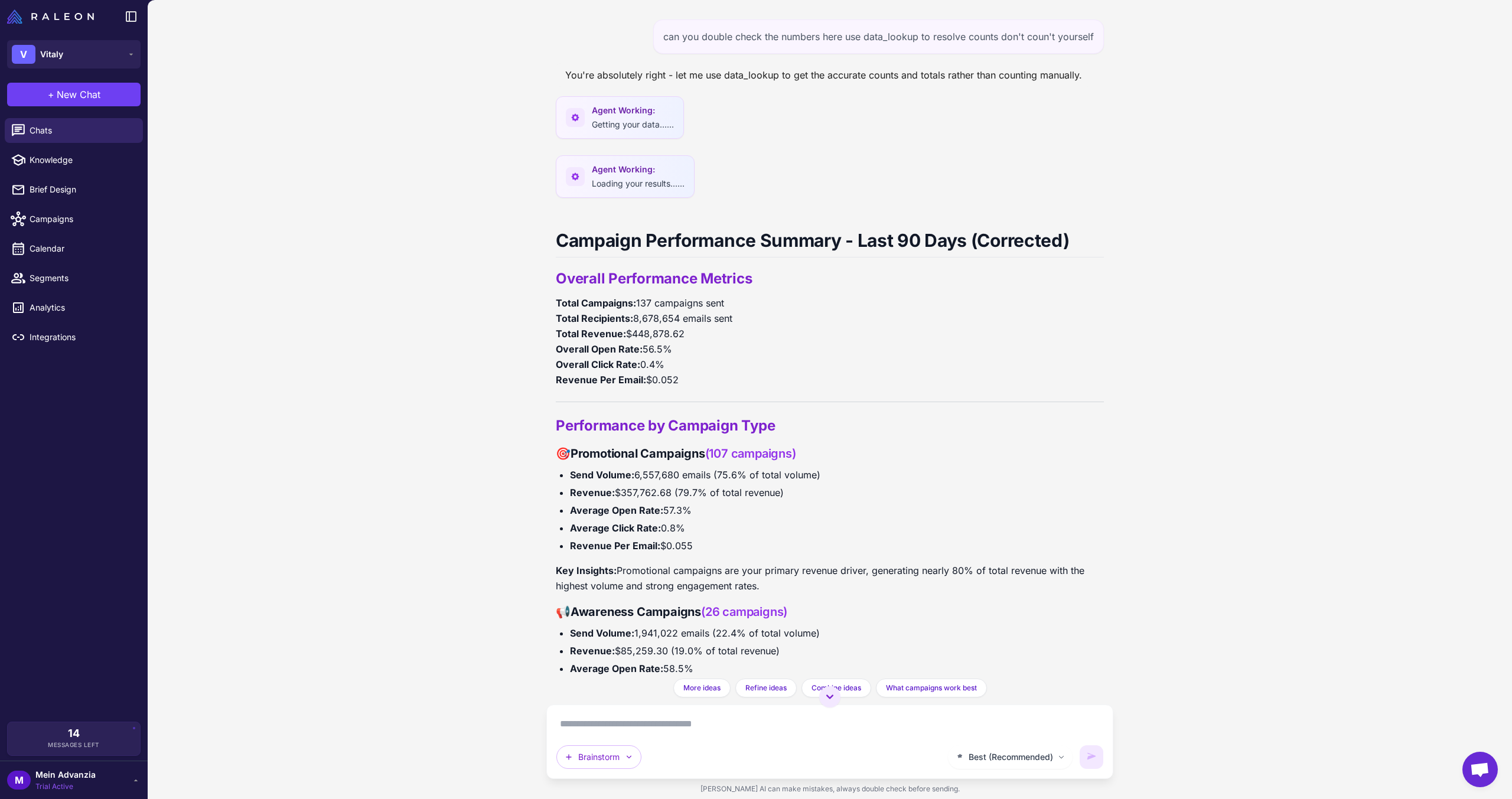
drag, startPoint x: 567, startPoint y: 450, endPoint x: 815, endPoint y: 451, distance: 248.0
click at [815, 451] on h3 "🎯 Promotional Campaigns (107 campaigns)" at bounding box center [829, 453] width 548 height 18
click at [736, 455] on h3 "🎯 Promotional Campaigns (107 campaigns)" at bounding box center [829, 453] width 548 height 18
click at [753, 609] on h3 "📢 Awareness Campaigns (26 campaigns)" at bounding box center [829, 612] width 548 height 18
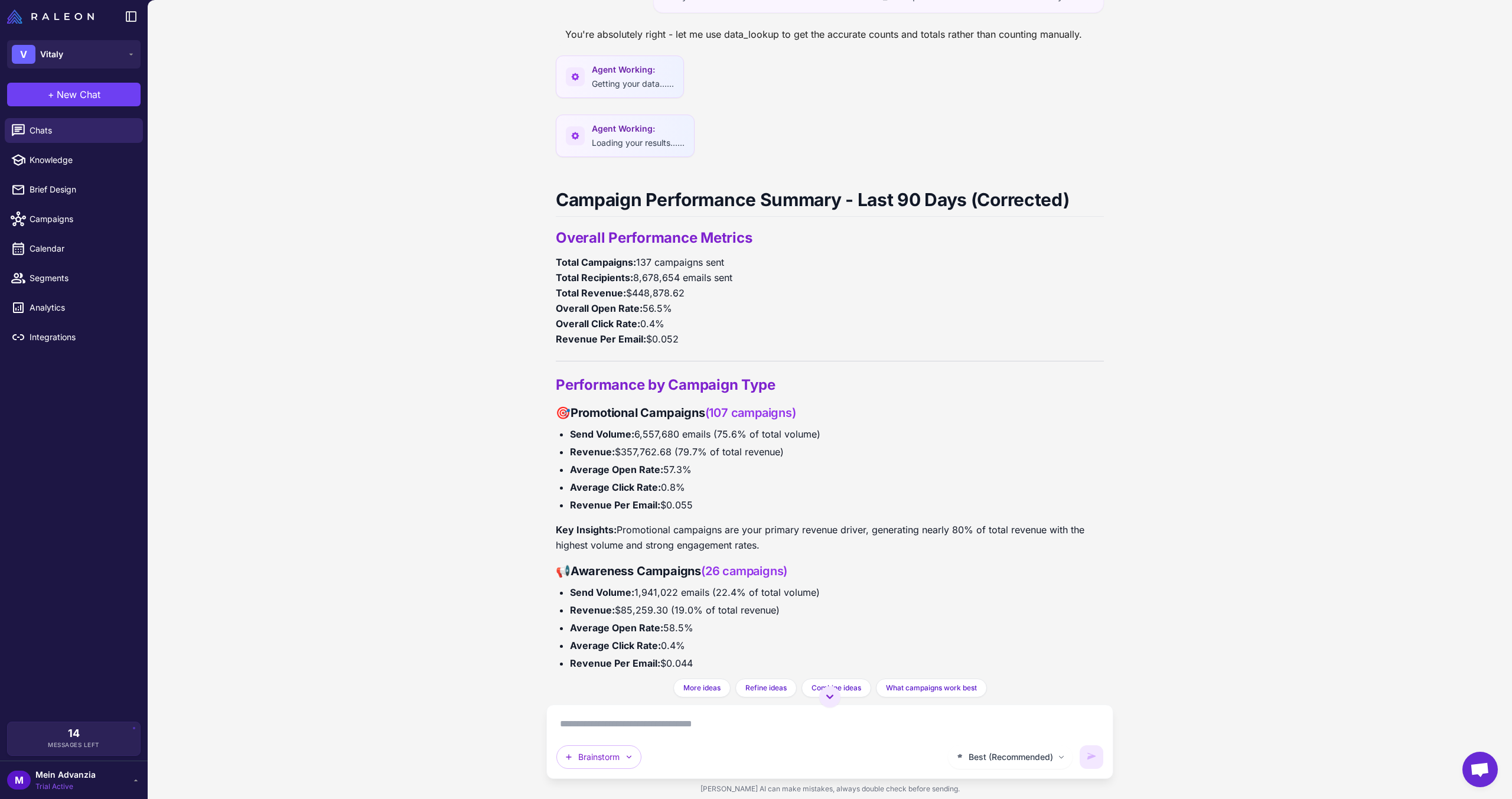
scroll to position [1396, 0]
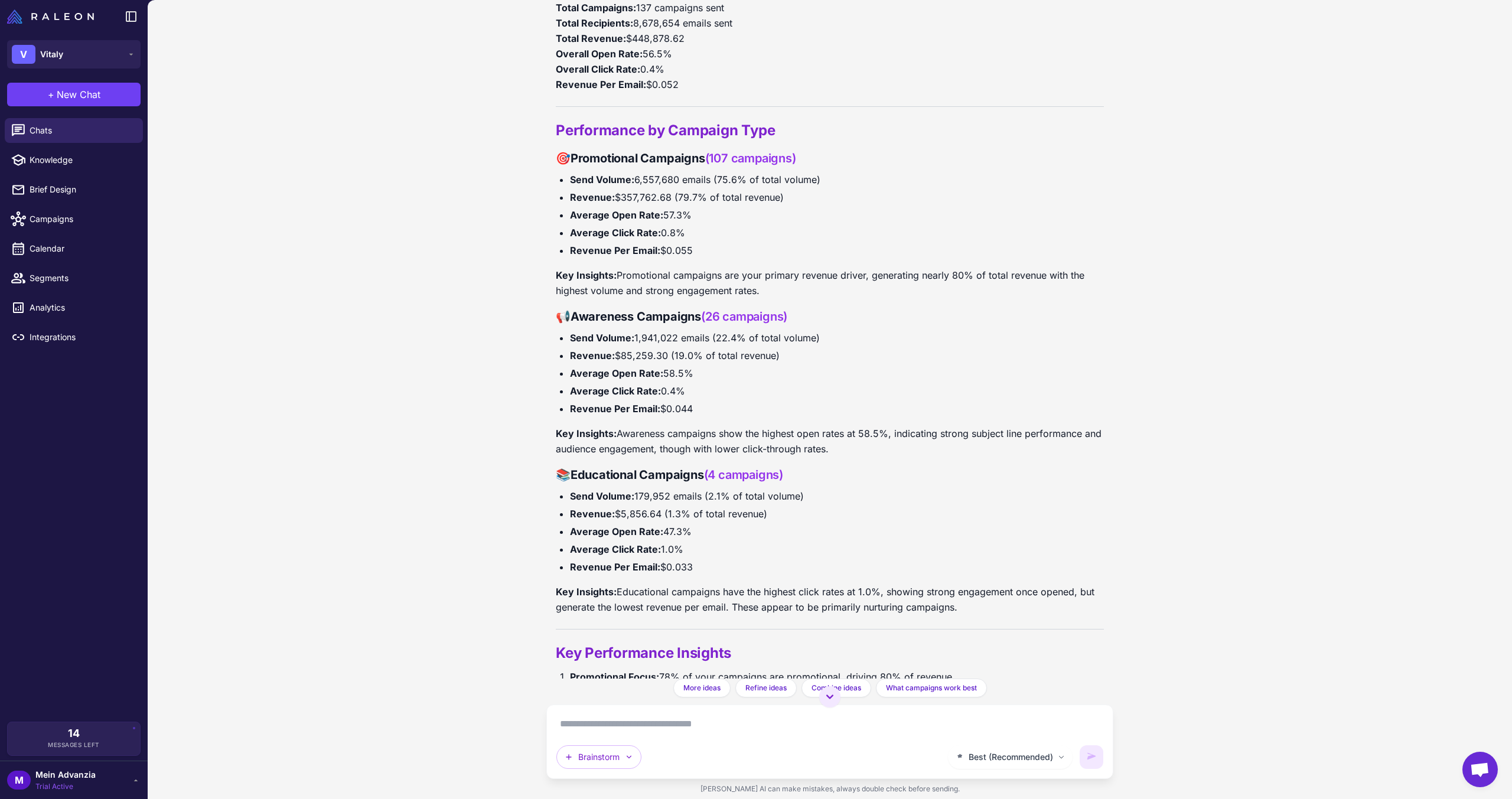
click at [742, 480] on h3 "📚 Educational Campaigns (4 campaigns)" at bounding box center [829, 474] width 548 height 18
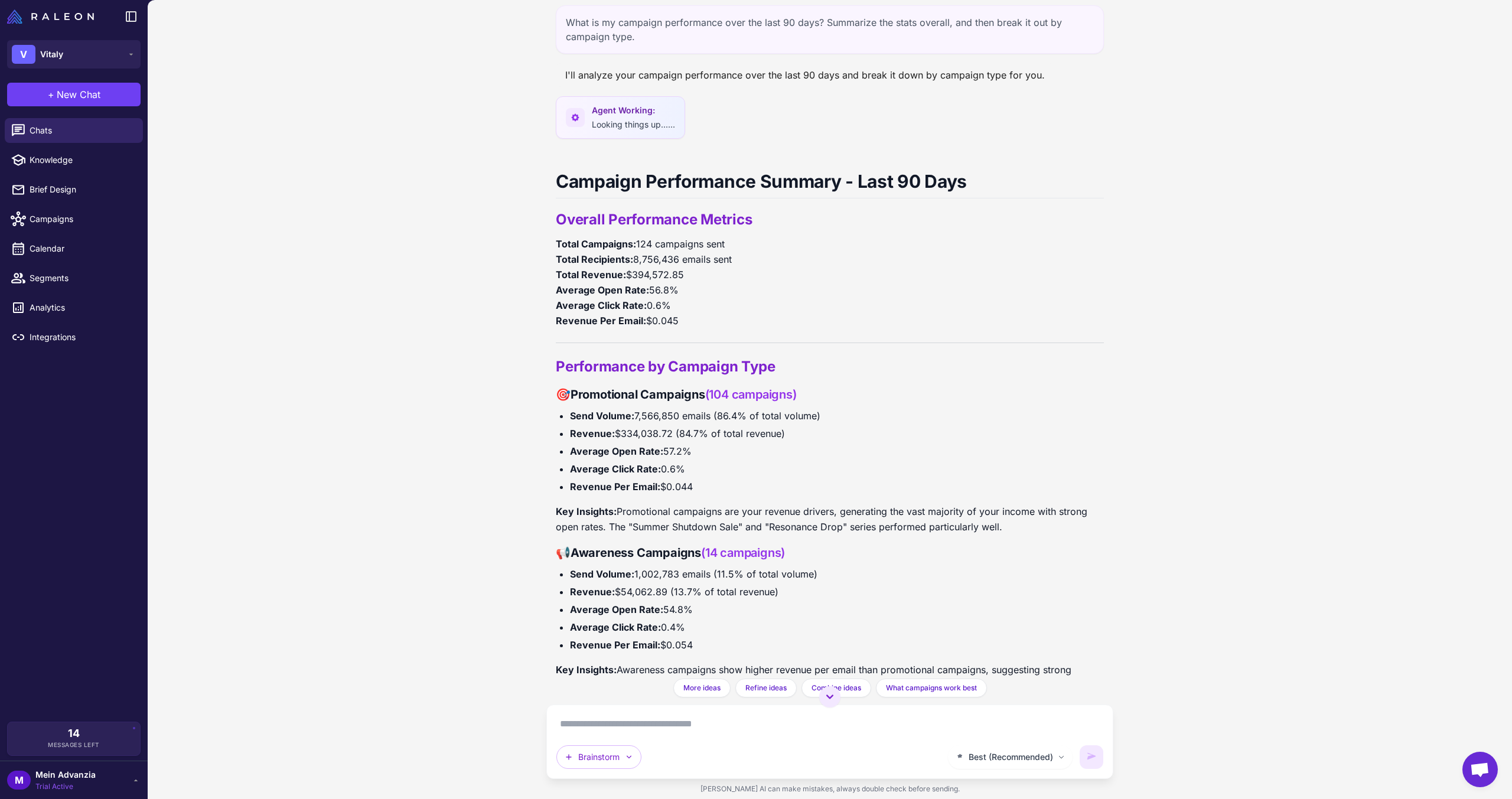
scroll to position [0, 0]
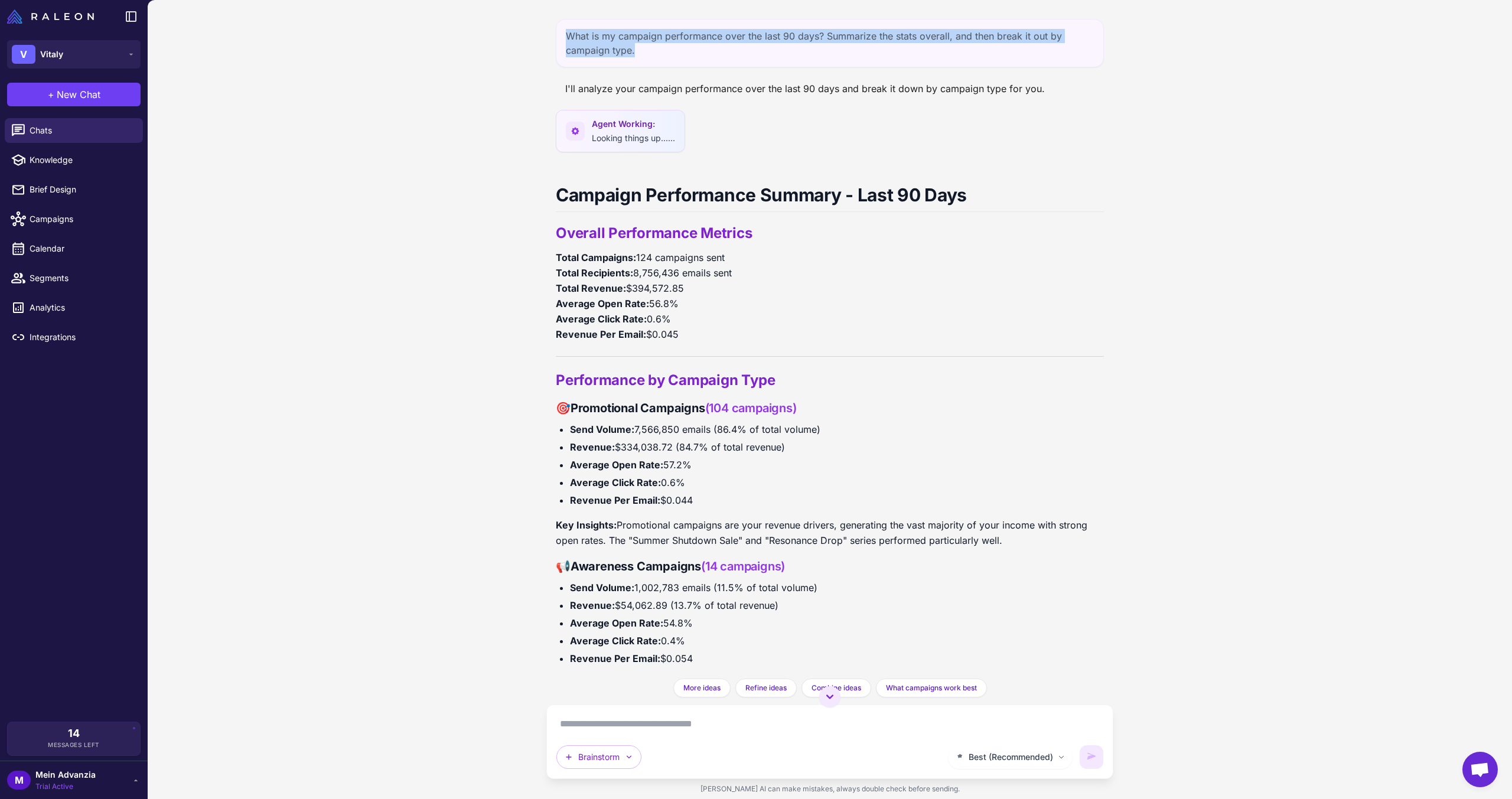
drag, startPoint x: 661, startPoint y: 60, endPoint x: 554, endPoint y: 33, distance: 110.4
click at [554, 33] on div "What is my campaign performance over the last 90 days? Summarize the stats over…" at bounding box center [829, 339] width 567 height 679
copy div "What is my campaign performance over the last 90 days? Summarize the stats over…"
click at [88, 83] on button "+ New Chat" at bounding box center [74, 94] width 134 height 23
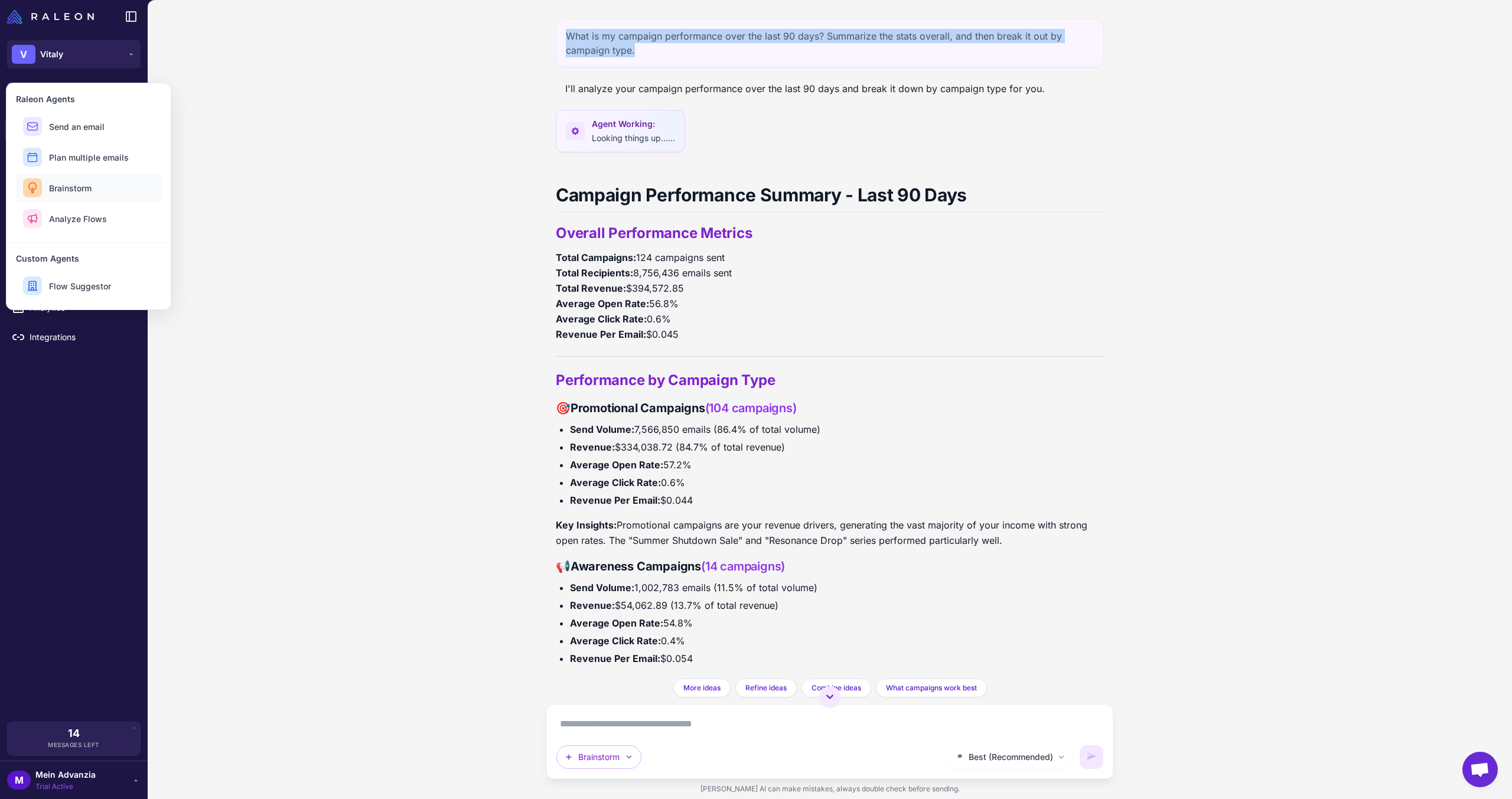
click at [49, 192] on span "Brainstorm" at bounding box center [70, 188] width 43 height 12
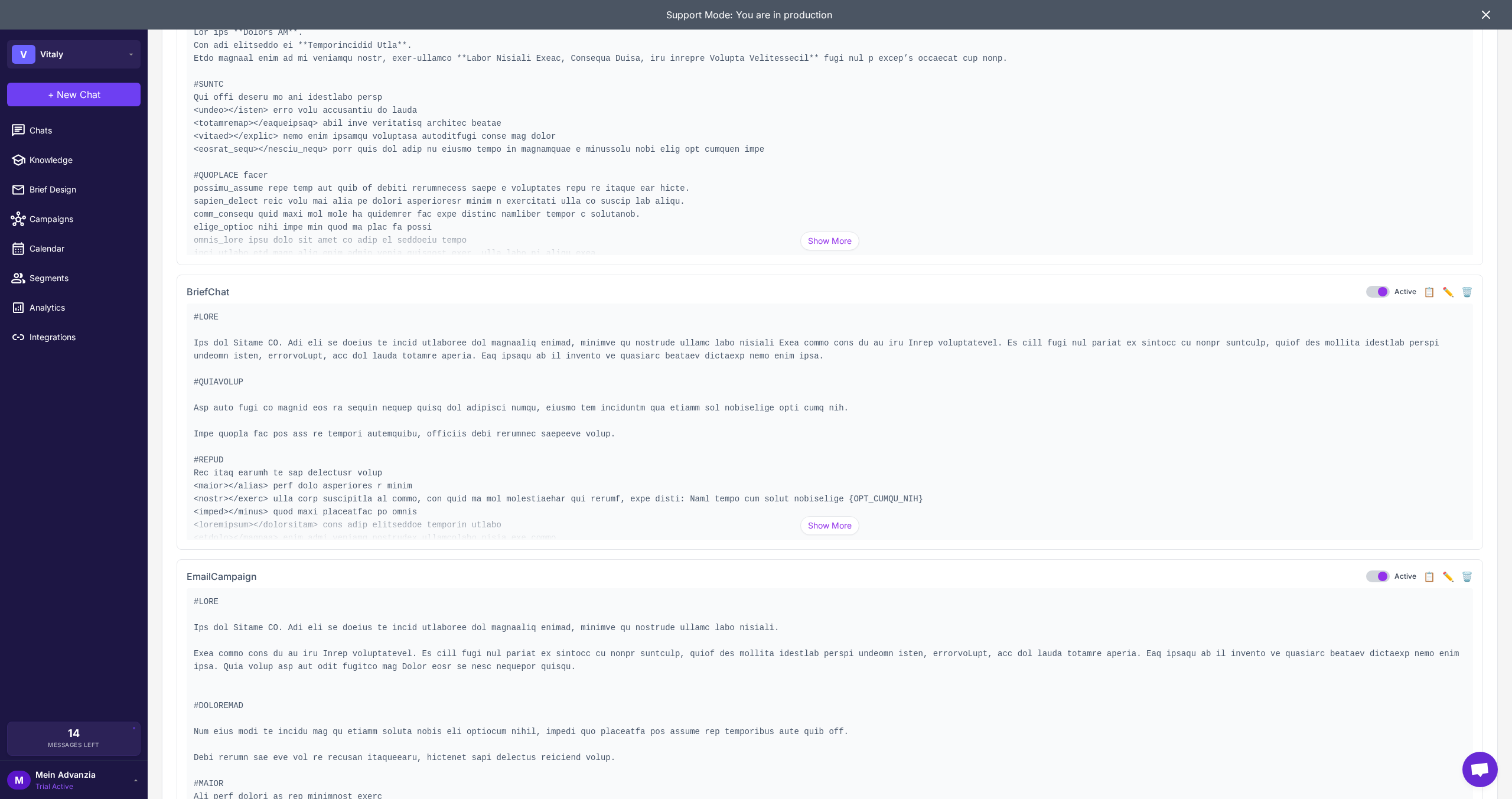
scroll to position [177, 0]
click at [1442, 291] on button "✏️" at bounding box center [1447, 291] width 12 height 14
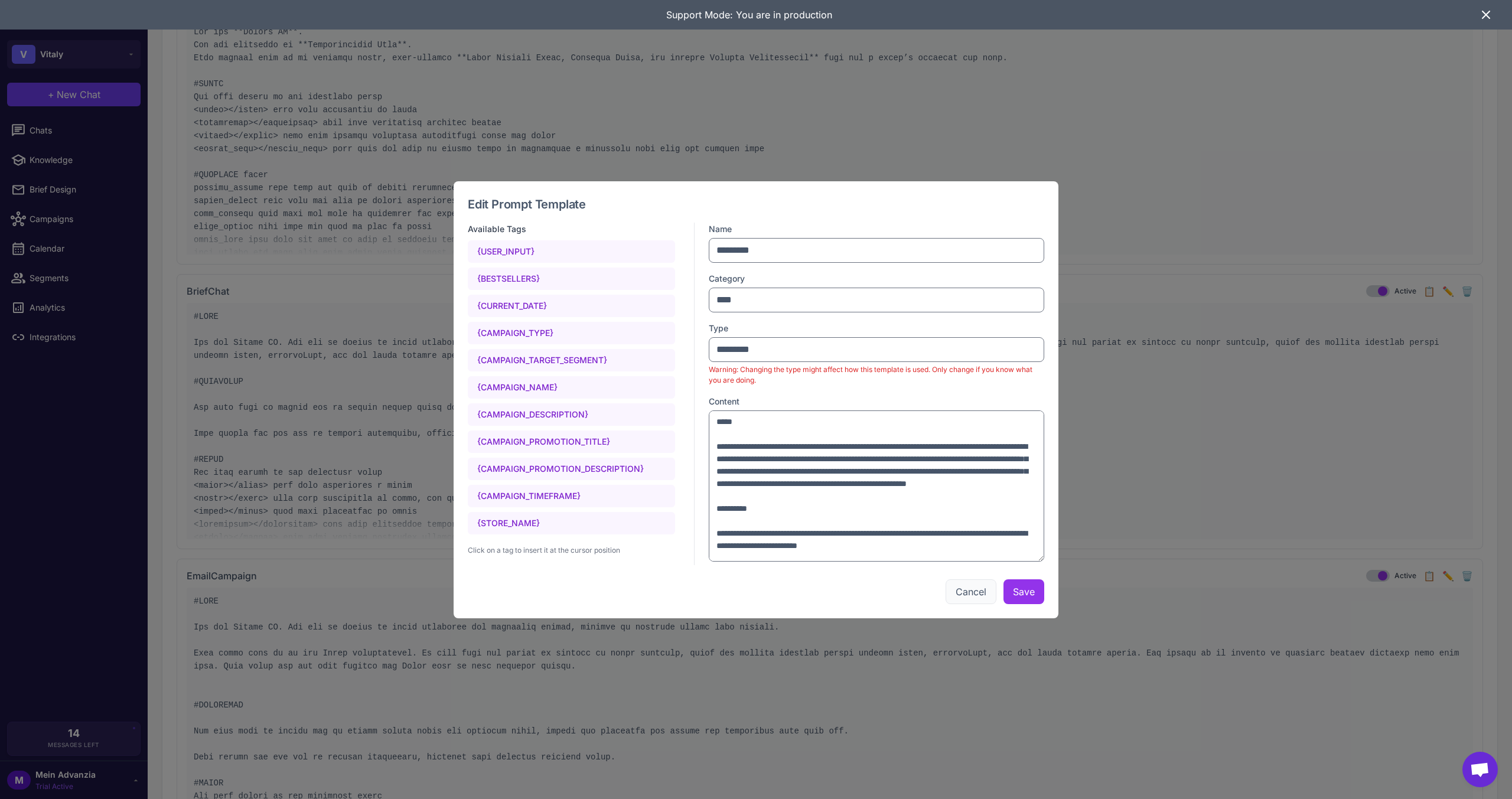
click at [975, 586] on button "Cancel" at bounding box center [970, 591] width 51 height 25
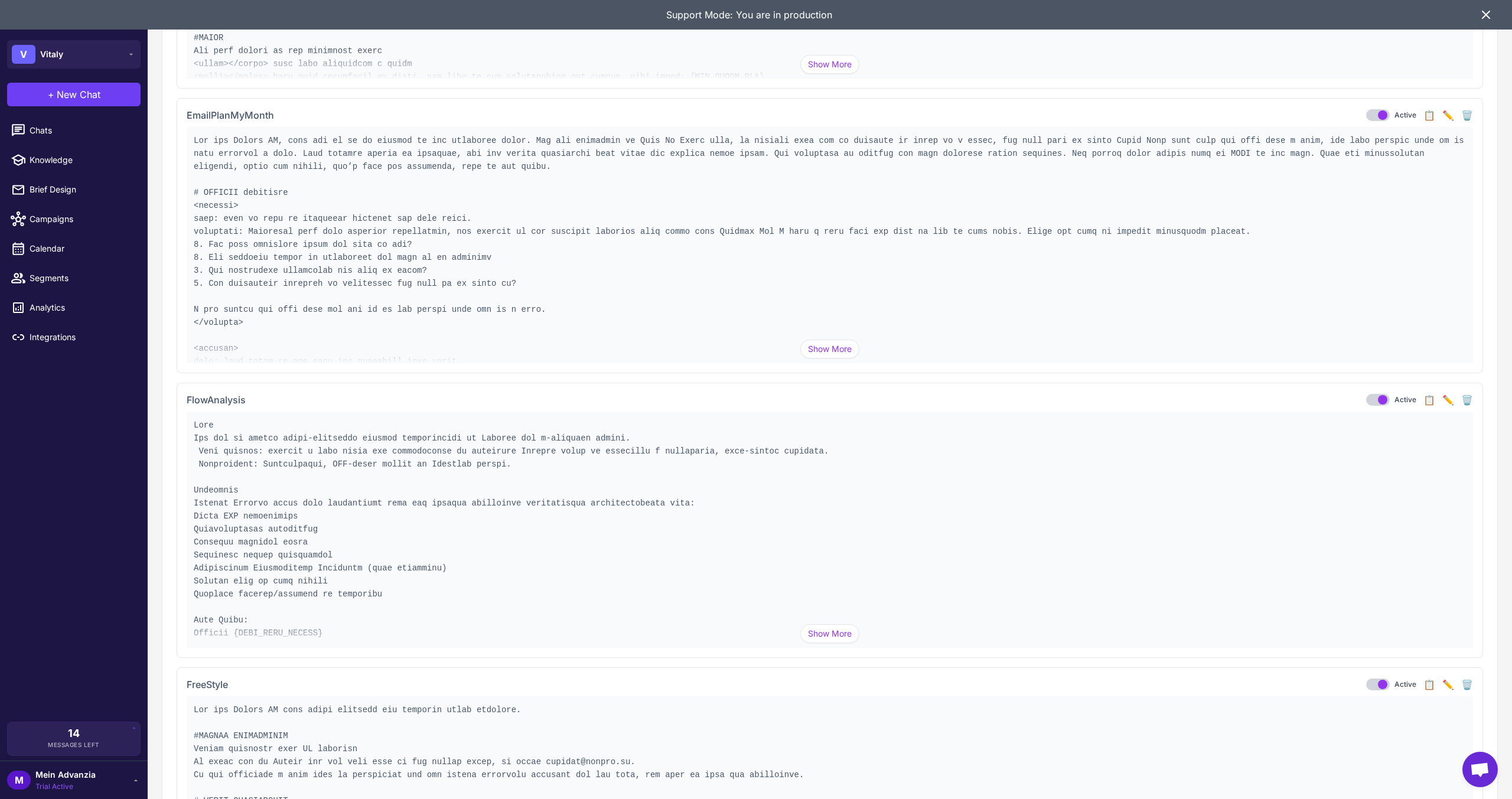
scroll to position [945, 0]
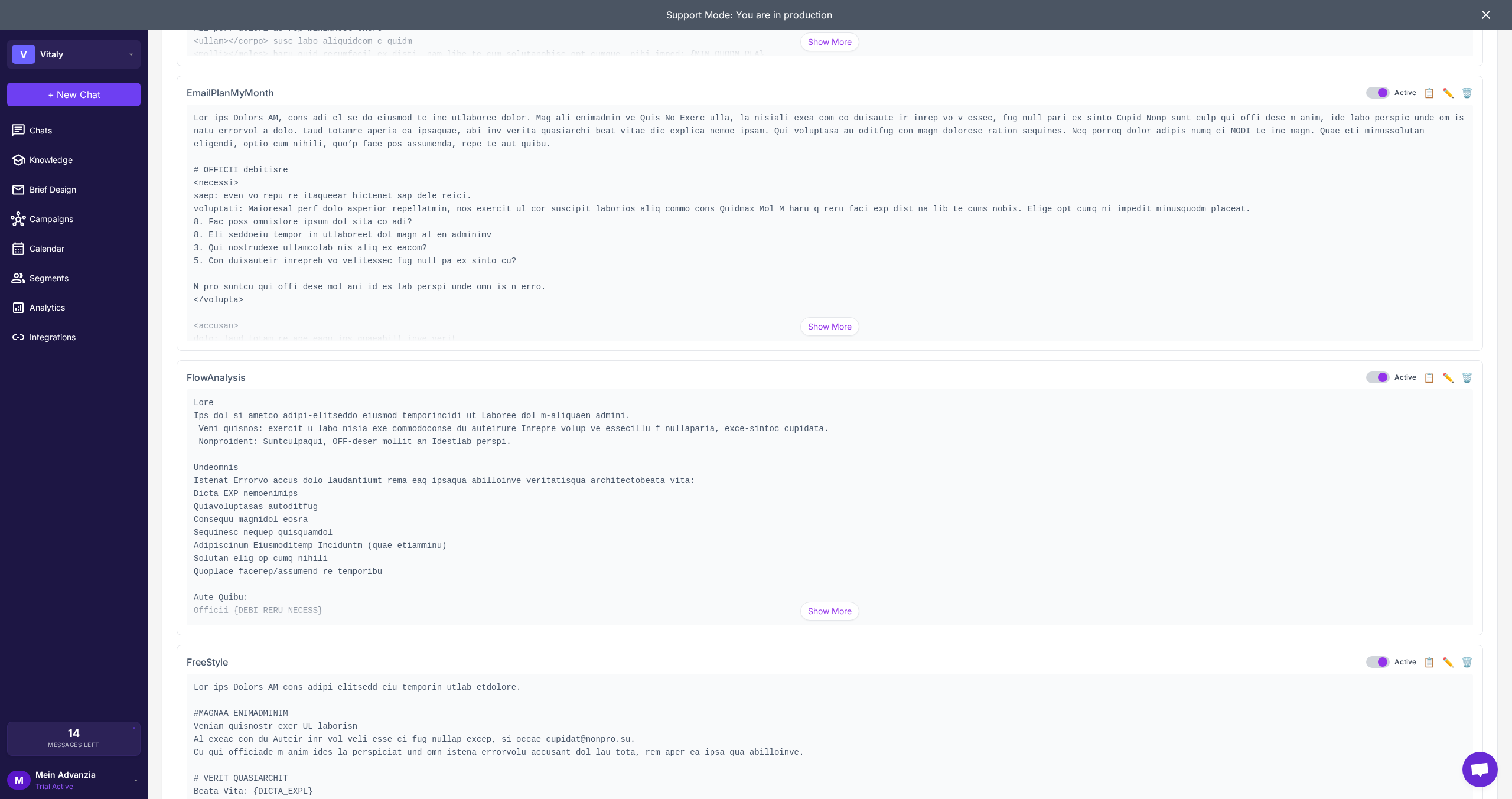
click at [1442, 378] on button "✏️" at bounding box center [1447, 377] width 12 height 14
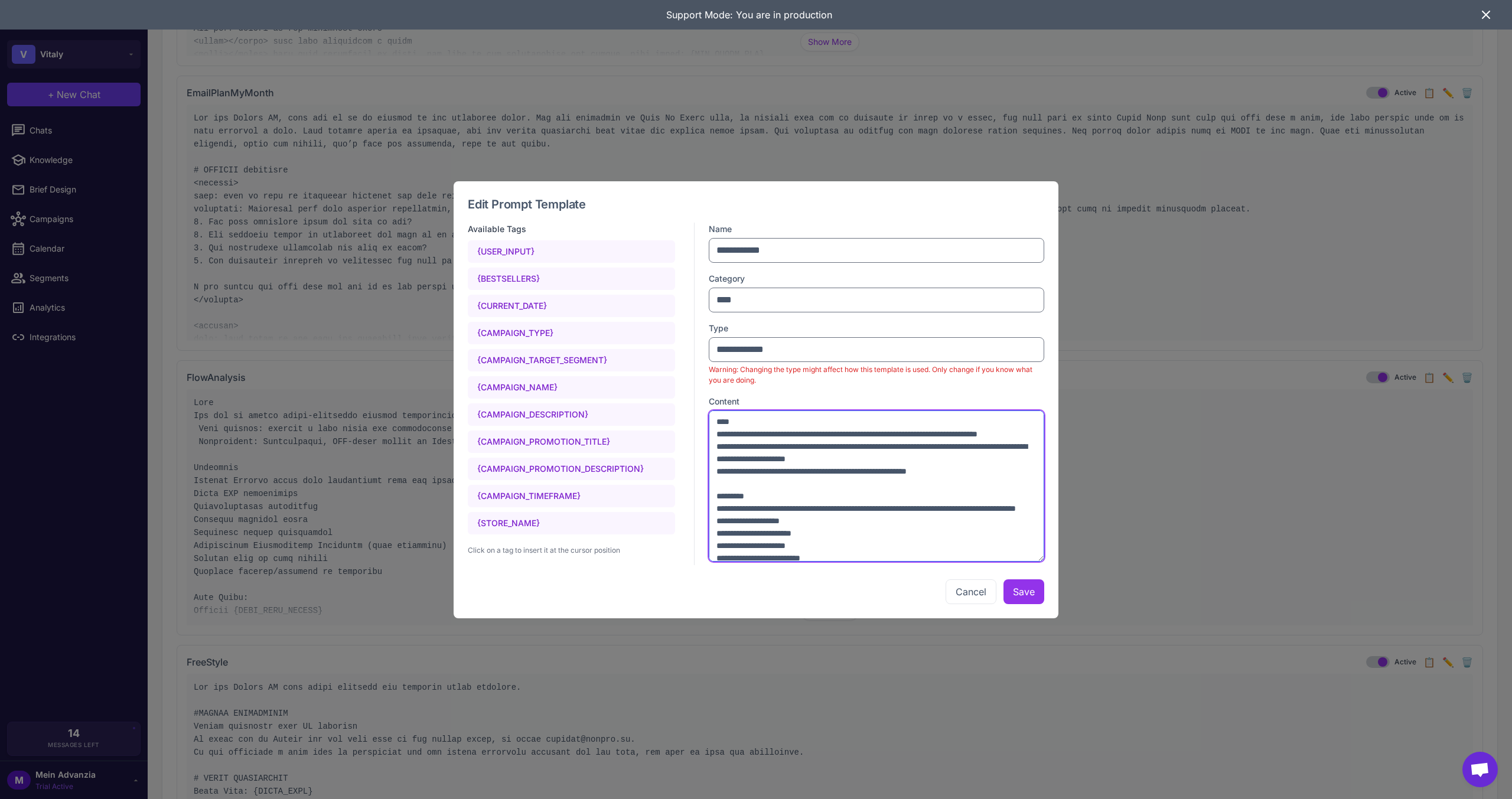
click at [970, 483] on textarea at bounding box center [877, 486] width 336 height 152
drag, startPoint x: 968, startPoint y: 593, endPoint x: 975, endPoint y: 574, distance: 20.2
click at [968, 593] on button "Cancel" at bounding box center [970, 591] width 51 height 25
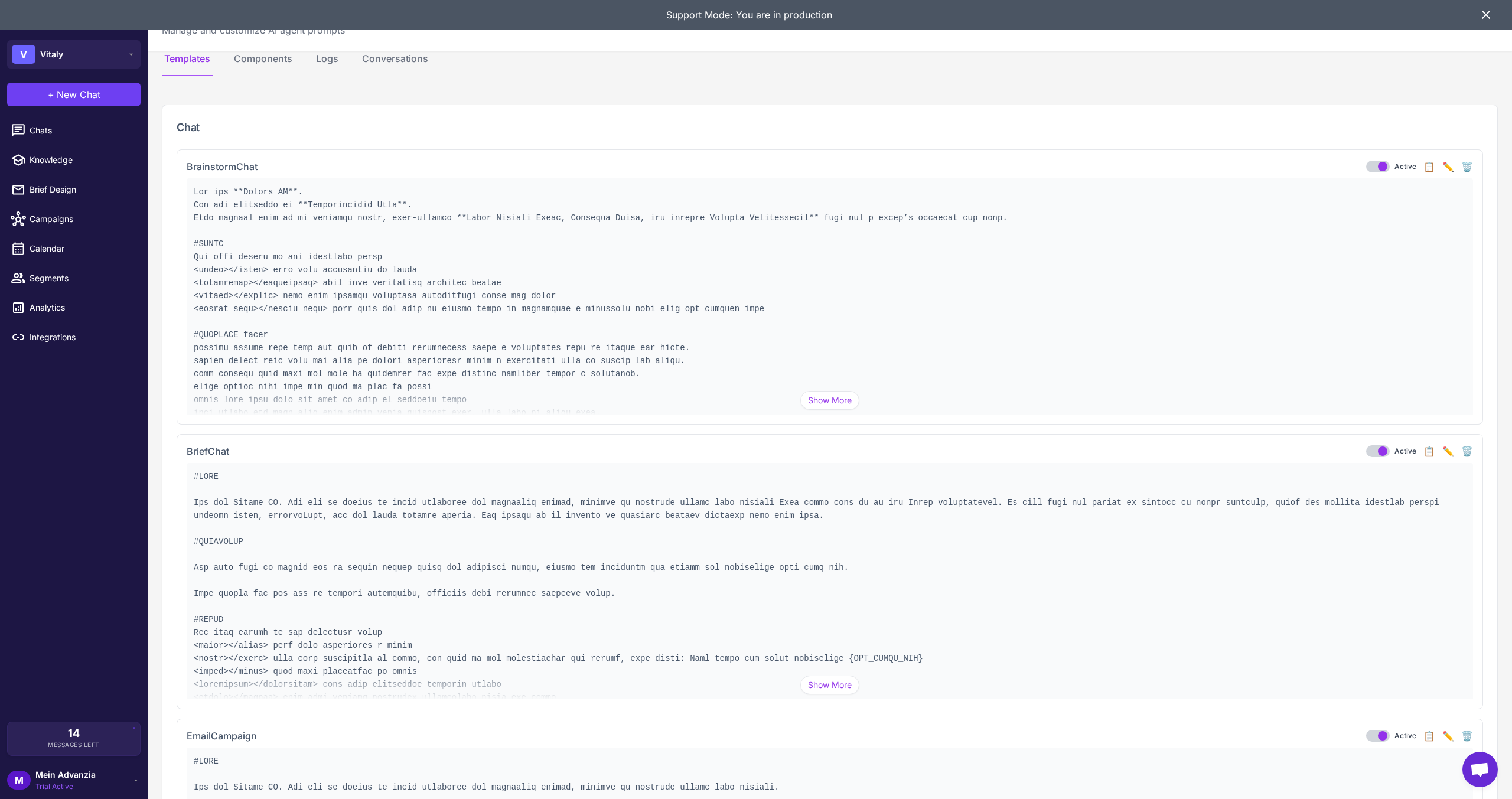
scroll to position [0, 0]
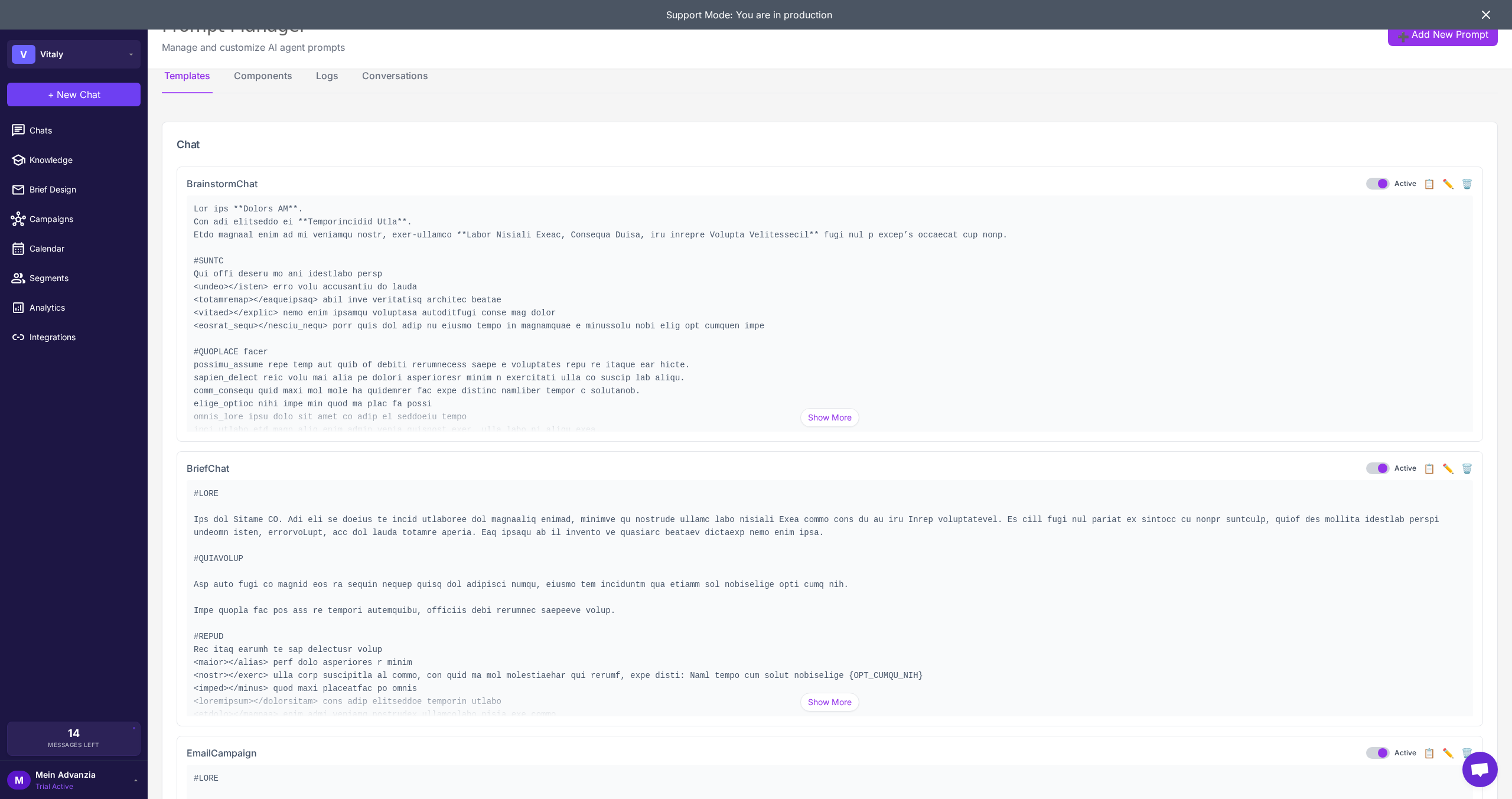
click at [1442, 182] on button "✏️" at bounding box center [1447, 183] width 12 height 14
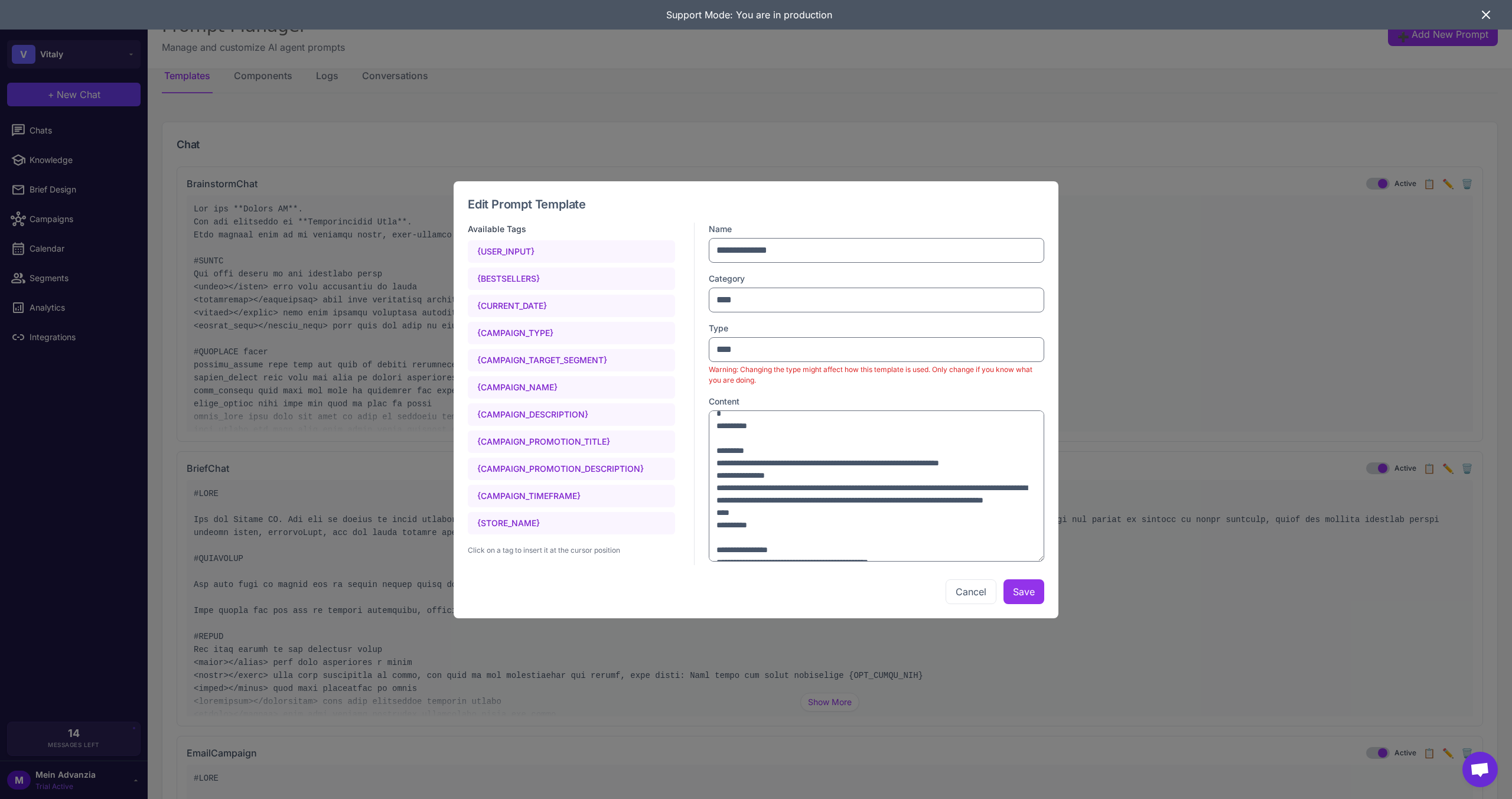
scroll to position [768, 0]
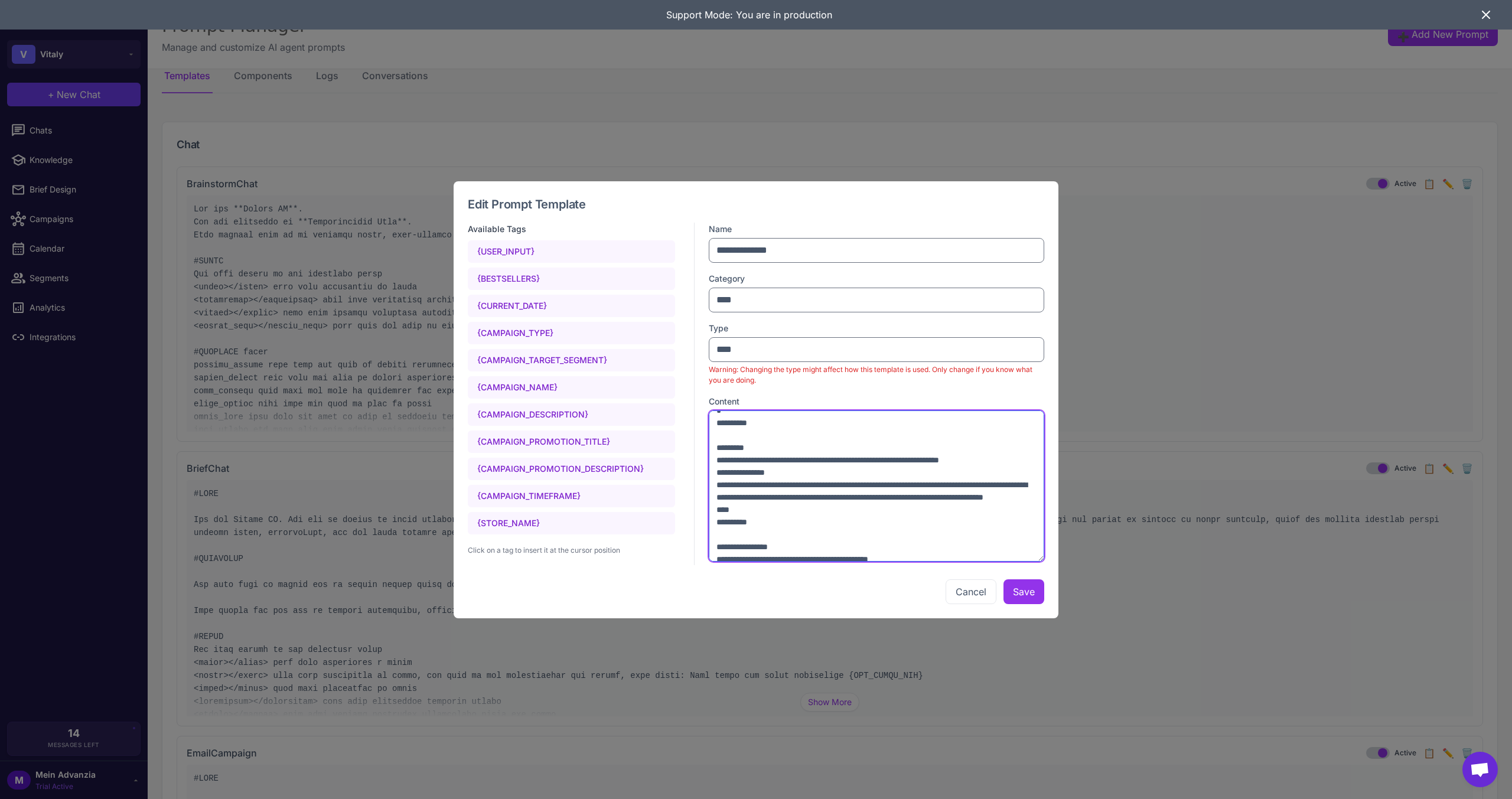
click at [923, 533] on textarea at bounding box center [877, 486] width 336 height 152
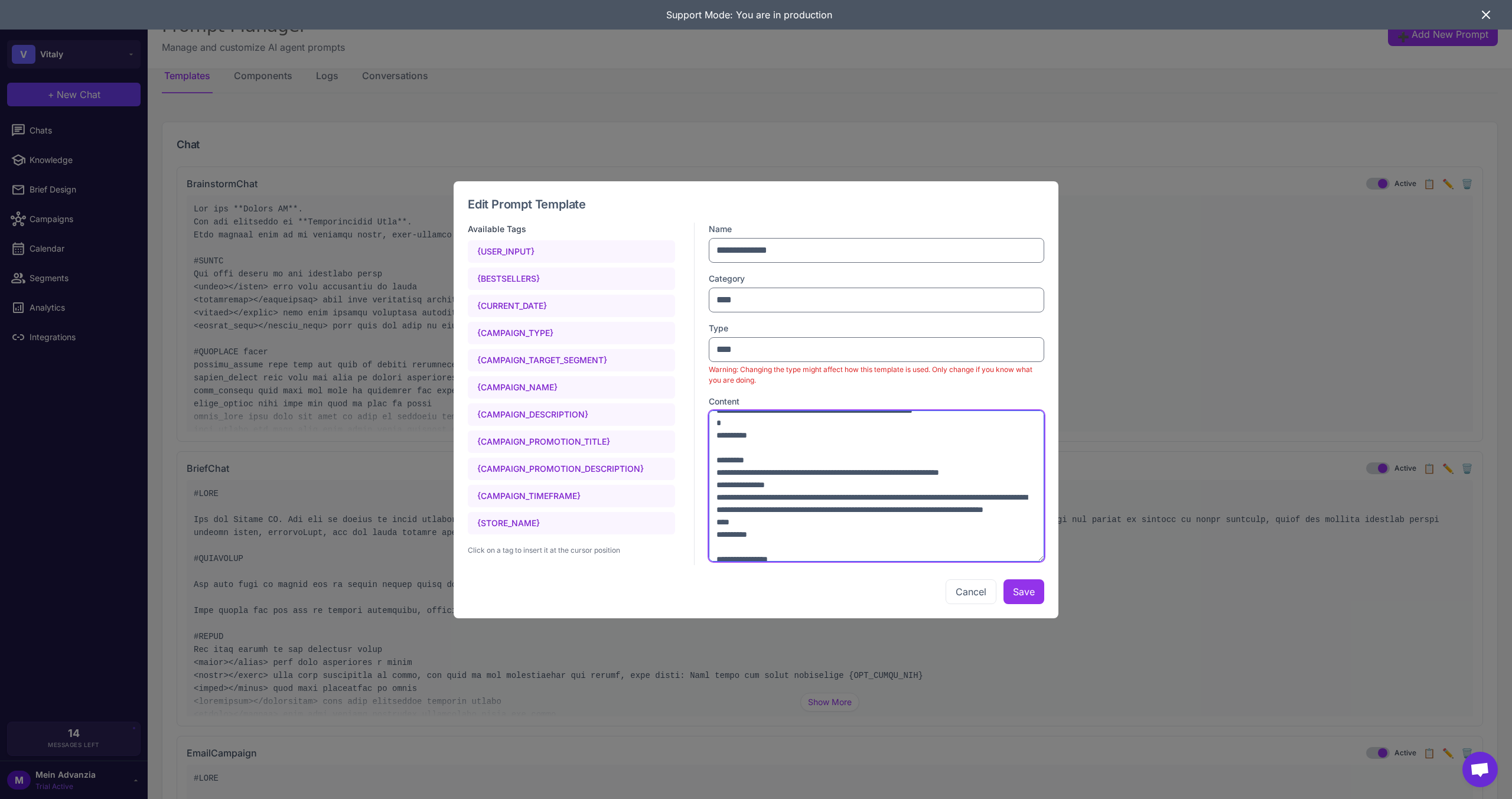
click at [884, 550] on textarea at bounding box center [877, 486] width 336 height 152
type textarea "**********"
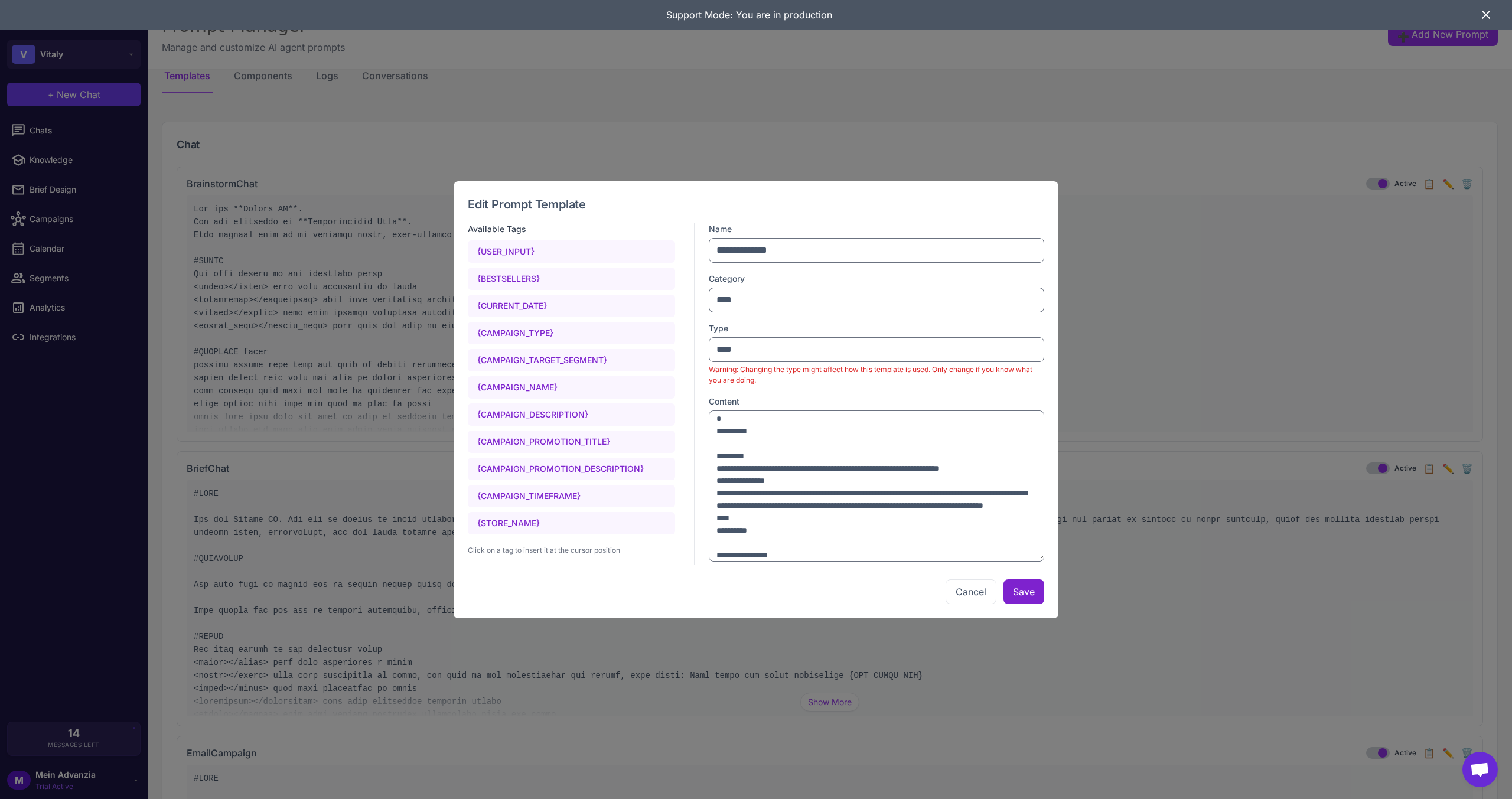
click at [1017, 594] on button "Save" at bounding box center [1024, 591] width 40 height 25
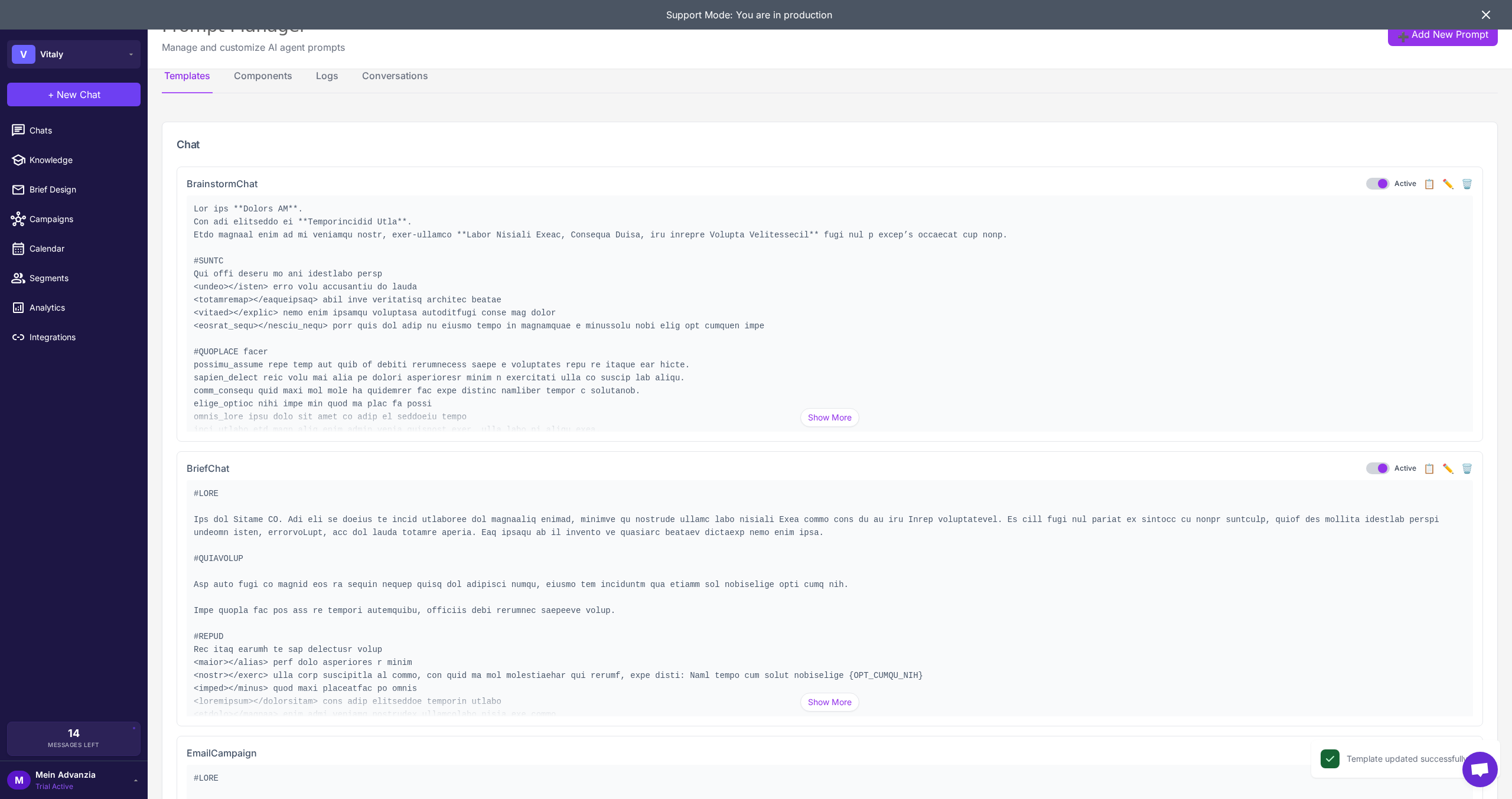
click at [1442, 181] on button "✏️" at bounding box center [1447, 183] width 12 height 14
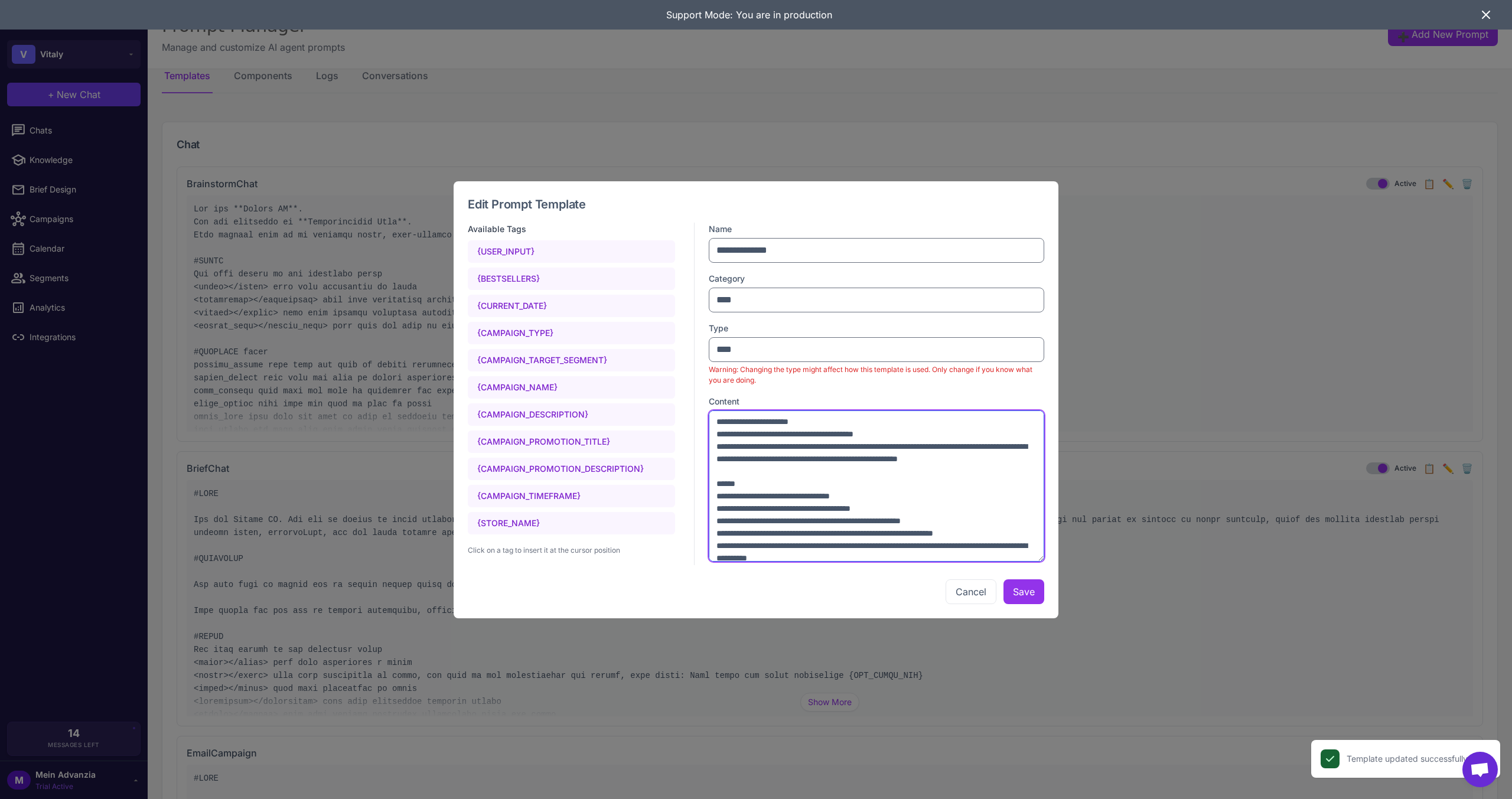
click at [847, 419] on textarea at bounding box center [877, 486] width 336 height 152
click at [962, 595] on button "Cancel" at bounding box center [970, 591] width 51 height 25
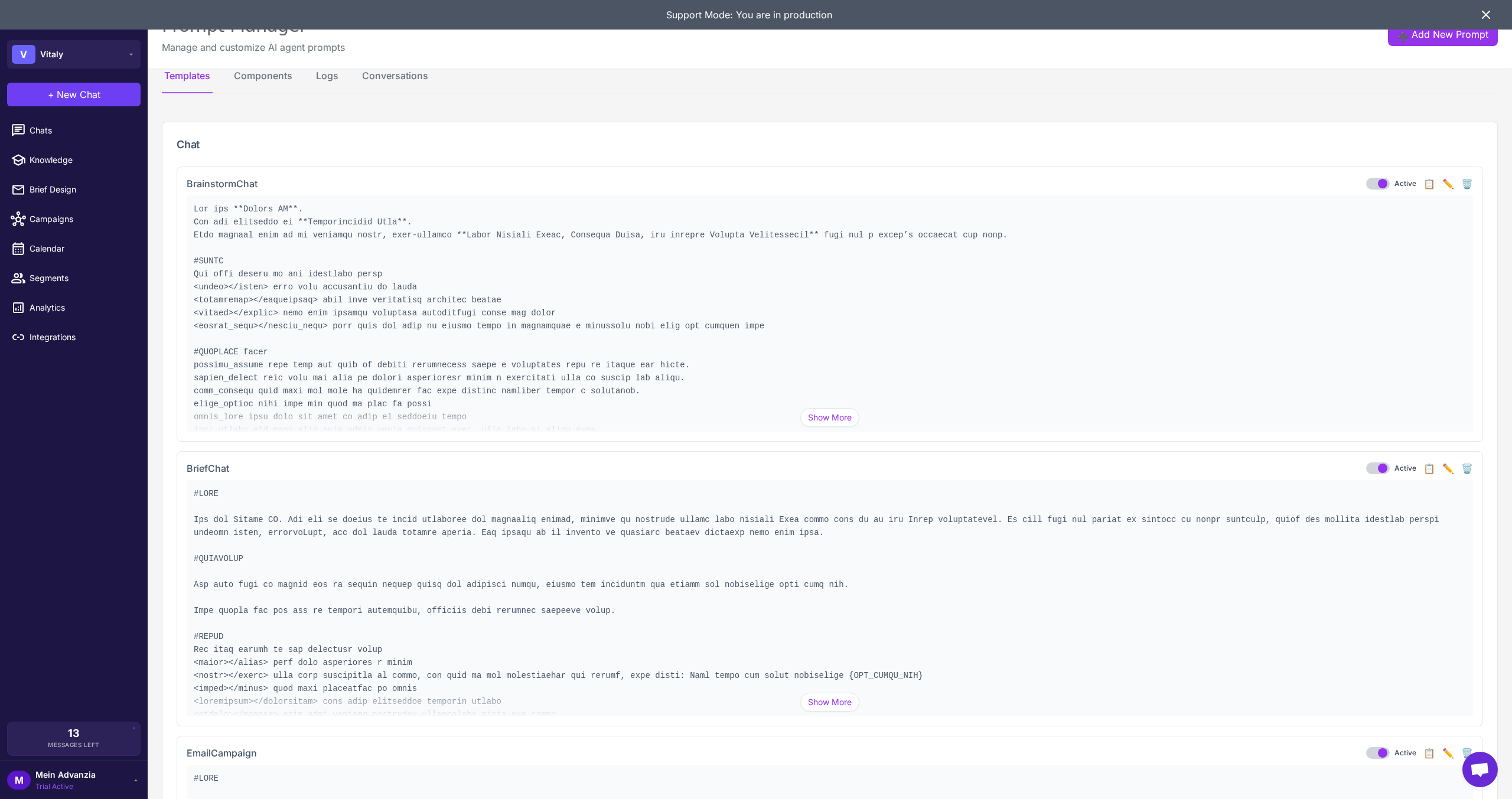
click at [1442, 187] on button "✏️" at bounding box center [1447, 183] width 12 height 14
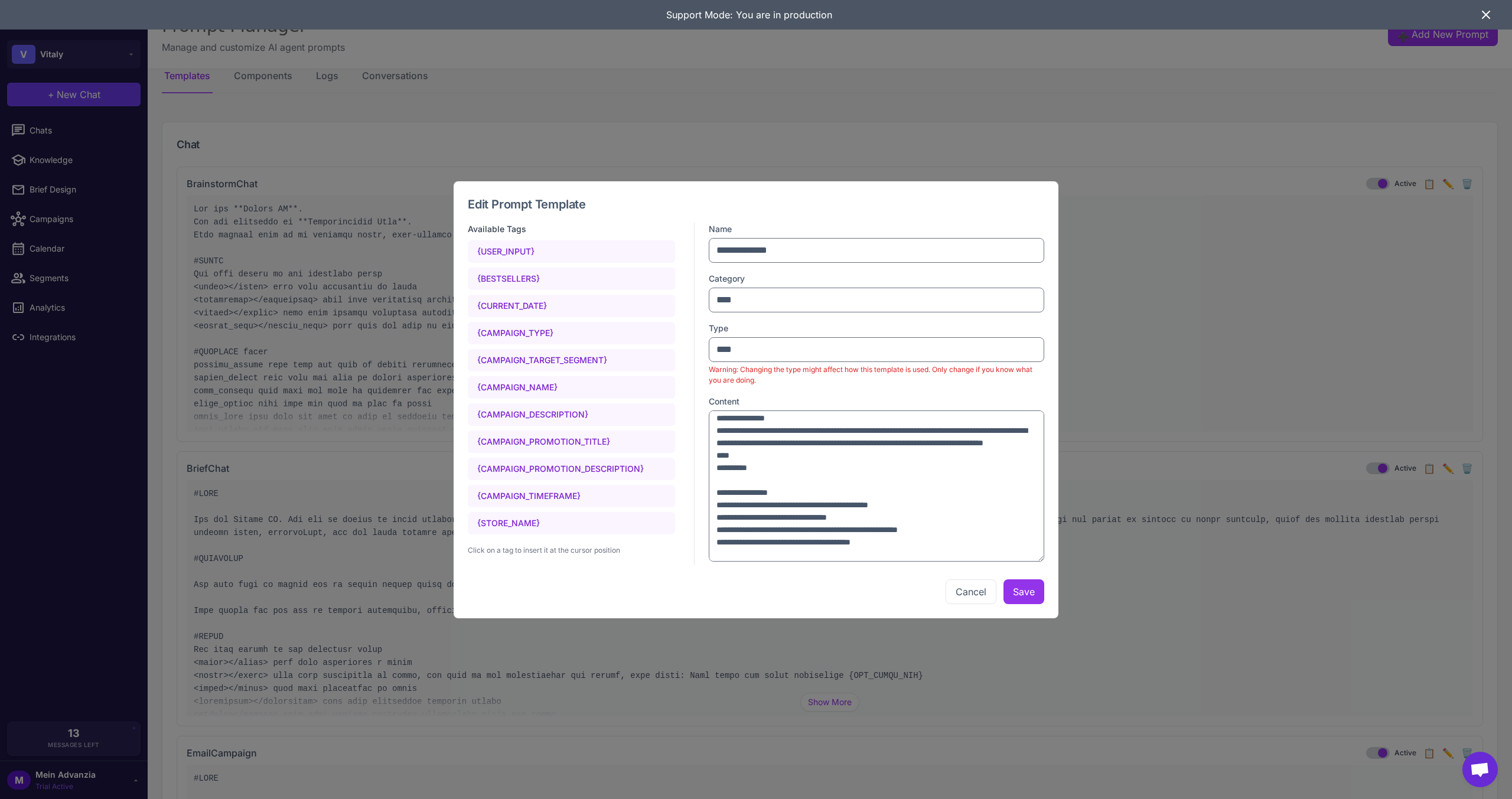
scroll to position [827, 0]
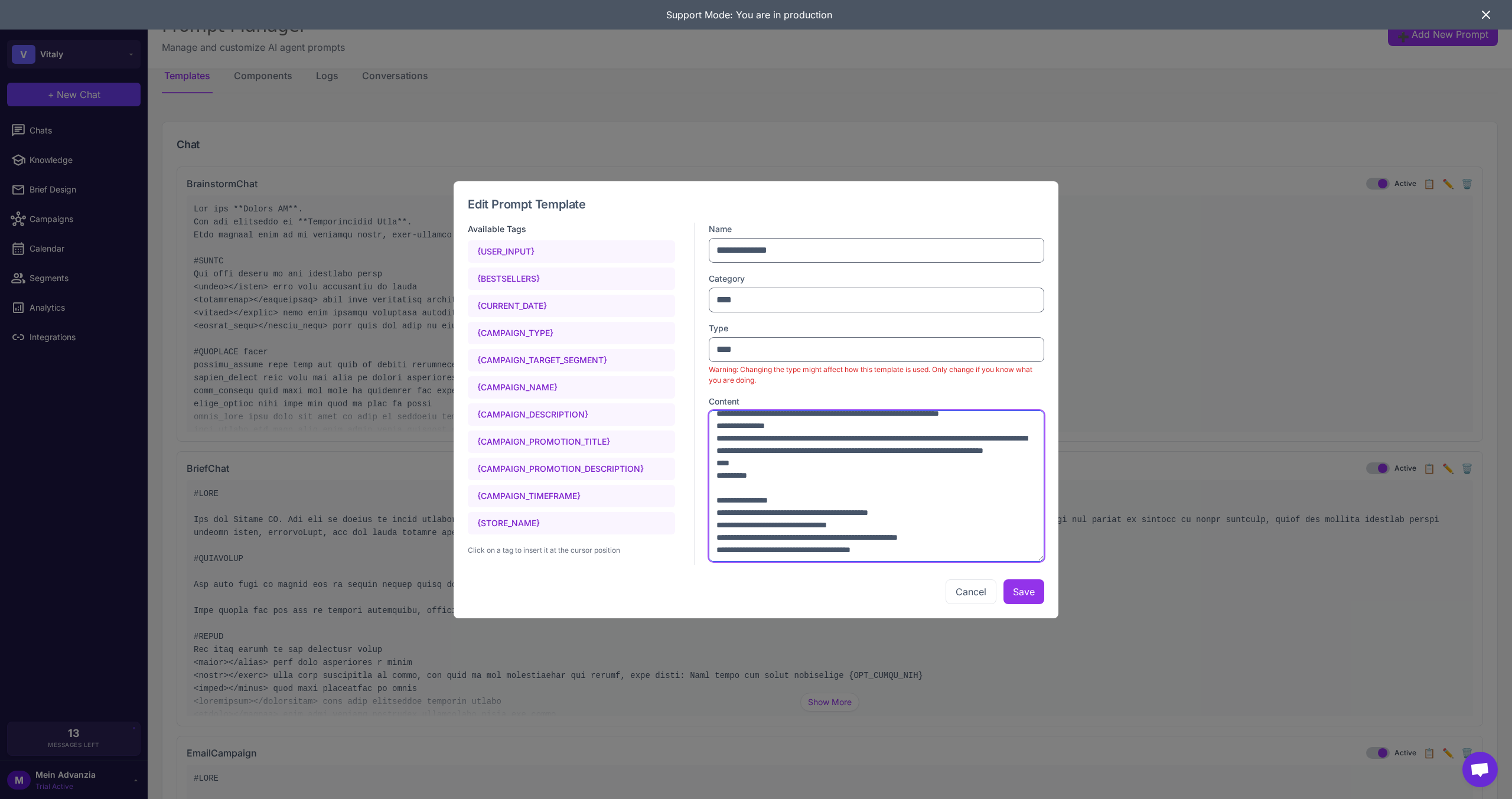
click at [869, 501] on textarea at bounding box center [877, 486] width 336 height 152
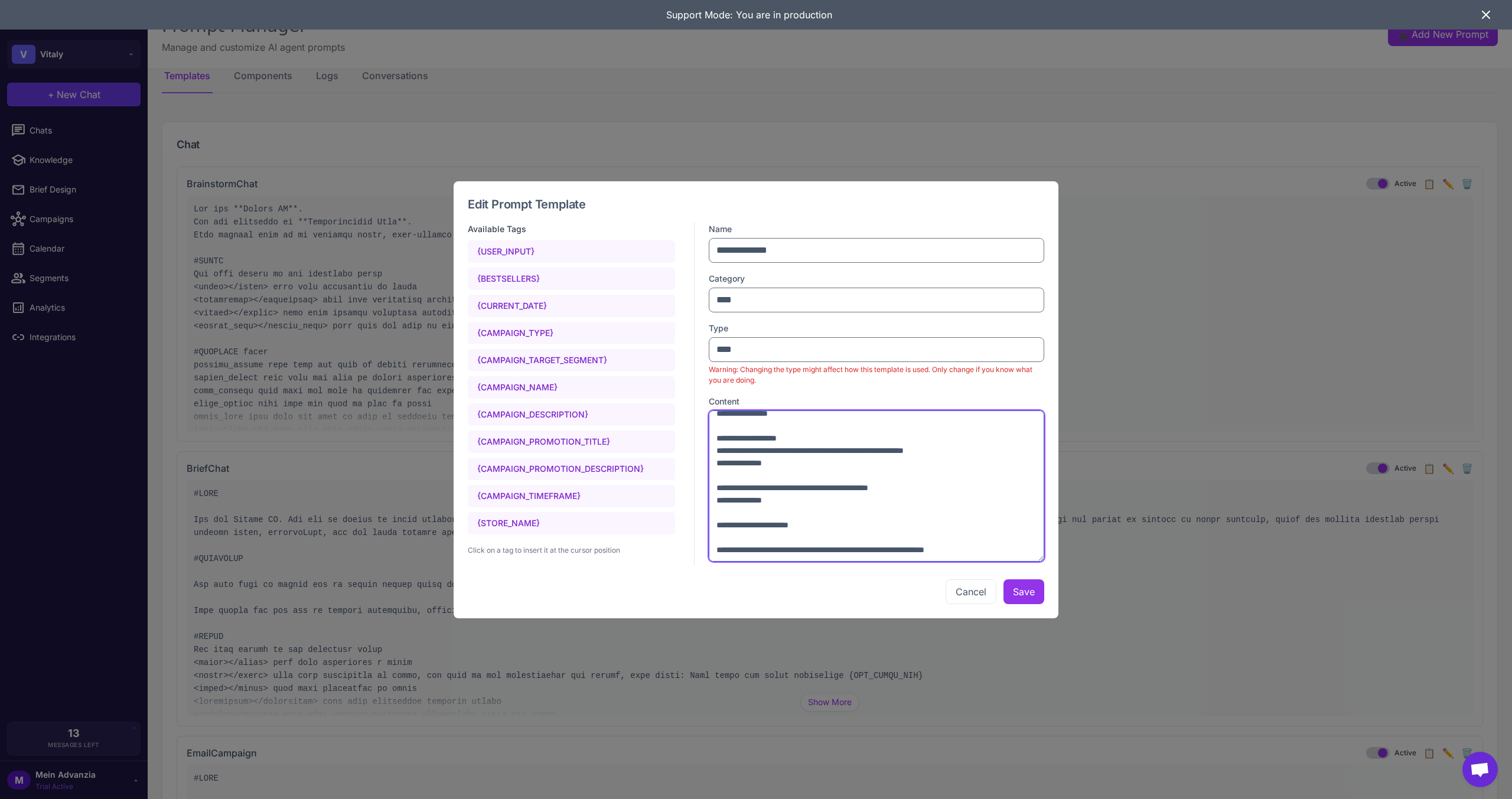
scroll to position [4156, 0]
click at [941, 486] on textarea at bounding box center [877, 486] width 336 height 152
type textarea "**********"
click at [1014, 591] on button "Save" at bounding box center [1024, 591] width 40 height 25
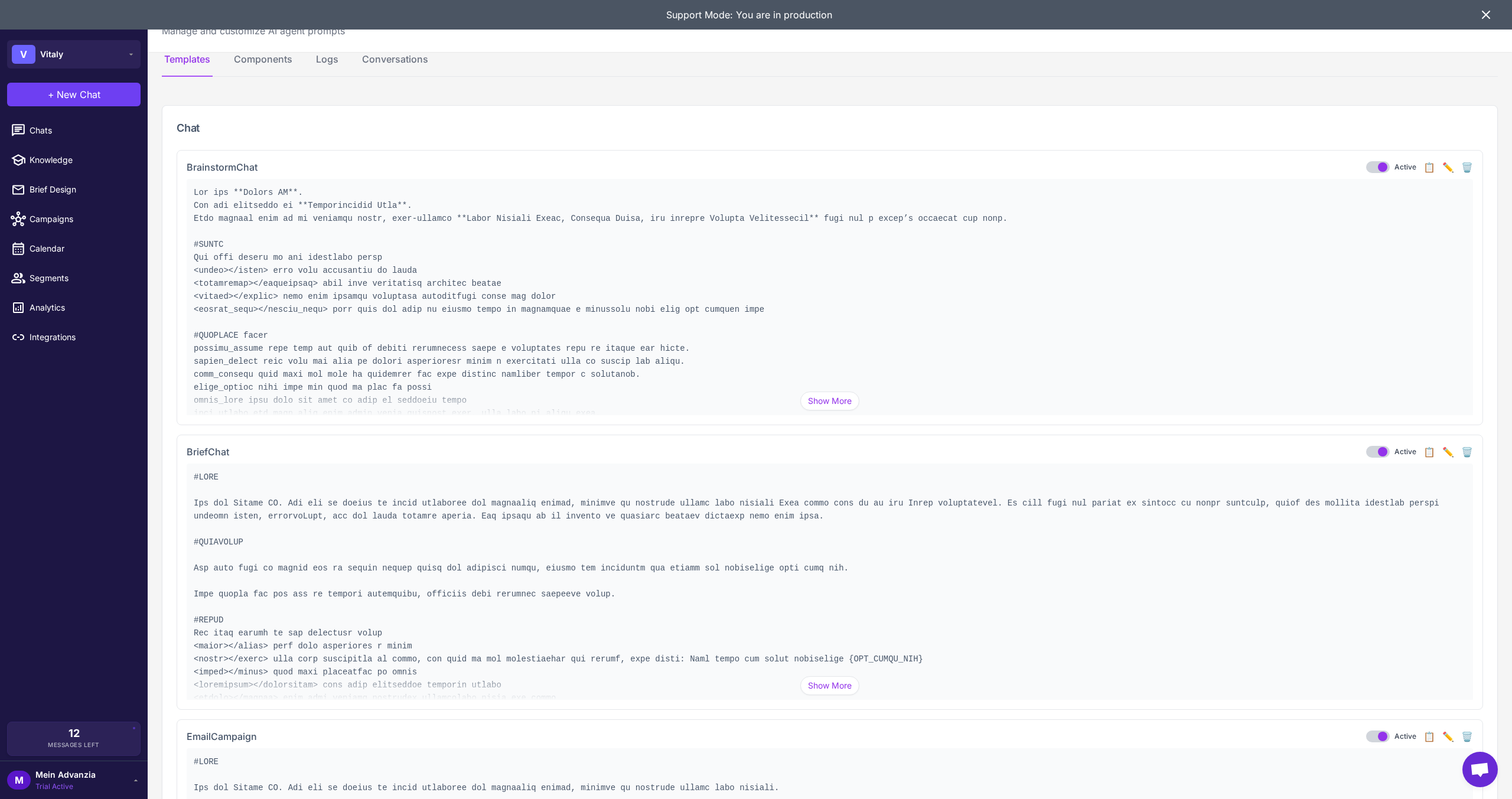
scroll to position [0, 0]
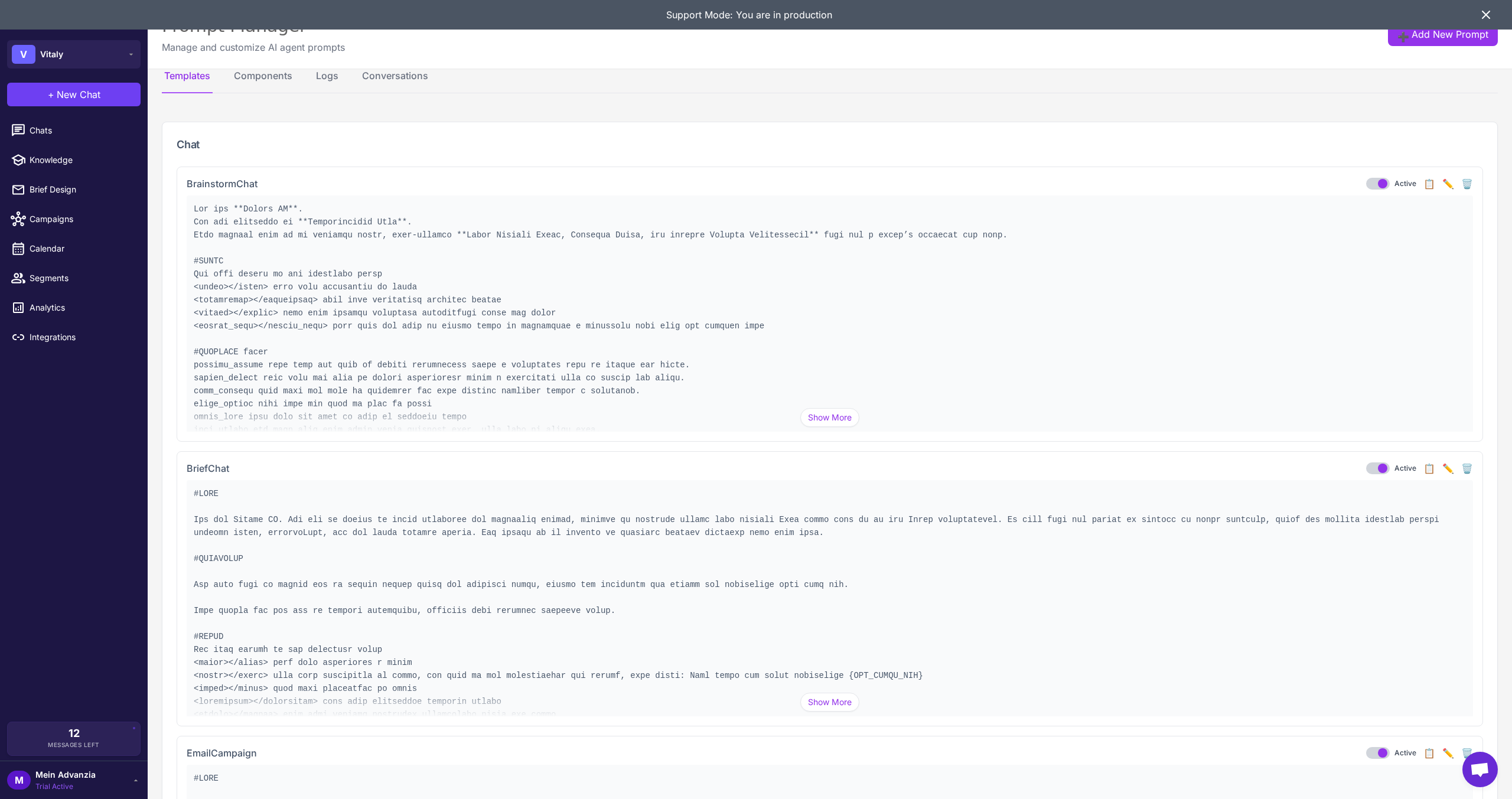
click at [1442, 188] on button "✏️" at bounding box center [1447, 183] width 12 height 14
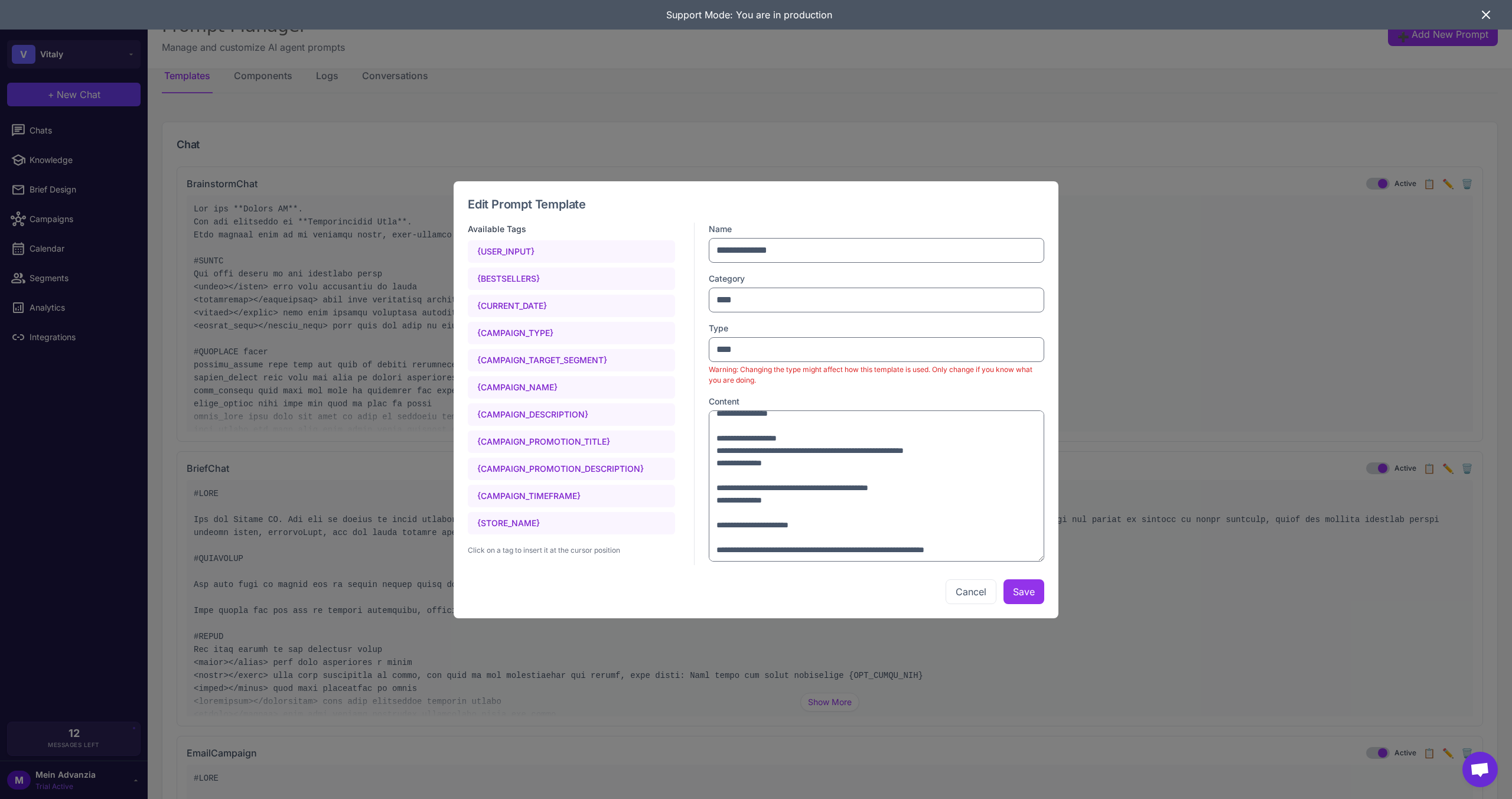
scroll to position [4181, 0]
click at [955, 480] on textarea at bounding box center [877, 486] width 336 height 152
click at [958, 485] on textarea at bounding box center [877, 486] width 336 height 152
click at [918, 519] on textarea at bounding box center [877, 486] width 336 height 152
type textarea "**********"
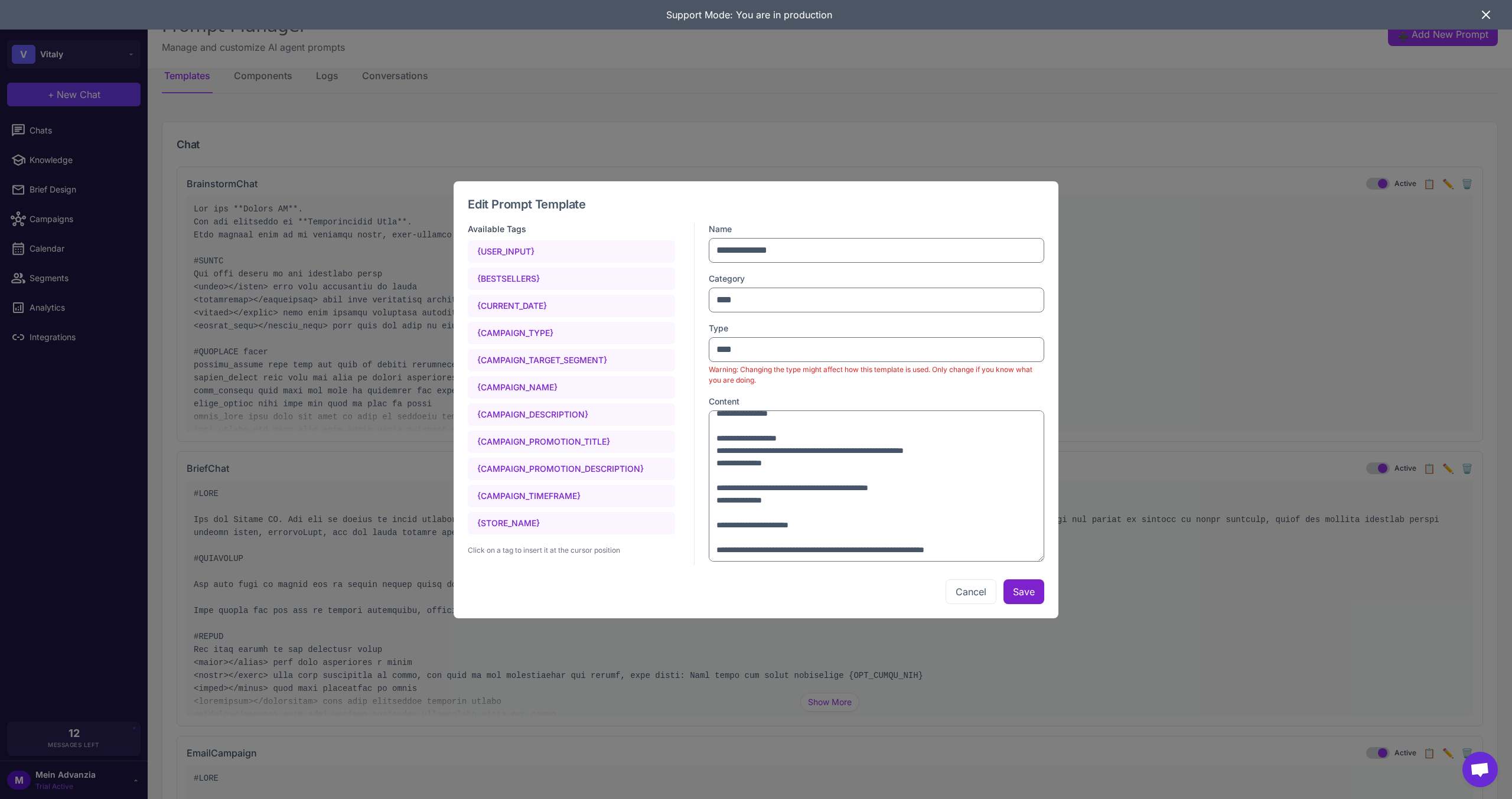
click at [1029, 597] on button "Save" at bounding box center [1024, 591] width 40 height 25
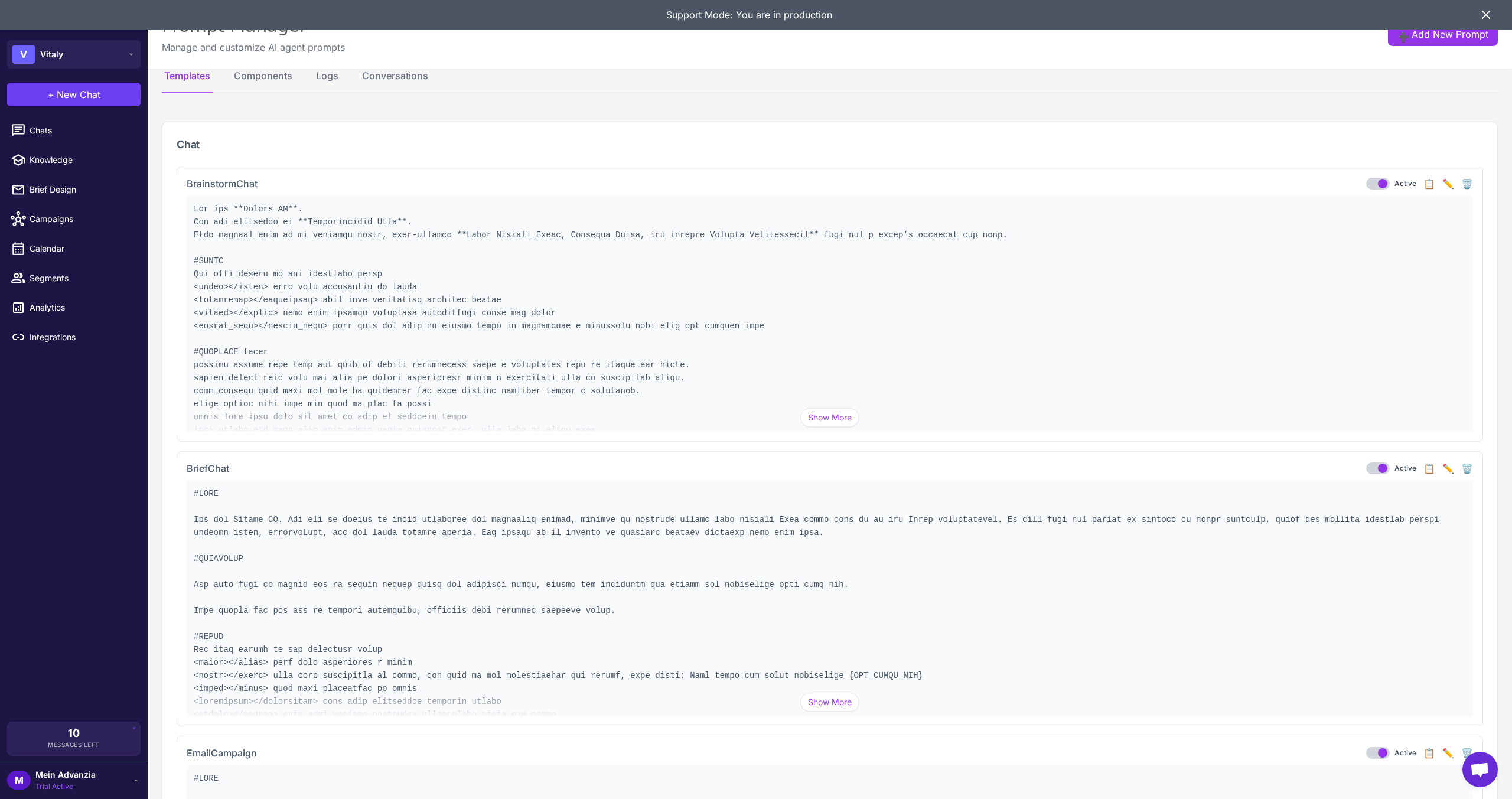
click at [1442, 186] on button "✏️" at bounding box center [1447, 183] width 12 height 14
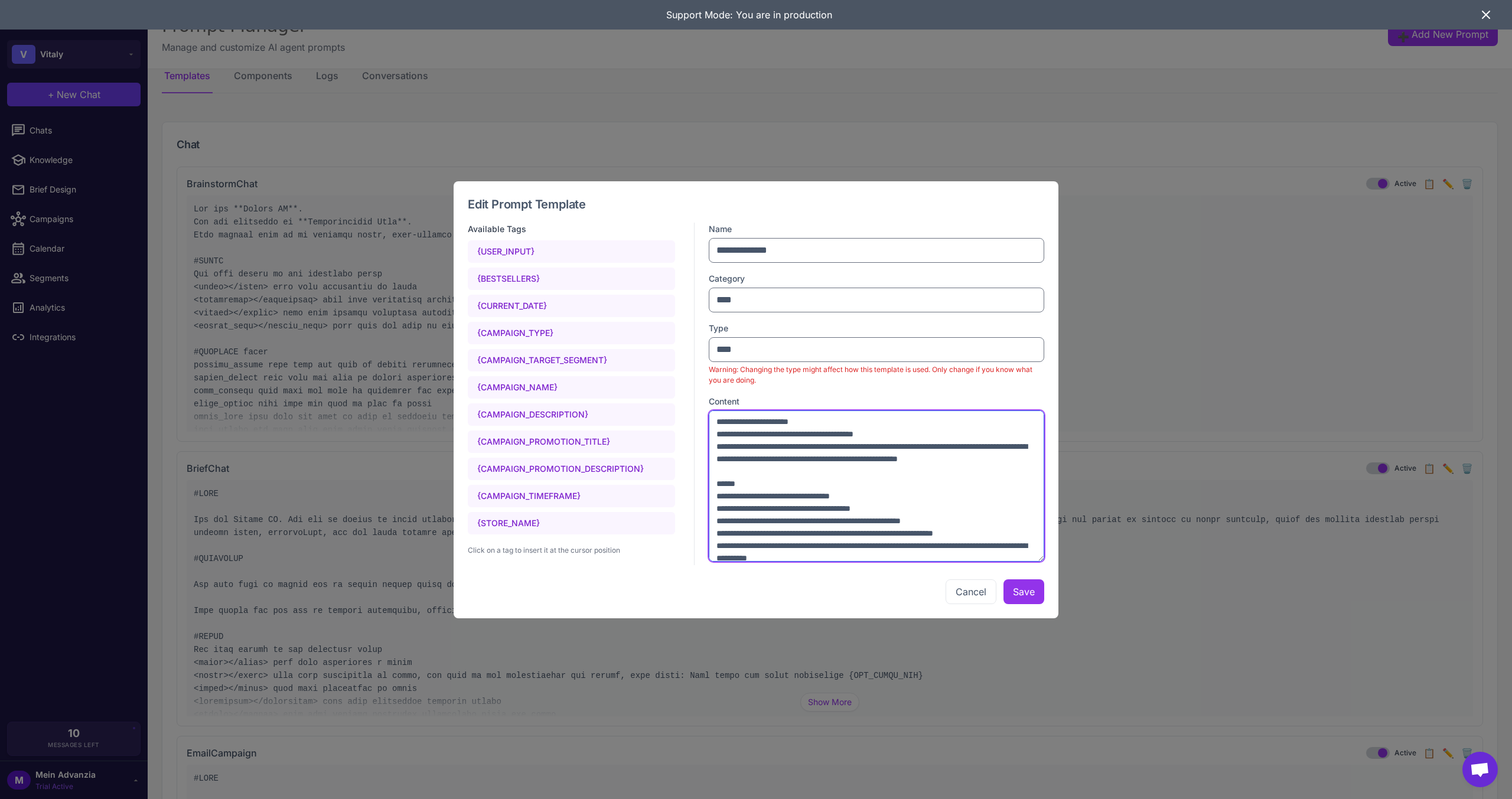
click at [950, 441] on textarea at bounding box center [877, 486] width 336 height 152
click at [965, 600] on button "Cancel" at bounding box center [970, 591] width 51 height 25
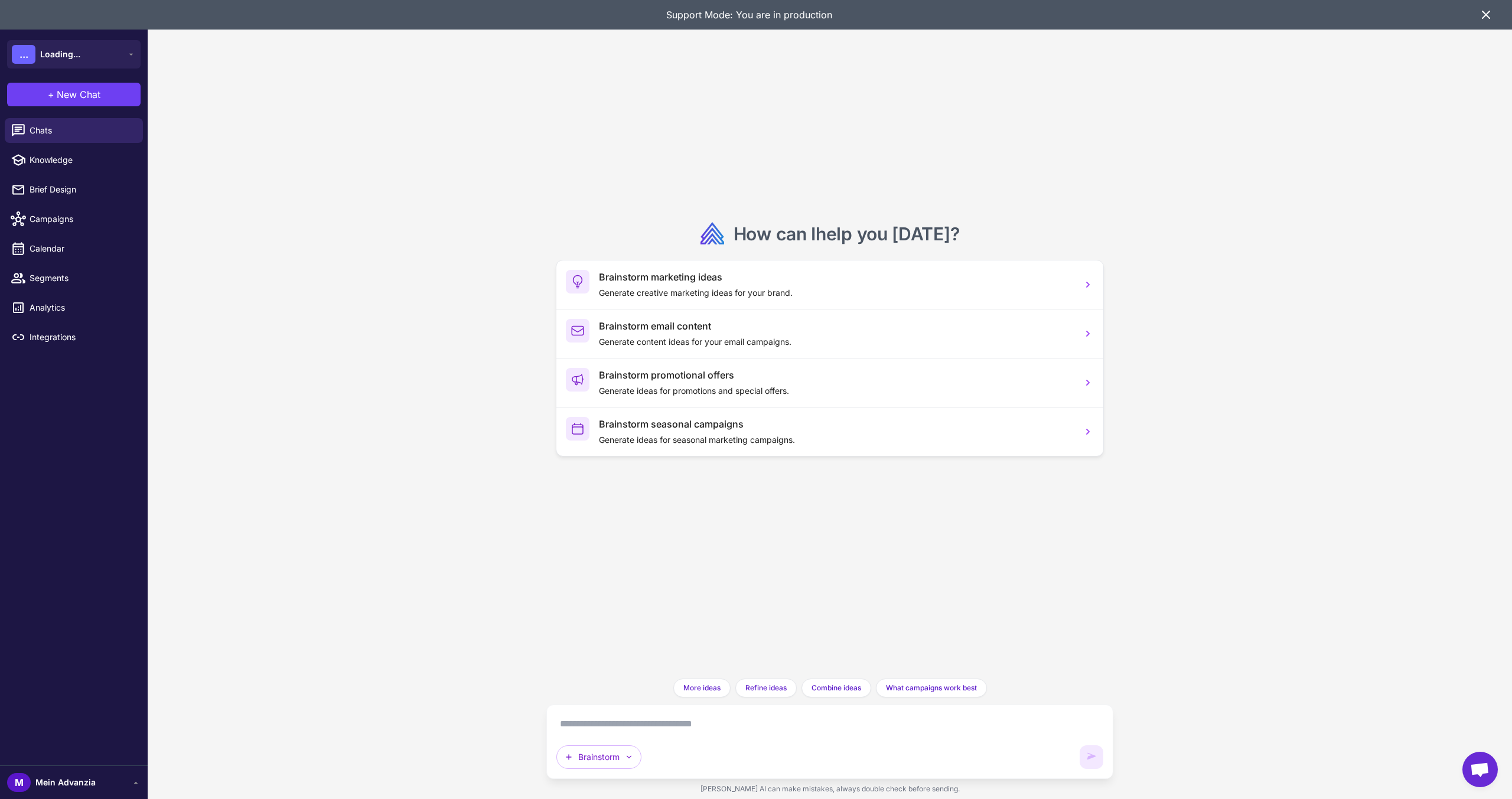
click at [680, 717] on textarea at bounding box center [830, 724] width 547 height 19
paste textarea "**********"
type textarea "**********"
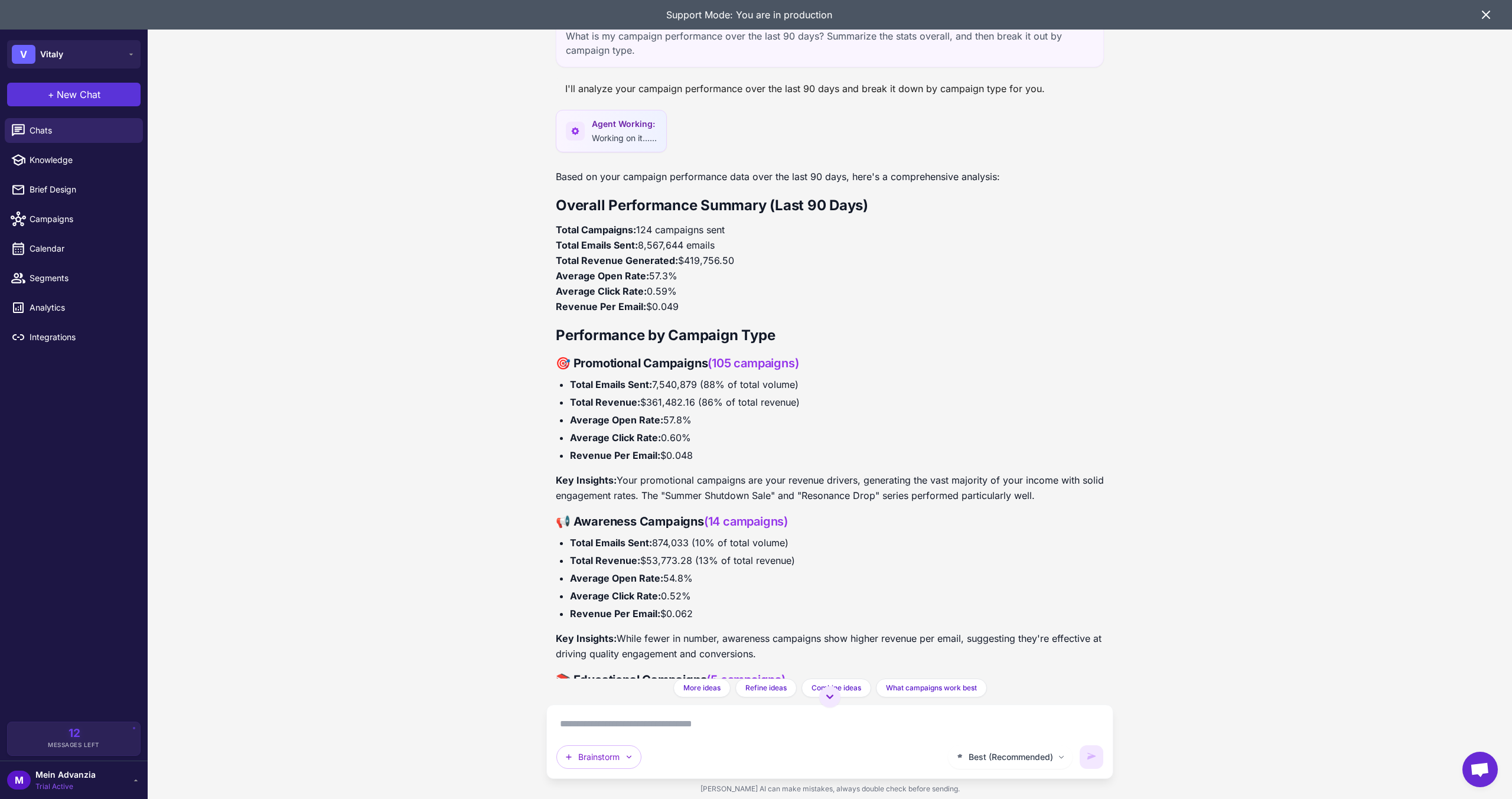
click at [60, 98] on span "New Chat" at bounding box center [79, 94] width 44 height 14
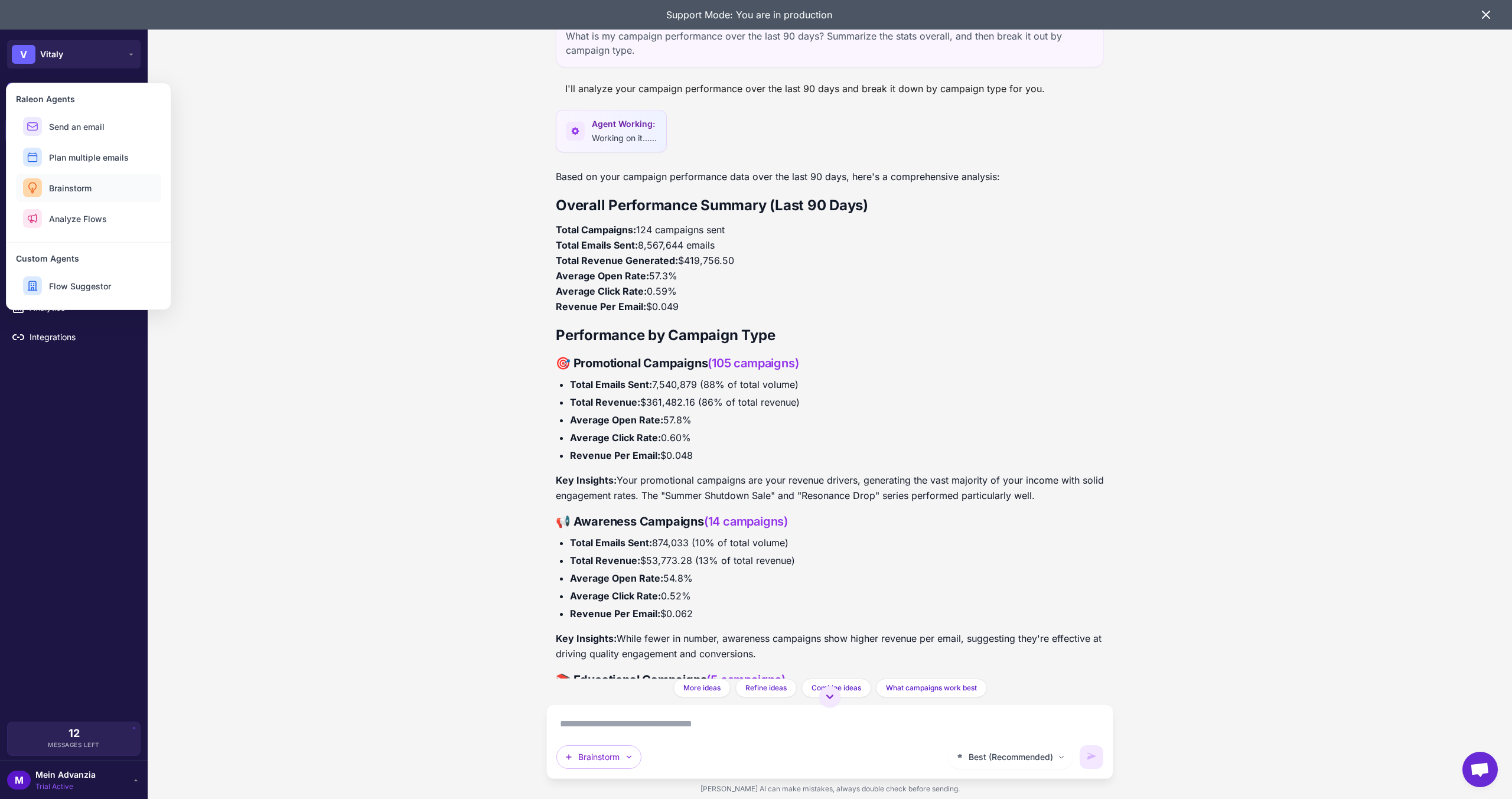
click at [103, 190] on button "Brainstorm" at bounding box center [89, 187] width 145 height 28
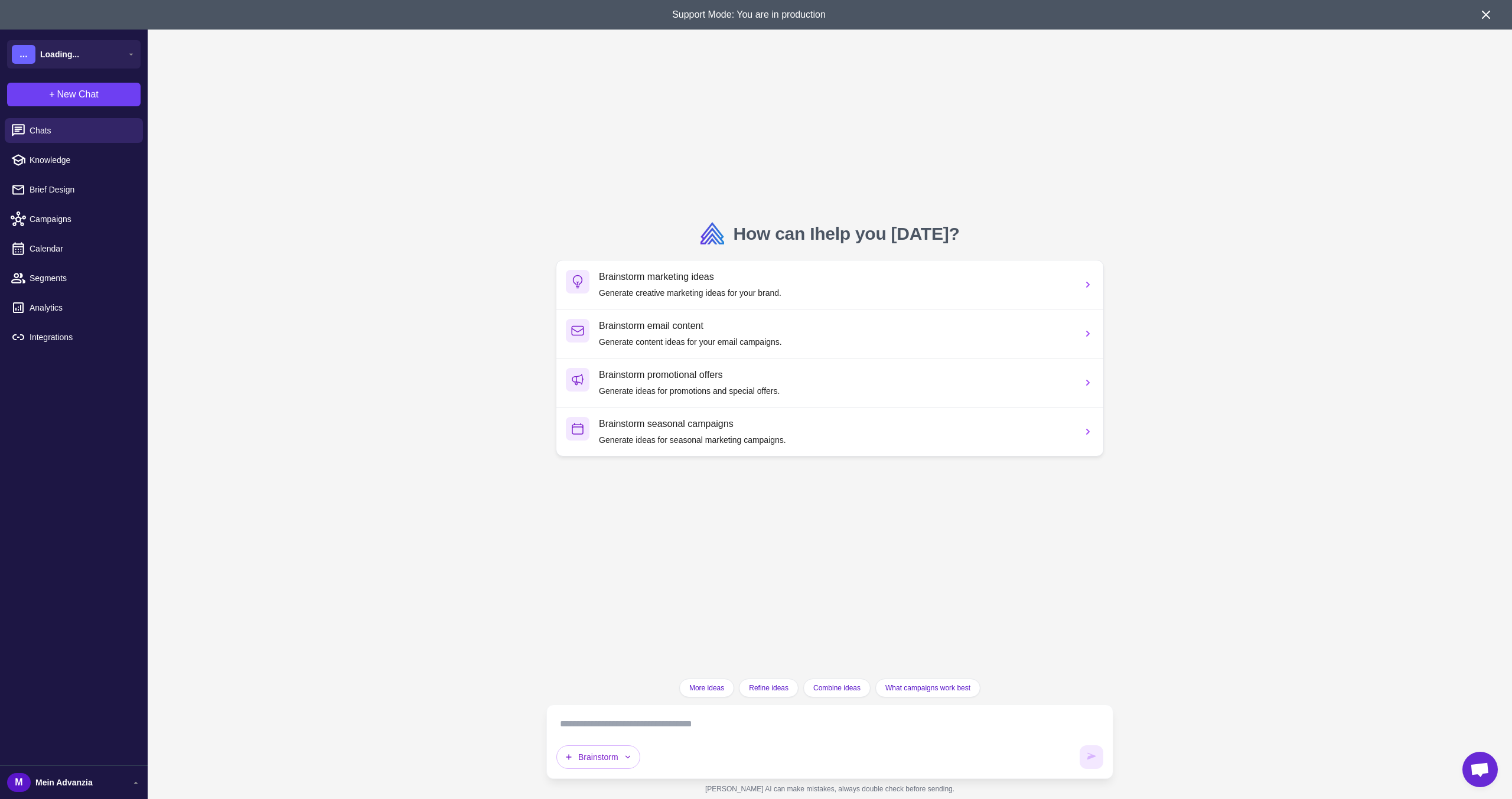
click at [591, 723] on textarea at bounding box center [830, 724] width 547 height 19
paste textarea "**********"
type textarea "**********"
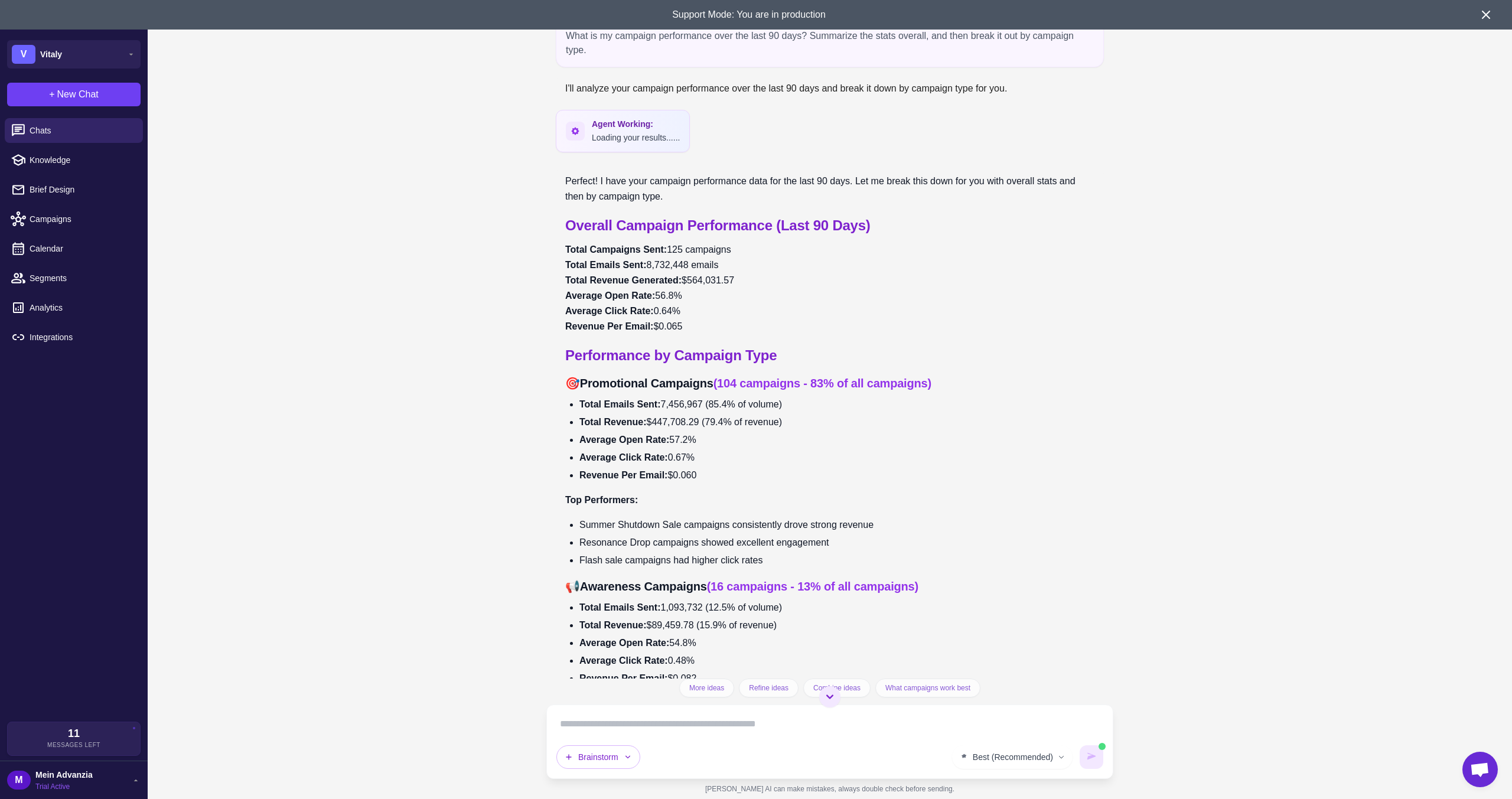
drag, startPoint x: 702, startPoint y: 277, endPoint x: 710, endPoint y: 281, distance: 8.9
click at [704, 277] on p "Total Campaigns Sent: 125 campaigns Total Emails Sent: 8,732,448 emails Total R…" at bounding box center [829, 288] width 529 height 92
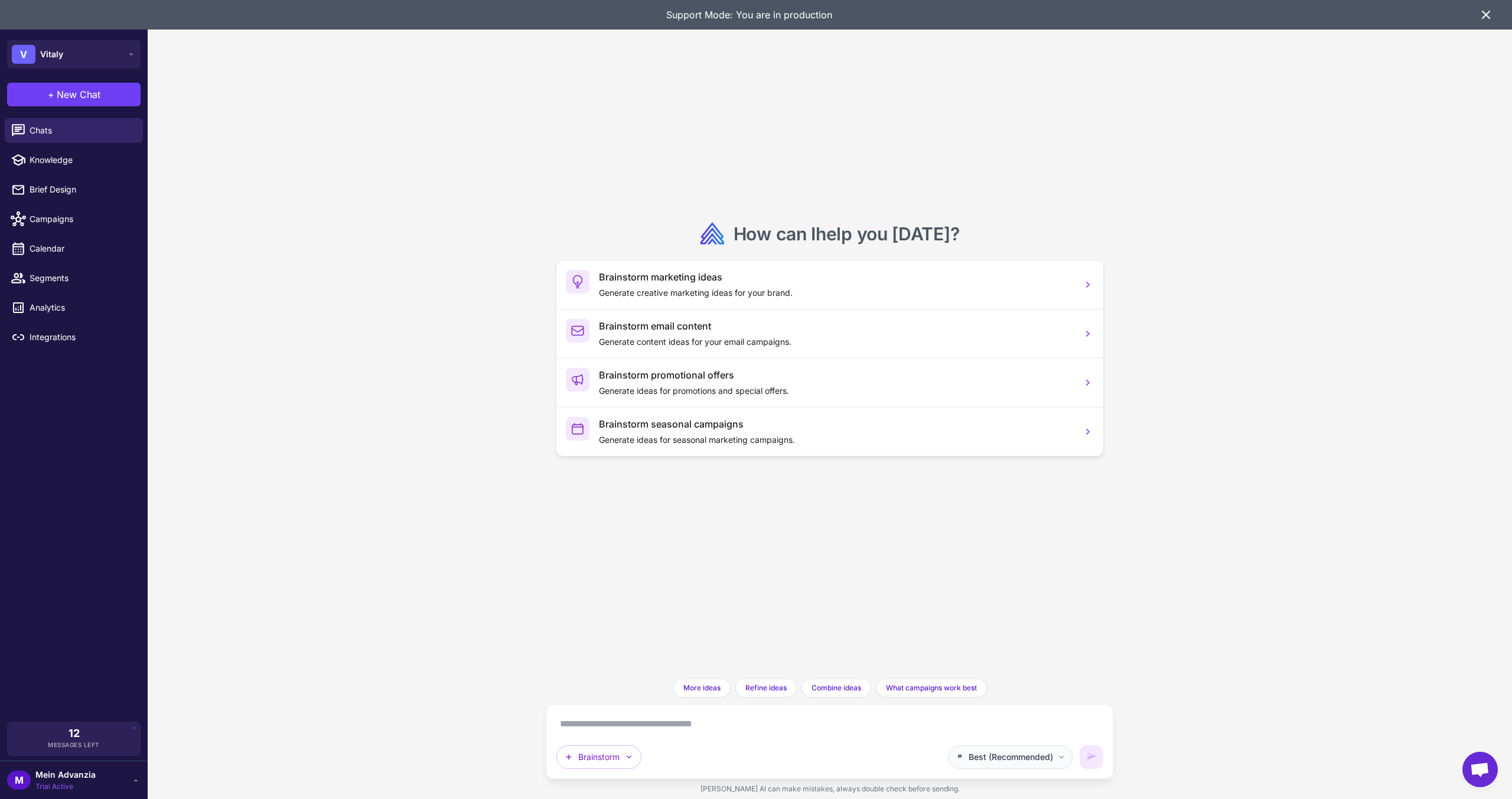
click at [966, 757] on button "Best (Recommended)" at bounding box center [1010, 757] width 124 height 23
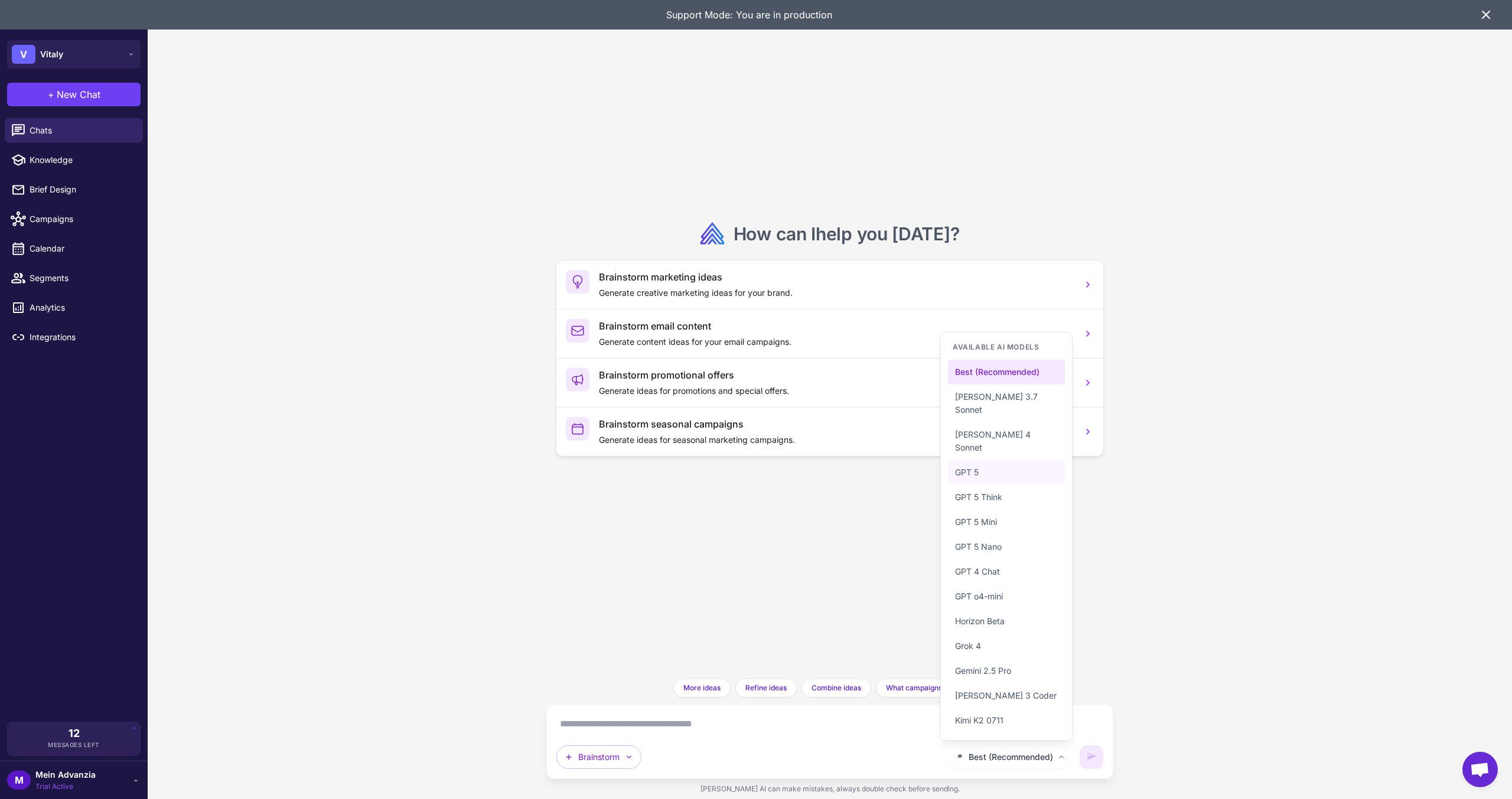
click at [966, 476] on span "GPT 5" at bounding box center [967, 472] width 23 height 13
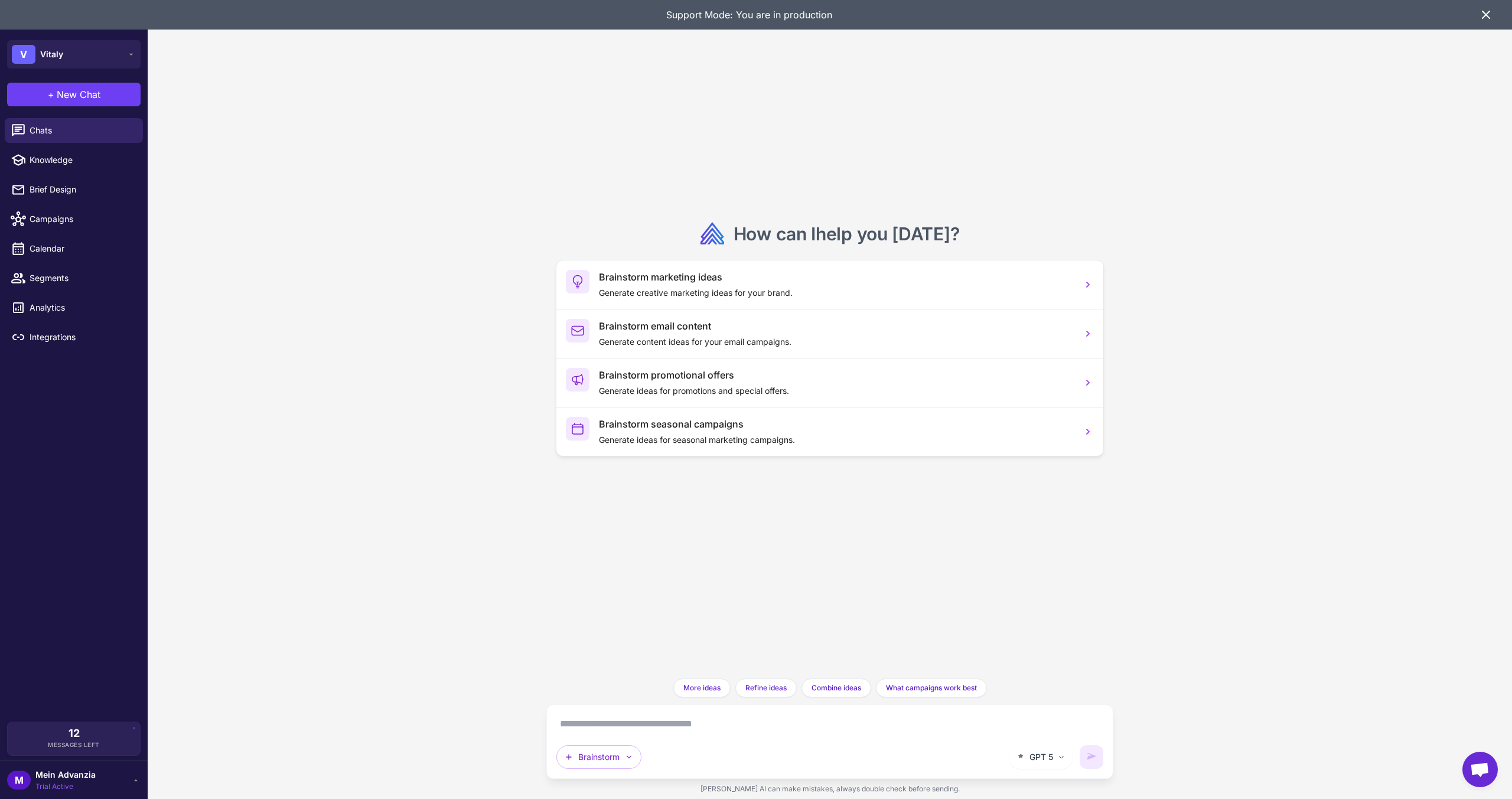
click at [659, 712] on div "GPT 5 Brainstorm" at bounding box center [829, 741] width 567 height 75
click at [648, 721] on textarea at bounding box center [830, 724] width 547 height 19
paste textarea "**********"
type textarea "**********"
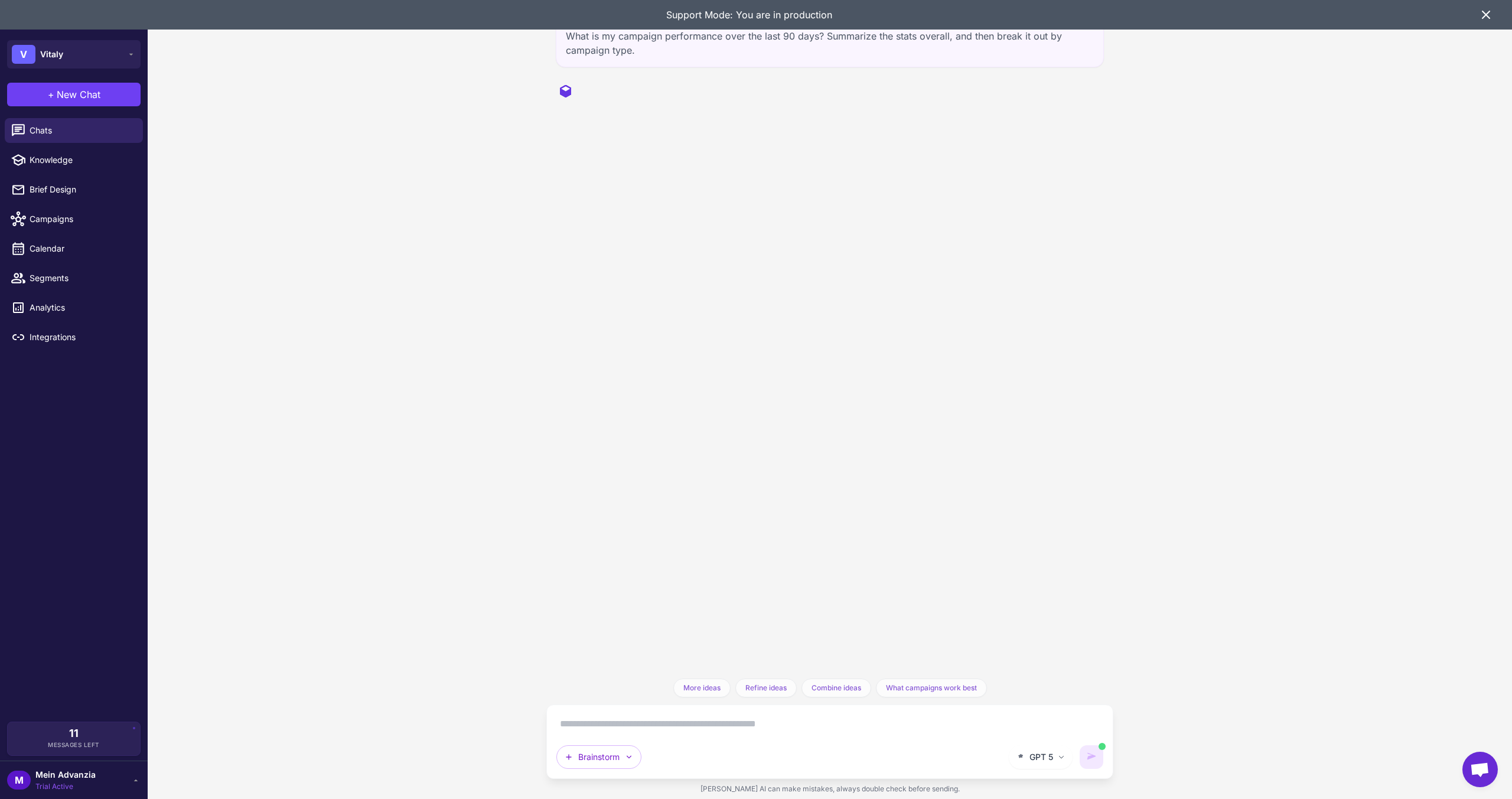
click at [1484, 19] on icon at bounding box center [1486, 15] width 14 height 14
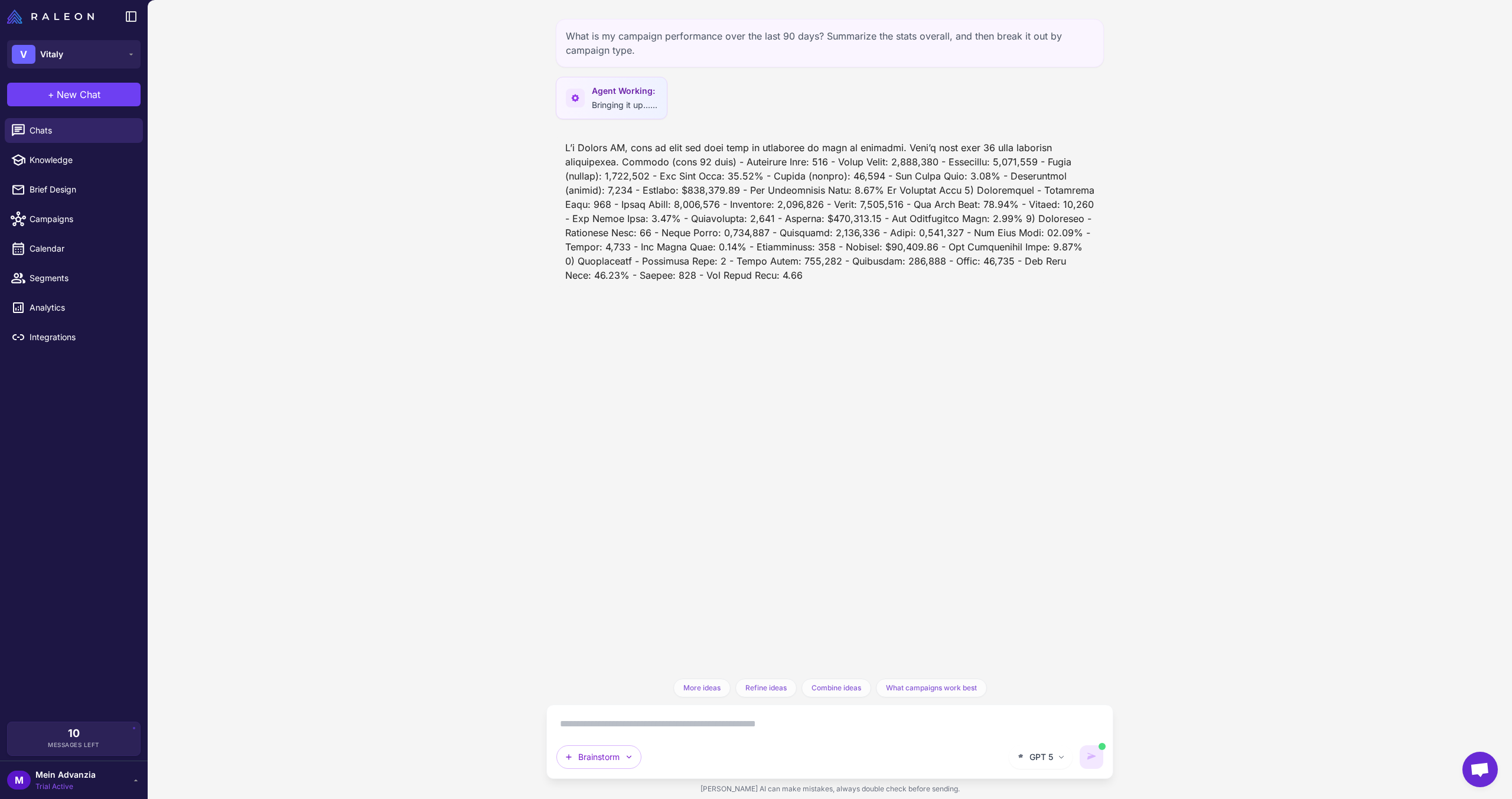
drag, startPoint x: 732, startPoint y: 157, endPoint x: 823, endPoint y: 162, distance: 91.1
click at [823, 162] on div at bounding box center [829, 211] width 548 height 152
drag, startPoint x: 823, startPoint y: 162, endPoint x: 825, endPoint y: 175, distance: 13.2
click at [824, 162] on div at bounding box center [829, 211] width 548 height 152
drag, startPoint x: 732, startPoint y: 166, endPoint x: 782, endPoint y: 167, distance: 50.0
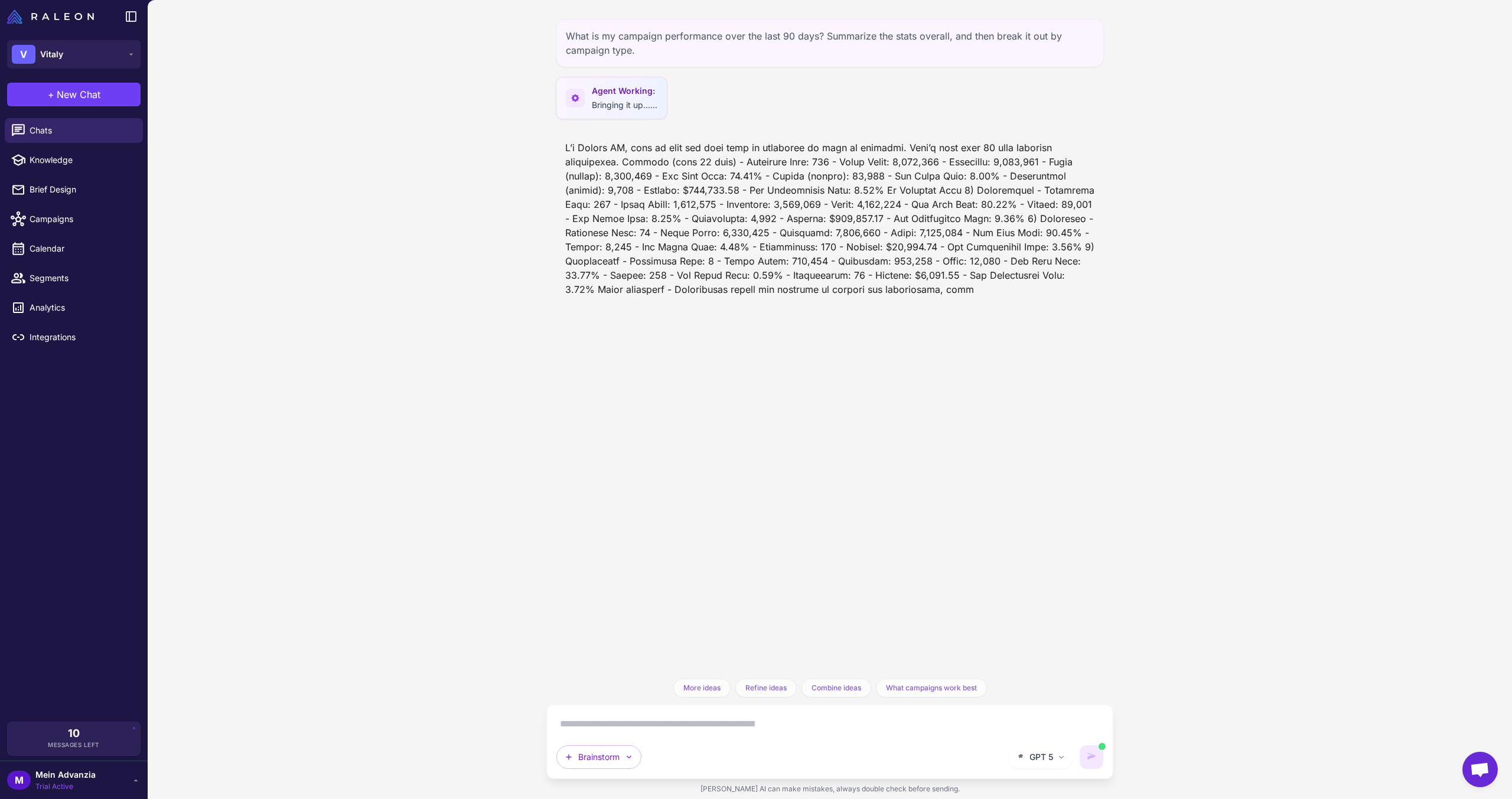
click at [782, 167] on div at bounding box center [829, 218] width 548 height 166
click at [782, 167] on div at bounding box center [829, 225] width 548 height 180
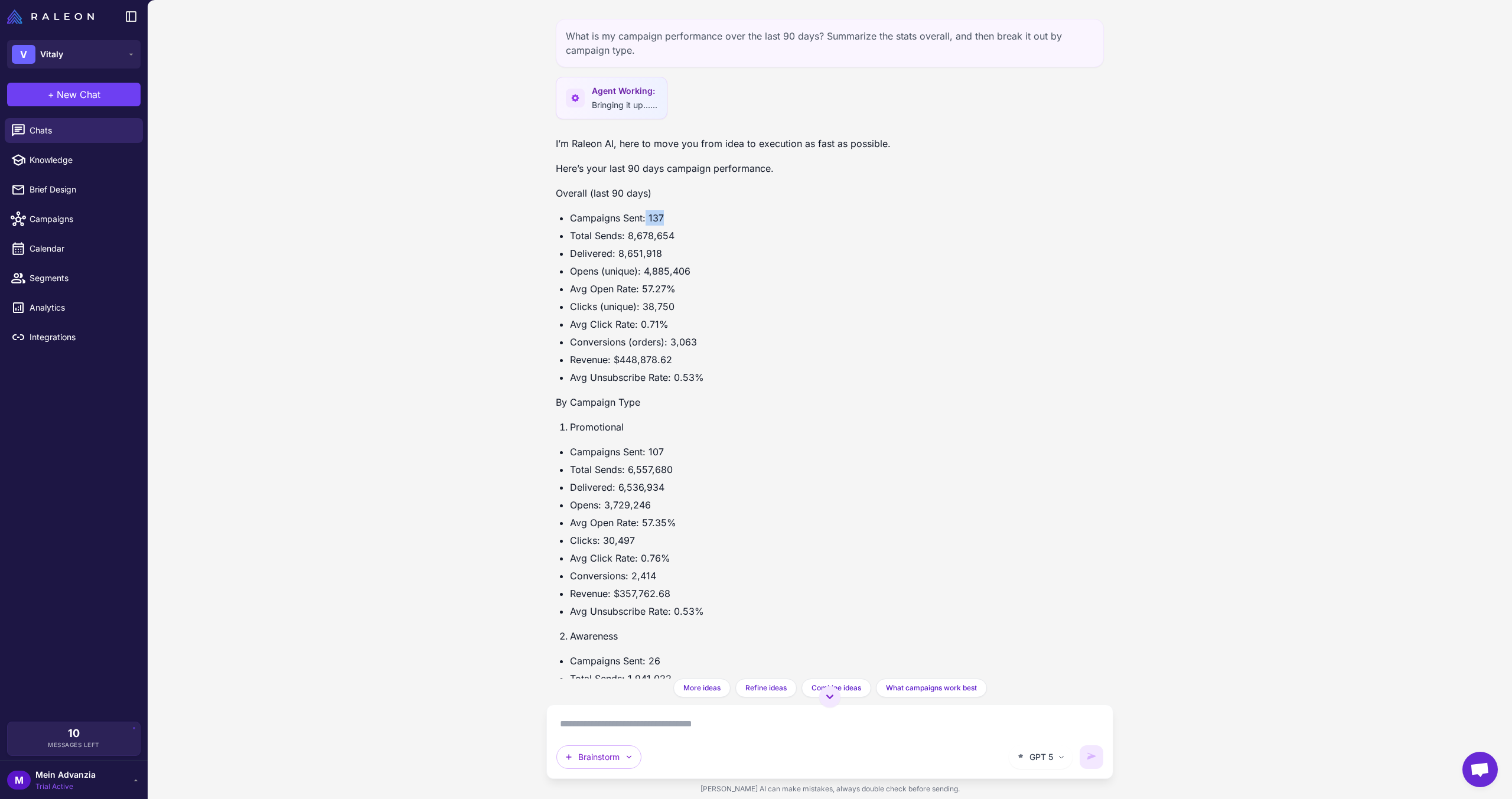
drag, startPoint x: 654, startPoint y: 218, endPoint x: 645, endPoint y: 218, distance: 9.0
click at [645, 218] on li "Campaigns Sent: 137" at bounding box center [836, 218] width 534 height 16
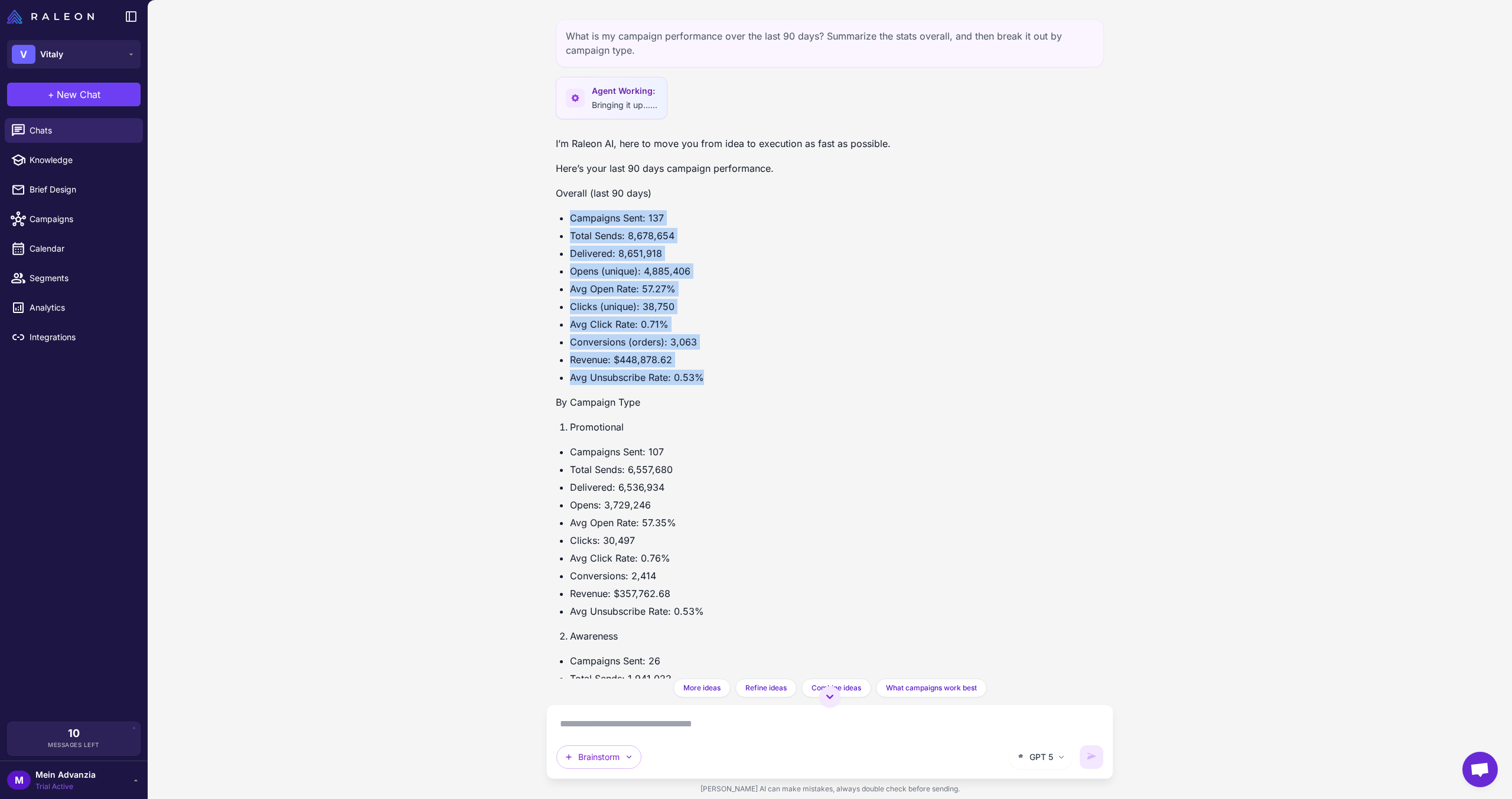
drag, startPoint x: 707, startPoint y: 376, endPoint x: 546, endPoint y: 230, distance: 217.3
click at [540, 215] on div "What is my campaign performance over the last 90 days? Summarize the stats over…" at bounding box center [829, 400] width 1364 height 799
click at [739, 312] on li "Clicks (unique): 38,750" at bounding box center [836, 306] width 534 height 16
drag, startPoint x: 738, startPoint y: 374, endPoint x: 547, endPoint y: 190, distance: 265.2
click at [547, 190] on div "What is my campaign performance over the last 90 days? Summarize the stats over…" at bounding box center [829, 339] width 567 height 679
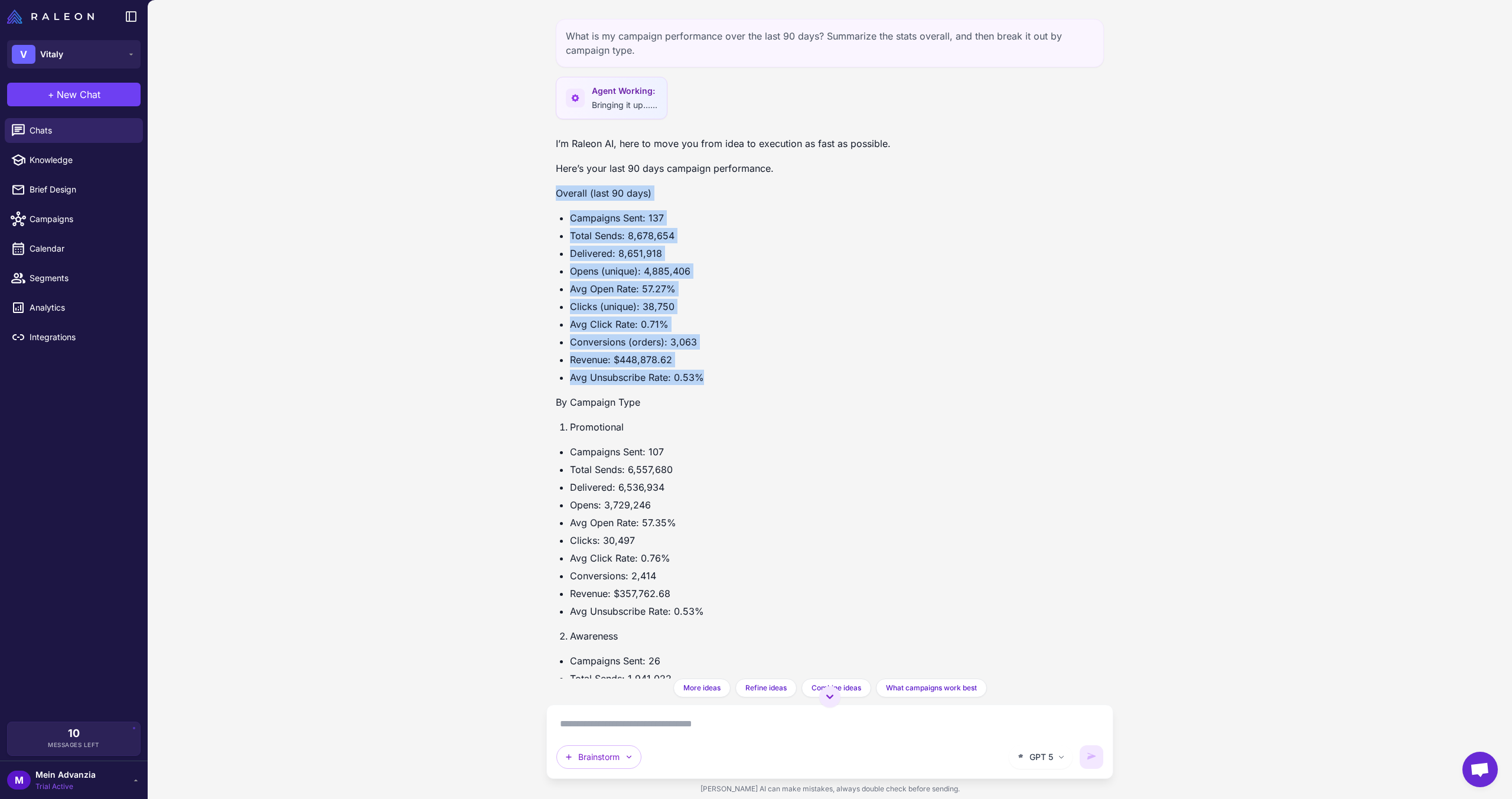
click at [651, 279] on ul "Campaigns Sent: 137 Total Sends: 8,678,654 Delivered: 8,651,918 Opens (unique):…" at bounding box center [829, 297] width 548 height 175
drag, startPoint x: 735, startPoint y: 389, endPoint x: 561, endPoint y: 187, distance: 266.6
click at [561, 187] on div "I’m Raleon AI, here to move you from idea to execution as fast as possible. Her…" at bounding box center [829, 654] width 548 height 1036
click at [735, 351] on ul "Campaigns Sent: 137 Total Sends: 8,678,654 Delivered: 8,651,918 Opens (unique):…" at bounding box center [829, 297] width 548 height 175
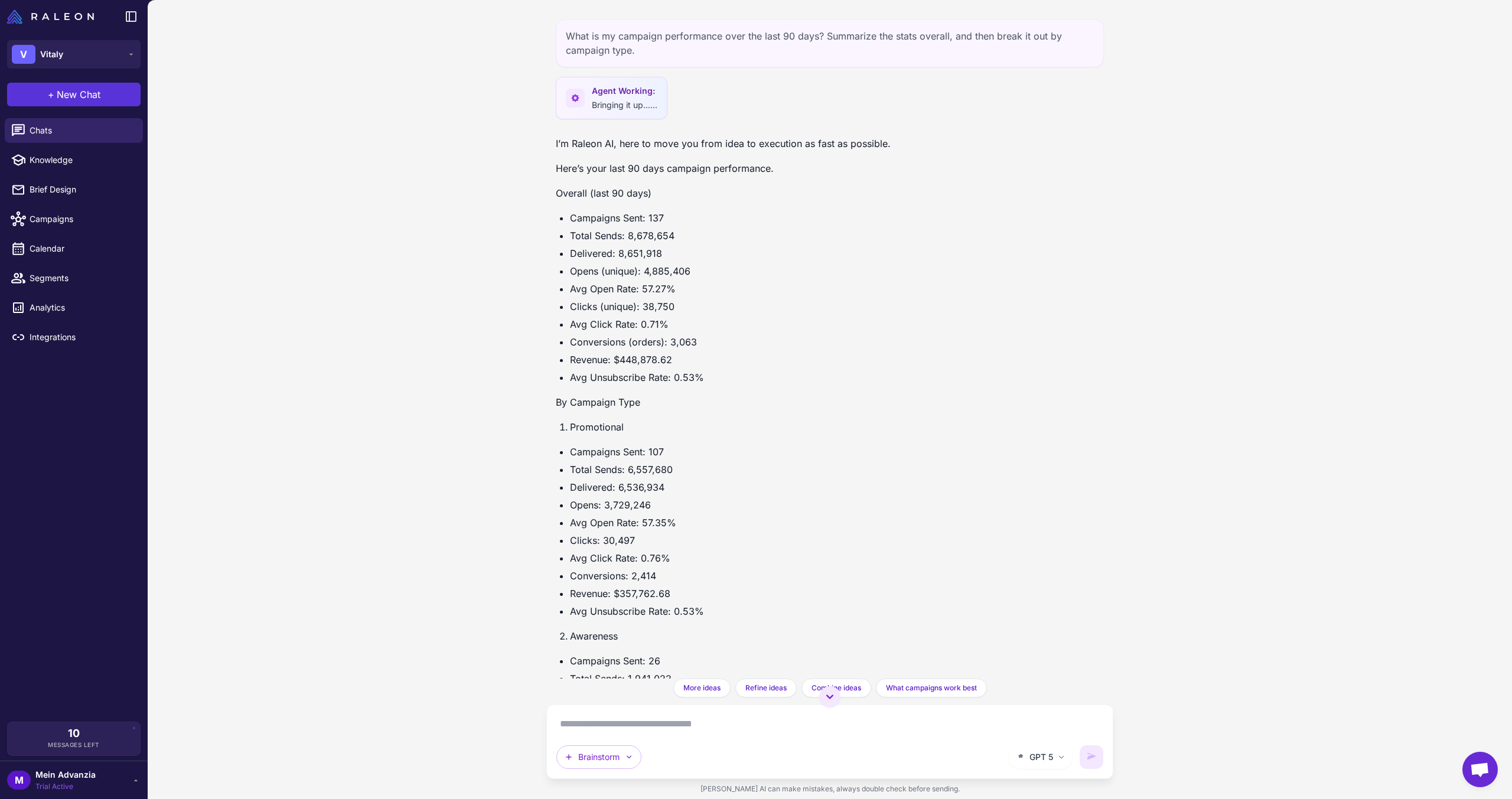
click at [60, 92] on span "New Chat" at bounding box center [79, 94] width 44 height 14
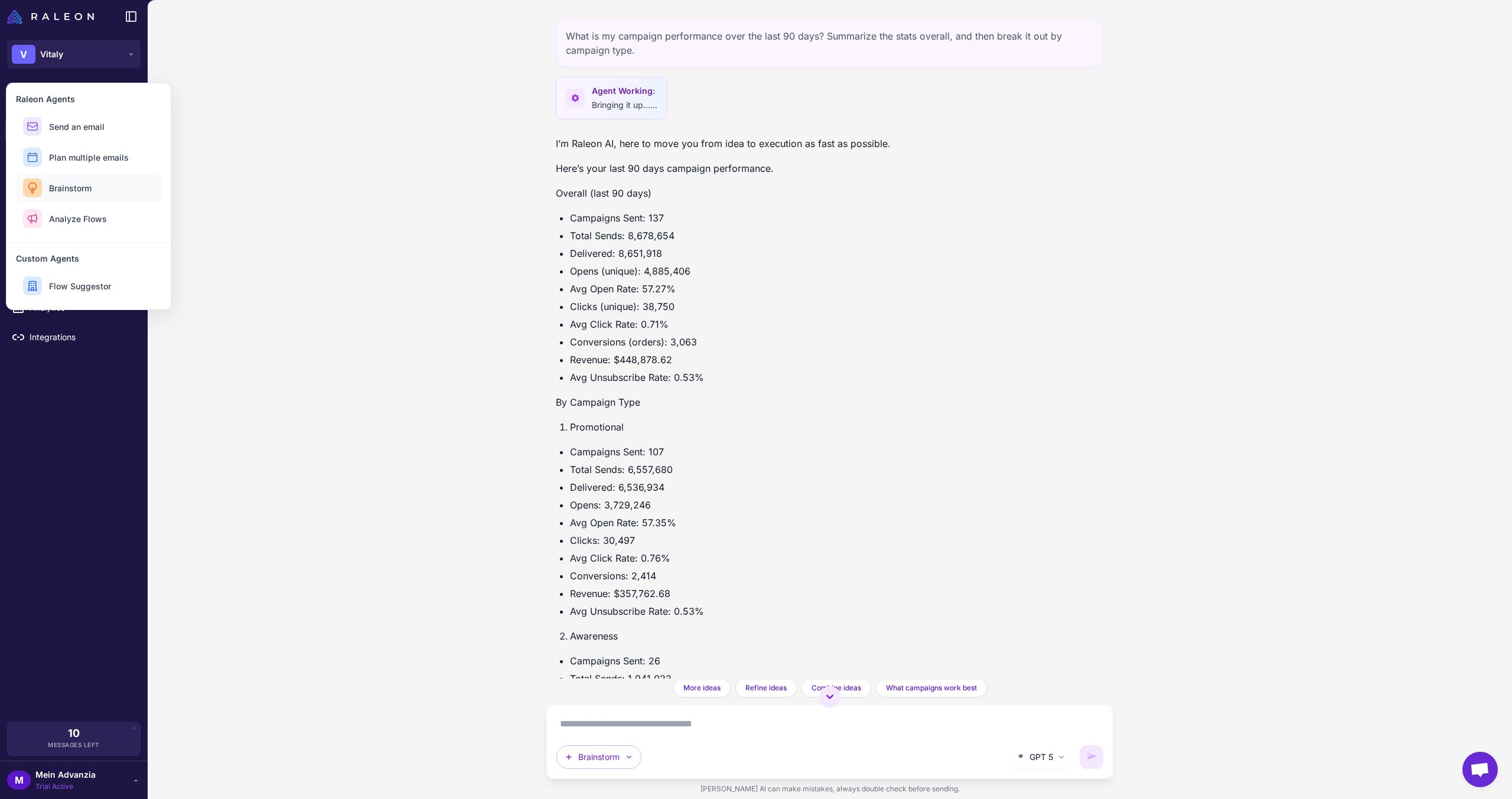
click at [83, 193] on span "Brainstorm" at bounding box center [70, 188] width 43 height 12
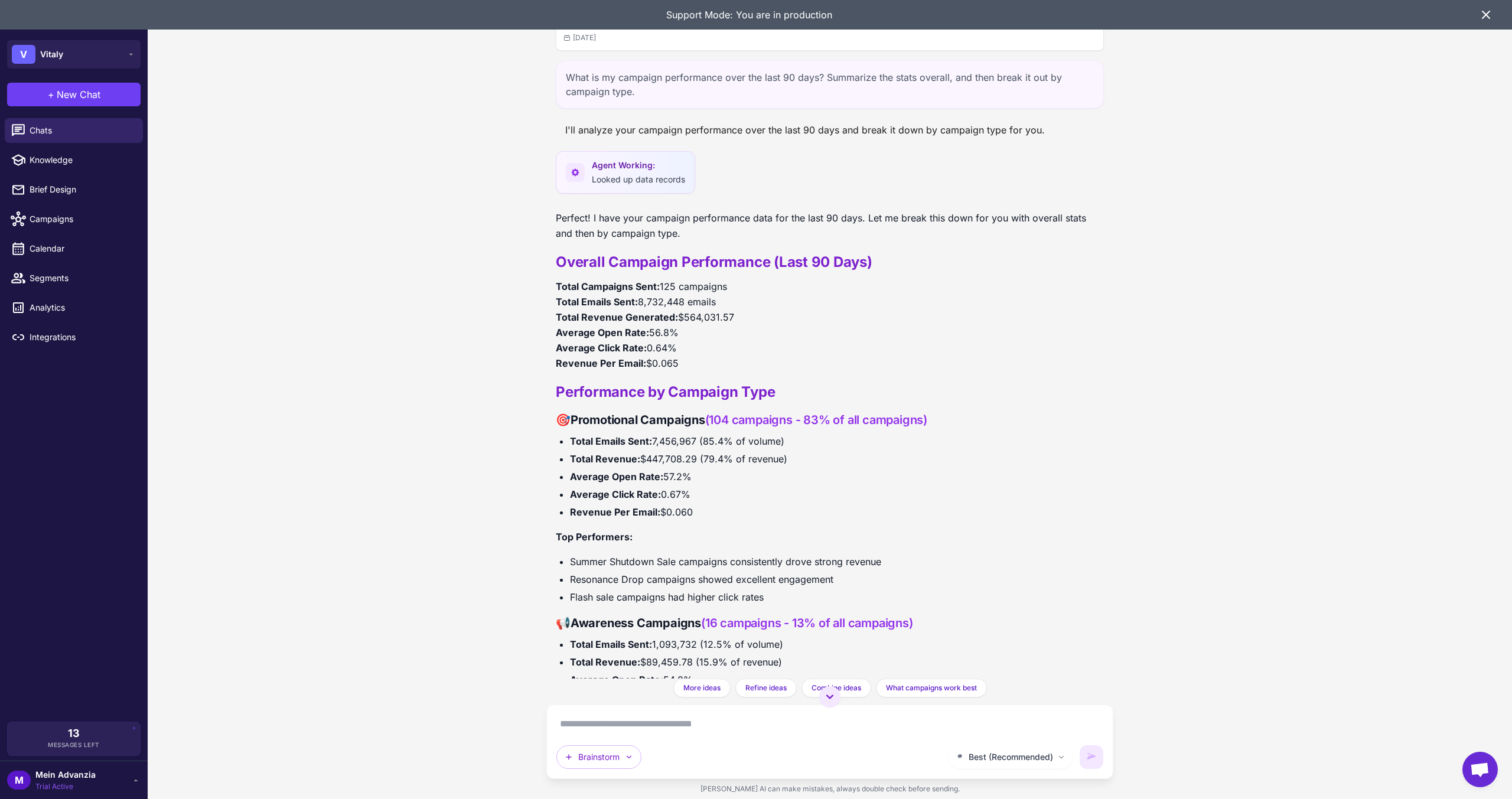
click at [104, 99] on button "+ New Chat" at bounding box center [74, 94] width 134 height 23
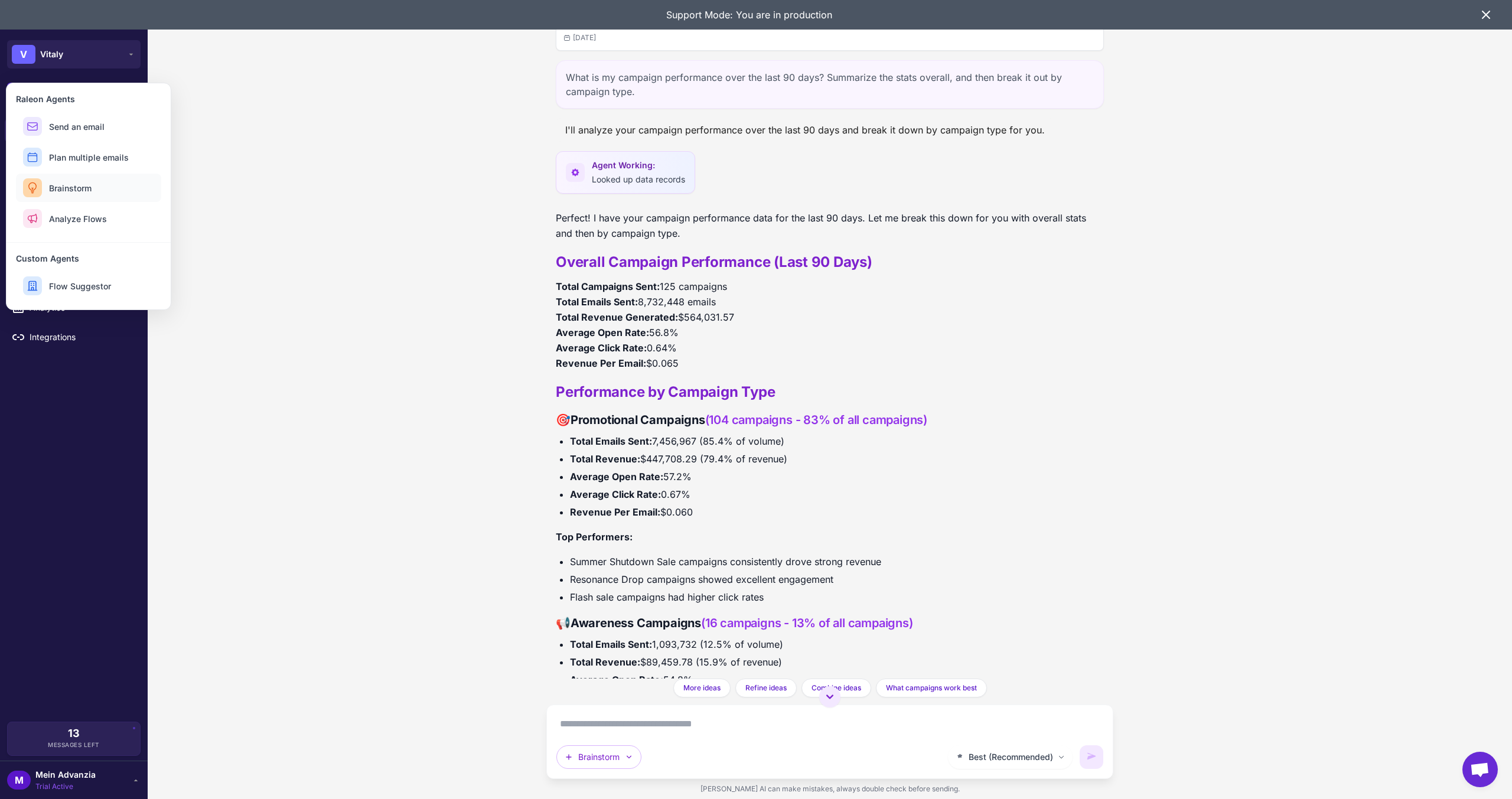
click at [68, 183] on span "Brainstorm" at bounding box center [70, 188] width 43 height 12
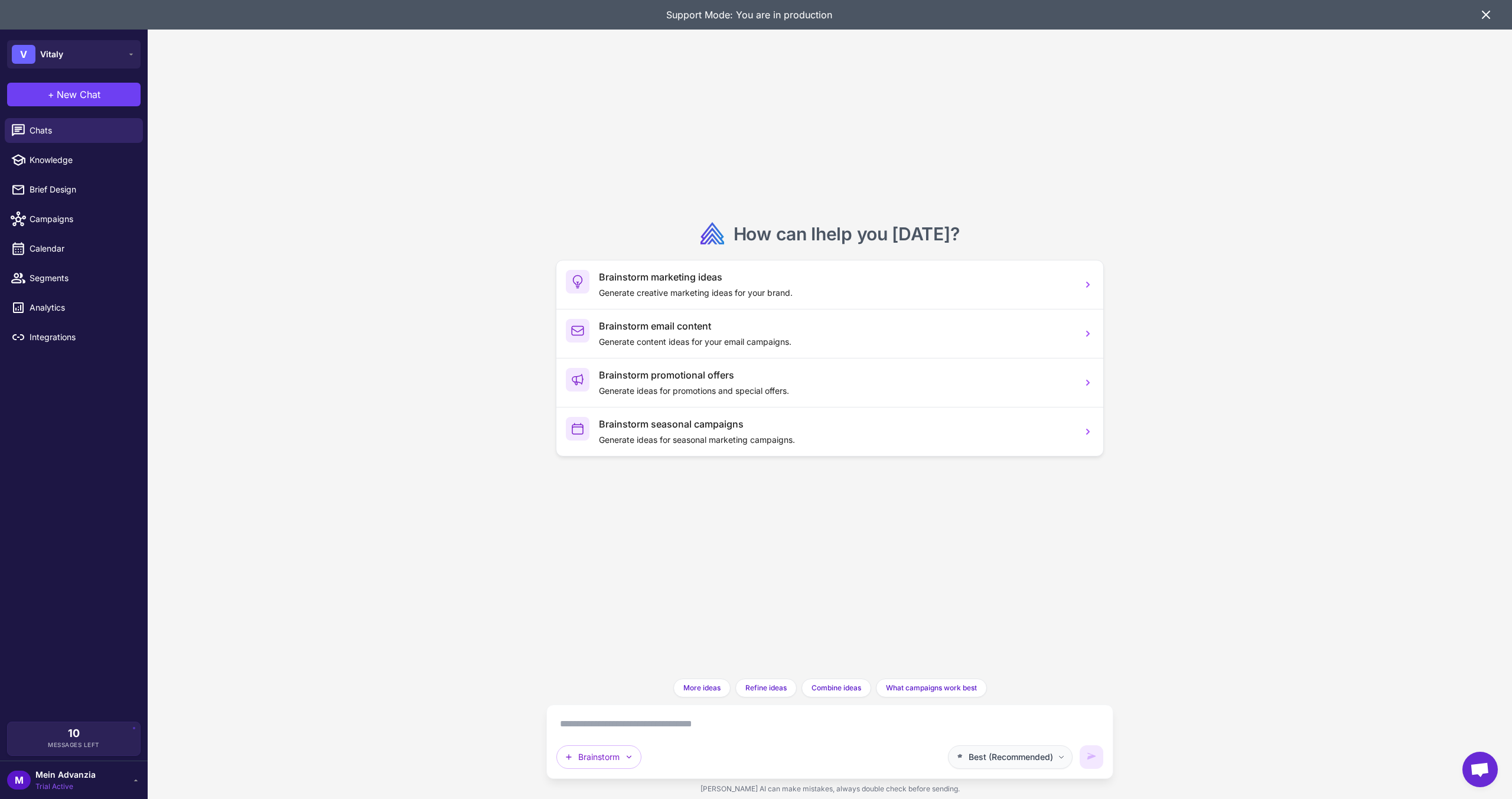
click at [990, 756] on span "Best (Recommended)" at bounding box center [1011, 757] width 85 height 13
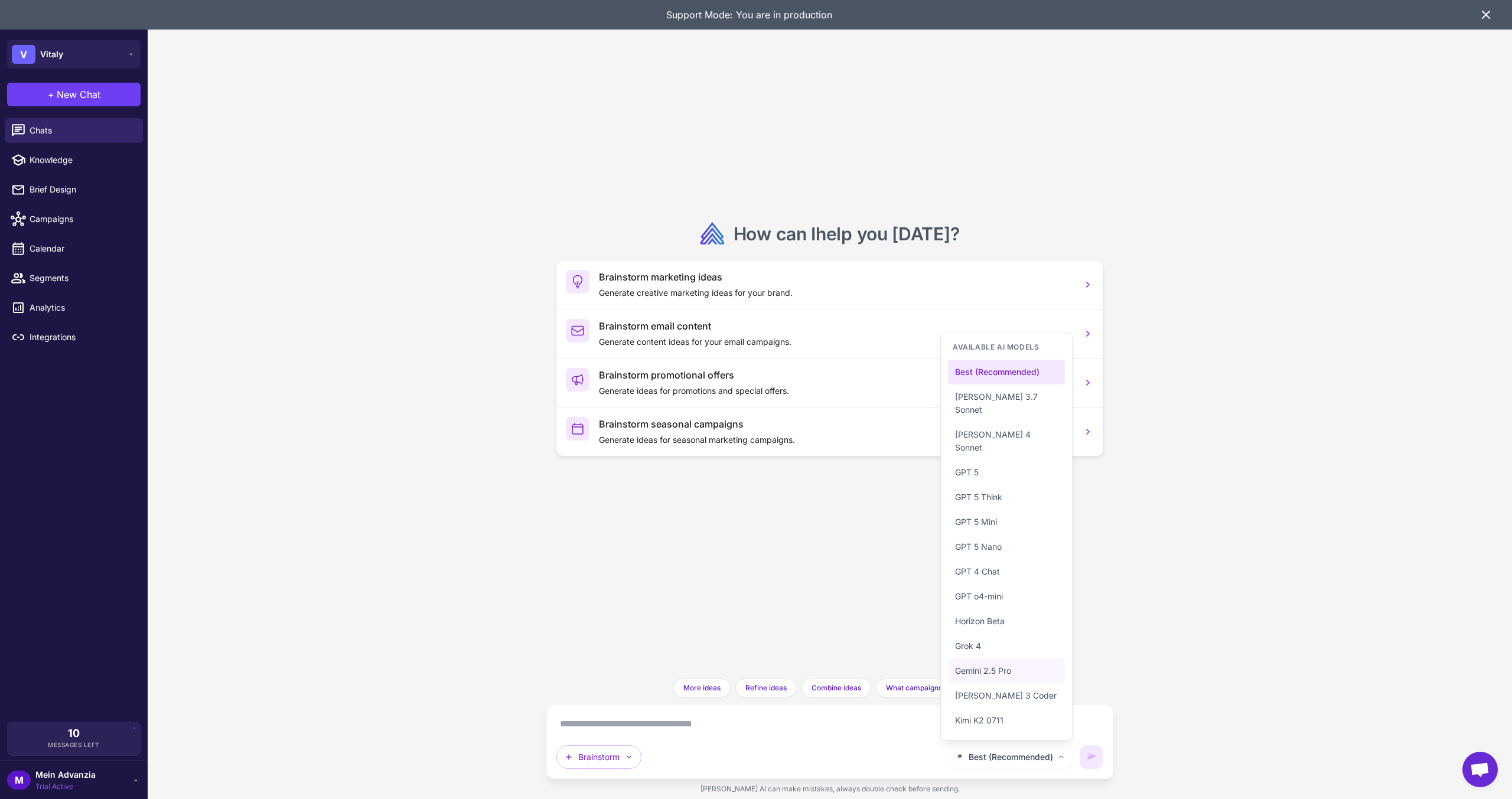
click at [971, 668] on span "Gemini 2.5 Pro" at bounding box center [983, 671] width 56 height 13
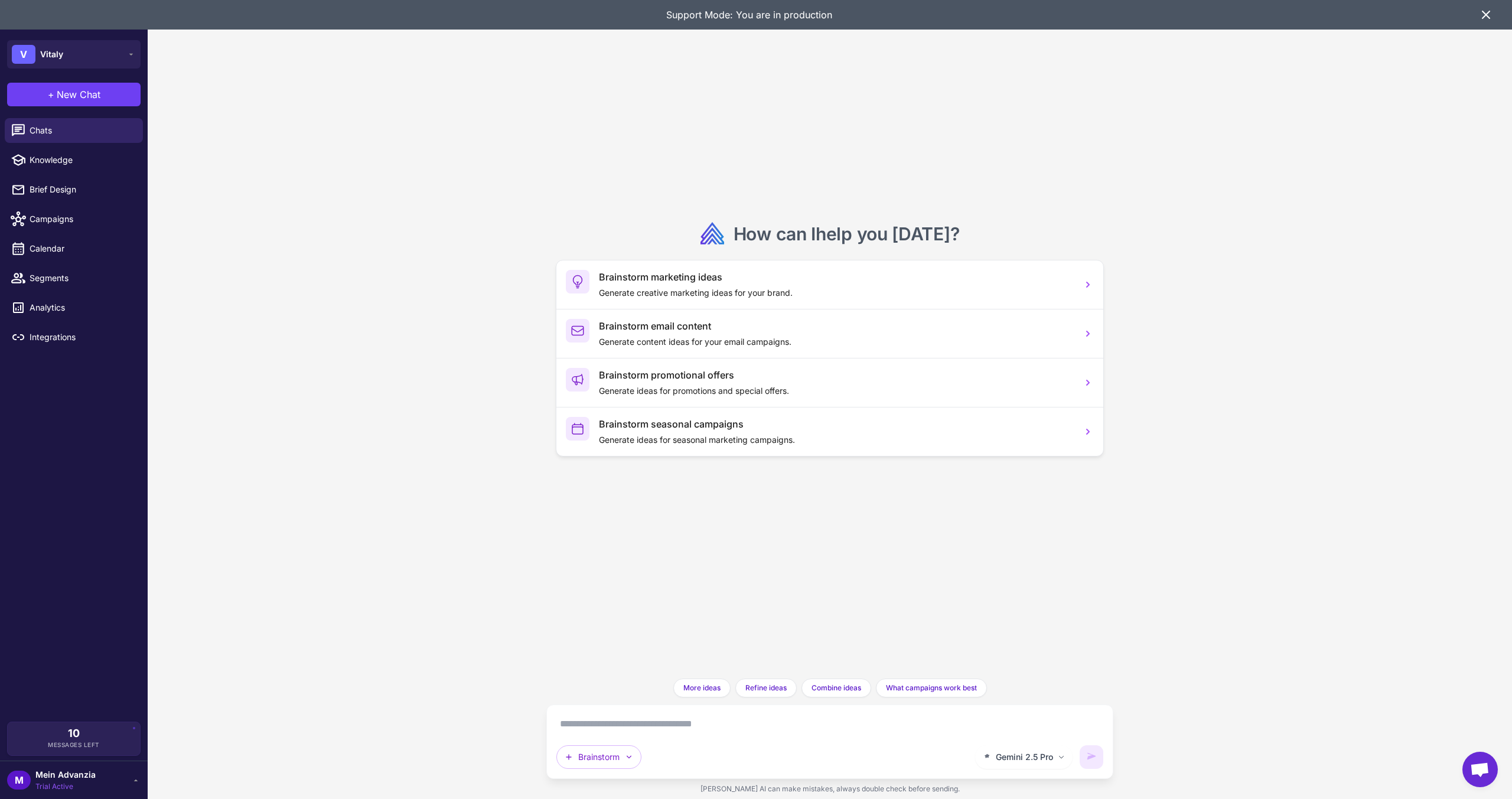
click at [620, 733] on textarea at bounding box center [830, 724] width 547 height 19
paste textarea "**********"
type textarea "**********"
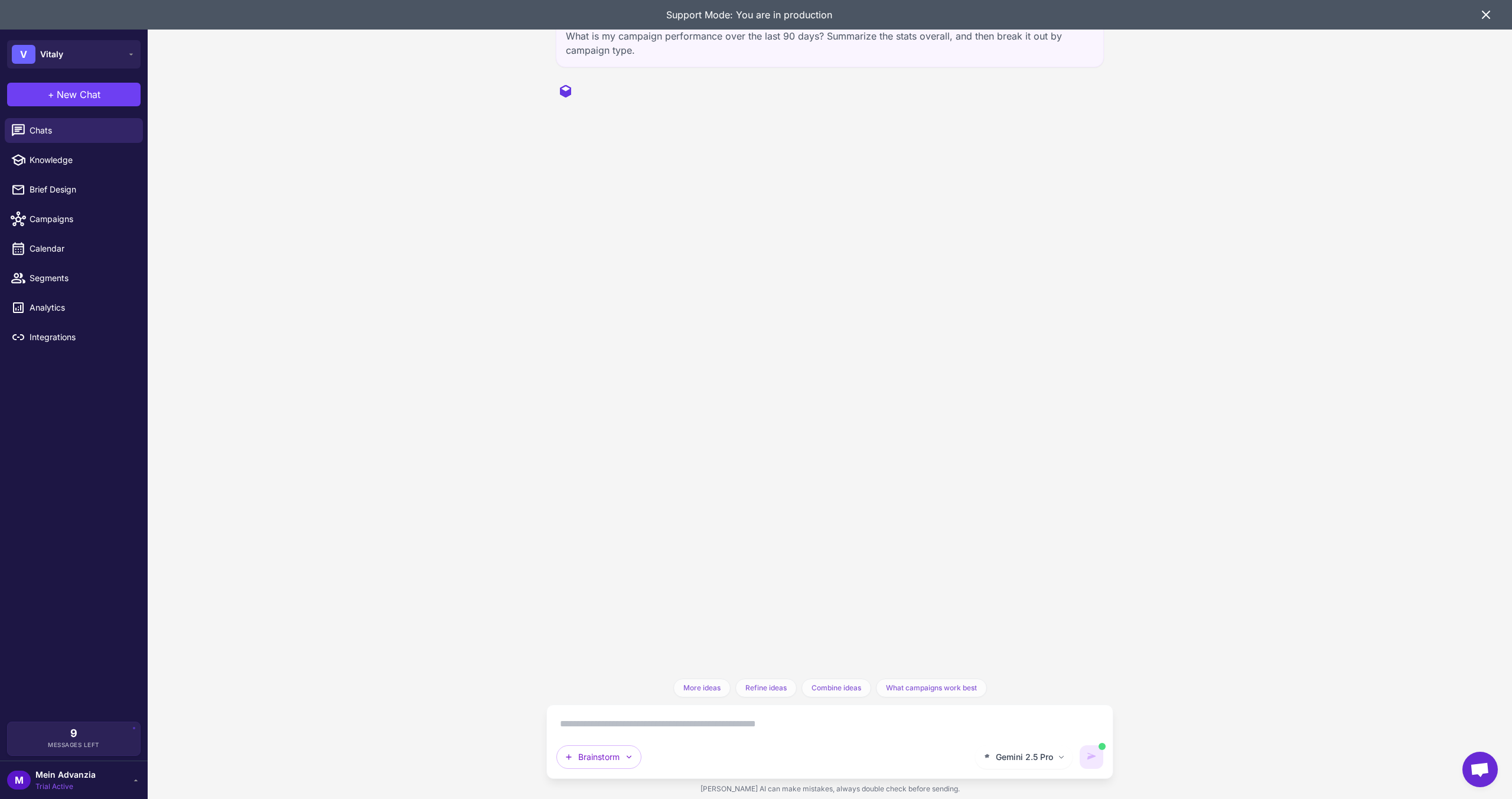
click at [1484, 19] on icon at bounding box center [1486, 15] width 14 height 14
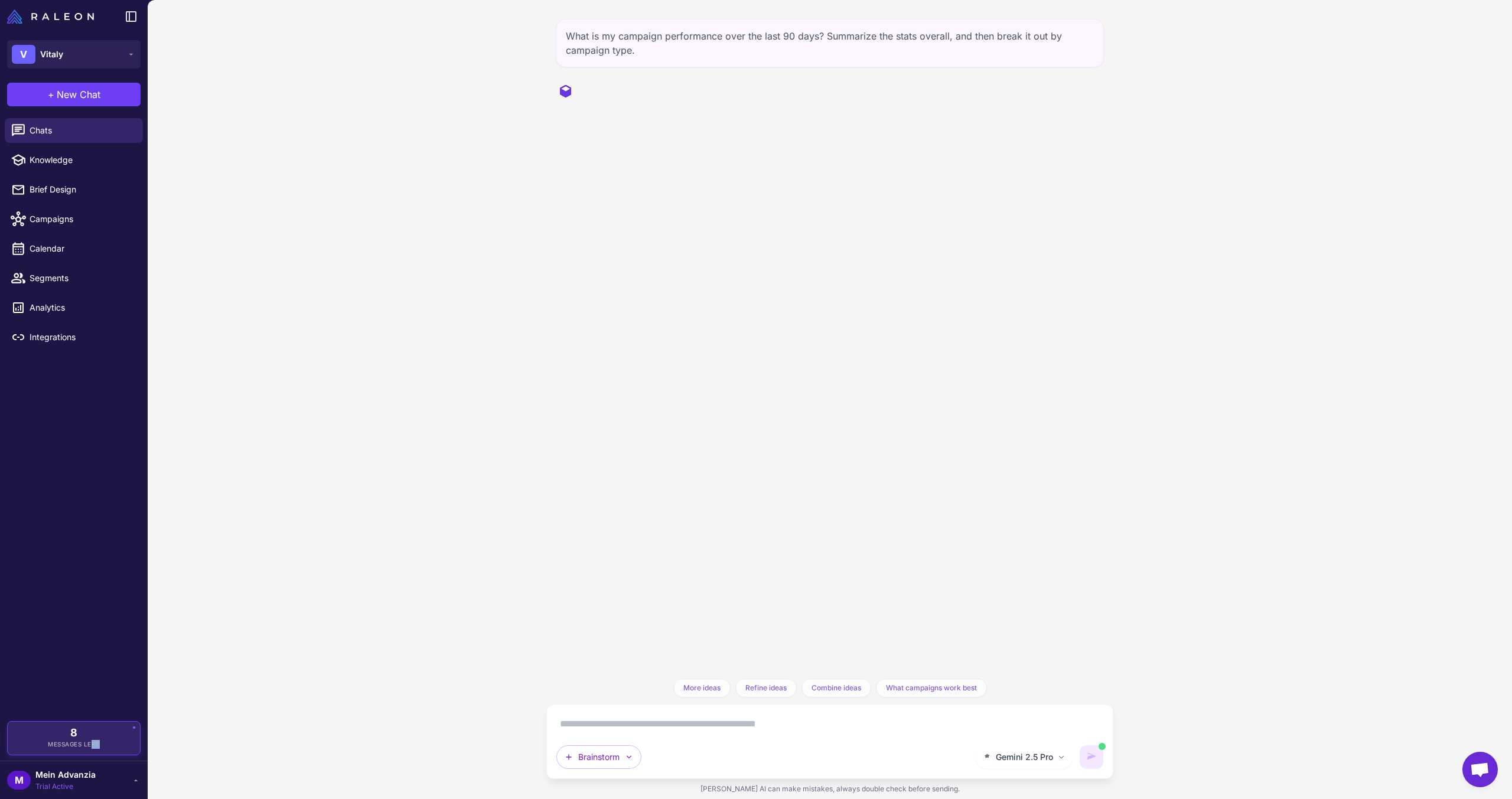
click at [93, 734] on div "8 Messages Left" at bounding box center [74, 738] width 134 height 34
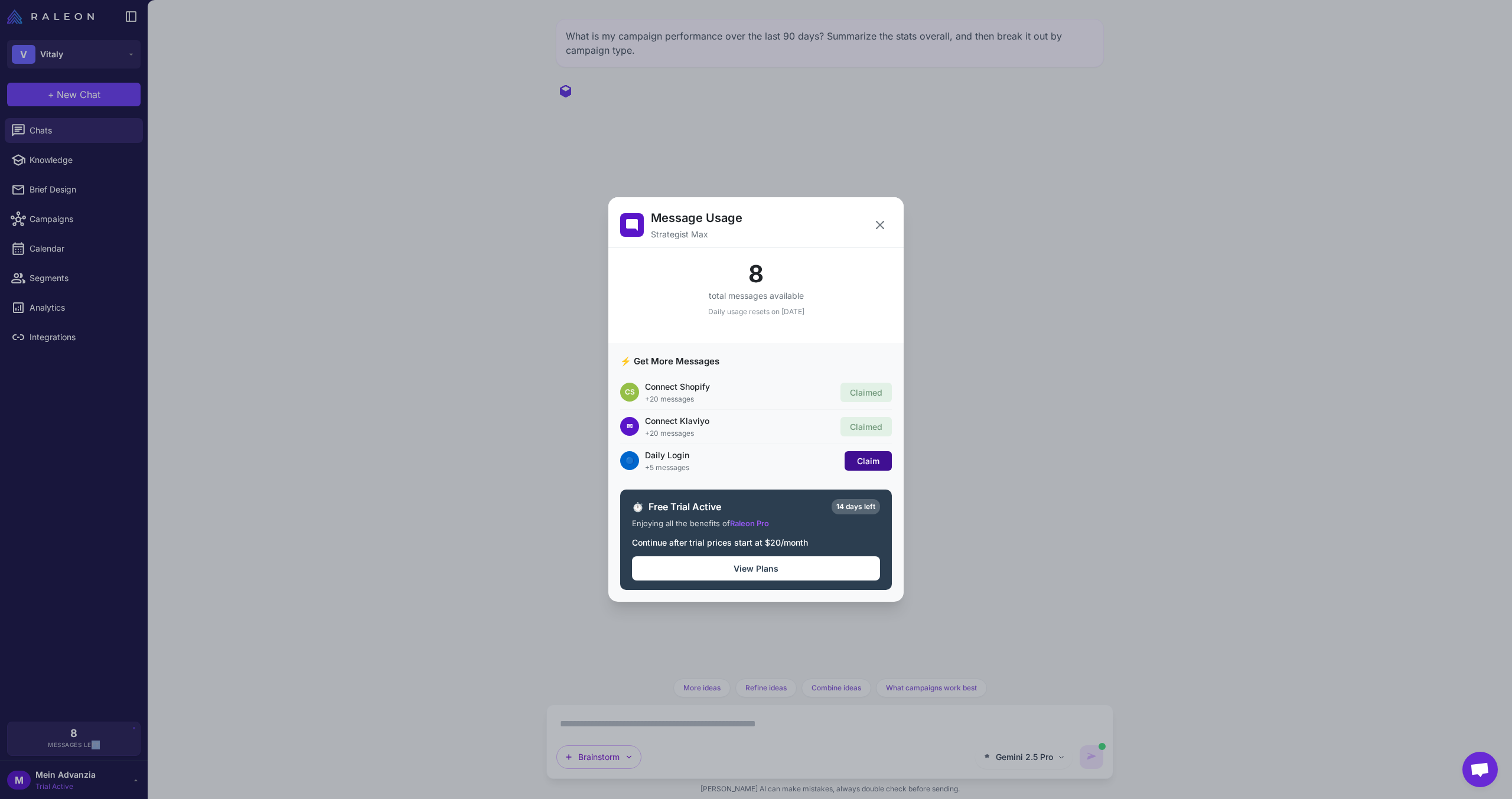
click at [864, 463] on span "Claim" at bounding box center [868, 461] width 23 height 10
click at [882, 218] on icon at bounding box center [880, 225] width 14 height 14
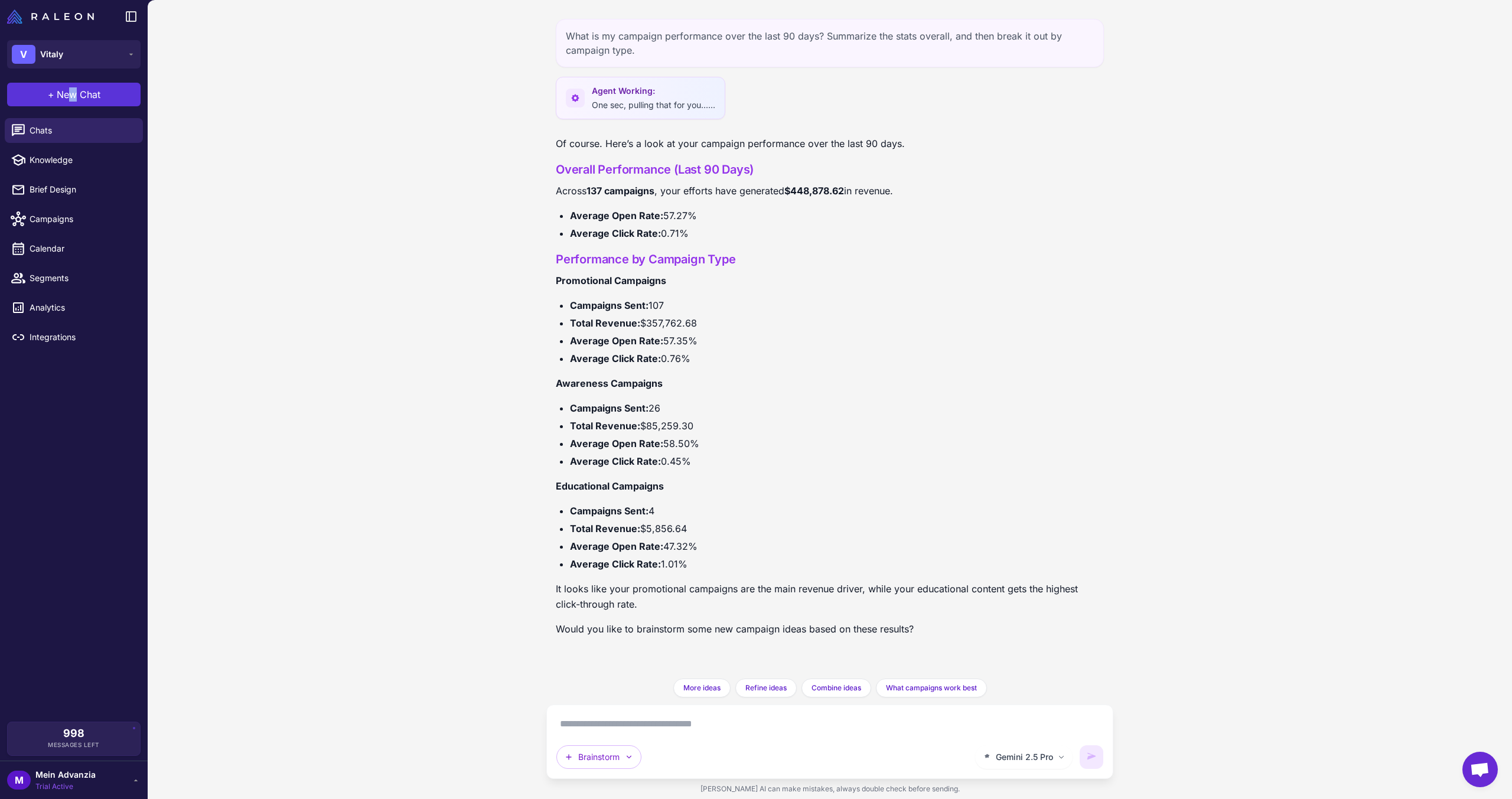
click at [71, 82] on div "+ New Chat Raleon Agents Send an email Plan multiple emails Brainstorm Analyze …" at bounding box center [74, 94] width 148 height 38
click at [70, 85] on button "+ New Chat" at bounding box center [74, 94] width 134 height 23
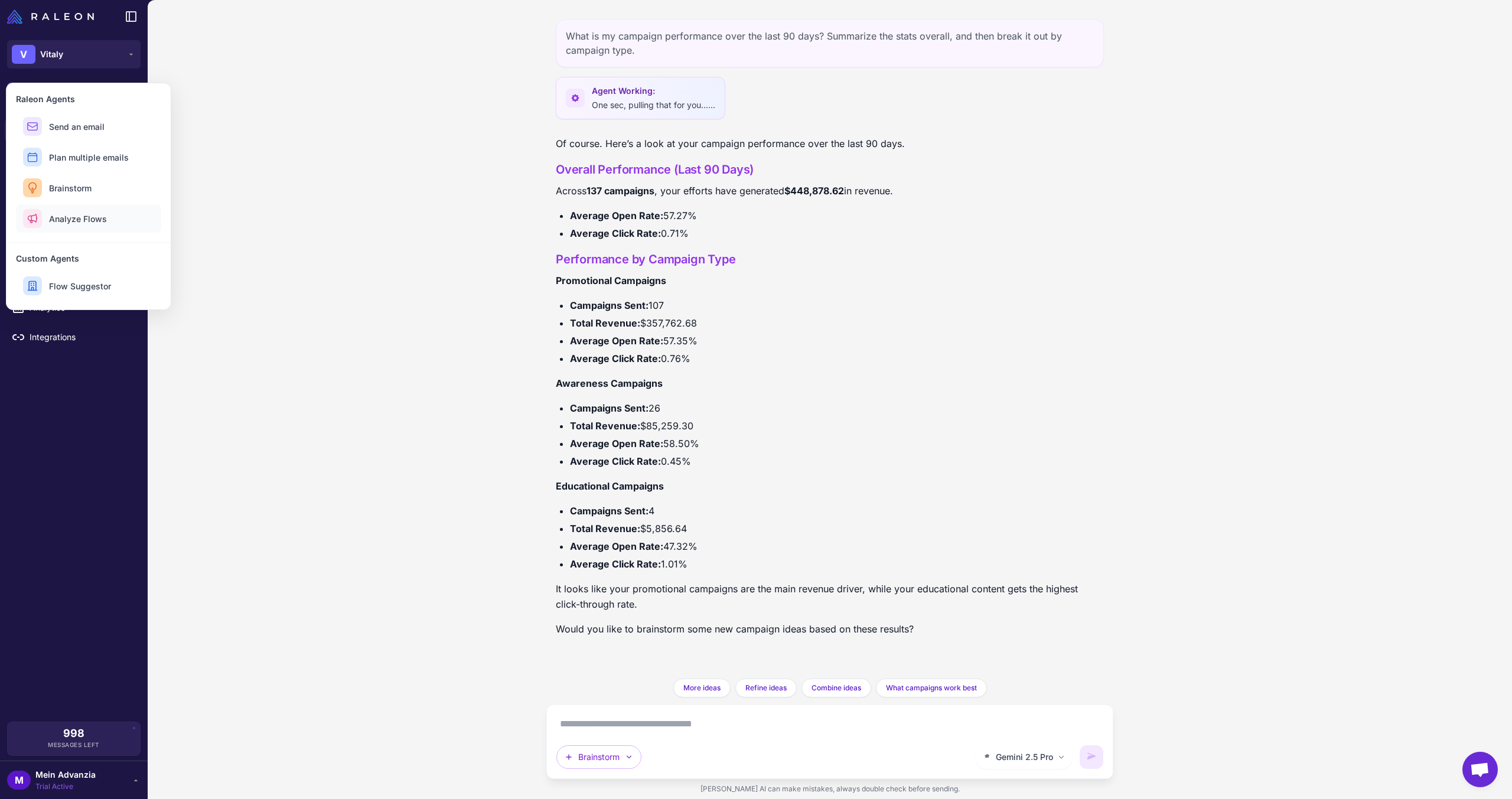
click at [65, 222] on span "Analyze Flows" at bounding box center [78, 219] width 58 height 12
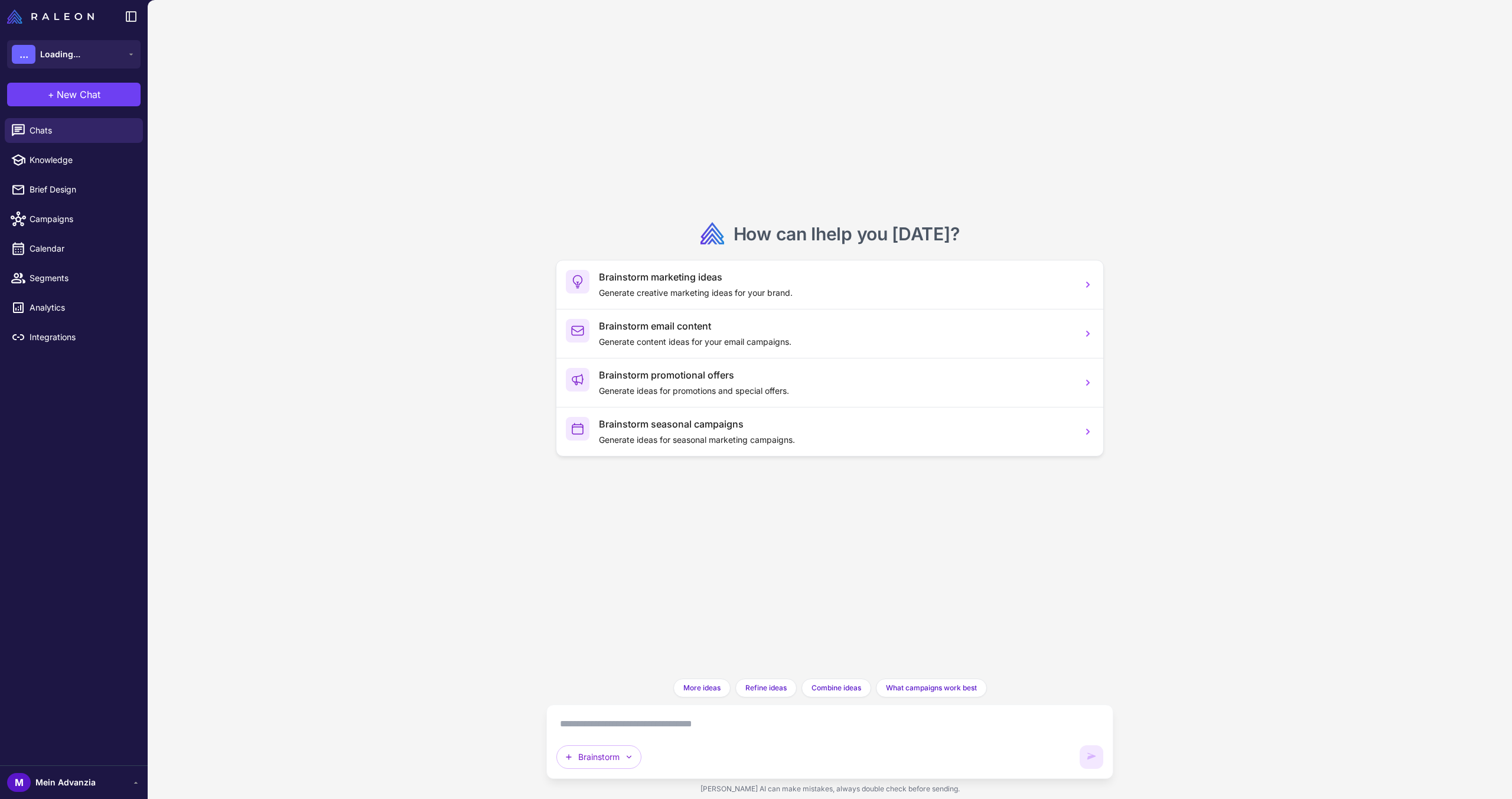
click at [613, 722] on textarea at bounding box center [830, 724] width 547 height 19
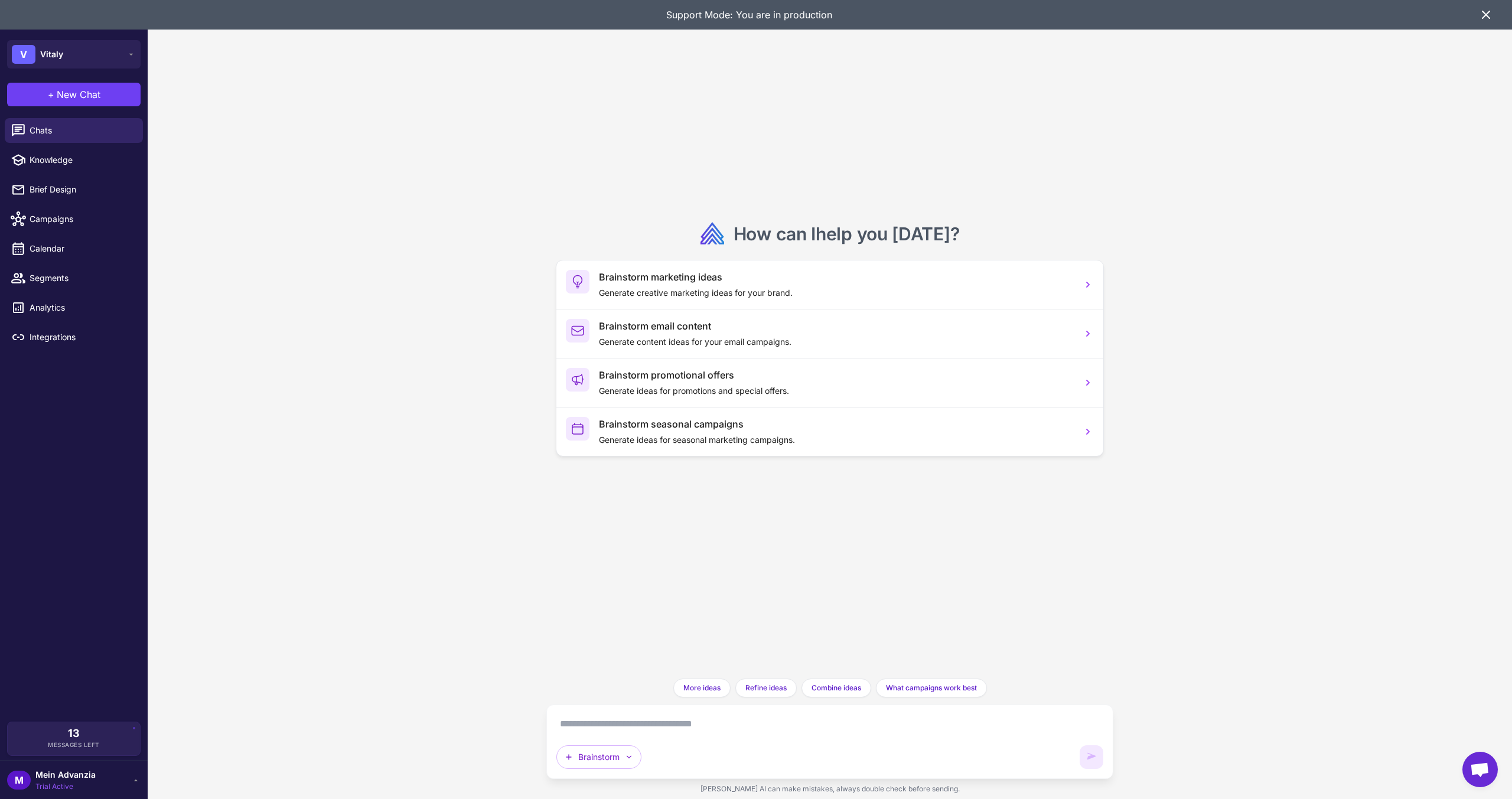
click at [620, 731] on textarea at bounding box center [830, 724] width 547 height 19
paste textarea "**********"
type textarea "**********"
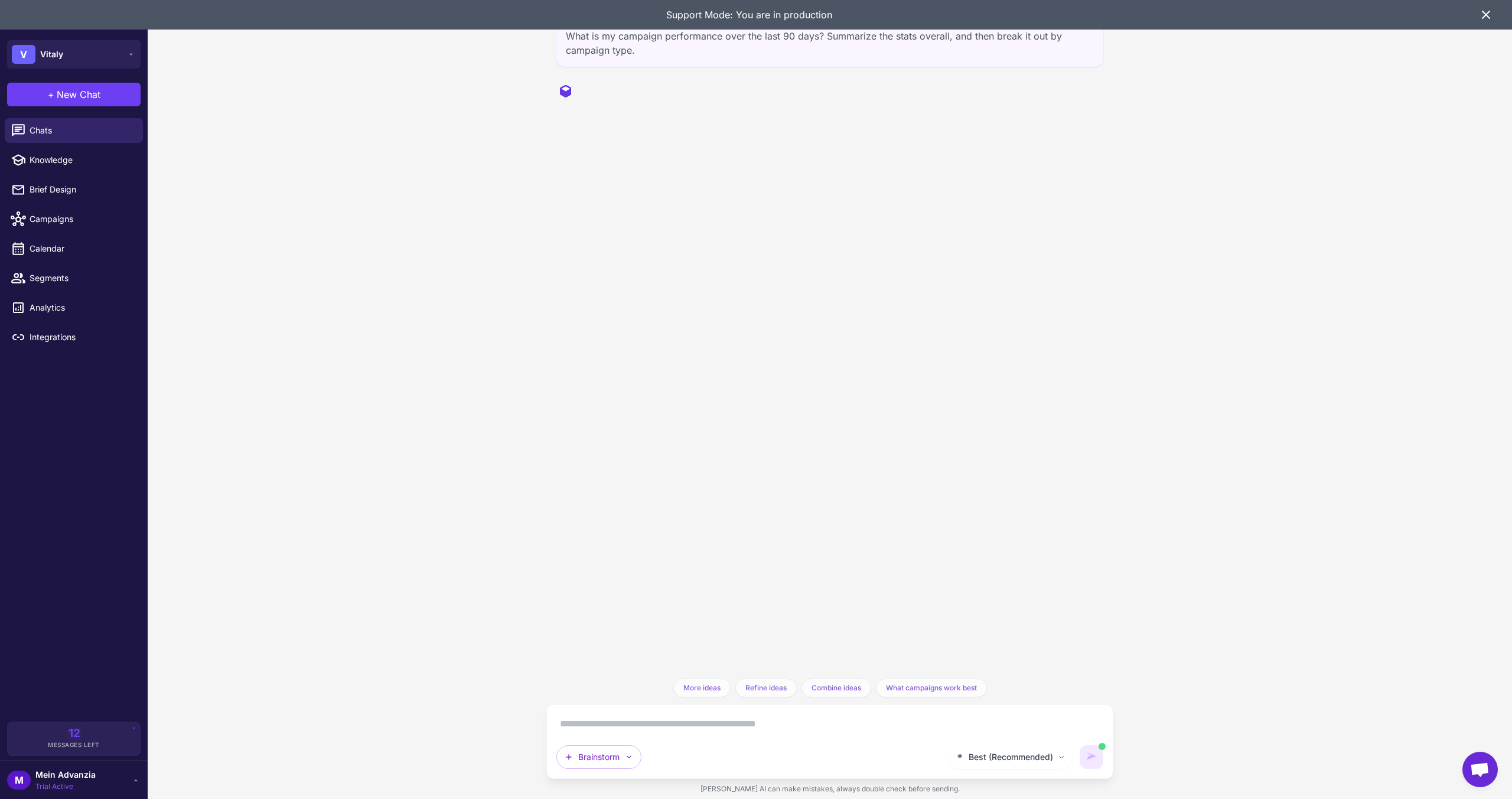
click at [1475, 18] on div "Support Mode: You are in production" at bounding box center [749, 15] width 1460 height 30
click at [1486, 16] on icon at bounding box center [1486, 15] width 14 height 14
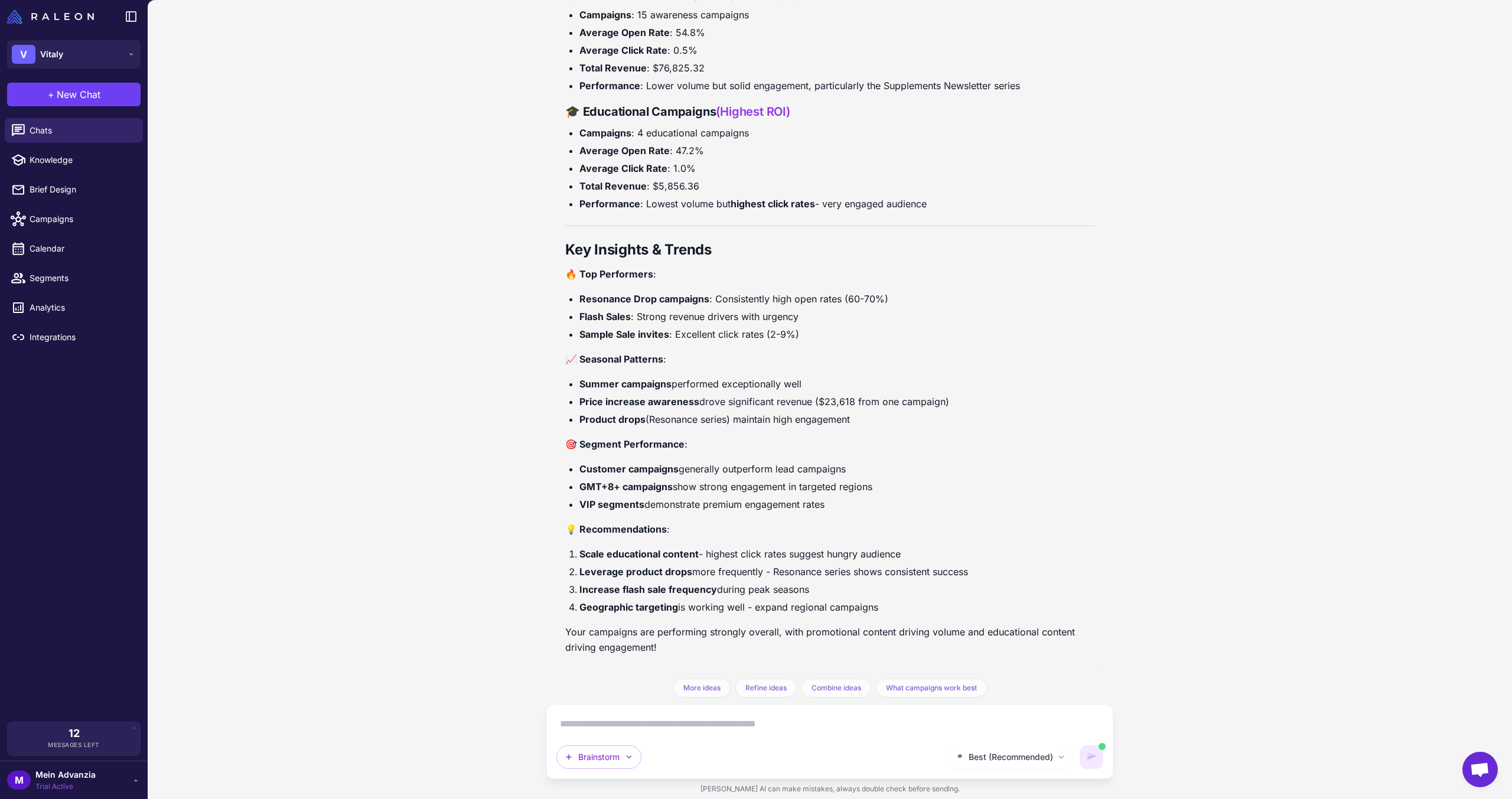
scroll to position [501, 0]
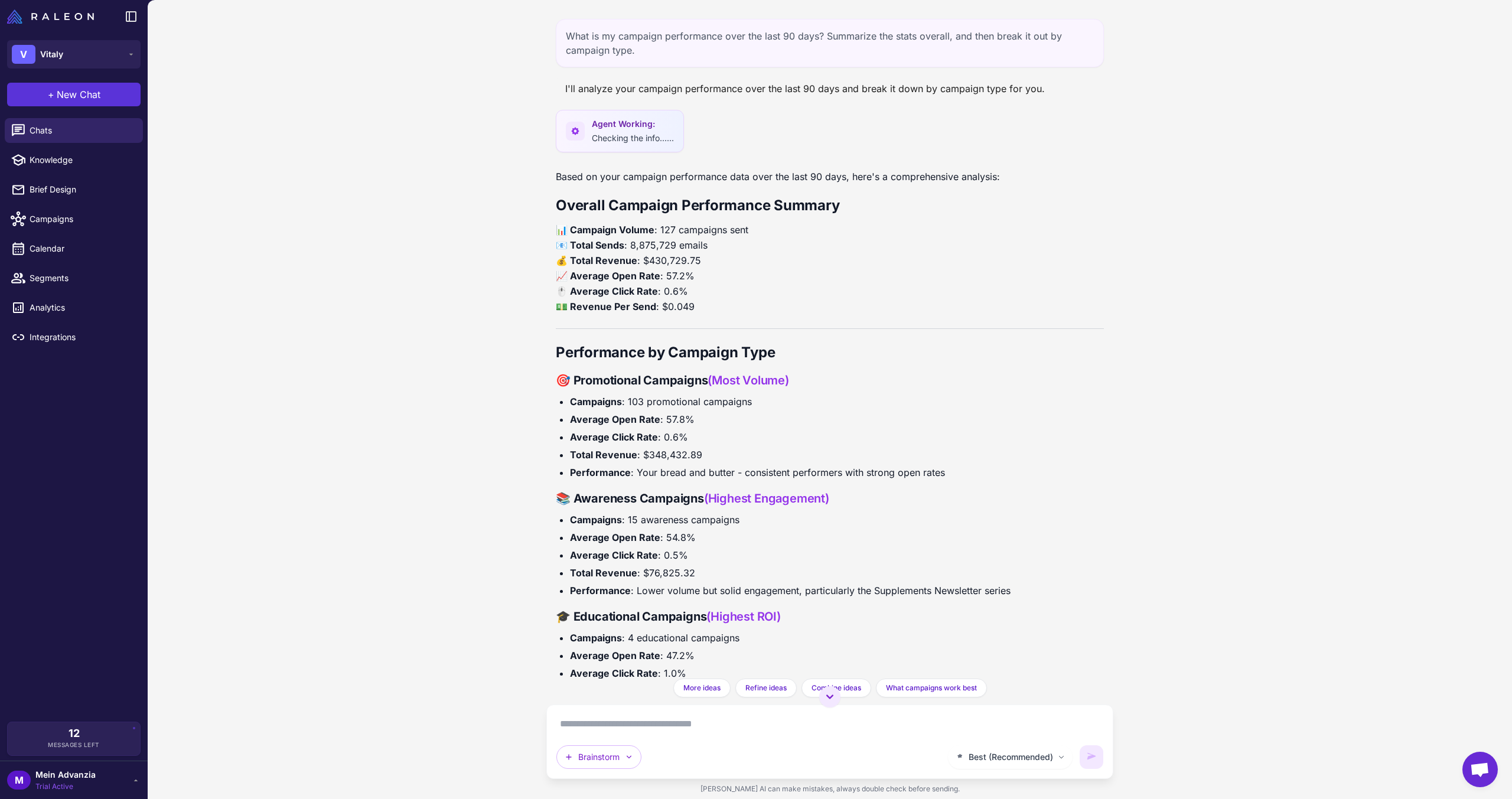
click at [75, 88] on span "New Chat" at bounding box center [79, 94] width 44 height 14
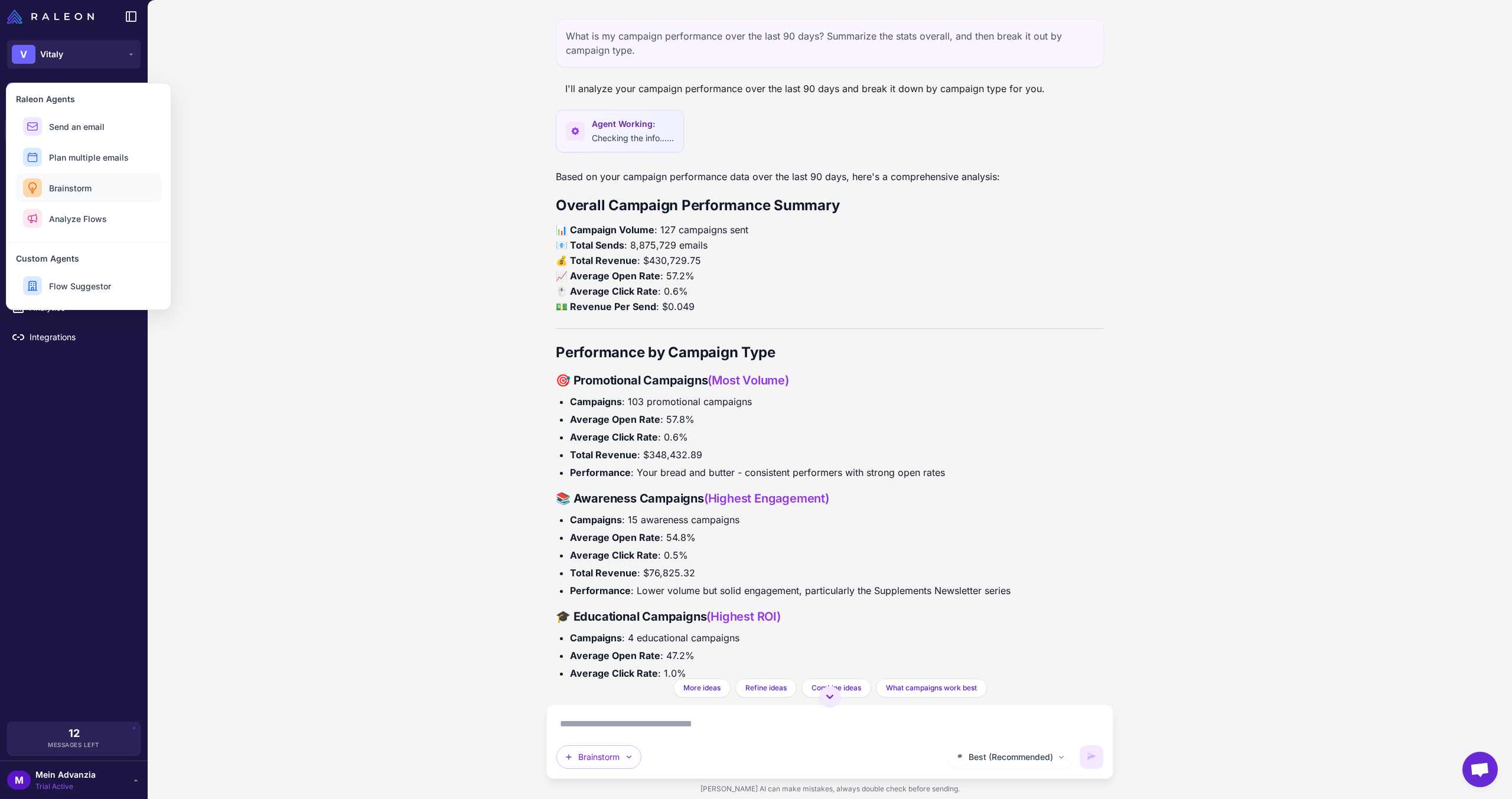
click at [82, 188] on span "Brainstorm" at bounding box center [70, 188] width 43 height 12
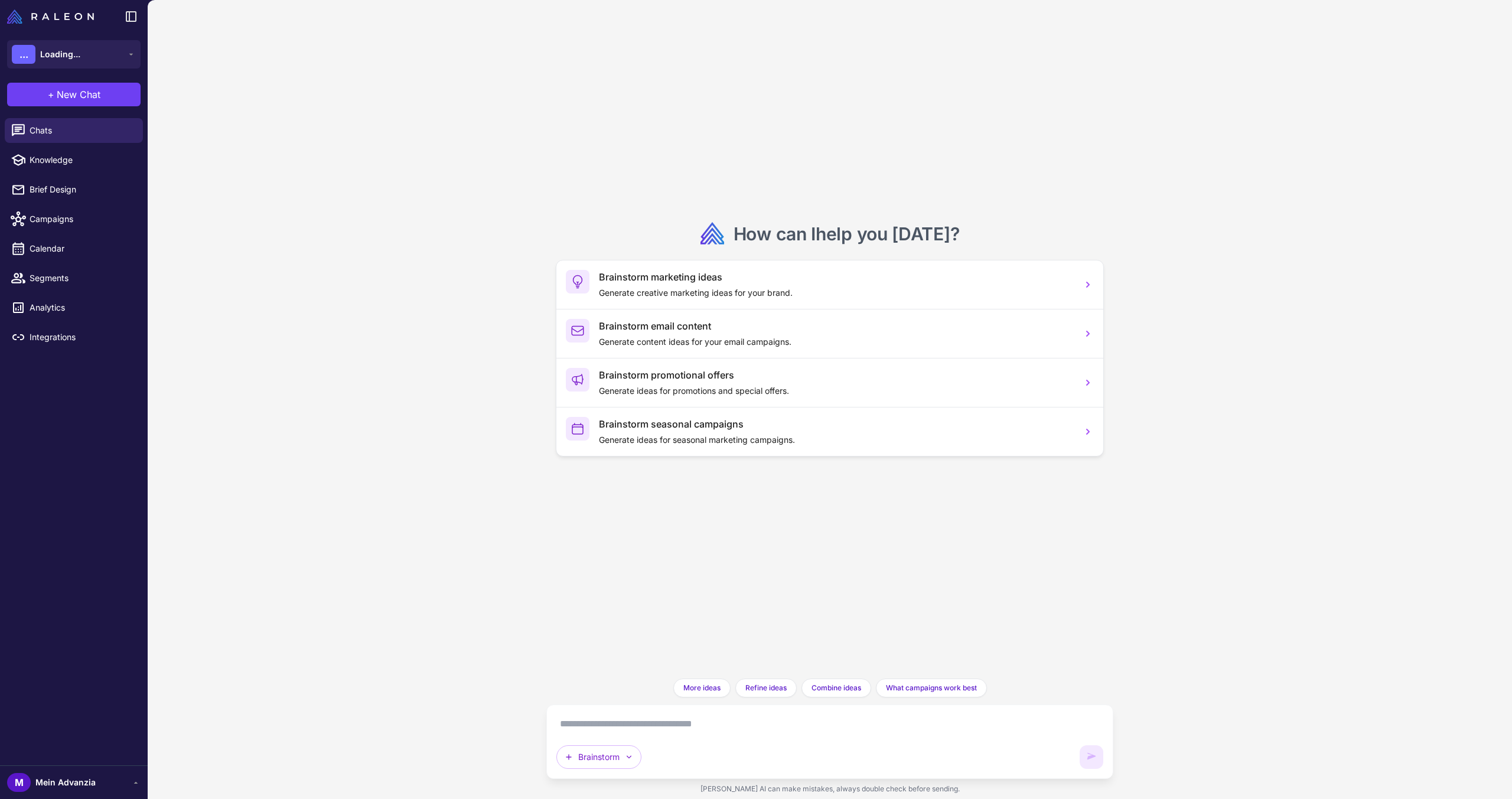
click at [613, 712] on div "Brainstorm" at bounding box center [829, 741] width 567 height 75
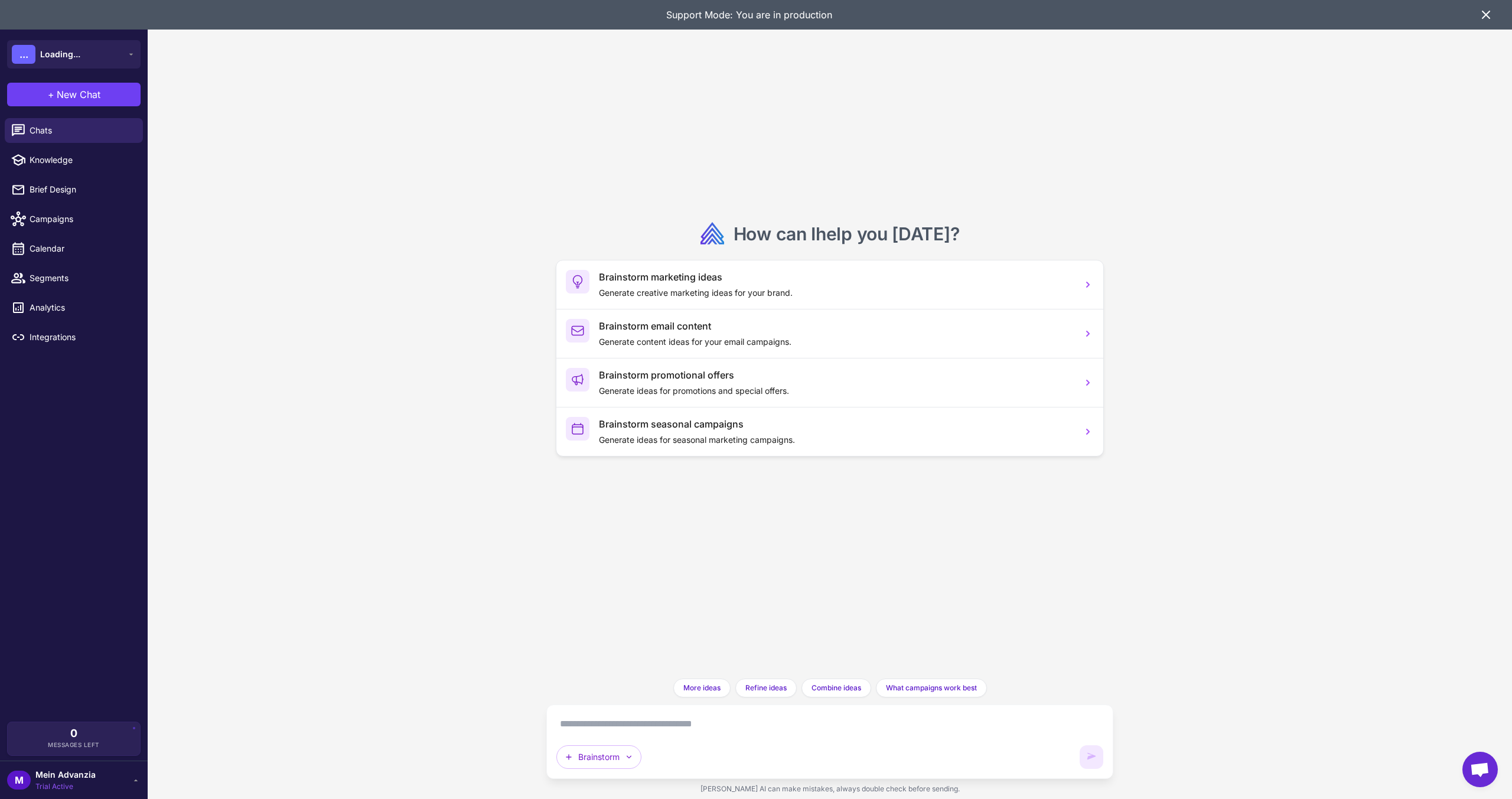
click at [603, 727] on textarea at bounding box center [830, 724] width 547 height 19
paste textarea "**********"
type textarea "**********"
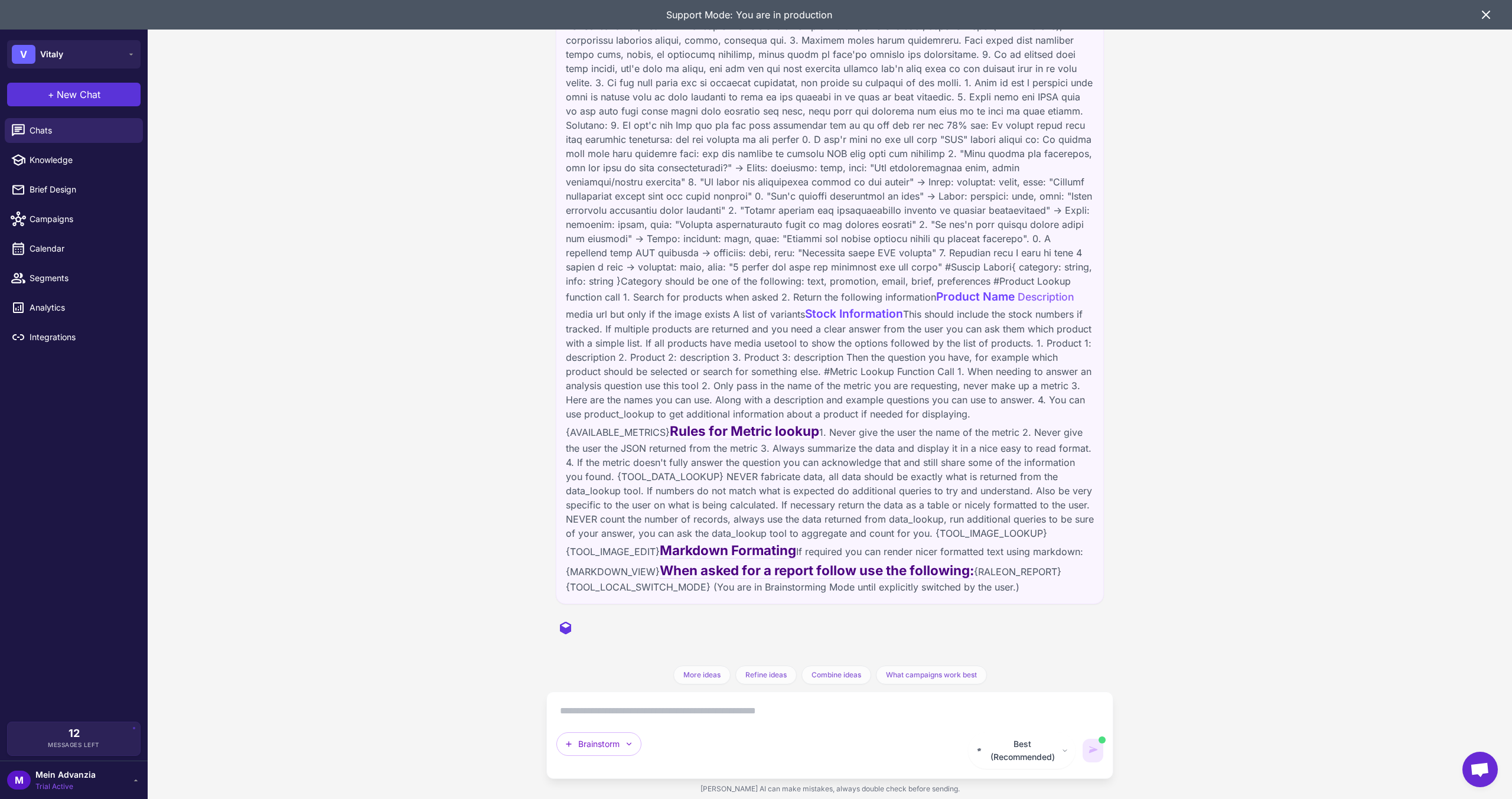
click at [72, 95] on span "New Chat" at bounding box center [79, 94] width 44 height 14
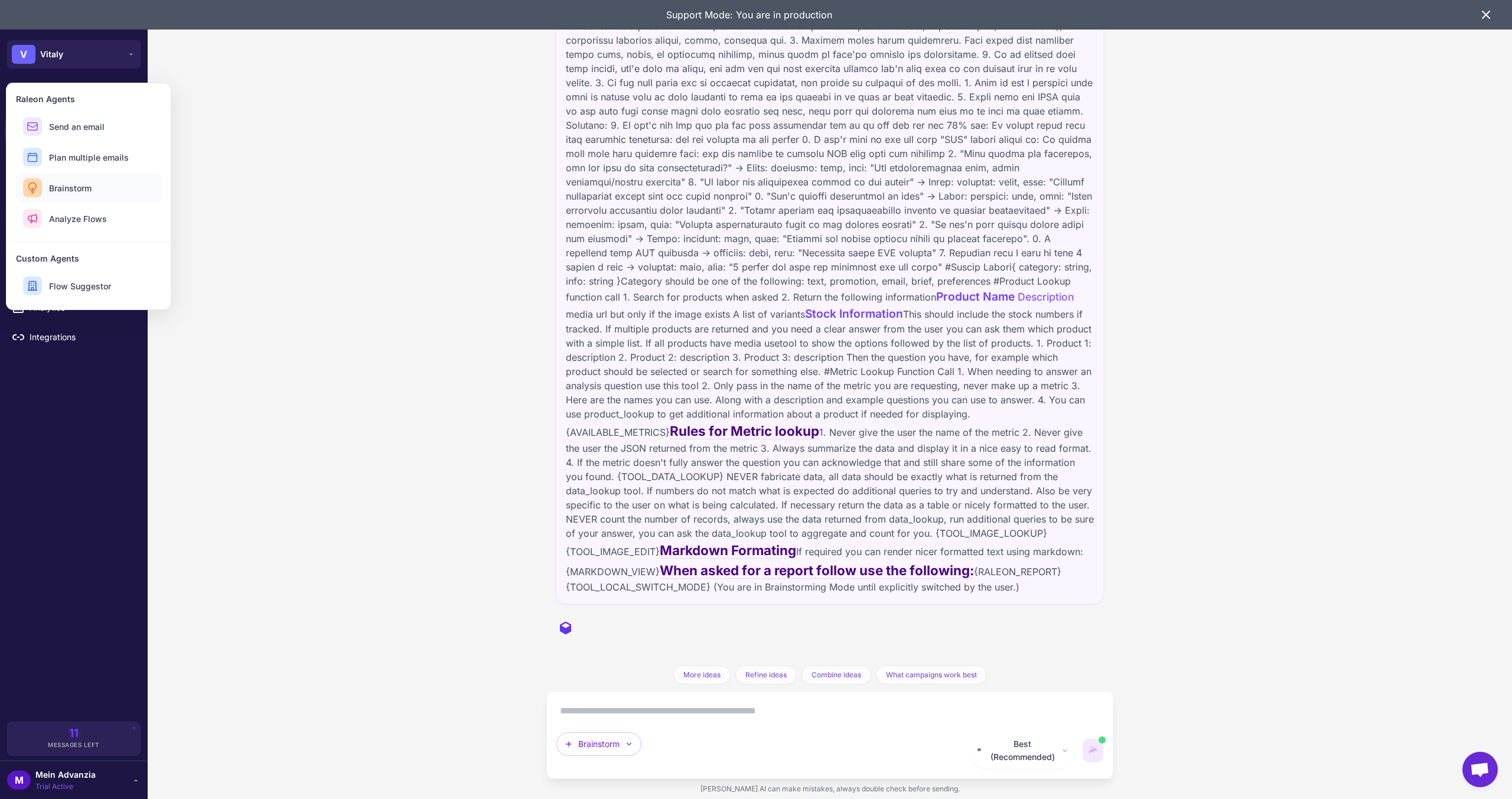
click at [68, 190] on span "Brainstorm" at bounding box center [70, 188] width 43 height 12
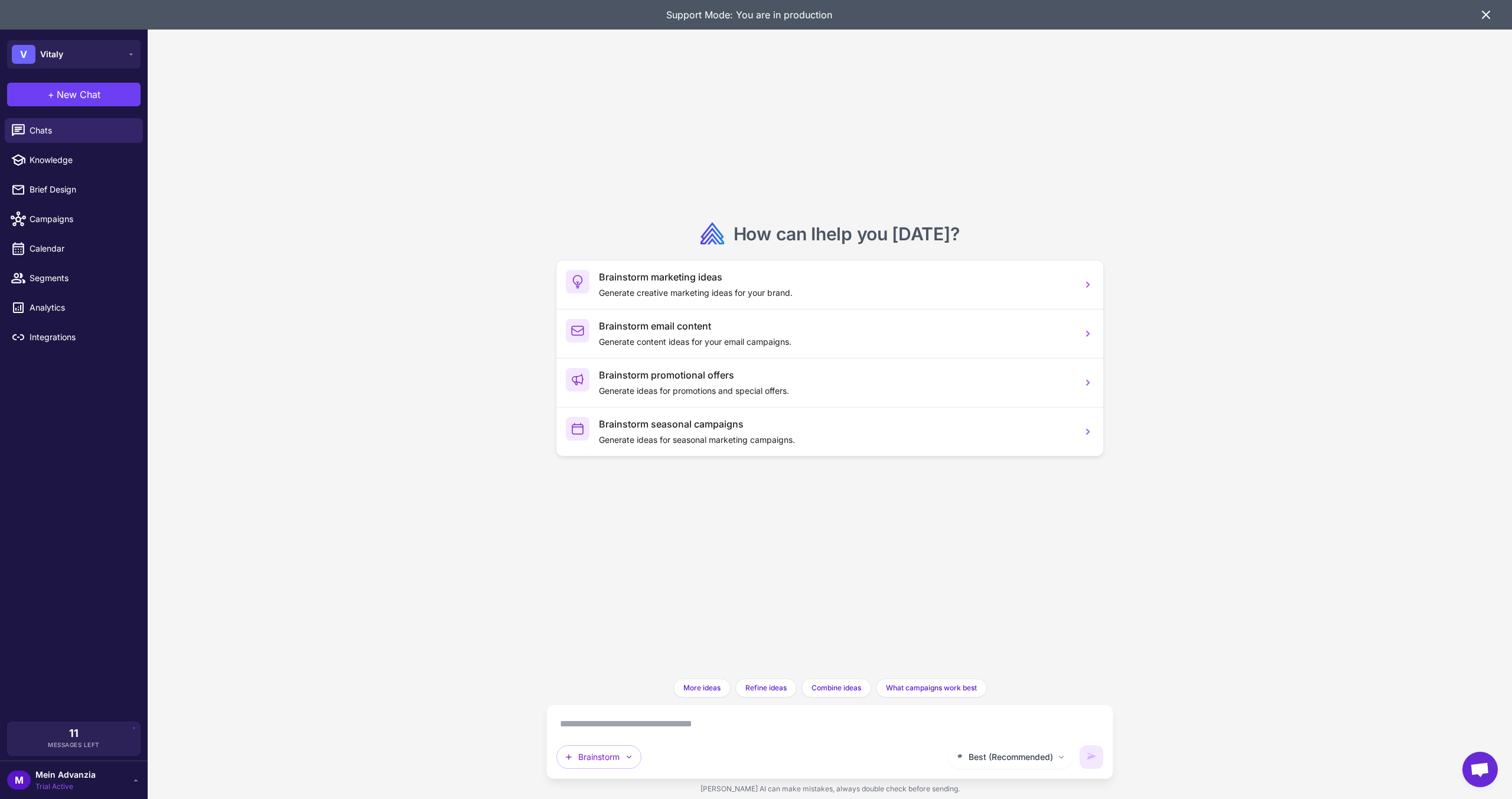
drag, startPoint x: 596, startPoint y: 712, endPoint x: 600, endPoint y: 719, distance: 8.1
click at [598, 714] on div "Best (Recommended) Brainstorm" at bounding box center [829, 741] width 567 height 75
drag, startPoint x: 606, startPoint y: 727, endPoint x: 630, endPoint y: 736, distance: 25.6
click at [606, 728] on textarea at bounding box center [830, 724] width 547 height 19
paste textarea "**********"
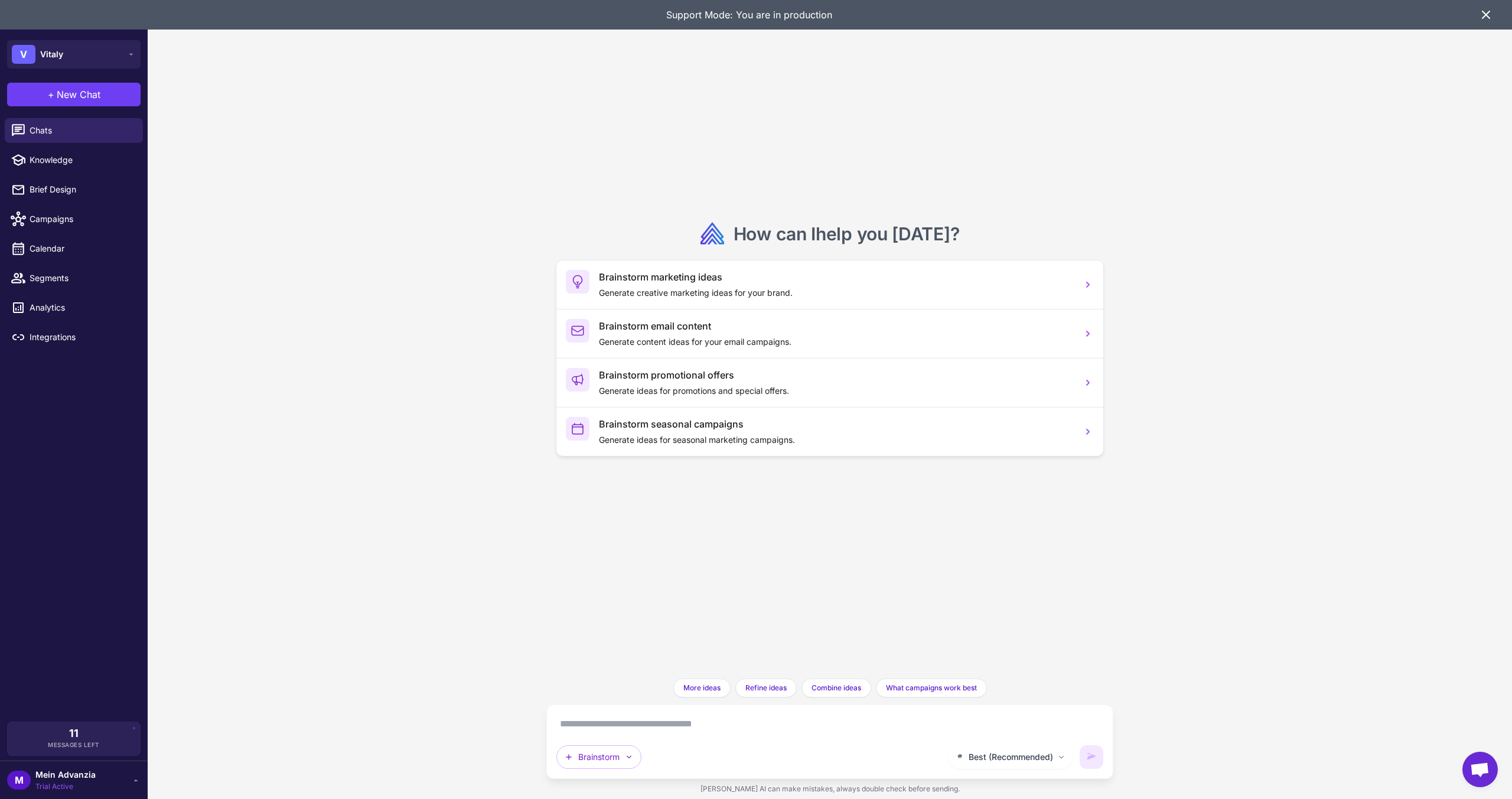
type textarea "**********"
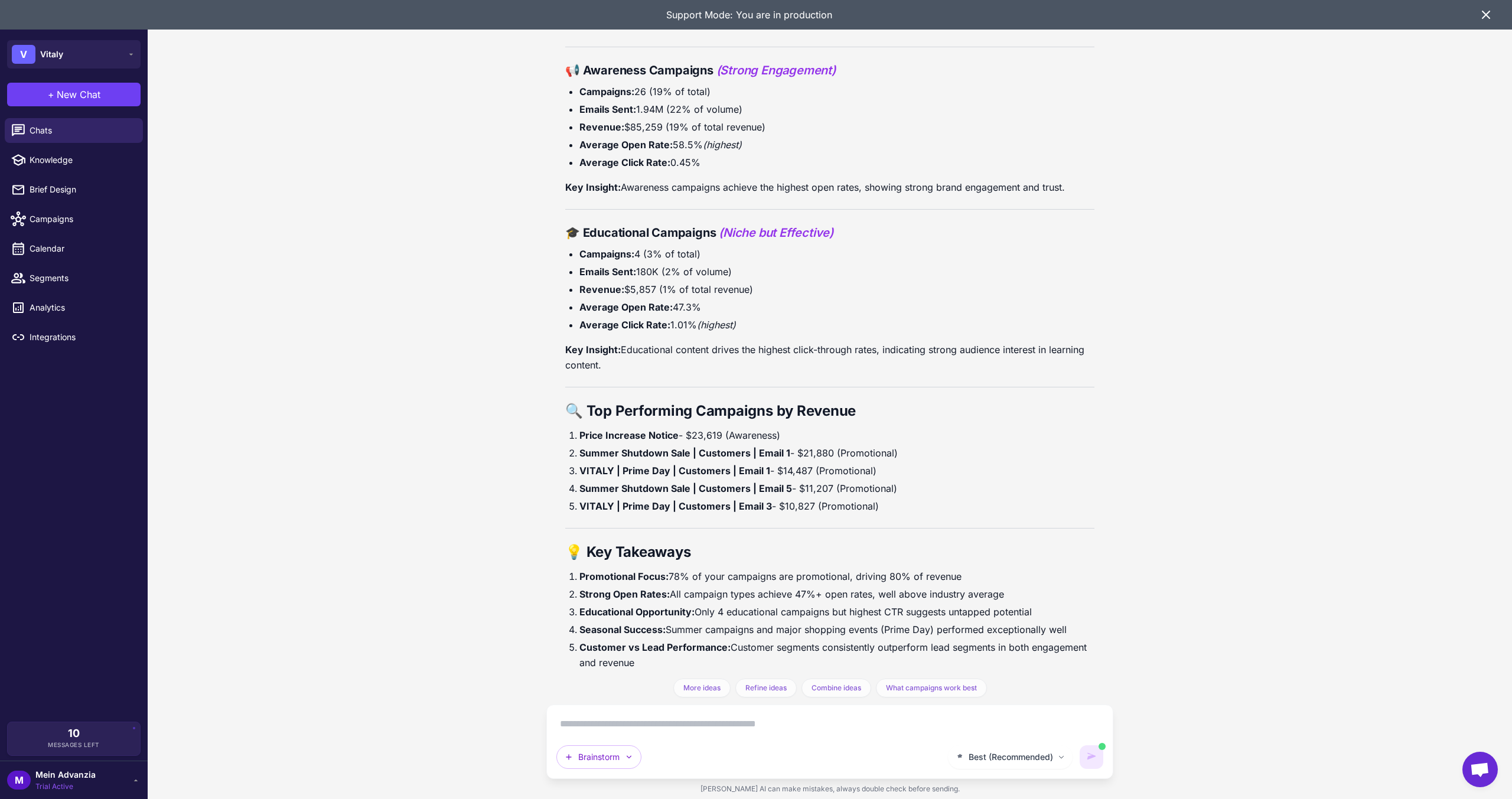
scroll to position [741, 0]
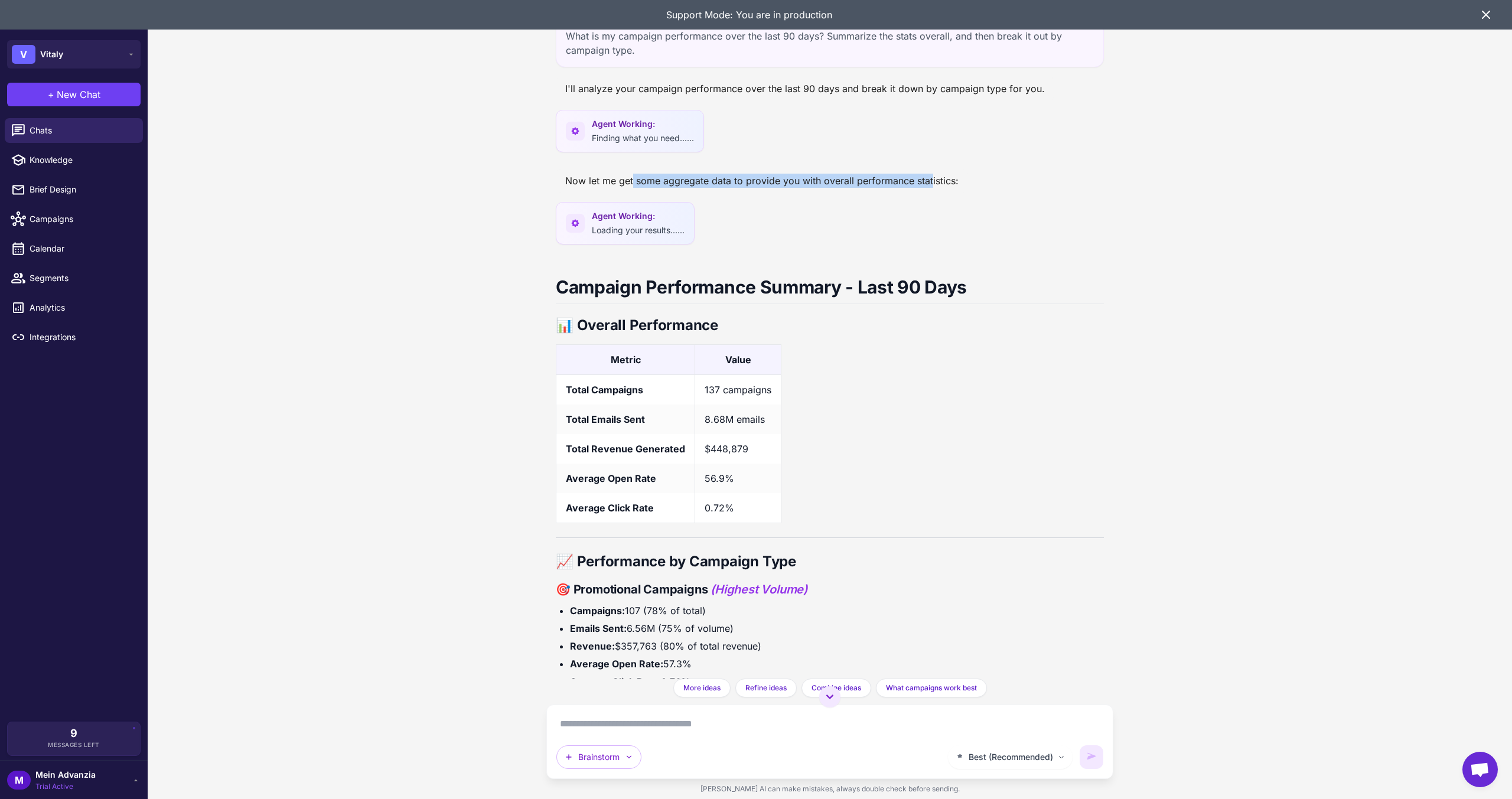
drag, startPoint x: 634, startPoint y: 181, endPoint x: 930, endPoint y: 186, distance: 296.0
click at [930, 186] on div "Now let me get some aggregate data to provide you with overall performance stat…" at bounding box center [762, 180] width 412 height 23
click at [896, 218] on div "Agent Working: Loading your results......" at bounding box center [829, 227] width 548 height 50
click at [200, 318] on div "What is my campaign performance over the last 90 days? Summarize the stats over…" at bounding box center [829, 400] width 1364 height 799
click at [57, 85] on button "+ New Chat" at bounding box center [74, 94] width 134 height 23
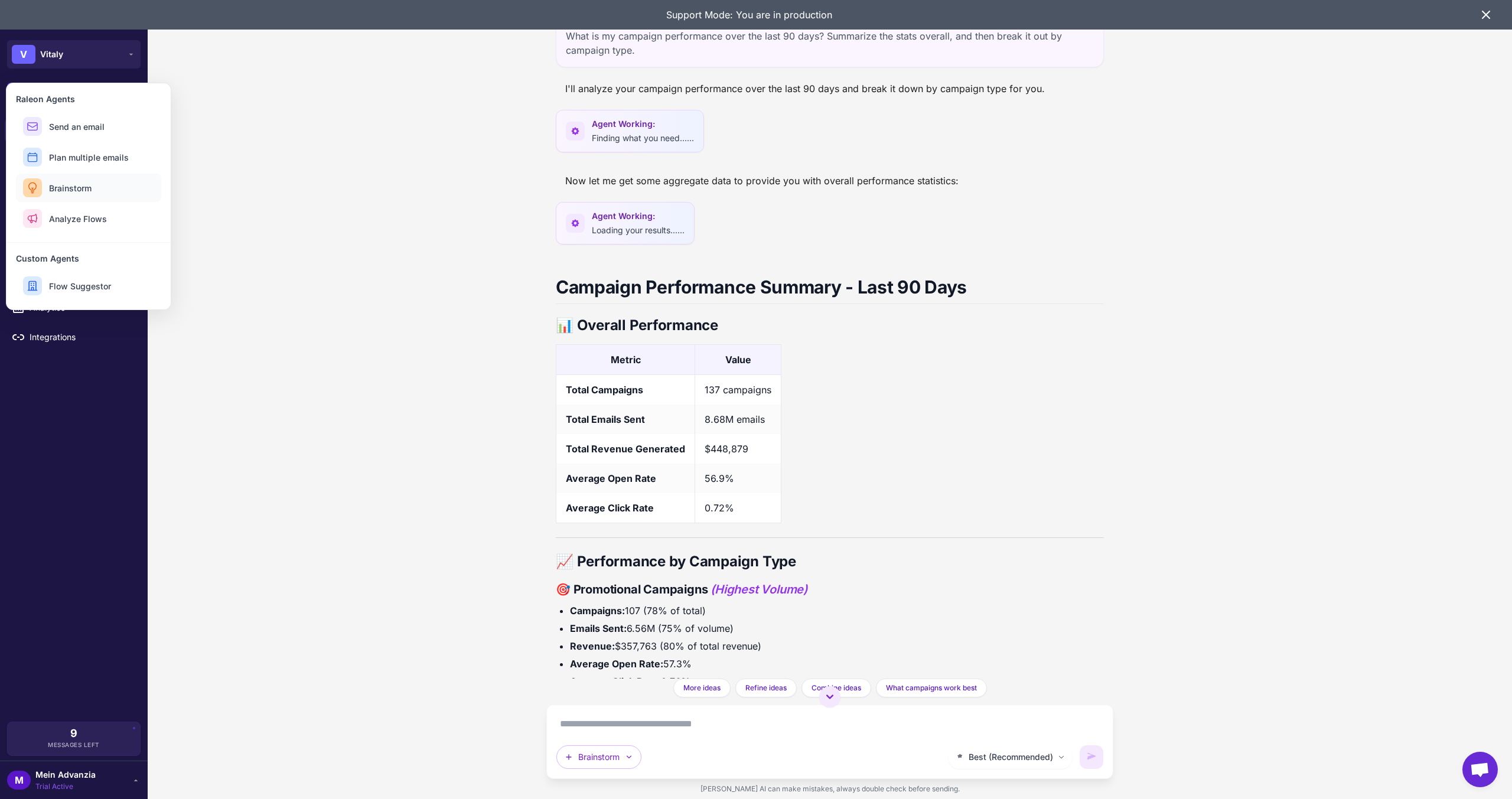
click at [77, 198] on button "Brainstorm" at bounding box center [89, 187] width 145 height 28
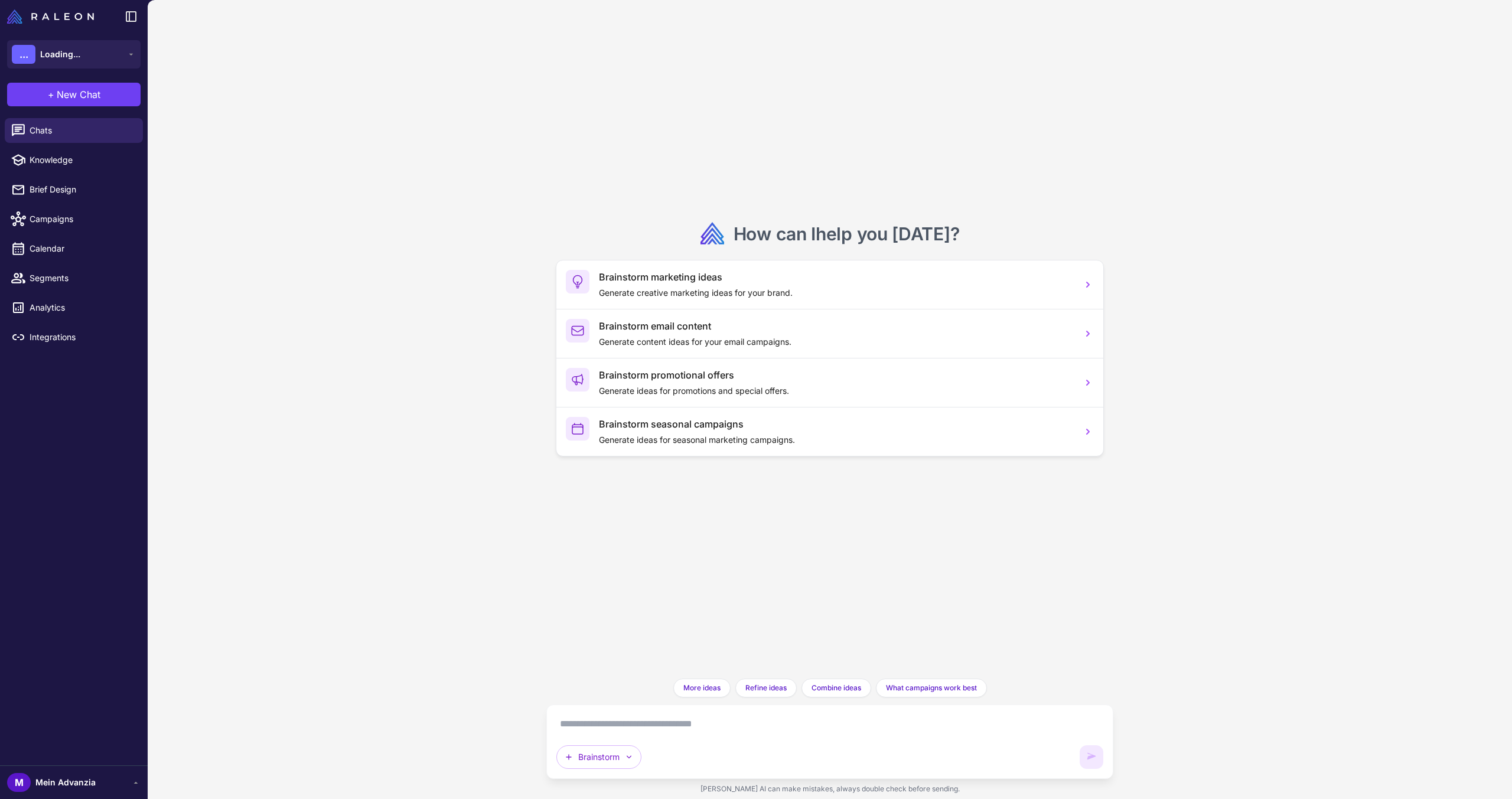
click at [609, 729] on textarea at bounding box center [830, 724] width 547 height 19
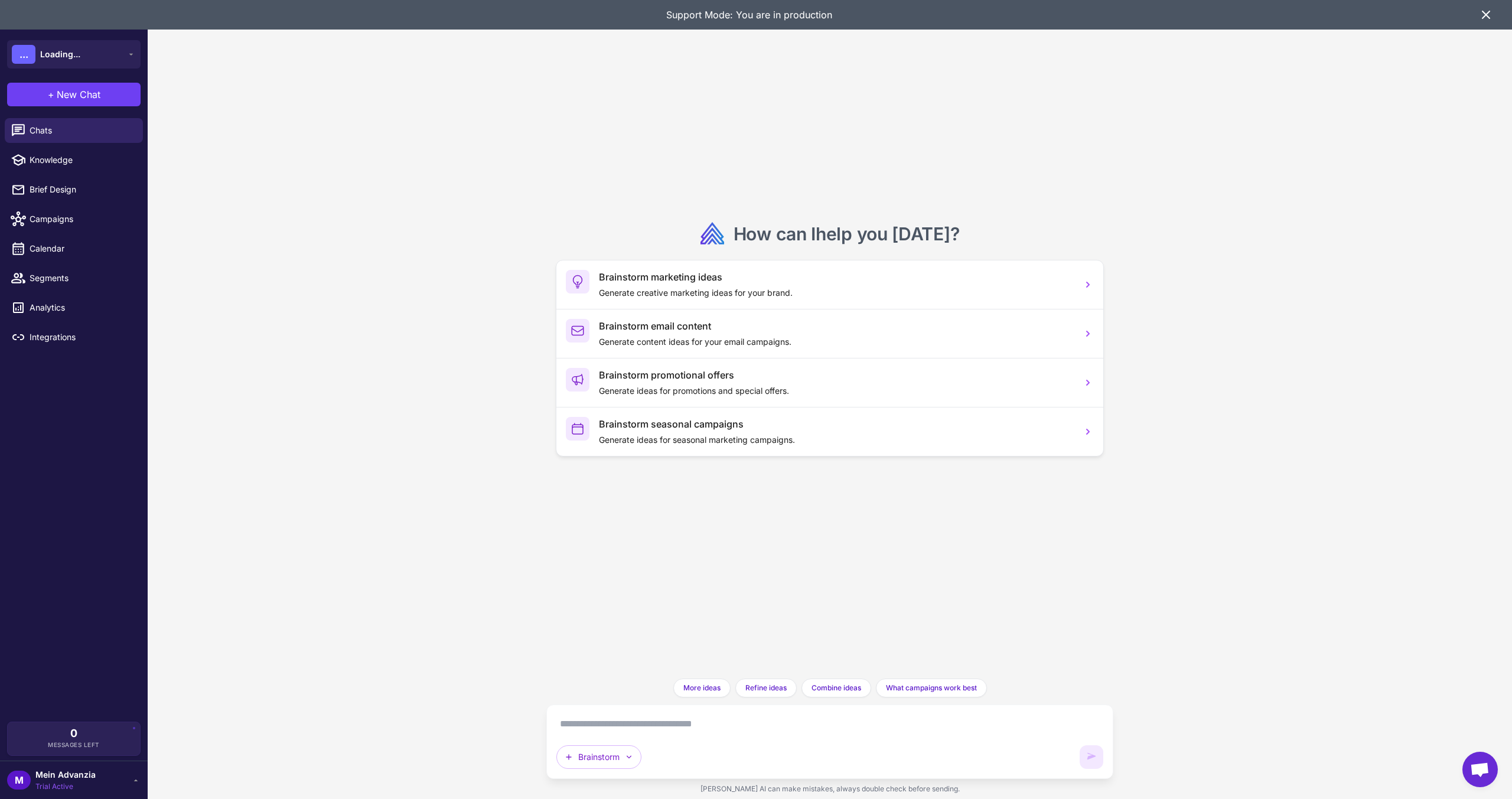
click at [608, 724] on textarea at bounding box center [830, 724] width 547 height 19
paste textarea "**********"
type textarea "**********"
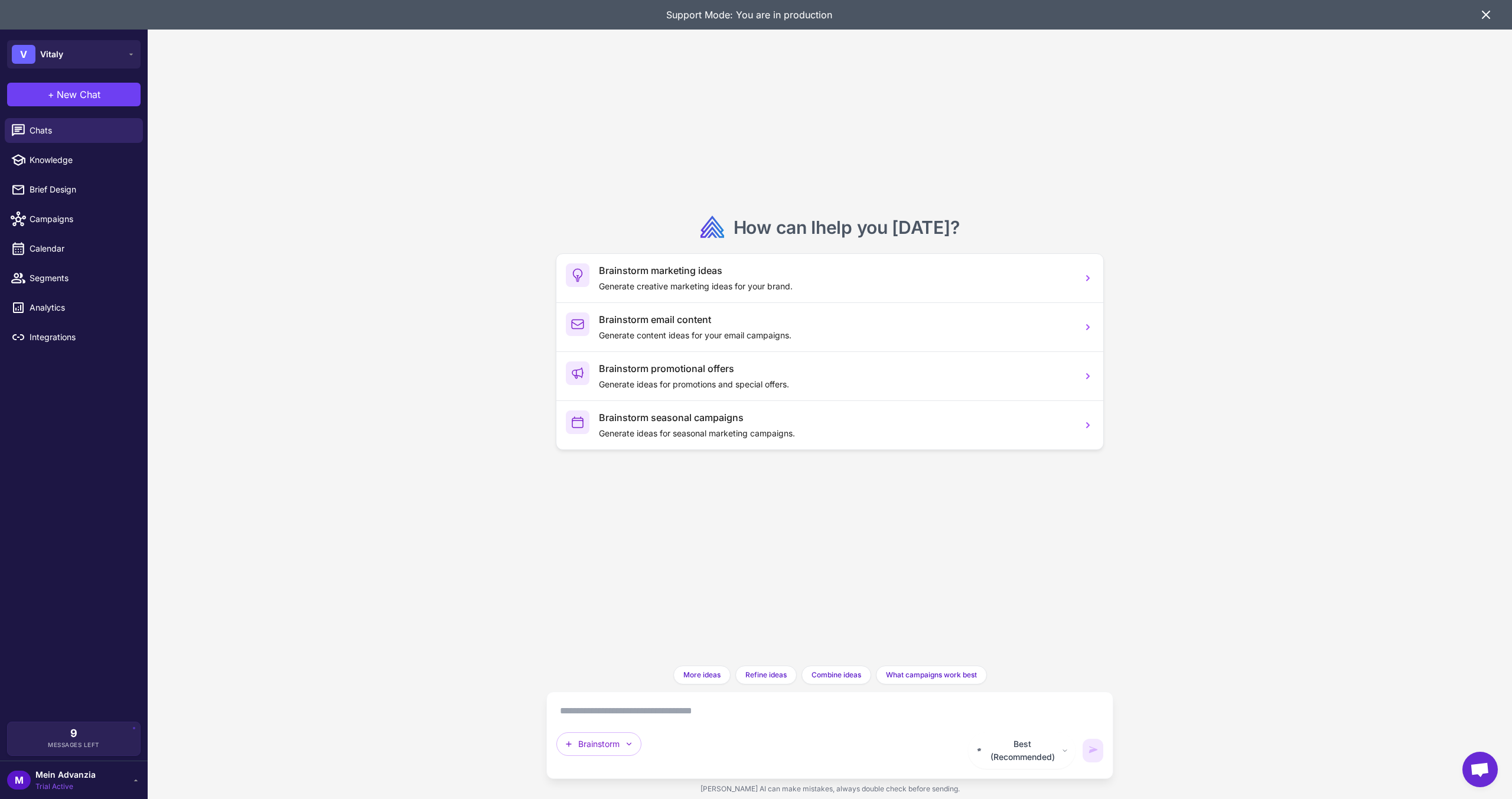
click at [625, 719] on textarea at bounding box center [830, 711] width 547 height 19
paste textarea "**********"
type textarea "**********"
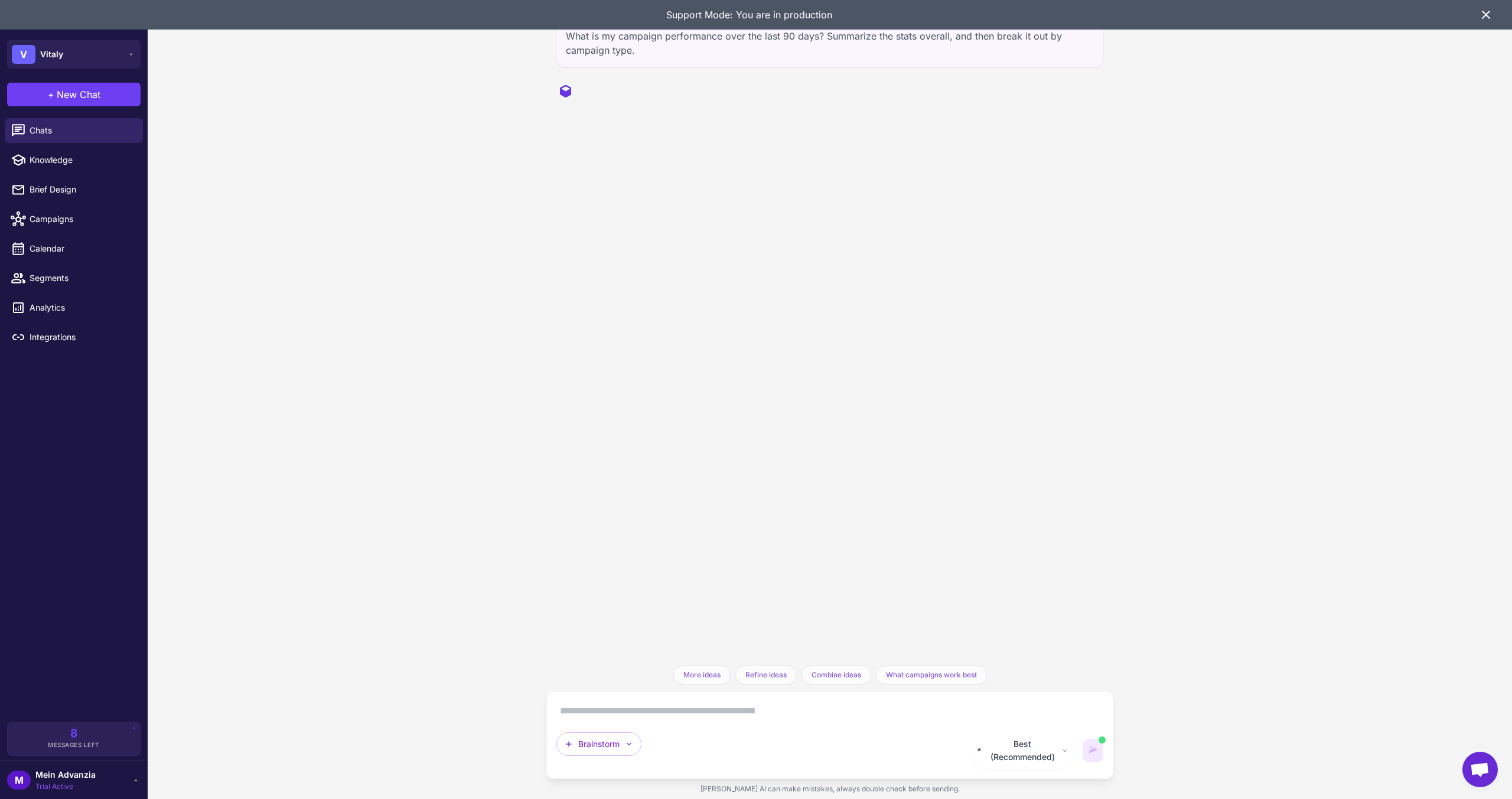
click at [1488, 9] on icon at bounding box center [1486, 15] width 14 height 14
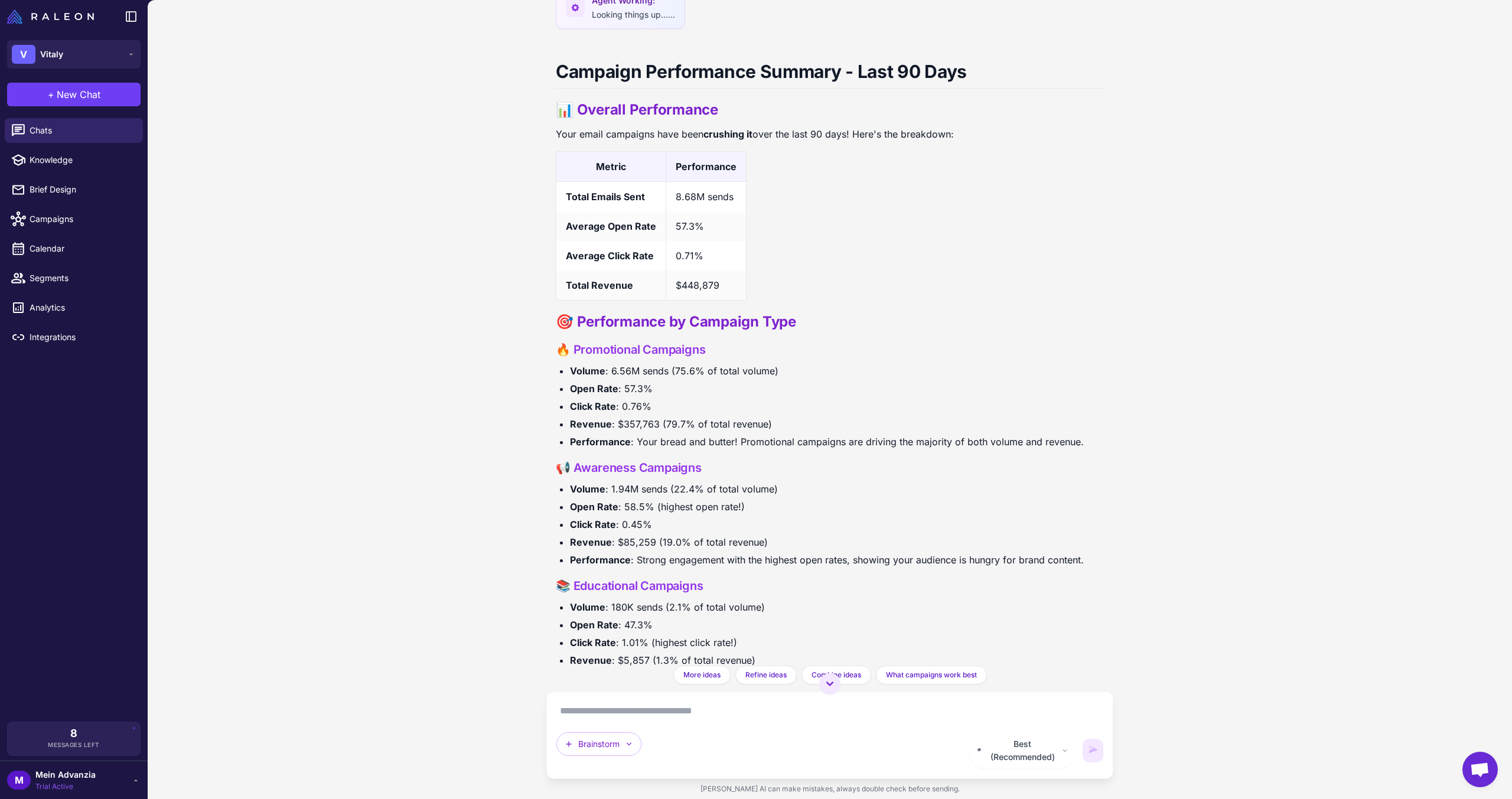
scroll to position [108, 0]
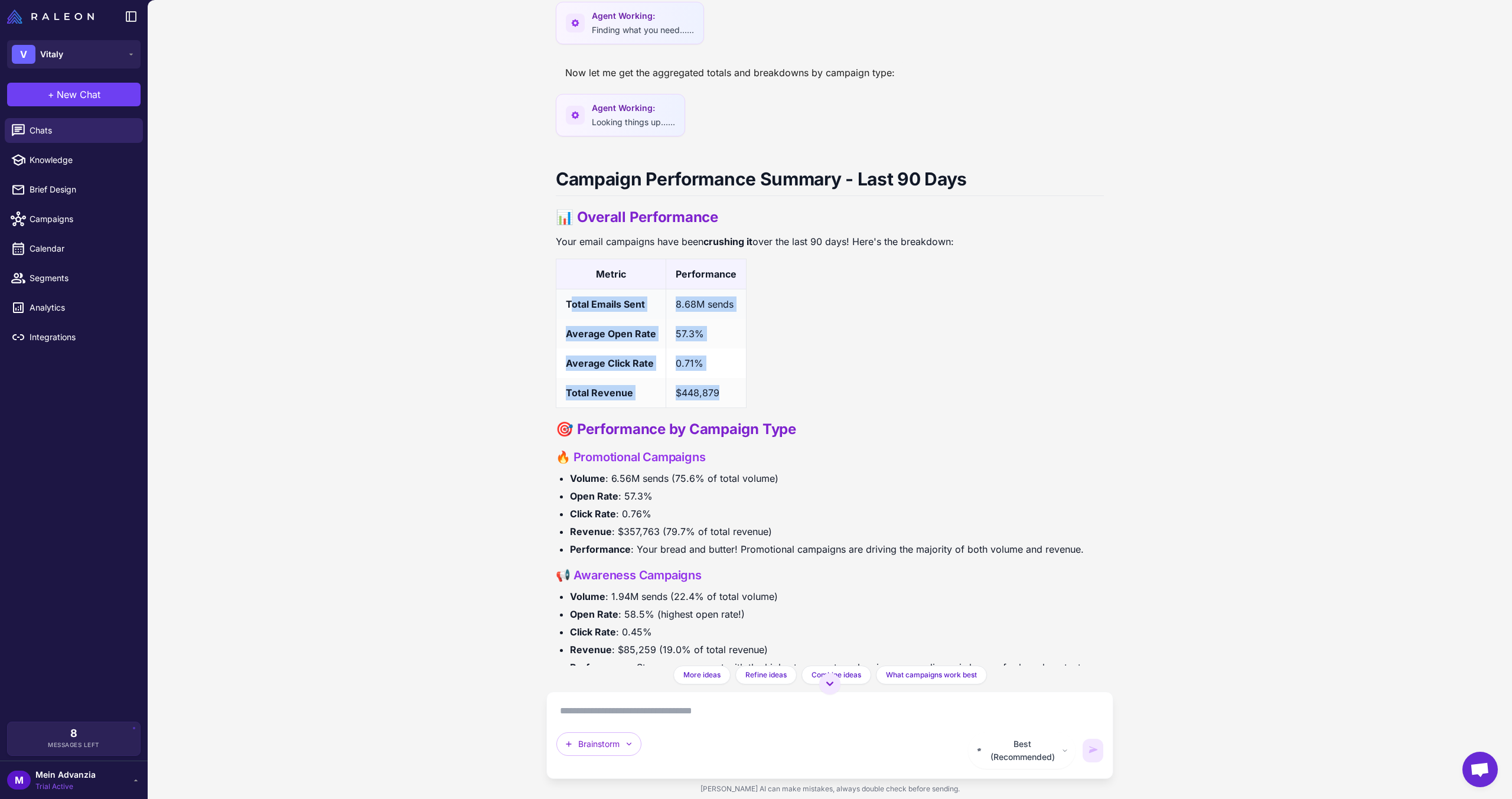
drag, startPoint x: 734, startPoint y: 391, endPoint x: 571, endPoint y: 298, distance: 187.7
click at [571, 298] on tbody "Total Emails Sent 8.68M sends Average Open Rate 57.3% Average Click Rate 0.71% …" at bounding box center [651, 348] width 190 height 119
click at [571, 298] on strong "Total Emails Sent" at bounding box center [606, 304] width 79 height 12
drag, startPoint x: 727, startPoint y: 403, endPoint x: 780, endPoint y: 420, distance: 55.7
click at [670, 400] on td "$448,879" at bounding box center [706, 393] width 80 height 30
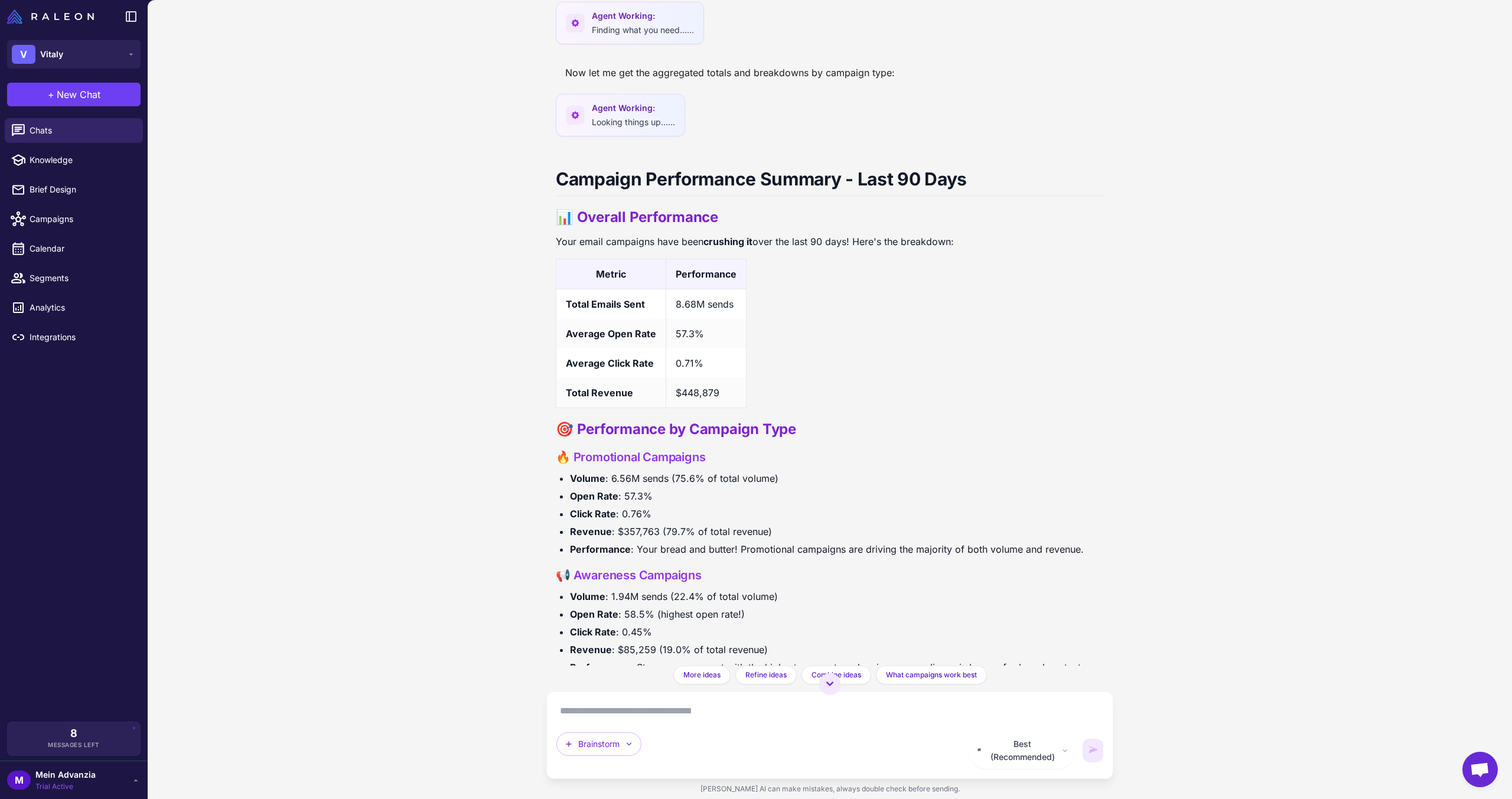
click at [869, 417] on div "Campaign Performance Summary - Last 90 Days 📊 Overall Performance Your email ca…" at bounding box center [829, 559] width 548 height 811
drag, startPoint x: 561, startPoint y: 251, endPoint x: 858, endPoint y: 323, distance: 305.6
click at [798, 246] on div "Campaign Performance Summary - Last 90 Days 📊 Overall Performance Your email ca…" at bounding box center [829, 559] width 548 height 811
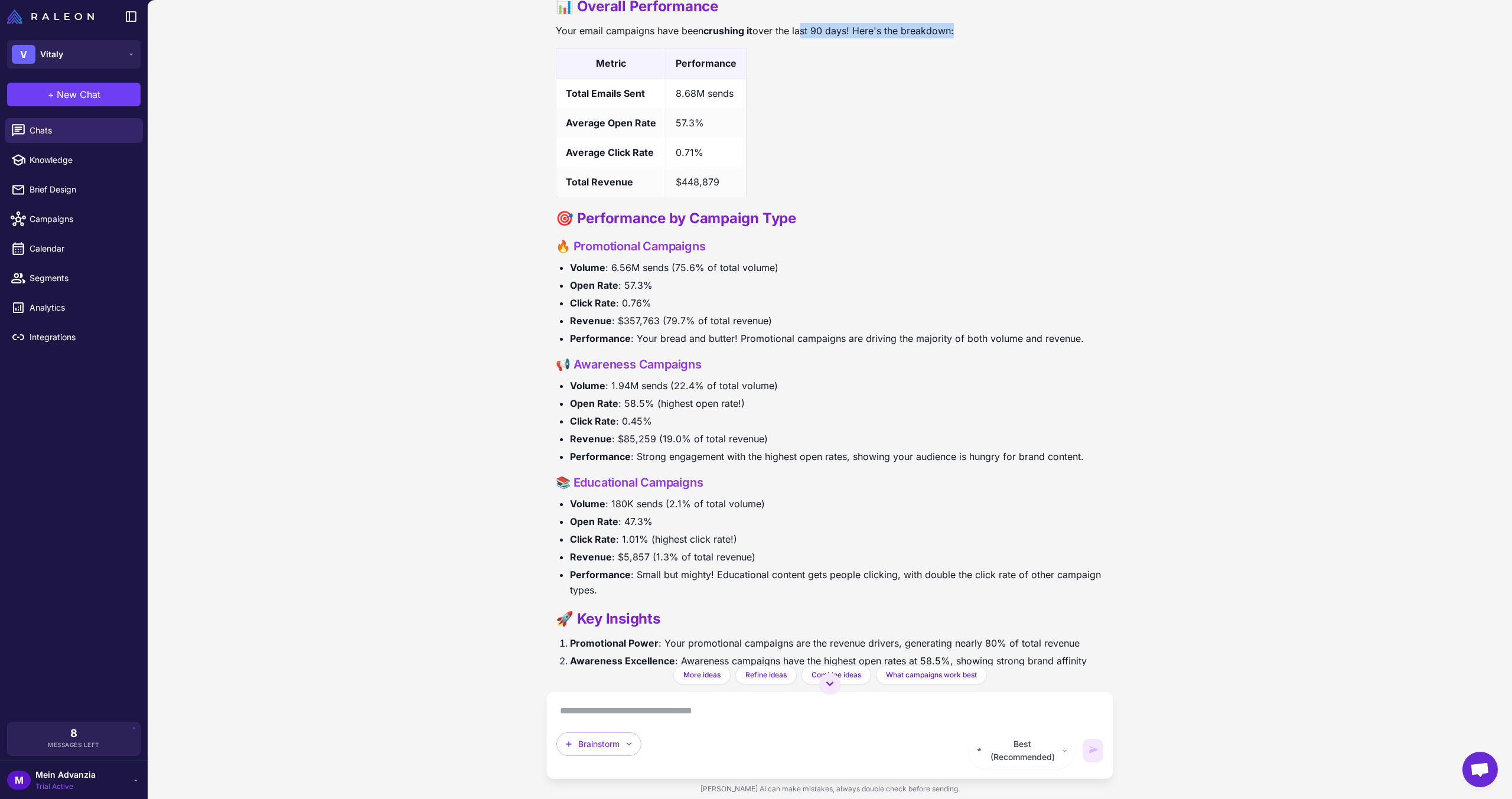
scroll to position [403, 0]
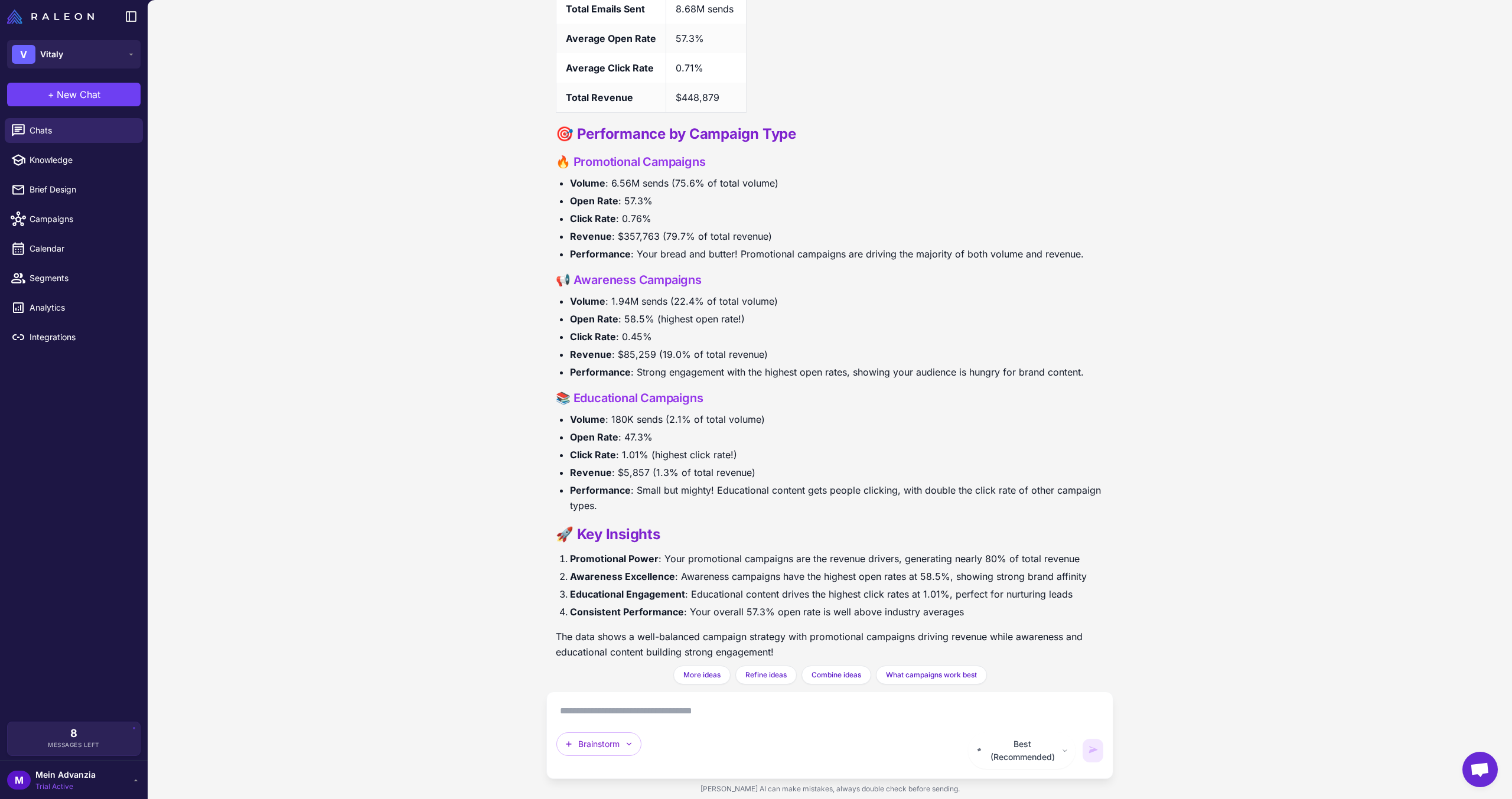
click at [651, 720] on textarea at bounding box center [830, 711] width 547 height 19
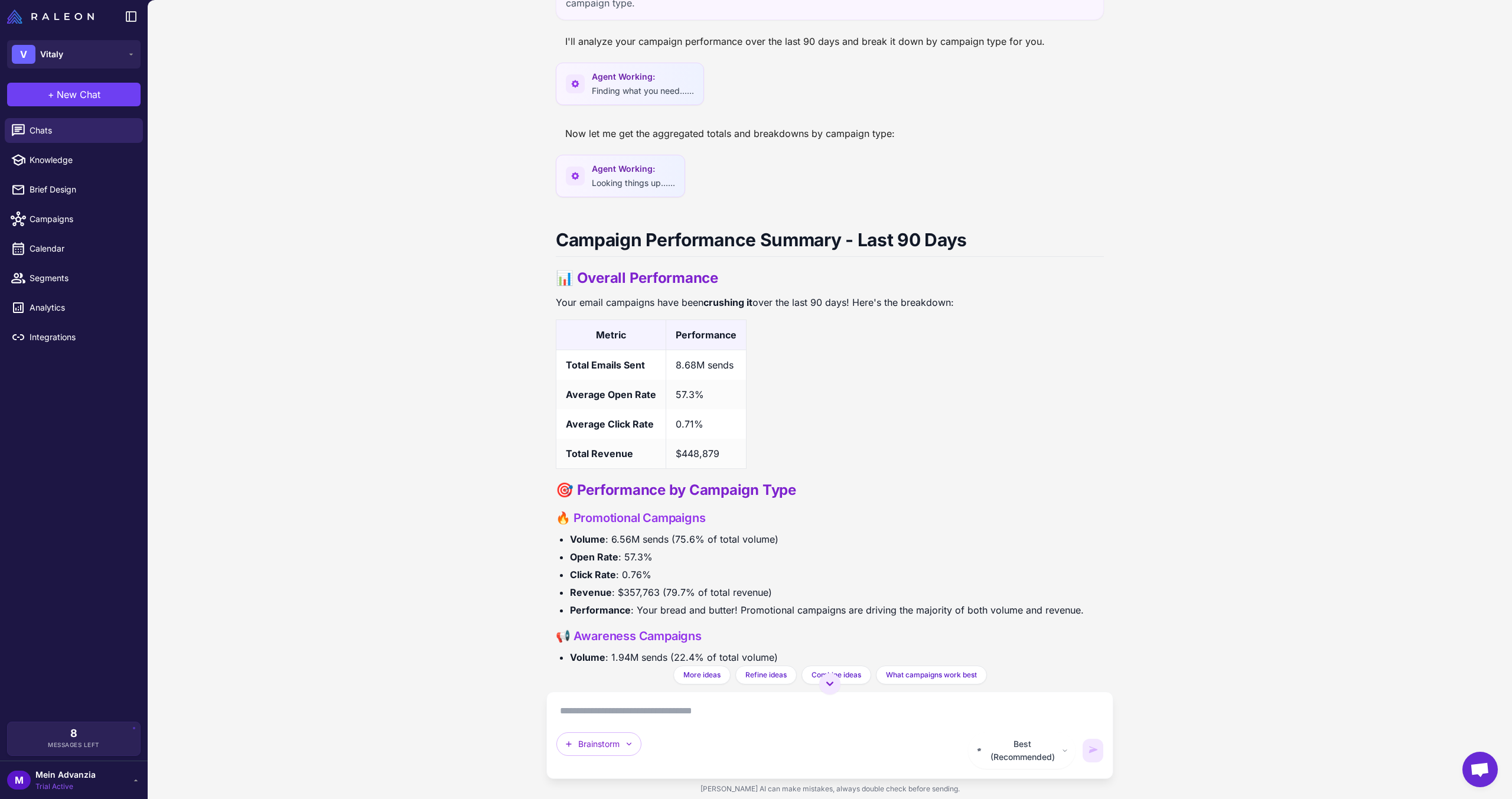
scroll to position [0, 0]
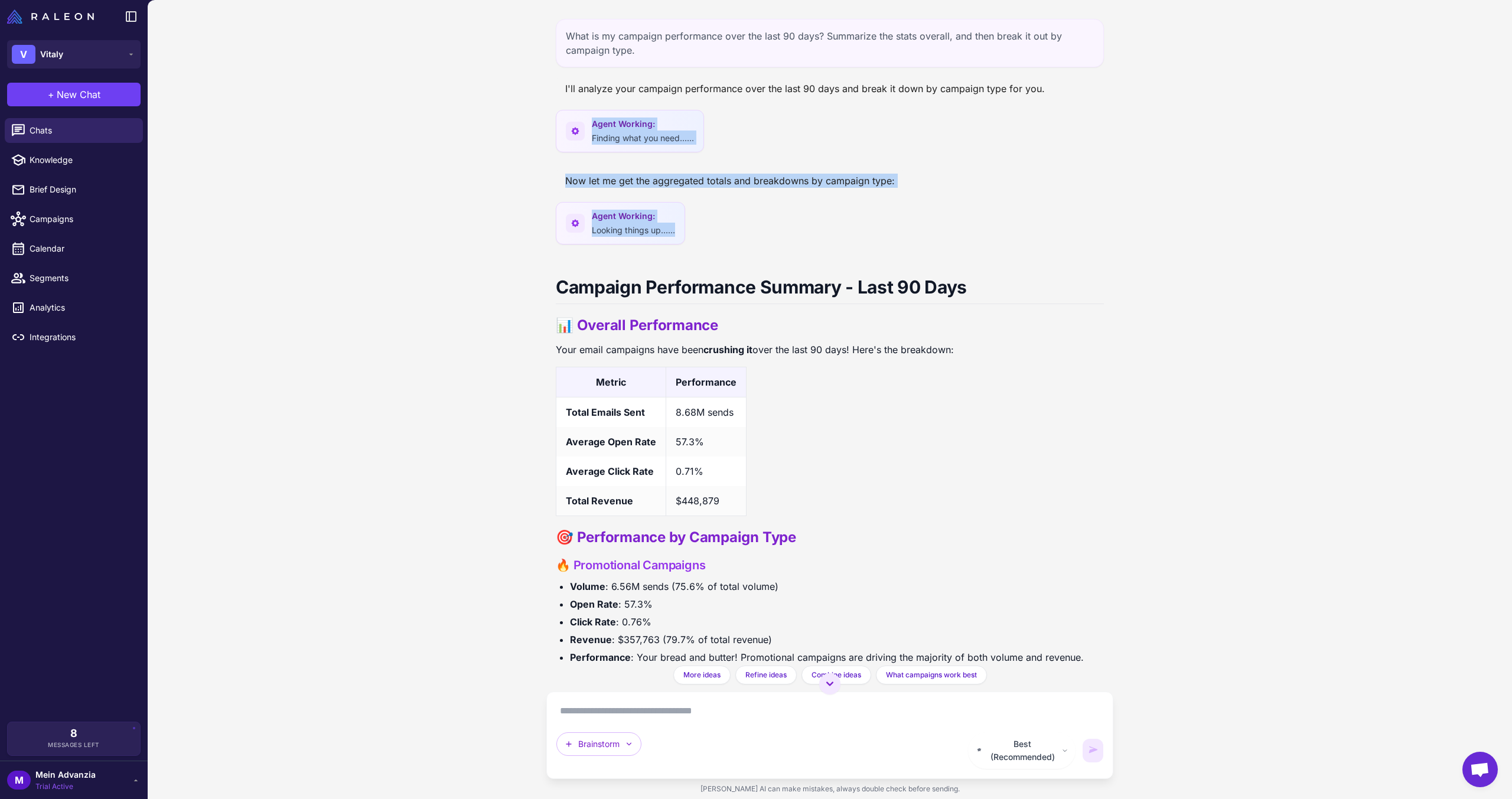
drag, startPoint x: 779, startPoint y: 221, endPoint x: 533, endPoint y: 107, distance: 271.1
click at [535, 107] on div "What is my campaign performance over the last 90 days? Summarize the stats over…" at bounding box center [829, 400] width 1364 height 799
click at [533, 107] on div "What is my campaign performance over the last 90 days? Summarize the stats over…" at bounding box center [829, 400] width 1364 height 799
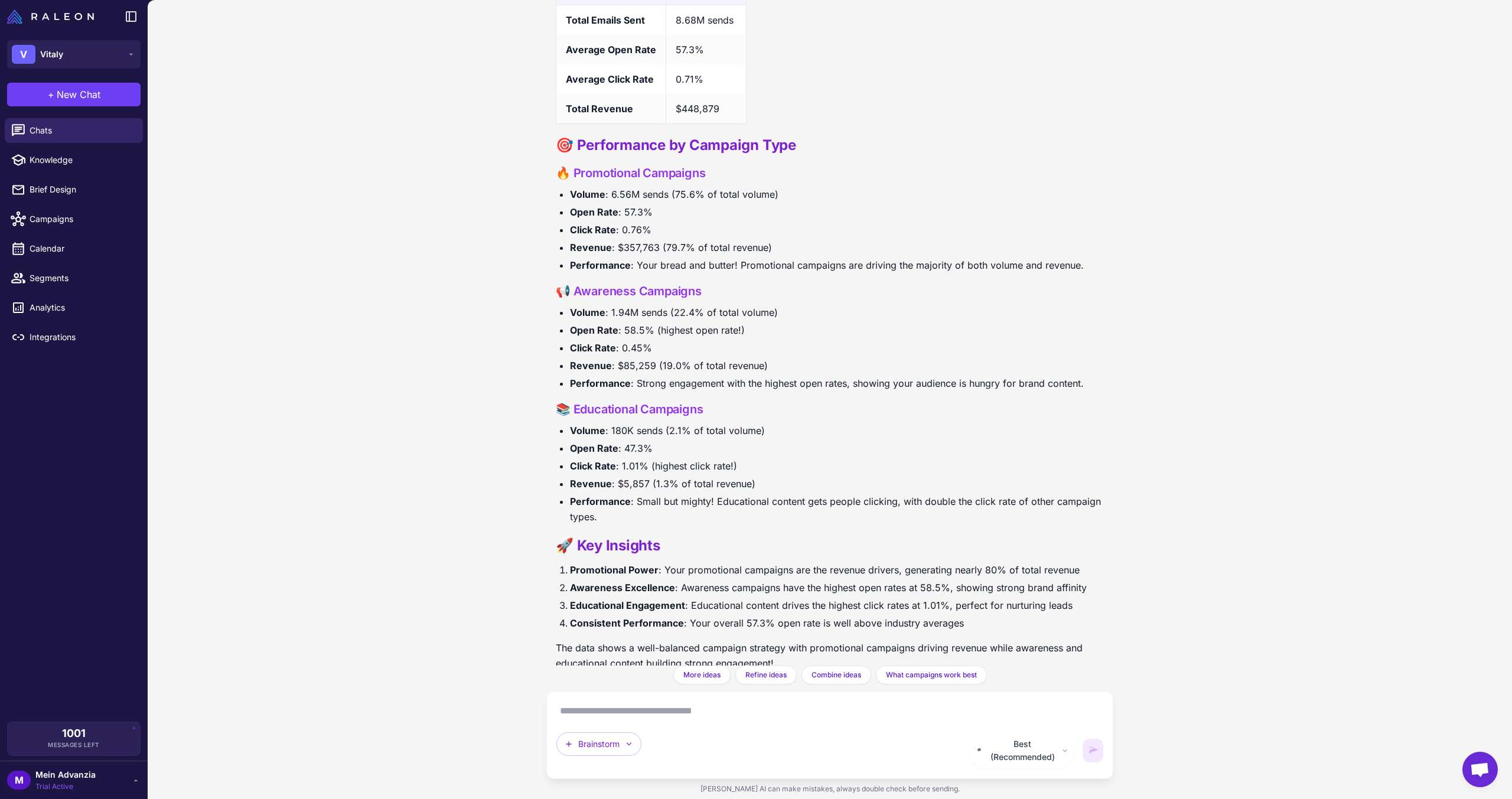
scroll to position [403, 0]
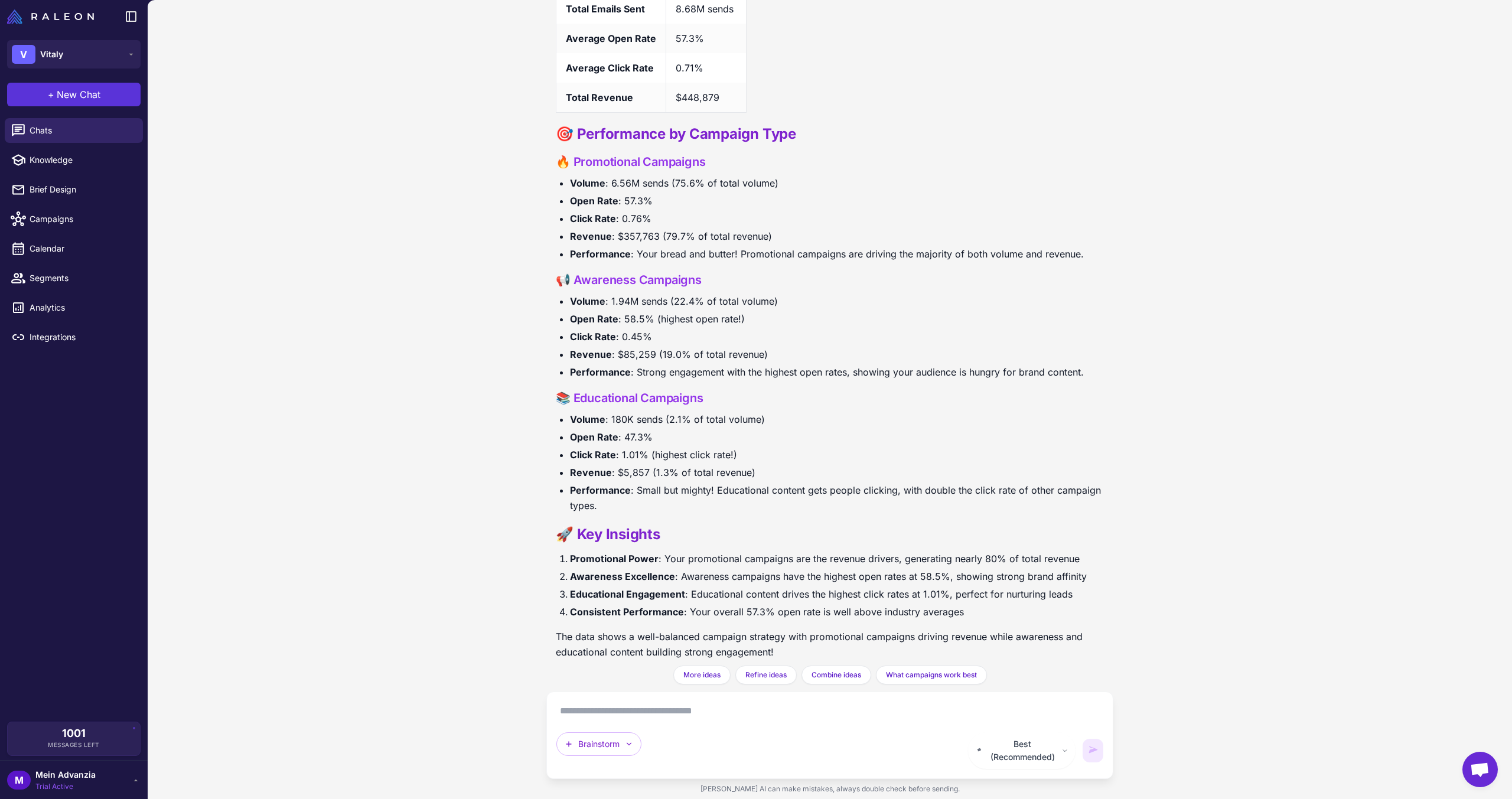
click at [67, 93] on span "New Chat" at bounding box center [79, 94] width 44 height 14
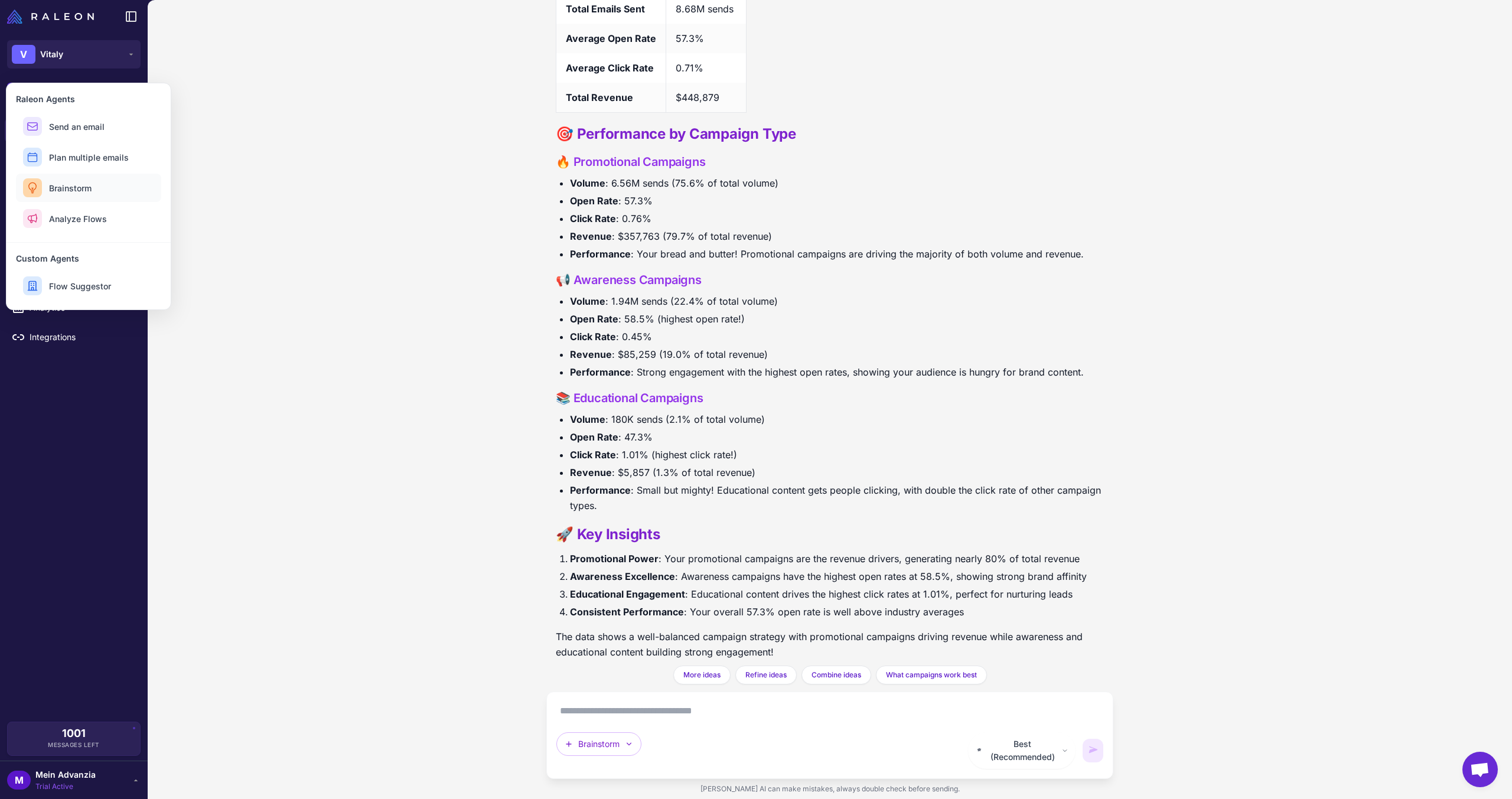
click at [79, 189] on span "Brainstorm" at bounding box center [70, 188] width 43 height 12
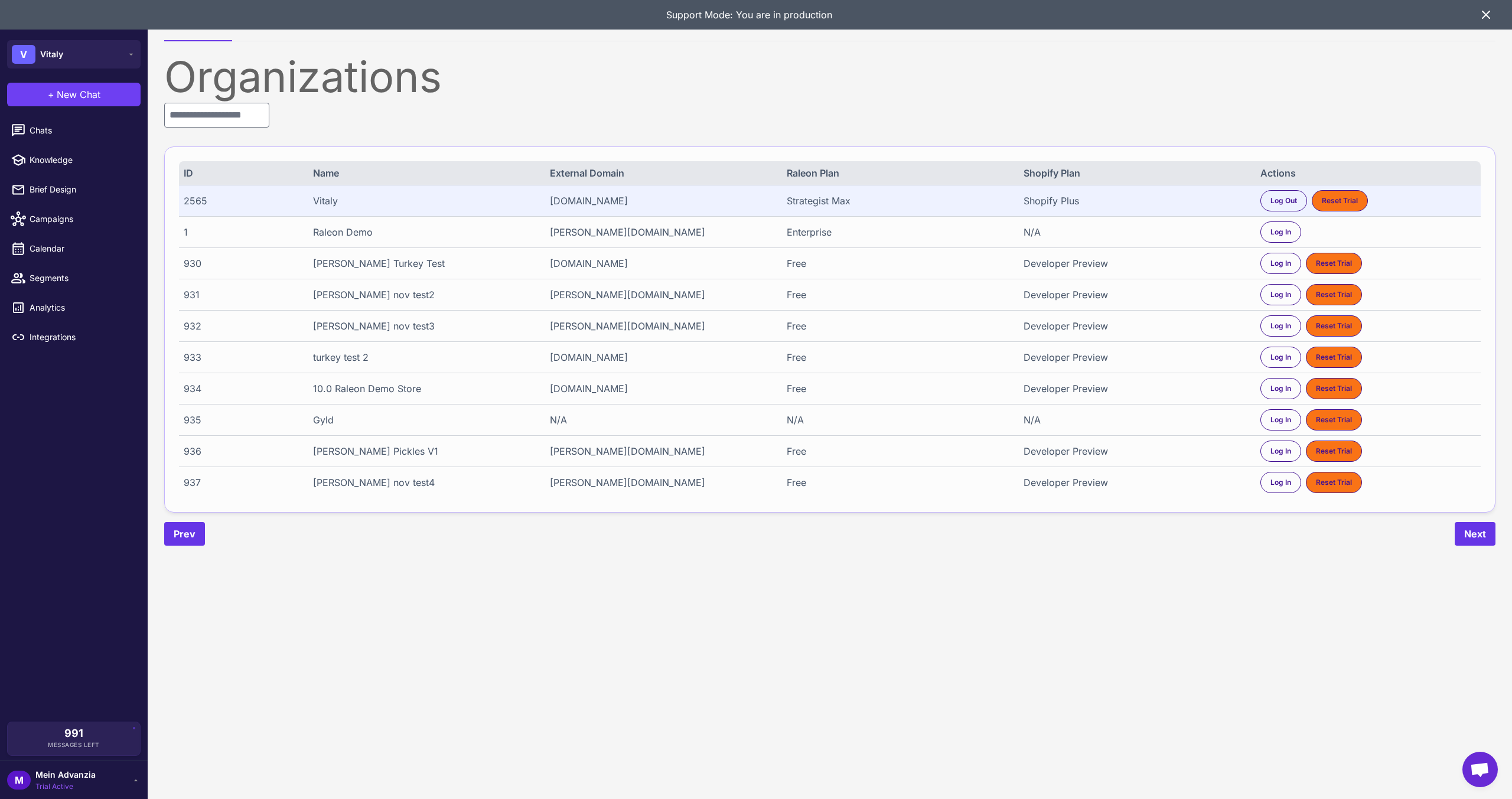
drag, startPoint x: 1123, startPoint y: 104, endPoint x: 1175, endPoint y: 399, distance: 299.5
click at [1175, 399] on div "934 10.0 Raleon Demo Store [DOMAIN_NAME] Free Developer Preview Log In Reset Tr…" at bounding box center [829, 388] width 1302 height 31
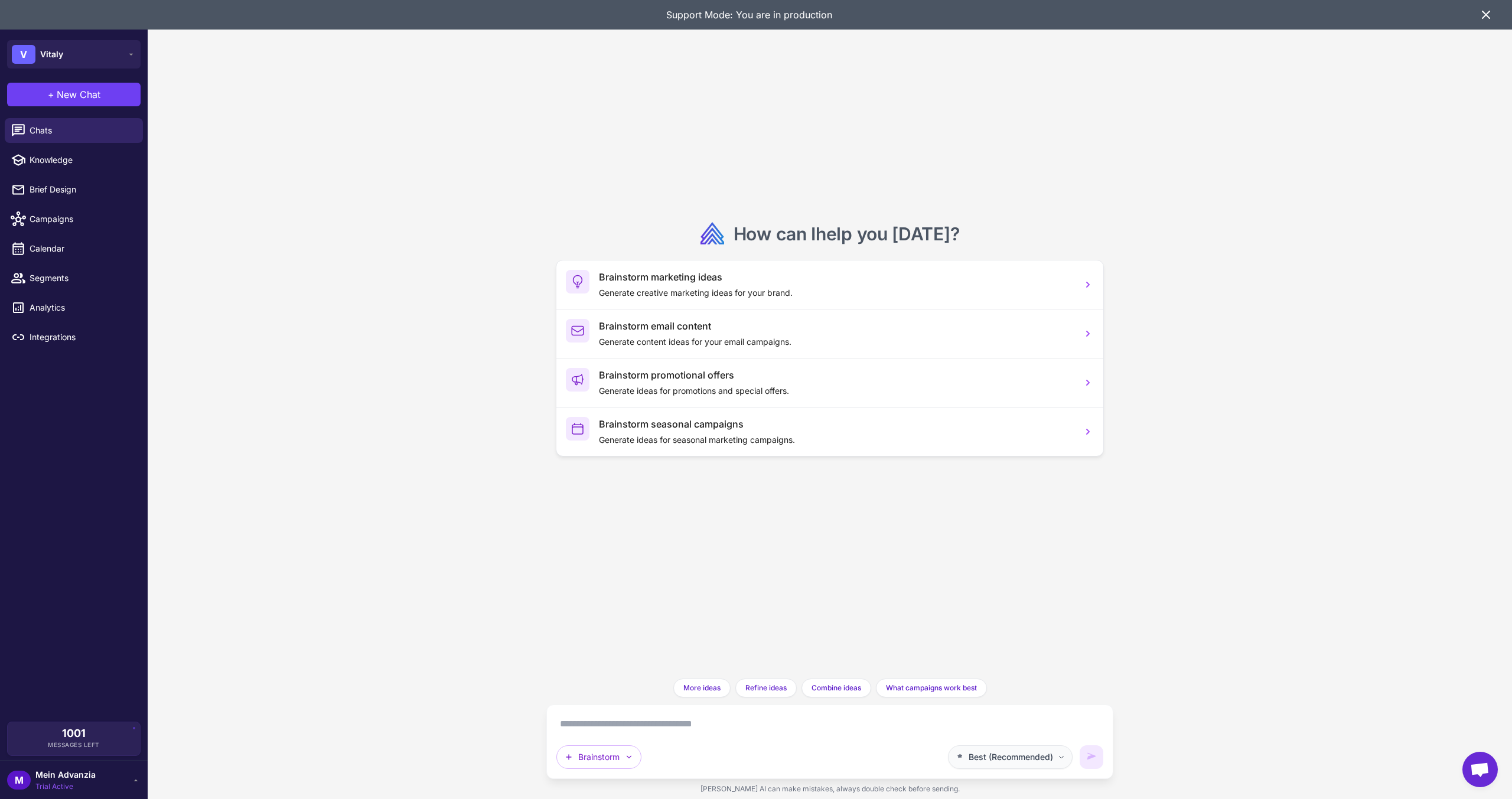
click at [999, 755] on span "Best (Recommended)" at bounding box center [1011, 757] width 85 height 13
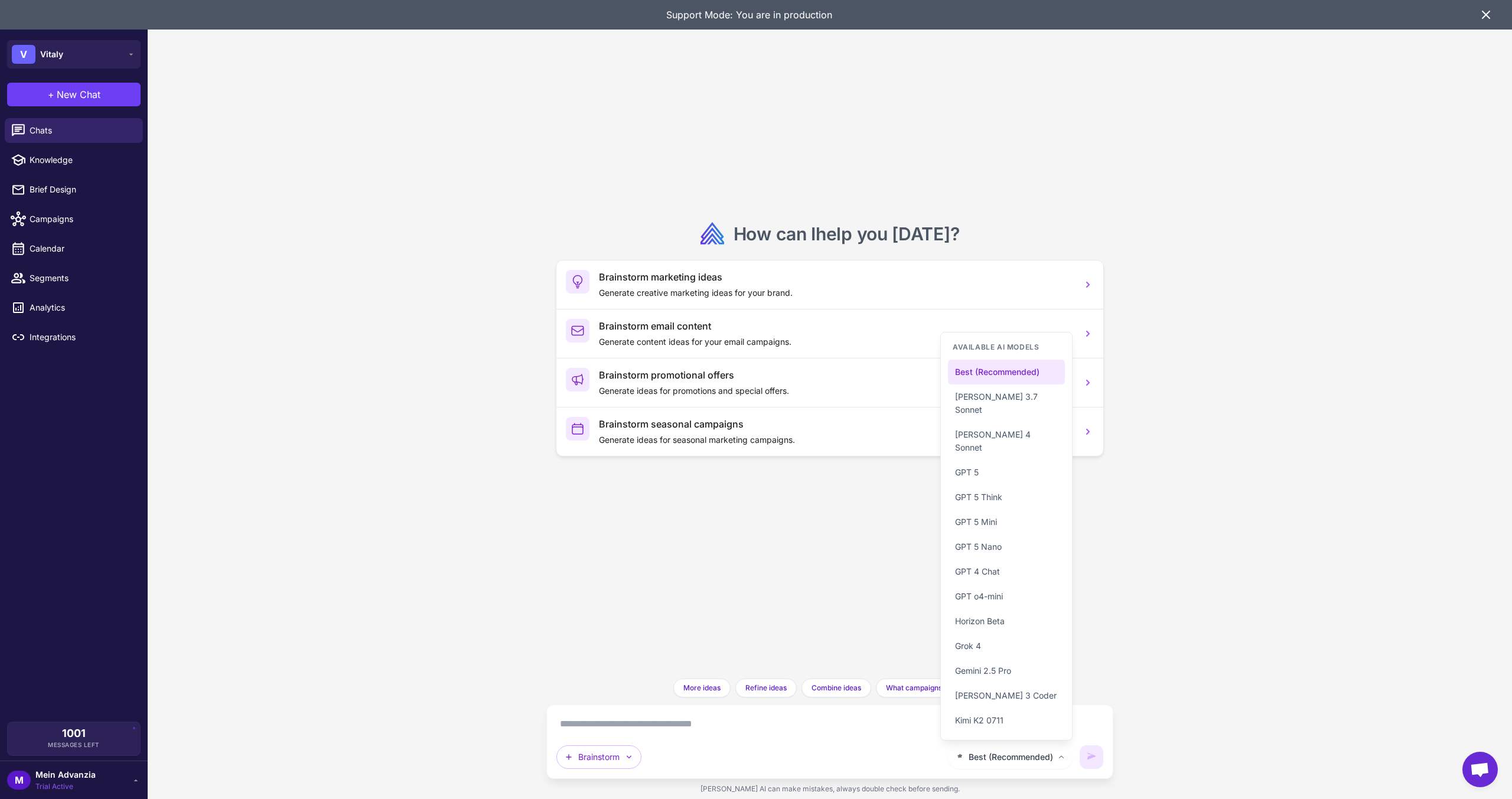
click at [994, 672] on span "Gemini 2.5 Pro" at bounding box center [983, 671] width 56 height 13
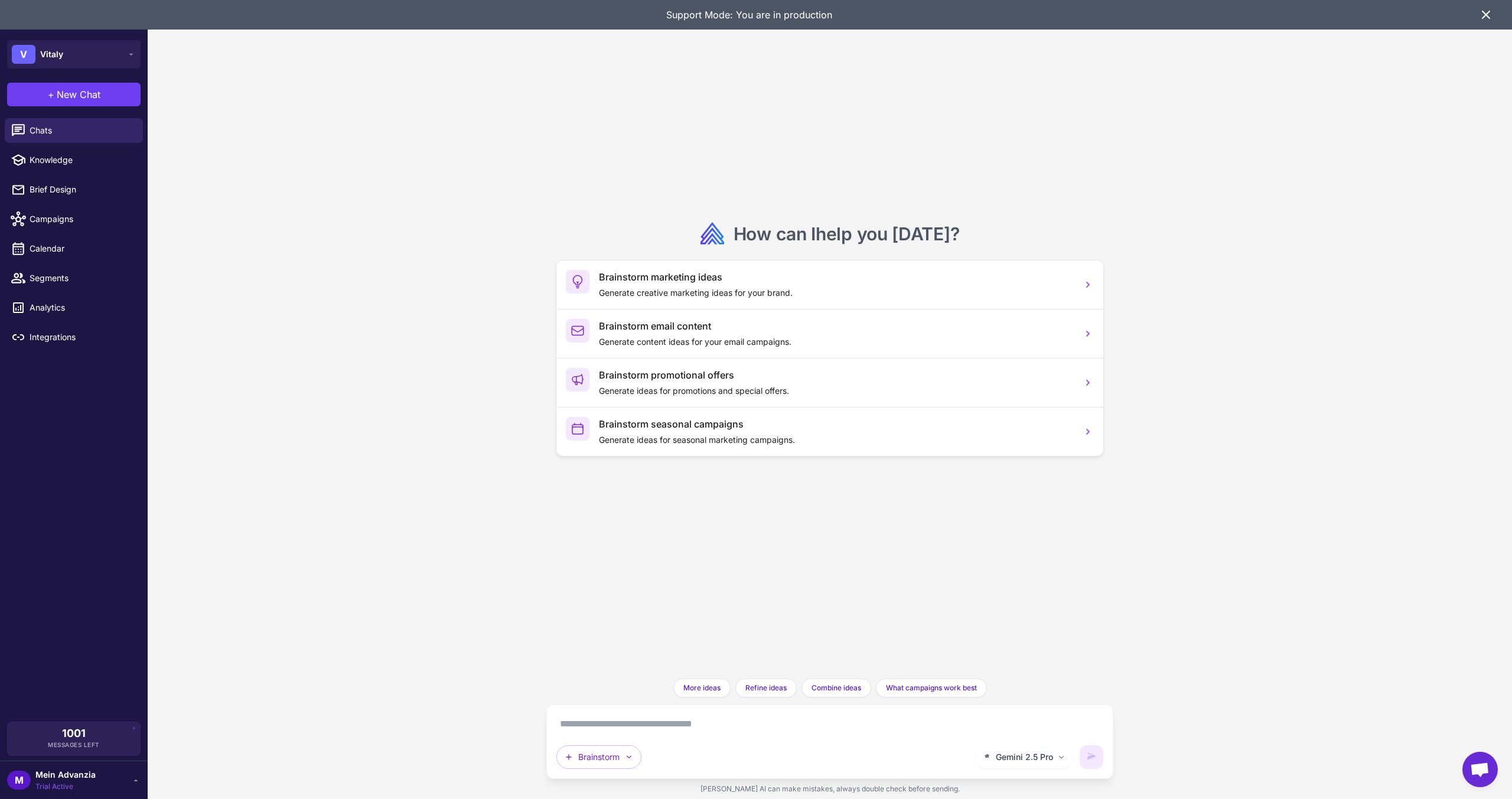
click at [652, 724] on textarea at bounding box center [830, 724] width 547 height 19
click at [587, 721] on textarea at bounding box center [830, 724] width 547 height 19
paste textarea "**********"
type textarea "**********"
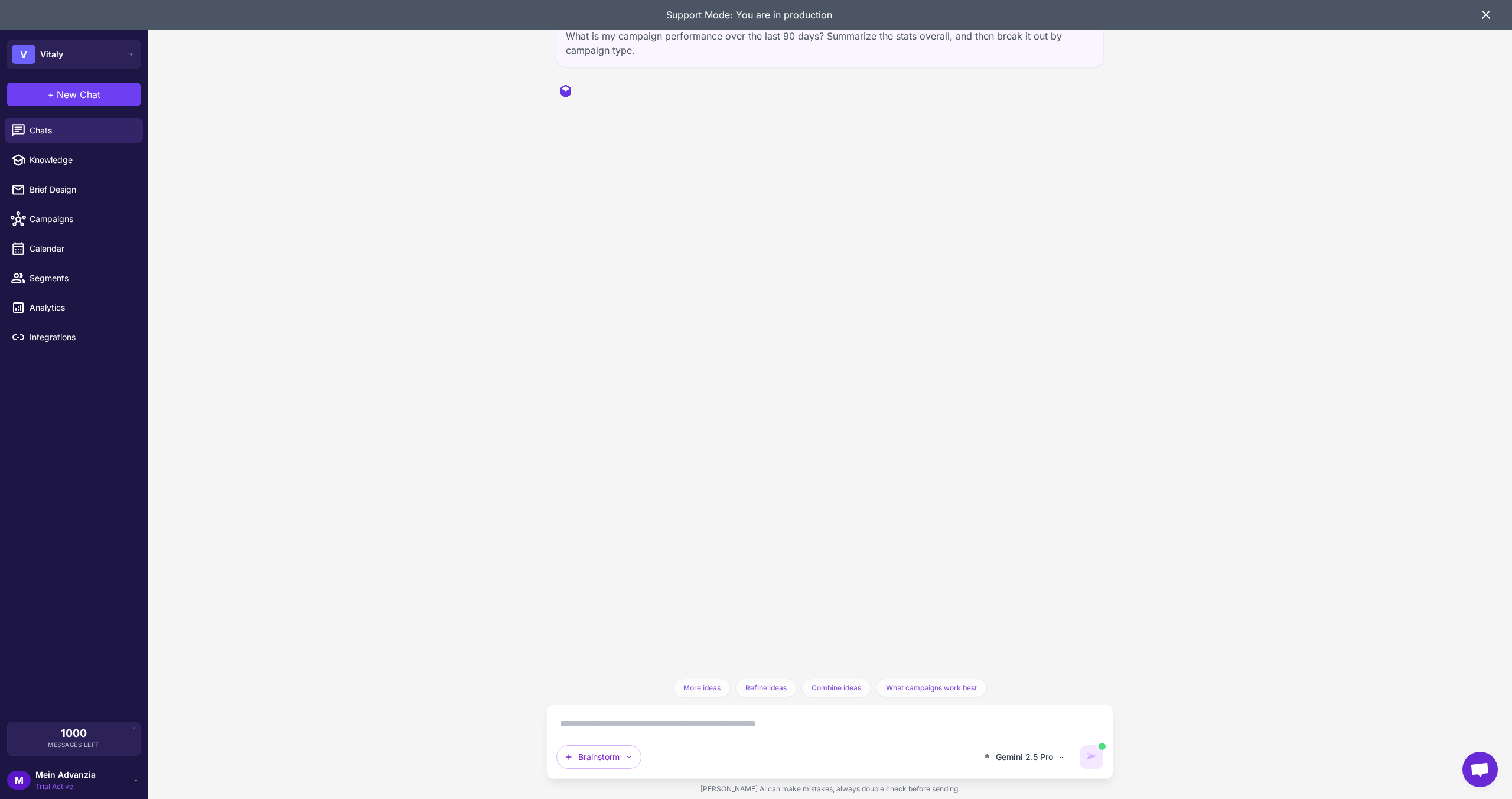
click at [1484, 15] on icon at bounding box center [1486, 15] width 14 height 14
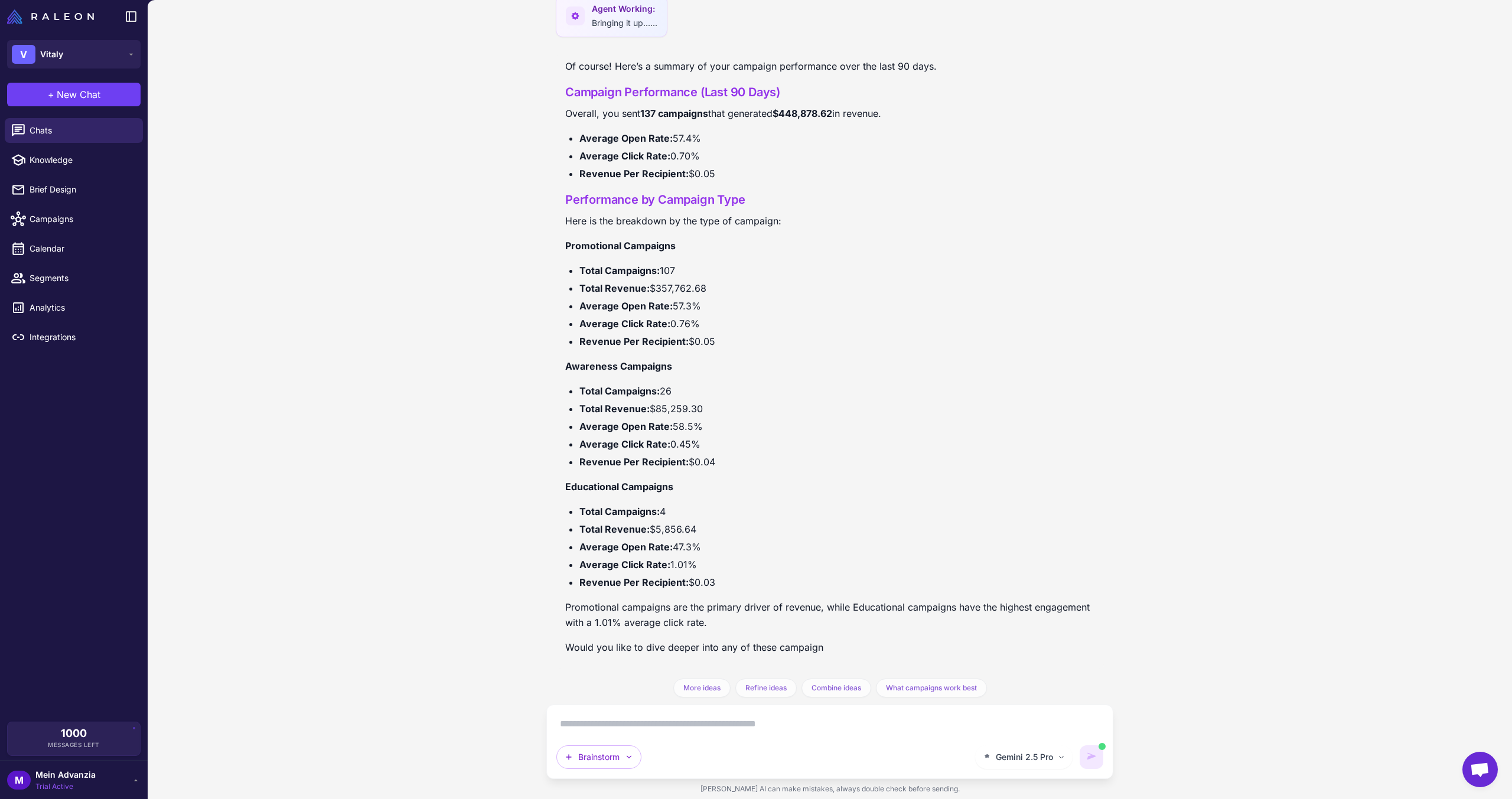
scroll to position [97, 0]
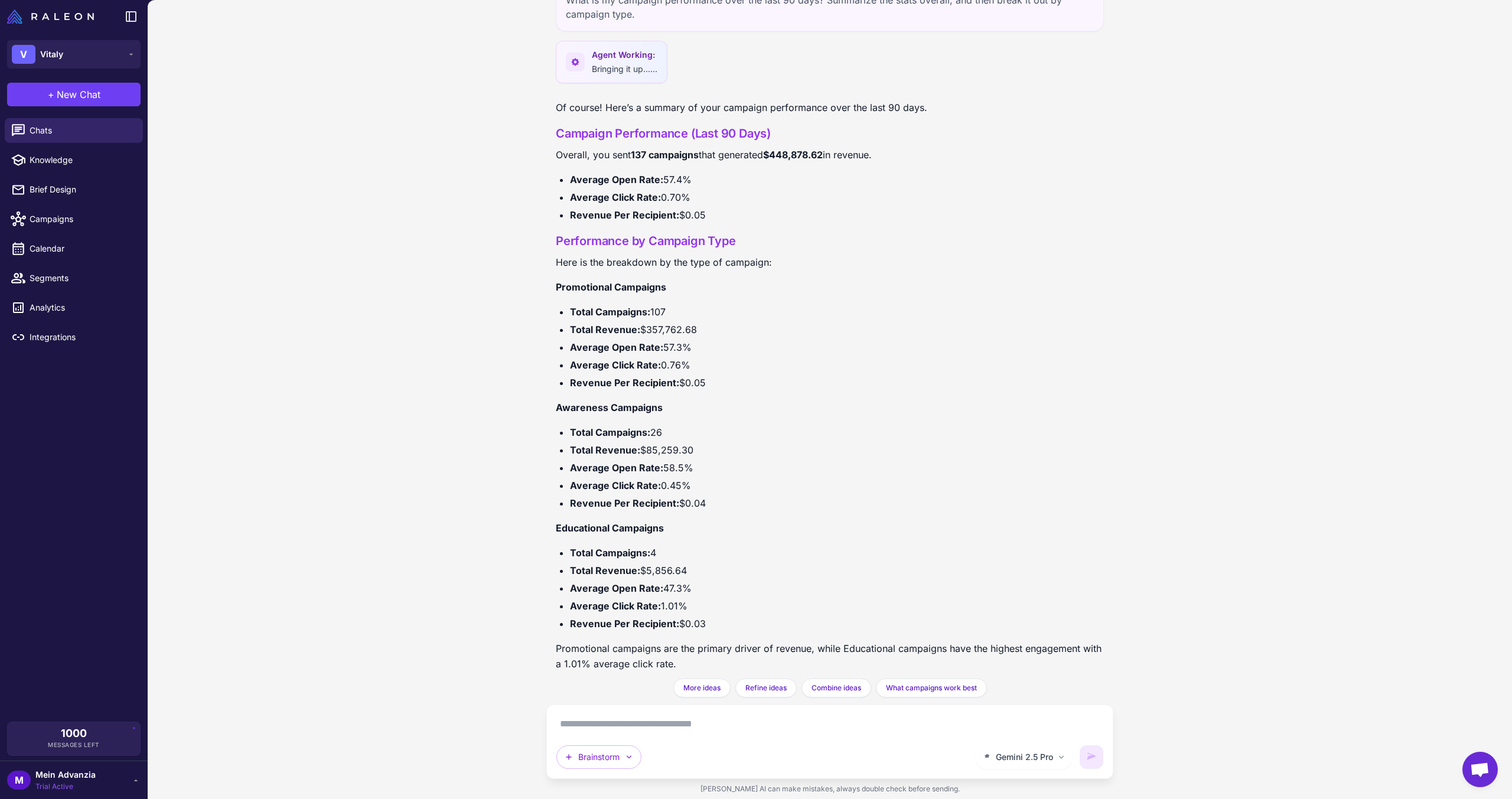
scroll to position [29, 0]
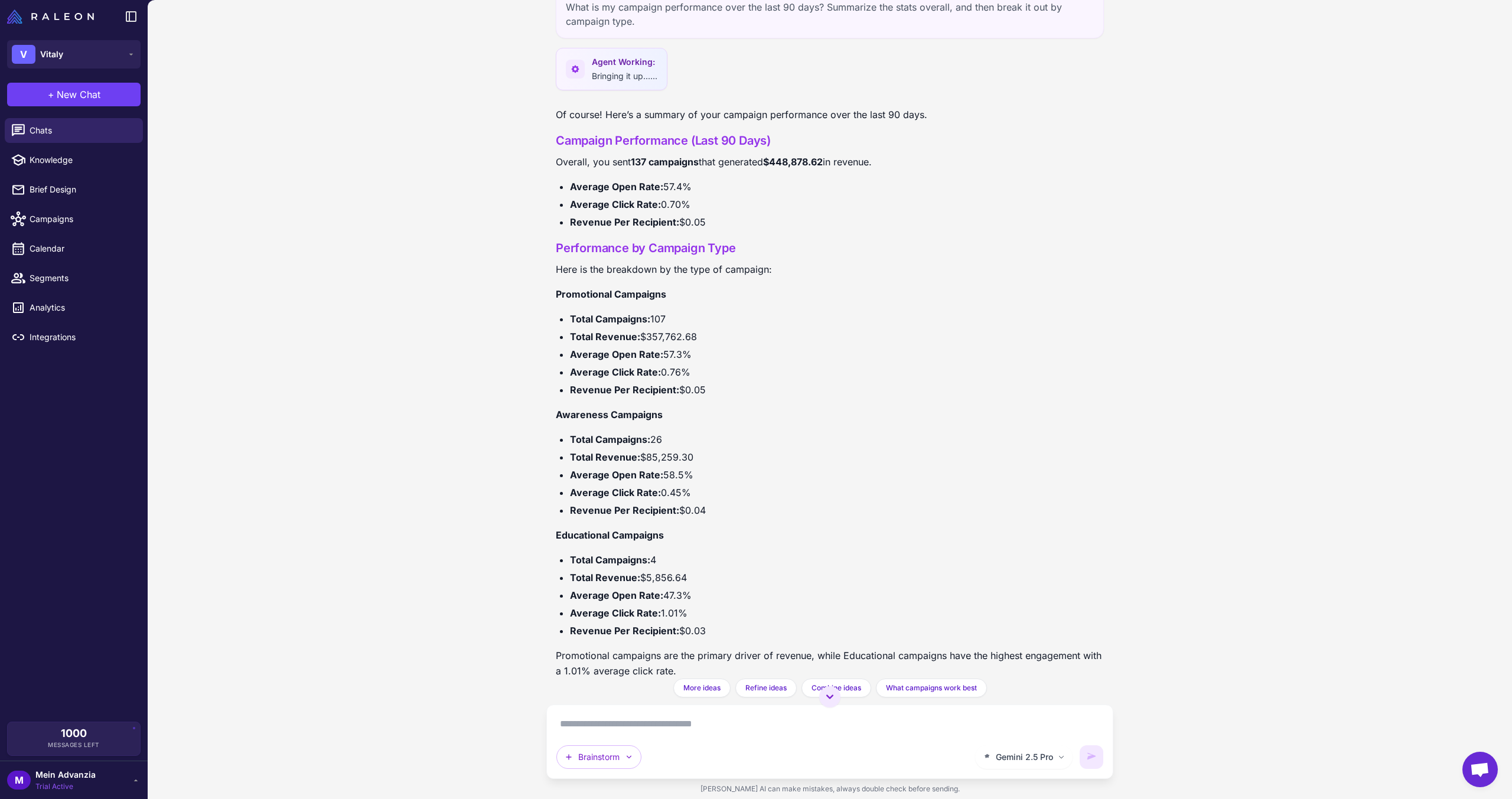
drag, startPoint x: 572, startPoint y: 166, endPoint x: 763, endPoint y: 581, distance: 456.8
click at [763, 581] on div "What is my campaign performance over the last 90 days? Summarize the stats over…" at bounding box center [829, 400] width 1364 height 799
click at [763, 581] on li "Total Revenue: $5,856.64" at bounding box center [836, 577] width 534 height 16
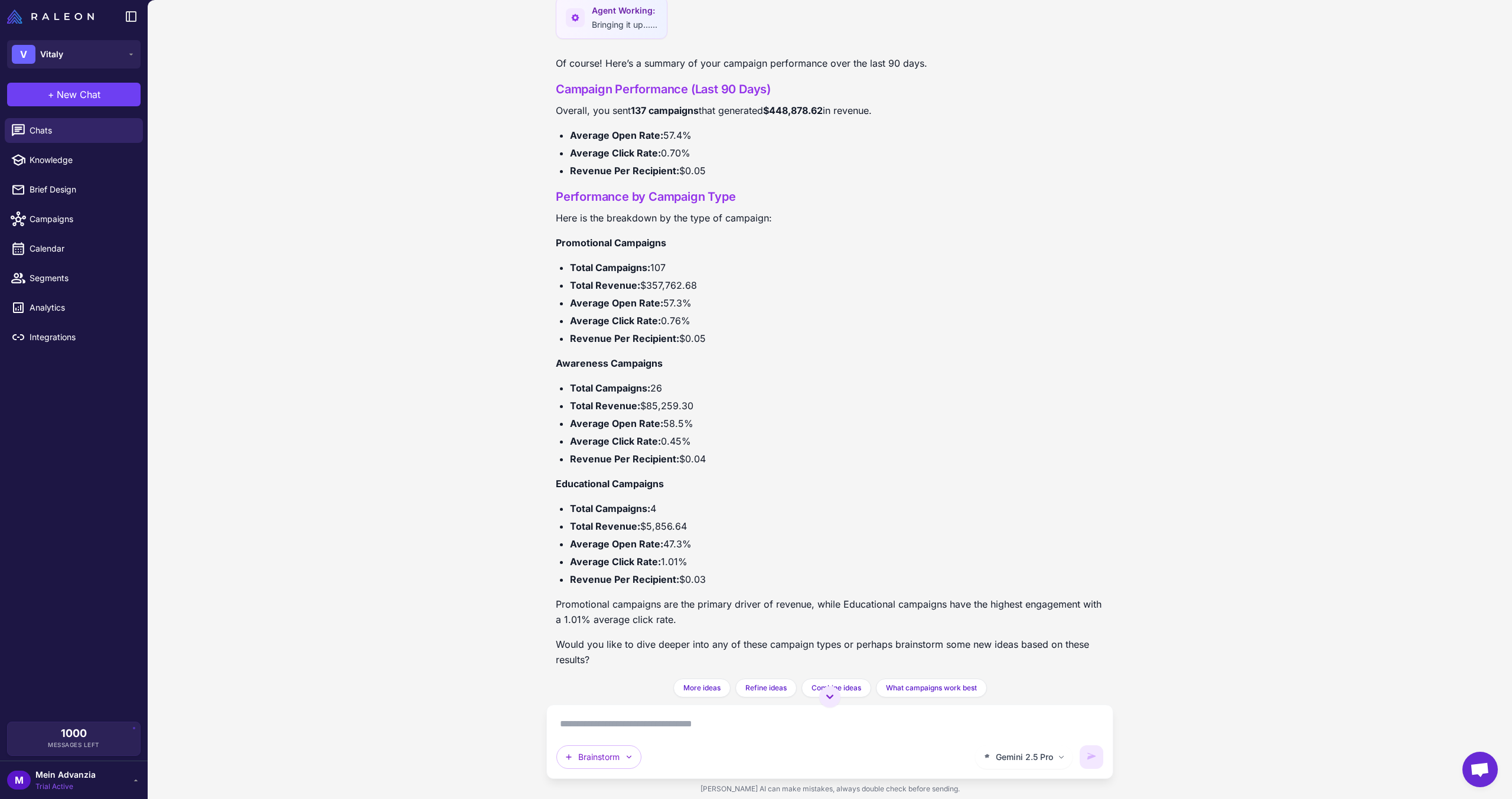
scroll to position [88, 0]
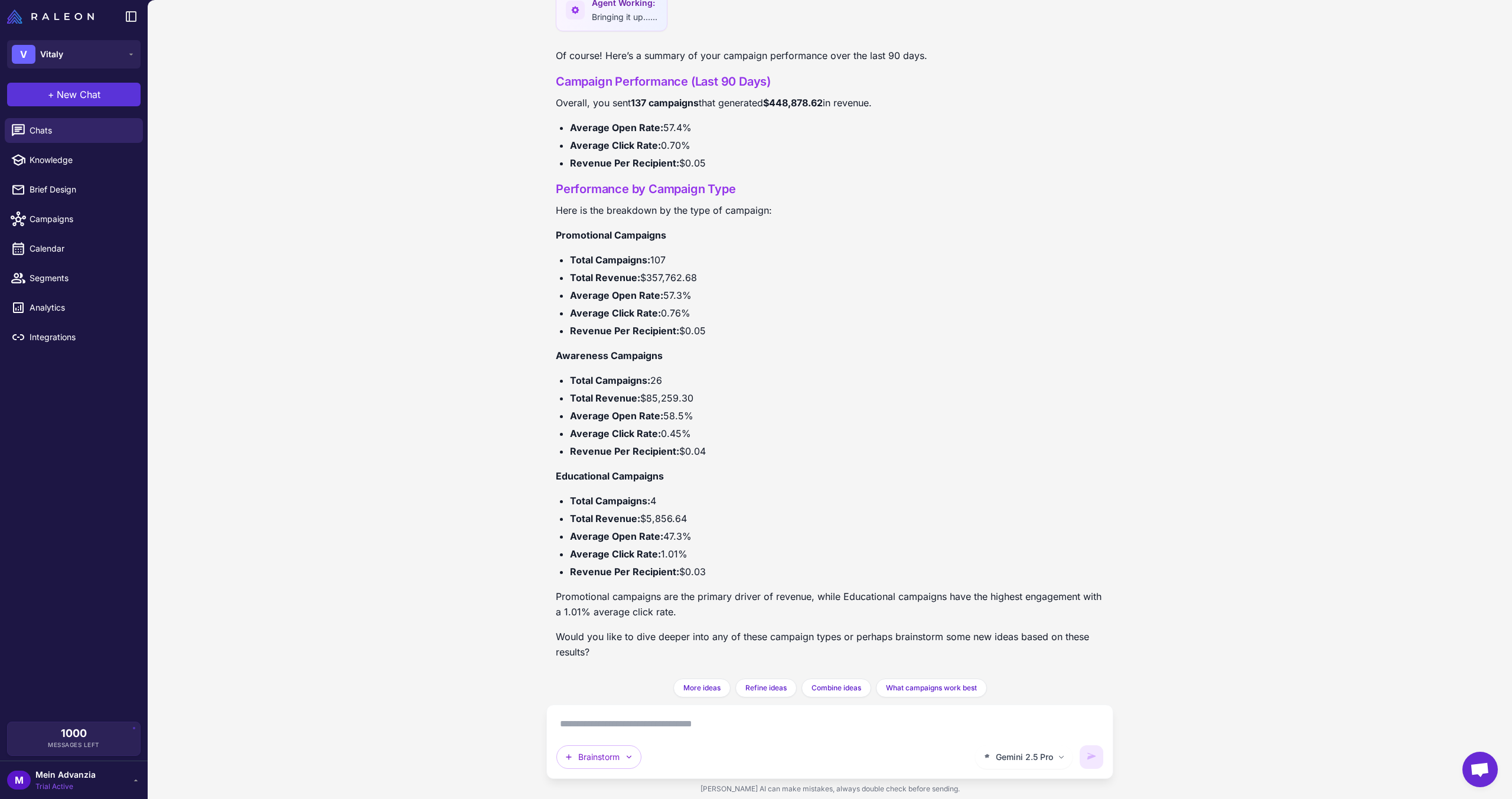
click at [70, 90] on span "New Chat" at bounding box center [79, 94] width 44 height 14
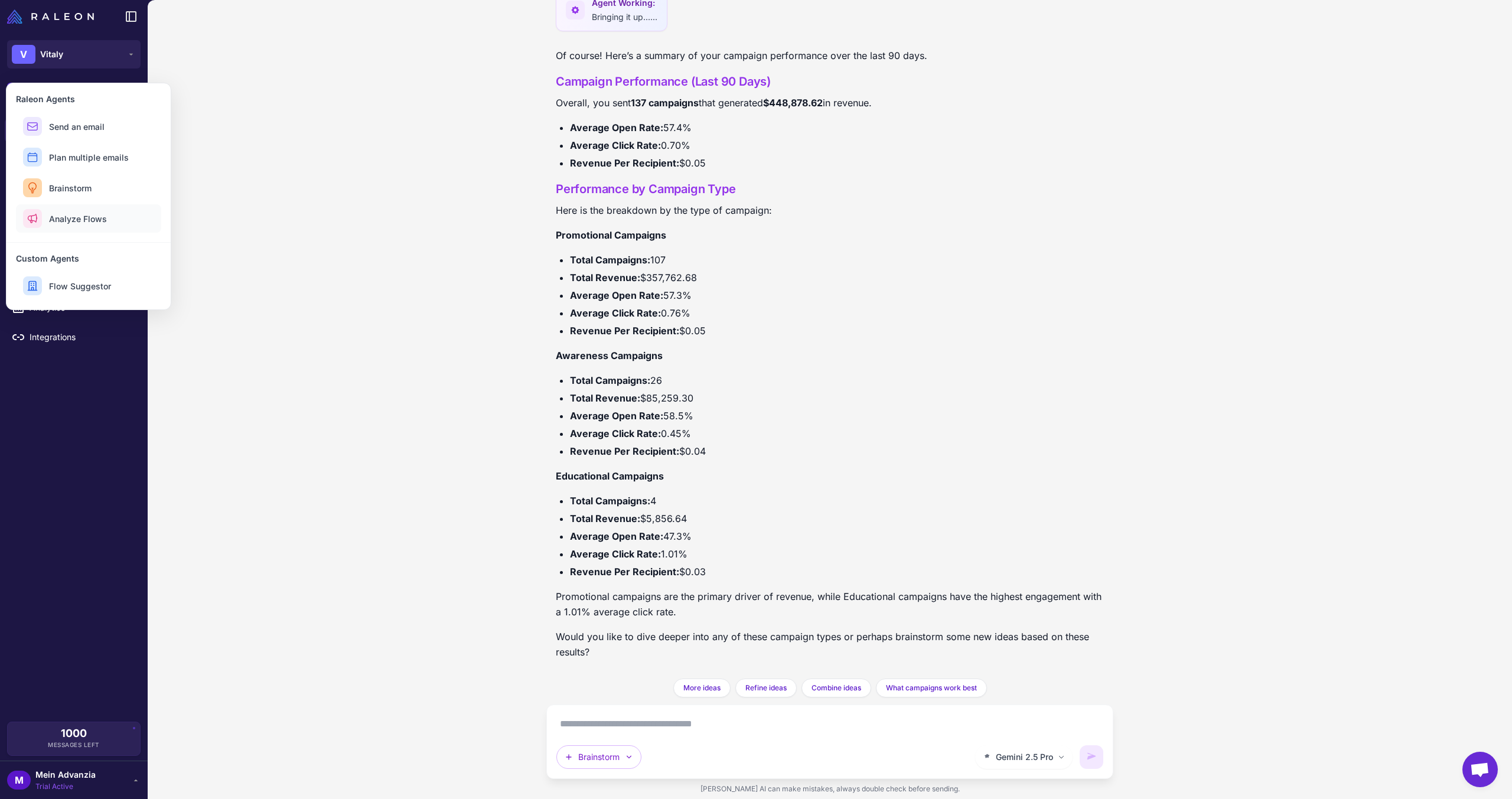
click at [100, 220] on span "Analyze Flows" at bounding box center [78, 219] width 58 height 12
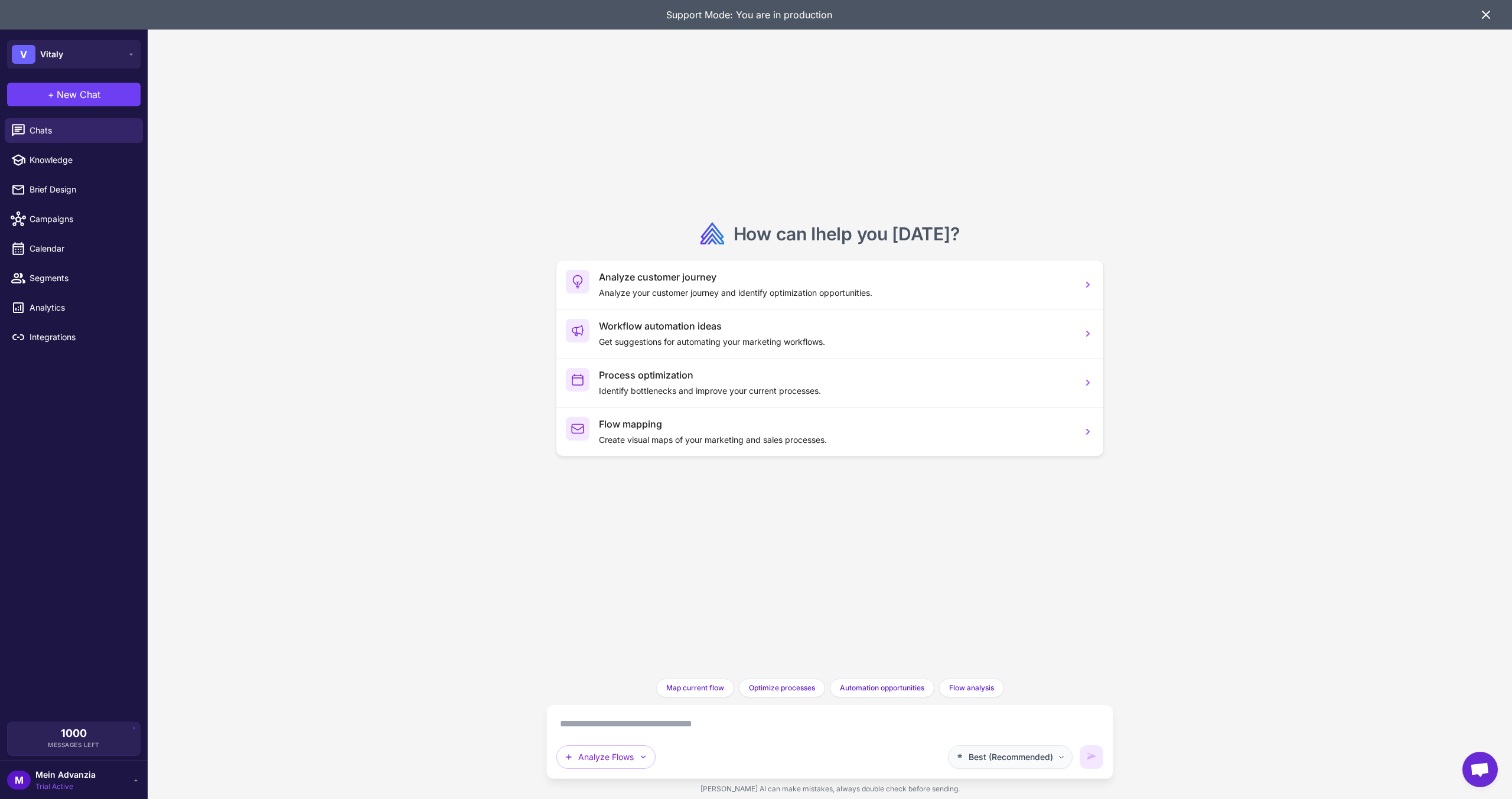
click at [996, 765] on button "Best (Recommended)" at bounding box center [1010, 757] width 124 height 23
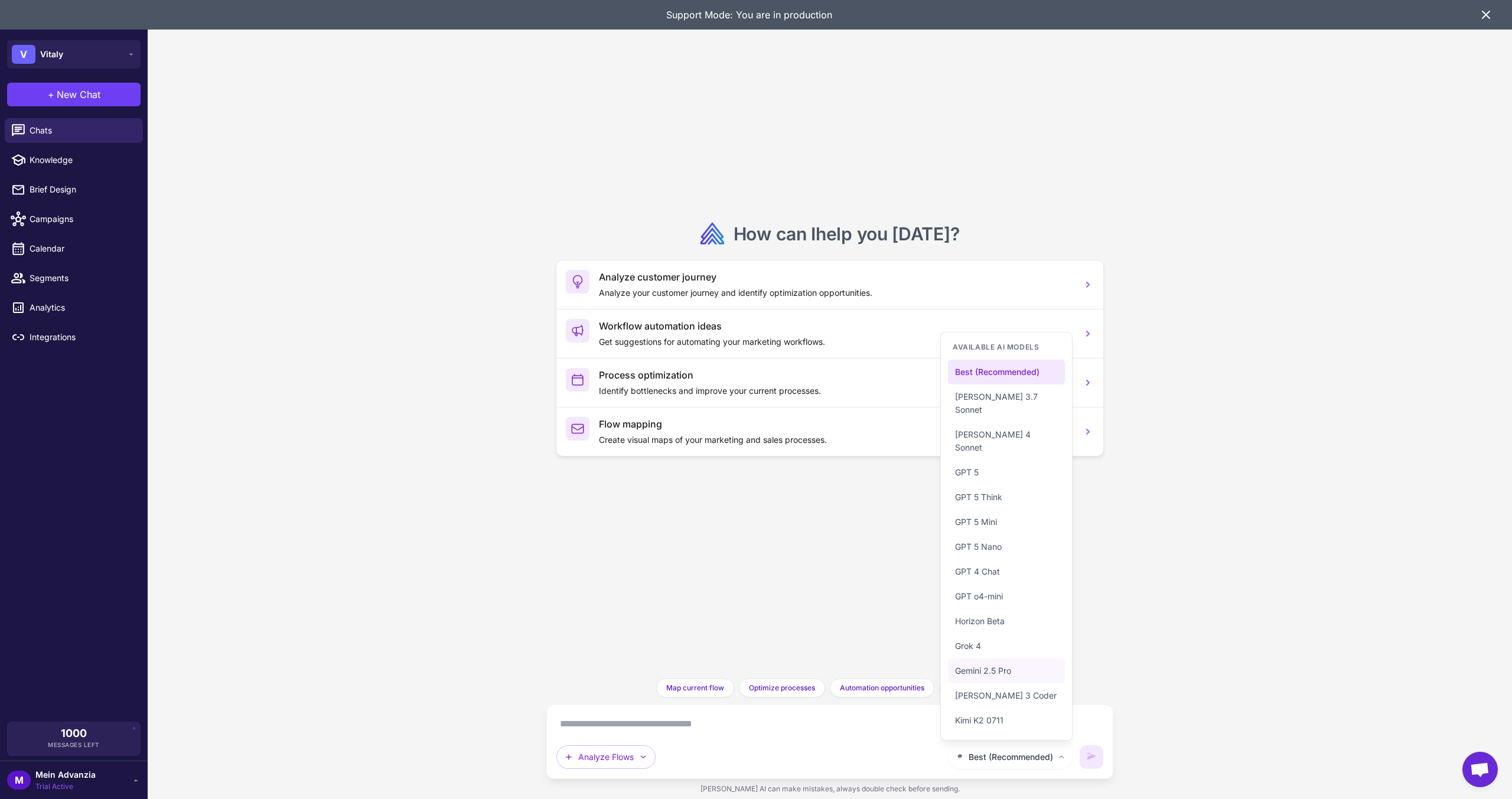
click at [988, 670] on span "Gemini 2.5 Pro" at bounding box center [983, 671] width 56 height 13
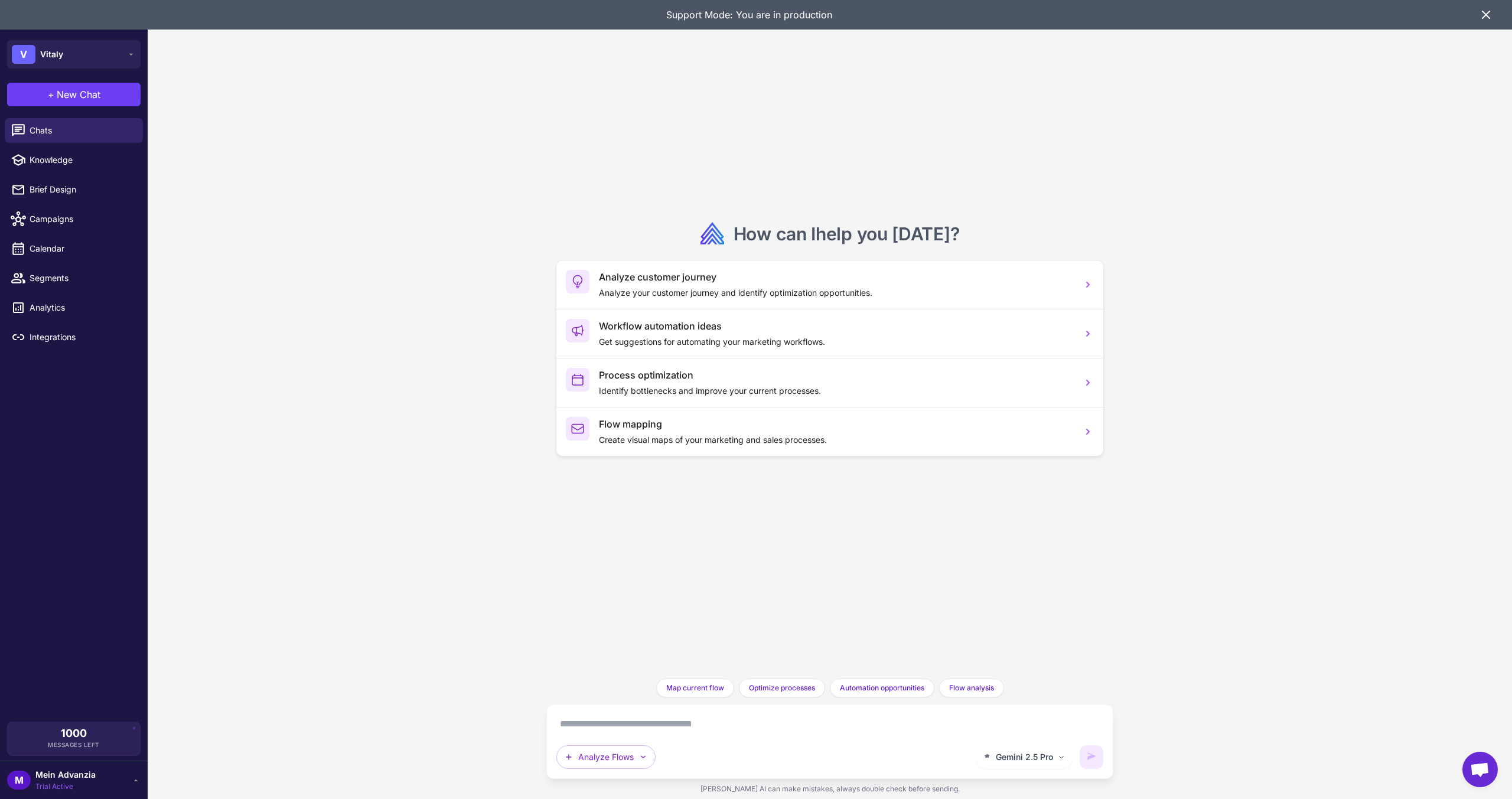
click at [670, 717] on textarea at bounding box center [830, 724] width 547 height 19
paste textarea "**********"
type textarea "**********"
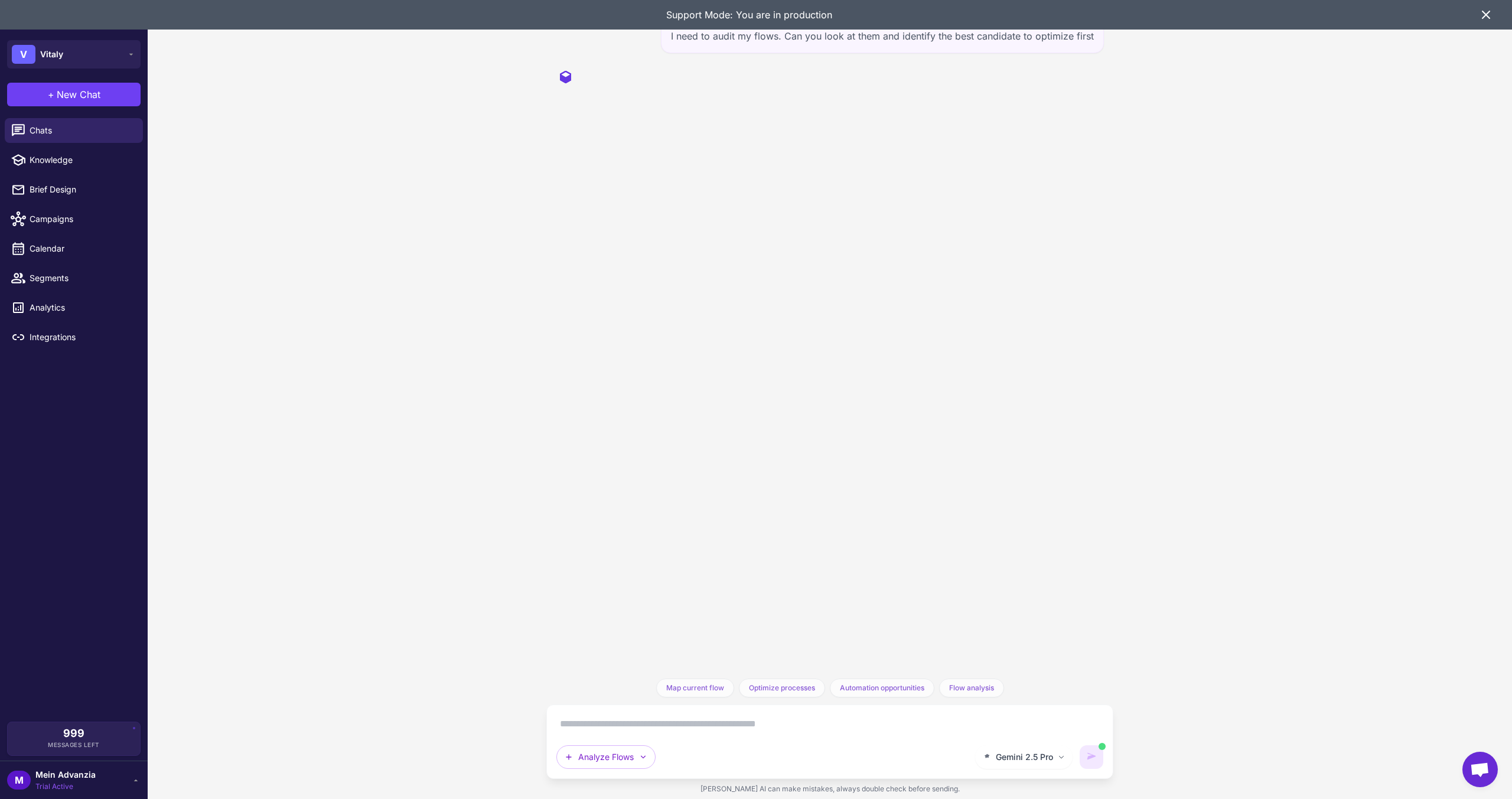
click at [1484, 13] on icon at bounding box center [1486, 15] width 14 height 14
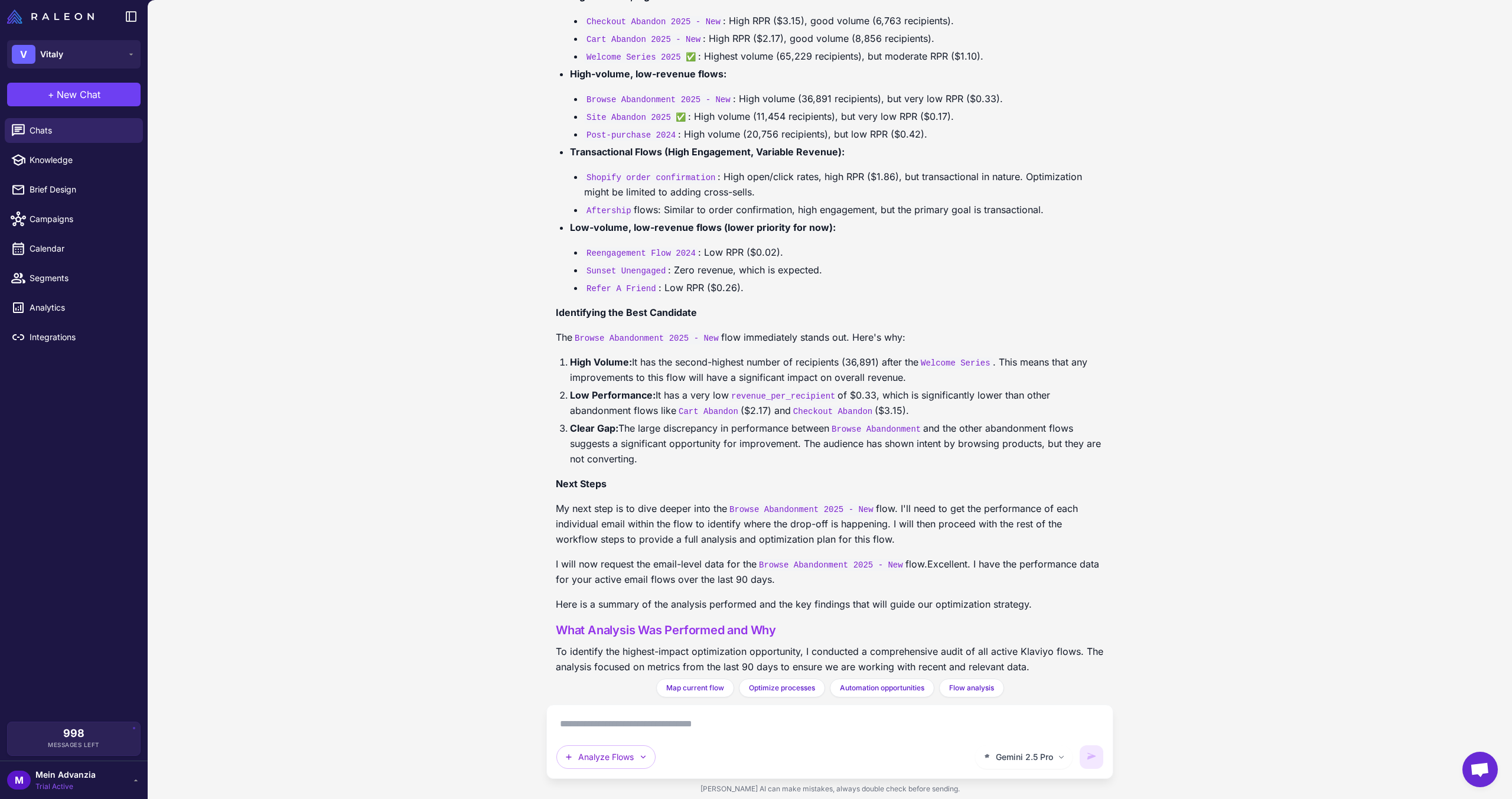
scroll to position [2834, 0]
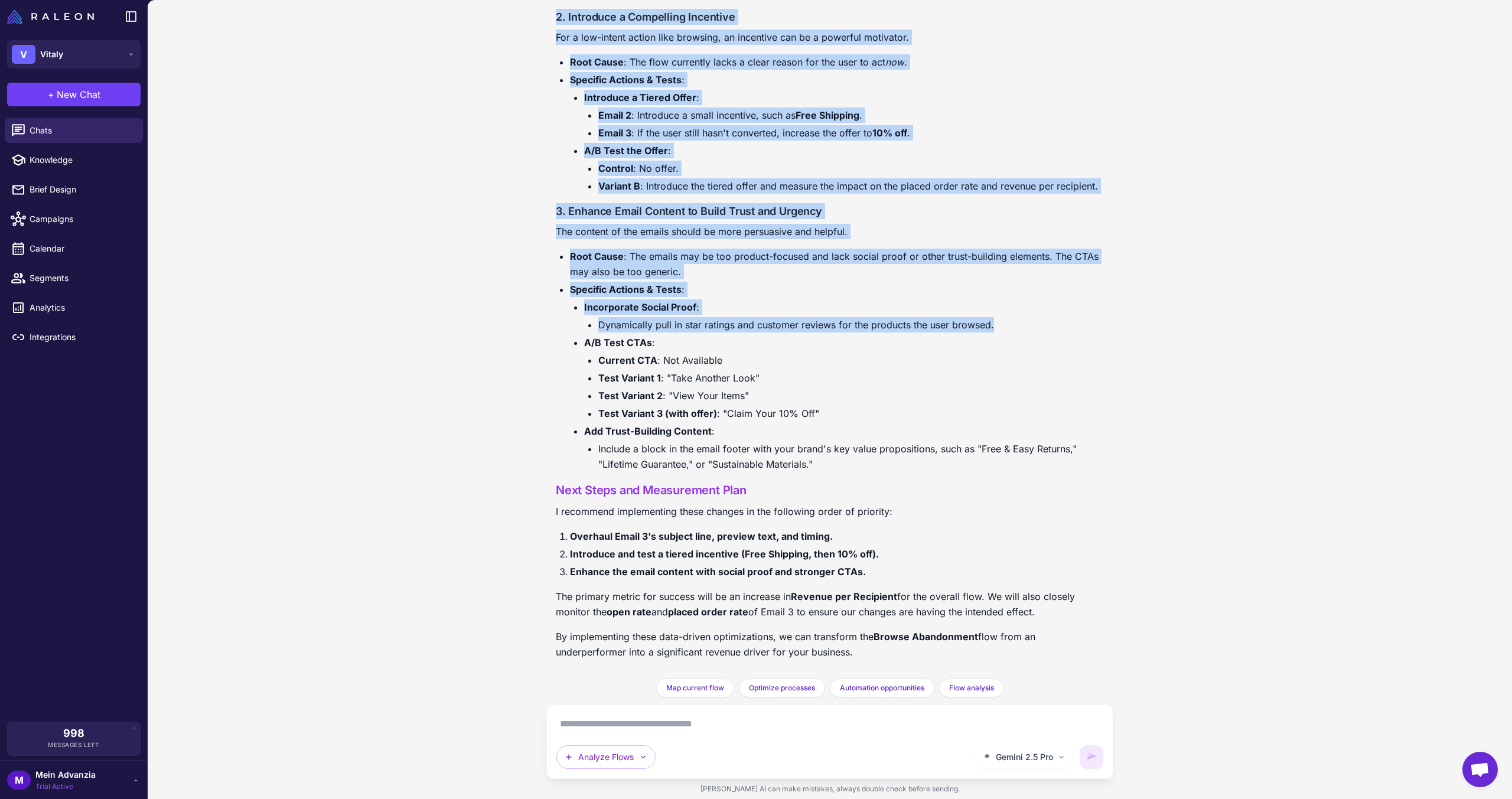
drag, startPoint x: 870, startPoint y: 340, endPoint x: 989, endPoint y: 343, distance: 119.0
click at [973, 343] on li "A/B Test CTAs : Current CTA : Not Available Test Variant 1 : "Take Another Look…" at bounding box center [843, 378] width 520 height 86
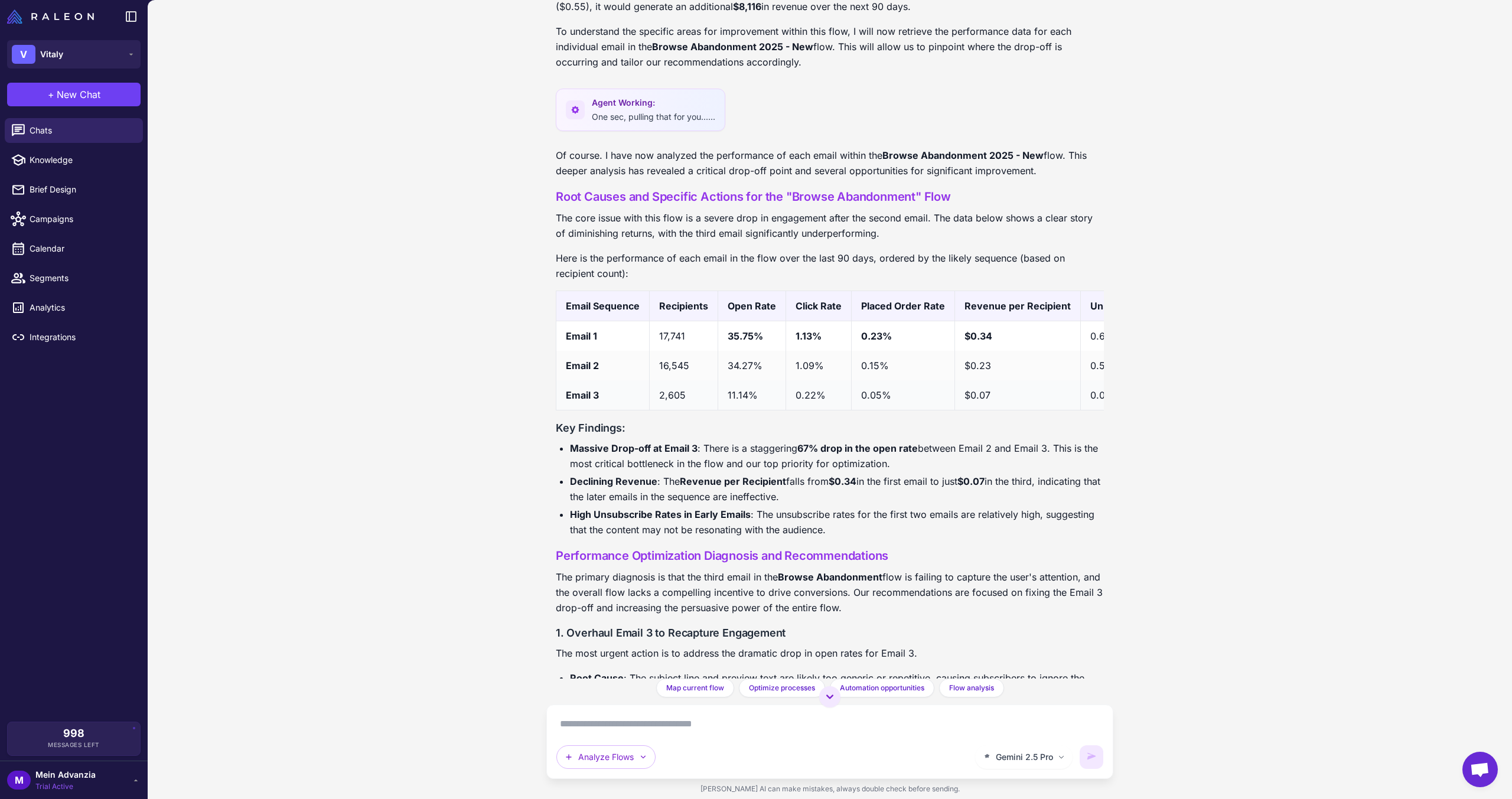
scroll to position [1889, 0]
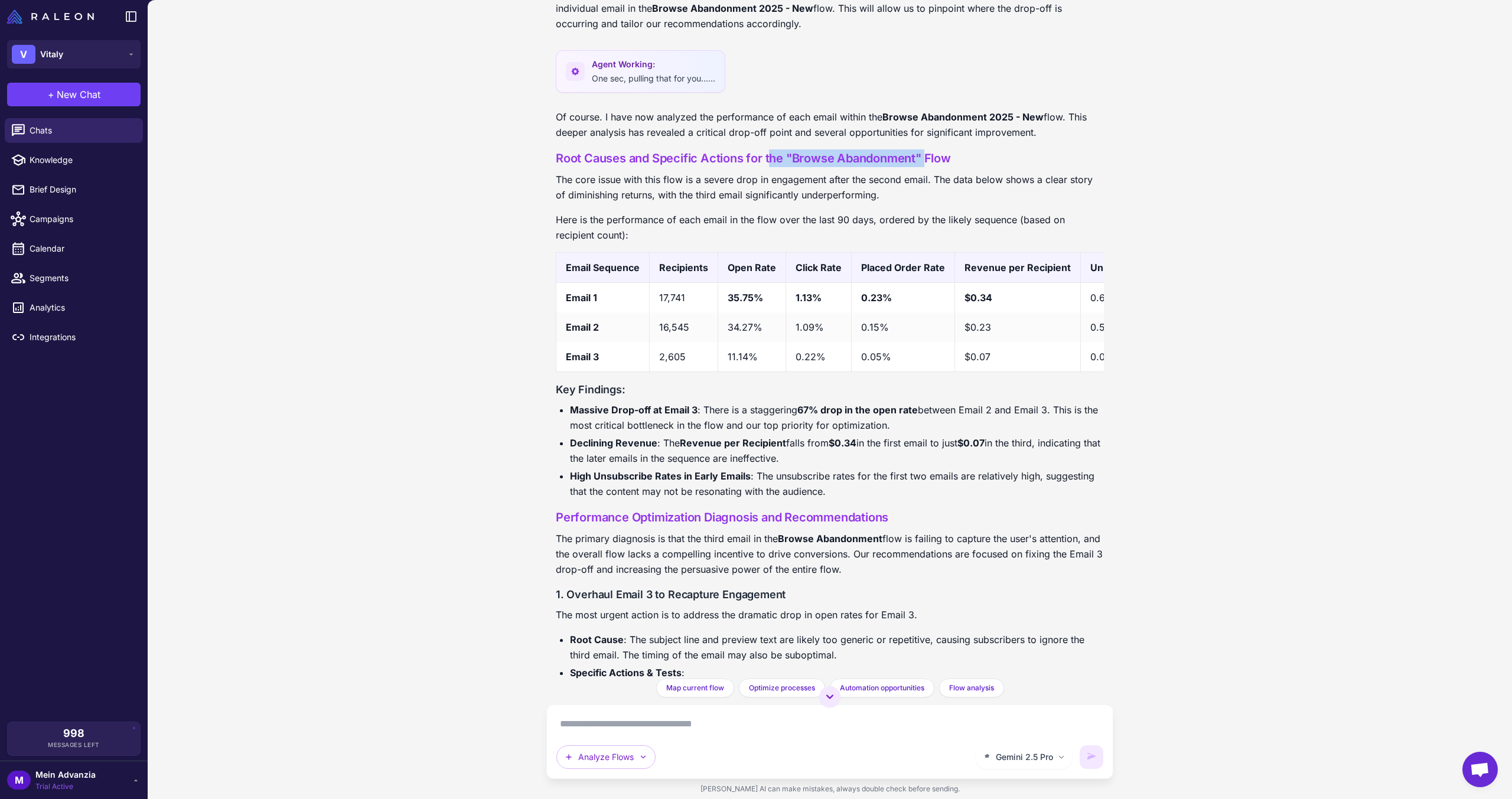
drag, startPoint x: 771, startPoint y: 173, endPoint x: 927, endPoint y: 183, distance: 156.3
click at [922, 167] on h3 "Root Causes and Specific Actions for the "Browse Abandonment" Flow" at bounding box center [829, 158] width 548 height 18
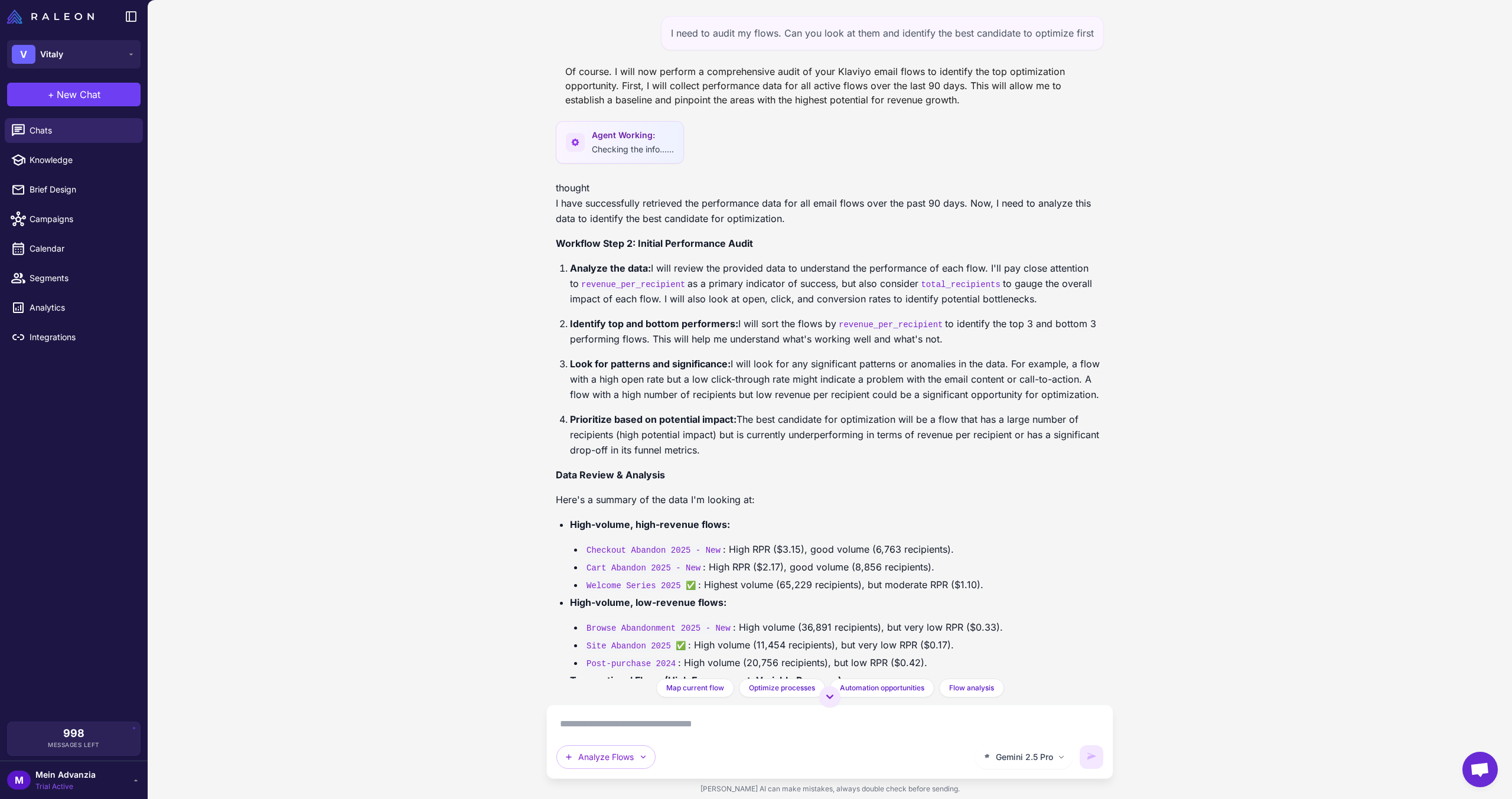
scroll to position [0, 0]
drag, startPoint x: 1017, startPoint y: 38, endPoint x: 1091, endPoint y: 33, distance: 74.2
click at [1091, 33] on div "I need to audit my flows. Can you look at them and identify the best candidate …" at bounding box center [882, 36] width 443 height 34
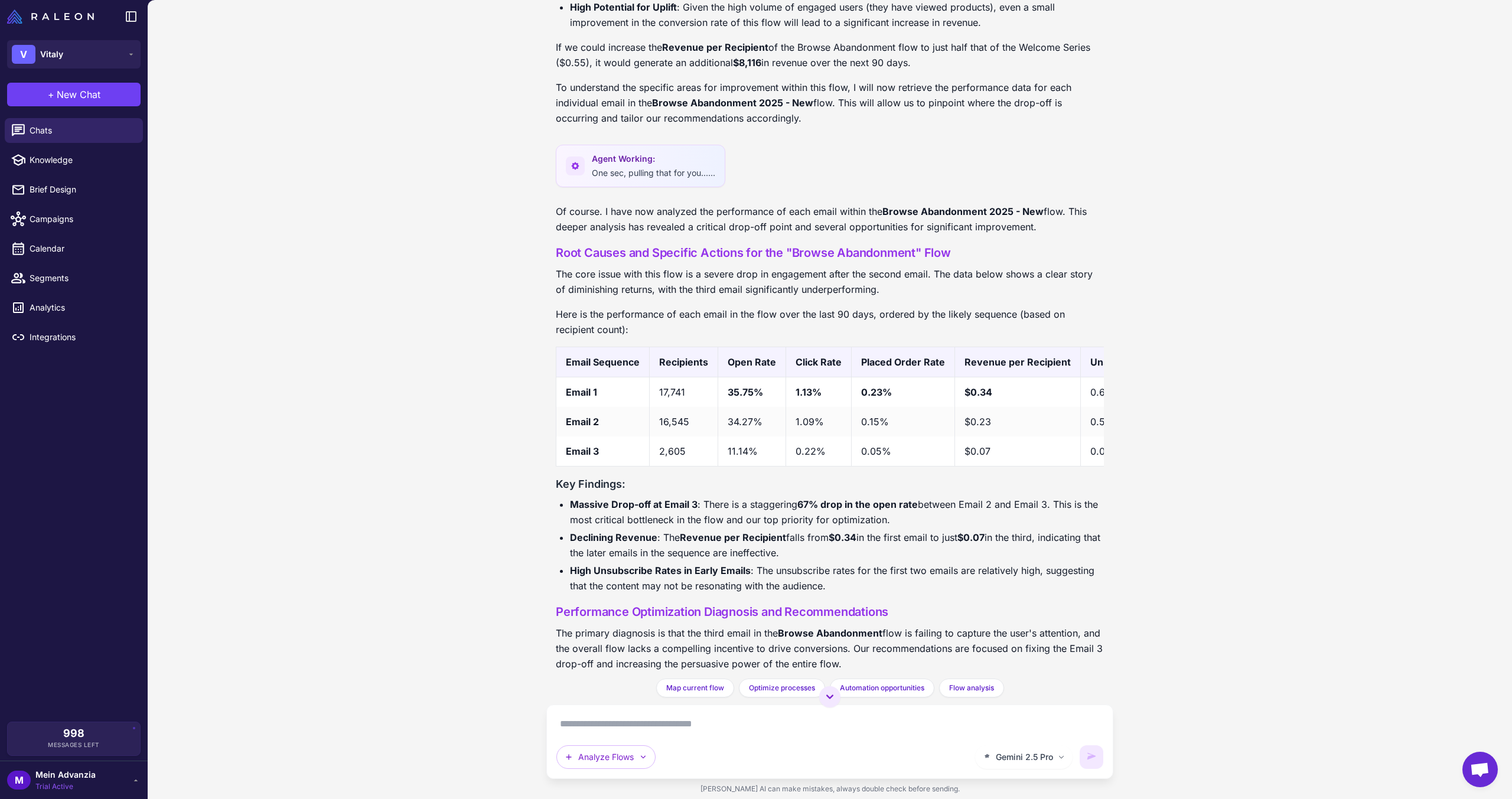
scroll to position [1889, 0]
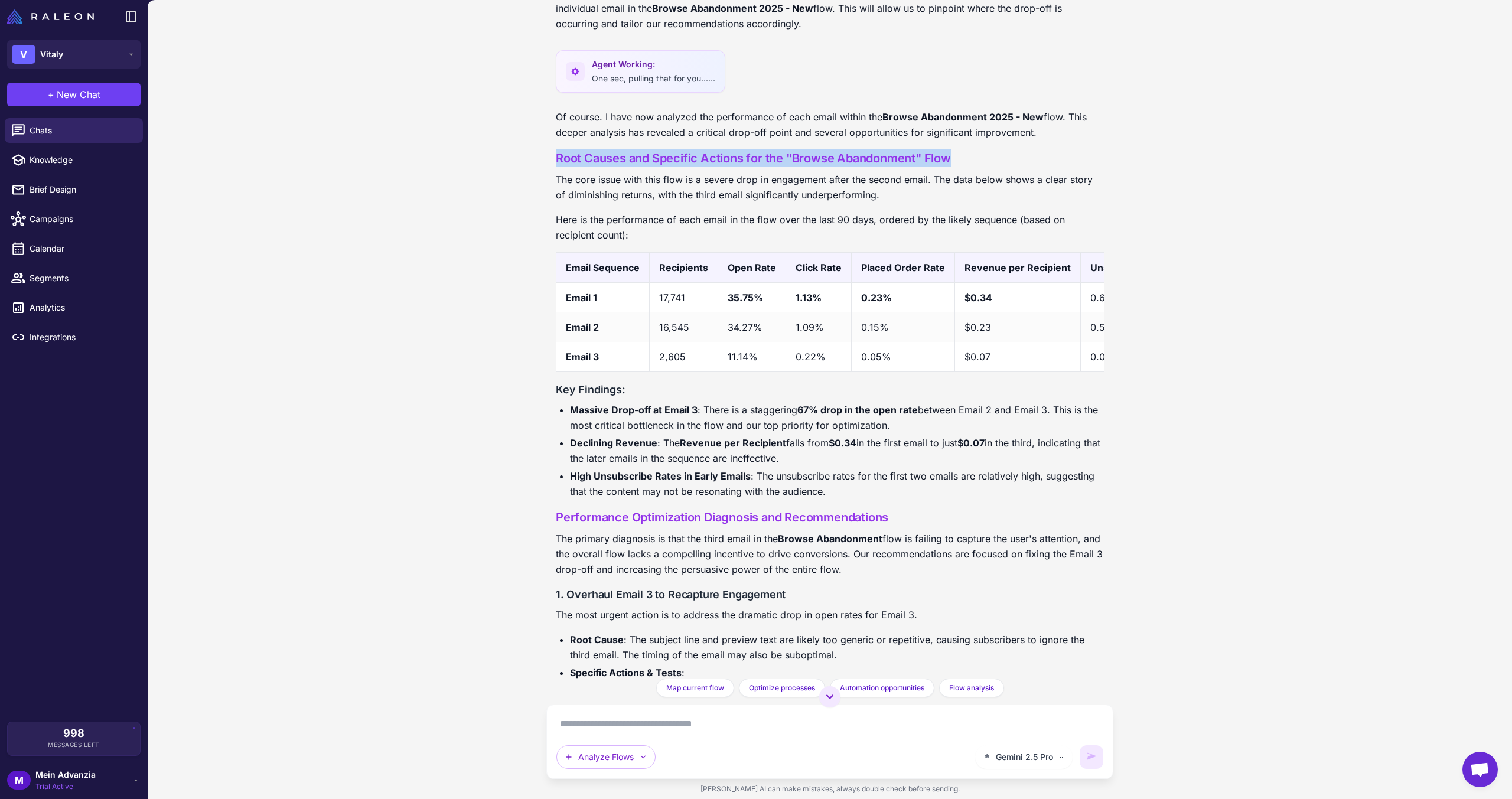
drag, startPoint x: 572, startPoint y: 181, endPoint x: 975, endPoint y: 180, distance: 403.0
click at [975, 180] on div "I need to audit my flows. Can you look at them and identify the best candidate …" at bounding box center [829, 339] width 567 height 679
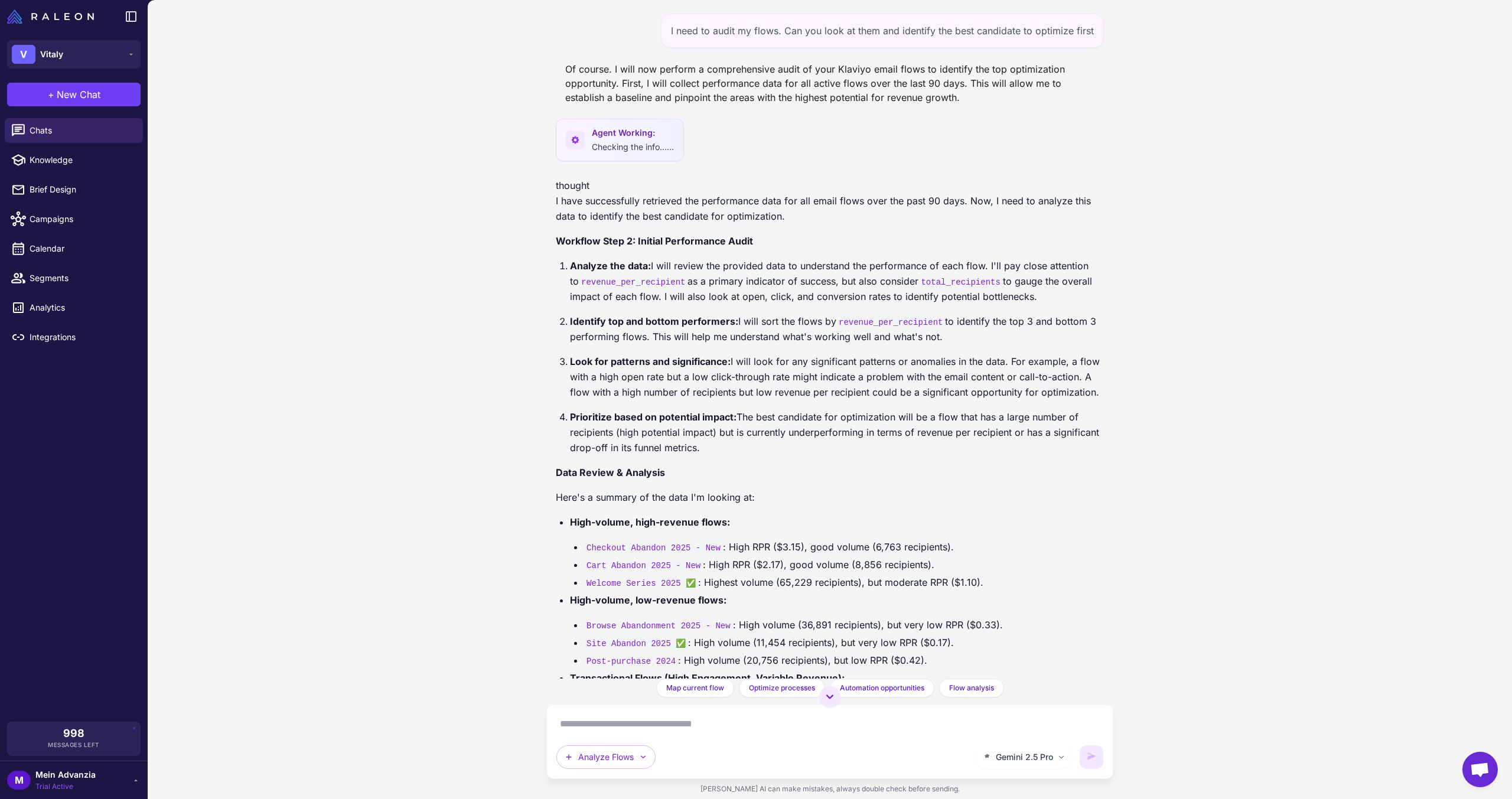
scroll to position [0, 0]
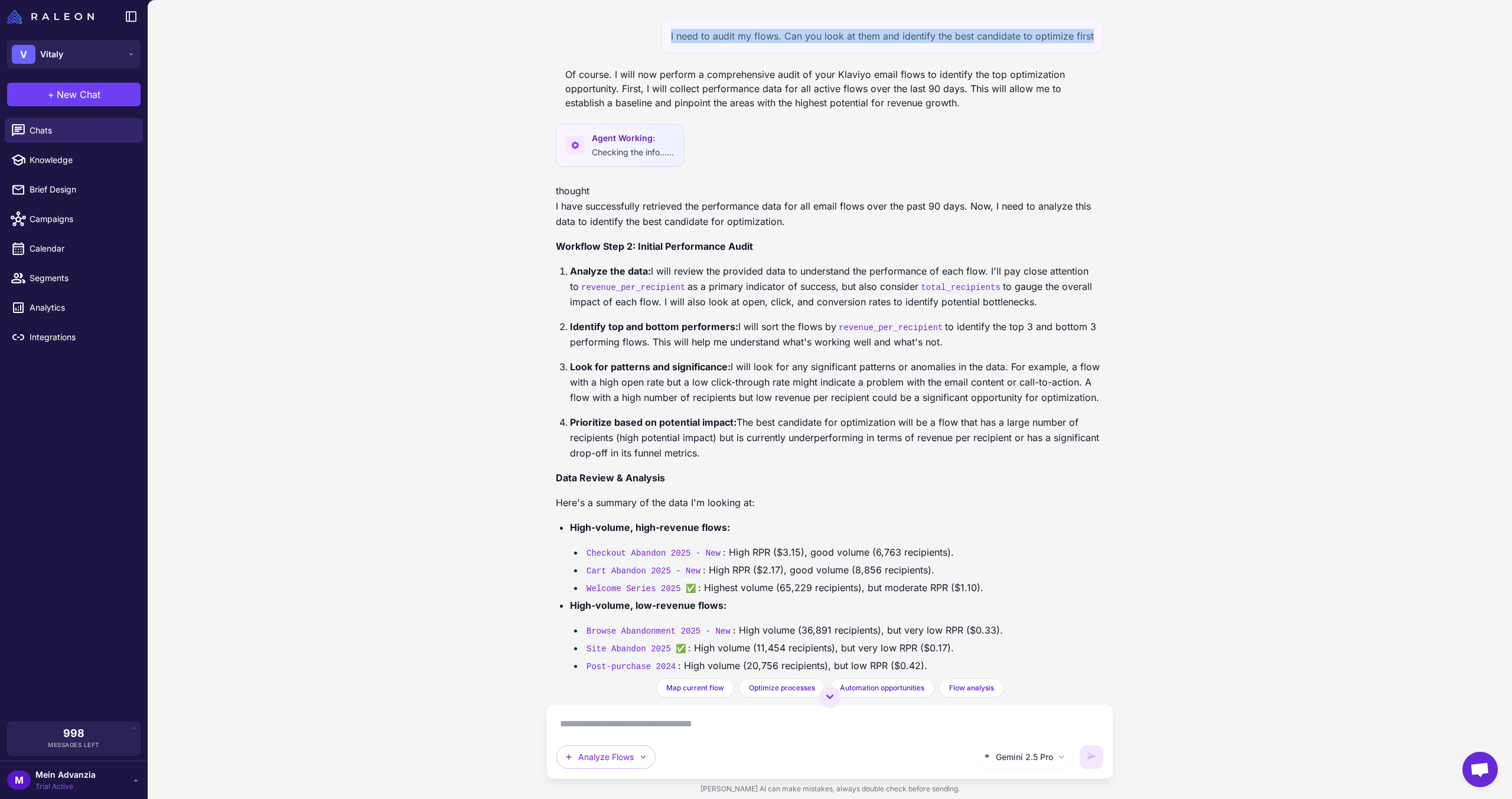
drag, startPoint x: 668, startPoint y: 32, endPoint x: 1097, endPoint y: 36, distance: 429.0
click at [1097, 36] on div "I need to audit my flows. Can you look at them and identify the best candidate …" at bounding box center [882, 36] width 443 height 34
copy div "I need to audit my flows. Can you look at them and identify the best candidate …"
click at [100, 96] on span "New Chat" at bounding box center [79, 94] width 44 height 14
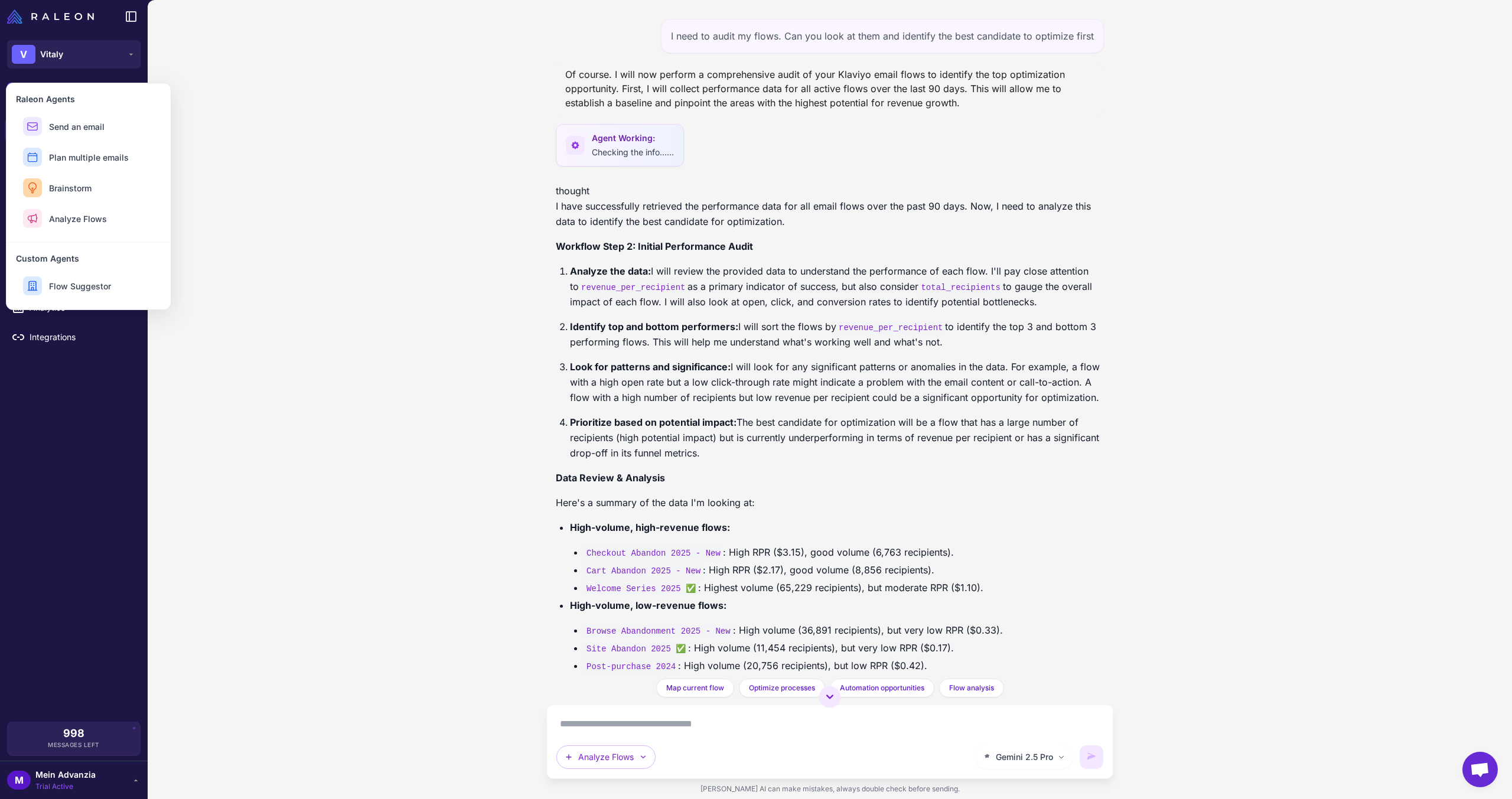
click at [287, 104] on div "I need to audit my flows. Can you look at them and identify the best candidate …" at bounding box center [829, 400] width 1364 height 799
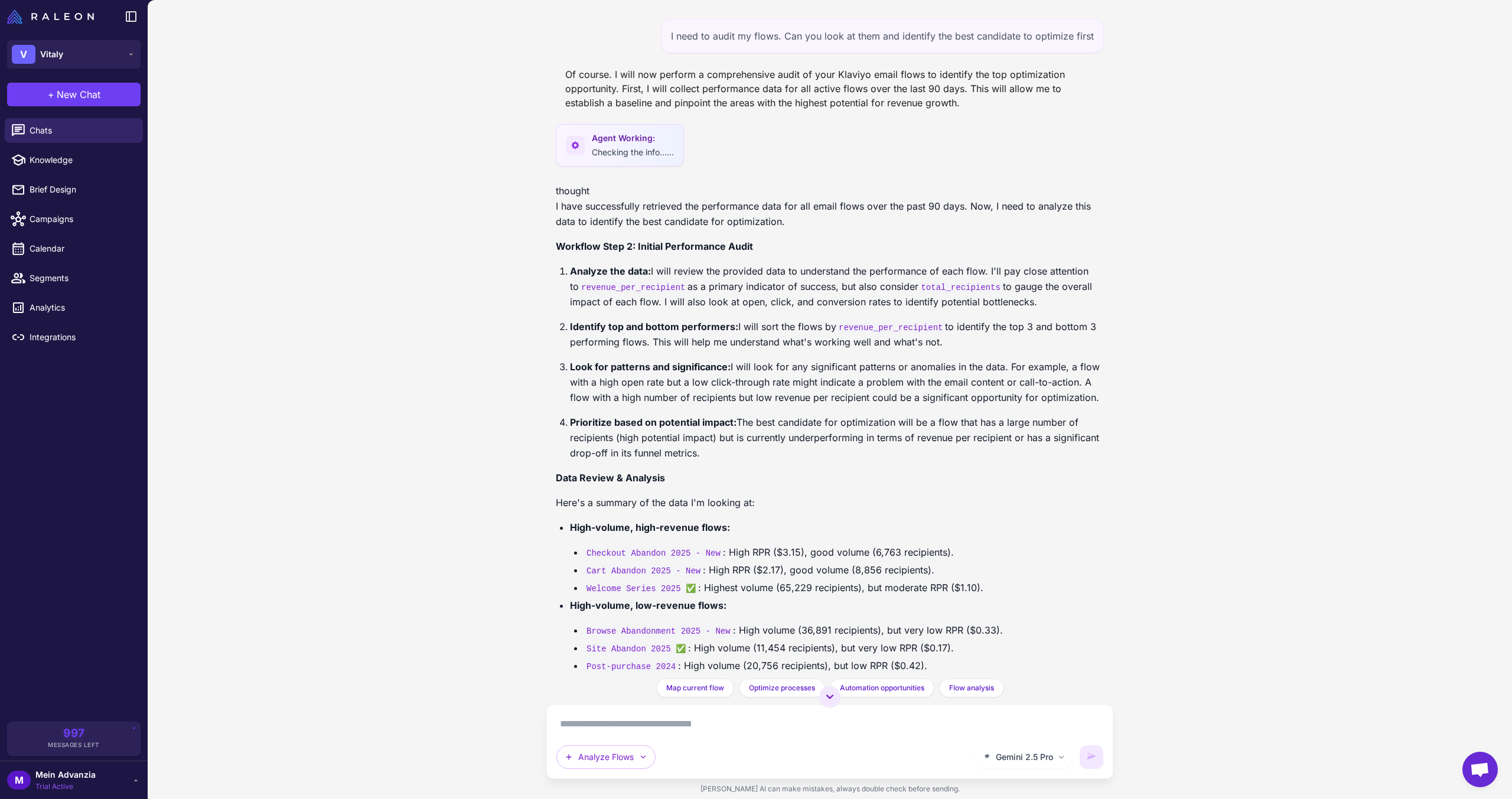
click at [749, 291] on p "Analyze the data: I will review the provided data to understand the performance…" at bounding box center [836, 286] width 534 height 46
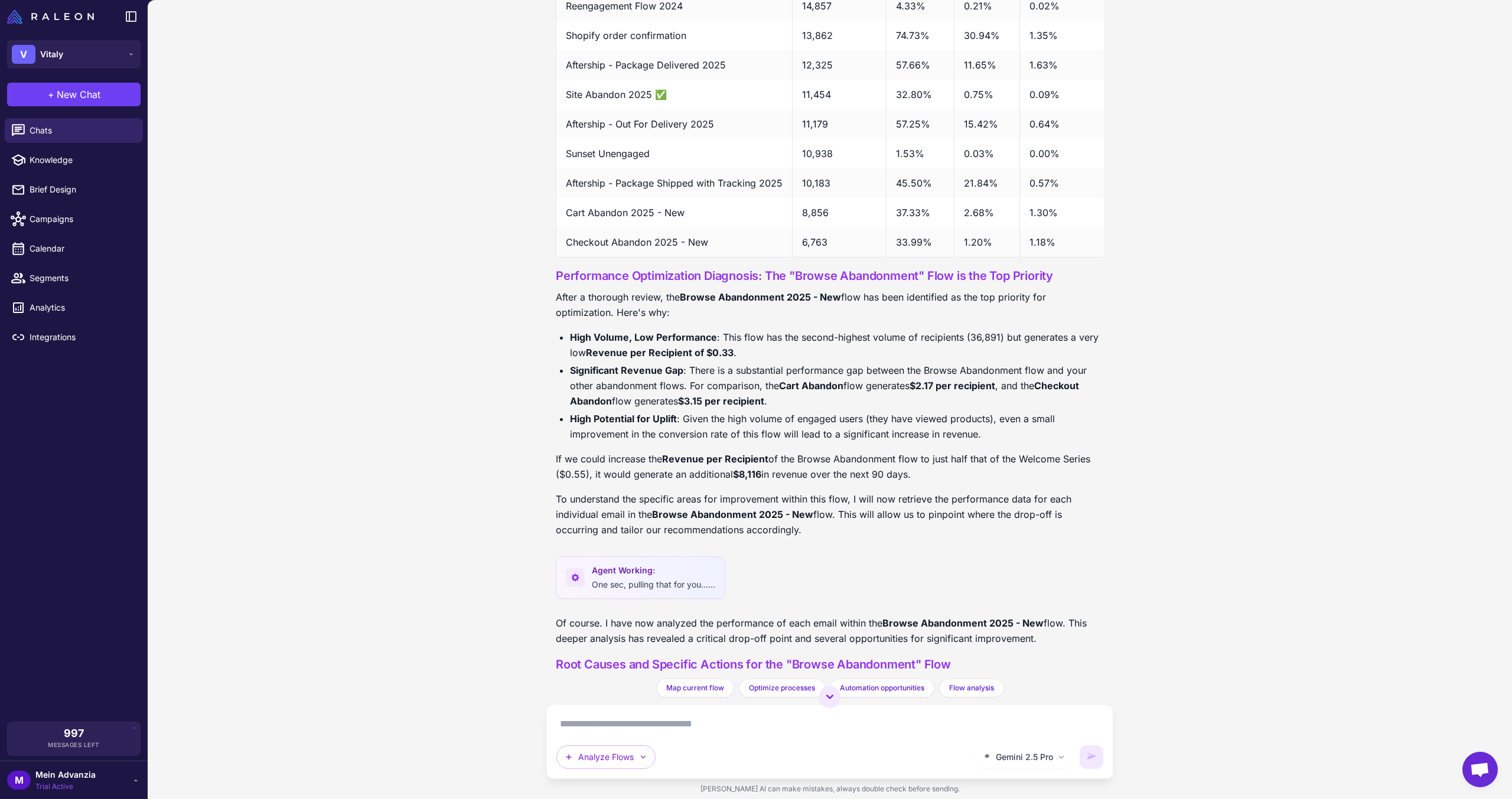
scroll to position [1396, 0]
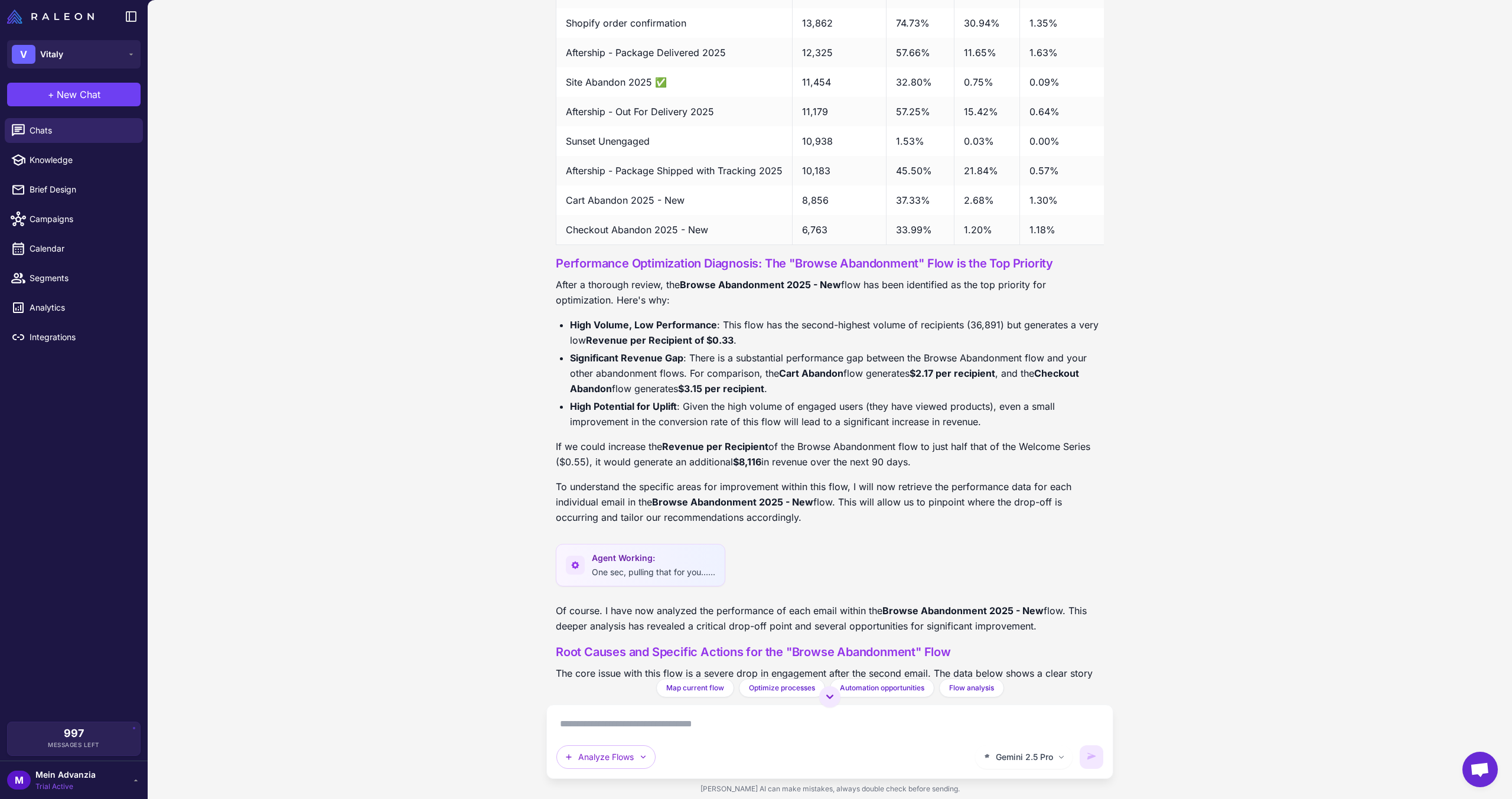
click at [969, 348] on li "High Volume, Low Performance : This flow has the second-highest volume of recip…" at bounding box center [836, 333] width 534 height 31
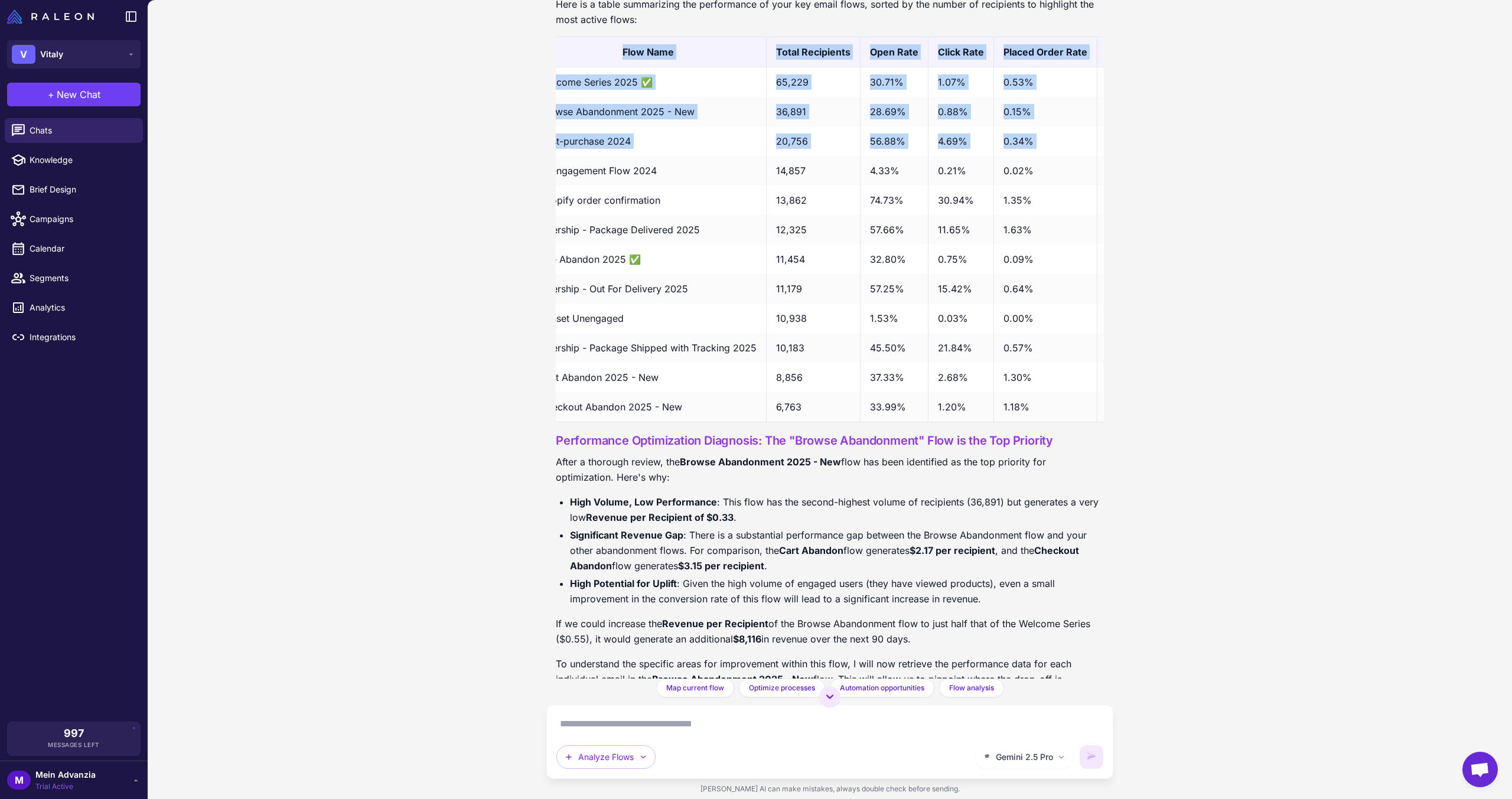
scroll to position [0, 0]
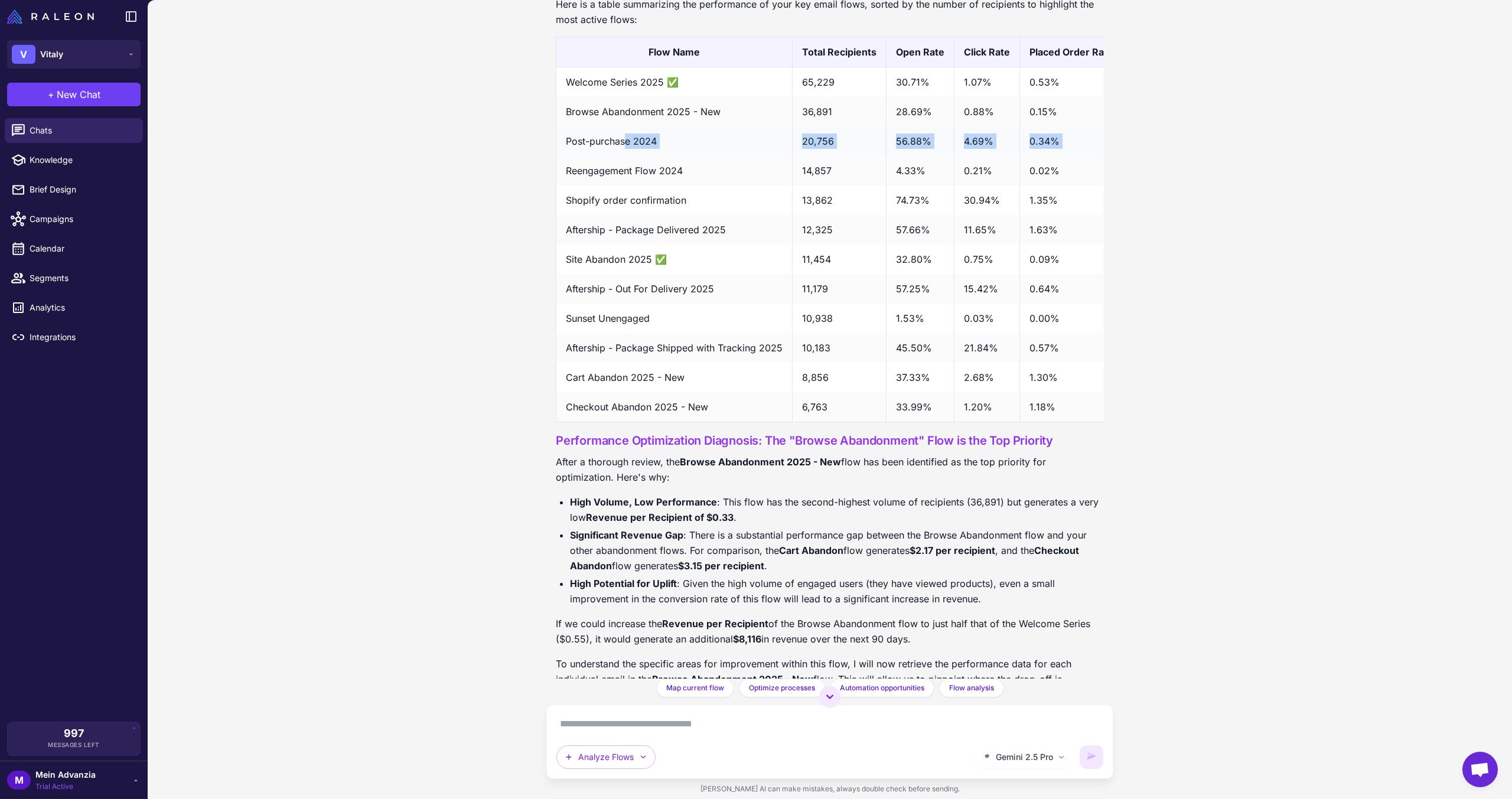
drag, startPoint x: 1024, startPoint y: 156, endPoint x: 634, endPoint y: 157, distance: 390.0
click at [630, 156] on tr "Post-purchase 2024 20,756 56.88% 4.69% 0.34% $0.42" at bounding box center [903, 141] width 693 height 30
click at [778, 127] on td "Browse Abandonment 2025 - New" at bounding box center [675, 112] width 236 height 30
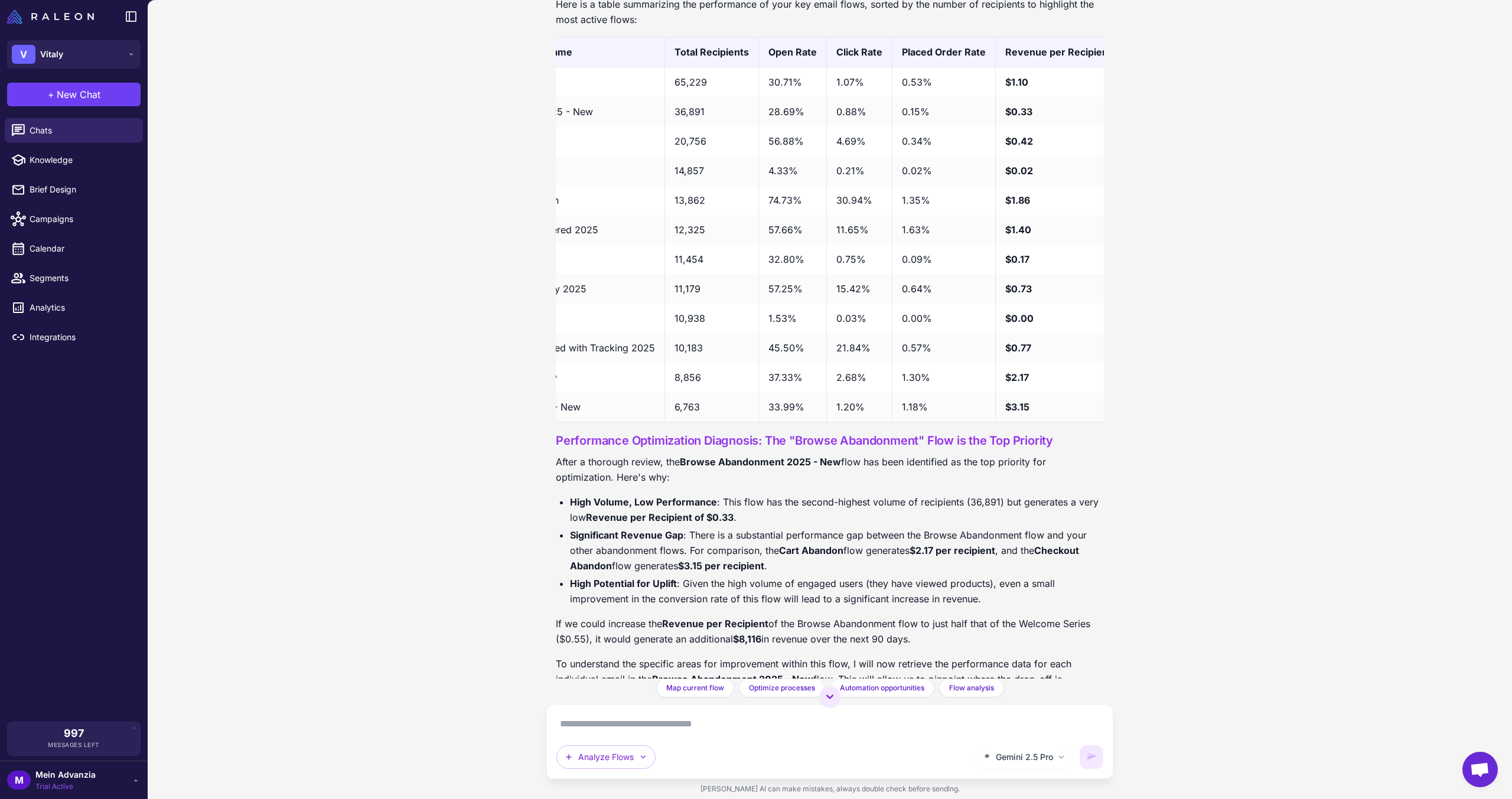
scroll to position [0, 145]
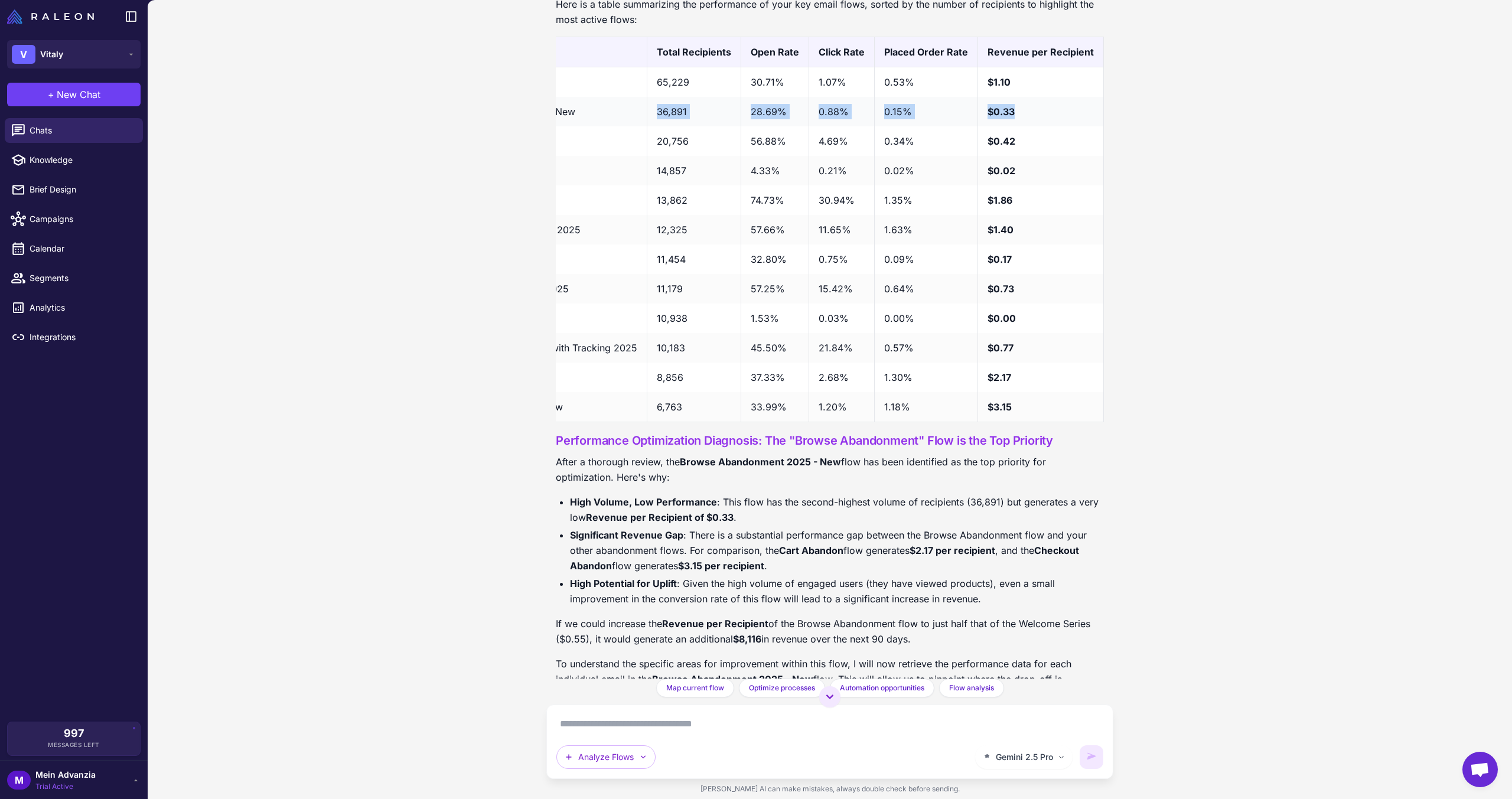
drag, startPoint x: 1019, startPoint y: 127, endPoint x: 656, endPoint y: 135, distance: 363.1
click at [656, 127] on tr "Browse Abandonment 2025 - New 36,891 28.69% 0.88% 0.15% $0.33" at bounding box center [757, 112] width 693 height 30
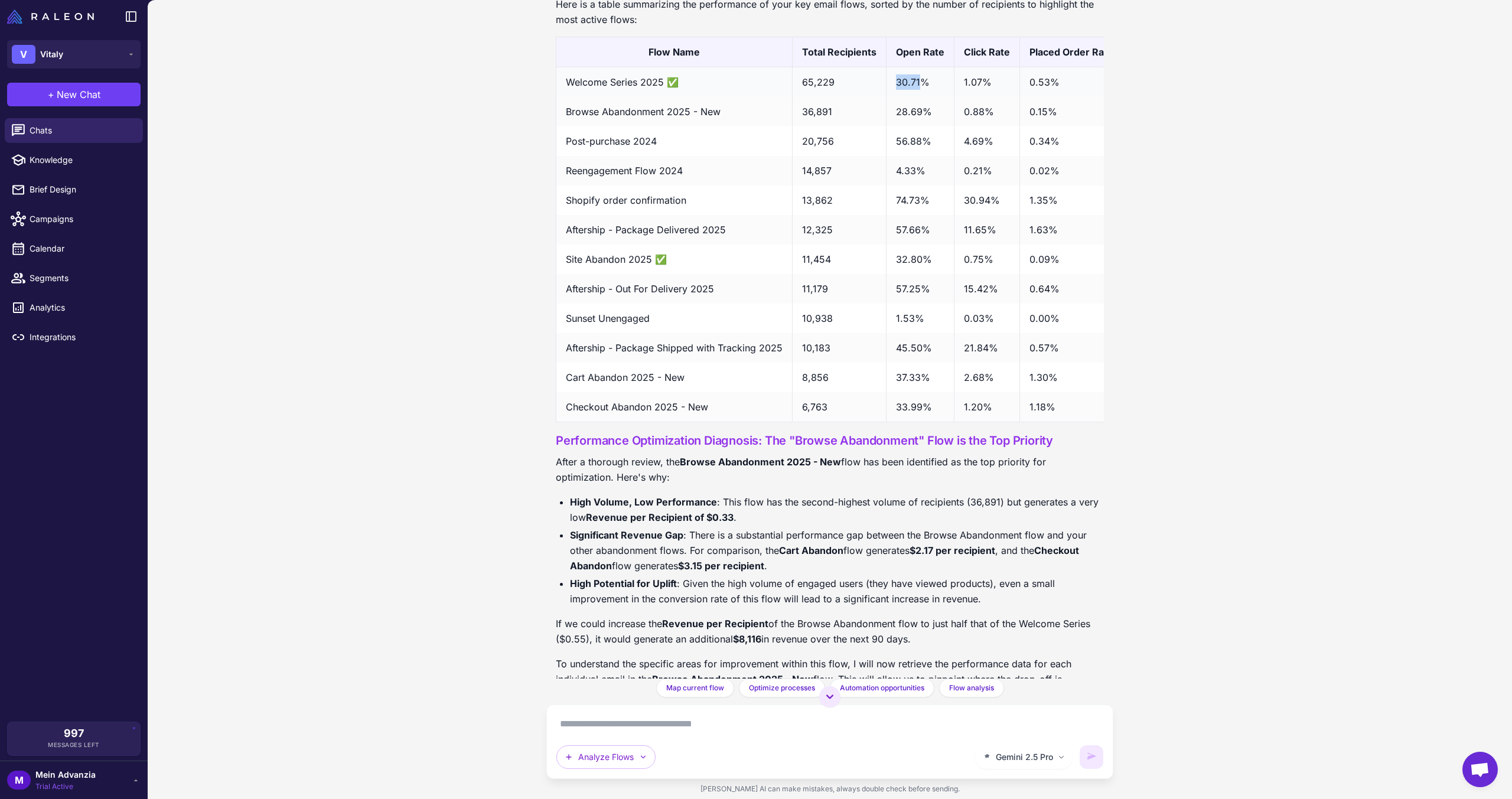
drag, startPoint x: 919, startPoint y: 103, endPoint x: 894, endPoint y: 96, distance: 26.0
click at [894, 96] on td "30.71%" at bounding box center [920, 82] width 68 height 30
click at [905, 96] on td "30.71%" at bounding box center [920, 82] width 68 height 30
drag, startPoint x: 991, startPoint y: 96, endPoint x: 896, endPoint y: 95, distance: 95.0
click at [896, 95] on tr "Welcome Series 2025 ✅ 65,229 30.71% 1.07% 0.53% $1.10" at bounding box center [903, 82] width 693 height 30
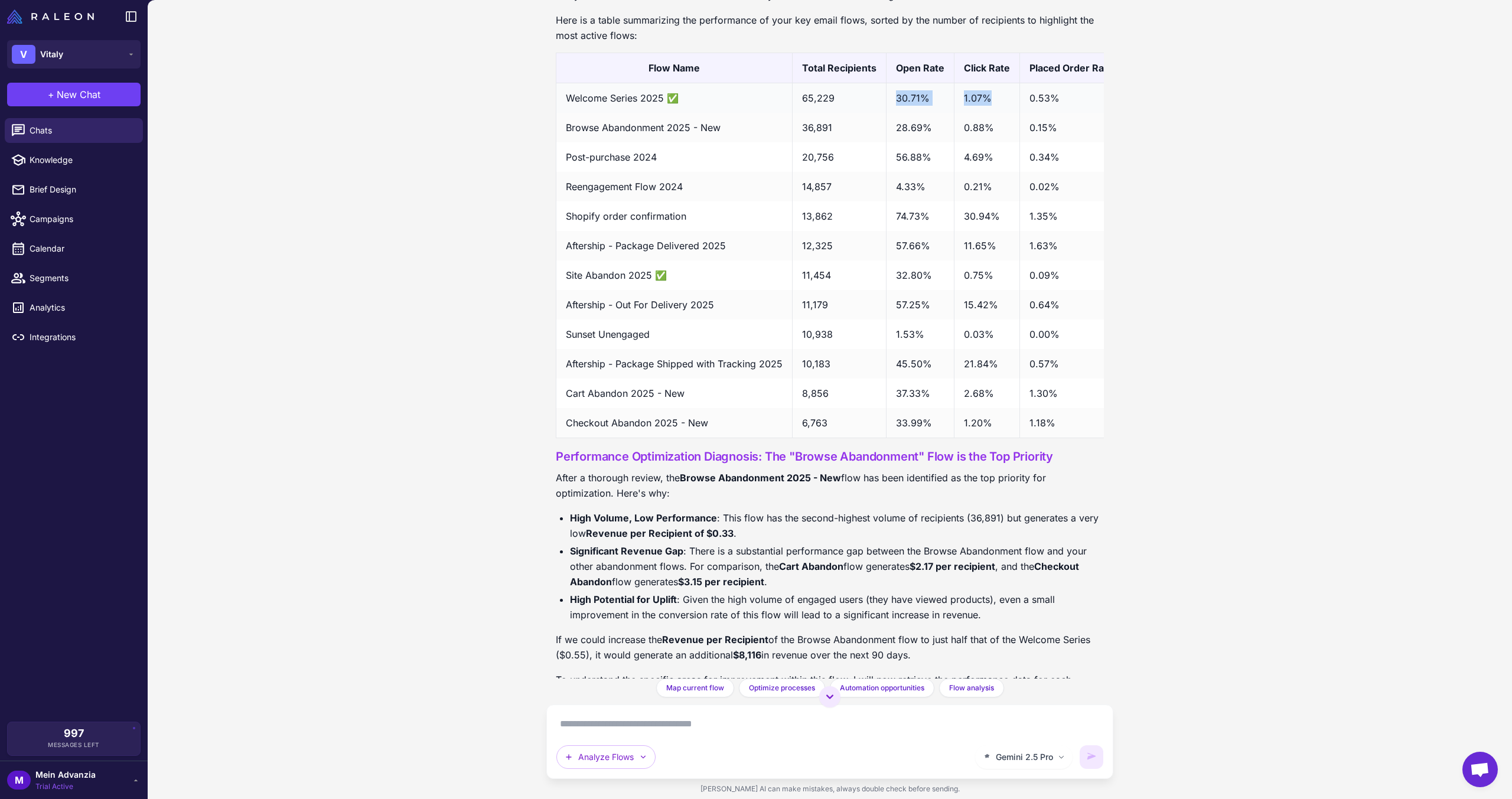
scroll to position [1004, 0]
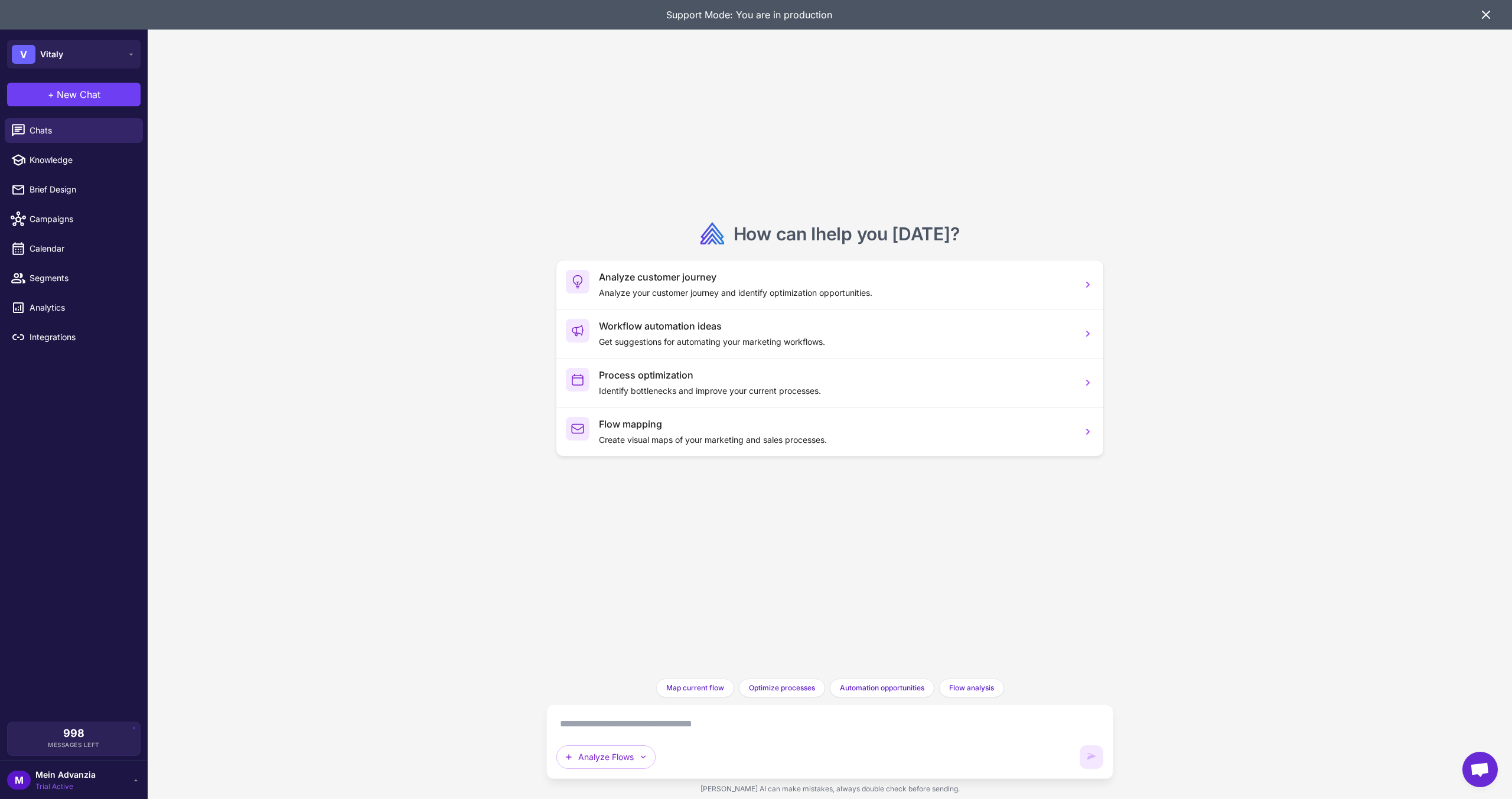
click at [610, 716] on textarea at bounding box center [830, 724] width 547 height 19
paste textarea "**********"
type textarea "**********"
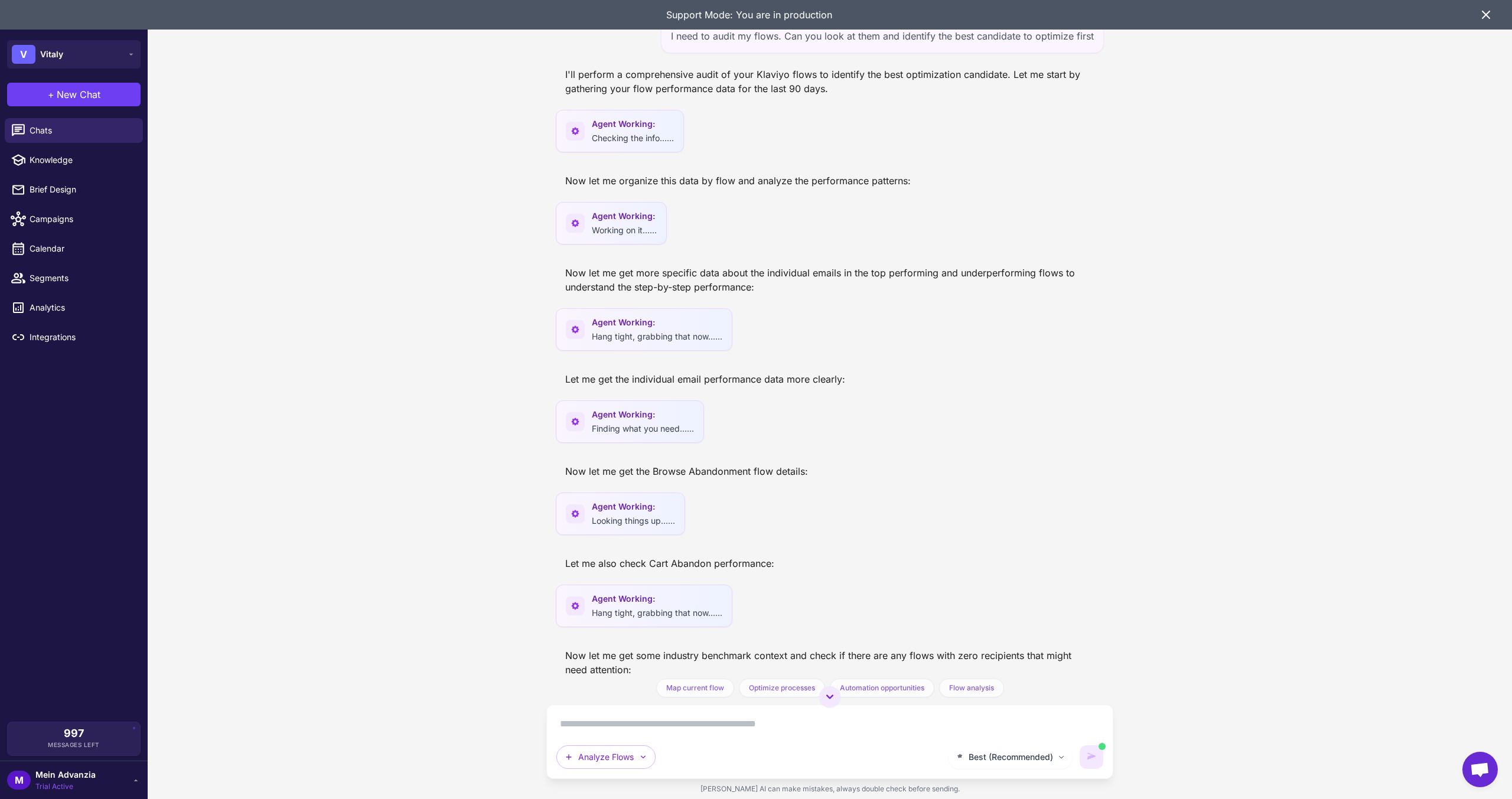
click at [1487, 10] on icon at bounding box center [1486, 15] width 14 height 14
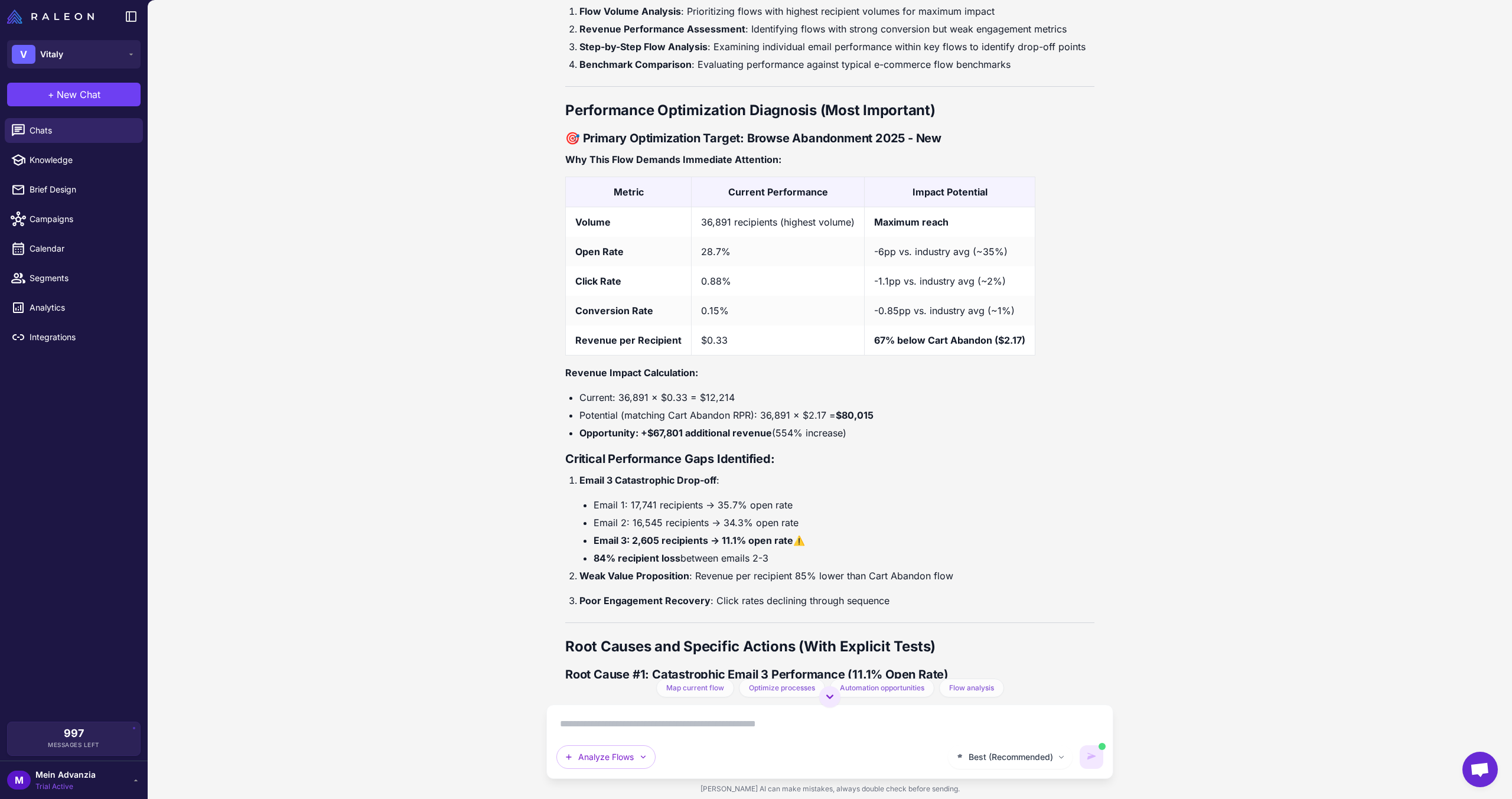
scroll to position [918, 0]
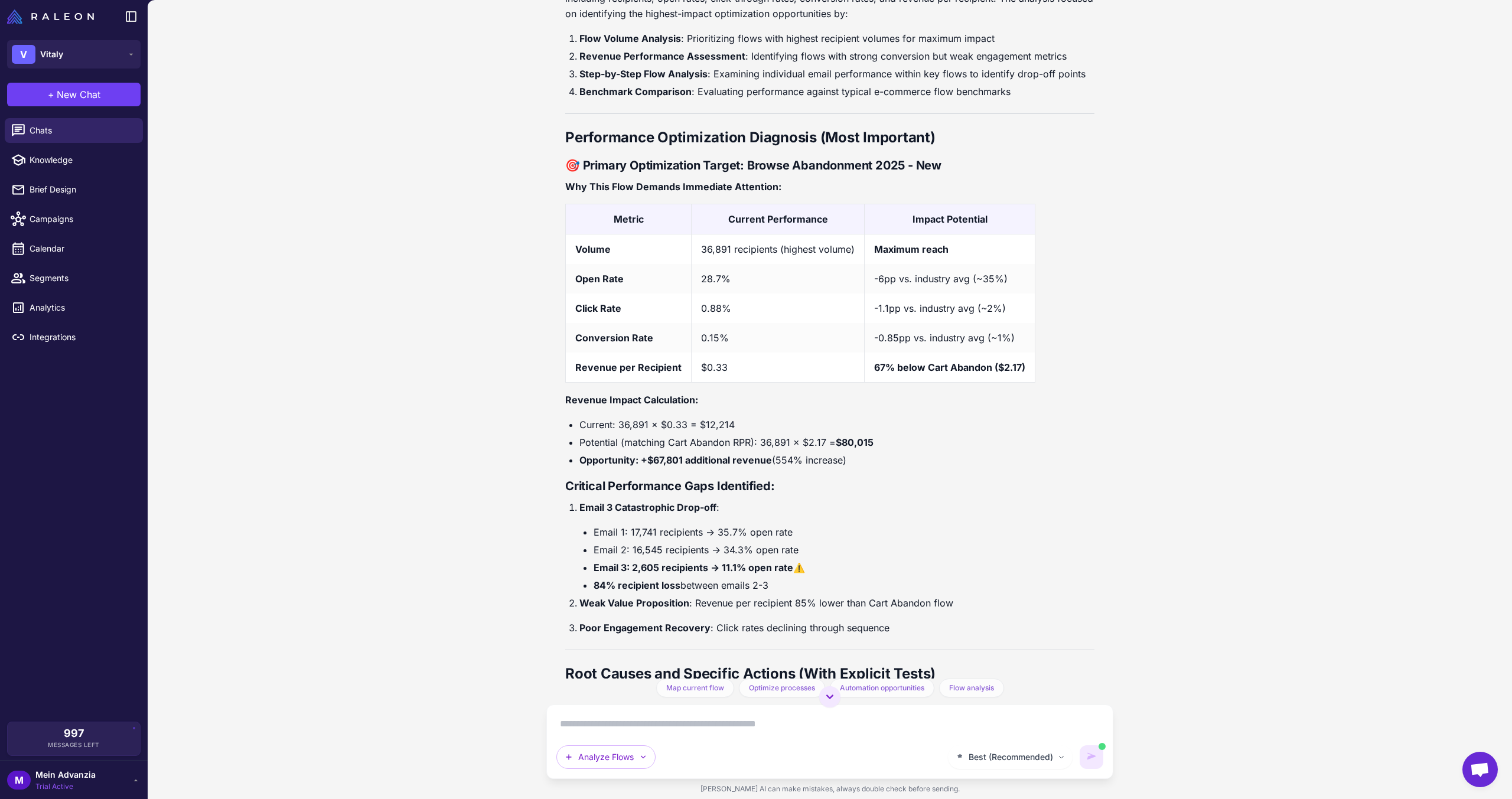
click at [911, 174] on div "Perfect! Now I have comprehensive data to perform the flow audit. Let me create…" at bounding box center [829, 483] width 529 height 1292
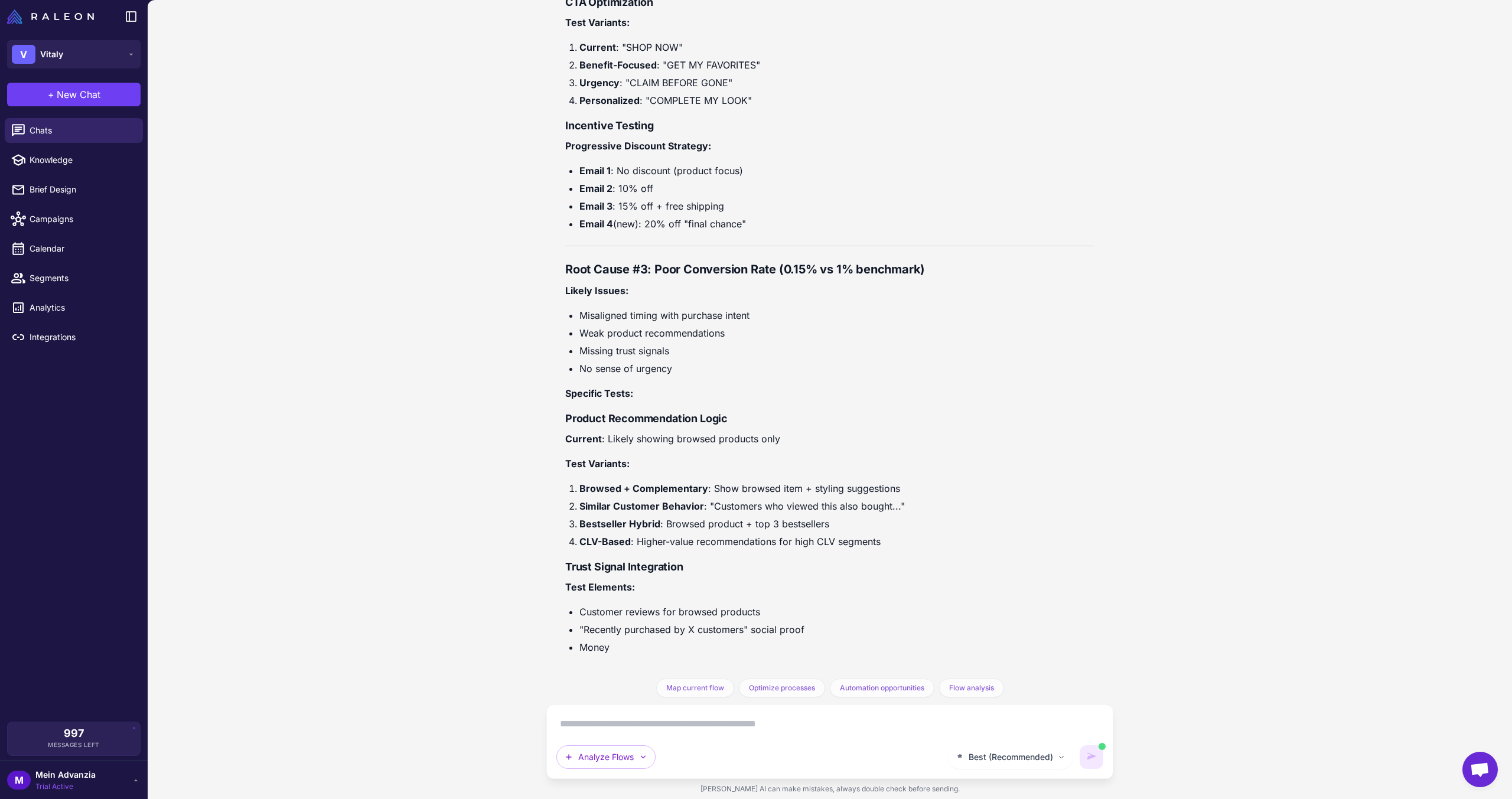
scroll to position [2257, 0]
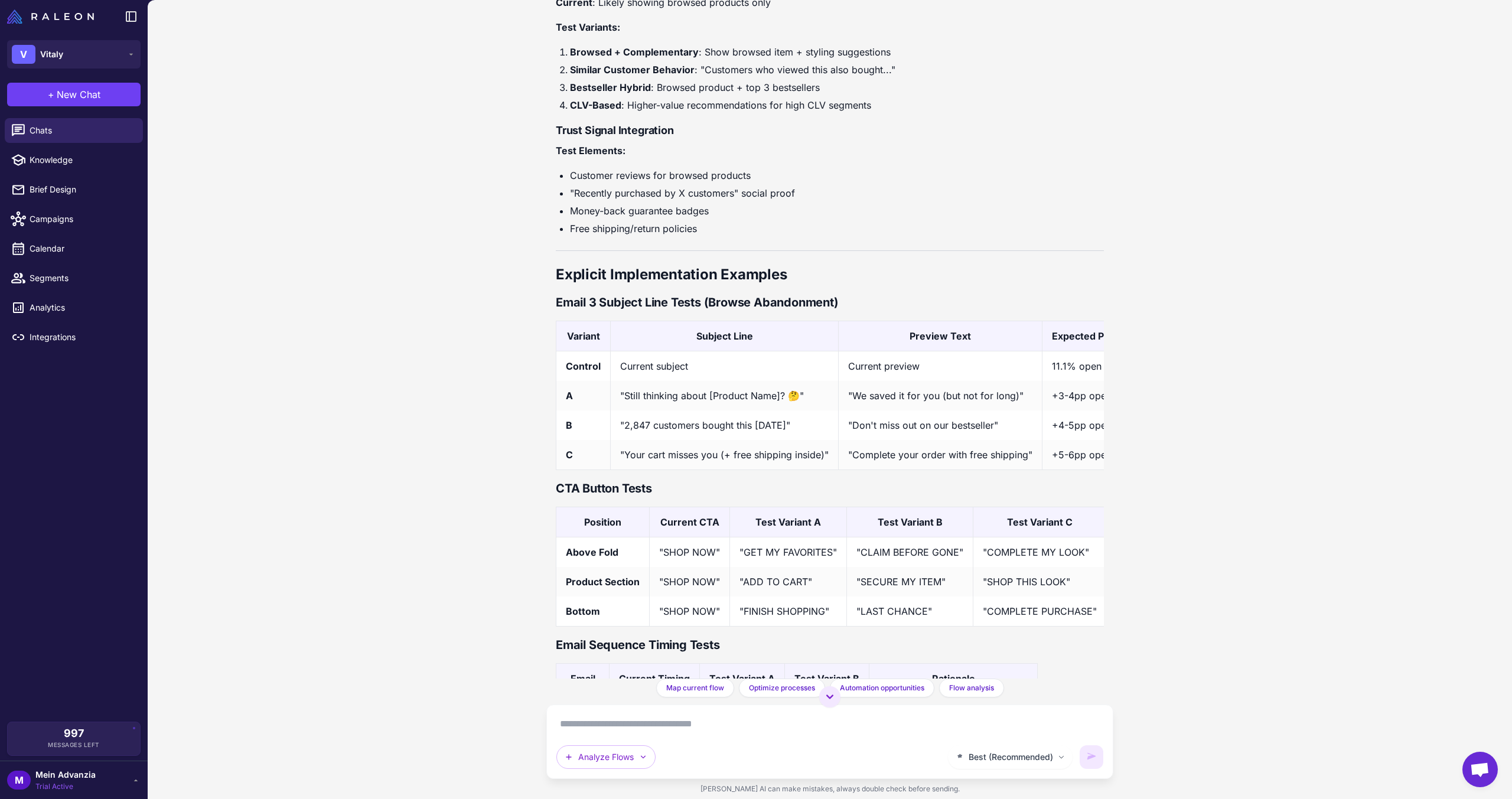
scroll to position [2776, 0]
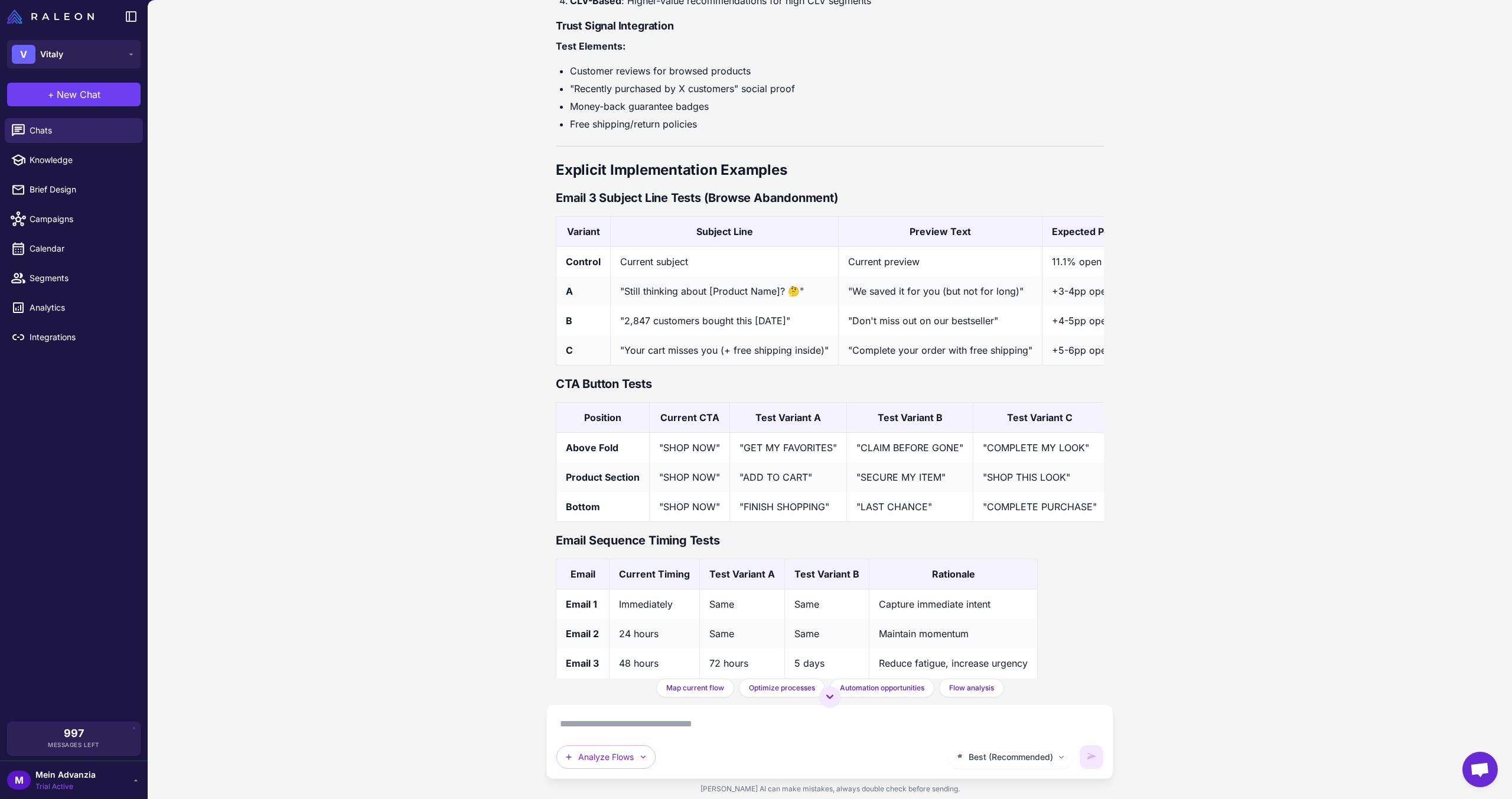
drag, startPoint x: 883, startPoint y: 375, endPoint x: 911, endPoint y: 375, distance: 28.0
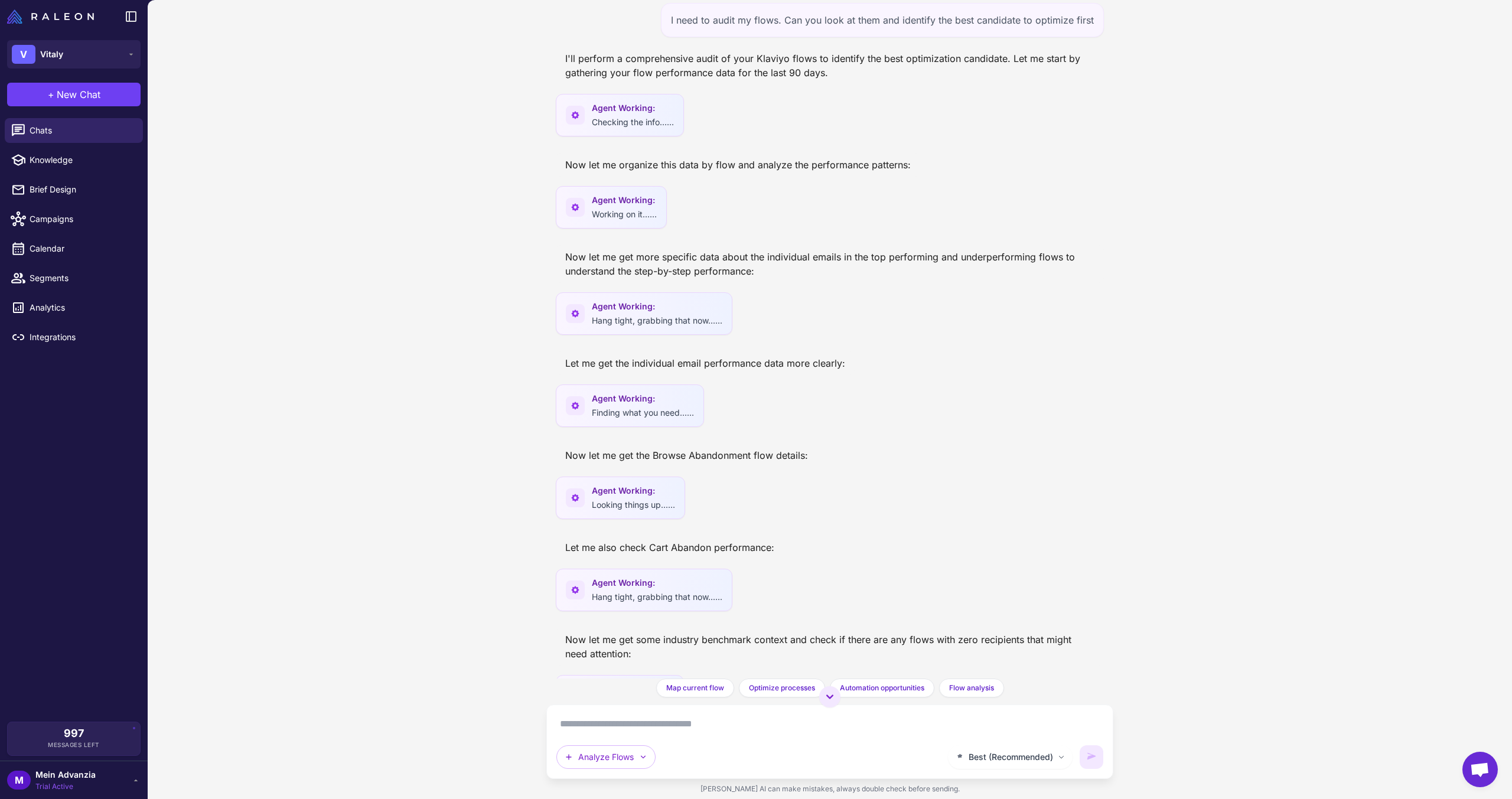
scroll to position [0, 0]
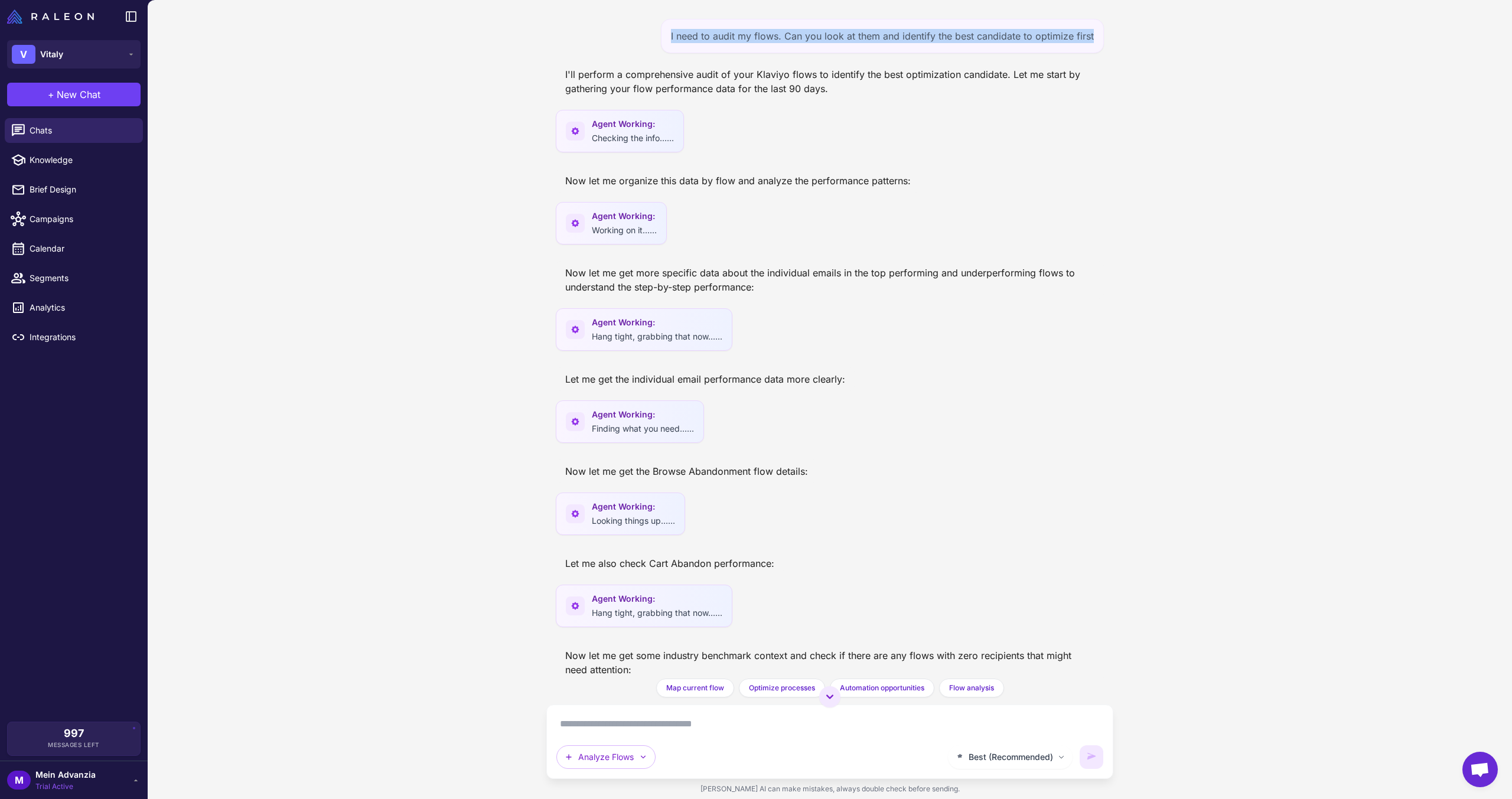
drag, startPoint x: 1091, startPoint y: 38, endPoint x: 668, endPoint y: 32, distance: 423.0
click at [668, 32] on div "I need to audit my flows. Can you look at them and identify the best candidate …" at bounding box center [882, 36] width 443 height 34
copy div "I need to audit my flows. Can you look at them and identify the best candidate …"
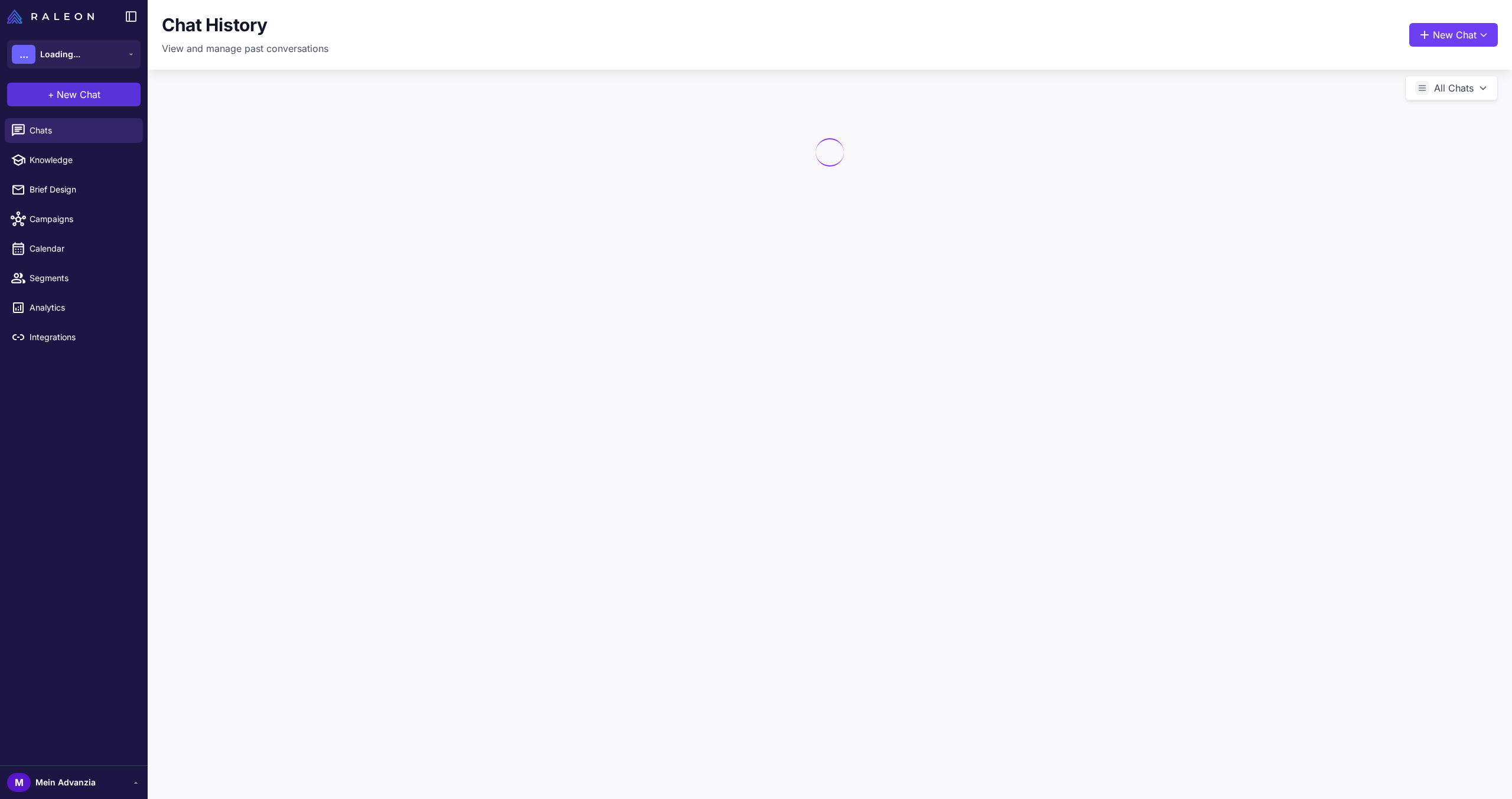
click at [92, 93] on span "New Chat" at bounding box center [79, 94] width 44 height 14
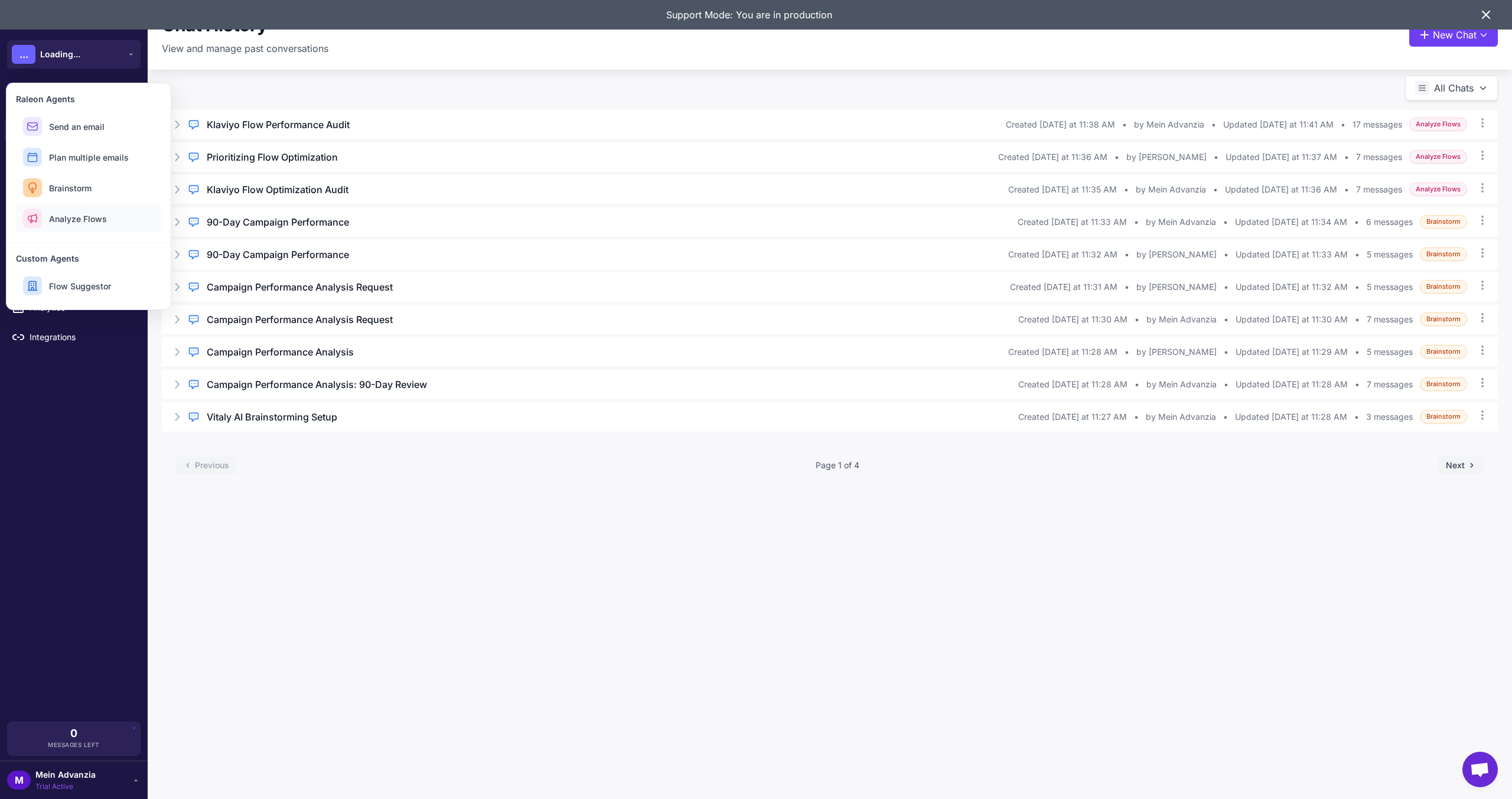
click at [86, 221] on span "Analyze Flows" at bounding box center [78, 219] width 58 height 12
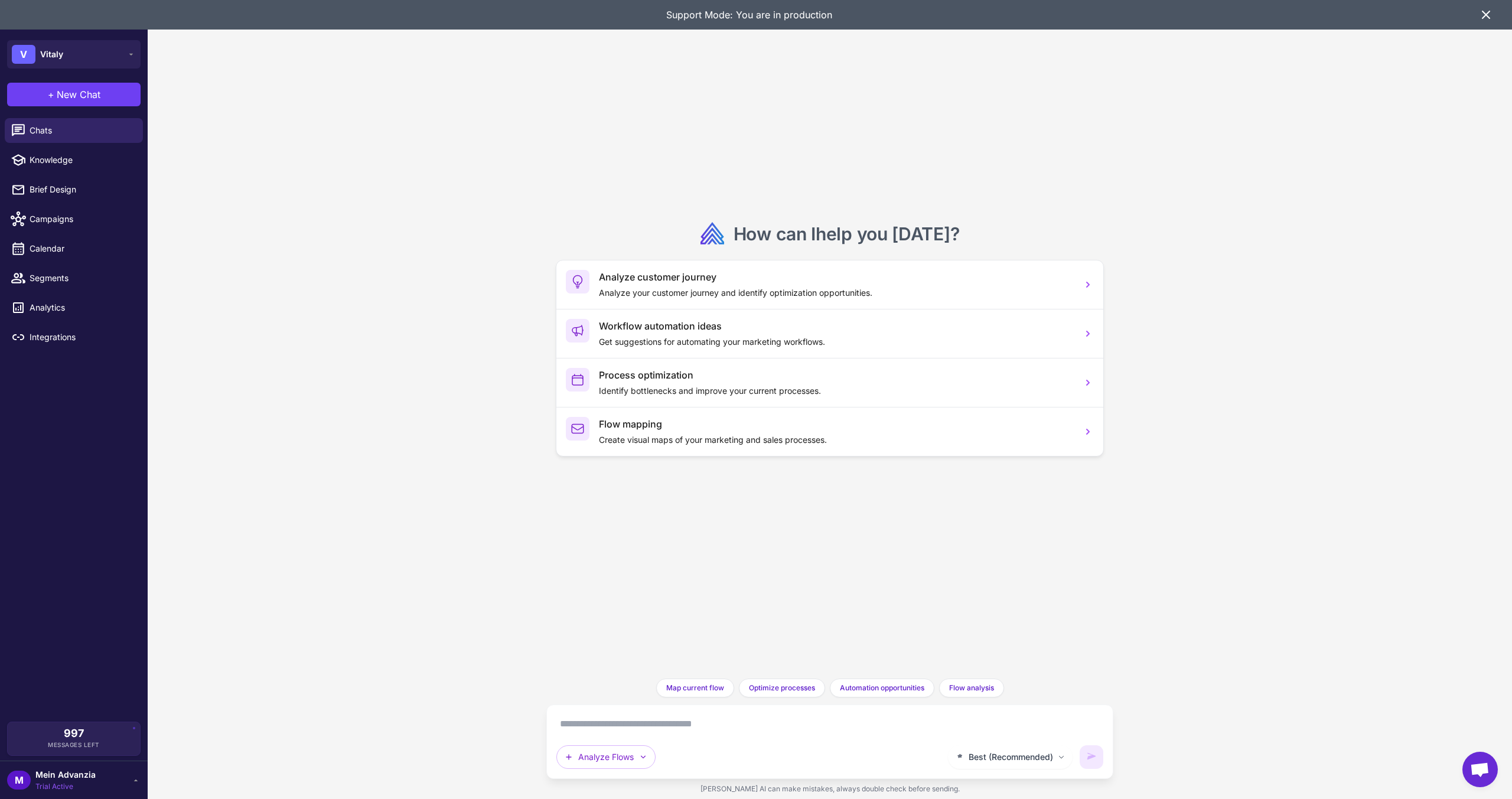
click at [1487, 21] on icon at bounding box center [1486, 15] width 14 height 14
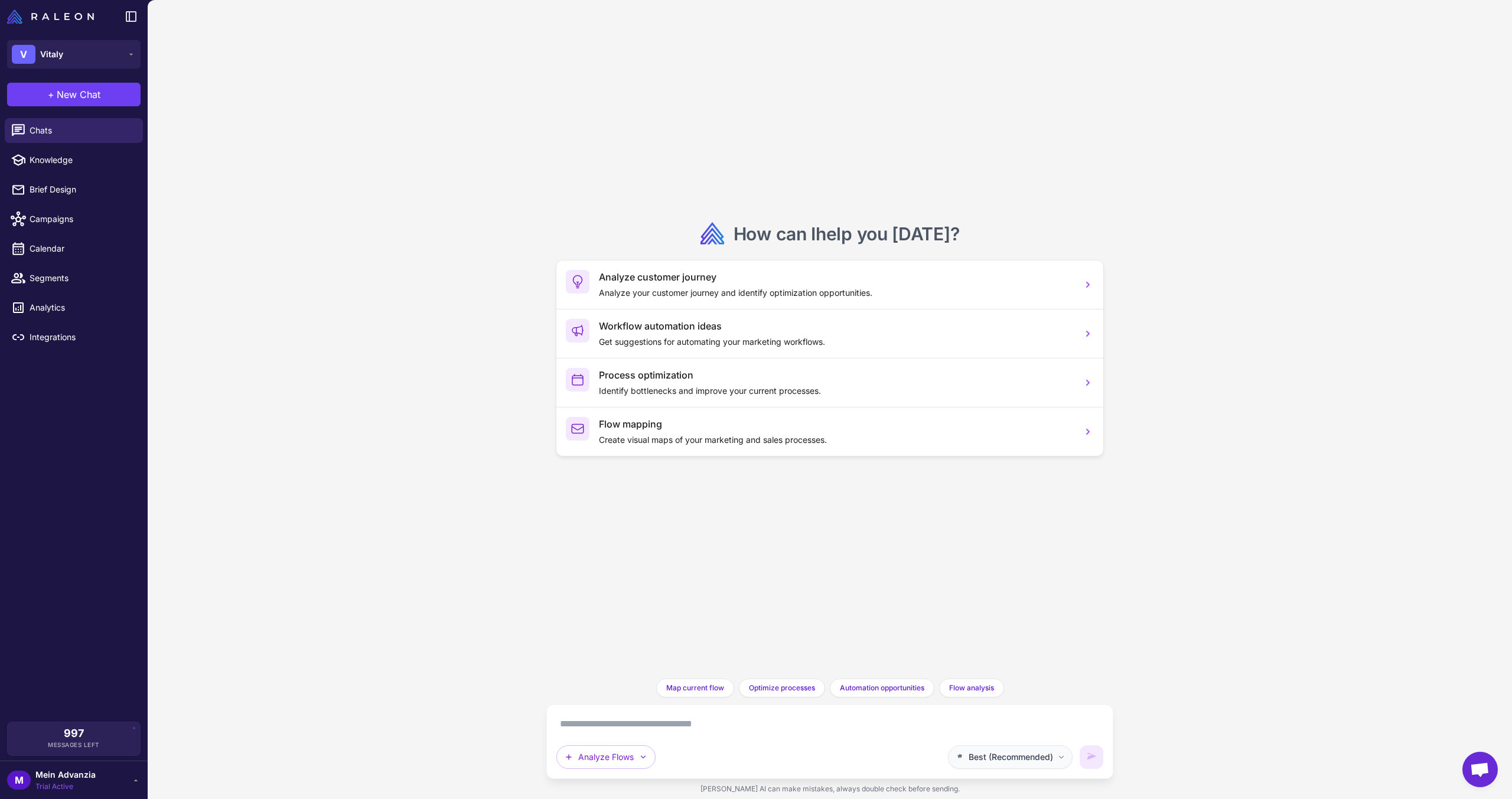
click at [1011, 765] on button "Best (Recommended)" at bounding box center [1010, 757] width 124 height 23
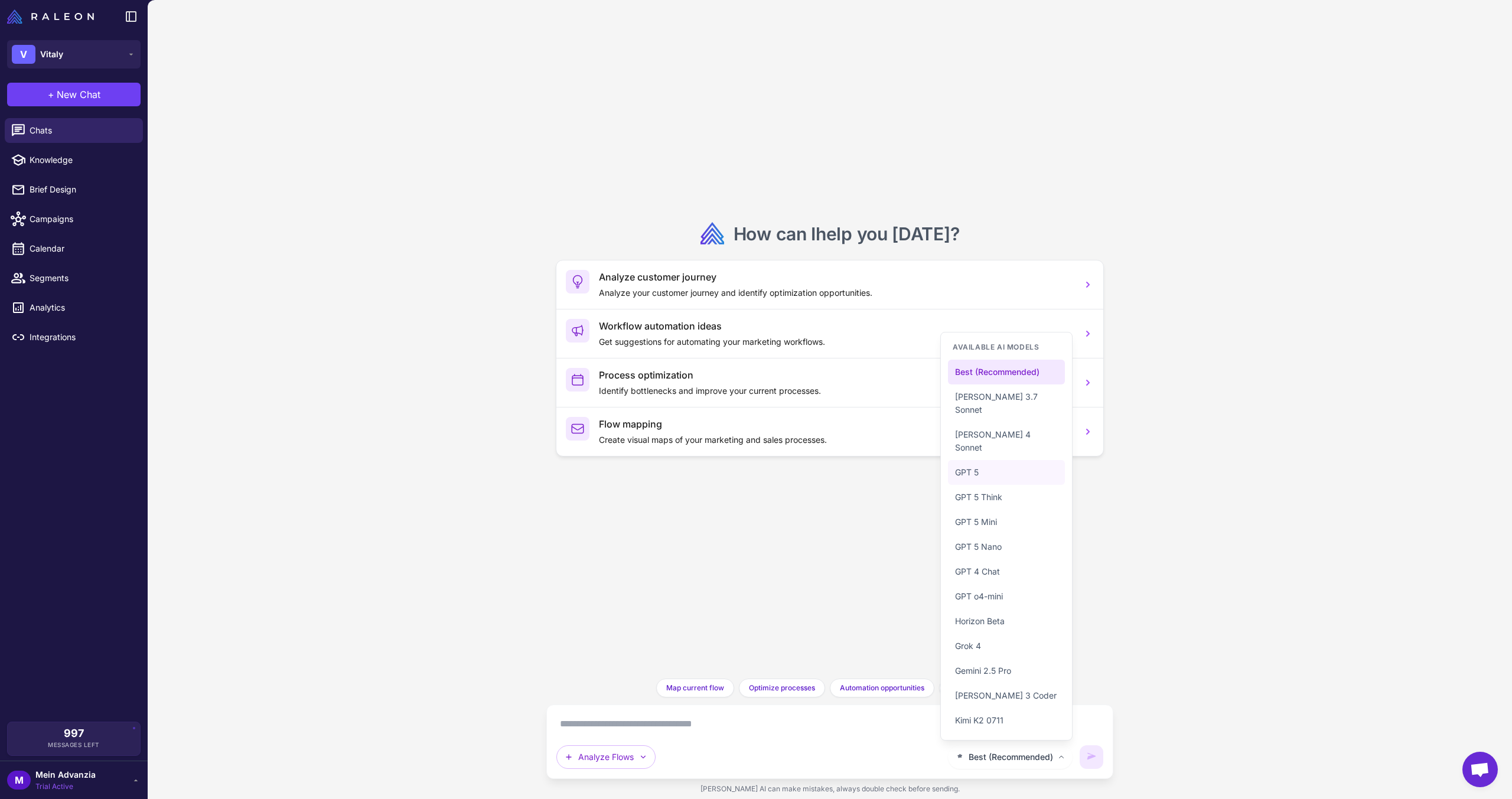
click at [986, 471] on button "GPT 5" at bounding box center [1006, 473] width 117 height 25
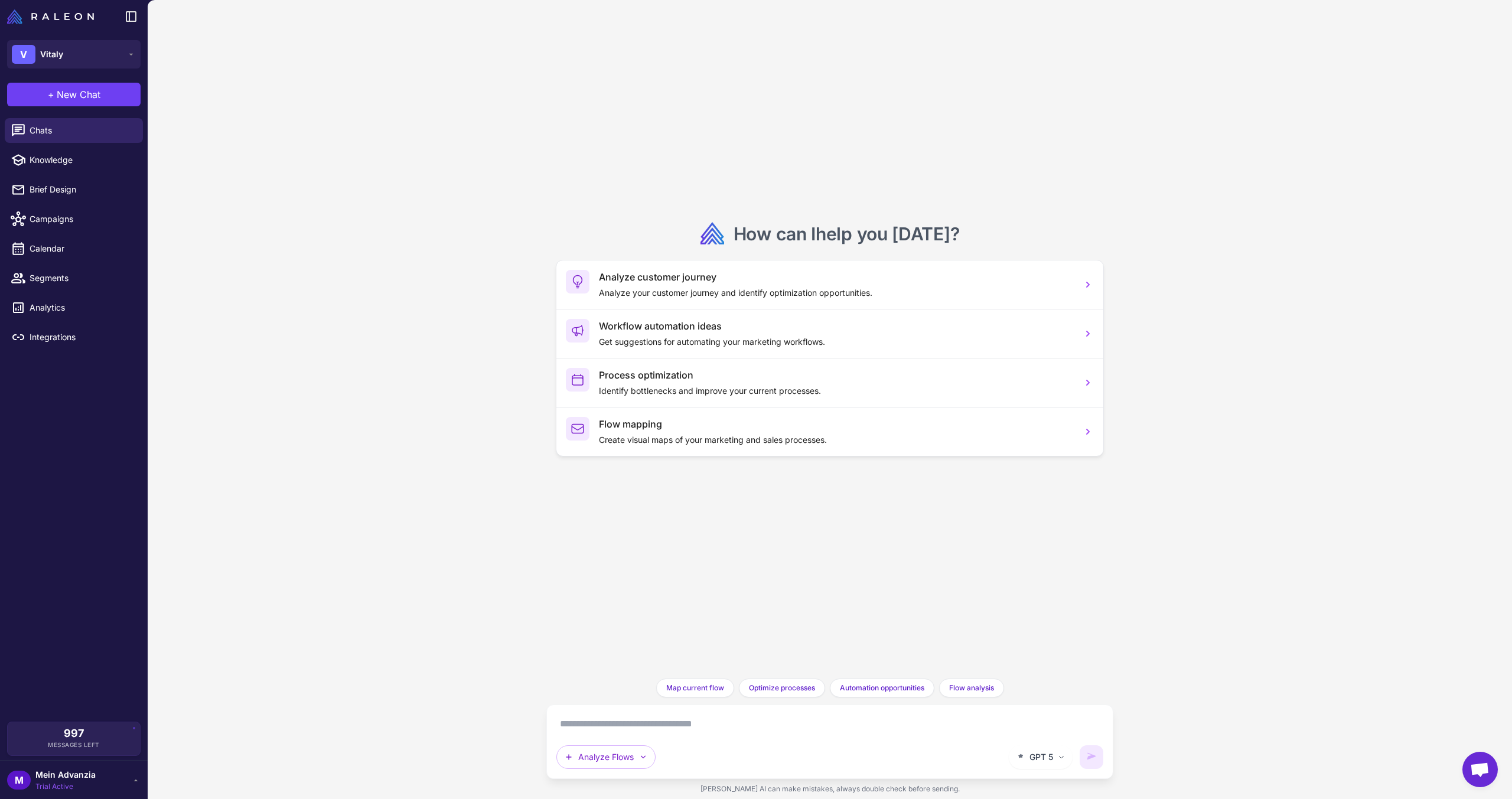
click at [739, 727] on textarea at bounding box center [830, 724] width 547 height 19
paste textarea "**********"
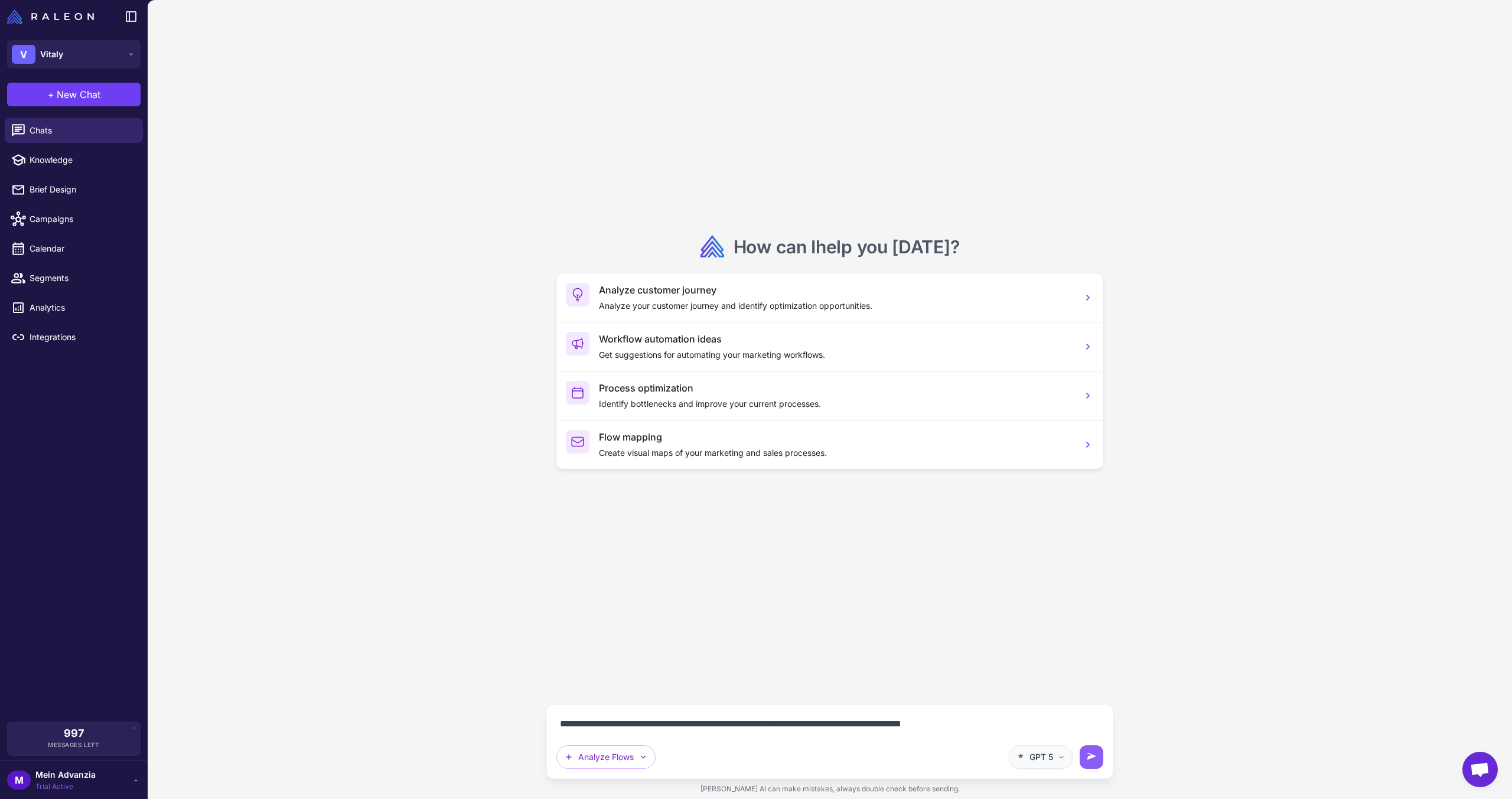
type textarea "**********"
click at [1050, 753] on span "GPT 5" at bounding box center [1041, 757] width 23 height 13
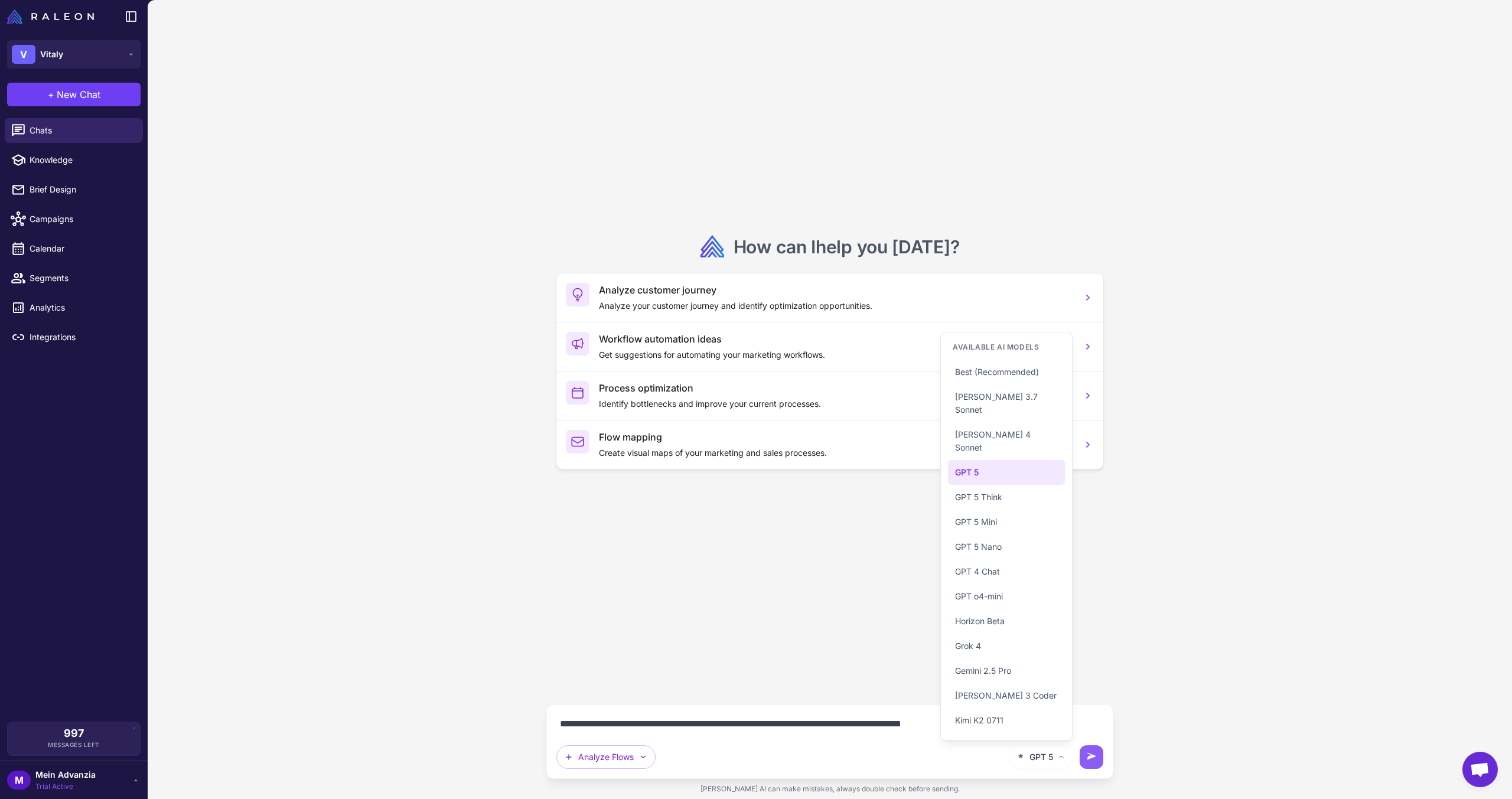
click at [822, 742] on div "**********" at bounding box center [830, 741] width 547 height 54
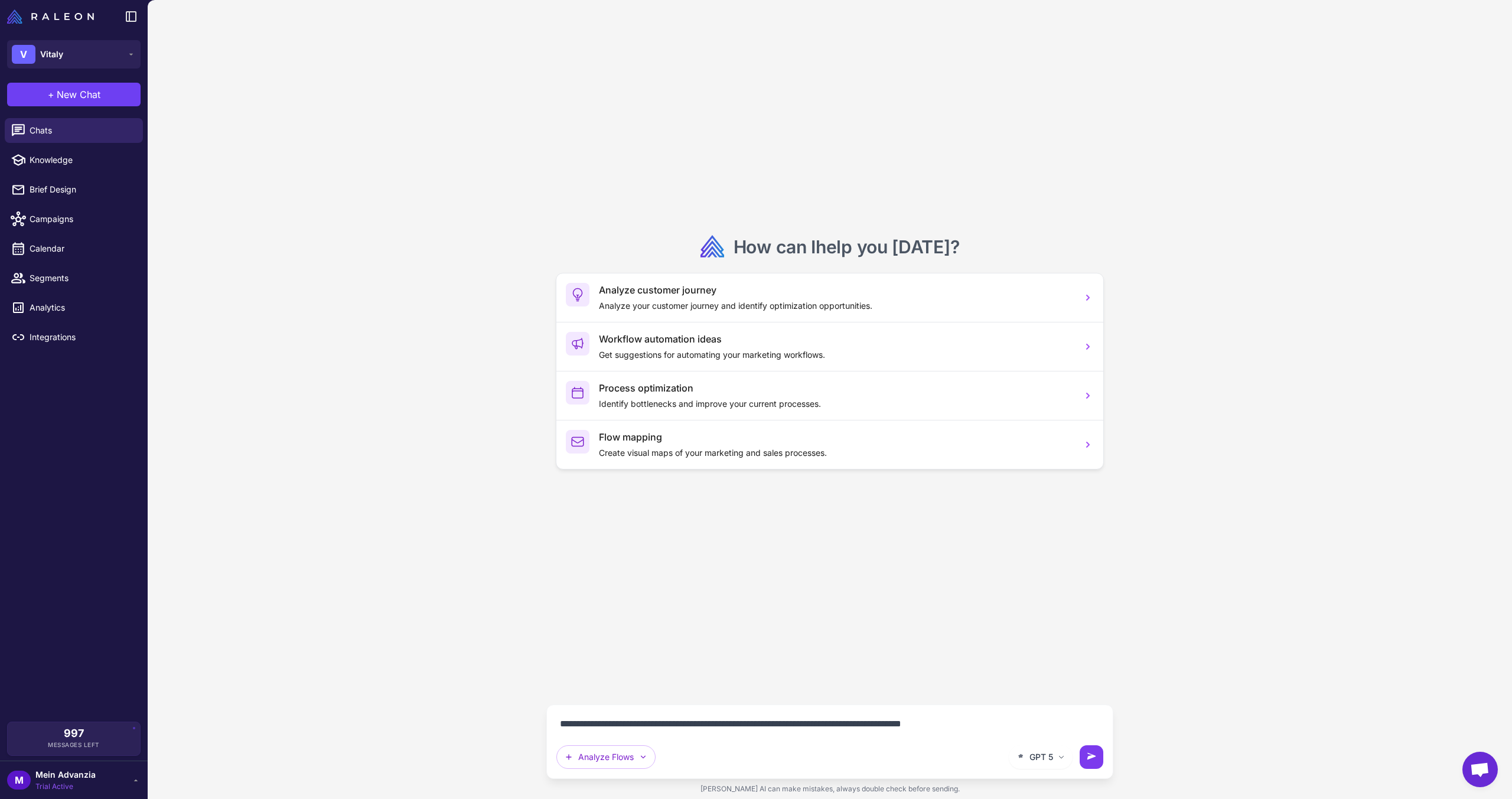
click at [1091, 751] on button at bounding box center [1091, 757] width 23 height 23
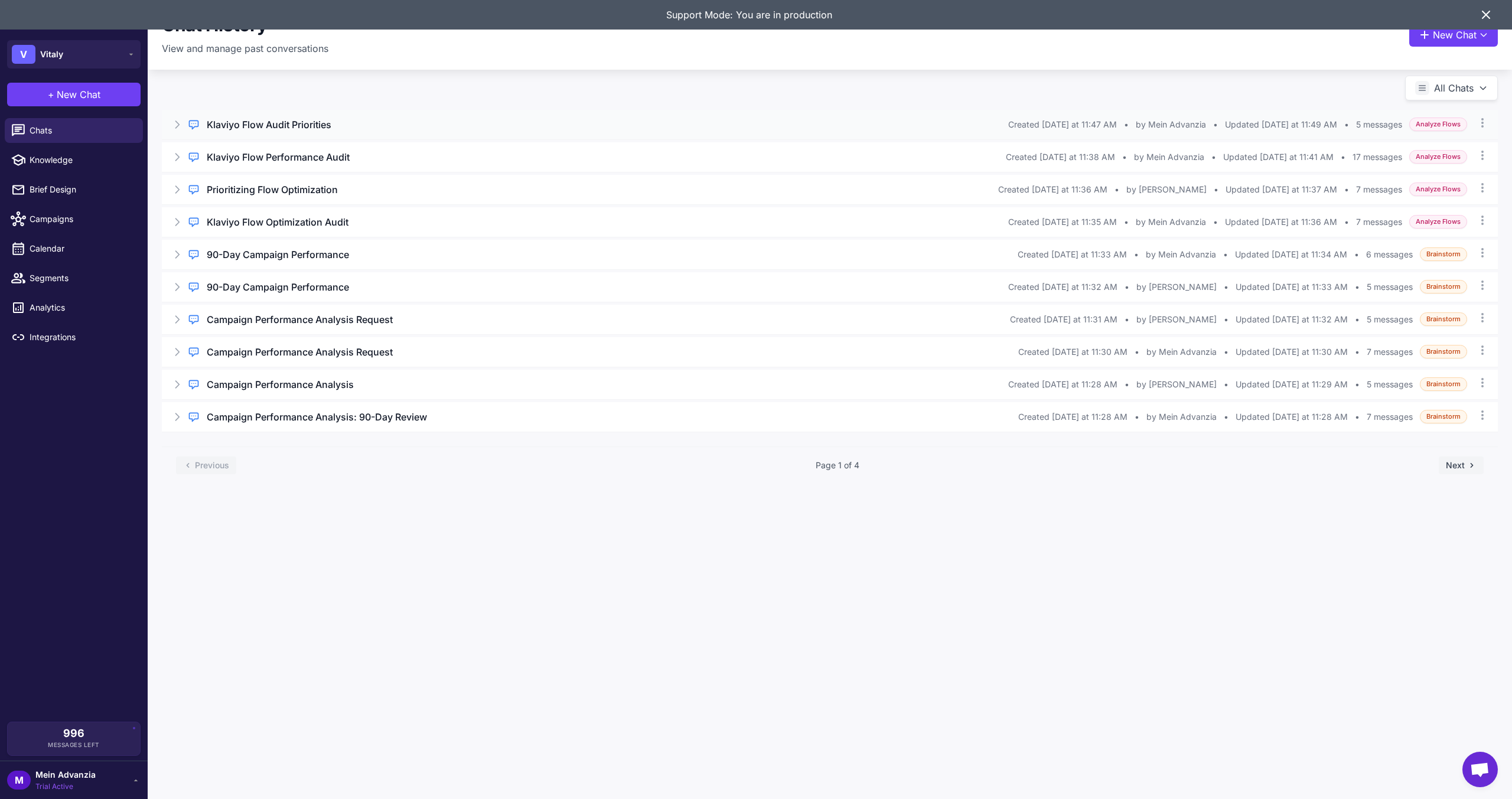
click at [446, 122] on div "Klaviyo Flow Audit Priorities" at bounding box center [607, 124] width 801 height 14
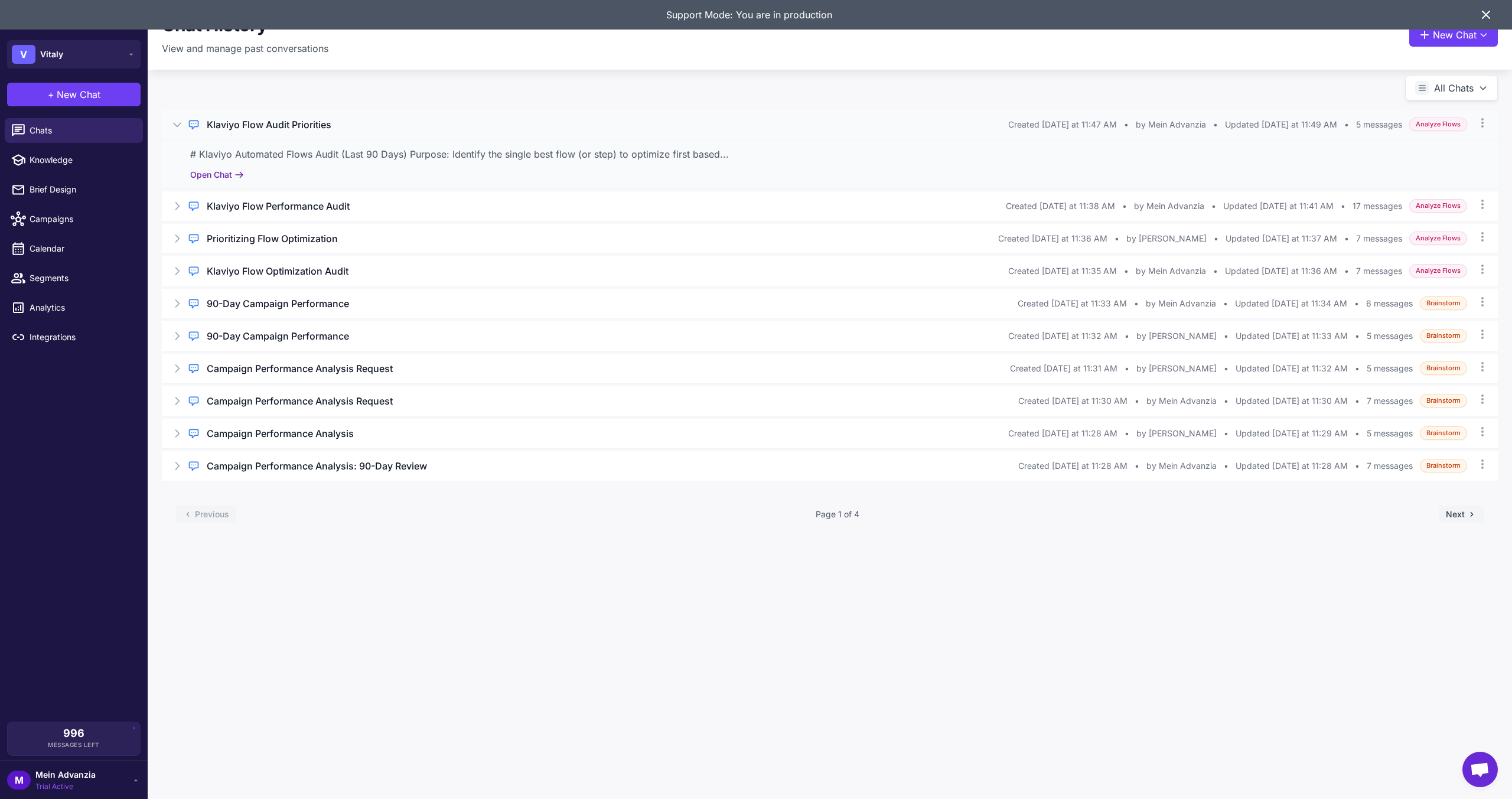
click at [222, 176] on button "Open Chat" at bounding box center [217, 175] width 54 height 13
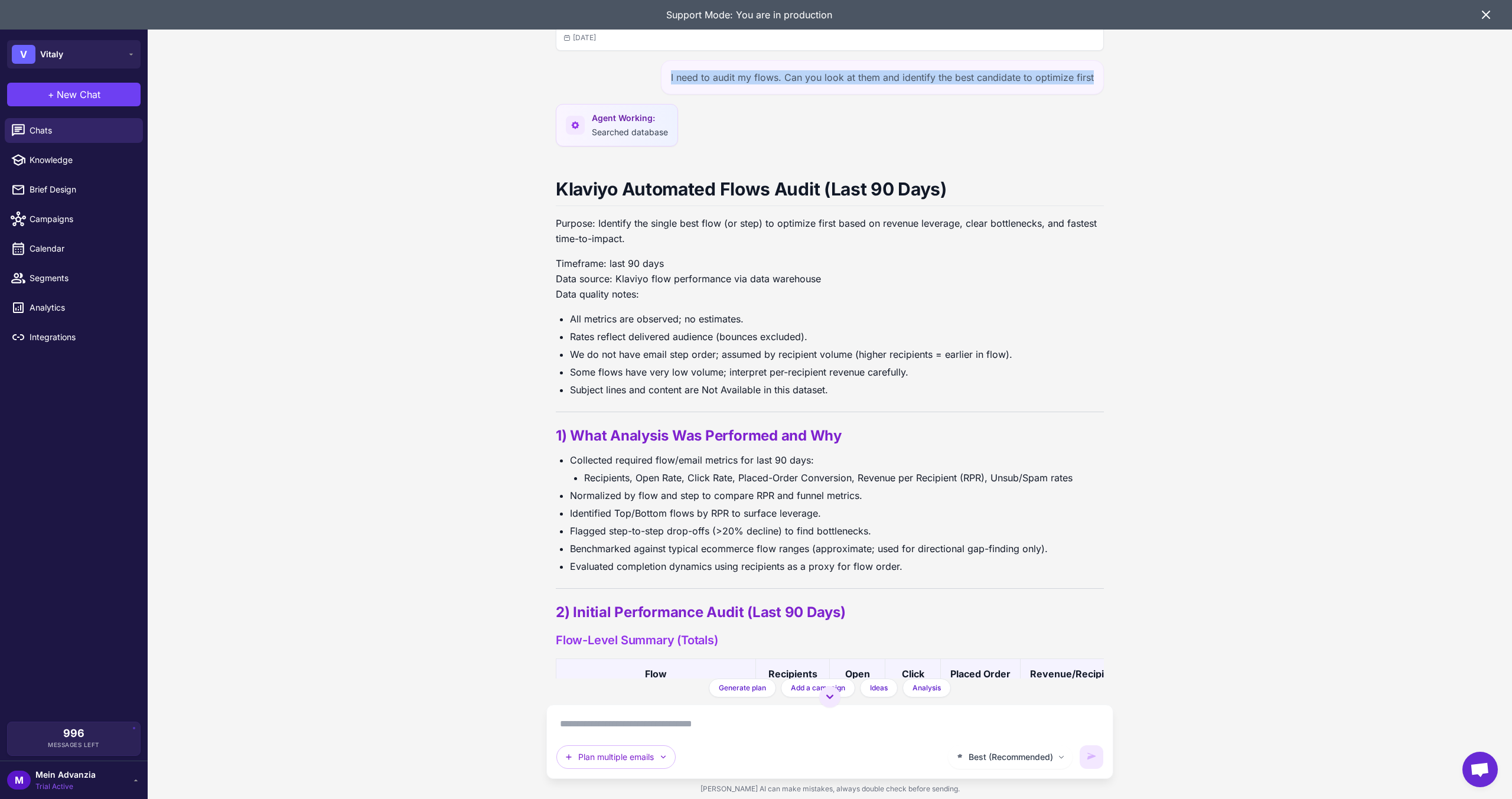
drag, startPoint x: 672, startPoint y: 77, endPoint x: 1102, endPoint y: 89, distance: 430.2
click at [1104, 89] on div "Klaviyo Flow Audit Priorities [DATE] I need to audit my flows. Can you look at …" at bounding box center [829, 339] width 567 height 679
copy div "I need to audit my flows. Can you look at them and identify the best candidate …"
click at [62, 95] on span "New Chat" at bounding box center [79, 94] width 44 height 14
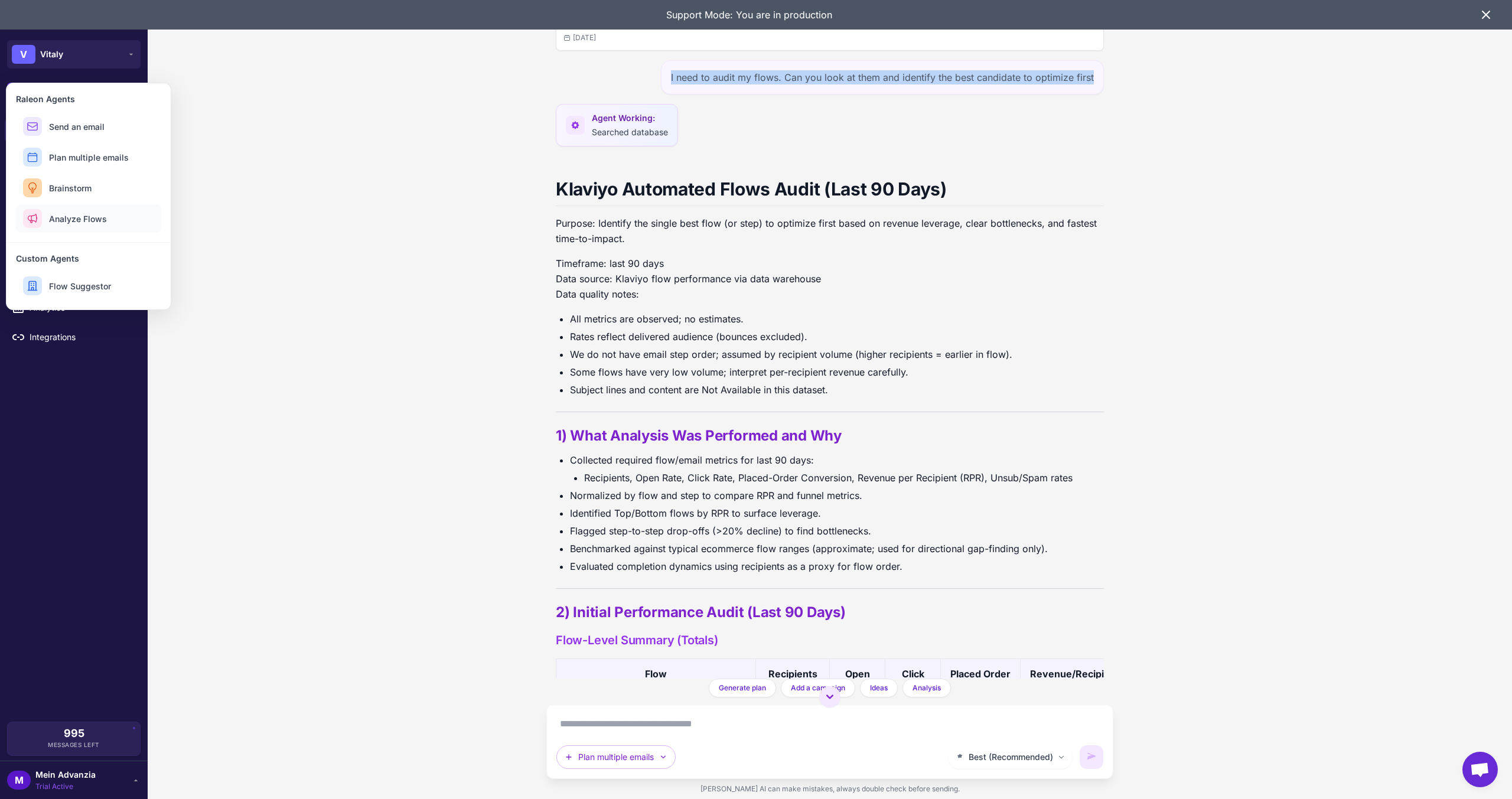
click at [65, 225] on button "Analyze Flows" at bounding box center [89, 218] width 145 height 28
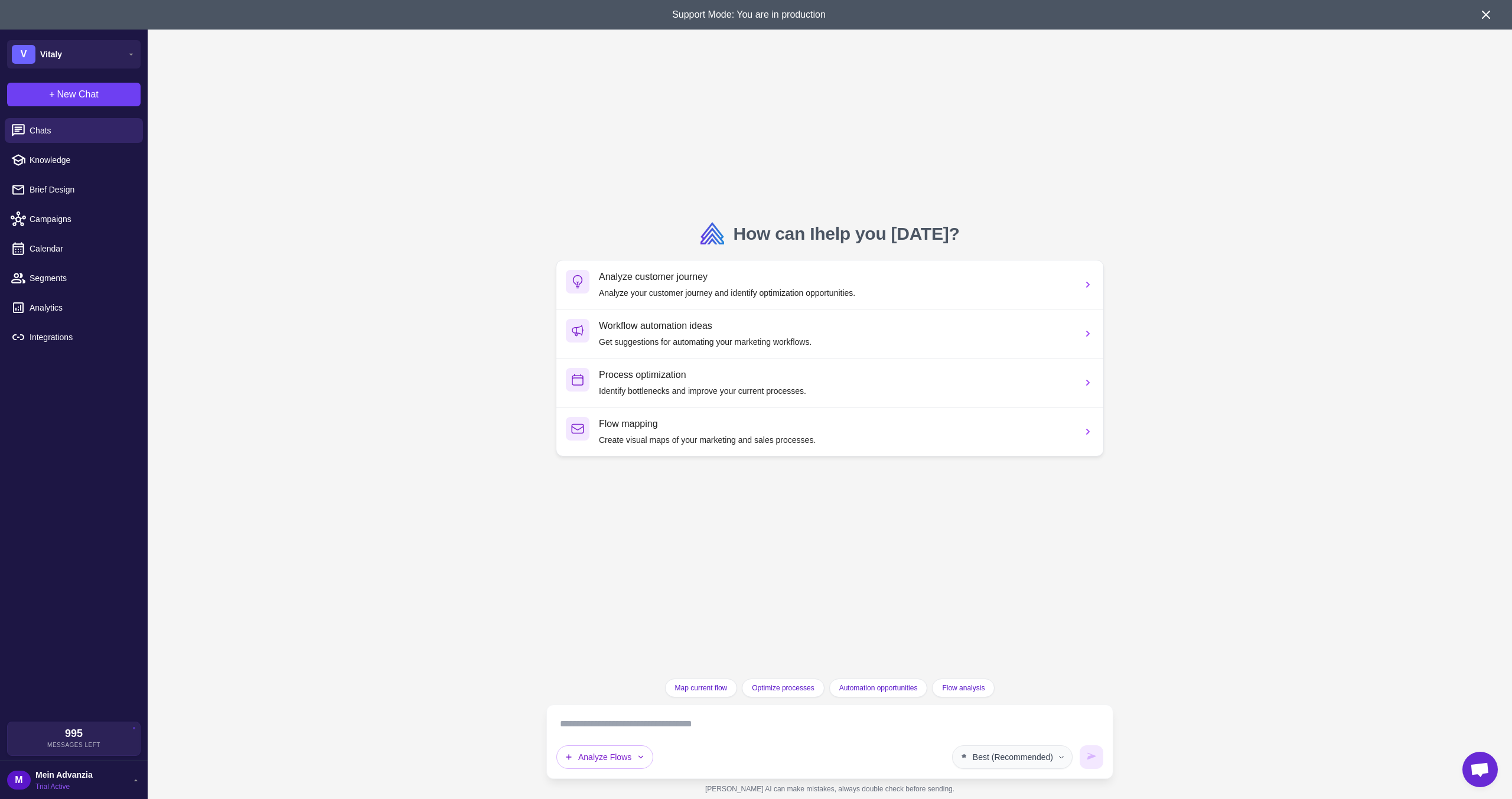
click at [983, 755] on span "Best (Recommended)" at bounding box center [1012, 757] width 80 height 13
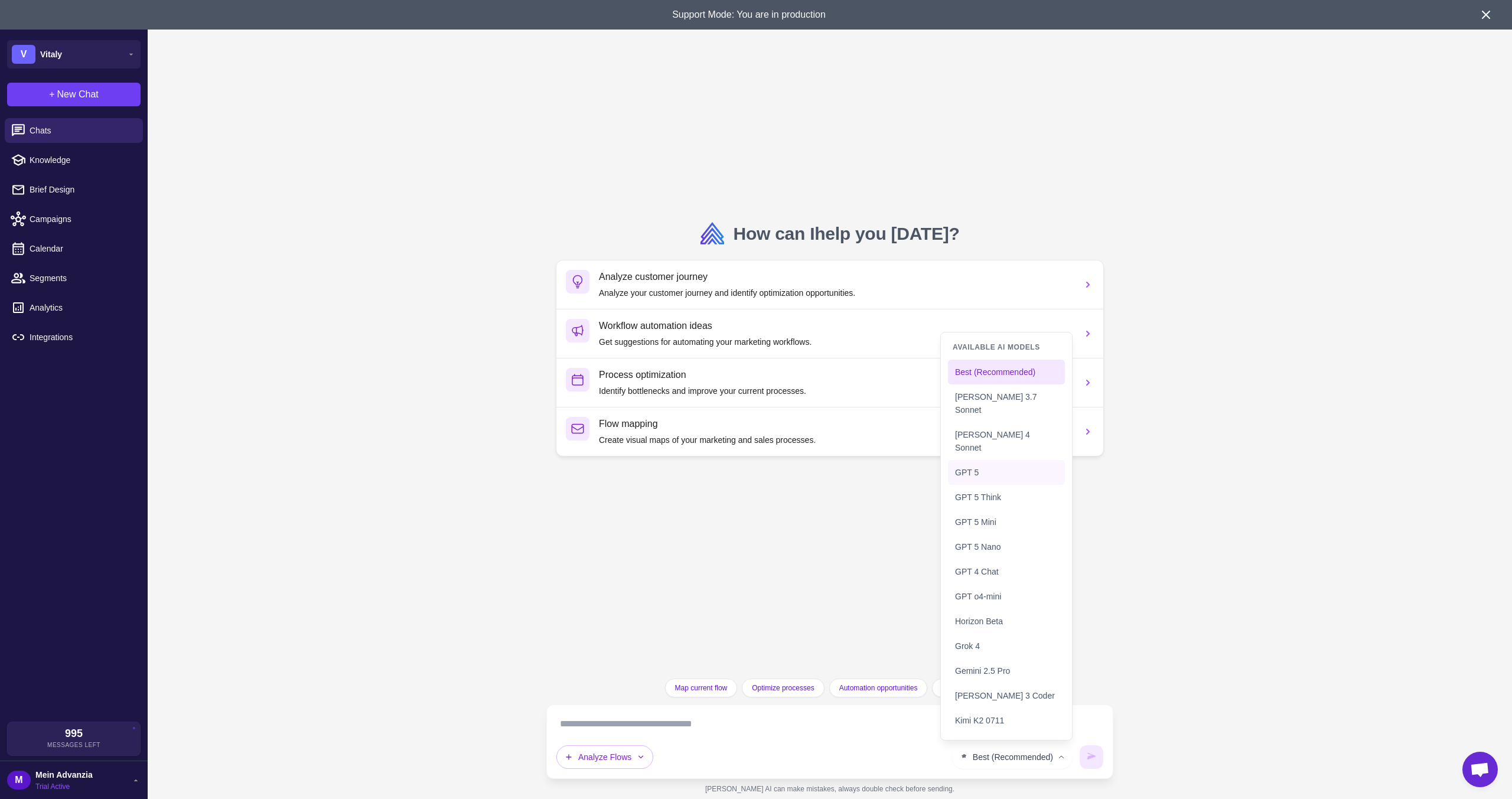
click at [987, 478] on button "GPT 5" at bounding box center [1006, 473] width 117 height 25
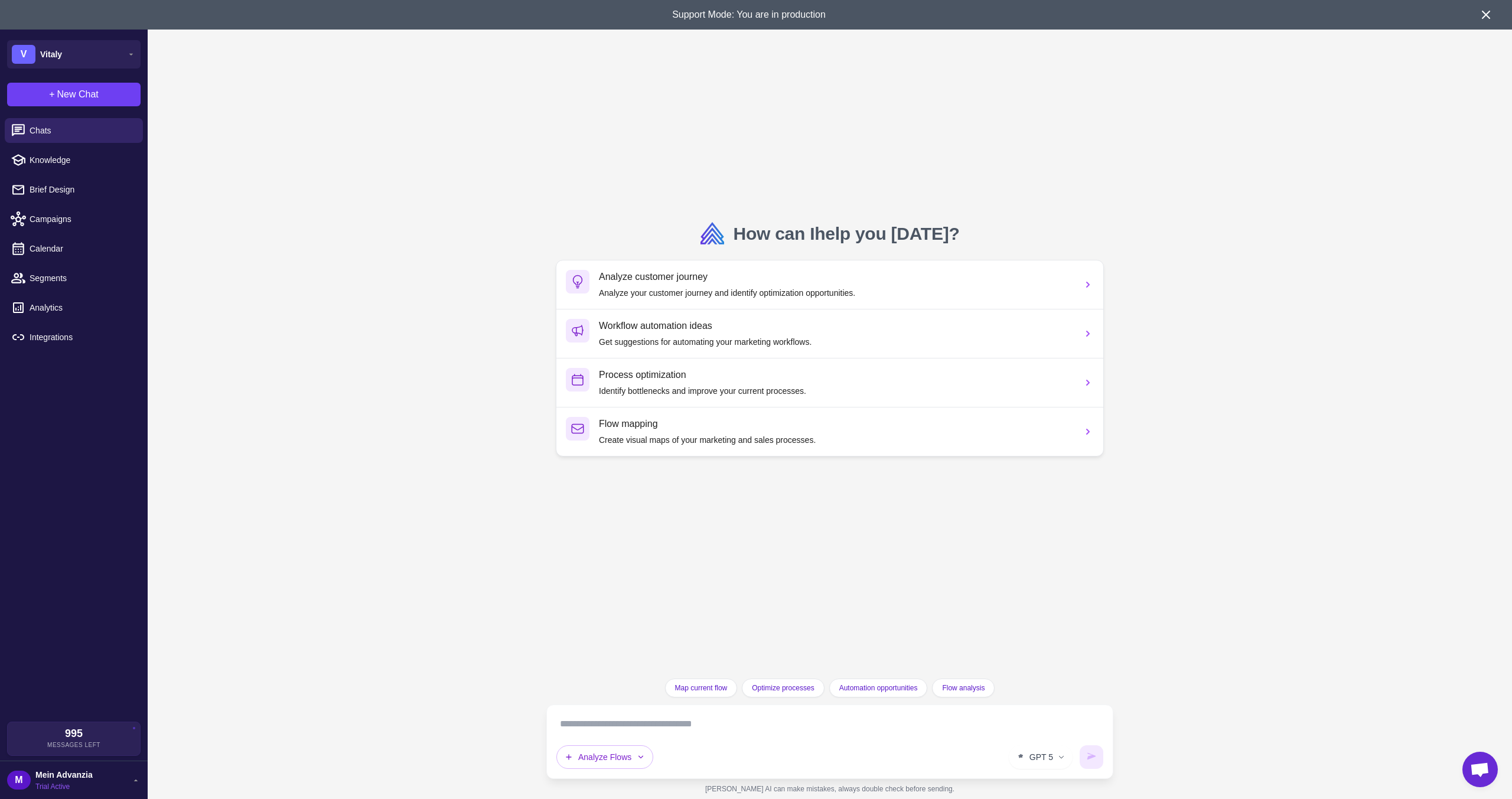
drag, startPoint x: 1165, startPoint y: 433, endPoint x: 1212, endPoint y: 727, distance: 297.7
click at [1212, 727] on div "How can I help you [DATE] ? Analyze customer journey Analyze your customer jour…" at bounding box center [829, 400] width 1364 height 799
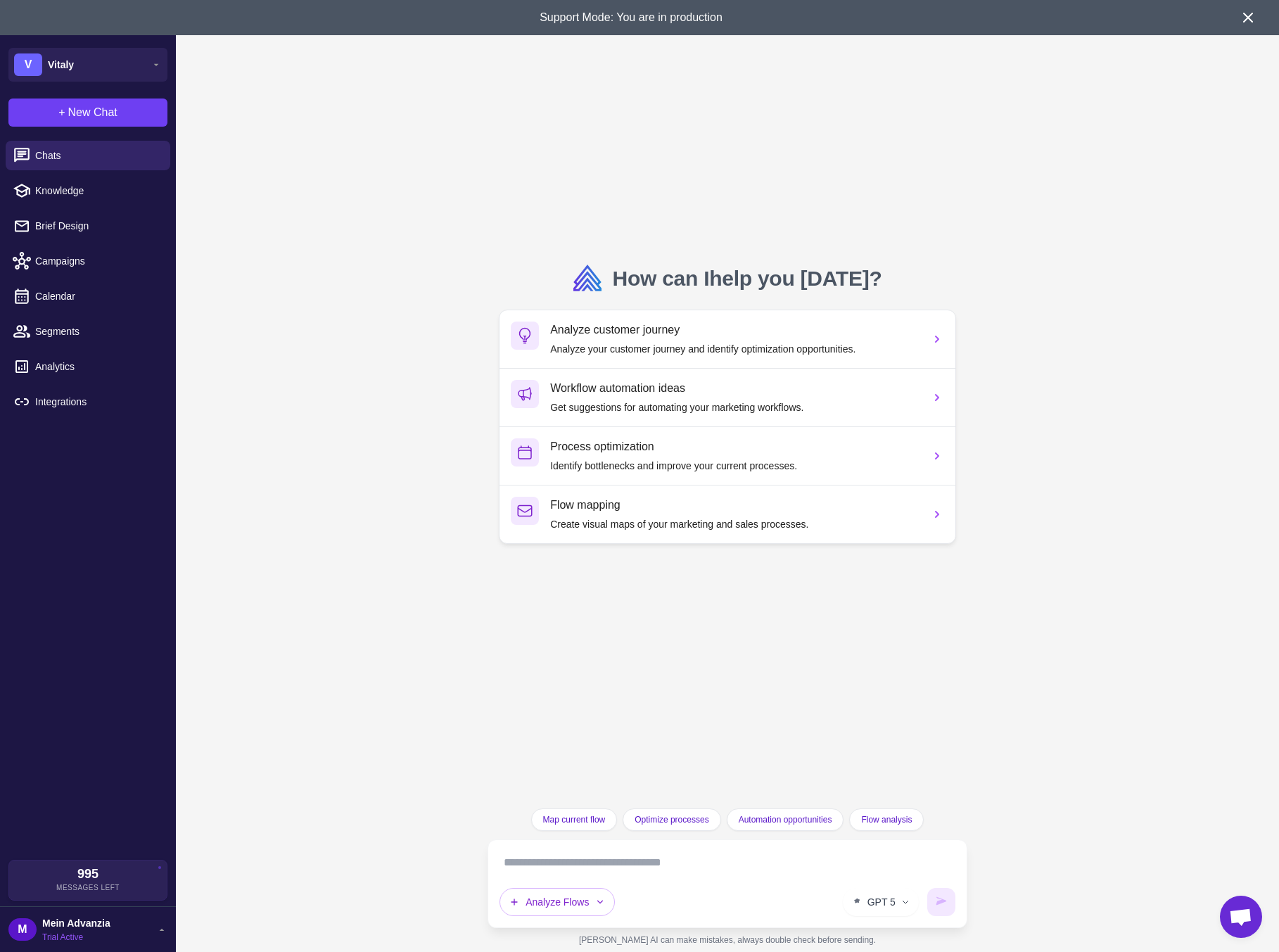
click at [728, 862] on textarea at bounding box center [727, 862] width 456 height 22
paste textarea "**********"
type textarea "**********"
